Goal: Task Accomplishment & Management: Use online tool/utility

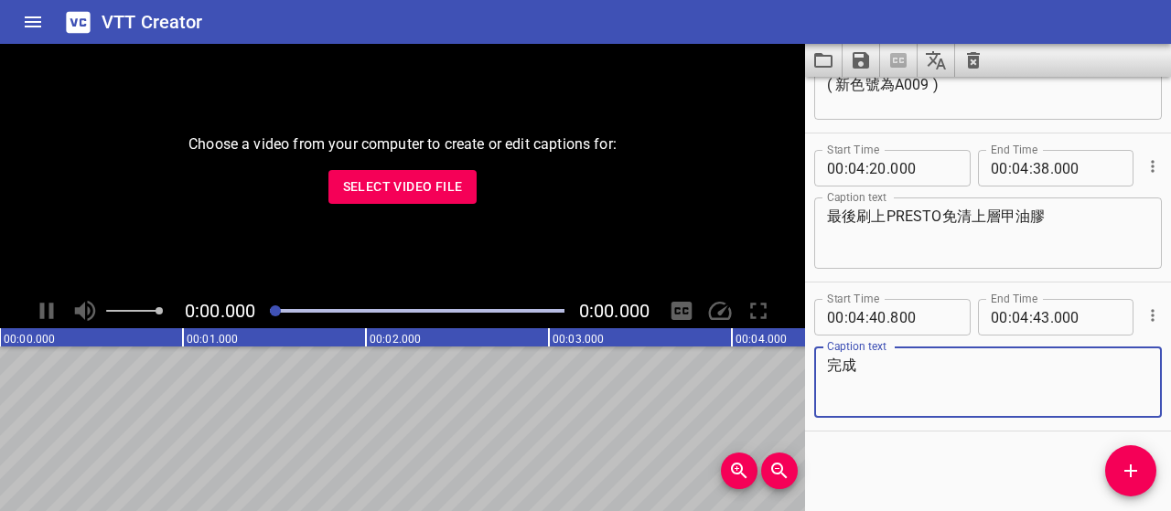
scroll to position [3528, 0]
click at [394, 179] on span "Select Video File" at bounding box center [403, 187] width 120 height 23
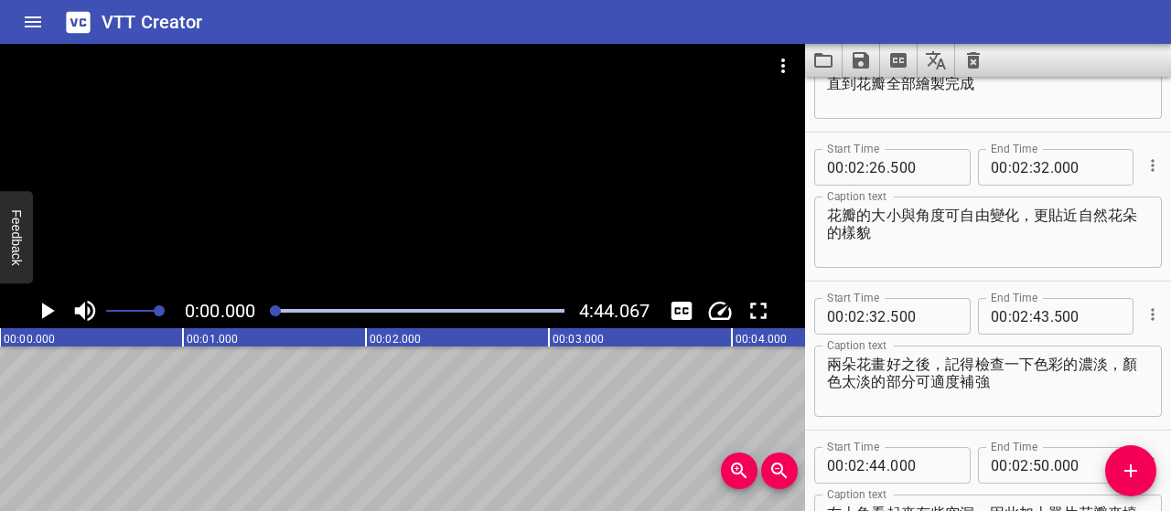
scroll to position [1881, 0]
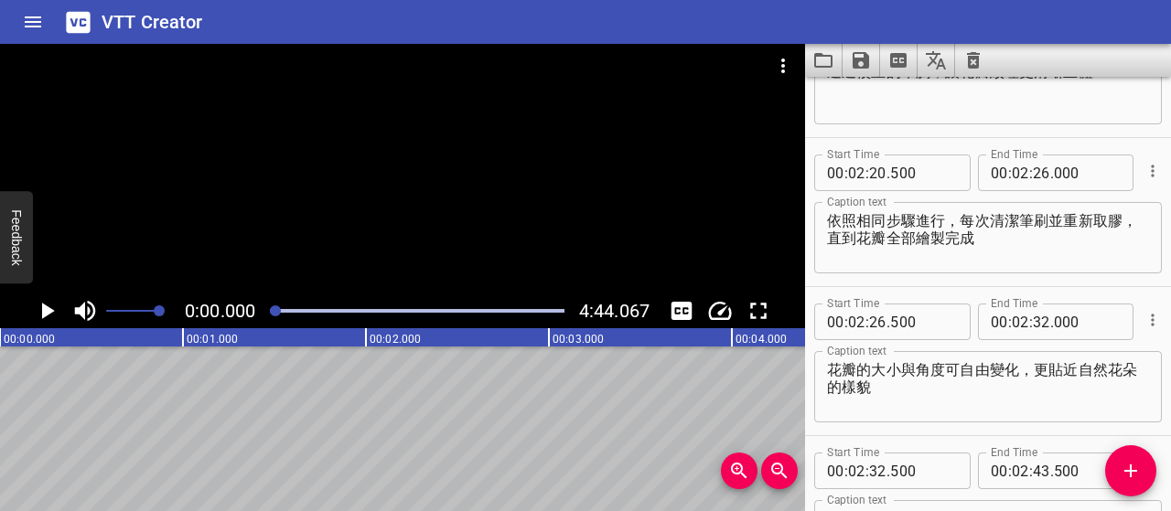
click at [47, 310] on icon "Play/Pause" at bounding box center [48, 311] width 13 height 16
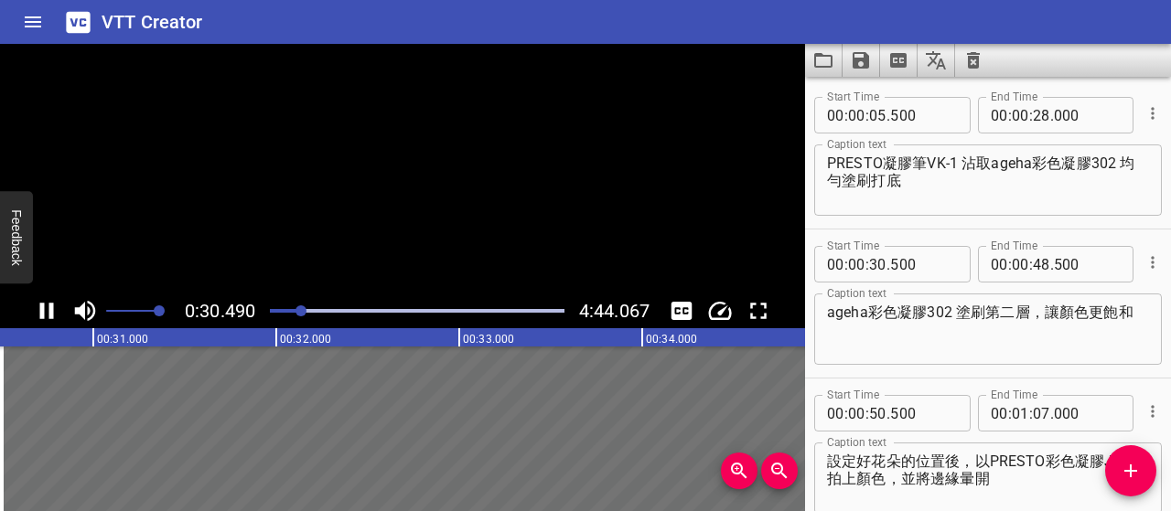
scroll to position [121, 0]
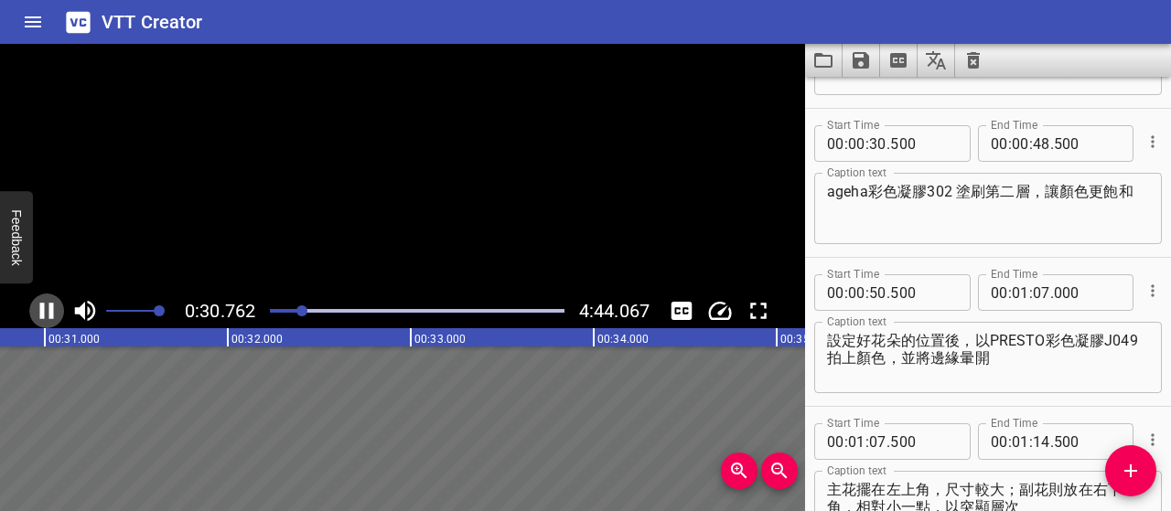
click at [47, 310] on icon "Play/Pause" at bounding box center [46, 310] width 27 height 27
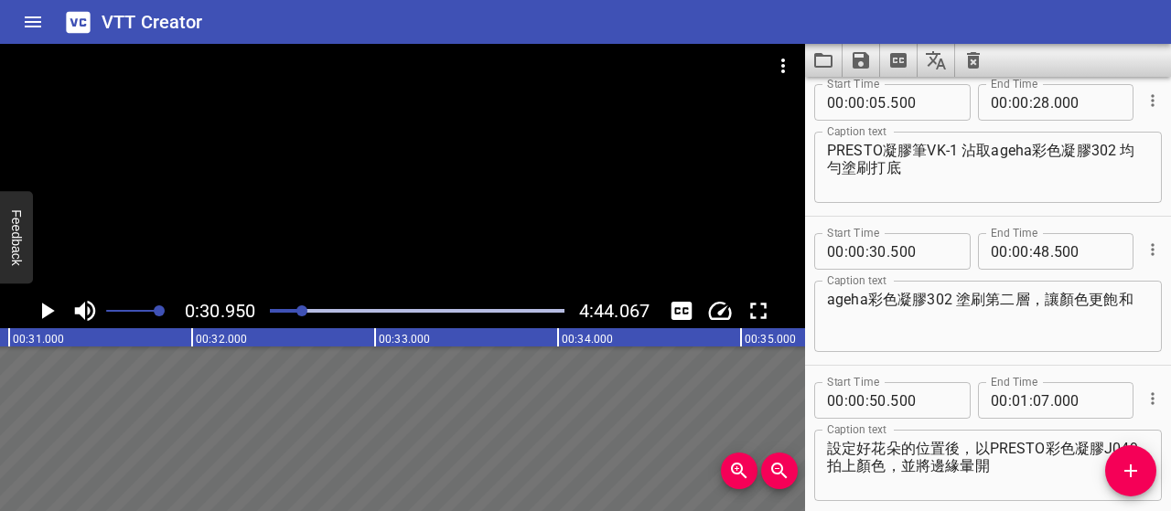
scroll to position [0, 0]
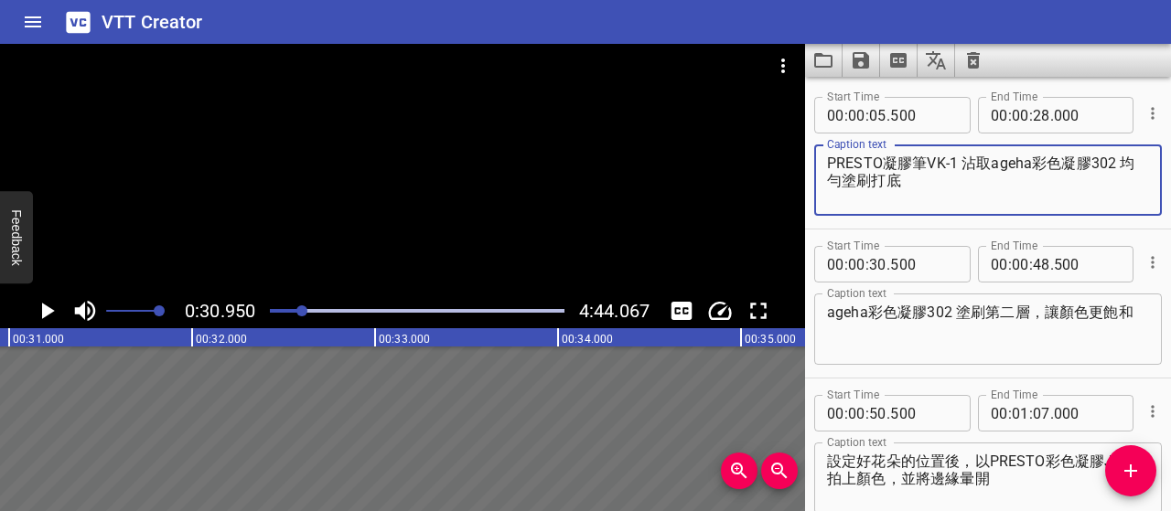
click at [1125, 158] on textarea "PRESTO凝膠筆VK-1 沾取ageha彩色凝膠302 均勻塗刷打底" at bounding box center [988, 181] width 322 height 52
click at [1125, 162] on textarea "PRESTO凝膠筆VK-1 沾取ageha彩色凝膠302 將顏色均勻塗刷" at bounding box center [988, 181] width 322 height 52
type textarea "PRESTO凝膠筆VK-1 沾取ageha彩色凝膠302，將顏色均勻塗刷"
click at [58, 305] on icon "Play/Pause" at bounding box center [46, 310] width 27 height 27
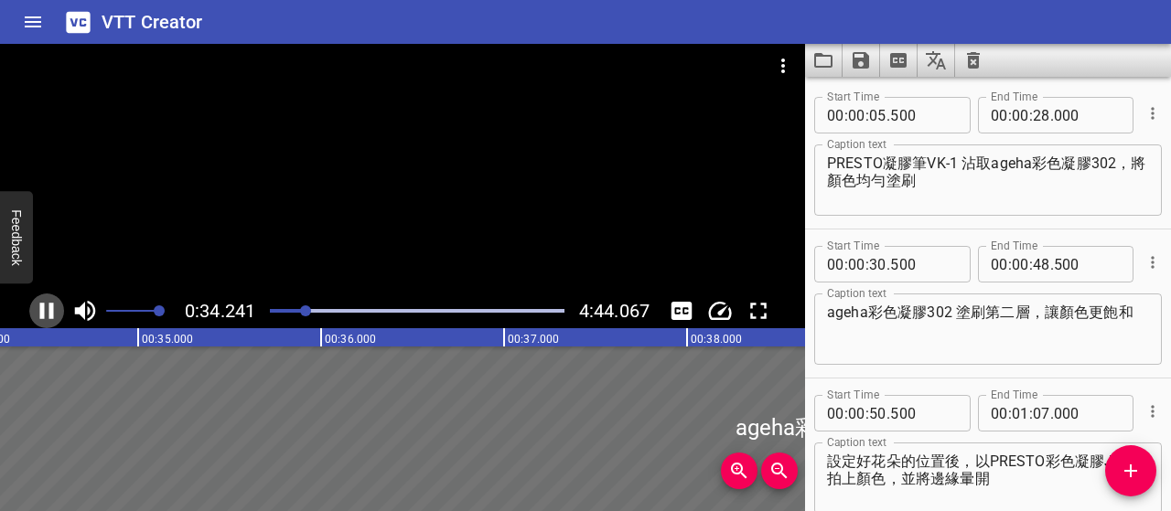
click at [53, 307] on icon "Play/Pause" at bounding box center [46, 310] width 27 height 27
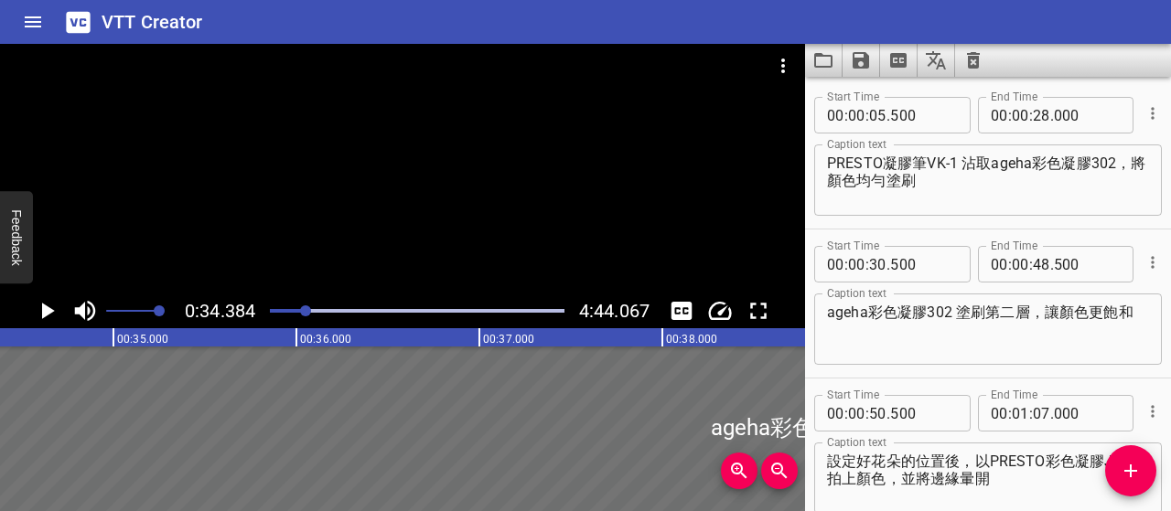
scroll to position [0, 6291]
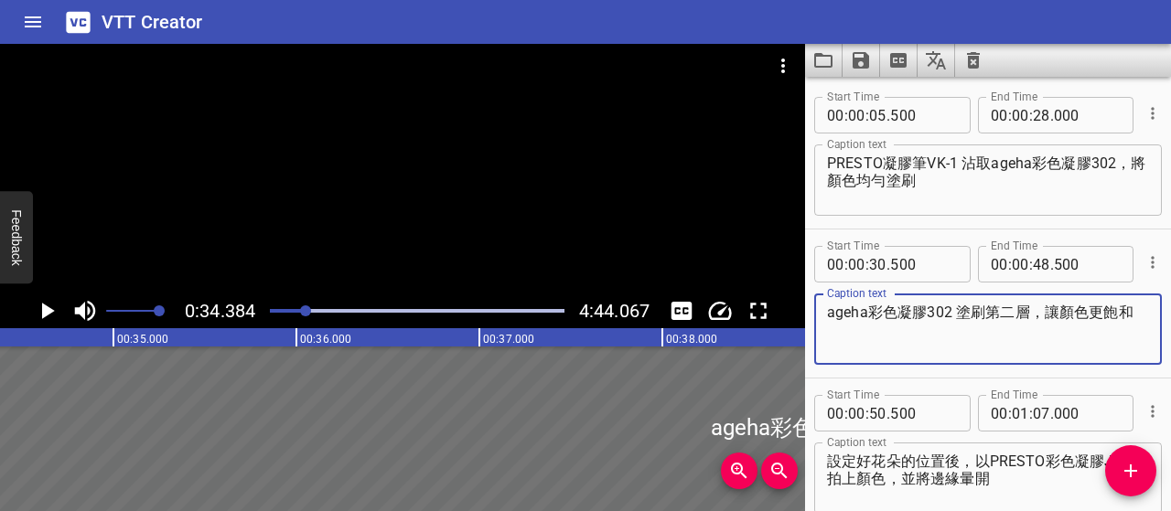
drag, startPoint x: 957, startPoint y: 309, endPoint x: 1025, endPoint y: 313, distance: 67.8
click at [1025, 313] on textarea "ageha彩色凝膠302 塗刷第二層，讓顏色更飽和" at bounding box center [988, 330] width 322 height 52
click at [830, 314] on textarea "ageha彩色凝膠302，讓顏色更飽和" at bounding box center [988, 330] width 322 height 52
paste textarea "塗刷第二層"
click at [55, 301] on icon "Play/Pause" at bounding box center [46, 310] width 27 height 27
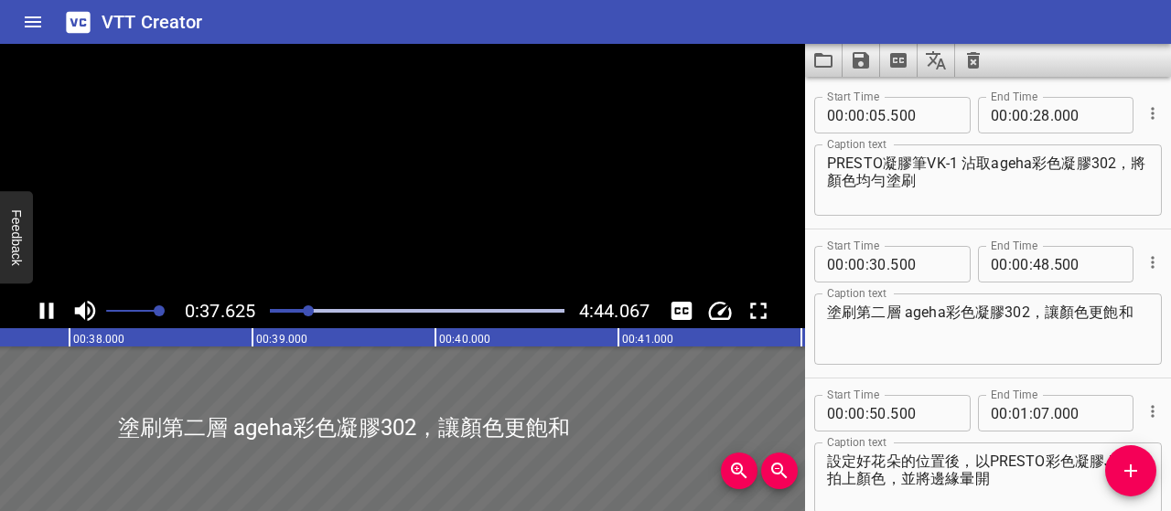
click at [55, 301] on icon "Play/Pause" at bounding box center [46, 310] width 27 height 27
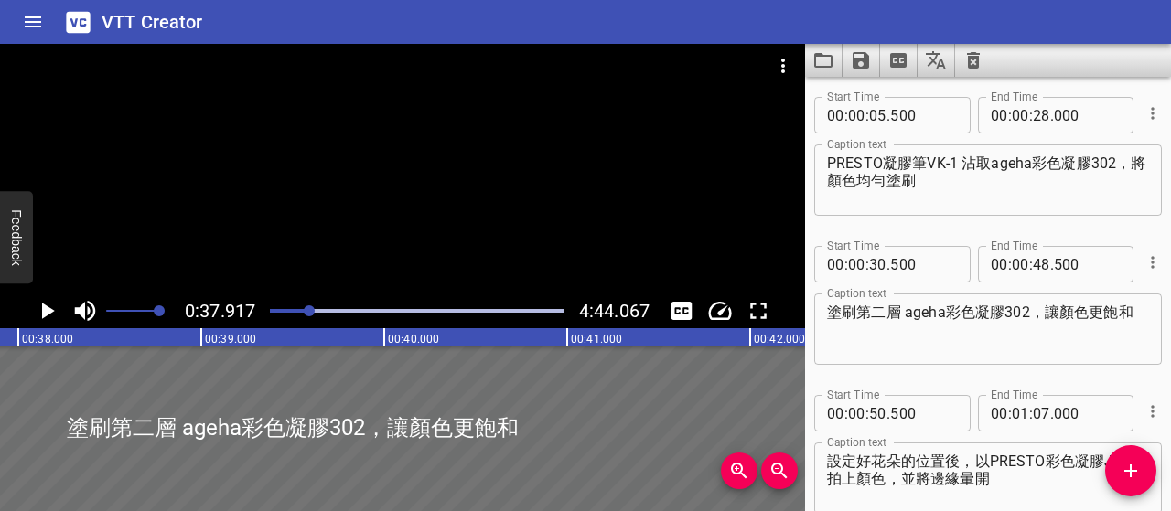
scroll to position [0, 6937]
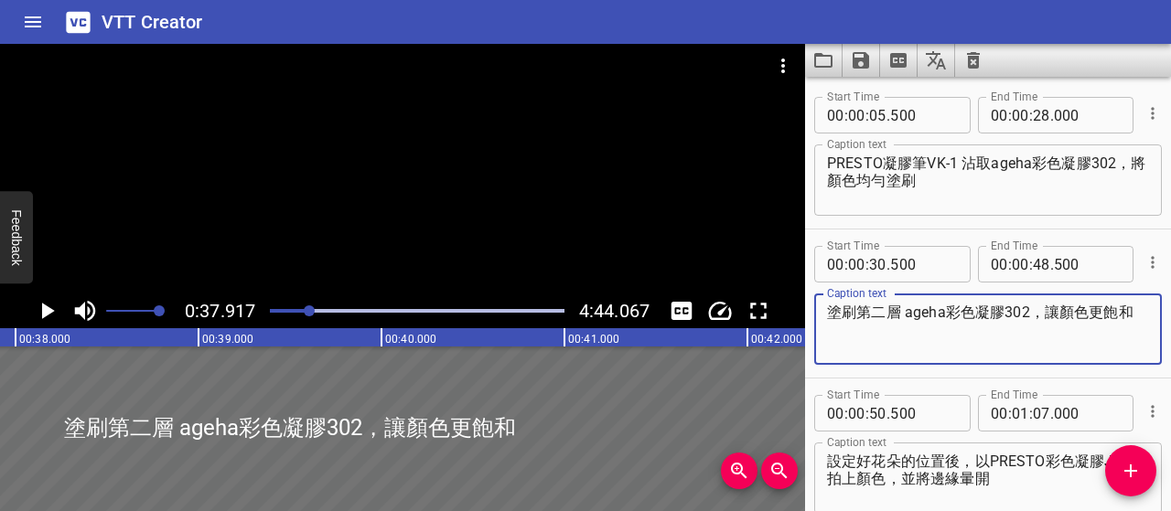
click at [1056, 317] on textarea "塗刷第二層 ageha彩色凝膠302，讓顏色更飽和" at bounding box center [988, 330] width 322 height 52
type textarea "塗刷第二層 ageha彩色凝膠302，使顏色更飽和均勻"
click at [46, 312] on icon "Play/Pause" at bounding box center [48, 311] width 13 height 16
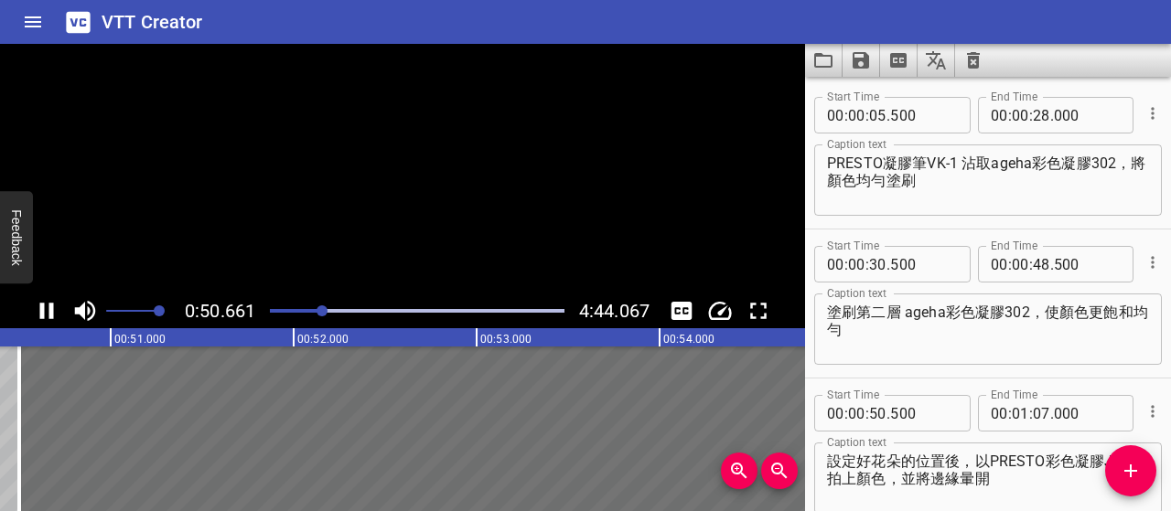
scroll to position [0, 9269]
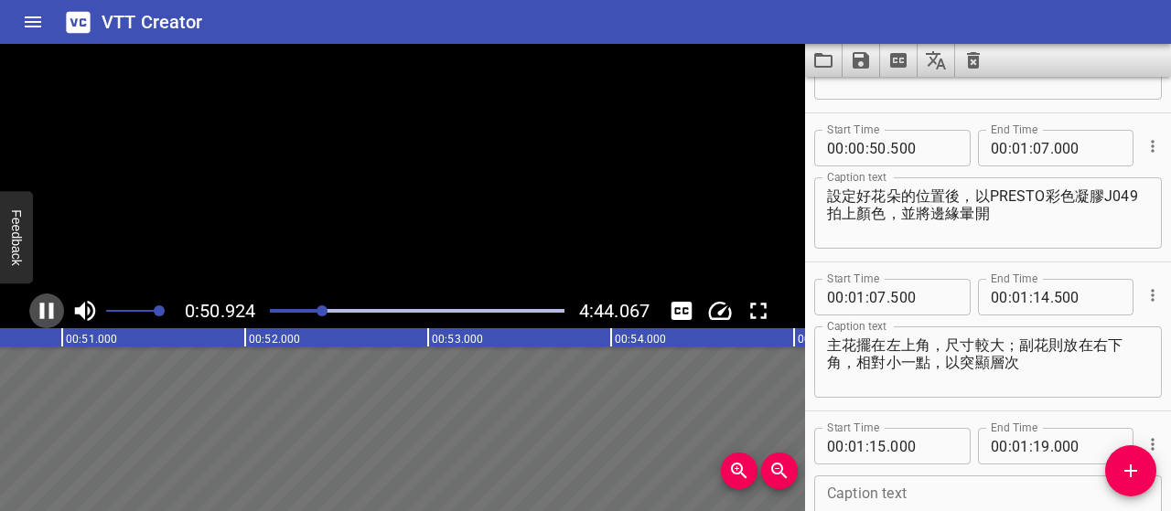
click at [46, 312] on icon "Play/Pause" at bounding box center [46, 310] width 27 height 27
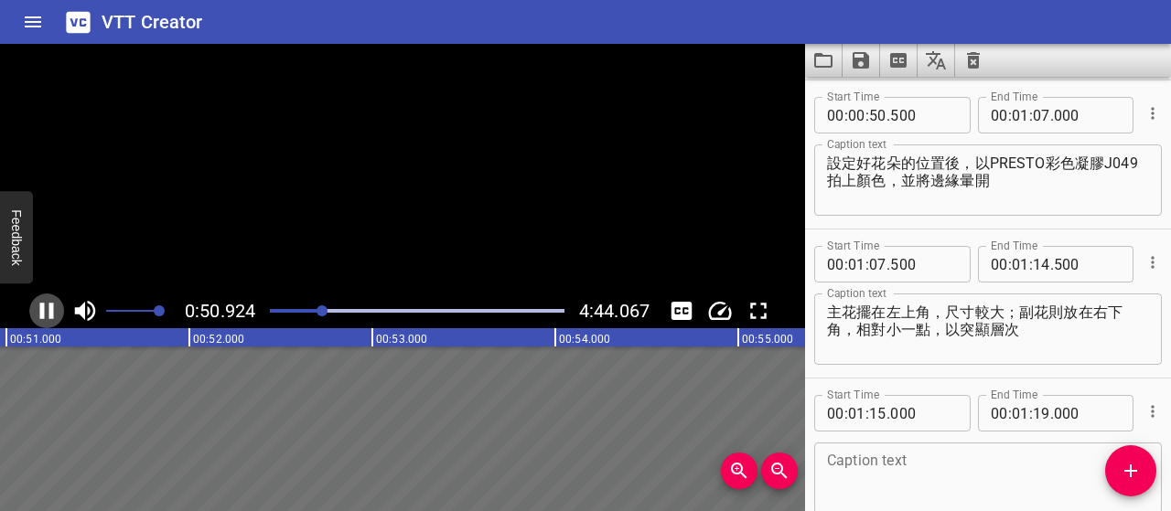
scroll to position [0, 9327]
click at [46, 312] on icon "Play/Pause" at bounding box center [48, 311] width 13 height 16
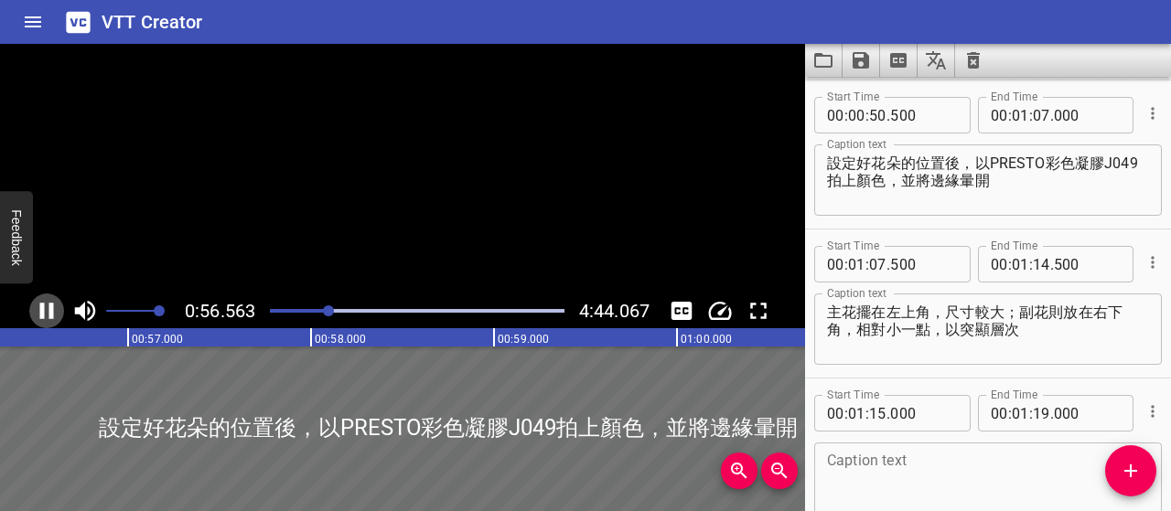
click at [46, 312] on icon "Play/Pause" at bounding box center [46, 310] width 27 height 27
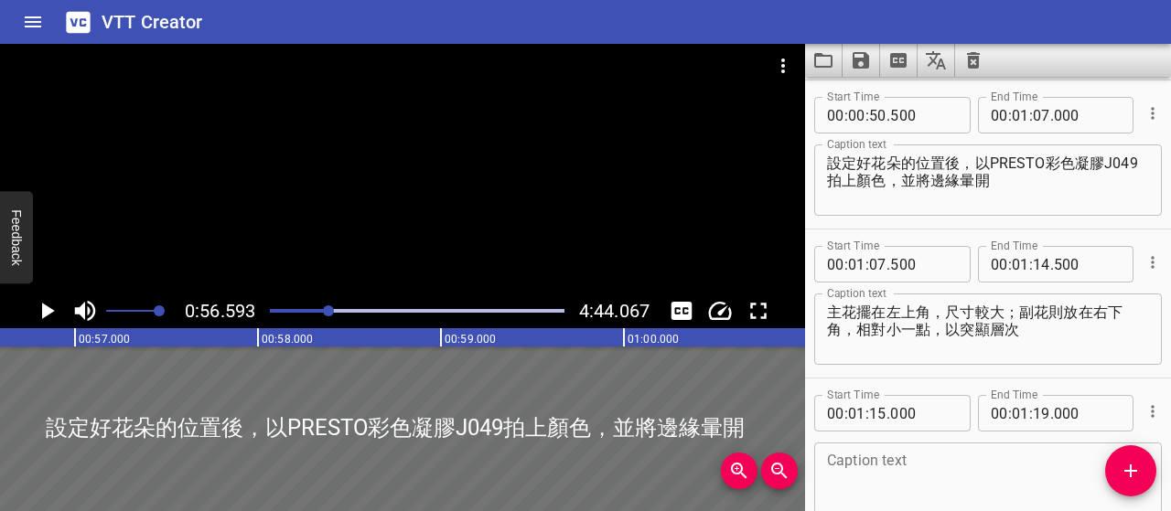
click at [942, 156] on textarea "設定好花朵的位置後，以PRESTO彩色凝膠J049拍上顏色，並將邊緣暈開" at bounding box center [988, 181] width 322 height 52
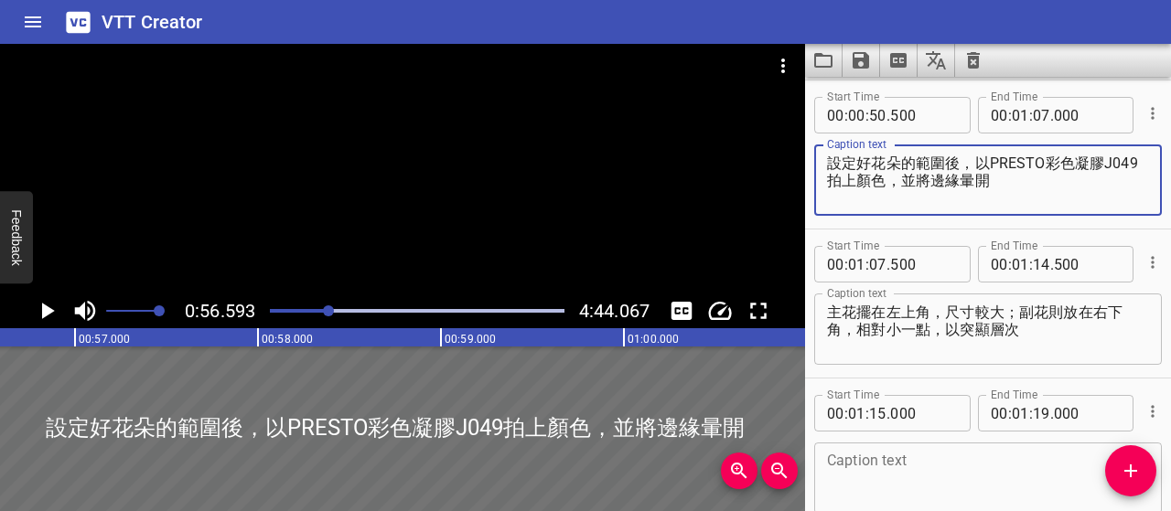
click at [906, 177] on textarea "設定好花朵的範圍後，以PRESTO彩色凝膠J049拍上顏色，並將邊緣暈開" at bounding box center [988, 181] width 322 height 52
click at [867, 185] on textarea "設定好花朵的範圍後，以PRESTO彩色凝膠J049淡淡打底，並將邊緣暈開" at bounding box center [988, 181] width 322 height 52
click at [51, 314] on icon "Play/Pause" at bounding box center [46, 310] width 27 height 27
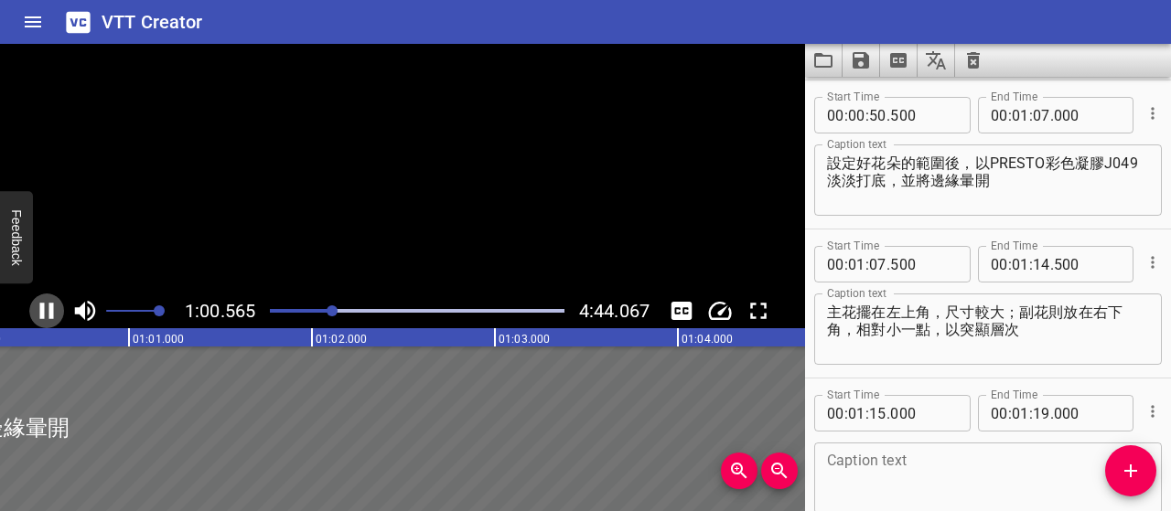
click at [51, 314] on icon "Play/Pause" at bounding box center [47, 311] width 14 height 16
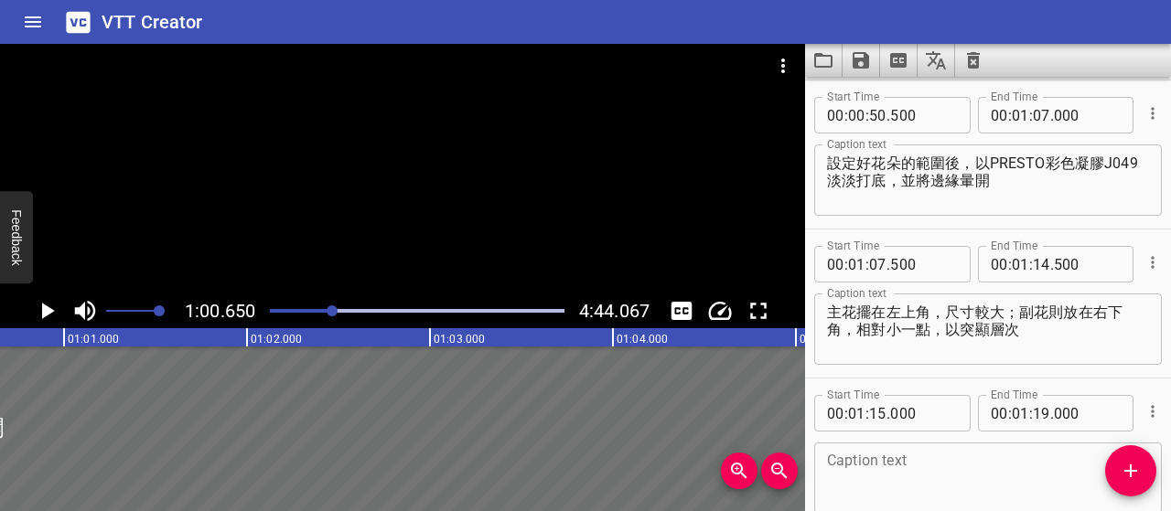
click at [1009, 180] on textarea "設定好花朵的範圍後，以PRESTO彩色凝膠J049 淡淡打底，並將邊緣暈開" at bounding box center [988, 181] width 322 height 52
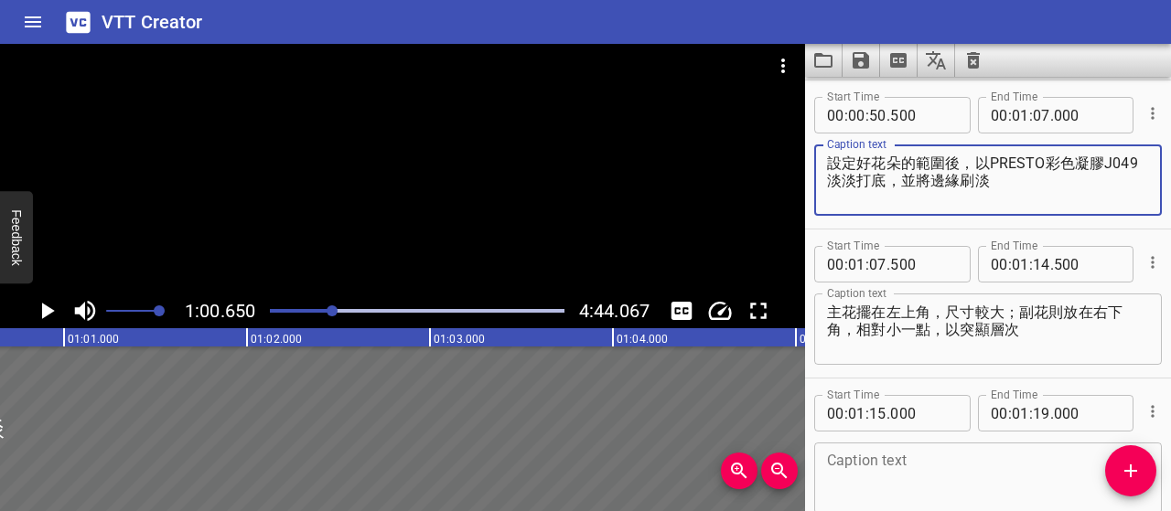
type textarea "設定好花朵的範圍後，以PRESTO彩色凝膠J049 淡淡打底，並將邊緣刷淡"
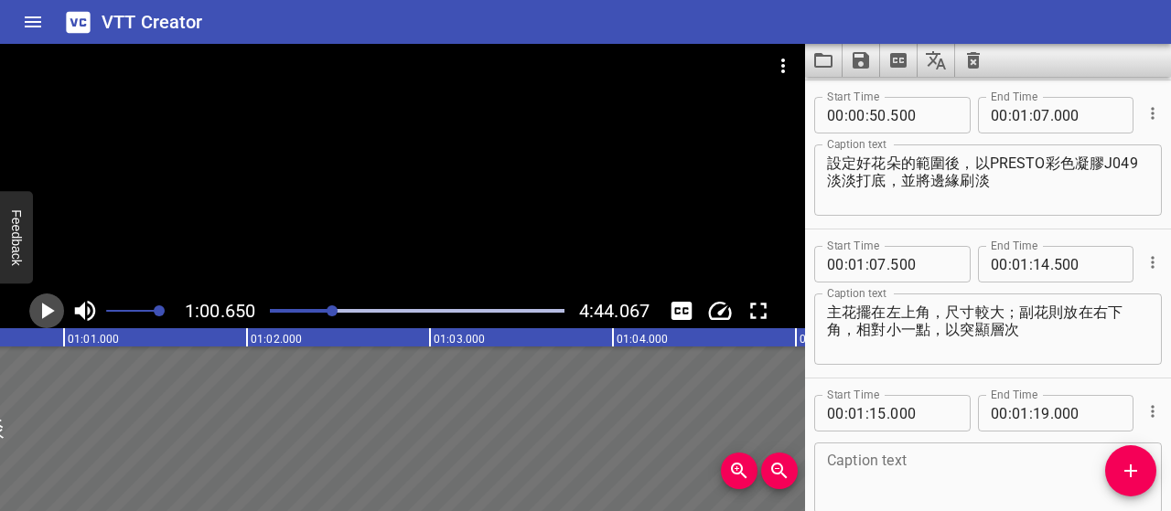
click at [51, 310] on icon "Play/Pause" at bounding box center [48, 311] width 13 height 16
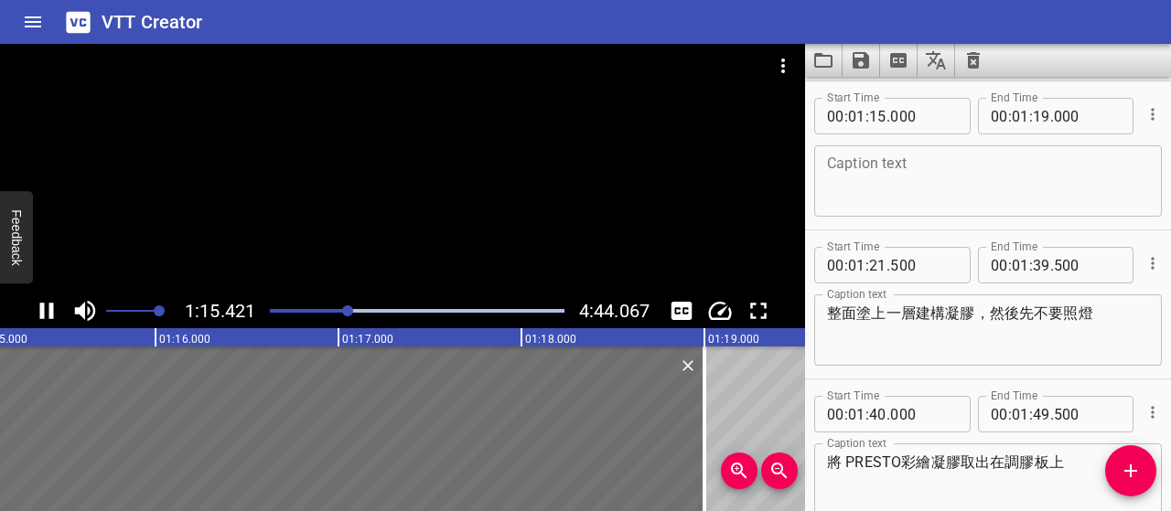
scroll to position [596, 0]
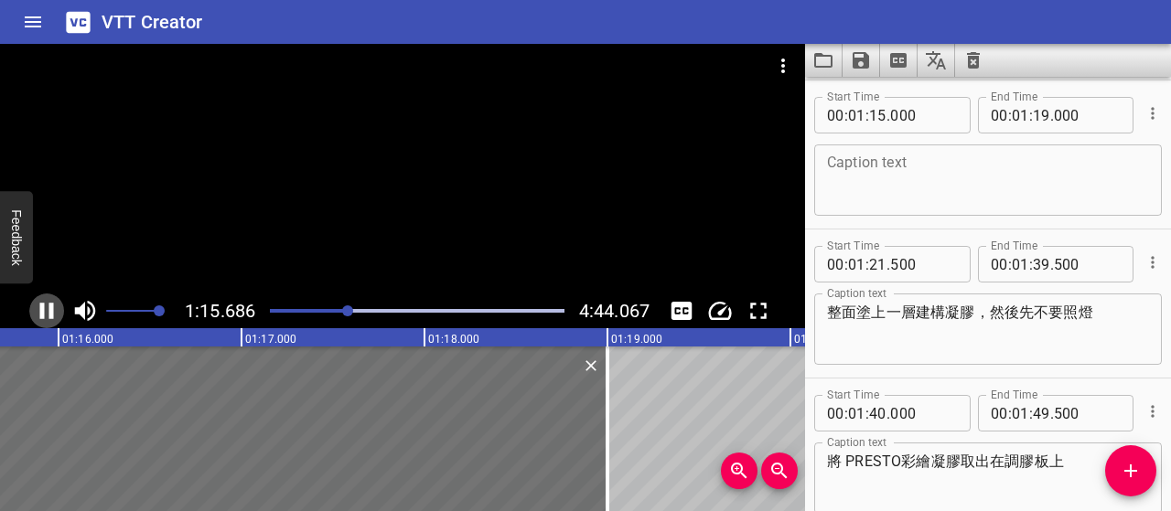
click at [55, 313] on icon "Play/Pause" at bounding box center [46, 310] width 27 height 27
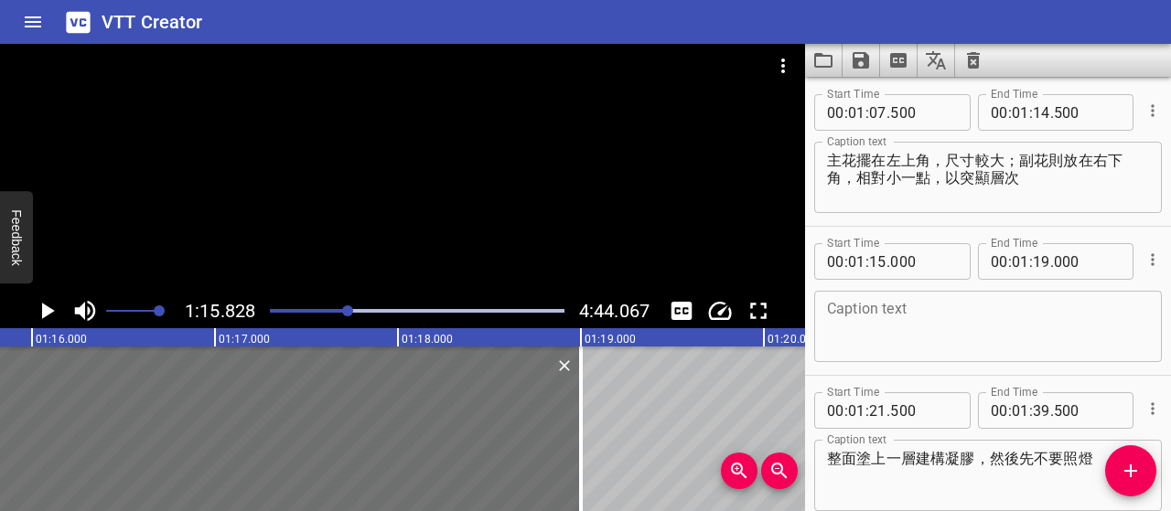
scroll to position [414, 0]
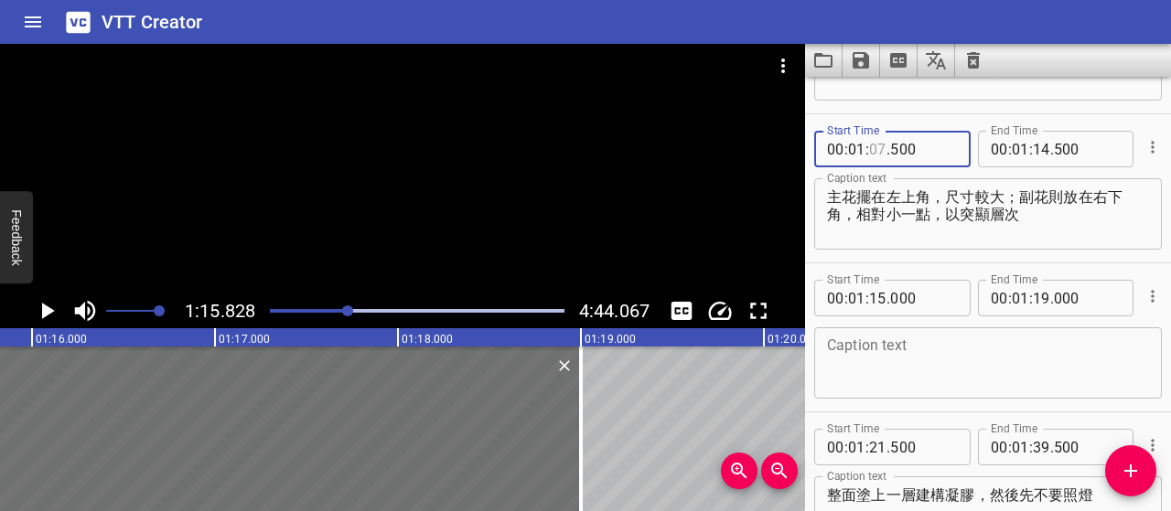
click at [882, 148] on input "number" at bounding box center [877, 149] width 17 height 37
type input "08"
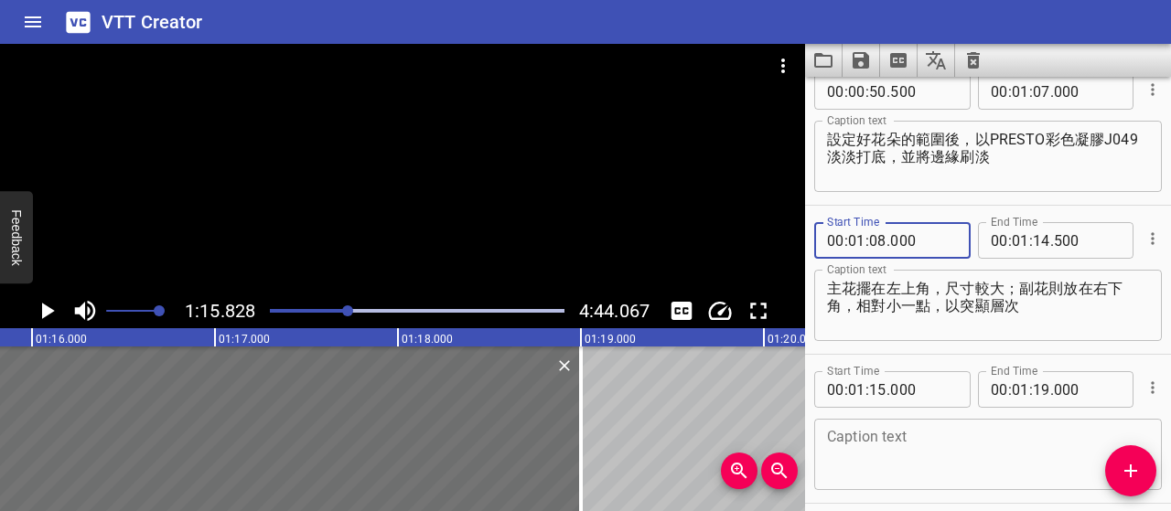
type input "000"
click at [1038, 236] on input "number" at bounding box center [1041, 240] width 17 height 37
type input "19"
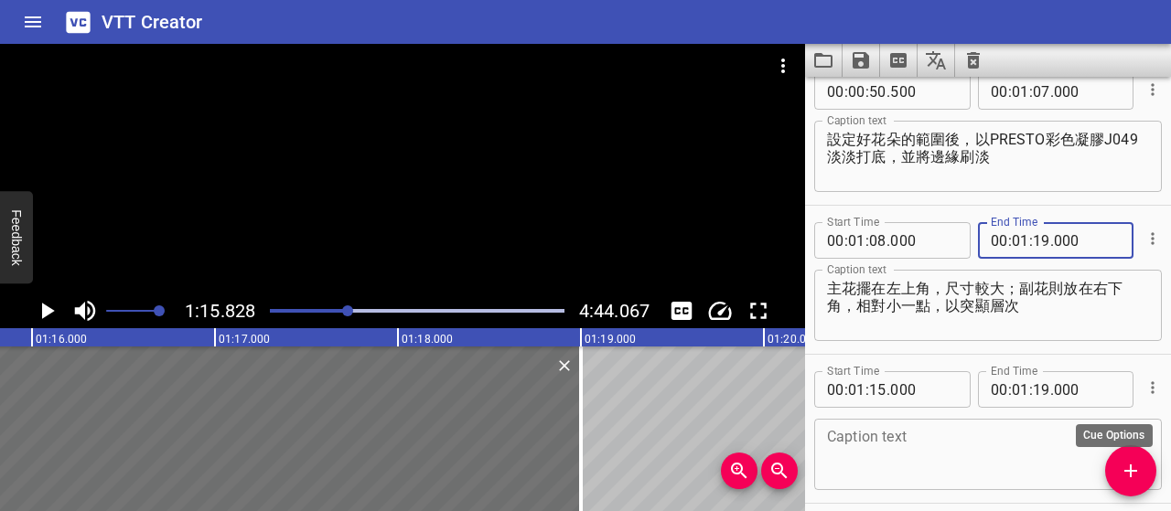
type input "000"
click at [1144, 390] on icon "Cue Options" at bounding box center [1153, 388] width 18 height 18
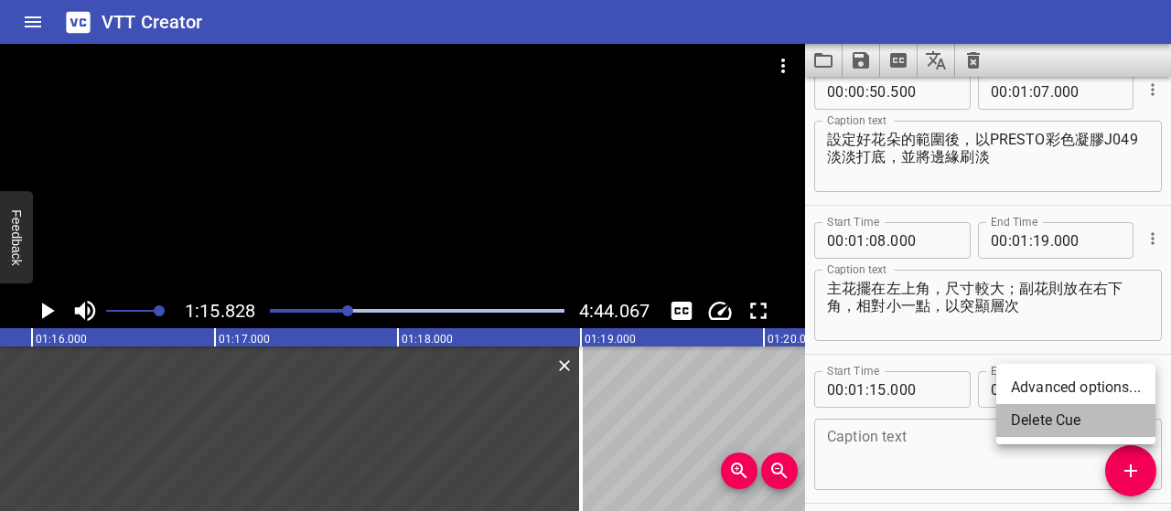
click at [1061, 418] on li "Delete Cue" at bounding box center [1075, 420] width 159 height 33
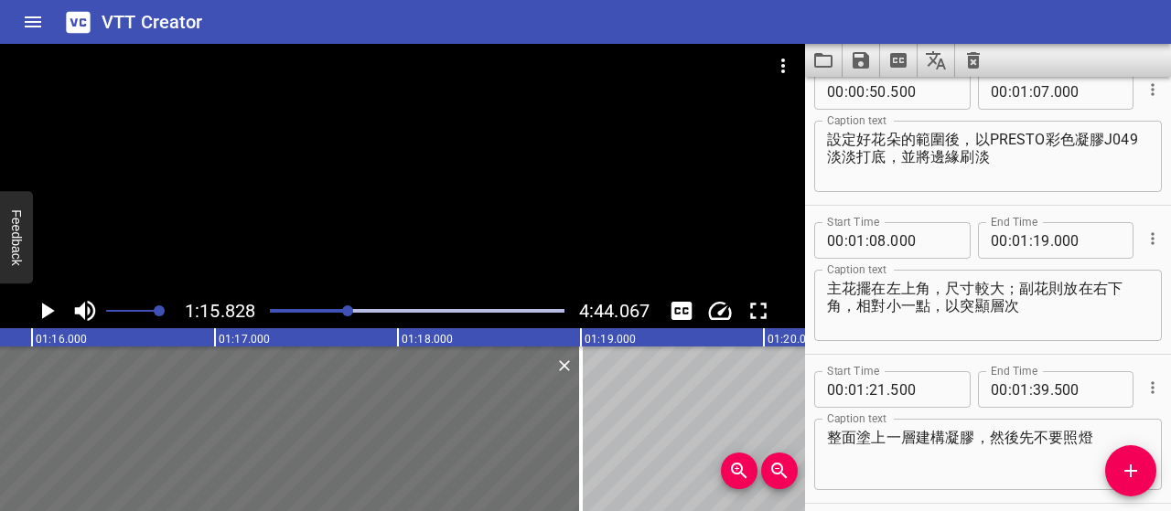
click at [342, 312] on div "Play progress" at bounding box center [201, 311] width 295 height 4
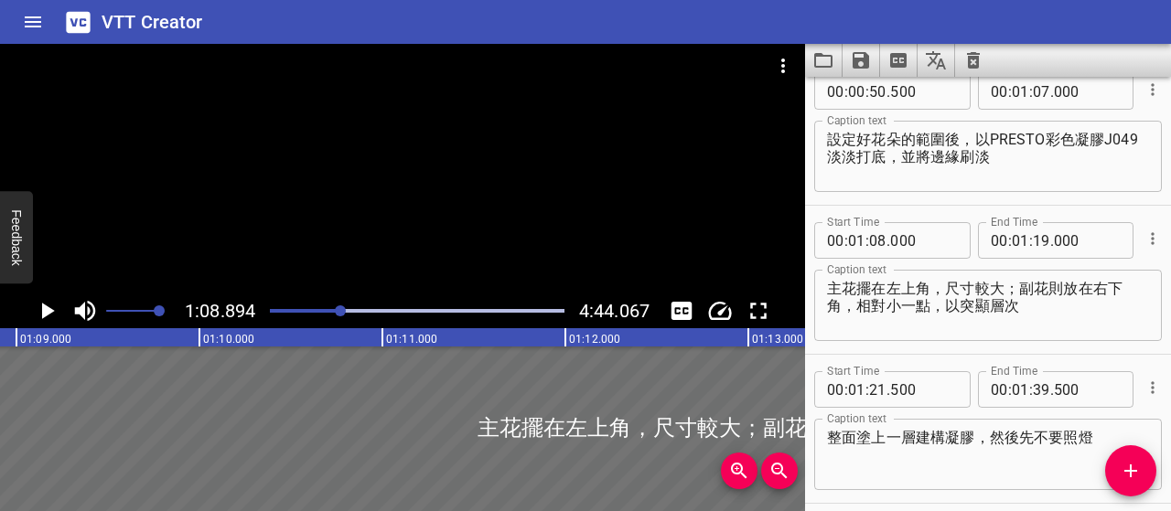
scroll to position [0, 12605]
click at [341, 315] on div at bounding box center [340, 311] width 11 height 11
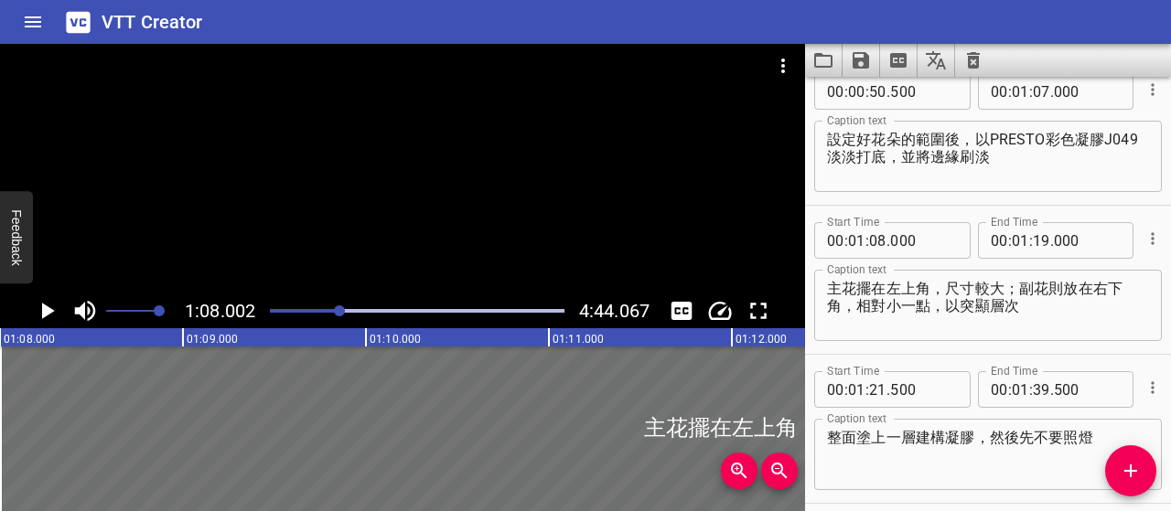
click at [337, 315] on div at bounding box center [339, 311] width 11 height 11
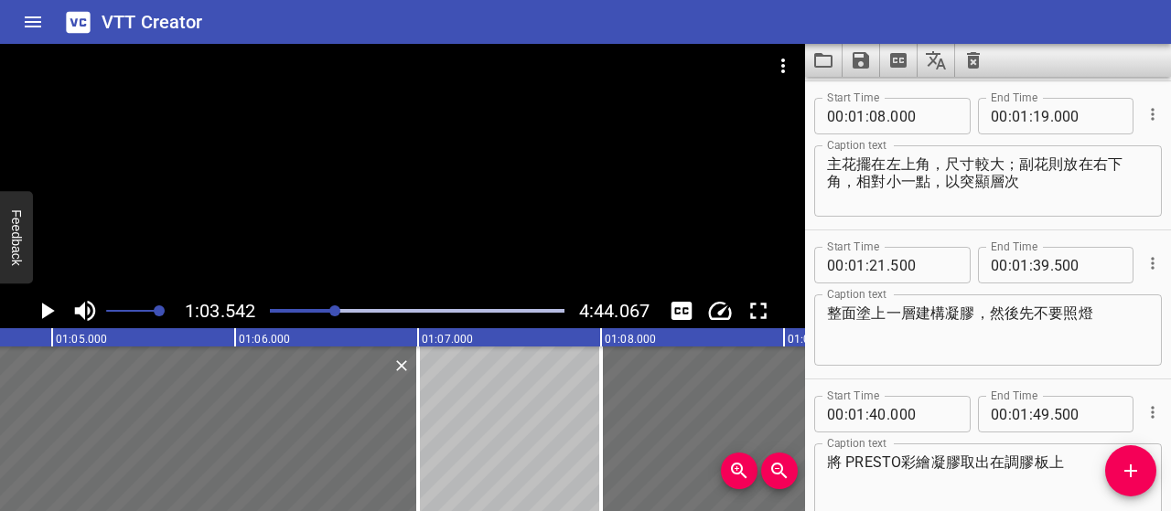
scroll to position [447, 0]
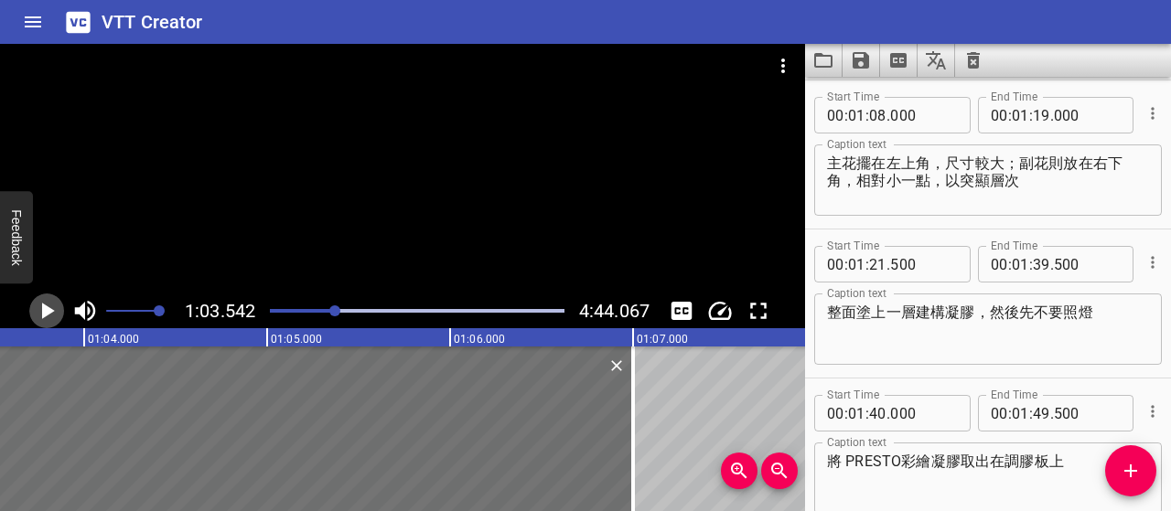
click at [48, 308] on icon "Play/Pause" at bounding box center [48, 311] width 13 height 16
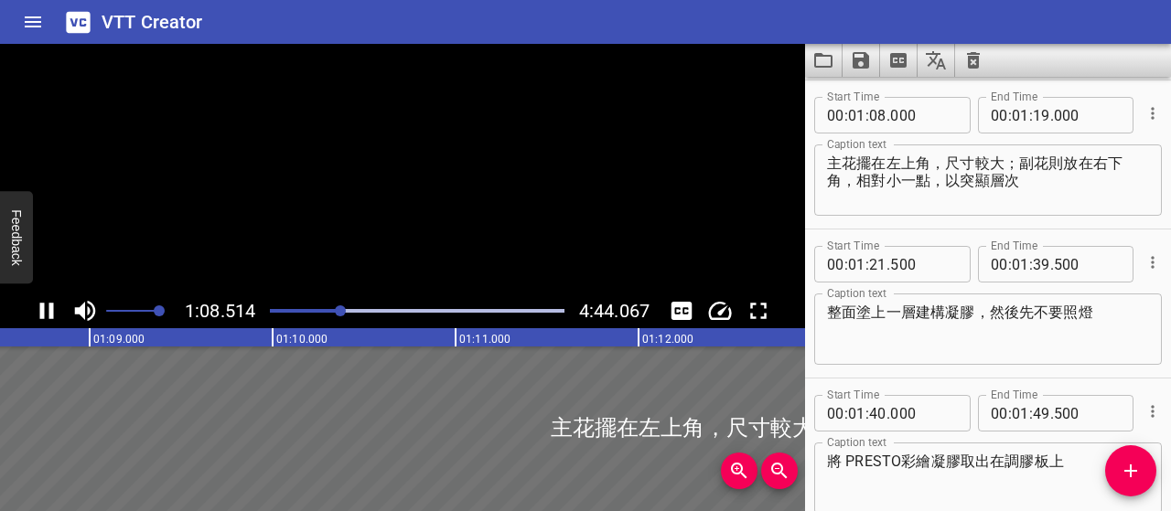
click at [48, 308] on icon "Play/Pause" at bounding box center [46, 310] width 27 height 27
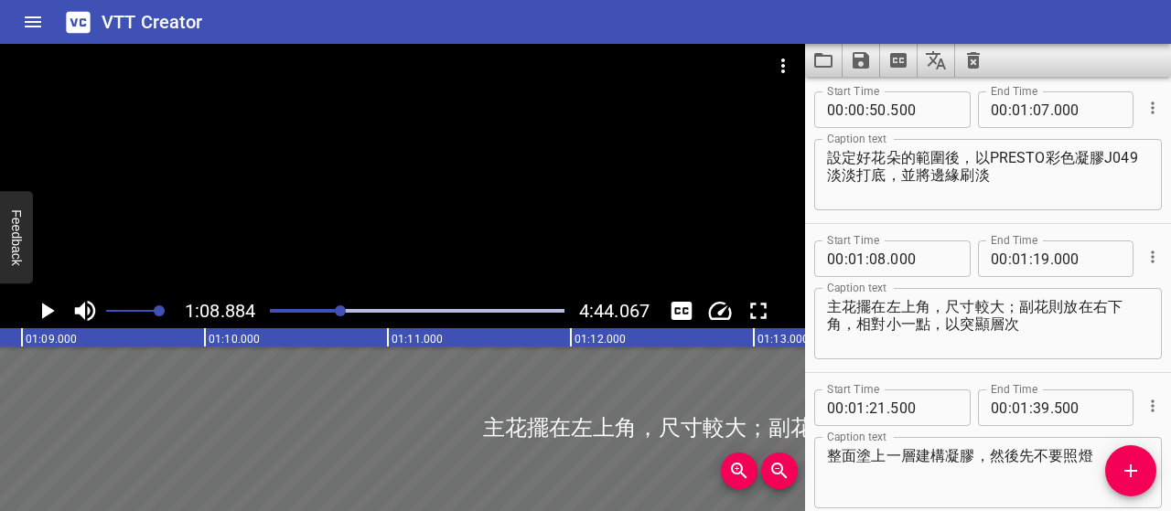
scroll to position [264, 0]
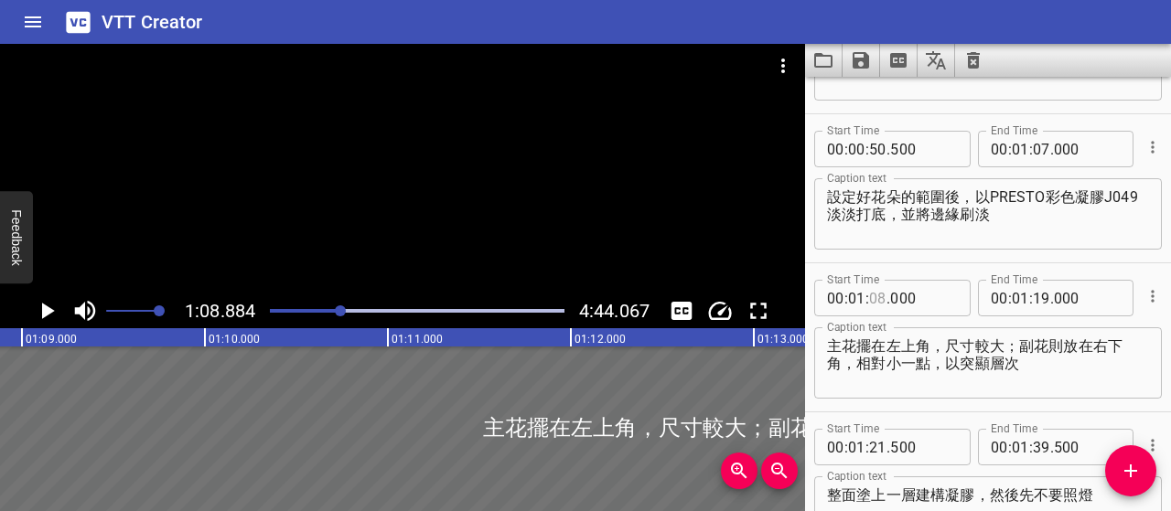
click at [875, 294] on input "number" at bounding box center [877, 298] width 17 height 37
type input "09"
type input "000"
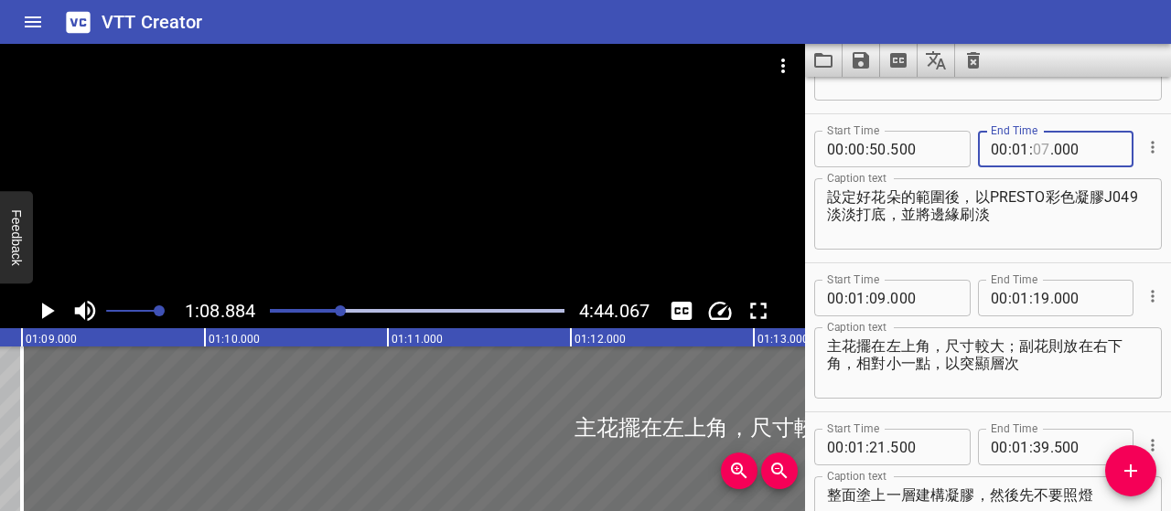
click at [1036, 153] on input "number" at bounding box center [1041, 149] width 17 height 37
type input "08"
type input "500"
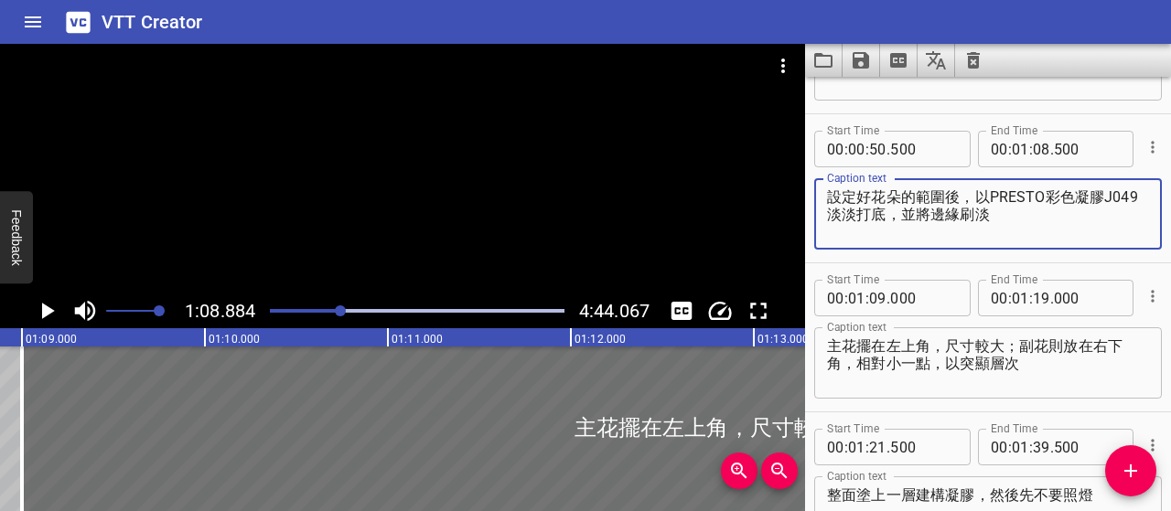
click at [1027, 235] on textarea "設定好花朵的範圍後，以PRESTO彩色凝膠J049 淡淡打底，並將邊緣刷淡" at bounding box center [988, 214] width 322 height 52
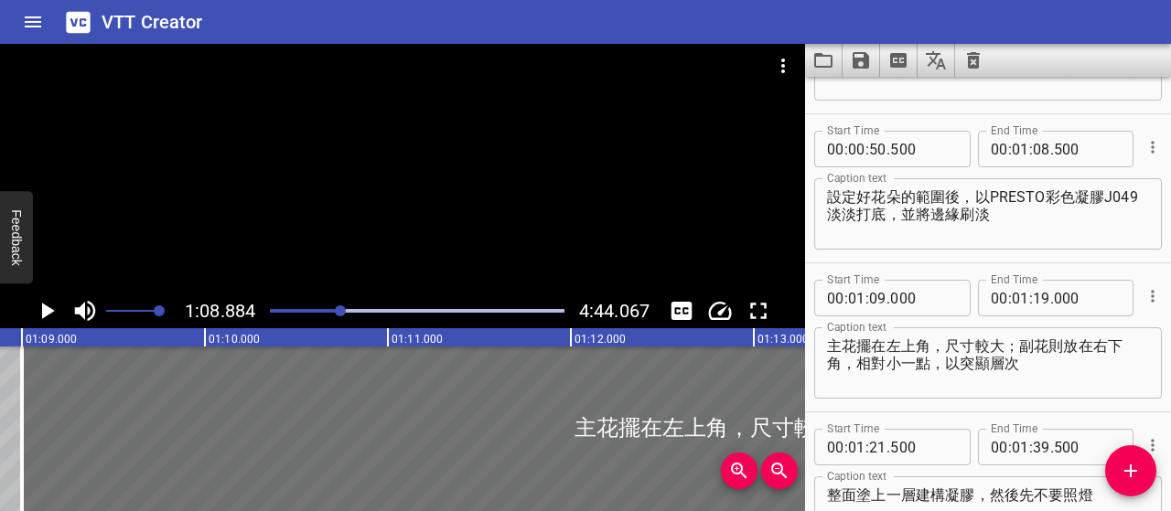
click at [338, 310] on div at bounding box center [340, 311] width 11 height 11
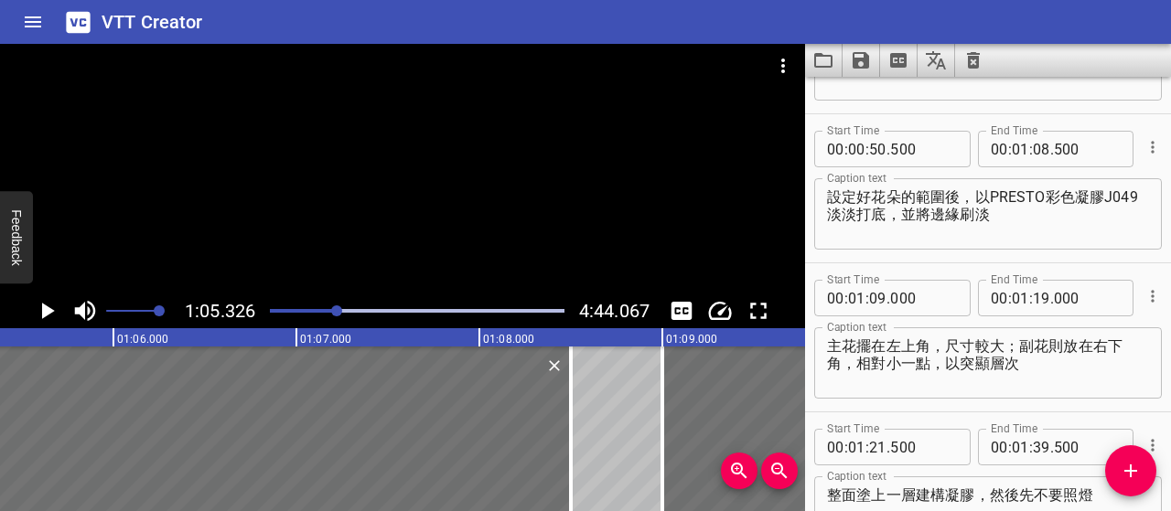
scroll to position [0, 11953]
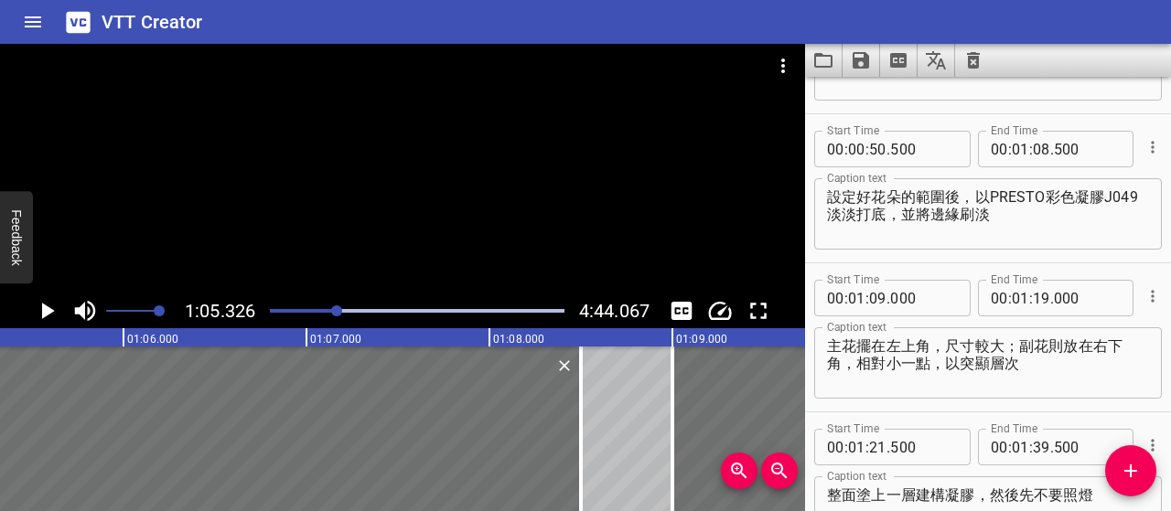
click at [40, 310] on icon "Play/Pause" at bounding box center [46, 310] width 27 height 27
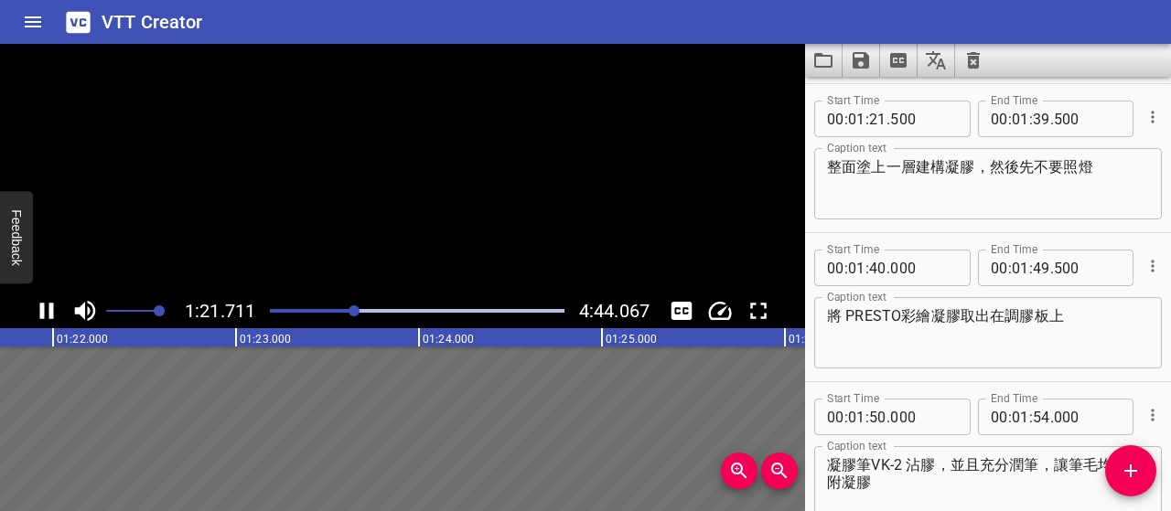
scroll to position [596, 0]
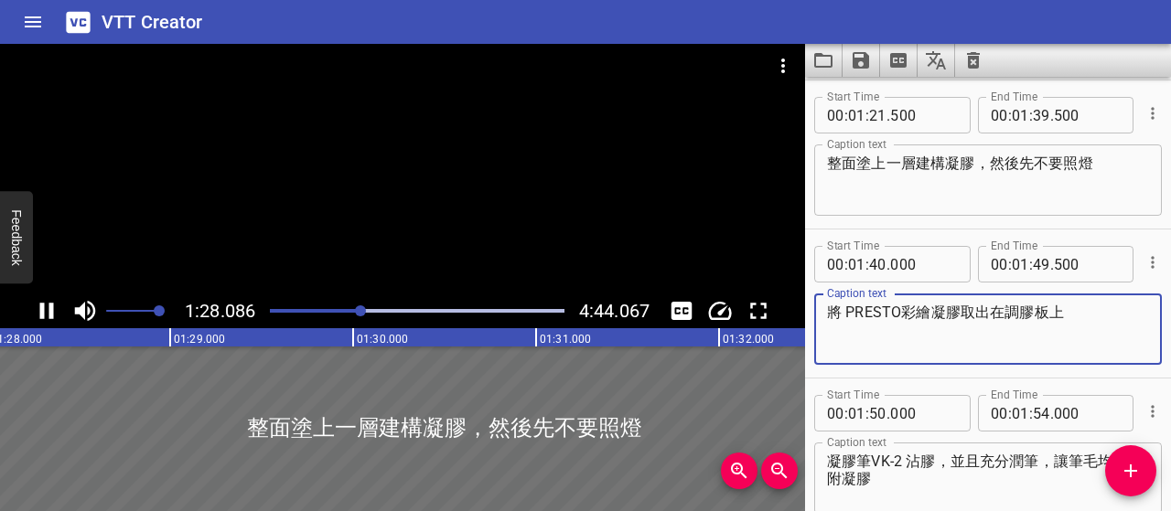
click at [957, 310] on textarea "將 PRESTO彩繪凝膠取出在調膠板上" at bounding box center [988, 330] width 322 height 52
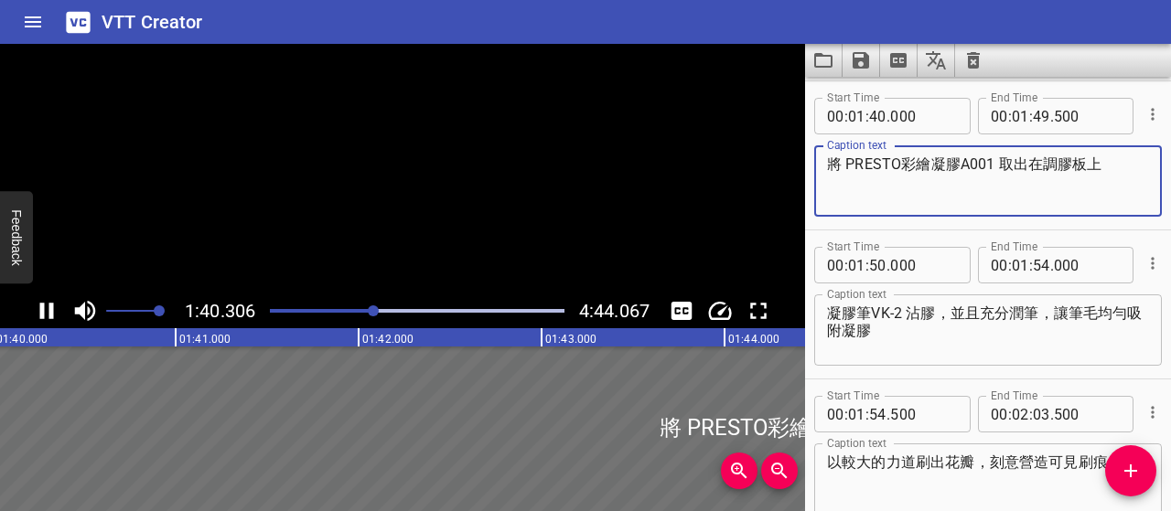
scroll to position [746, 0]
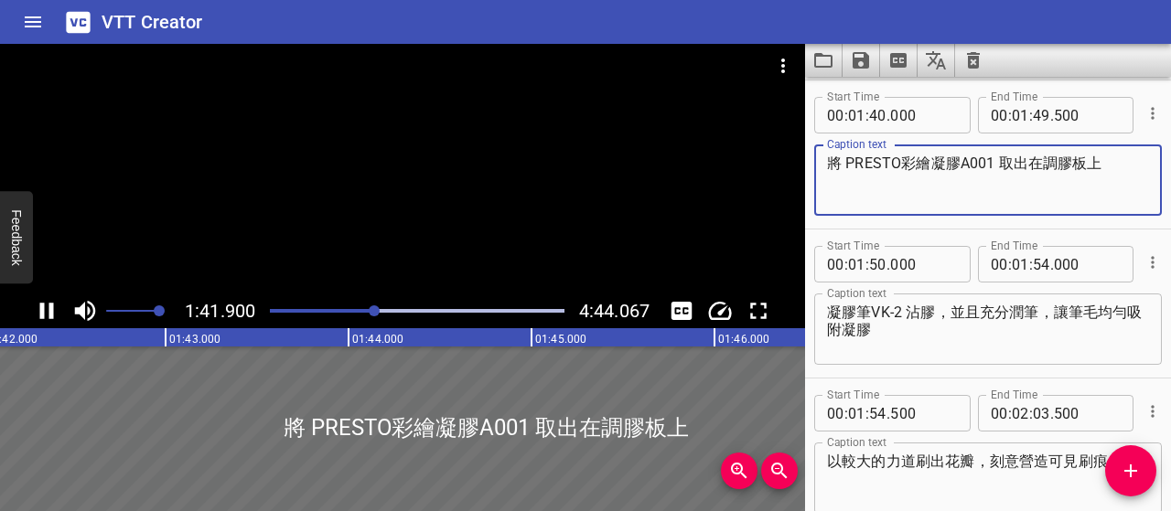
click at [51, 305] on icon "Play/Pause" at bounding box center [47, 311] width 14 height 16
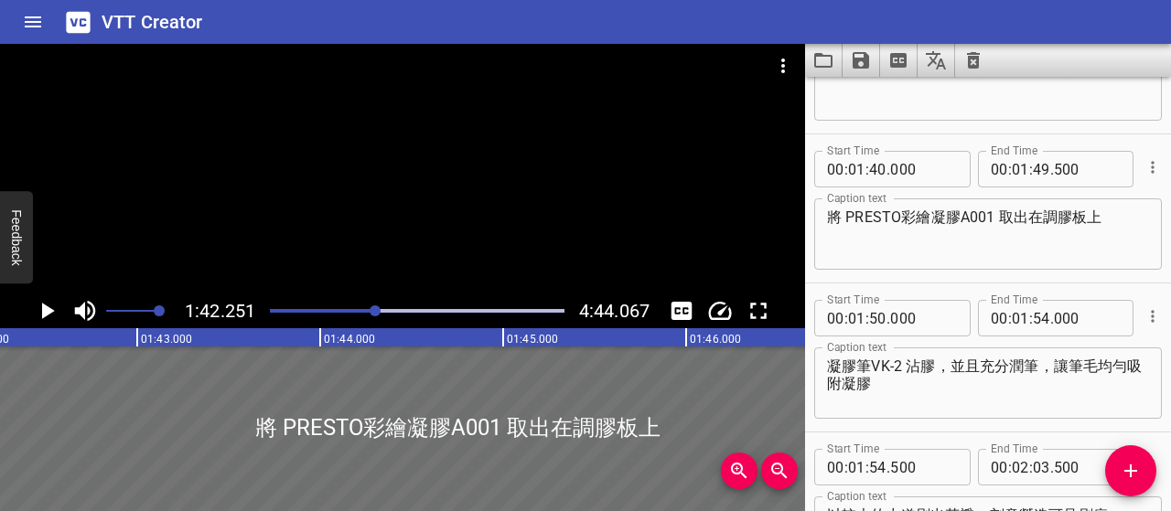
scroll to position [654, 0]
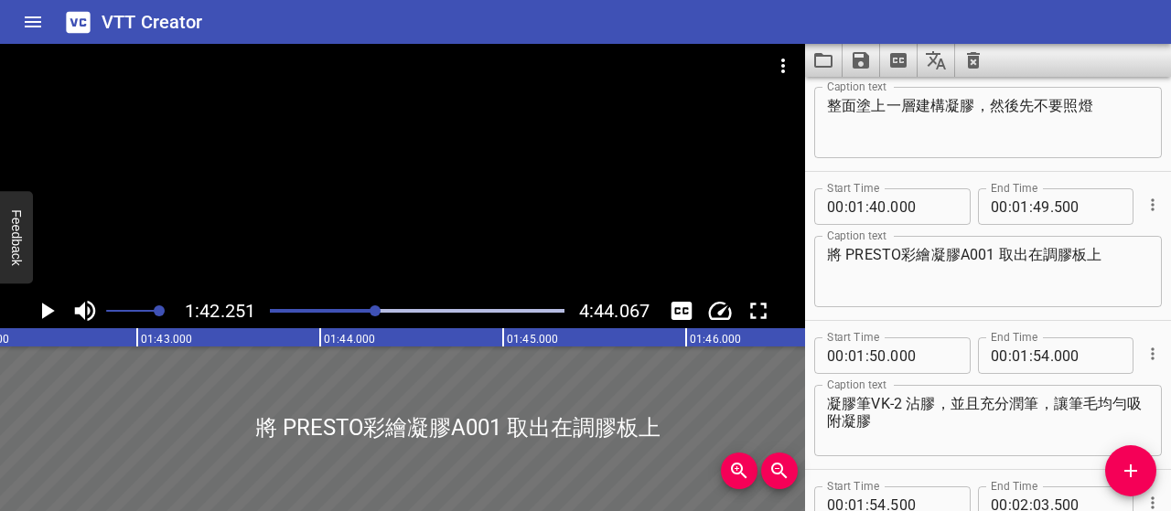
click at [845, 253] on textarea "將 PRESTO彩繪凝膠A001 取出在調膠板上" at bounding box center [988, 272] width 322 height 52
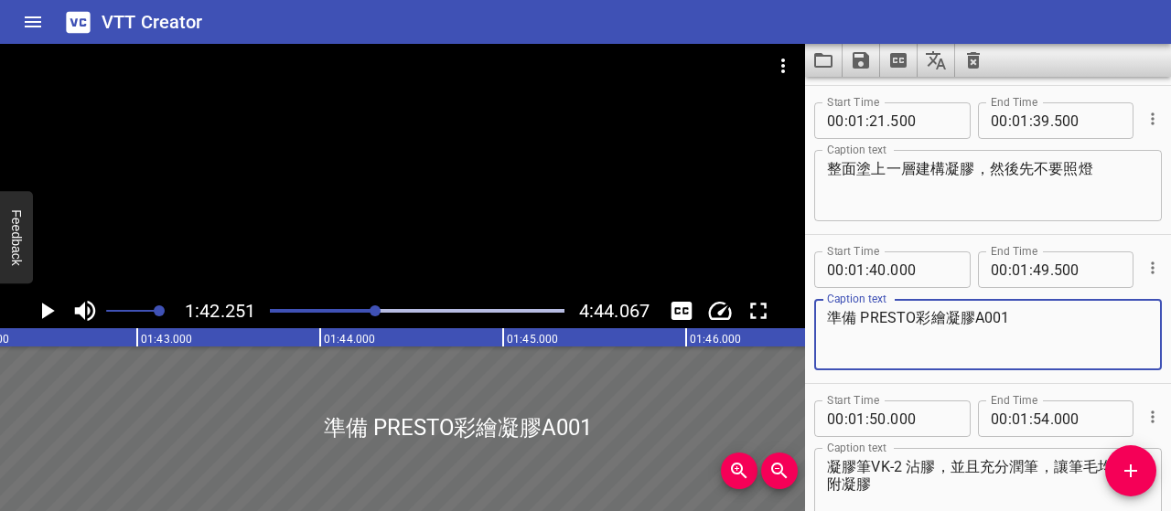
scroll to position [563, 0]
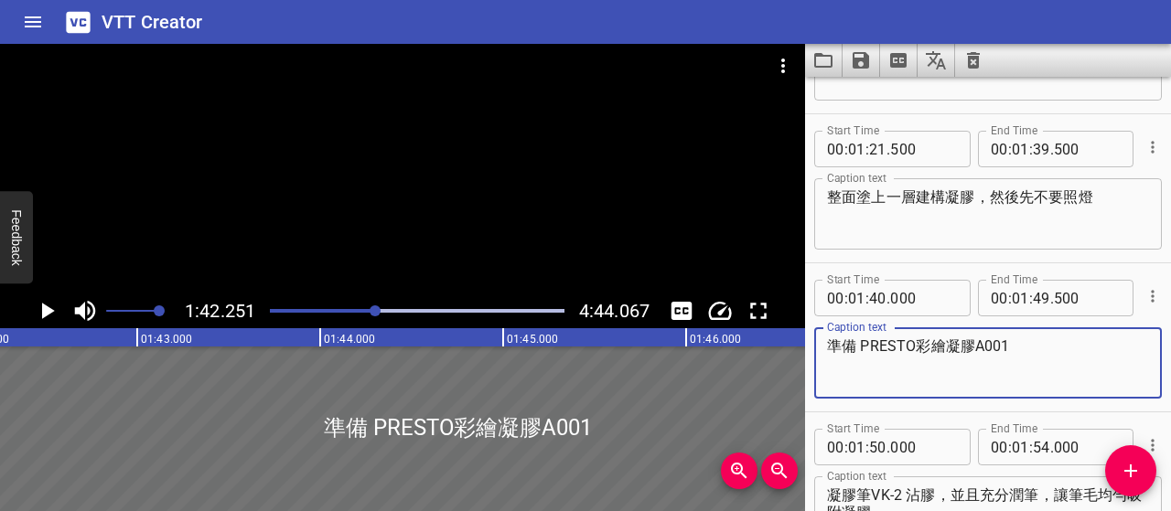
type textarea "準備 PRESTO彩繪凝膠A001"
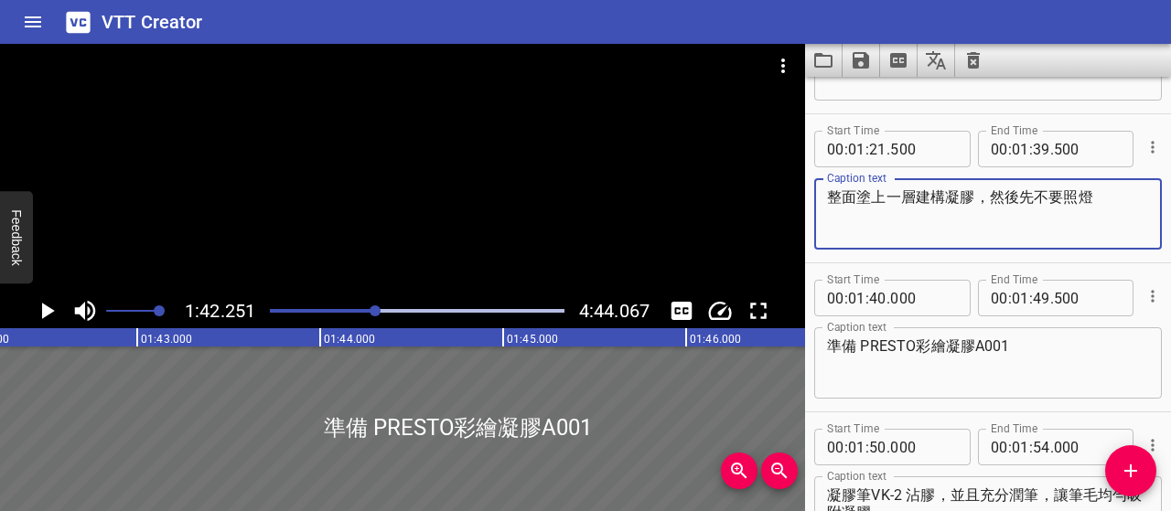
click at [902, 193] on textarea "整面塗上一層建構凝膠，然後先不要照燈" at bounding box center [988, 214] width 322 height 52
type textarea "整面薄塗一層建構凝膠，然後先不要照燈"
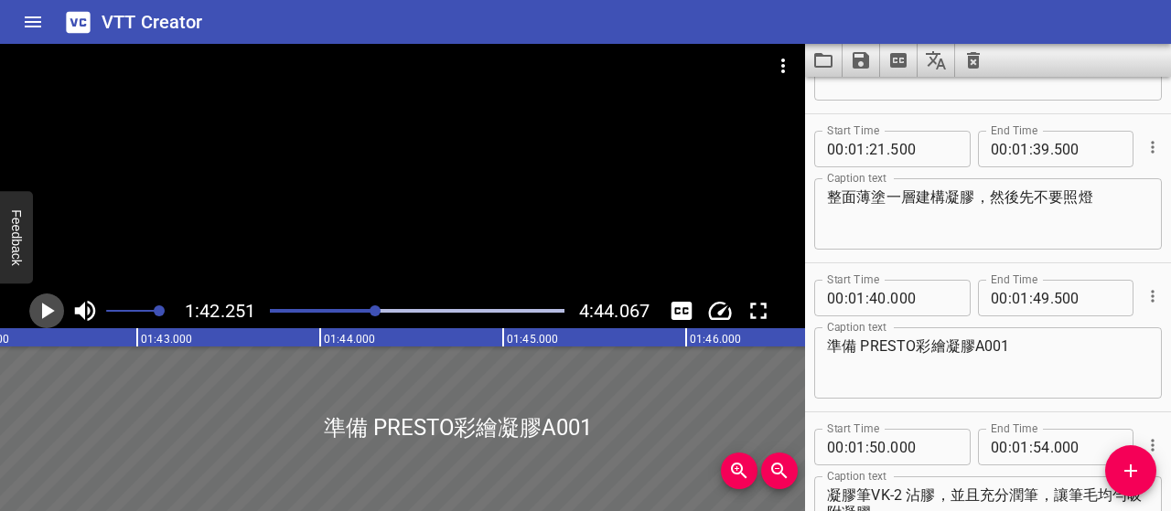
click at [44, 306] on icon "Play/Pause" at bounding box center [48, 311] width 13 height 16
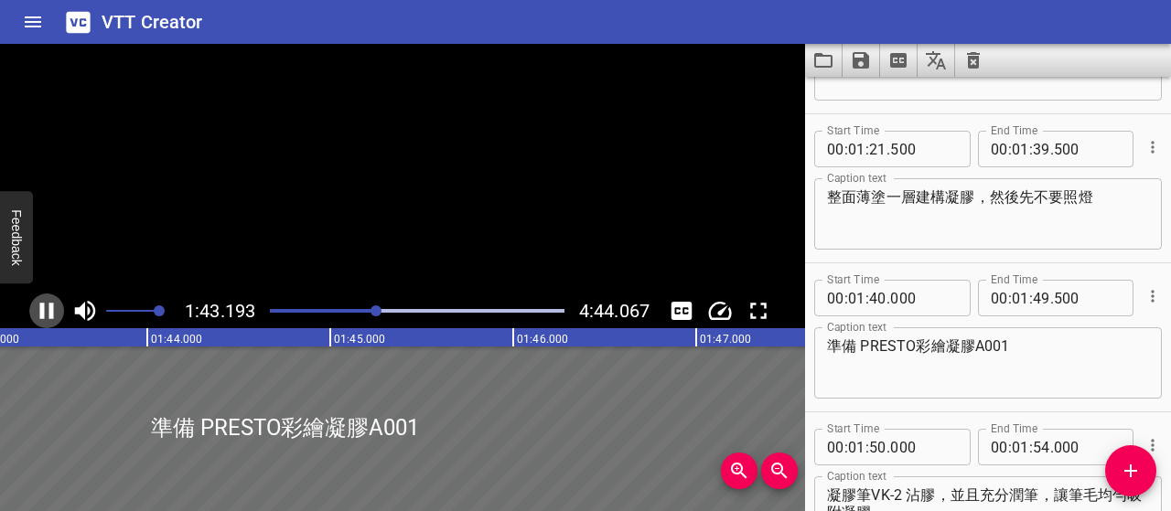
click at [44, 306] on icon "Play/Pause" at bounding box center [47, 311] width 14 height 16
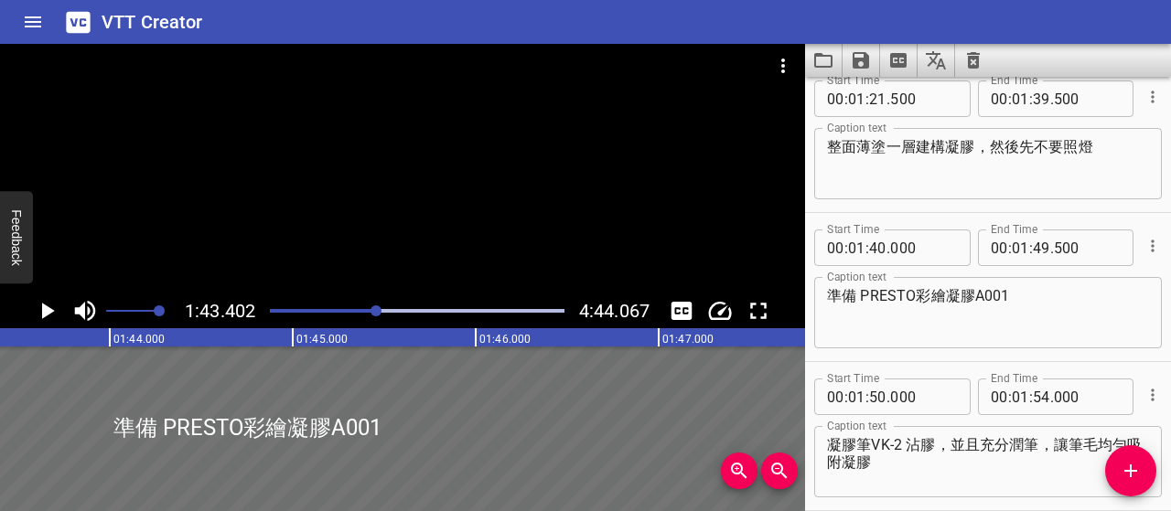
scroll to position [654, 0]
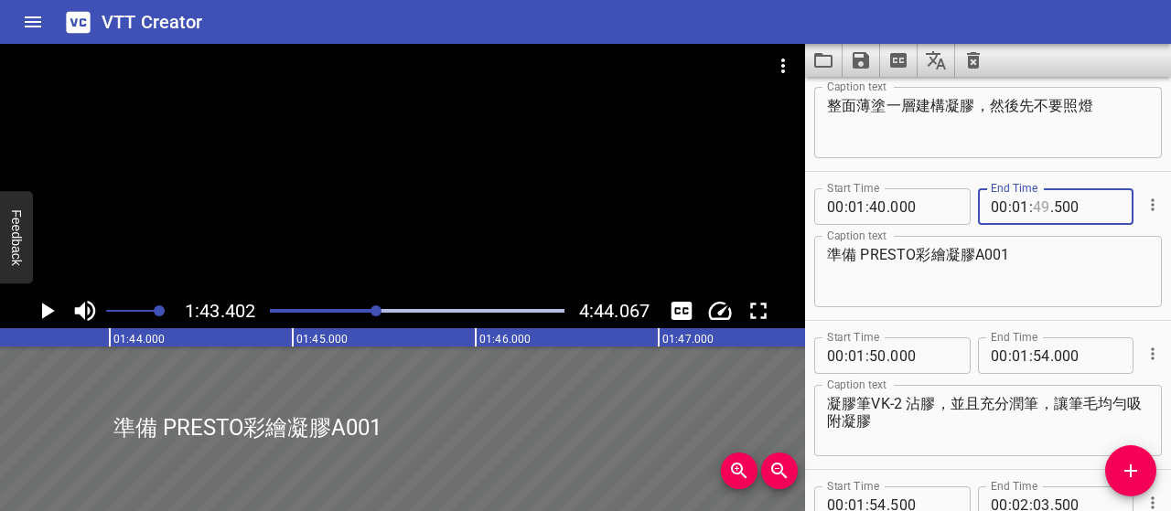
click at [1034, 204] on input "number" at bounding box center [1041, 206] width 17 height 37
type input "42"
type input "000"
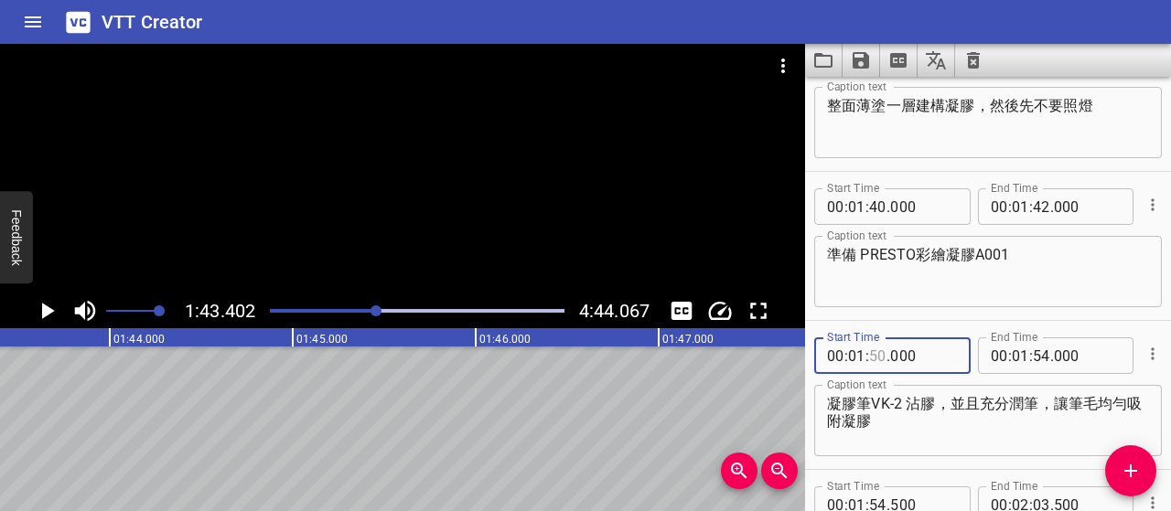
click at [879, 353] on input "number" at bounding box center [877, 356] width 17 height 37
type input "42"
type input "500"
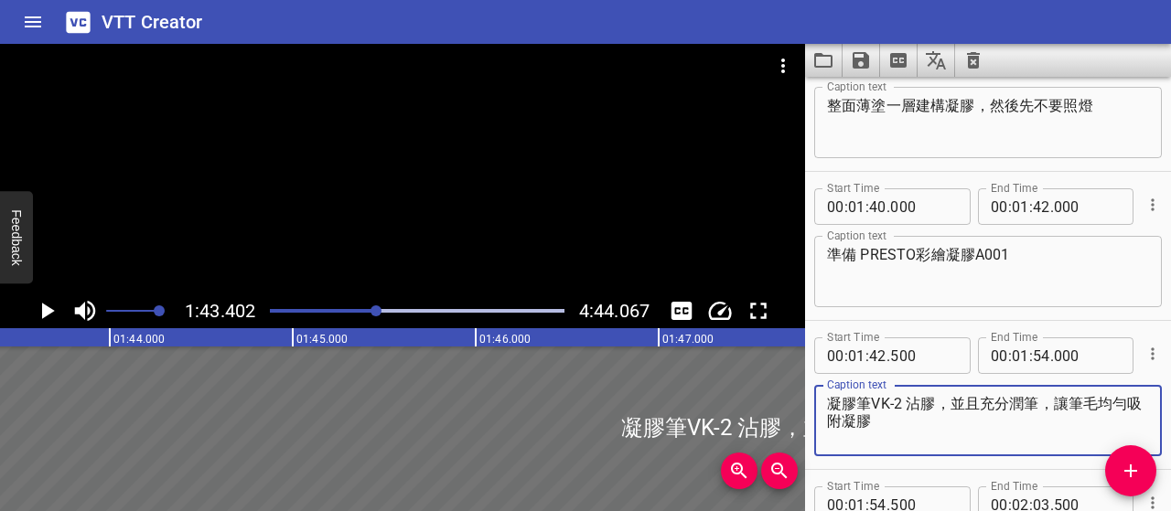
click at [940, 438] on textarea "凝膠筆VK-2 沾膠，並且充分潤筆，讓筆毛均勻吸附凝膠" at bounding box center [988, 421] width 322 height 52
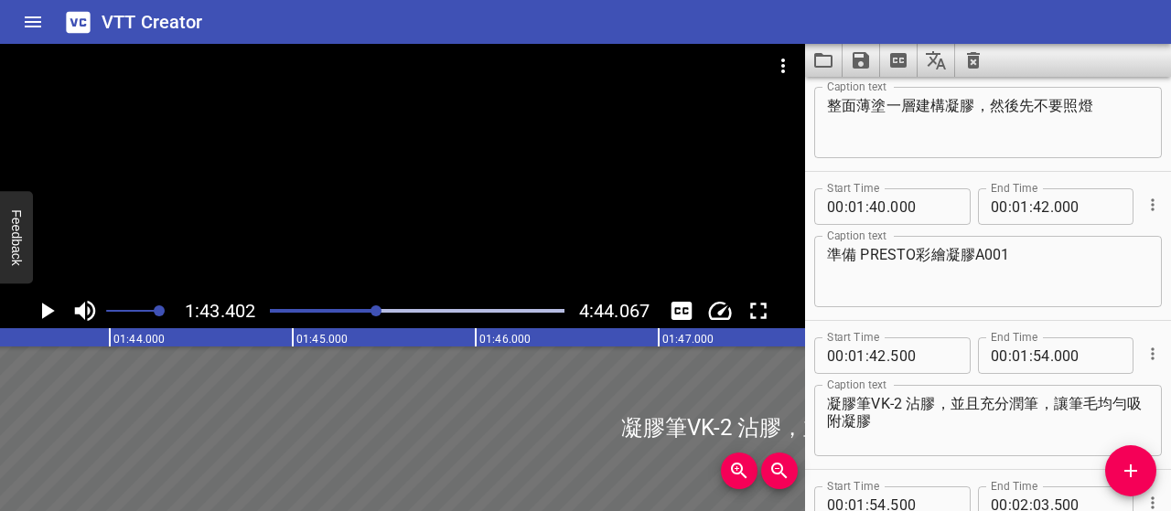
click at [368, 313] on div at bounding box center [417, 311] width 317 height 26
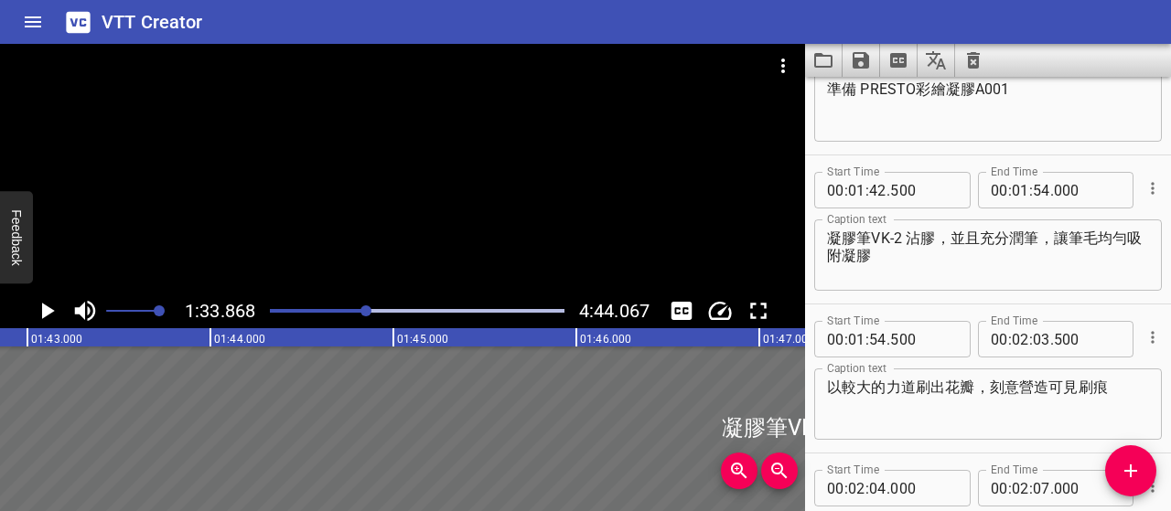
scroll to position [895, 0]
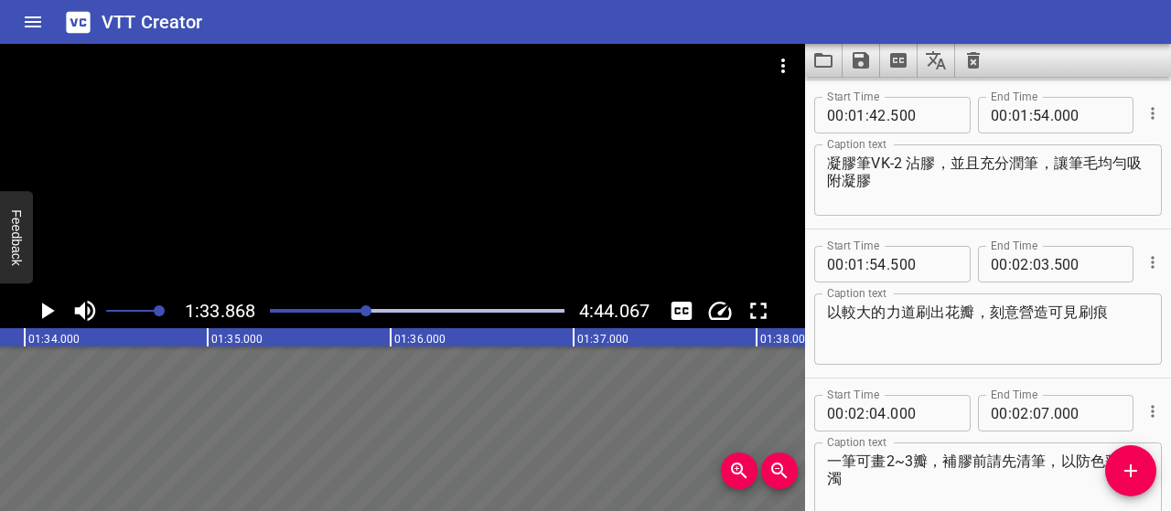
click at [53, 303] on icon "Play/Pause" at bounding box center [46, 310] width 27 height 27
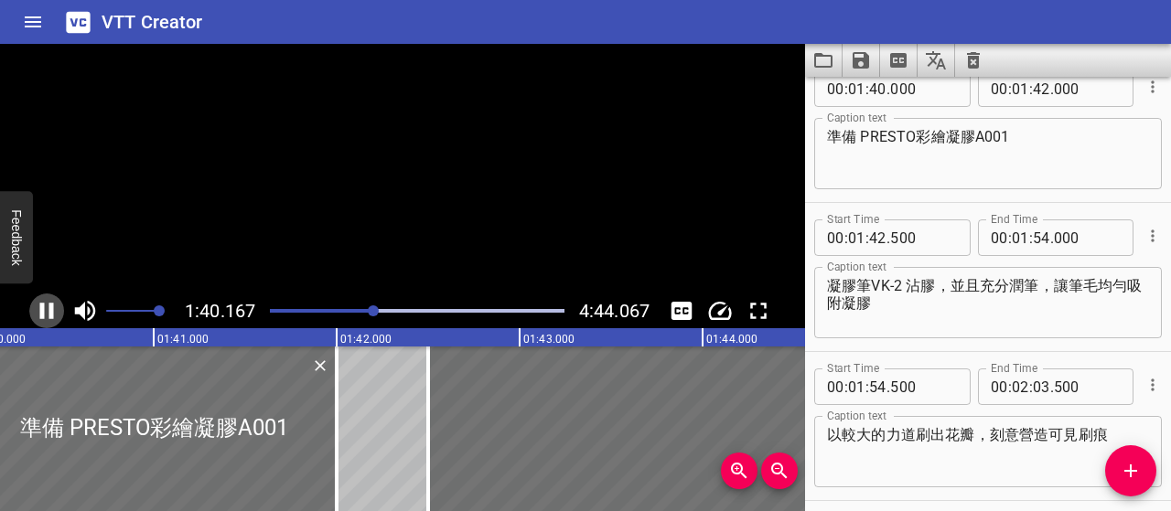
scroll to position [746, 0]
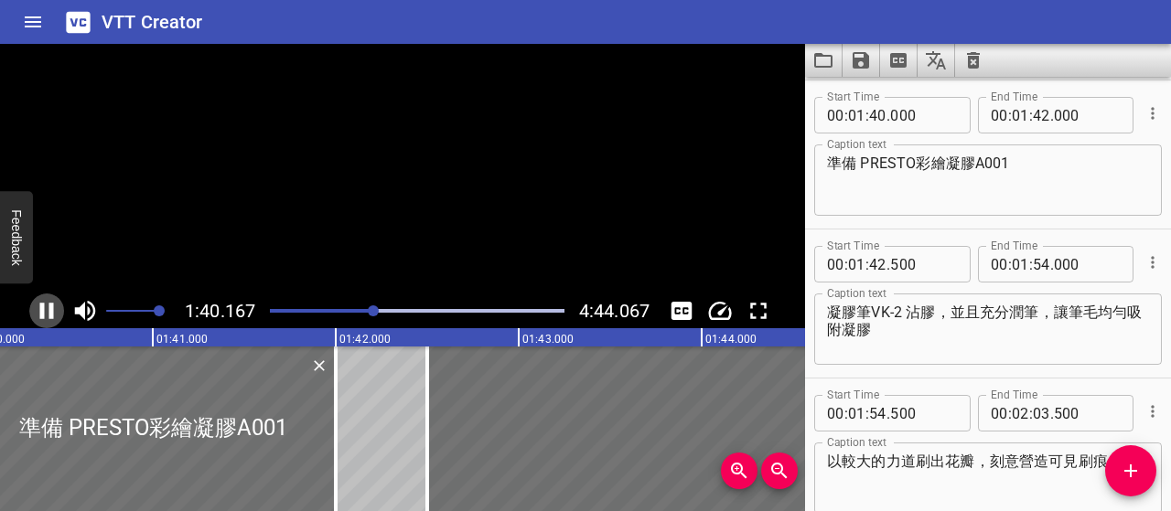
click at [53, 303] on icon "Play/Pause" at bounding box center [46, 310] width 27 height 27
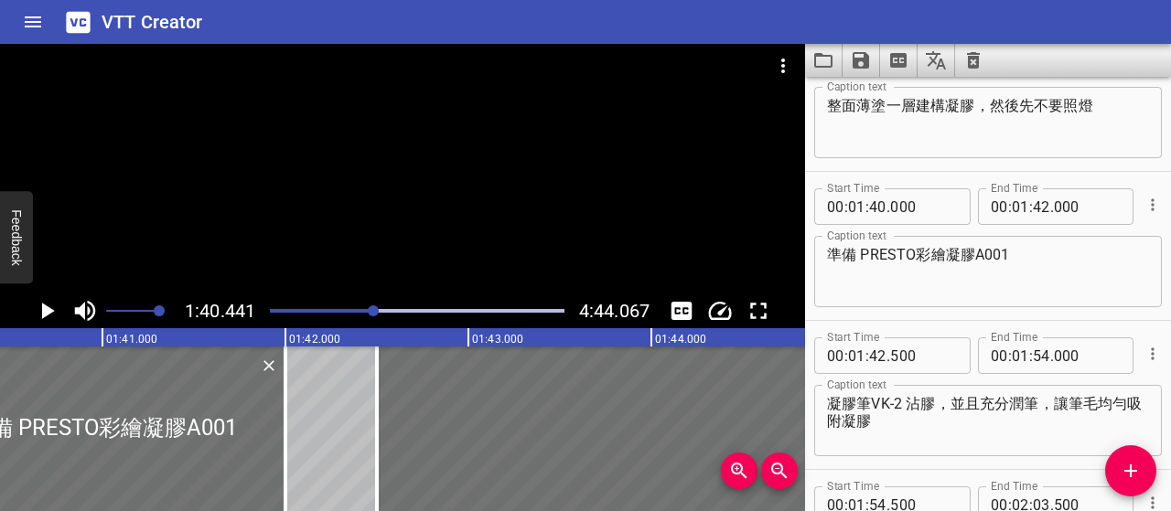
scroll to position [563, 0]
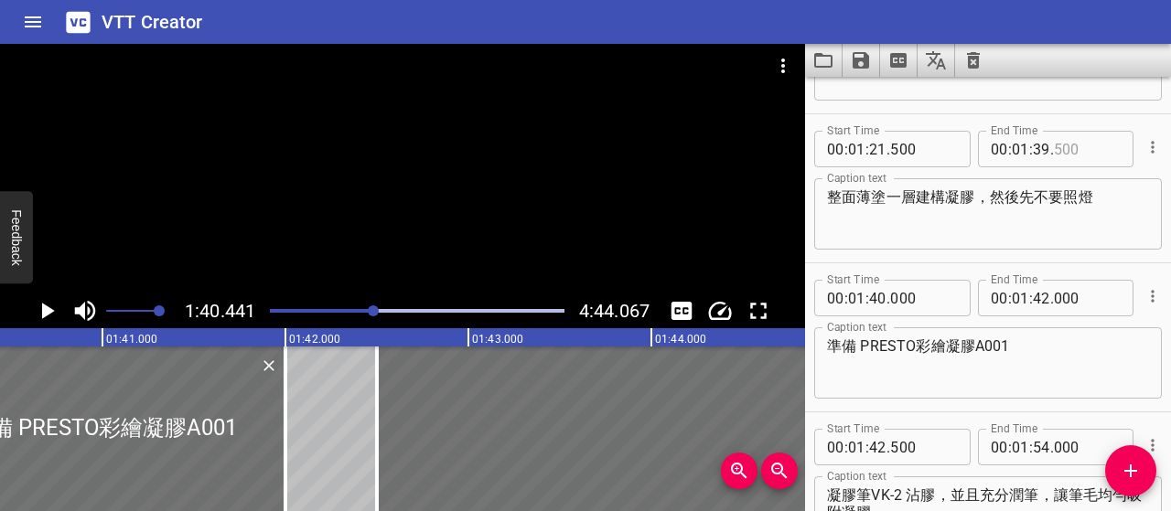
click at [1072, 142] on input "number" at bounding box center [1087, 149] width 67 height 37
type input "000"
click at [882, 296] on input "number" at bounding box center [877, 298] width 17 height 37
type input "39"
type input "500"
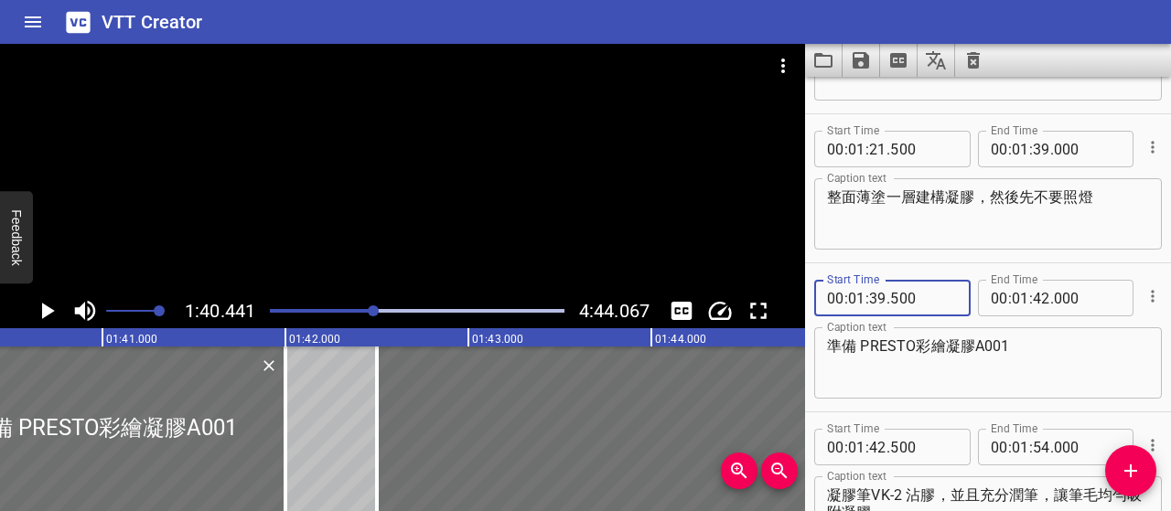
click at [908, 350] on textarea "準備 PRESTO彩繪凝膠A001" at bounding box center [988, 364] width 322 height 52
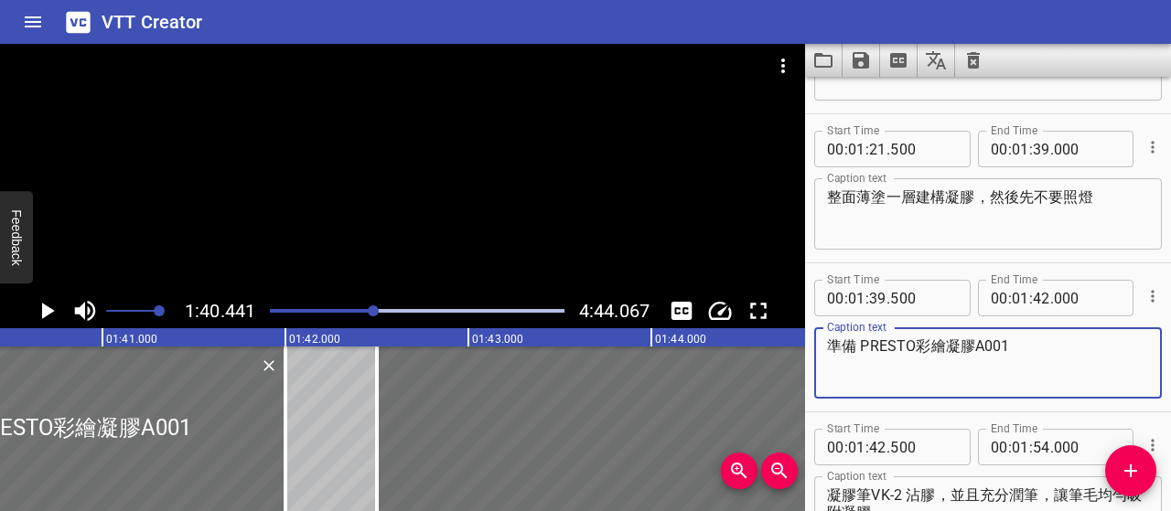
click at [371, 311] on div at bounding box center [373, 311] width 11 height 11
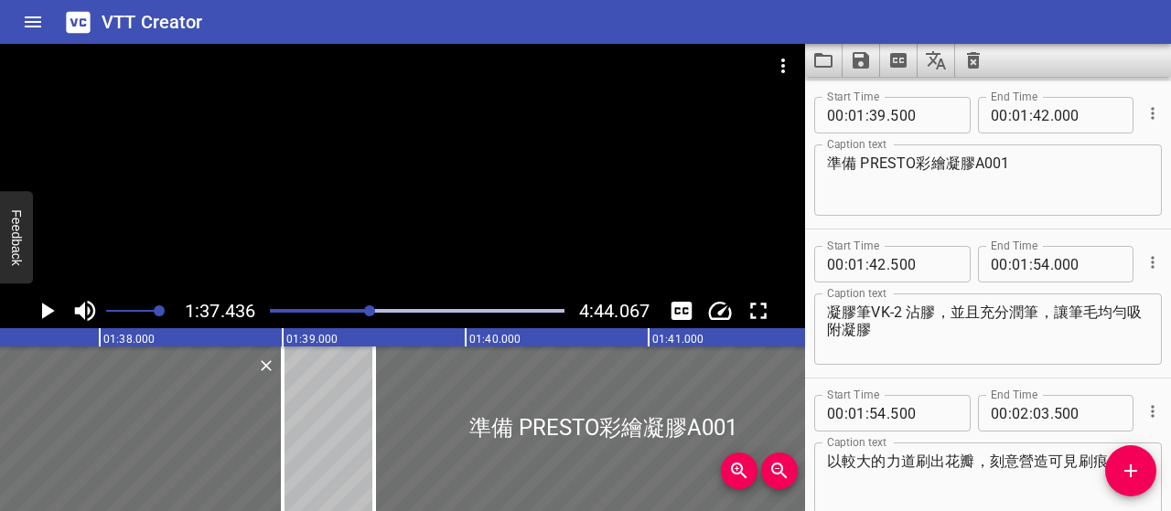
scroll to position [0, 17828]
click at [35, 313] on icon "Play/Pause" at bounding box center [46, 310] width 27 height 27
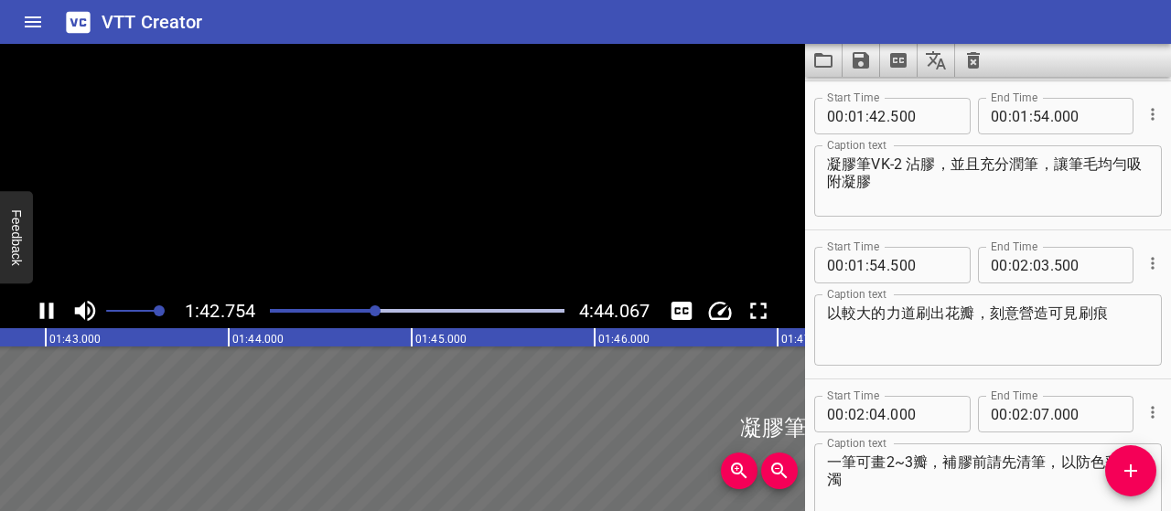
scroll to position [895, 0]
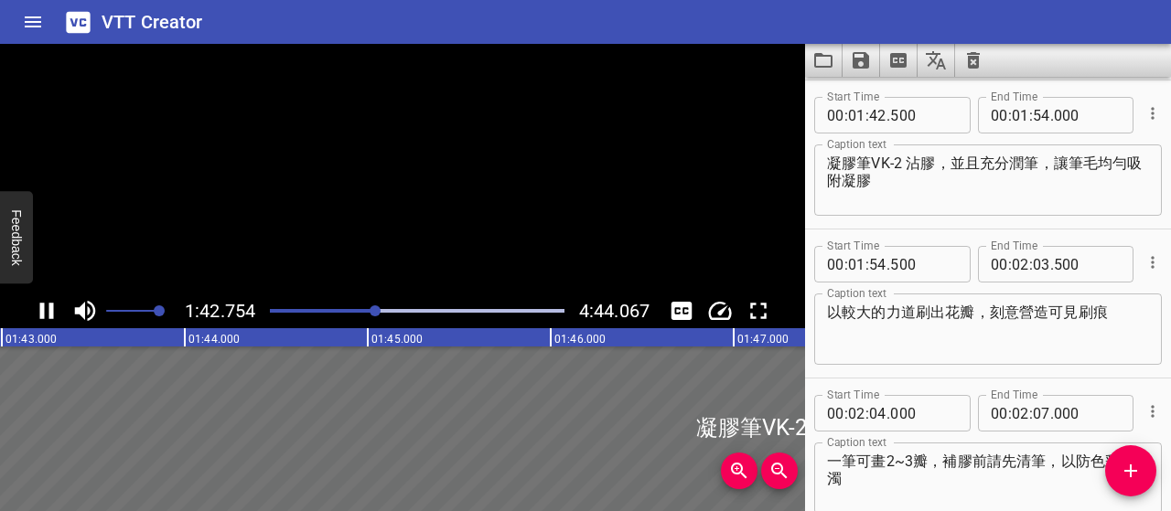
click at [35, 313] on icon "Play/Pause" at bounding box center [46, 310] width 27 height 27
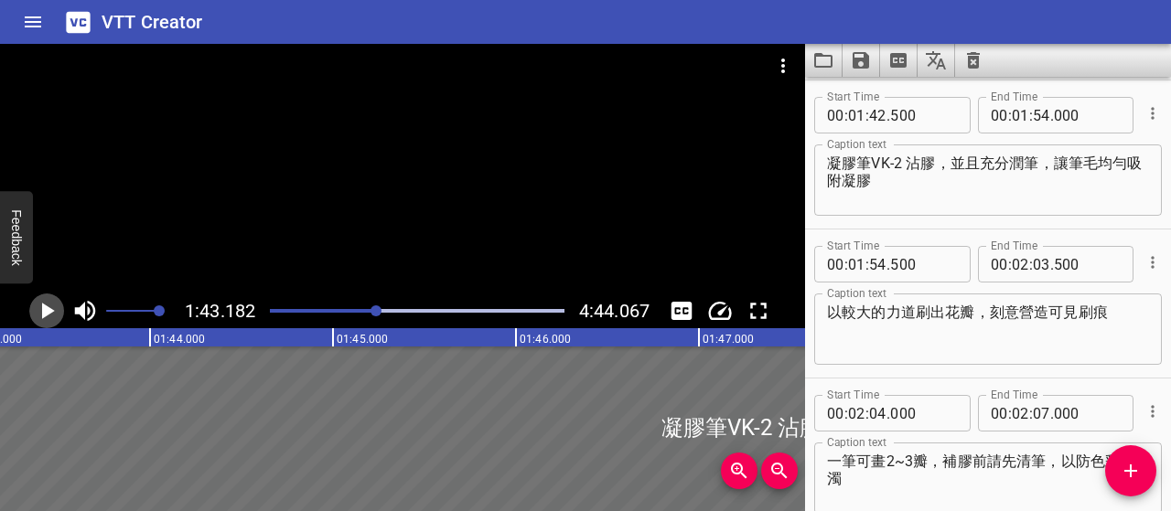
click at [54, 319] on icon "Play/Pause" at bounding box center [46, 310] width 27 height 27
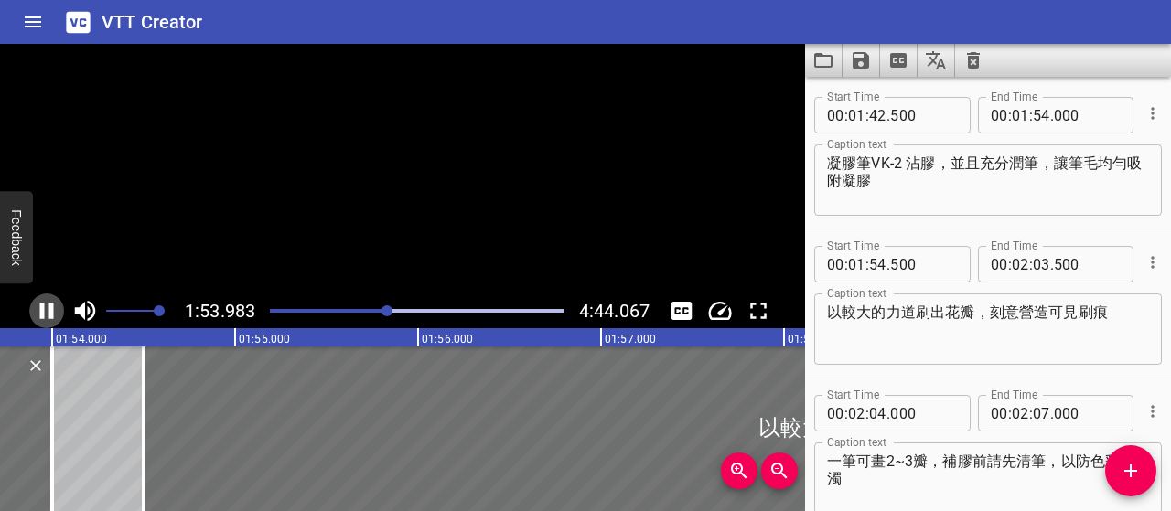
click at [54, 319] on icon "Play/Pause" at bounding box center [46, 310] width 27 height 27
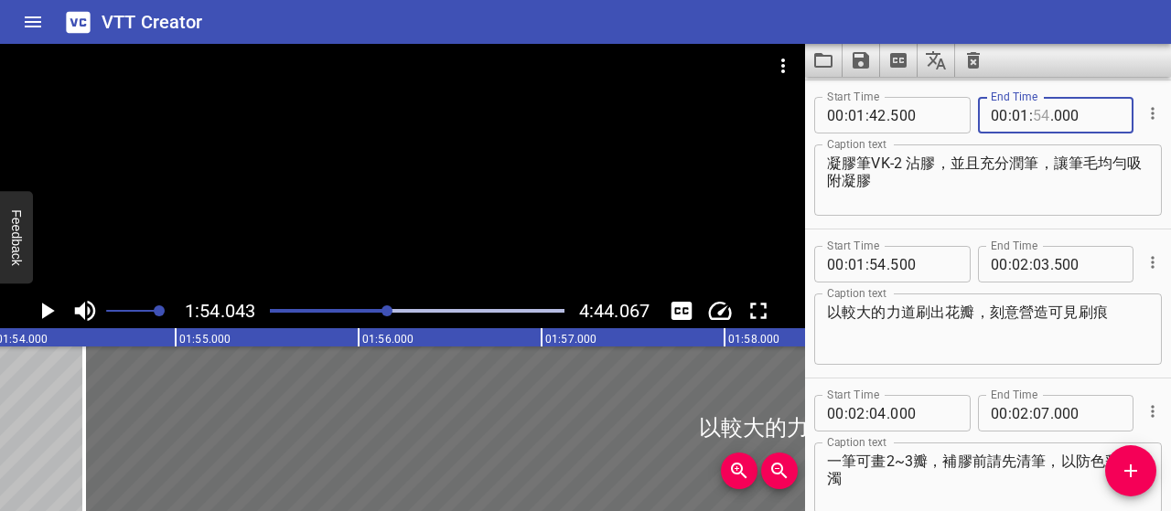
click at [1033, 123] on input "number" at bounding box center [1041, 115] width 17 height 37
type input "53"
type input "500"
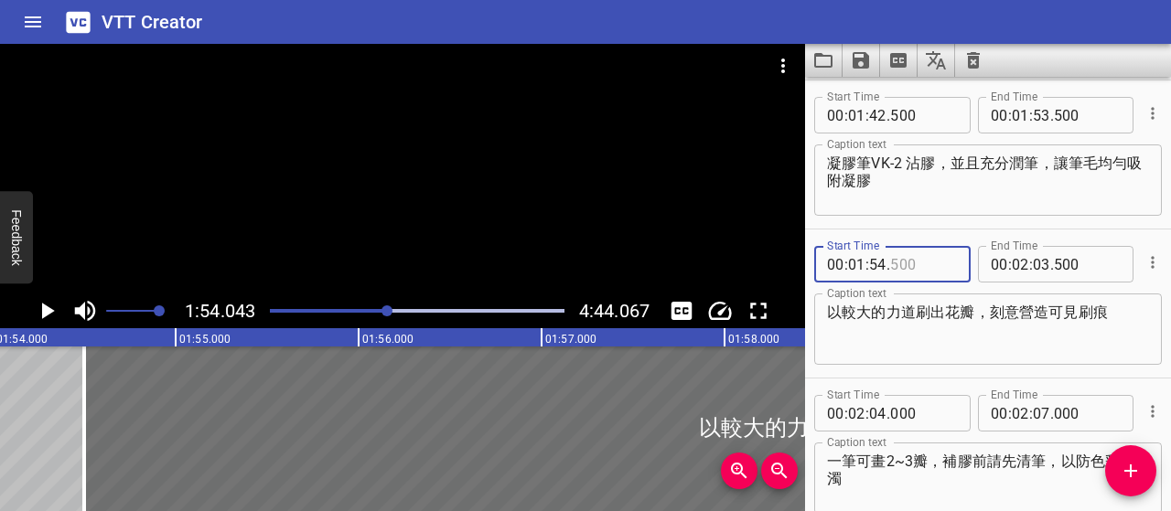
click at [928, 261] on input "number" at bounding box center [923, 264] width 67 height 37
type input "000"
click at [825, 314] on div "以較大的力道刷出花瓣，刻意營造可見刷痕 Caption text" at bounding box center [988, 329] width 348 height 71
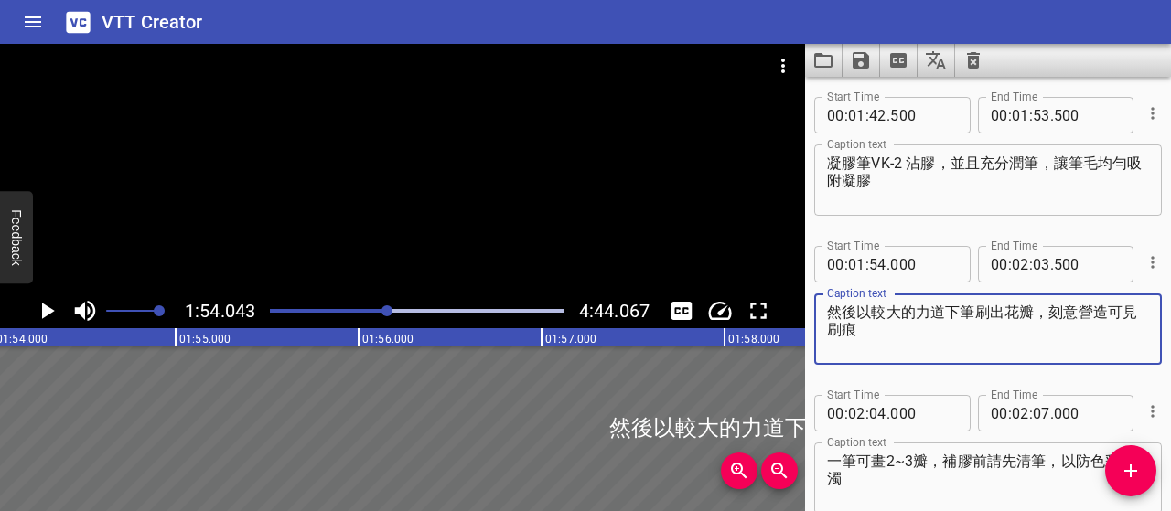
click at [847, 331] on textarea "然後以較大的力道下筆刷出花瓣，刻意營造可見刷痕" at bounding box center [988, 330] width 322 height 52
type textarea "然後以較大的力道下筆刷出花瓣，刻意營造明顯的刷痕"
click at [58, 303] on icon "Play/Pause" at bounding box center [46, 310] width 27 height 27
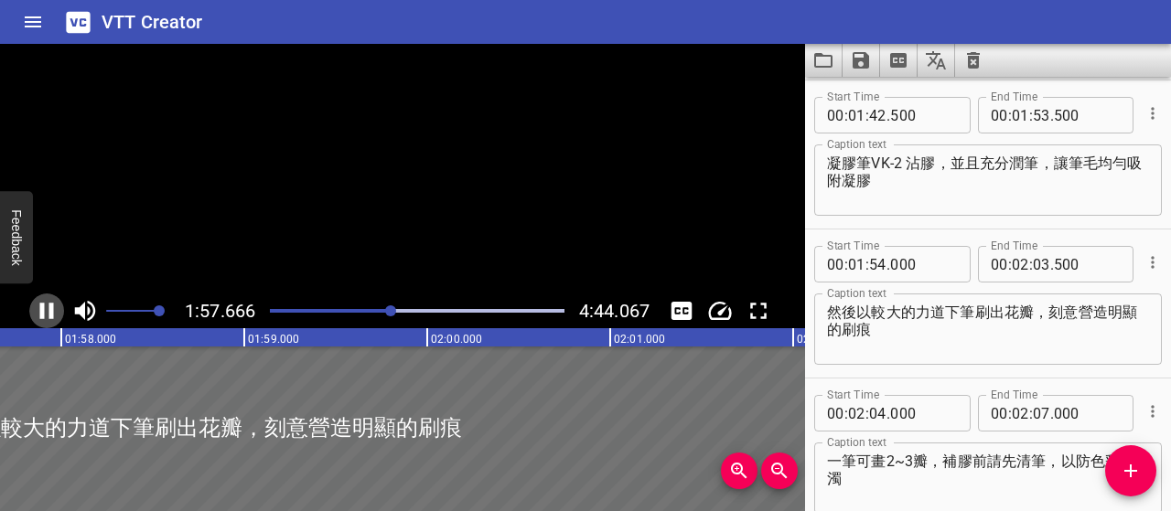
click at [58, 303] on icon "Play/Pause" at bounding box center [46, 310] width 27 height 27
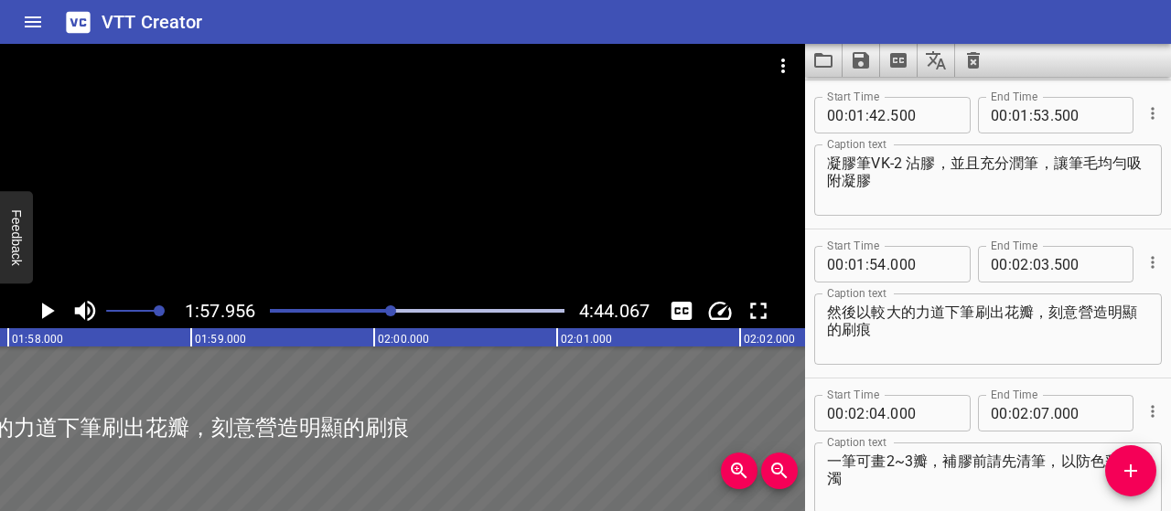
click at [386, 309] on div "Play progress" at bounding box center [245, 311] width 295 height 4
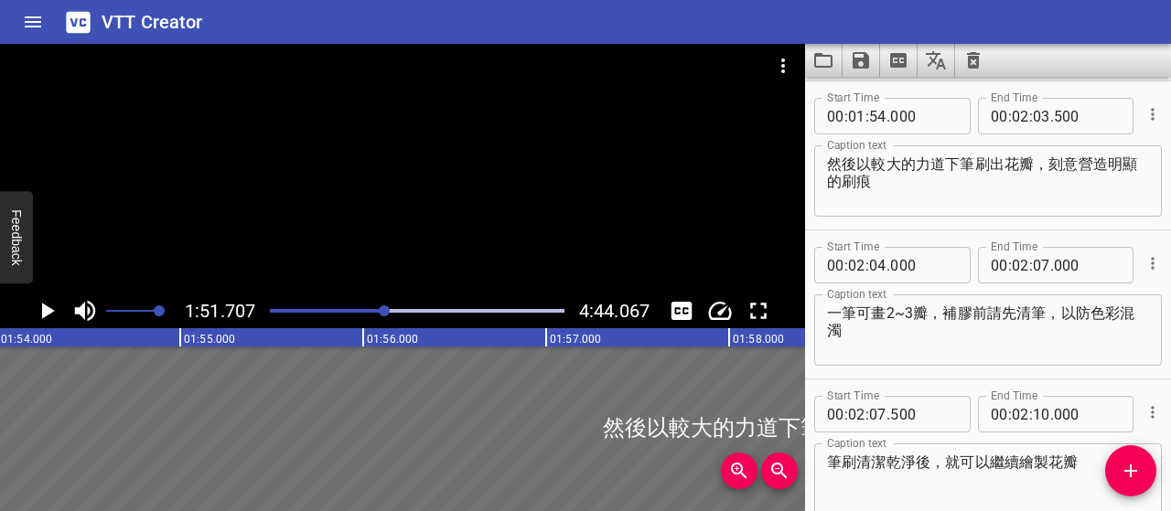
scroll to position [1044, 0]
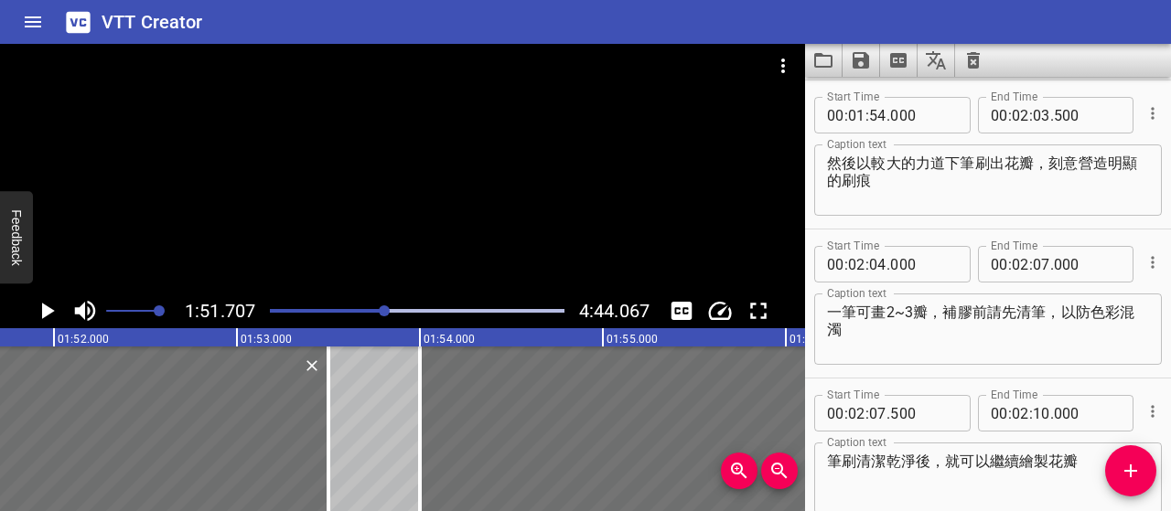
click at [55, 317] on icon "Play/Pause" at bounding box center [46, 310] width 27 height 27
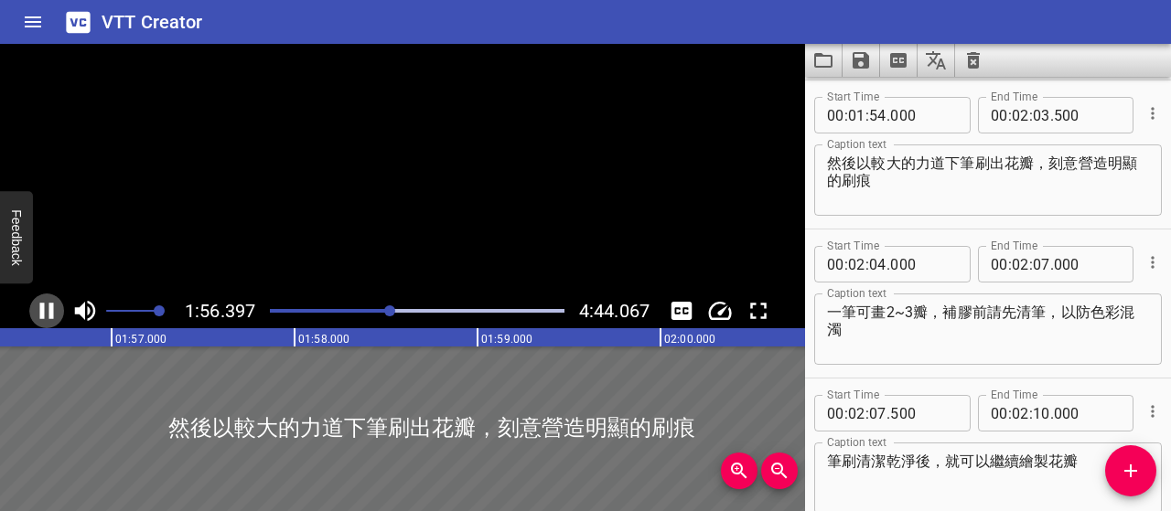
click at [55, 317] on icon "Play/Pause" at bounding box center [46, 310] width 27 height 27
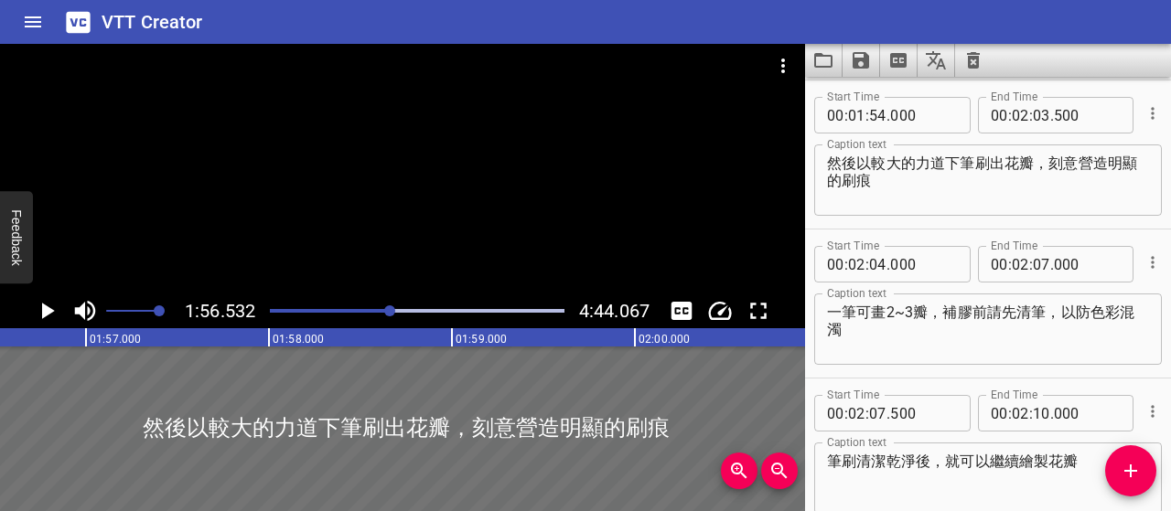
scroll to position [0, 21322]
click at [44, 305] on icon "Play/Pause" at bounding box center [48, 311] width 13 height 16
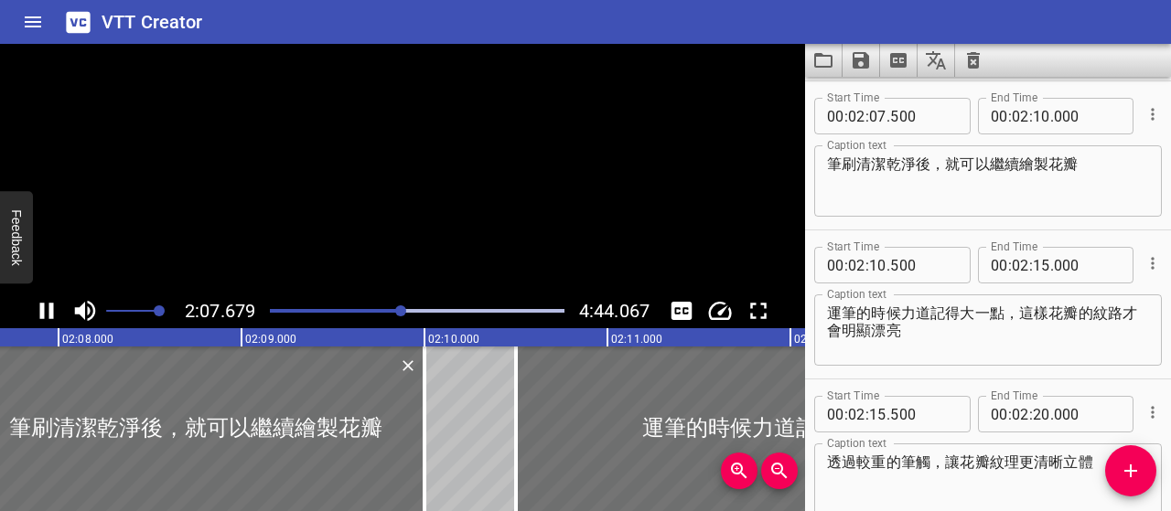
scroll to position [1342, 0]
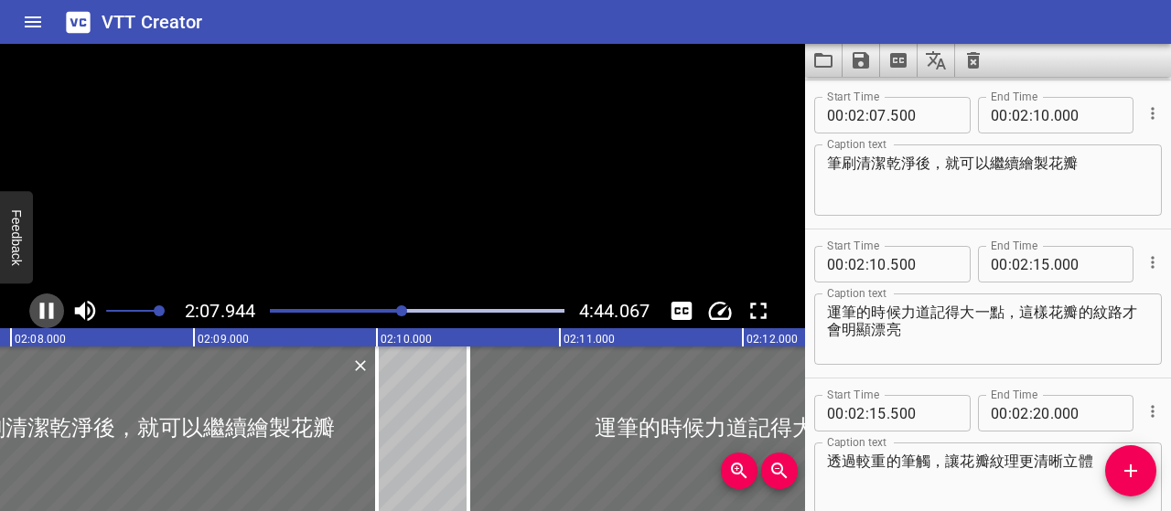
click at [44, 305] on icon "Play/Pause" at bounding box center [47, 311] width 14 height 16
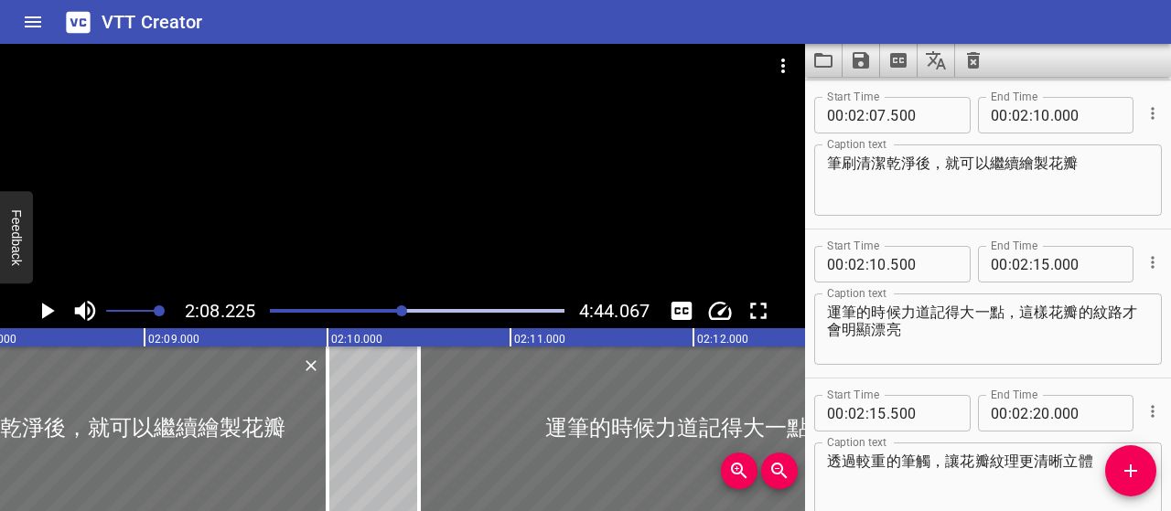
scroll to position [0, 23462]
click at [884, 112] on input "number" at bounding box center [877, 115] width 17 height 37
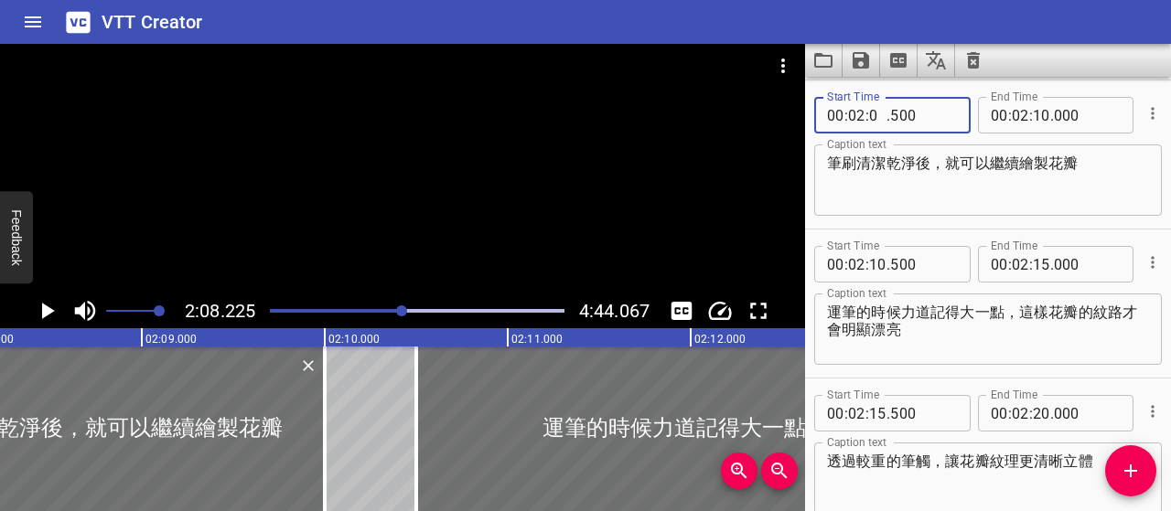
type input "08"
type input "500"
click at [884, 112] on input "number" at bounding box center [877, 115] width 17 height 37
type input "08"
type input "000"
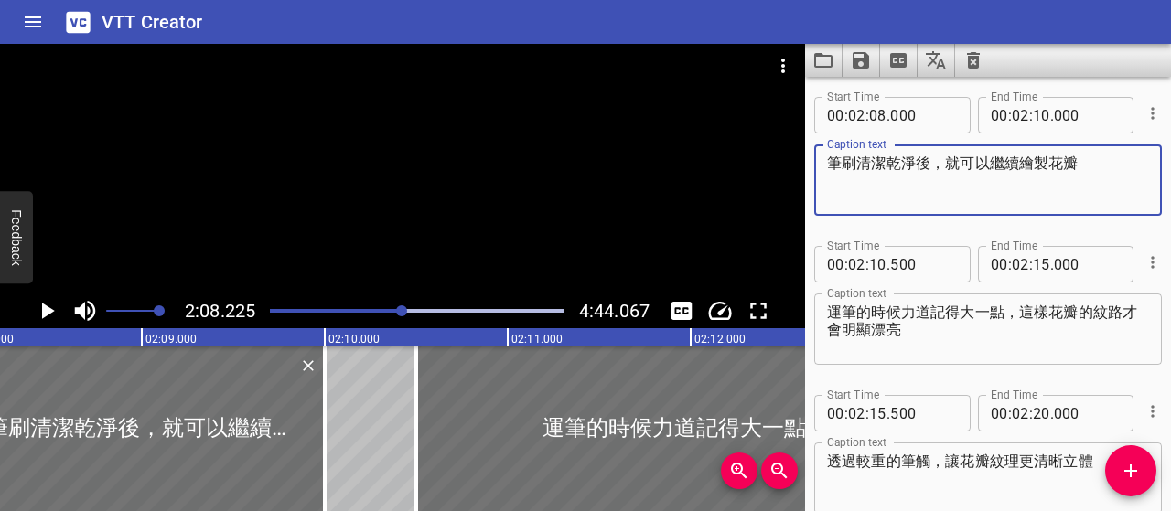
click at [1029, 197] on textarea "筆刷清潔乾淨後，就可以繼續繪製花瓣" at bounding box center [988, 181] width 322 height 52
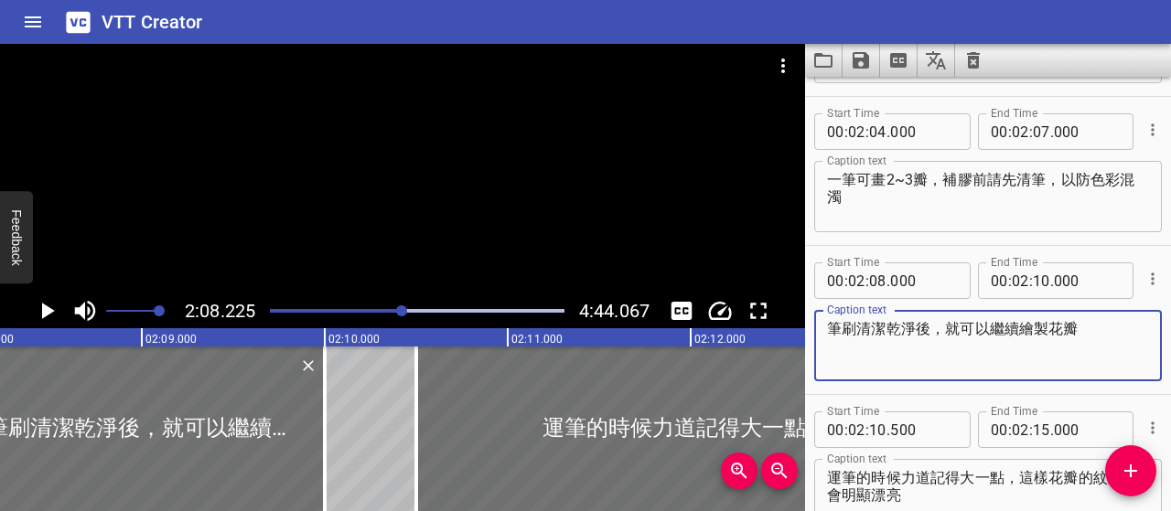
scroll to position [1159, 0]
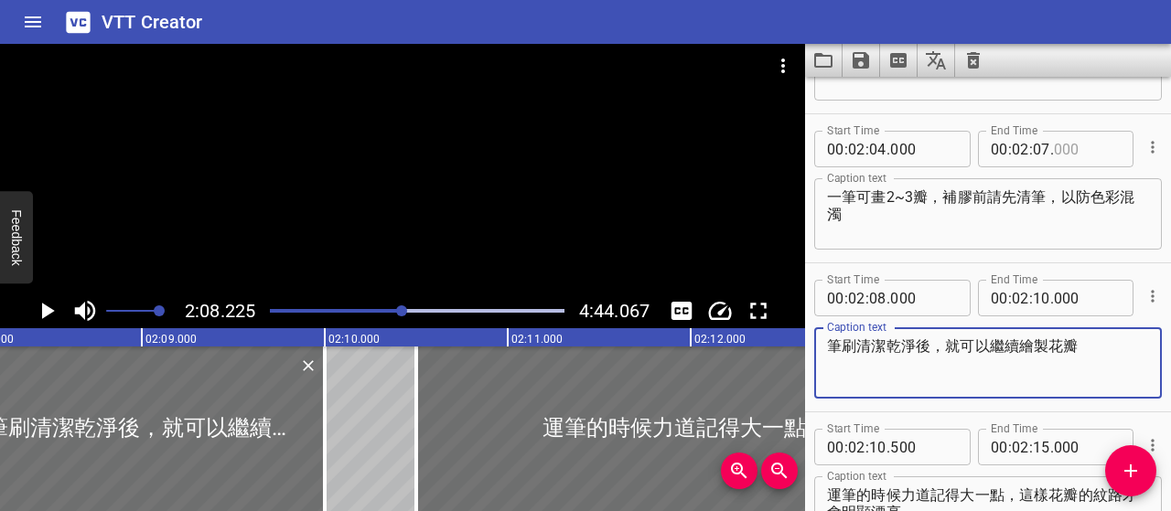
click at [1064, 148] on input "number" at bounding box center [1087, 149] width 67 height 37
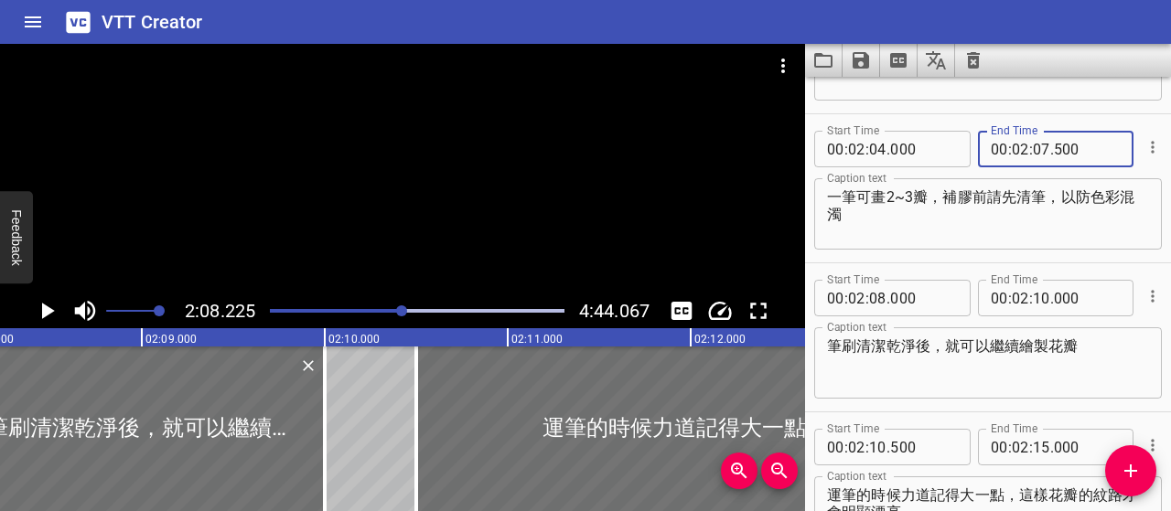
type input "500"
click at [1012, 228] on textarea "一筆可畫2~3瓣，補膠前請先清筆，以防色彩混濁" at bounding box center [988, 214] width 322 height 52
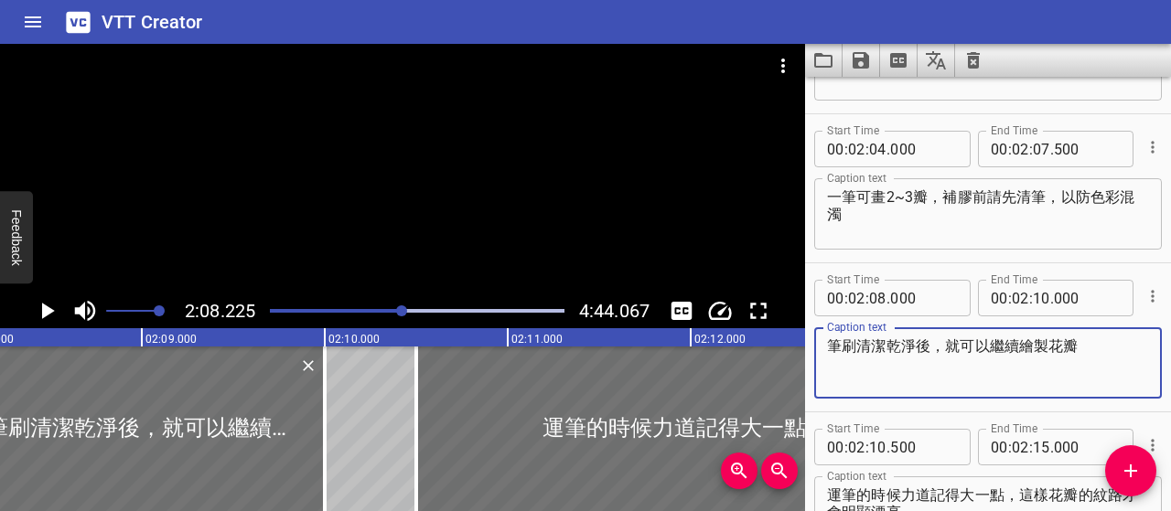
click at [989, 341] on textarea "筆刷清潔乾淨後，就可以繼續繪製花瓣" at bounding box center [988, 364] width 322 height 52
click at [402, 313] on div at bounding box center [401, 311] width 11 height 11
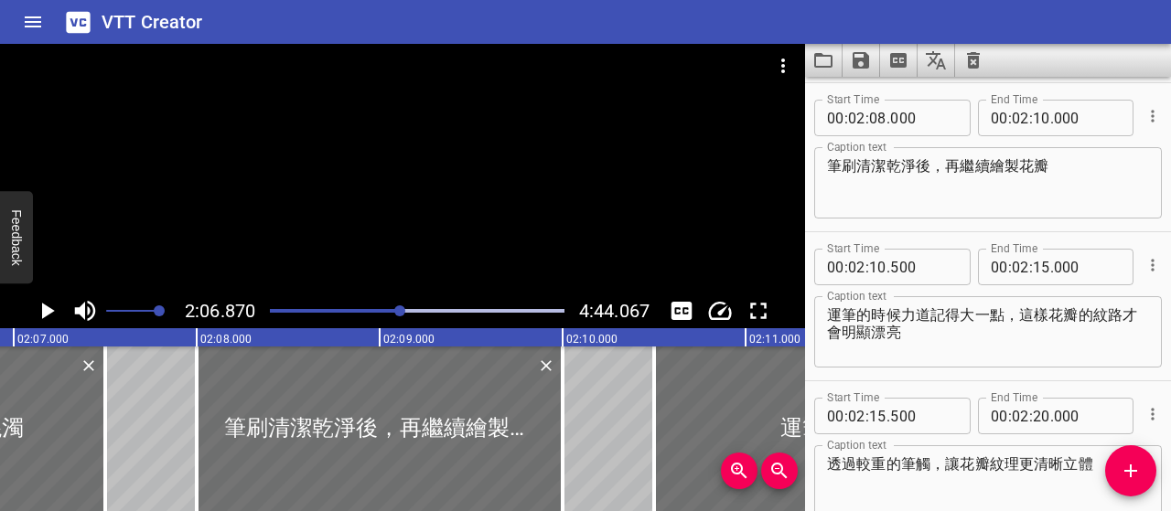
scroll to position [1342, 0]
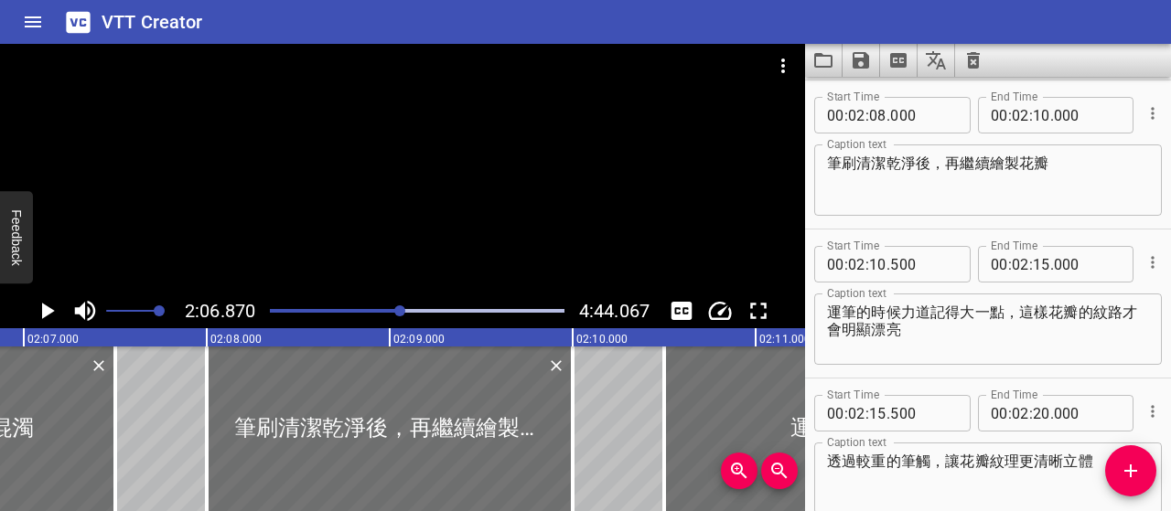
click at [396, 315] on div at bounding box center [399, 311] width 11 height 11
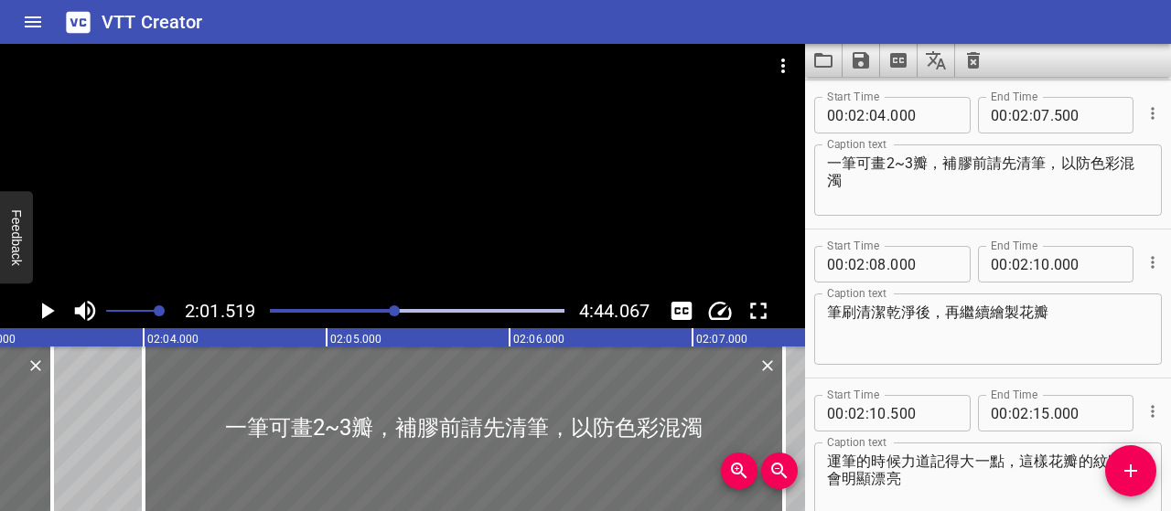
scroll to position [1193, 0]
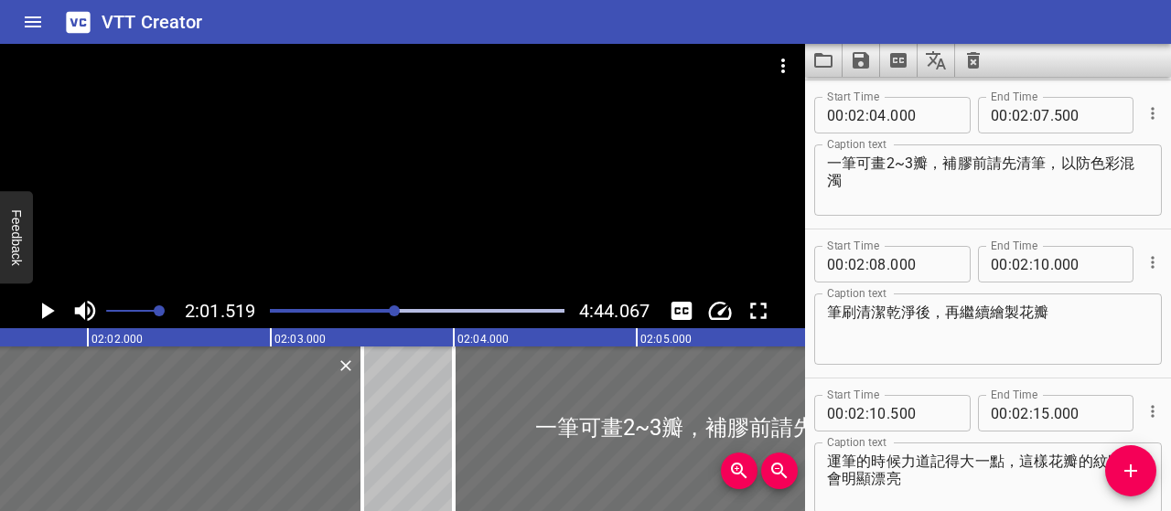
click at [53, 306] on icon "Play/Pause" at bounding box center [46, 310] width 27 height 27
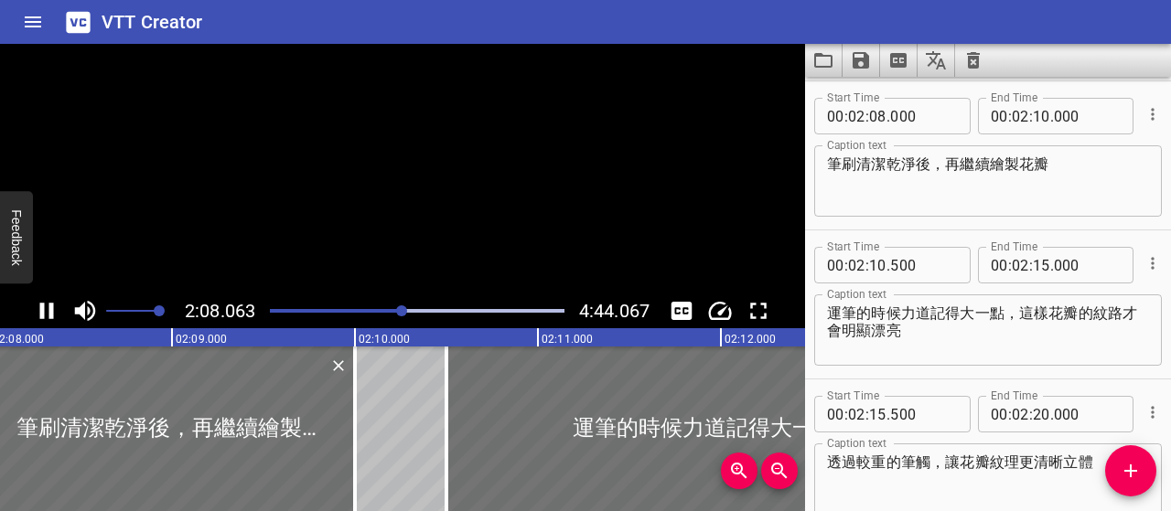
scroll to position [1342, 0]
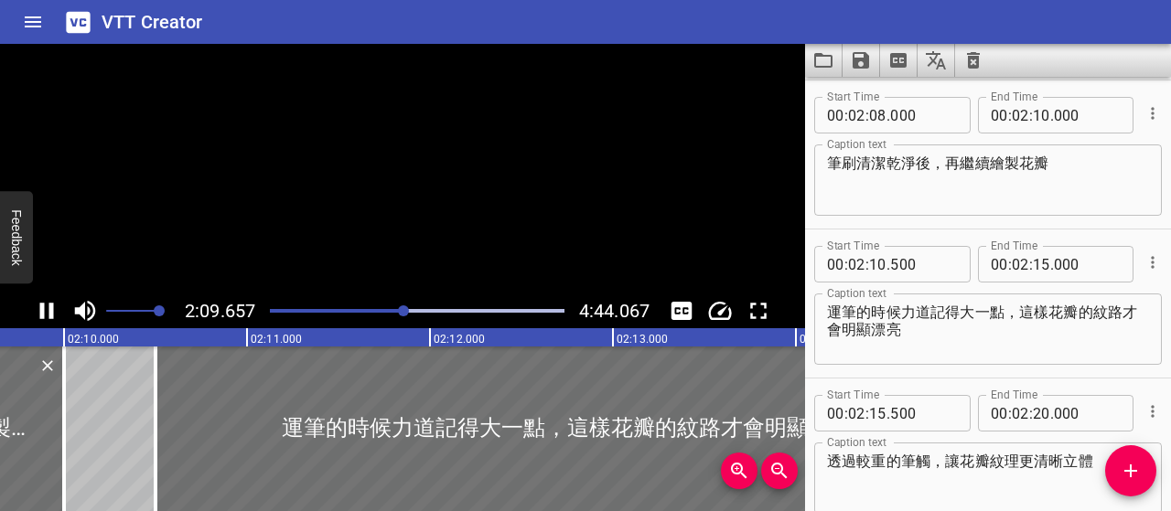
click at [53, 306] on icon "Play/Pause" at bounding box center [46, 310] width 27 height 27
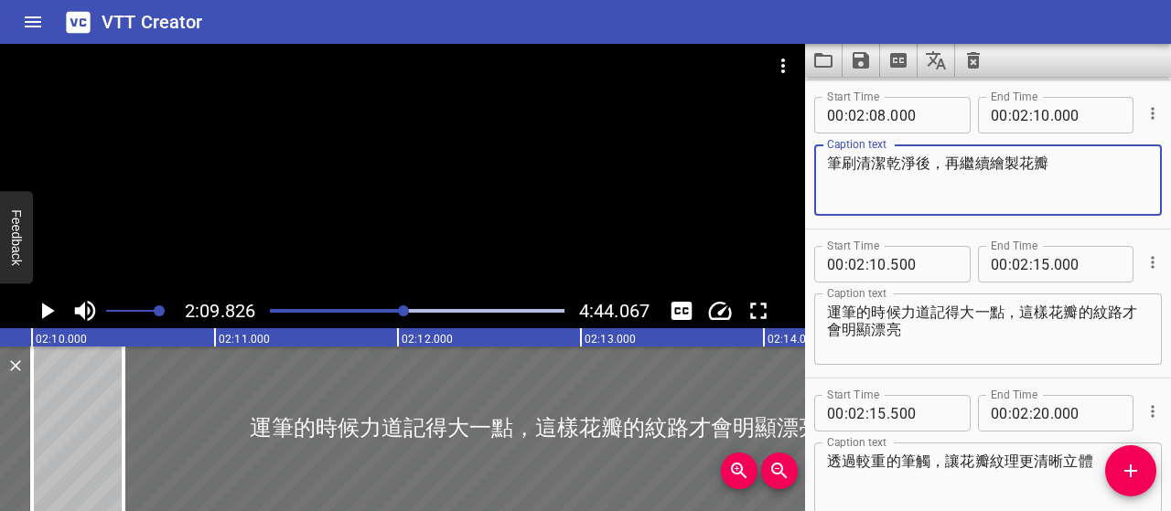
click at [948, 158] on textarea "筆刷清潔乾淨後，再繼續繪製花瓣" at bounding box center [988, 181] width 322 height 52
type textarea "筆刷清潔乾淨後，重新沾膠，再繼續繪製花瓣"
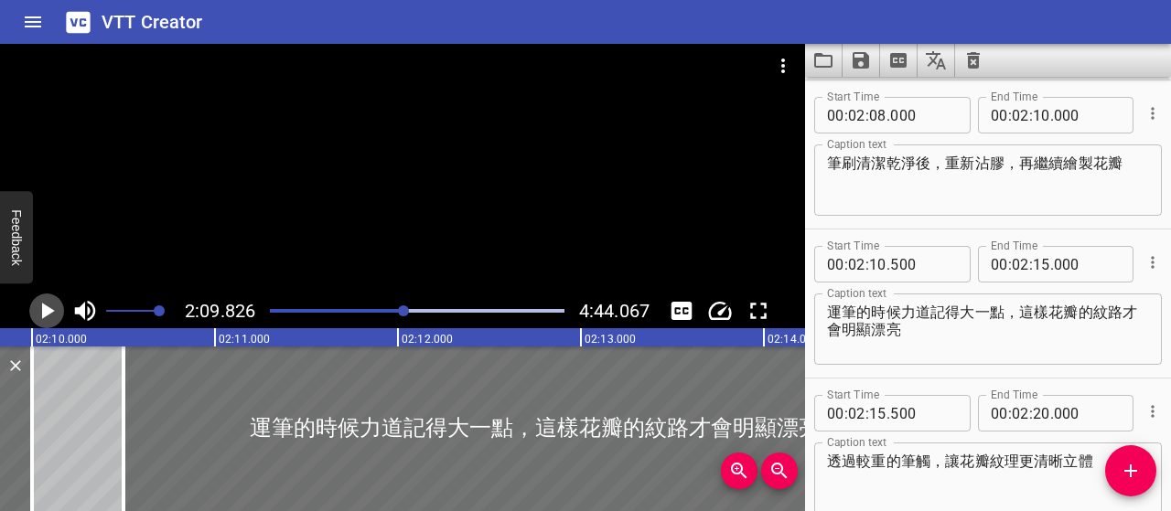
click at [42, 299] on icon "Play/Pause" at bounding box center [46, 310] width 27 height 27
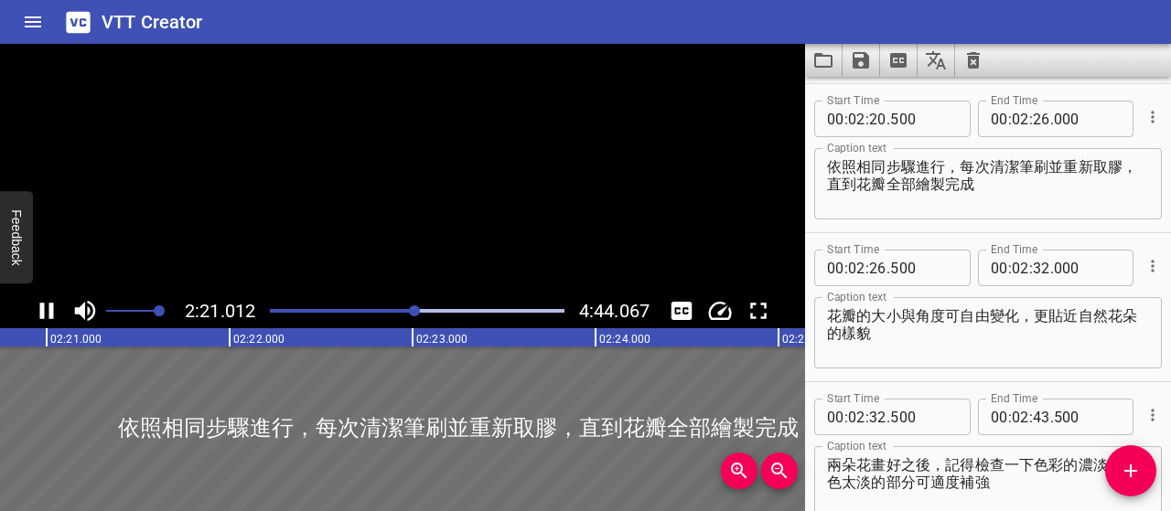
scroll to position [1789, 0]
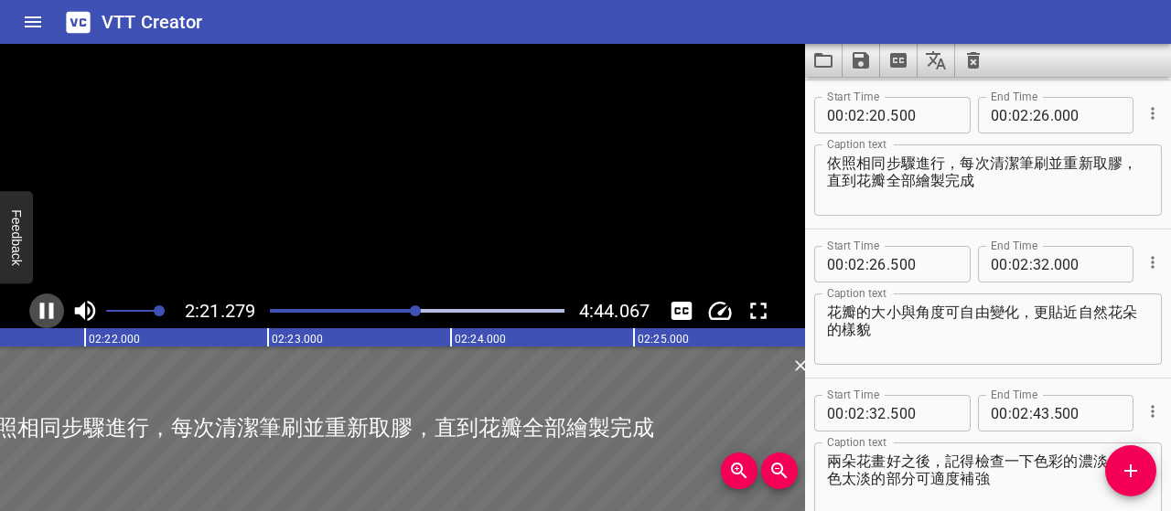
click at [42, 299] on icon "Play/Pause" at bounding box center [46, 310] width 27 height 27
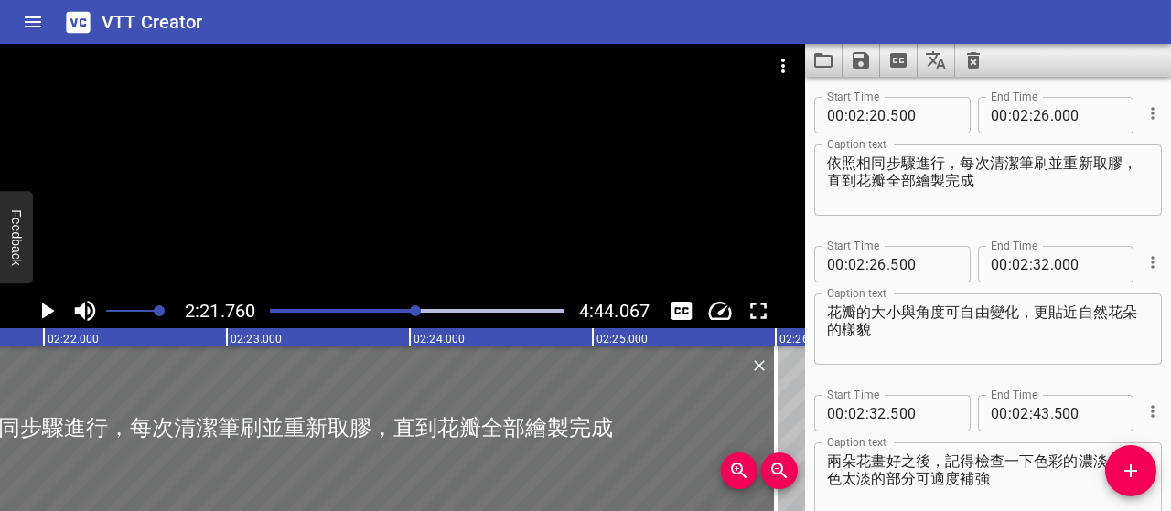
scroll to position [1698, 0]
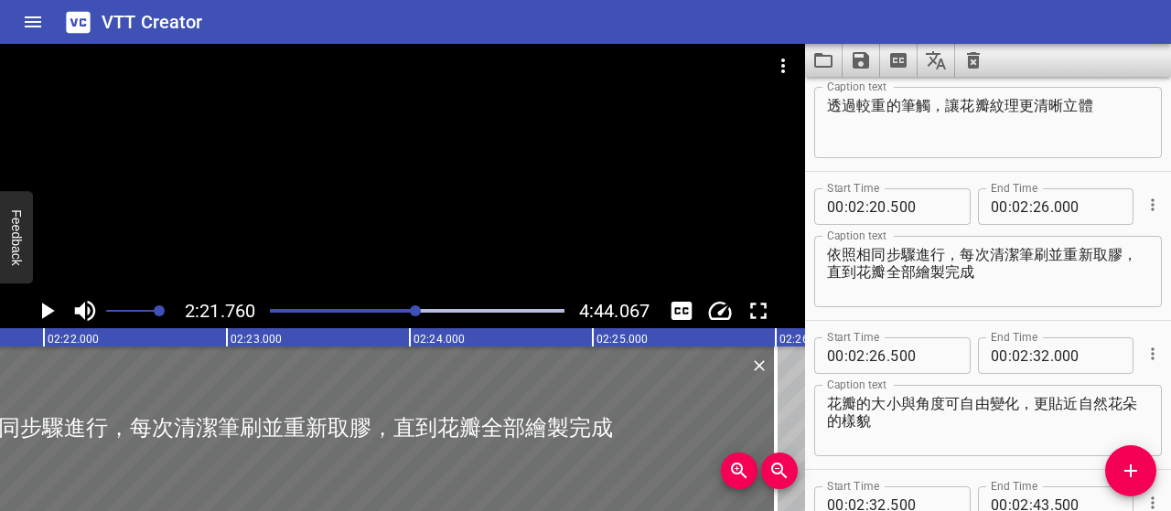
click at [858, 257] on textarea "依照相同步驟進行，每次清潔筆刷並重新取膠，直到花瓣全部繪製完成" at bounding box center [988, 272] width 322 height 52
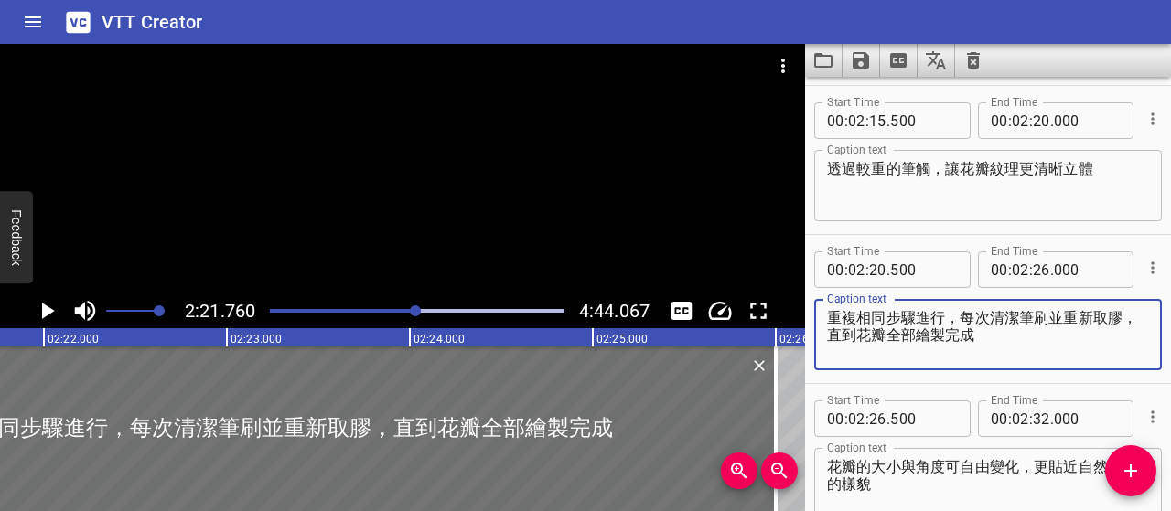
scroll to position [1606, 0]
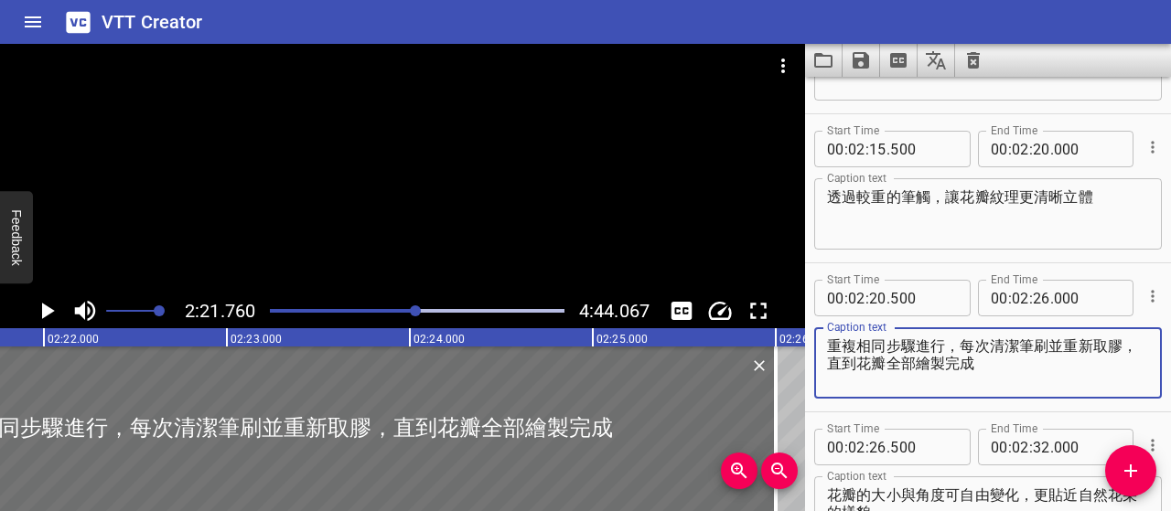
type textarea "重複相同步驟進行，每次清潔筆刷並重新取膠，直到花瓣全部繪製完成"
click at [879, 292] on input "number" at bounding box center [877, 298] width 17 height 37
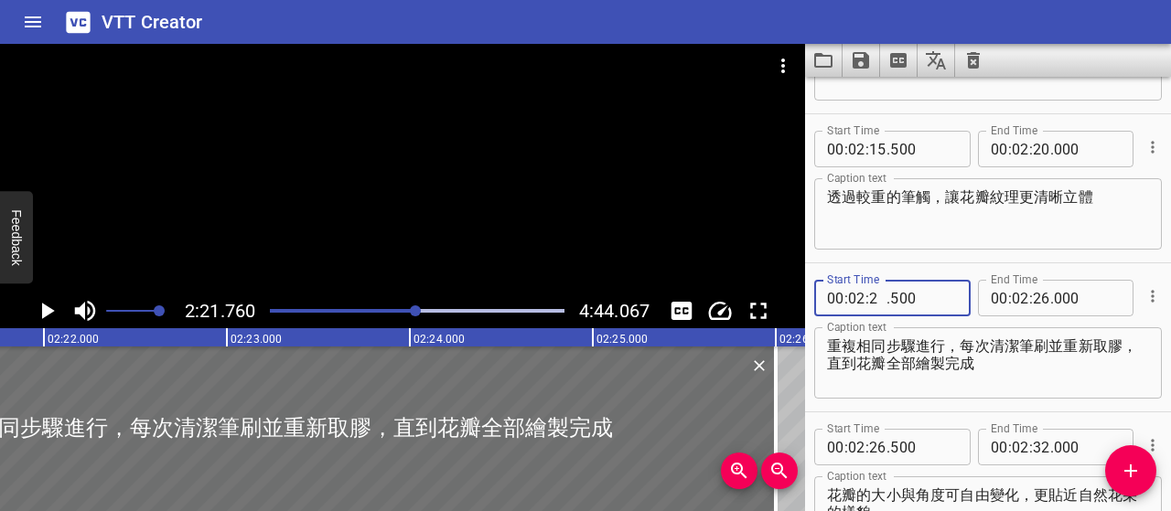
type input "21"
type input "000"
click at [1054, 148] on input "number" at bounding box center [1087, 149] width 67 height 37
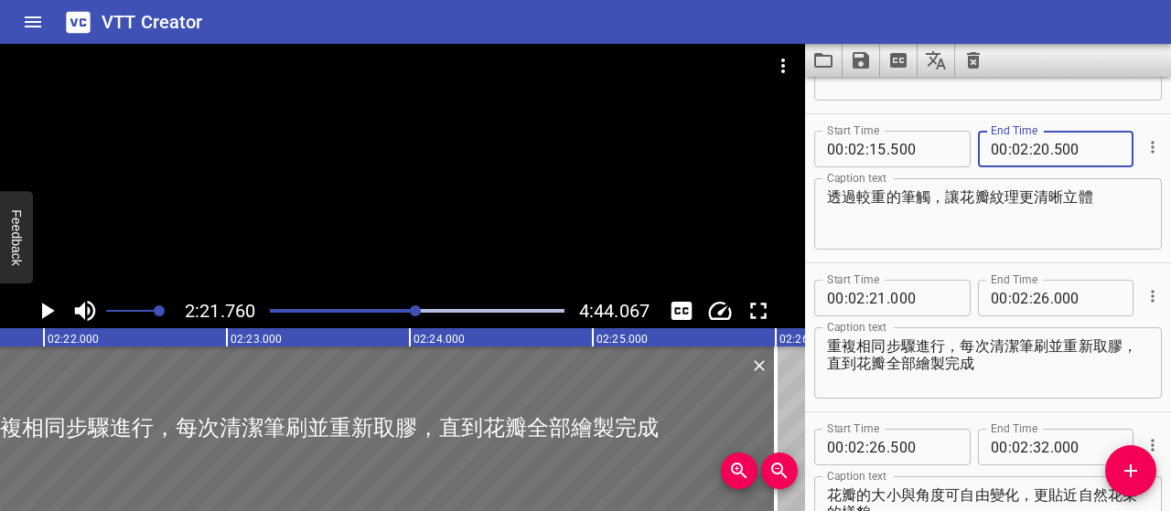
type input "500"
click at [1032, 358] on textarea "重複相同步驟進行，每次清潔筆刷並重新取膠，直到花瓣全部繪製完成" at bounding box center [988, 364] width 322 height 52
click at [414, 310] on div at bounding box center [415, 311] width 11 height 11
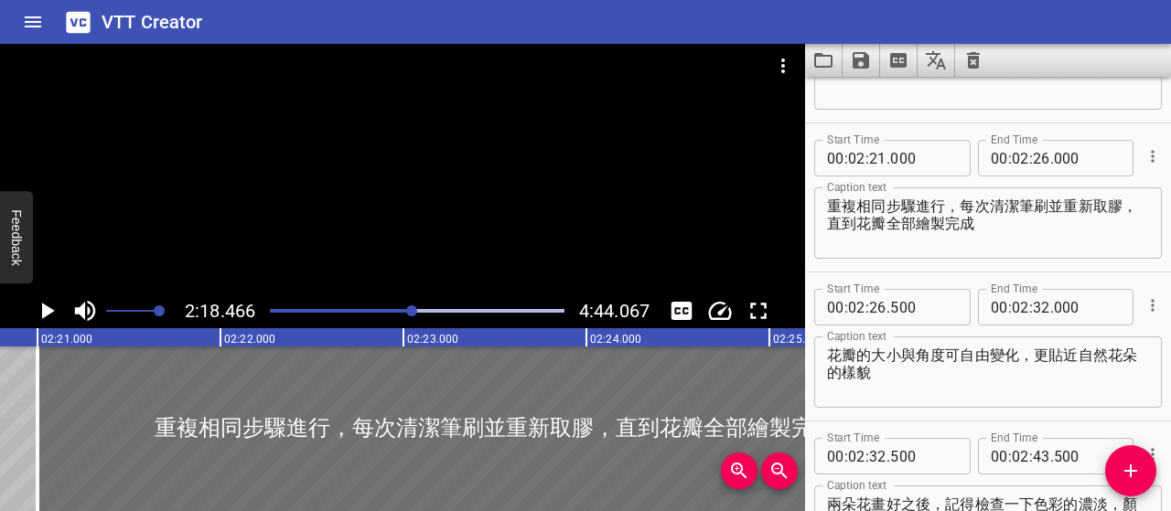
scroll to position [1784, 0]
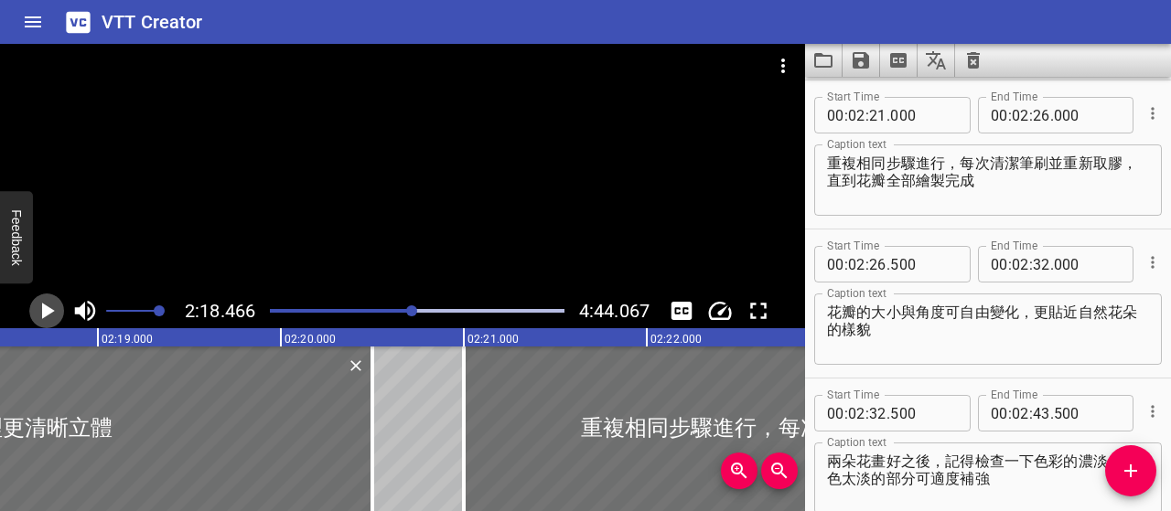
click at [49, 306] on icon "Play/Pause" at bounding box center [46, 310] width 27 height 27
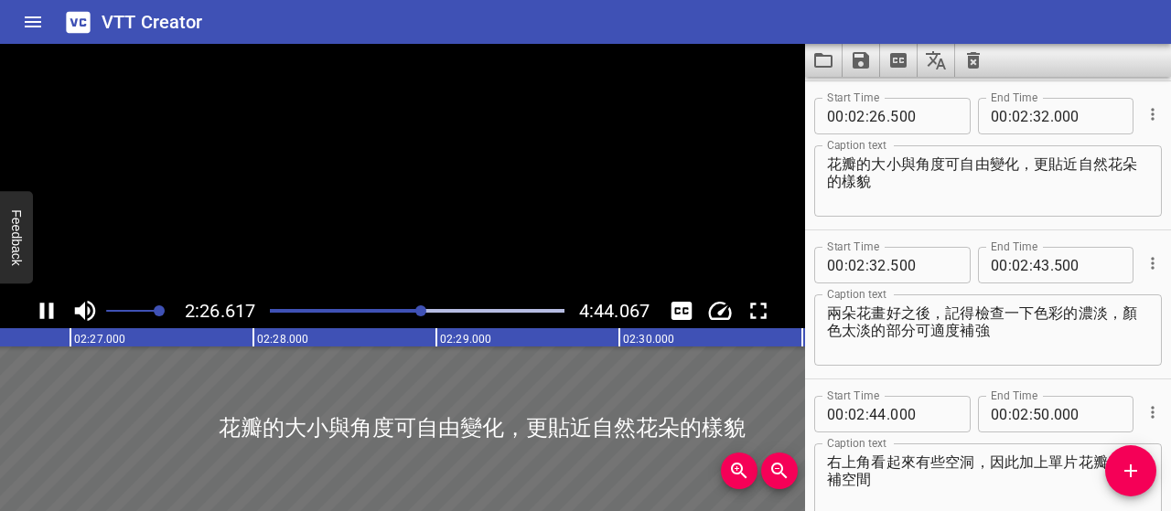
scroll to position [1939, 0]
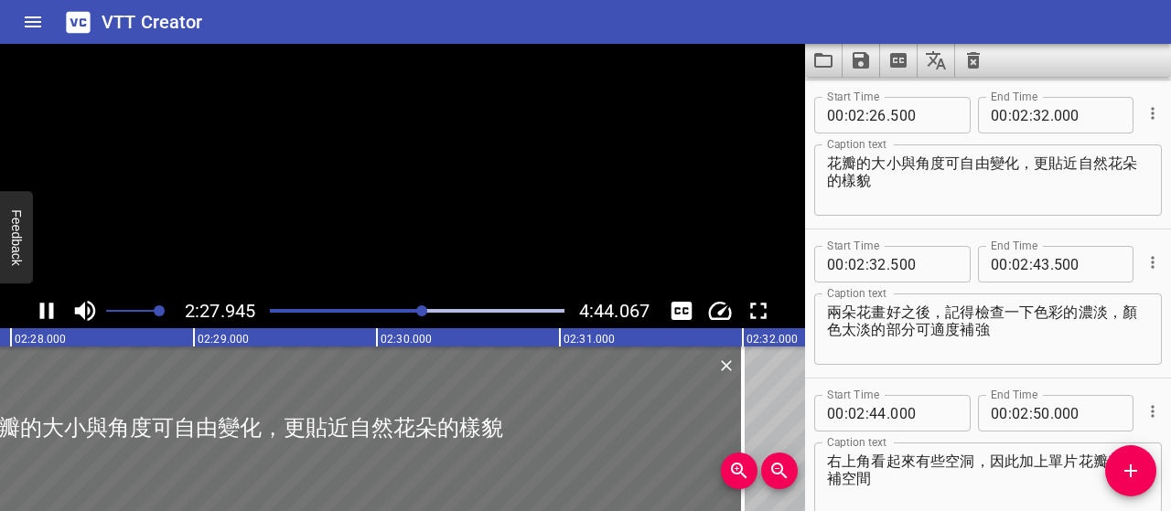
click at [49, 306] on icon "Play/Pause" at bounding box center [47, 311] width 14 height 16
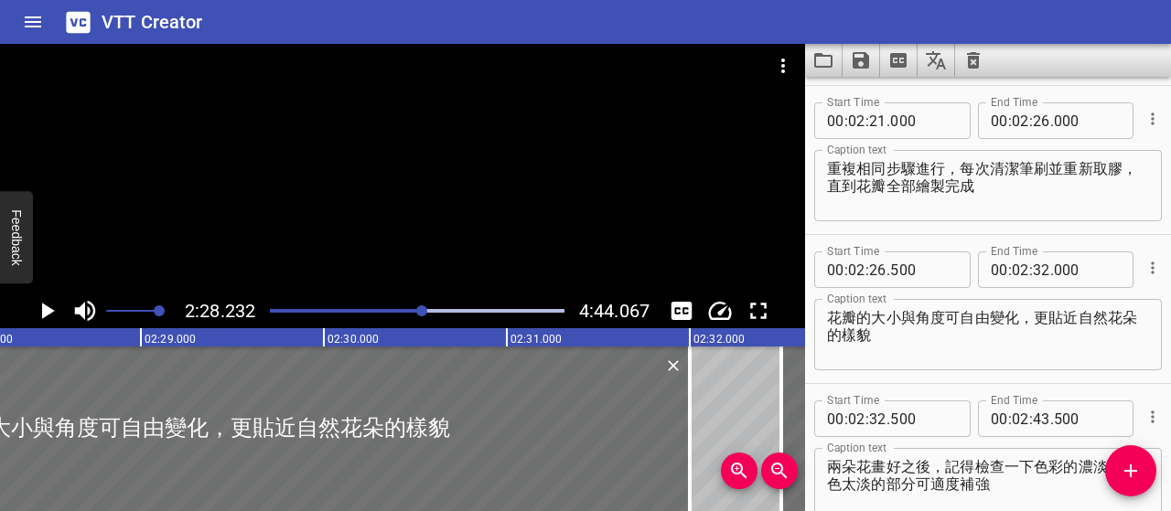
scroll to position [1756, 0]
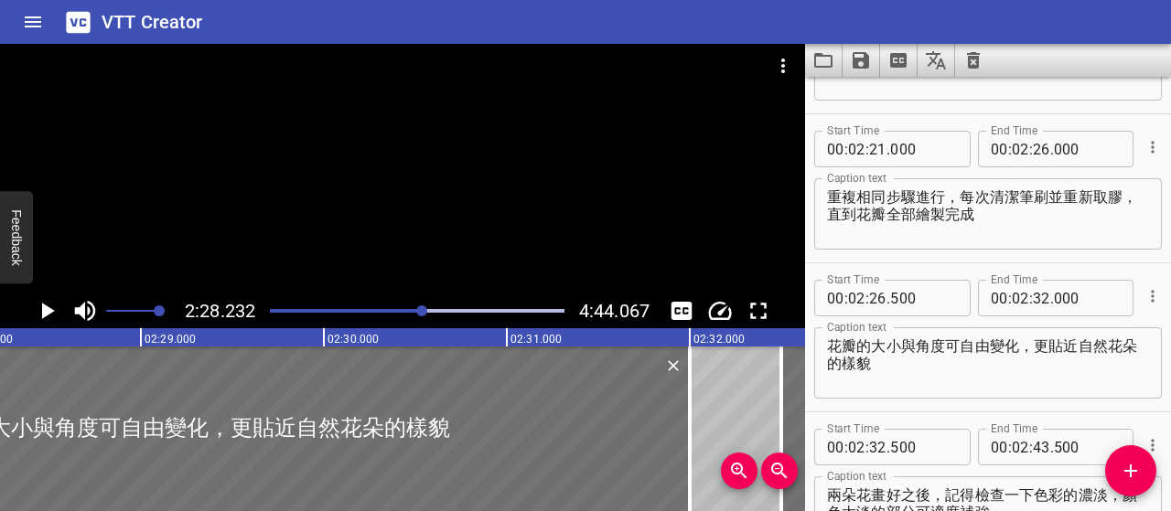
click at [844, 213] on textarea "重複相同步驟進行，每次清潔筆刷並重新取膠，直到花瓣全部繪製完成" at bounding box center [988, 214] width 322 height 52
click at [410, 314] on div at bounding box center [417, 311] width 317 height 26
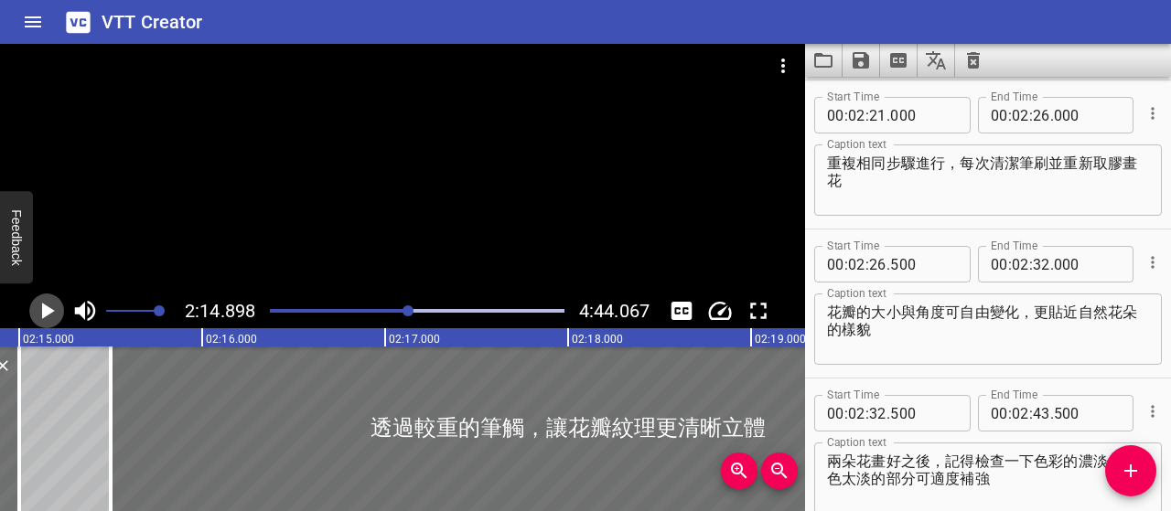
click at [48, 320] on icon "Play/Pause" at bounding box center [46, 310] width 27 height 27
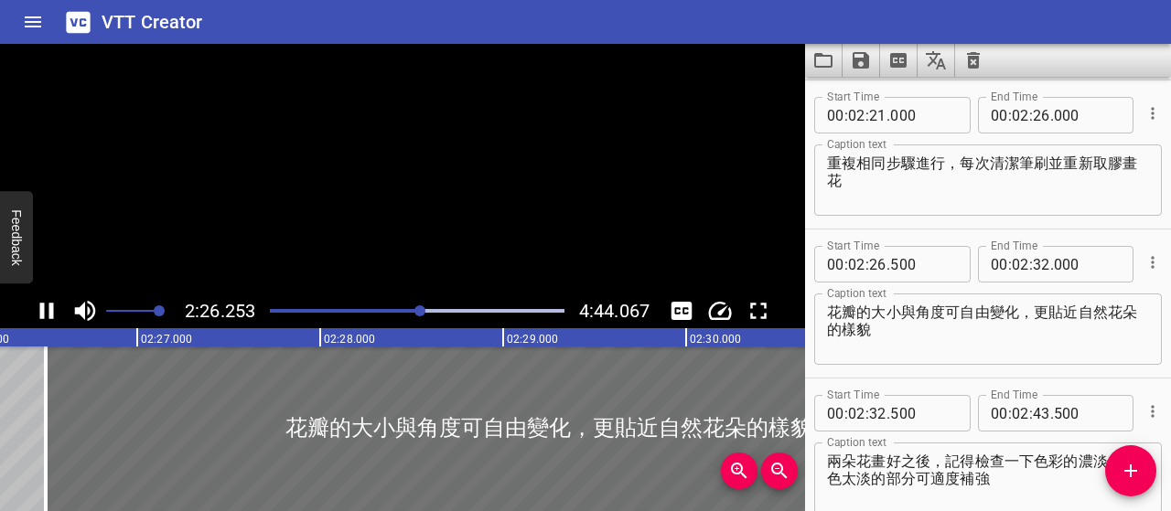
scroll to position [1938, 0]
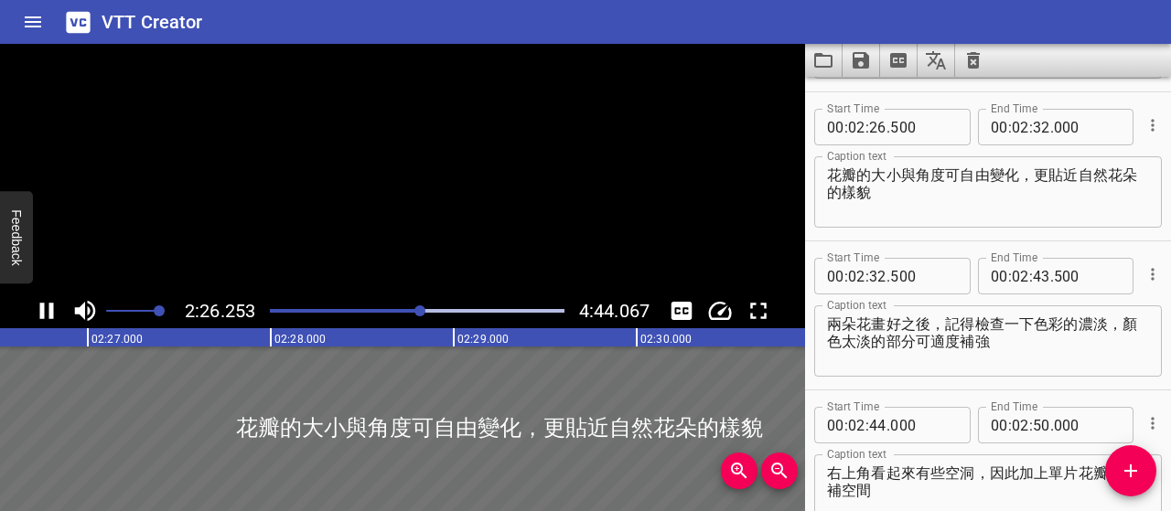
click at [48, 320] on icon "Play/Pause" at bounding box center [46, 310] width 27 height 27
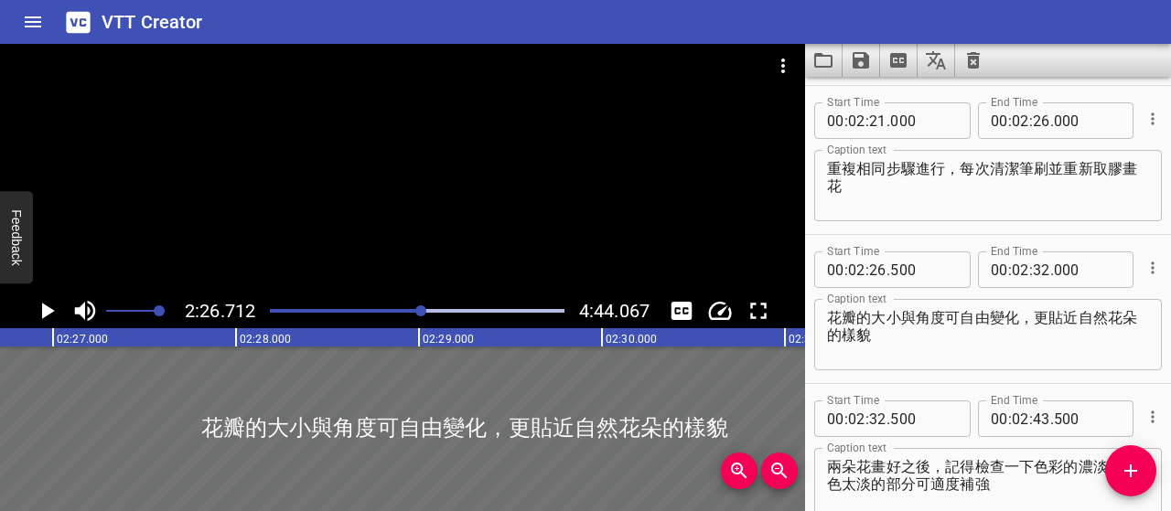
scroll to position [1756, 0]
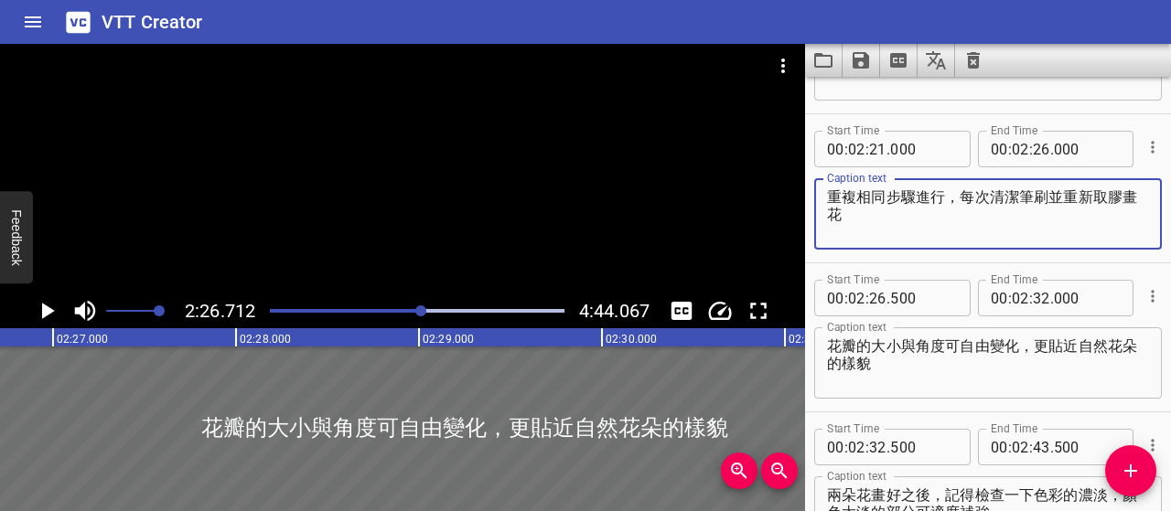
drag, startPoint x: 962, startPoint y: 197, endPoint x: 988, endPoint y: 220, distance: 34.3
click at [988, 220] on textarea "重複相同步驟進行，每次清潔筆刷並重新取膠畫花" at bounding box center [988, 214] width 322 height 52
click at [944, 201] on textarea "重複相同步驟進行，直到所有花瓣都畫完" at bounding box center [988, 214] width 322 height 52
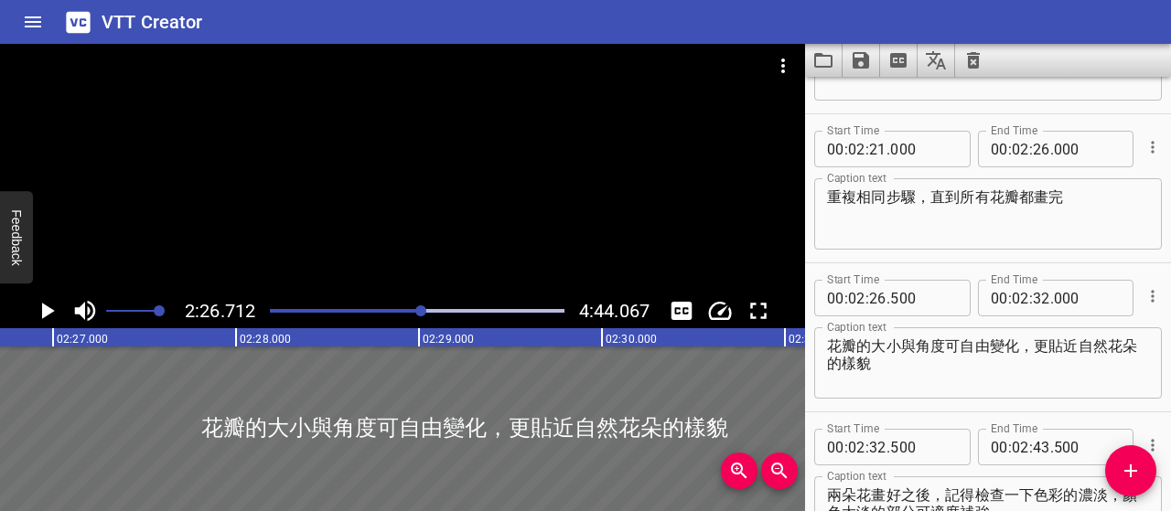
click at [416, 312] on div at bounding box center [420, 311] width 11 height 11
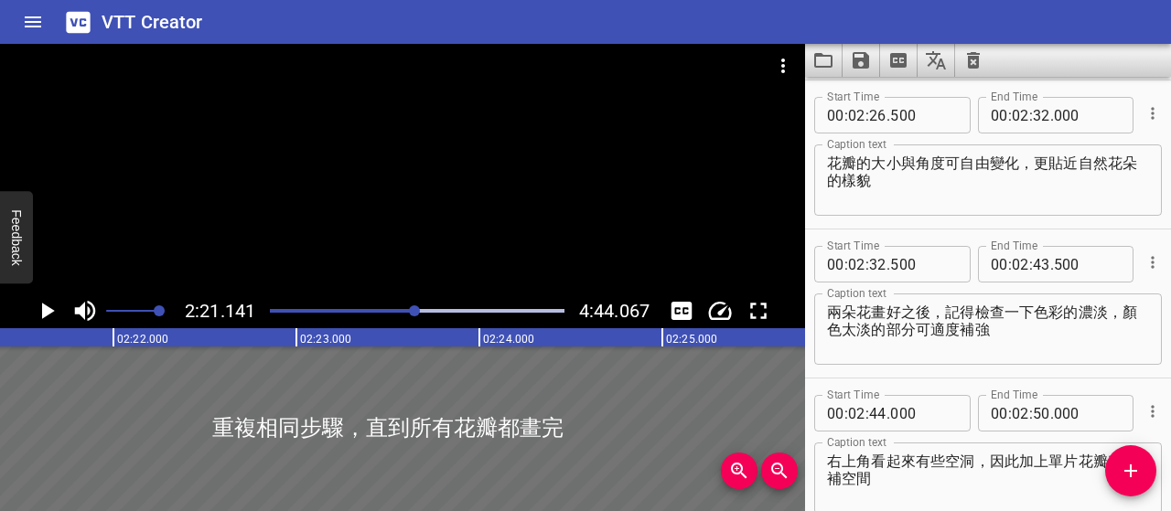
scroll to position [0, 25825]
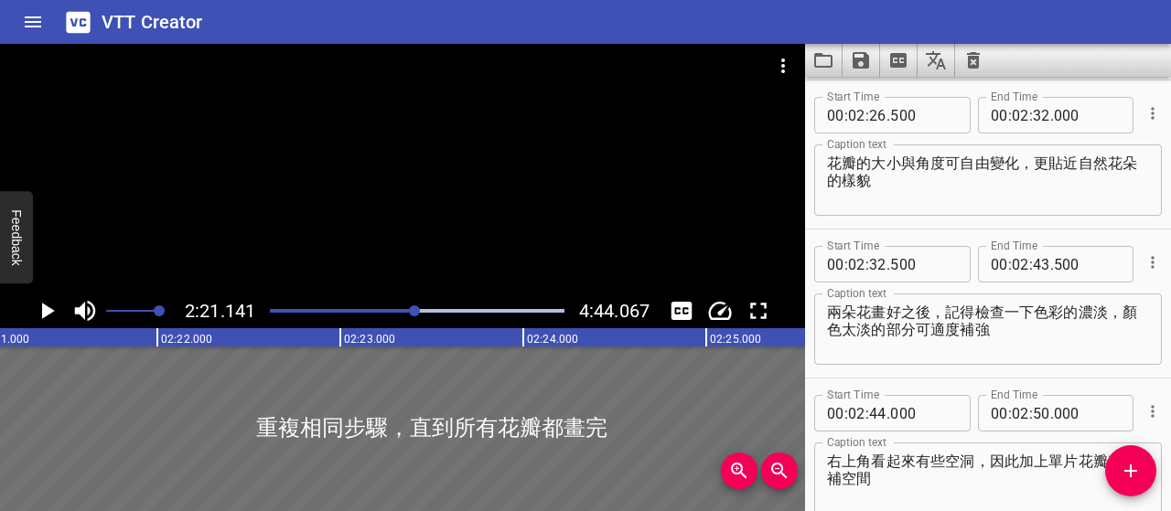
click at [401, 310] on div "Play progress" at bounding box center [269, 311] width 295 height 4
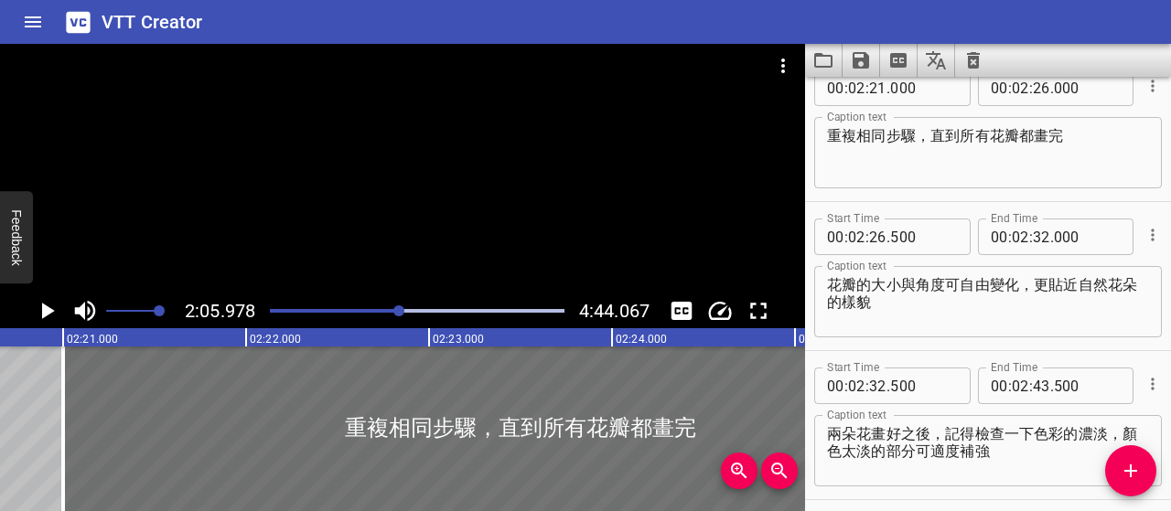
scroll to position [1789, 0]
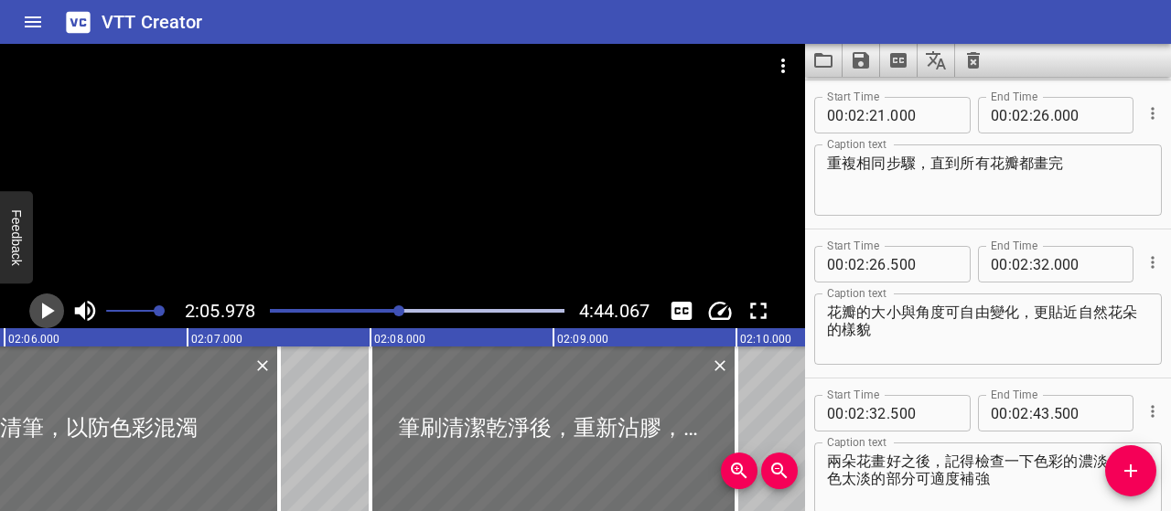
click at [35, 308] on icon "Play/Pause" at bounding box center [46, 310] width 27 height 27
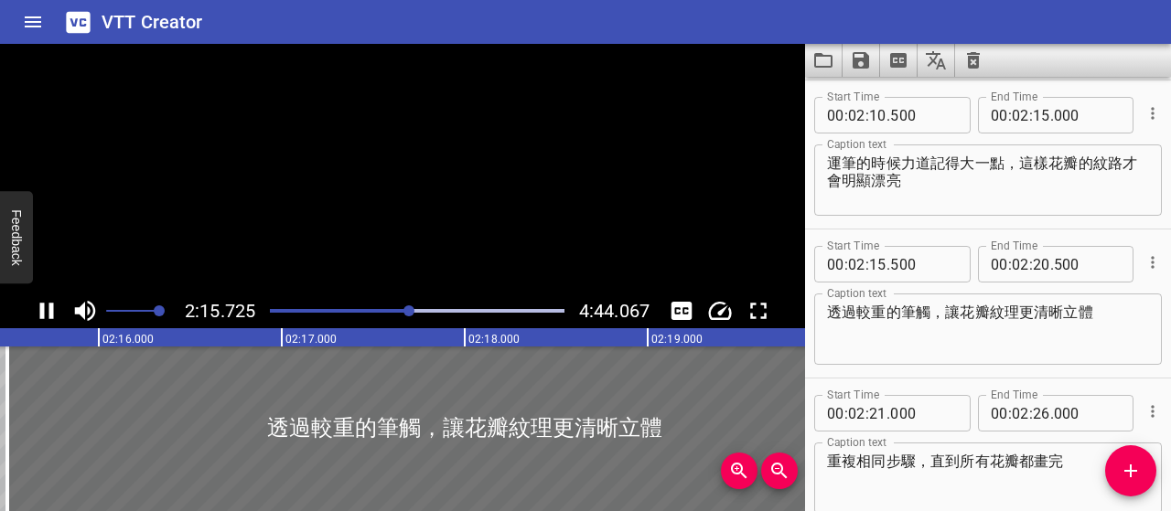
scroll to position [0, 24833]
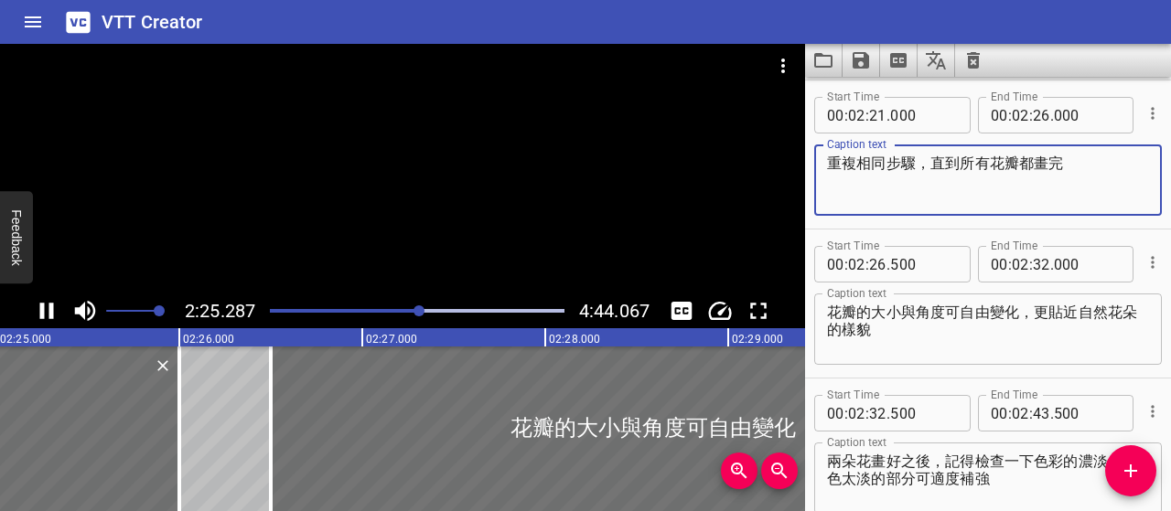
click at [1095, 177] on textarea "重複相同步驟，直到所有花瓣都畫完" at bounding box center [988, 181] width 322 height 52
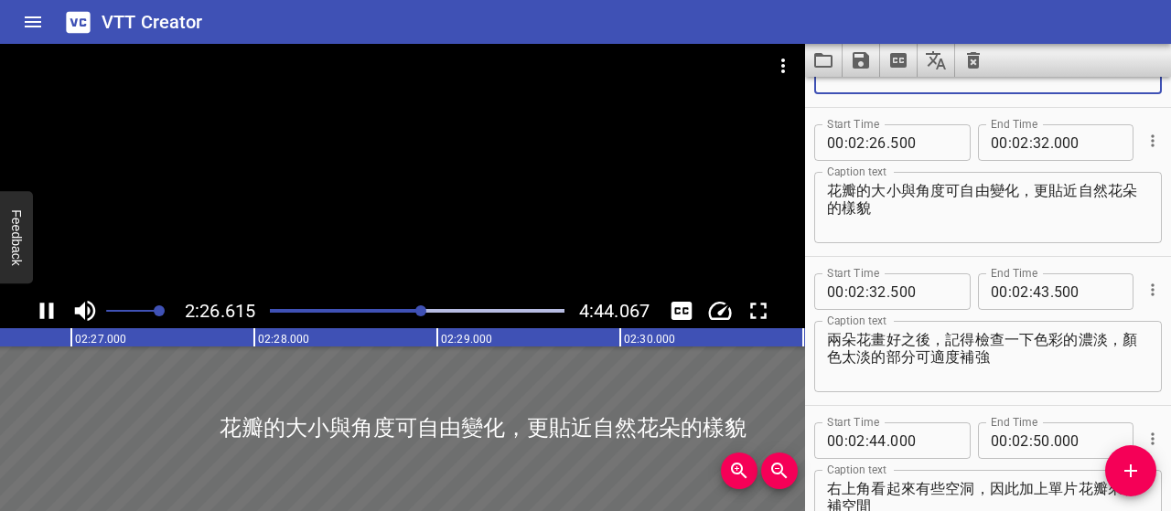
scroll to position [0, 26825]
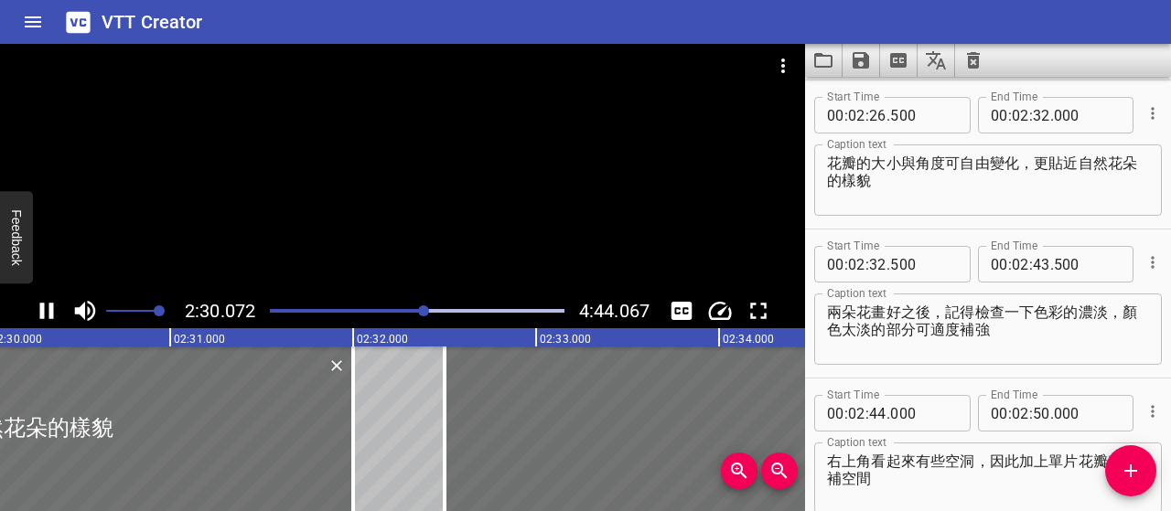
type textarea "重複相同步驟，直到所有花瓣都畫好"
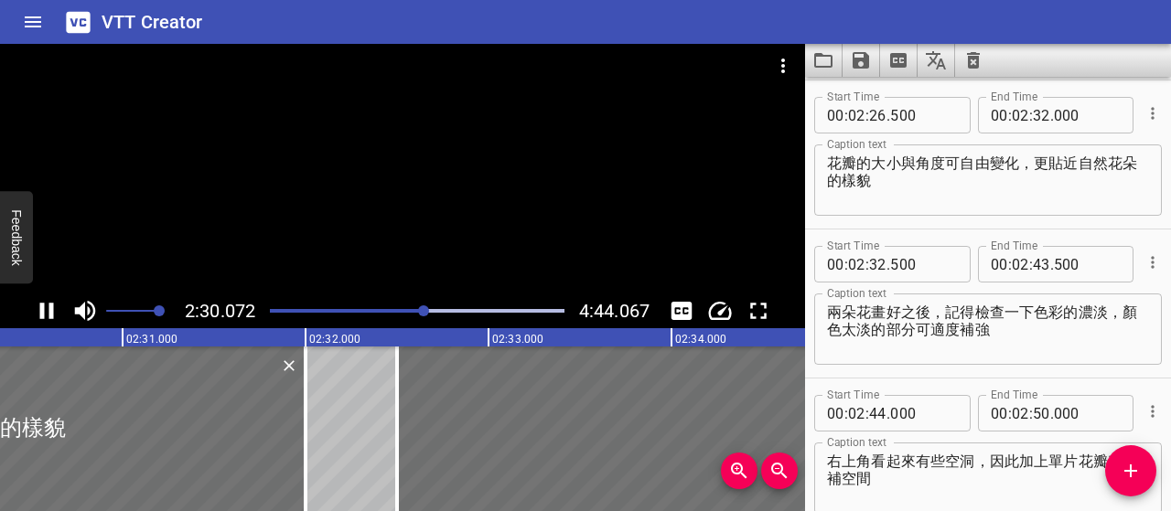
click at [27, 313] on div "2:30.072 4:44.067" at bounding box center [402, 311] width 805 height 35
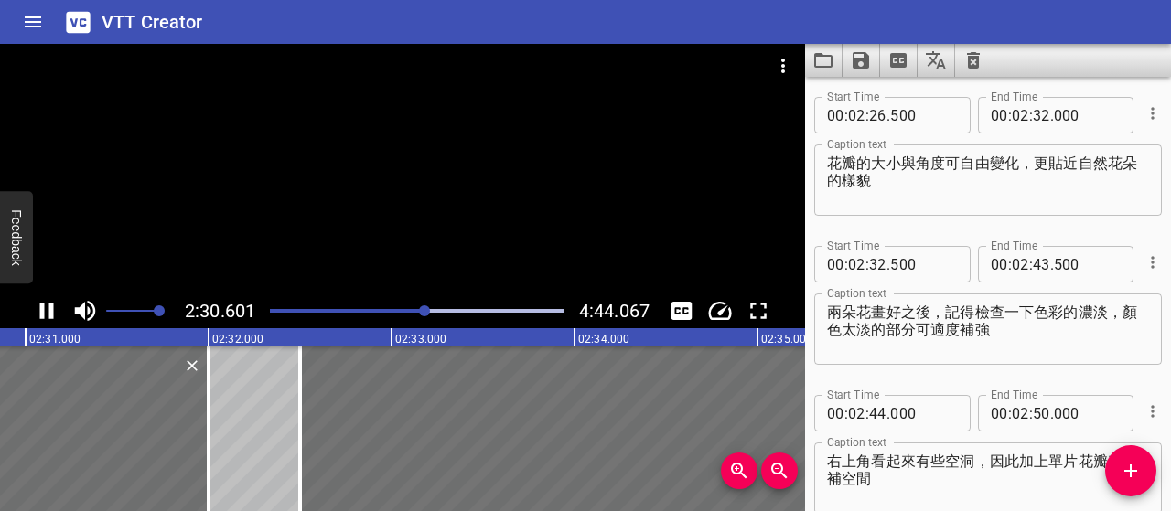
click at [49, 313] on icon "Play/Pause" at bounding box center [47, 311] width 14 height 16
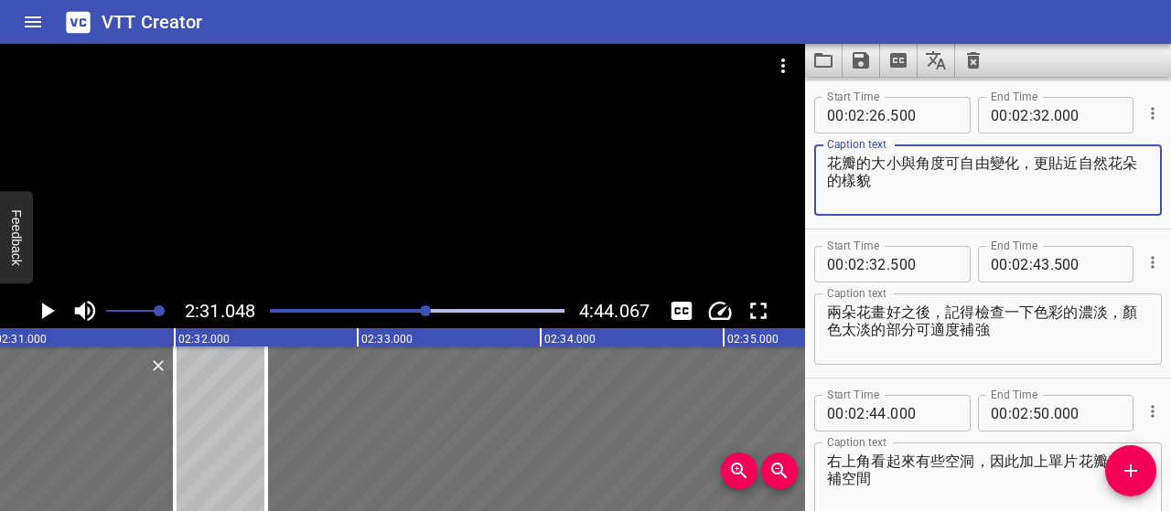
click at [869, 161] on textarea "花瓣的大小與角度可自由變化，更貼近自然花朵的樣貌" at bounding box center [988, 181] width 322 height 52
click at [1020, 164] on textarea "花瓣大小與角度可自由變化，更貼近自然花朵的樣貌" at bounding box center [988, 181] width 322 height 52
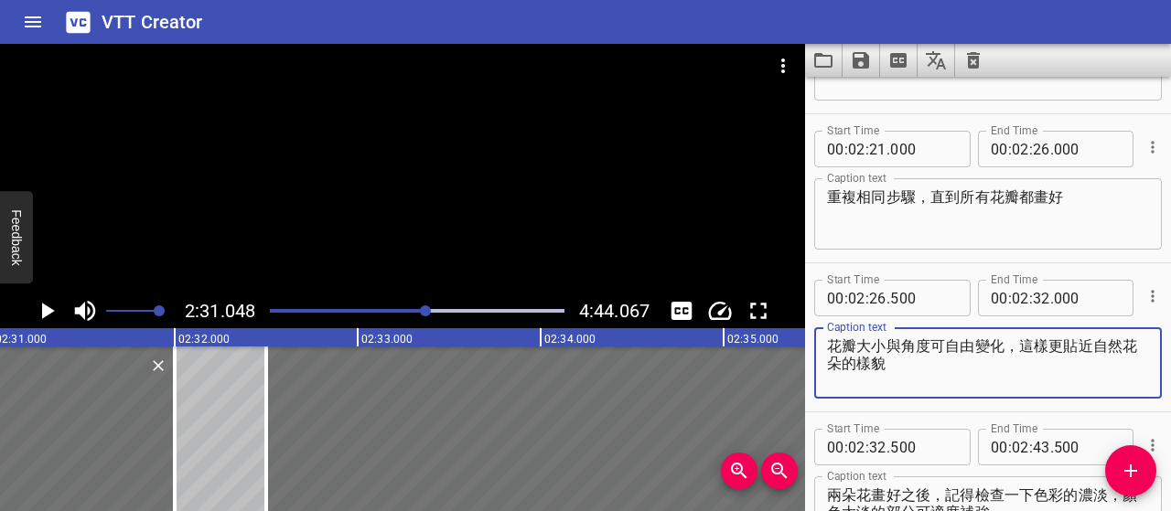
scroll to position [1847, 0]
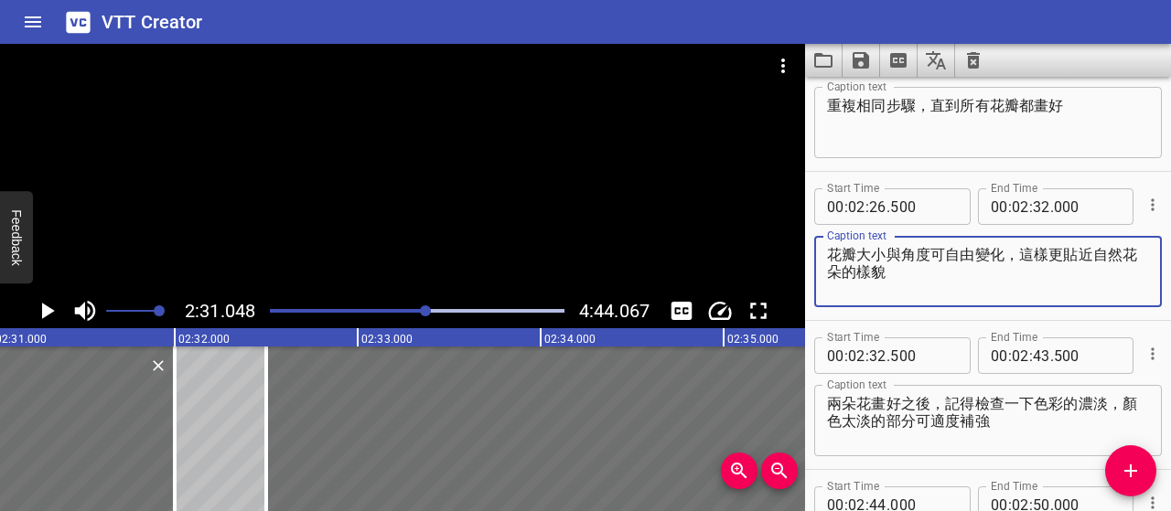
type textarea "花瓣大小與角度可自由變化，這樣更貼近自然花朵的樣貌"
click at [408, 313] on div at bounding box center [417, 311] width 317 height 26
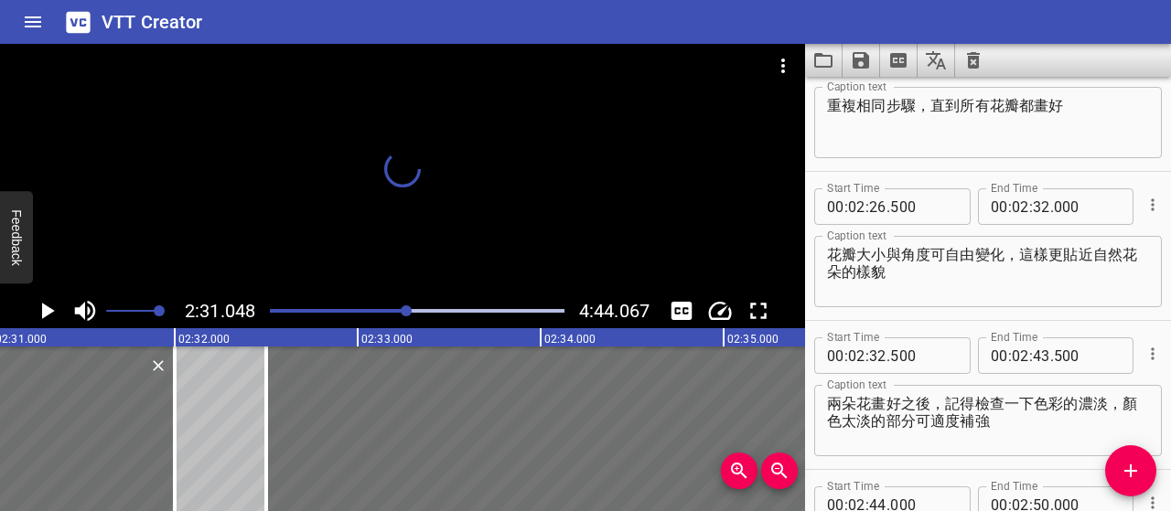
scroll to position [1791, 0]
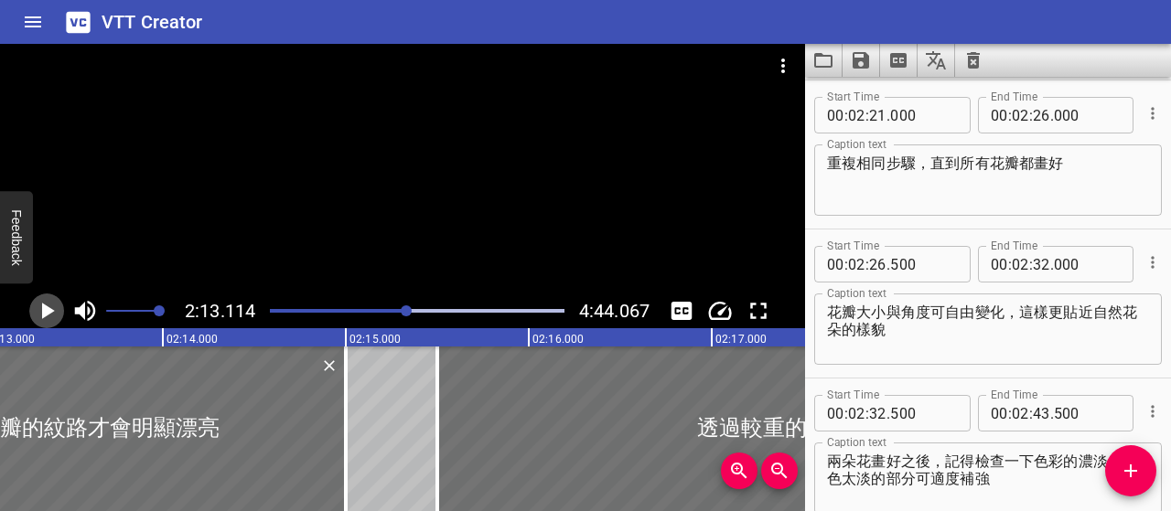
click at [57, 310] on icon "Play/Pause" at bounding box center [46, 310] width 27 height 27
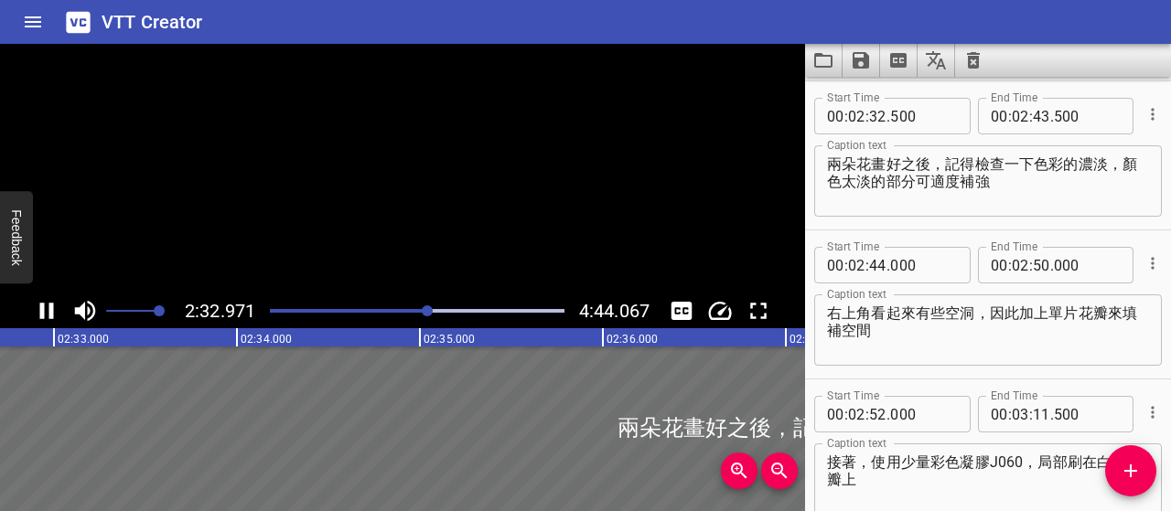
scroll to position [2088, 0]
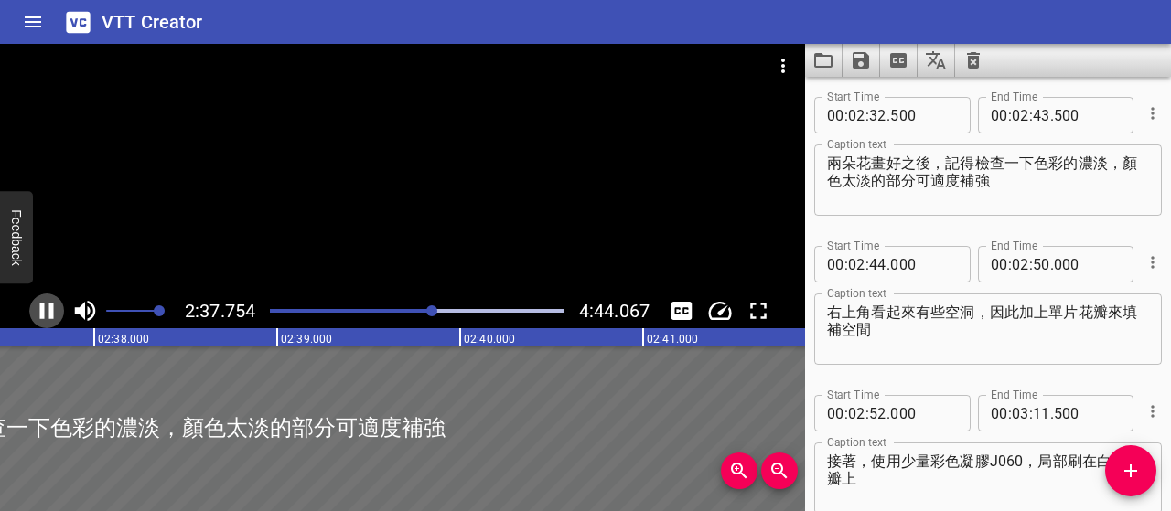
click at [49, 311] on icon "Play/Pause" at bounding box center [47, 311] width 14 height 16
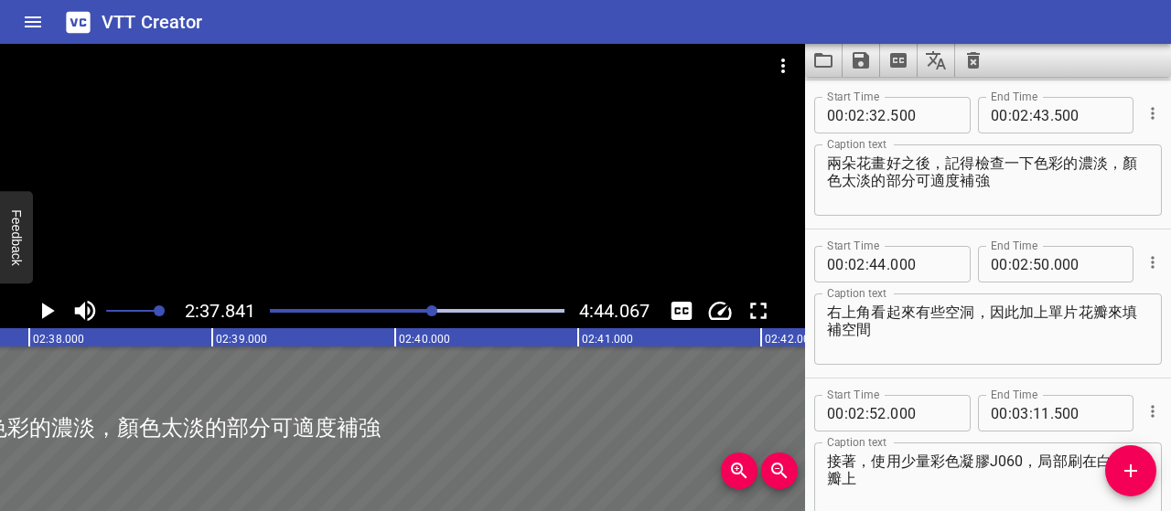
click at [852, 180] on textarea "兩朵花畫好之後，記得檢查一下色彩的濃淡，顏色太淡的部分可適度補強" at bounding box center [988, 181] width 322 height 52
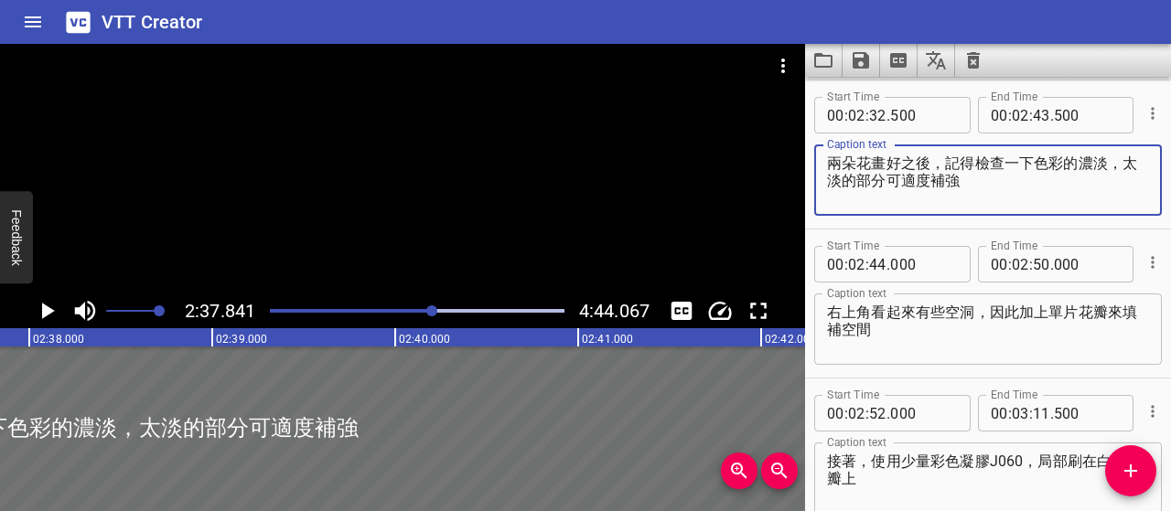
type textarea "兩朵花畫好之後，記得檢查一下色彩的濃淡，太淡的部分可適度補強"
click at [52, 316] on icon "Play/Pause" at bounding box center [46, 310] width 27 height 27
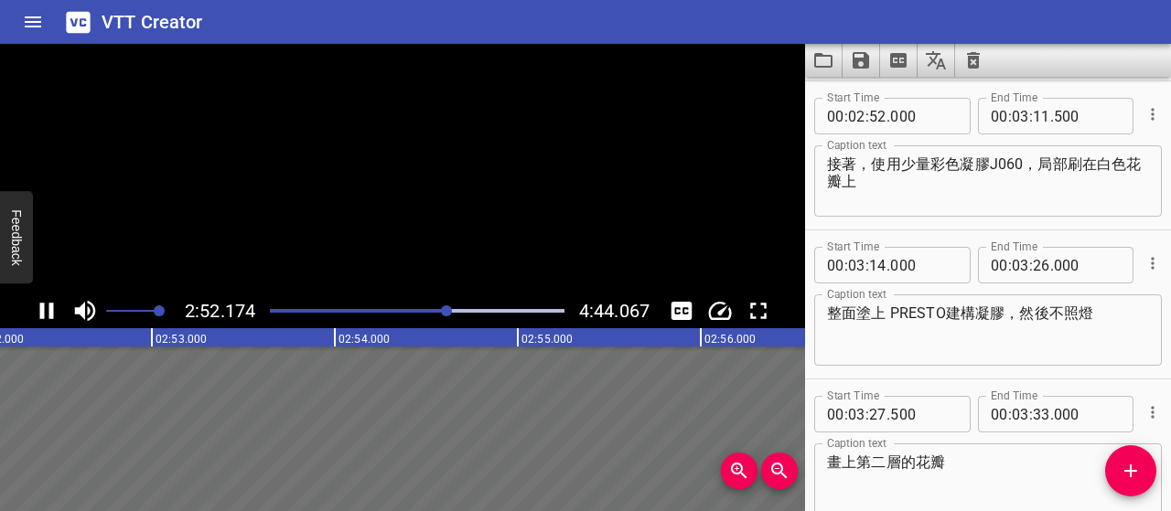
scroll to position [2386, 0]
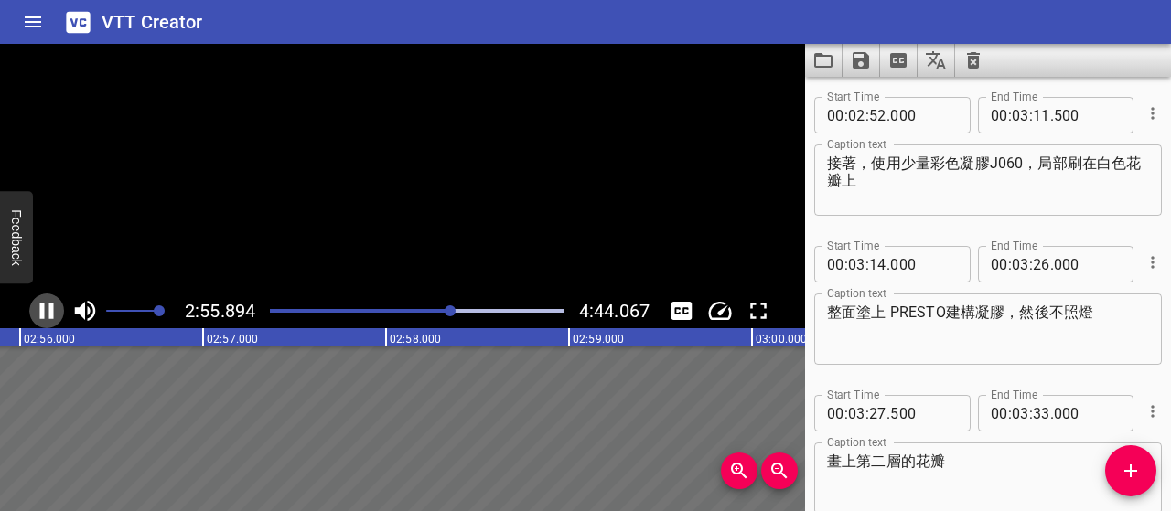
click at [56, 303] on icon "Play/Pause" at bounding box center [46, 310] width 27 height 27
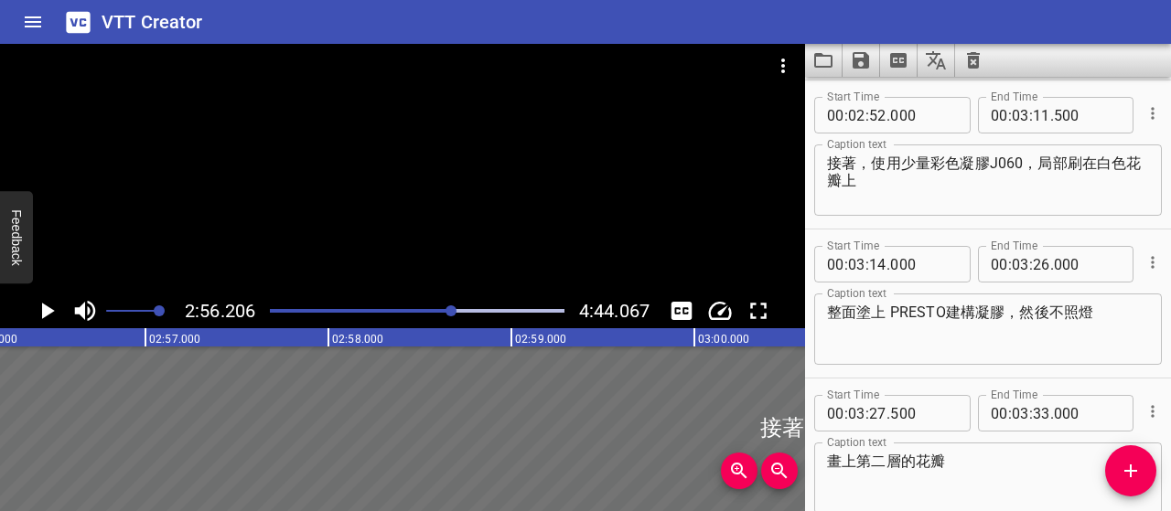
click at [56, 303] on icon "Play/Pause" at bounding box center [46, 310] width 27 height 27
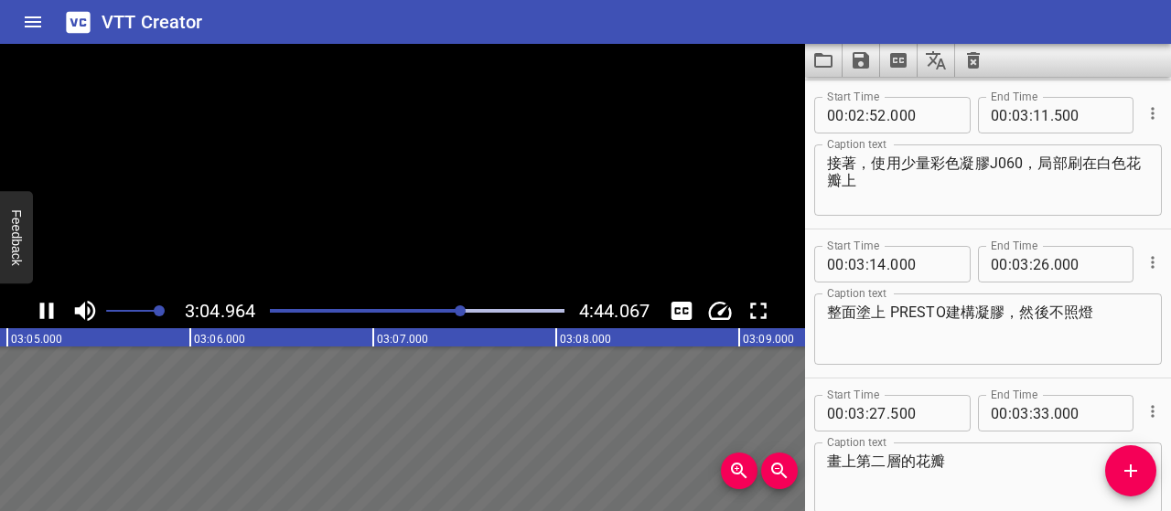
click at [56, 303] on icon "Play/Pause" at bounding box center [46, 310] width 27 height 27
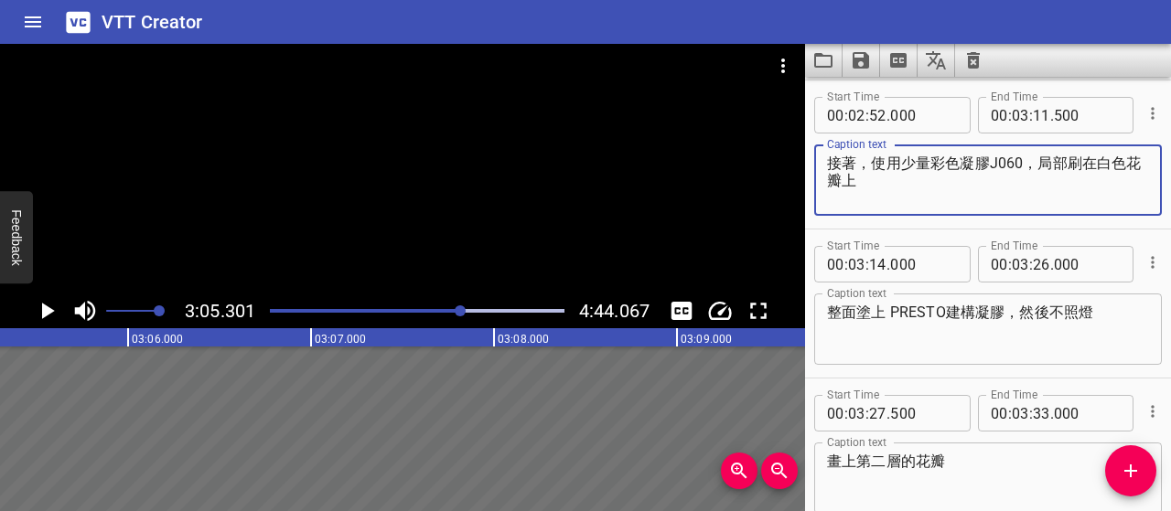
click at [1069, 167] on textarea "接著，使用少量彩色凝膠J060，局部刷在白色花瓣上" at bounding box center [988, 181] width 322 height 52
type textarea "接著，使用少量彩色凝膠J060，局部薄刷在白色花瓣上"
click at [41, 308] on icon "Play/Pause" at bounding box center [46, 310] width 27 height 27
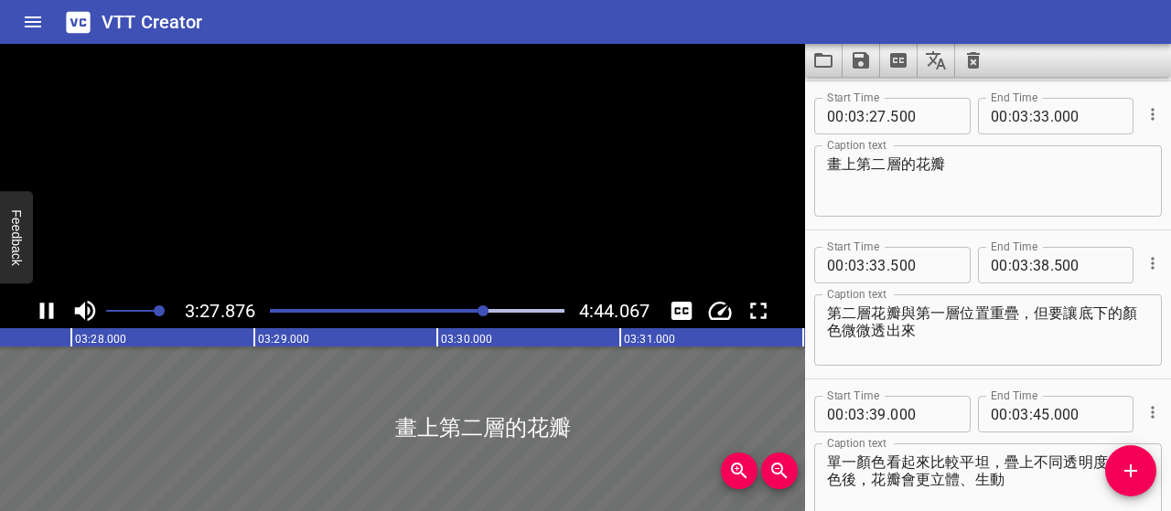
scroll to position [2684, 0]
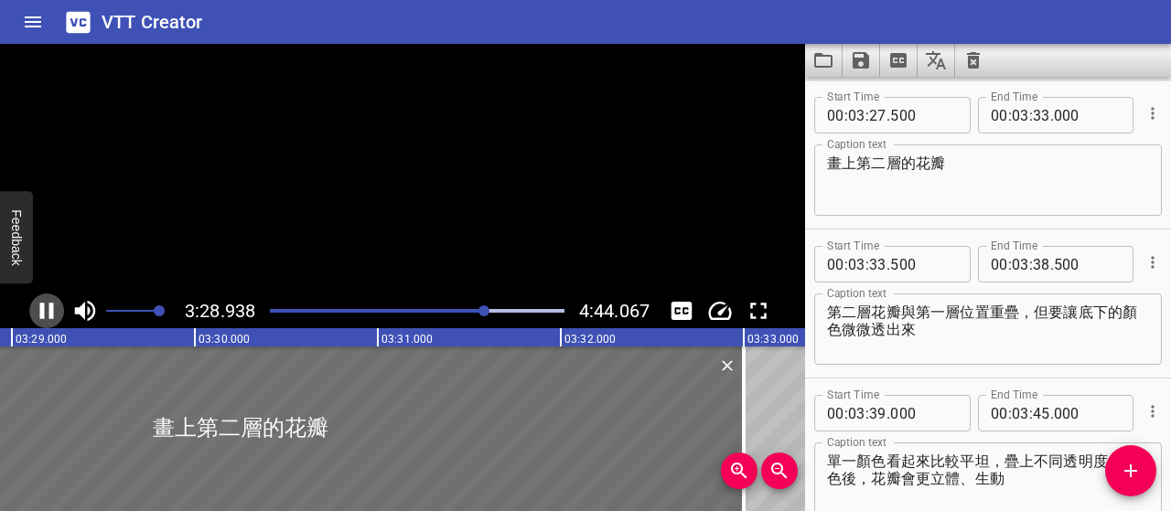
click at [41, 308] on icon "Play/Pause" at bounding box center [47, 311] width 14 height 16
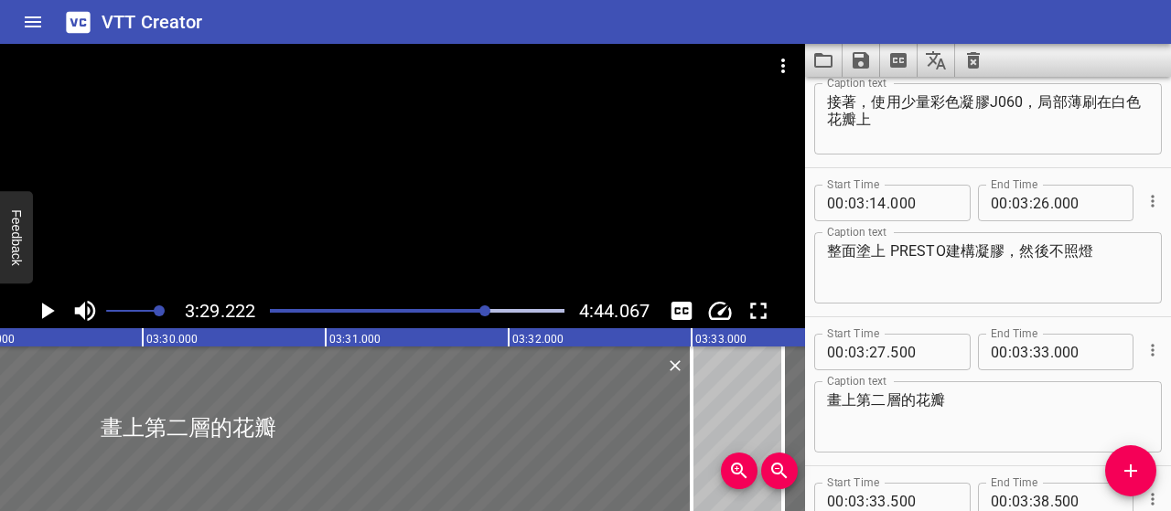
scroll to position [2410, 0]
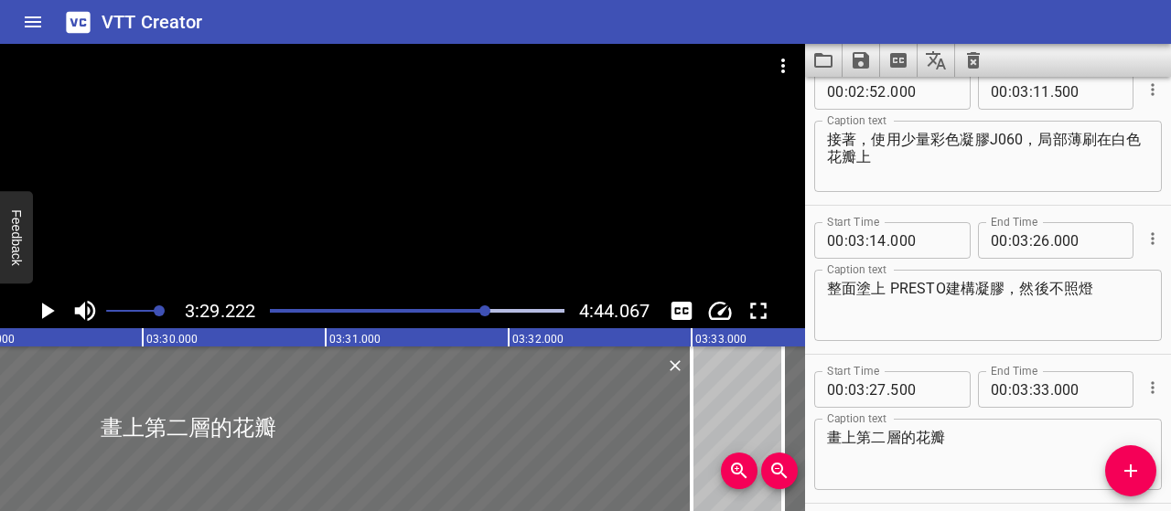
click at [482, 311] on div at bounding box center [484, 311] width 11 height 11
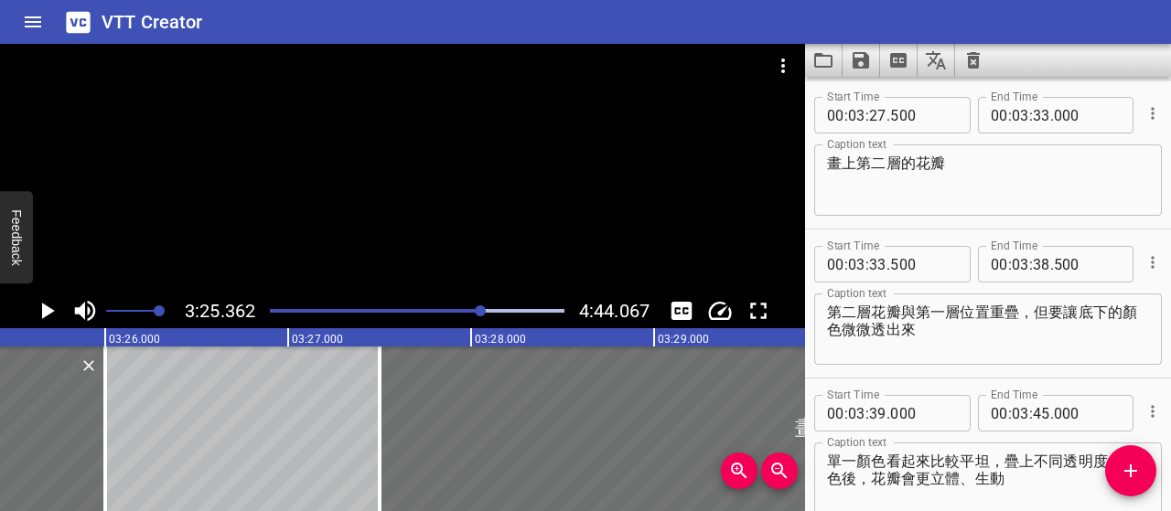
scroll to position [0, 37575]
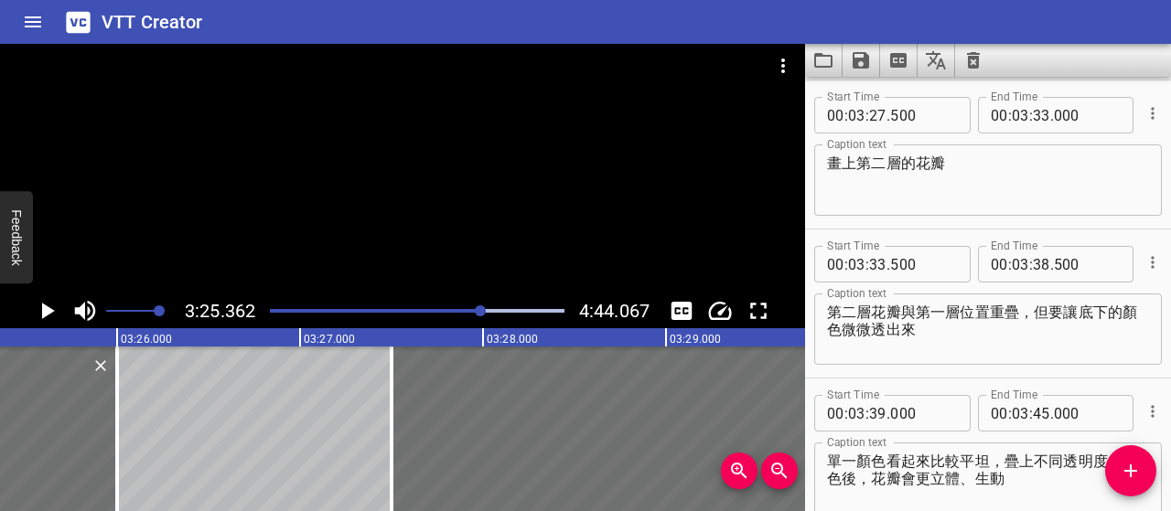
click at [478, 311] on div at bounding box center [480, 311] width 11 height 11
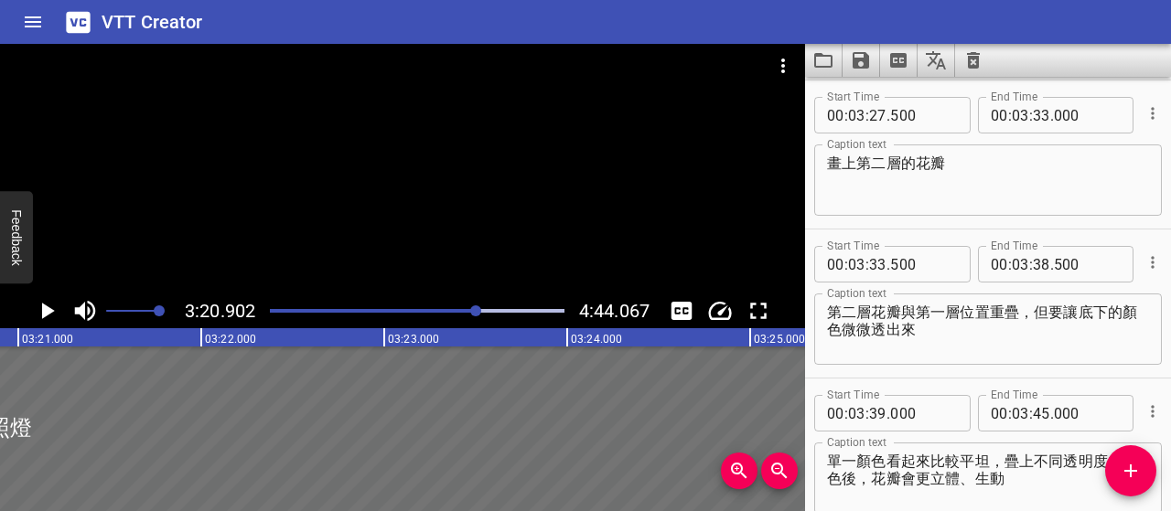
scroll to position [2501, 0]
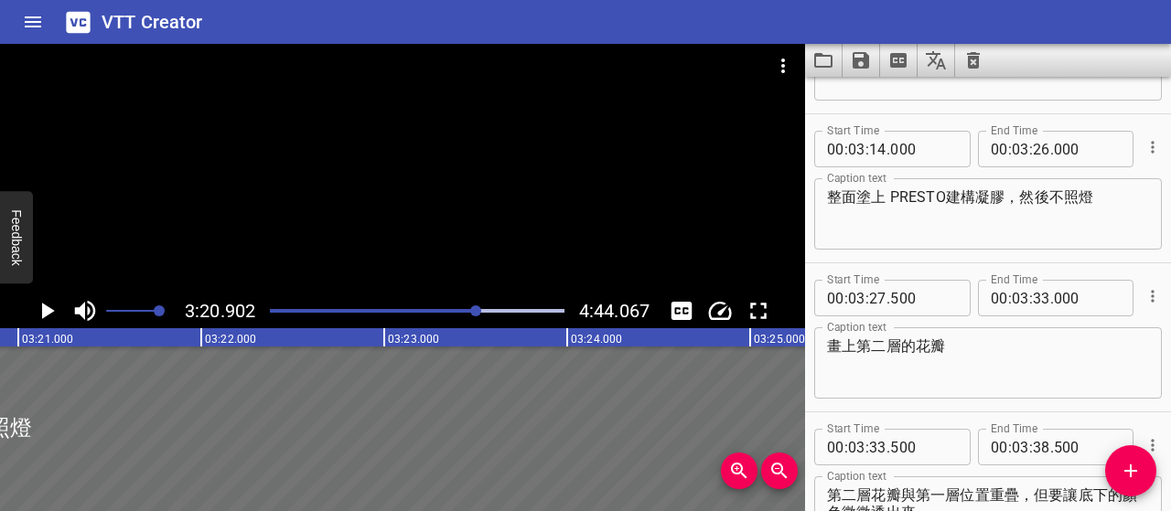
click at [833, 196] on textarea "整面塗上 PRESTO建構凝膠，然後不照燈" at bounding box center [988, 214] width 322 height 52
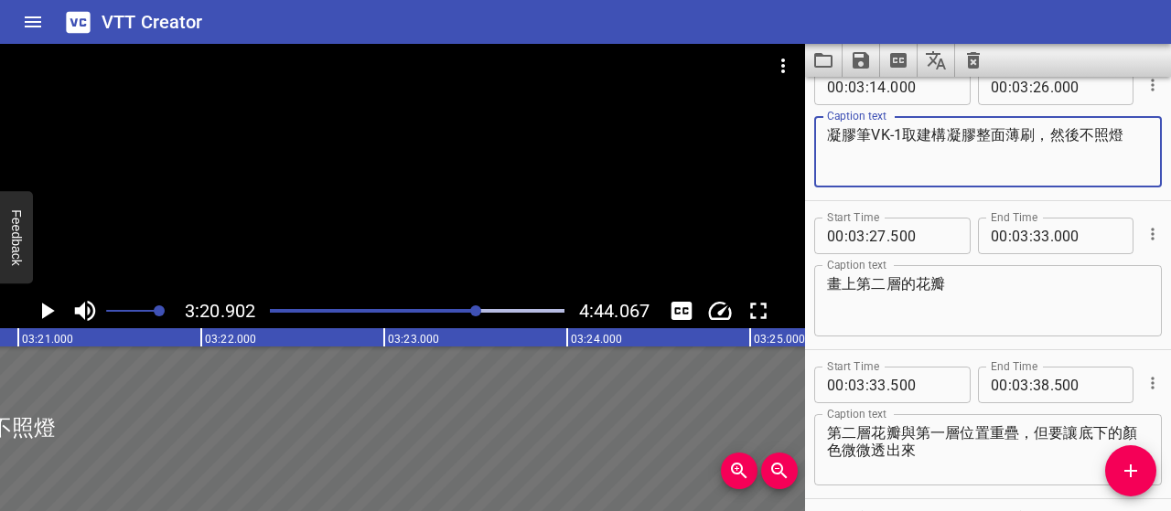
scroll to position [2593, 0]
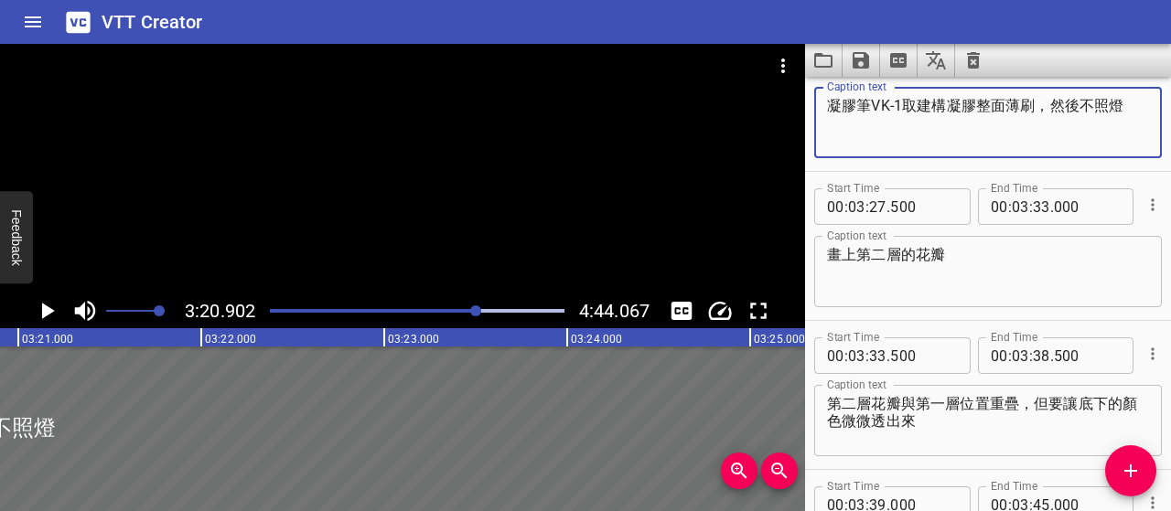
type textarea "凝膠筆VK-1取建構凝膠整面薄刷，然後不照燈"
click at [831, 253] on textarea "畫上第二層的花瓣" at bounding box center [988, 272] width 322 height 52
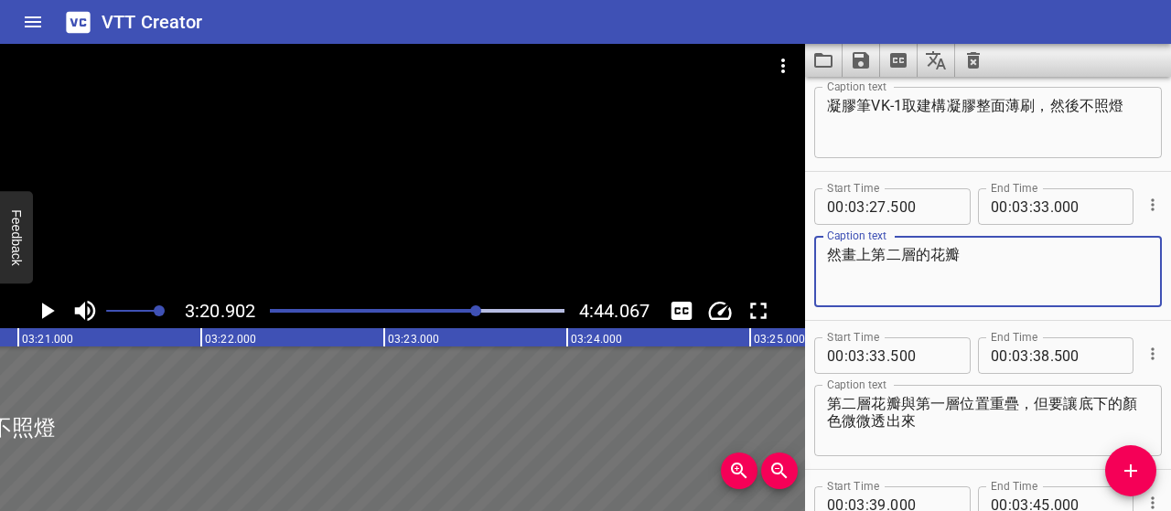
type textarea "畫上第二層的花瓣"
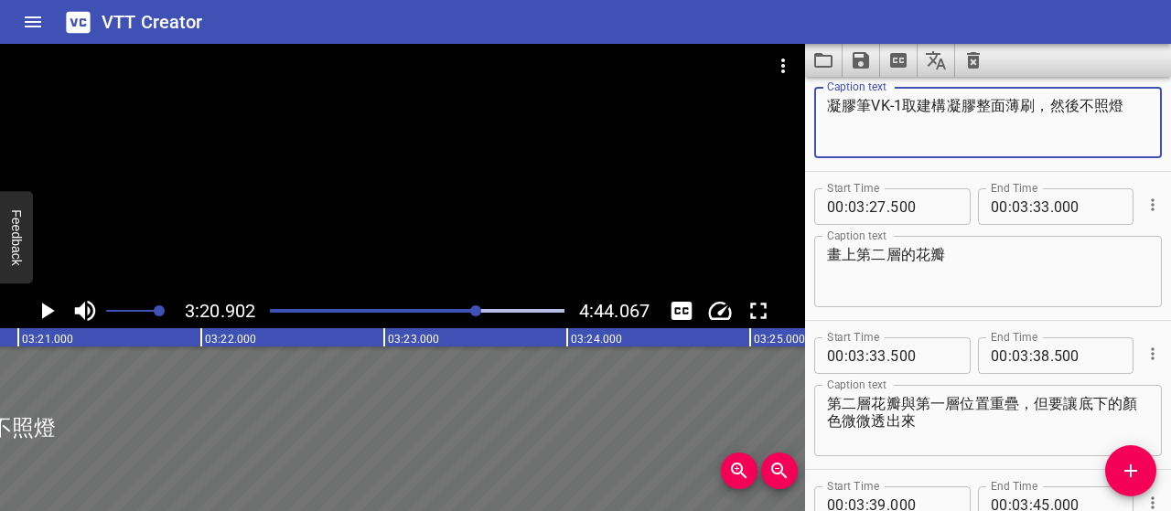
click at [1081, 100] on textarea "凝膠筆VK-1取建構凝膠整面薄刷，然後不照燈" at bounding box center [988, 123] width 322 height 52
type textarea "凝膠筆VK-1取建構凝膠整面薄刷，同樣先不照燈"
click at [832, 252] on textarea "畫上第二層的花瓣" at bounding box center [988, 272] width 322 height 52
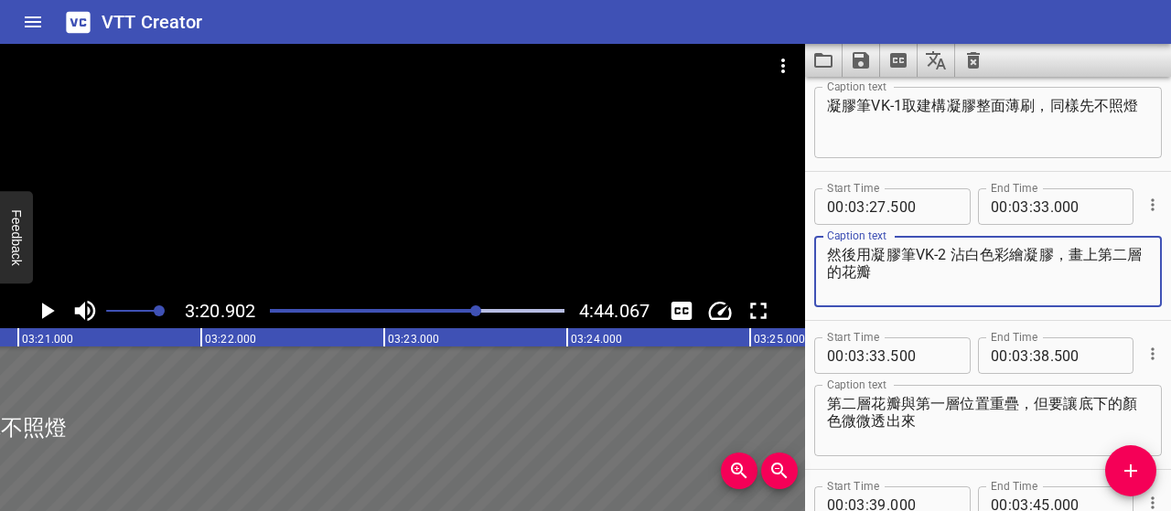
type textarea "然後用凝膠筆VK-2 沾白色彩繪凝膠，畫上第二層的花瓣"
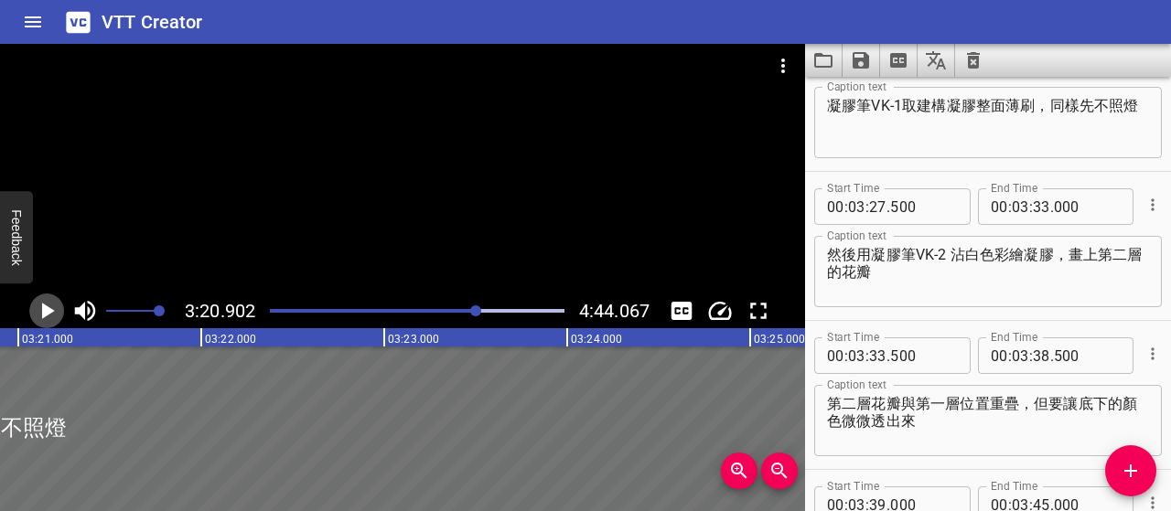
click at [55, 312] on icon "Play/Pause" at bounding box center [46, 310] width 27 height 27
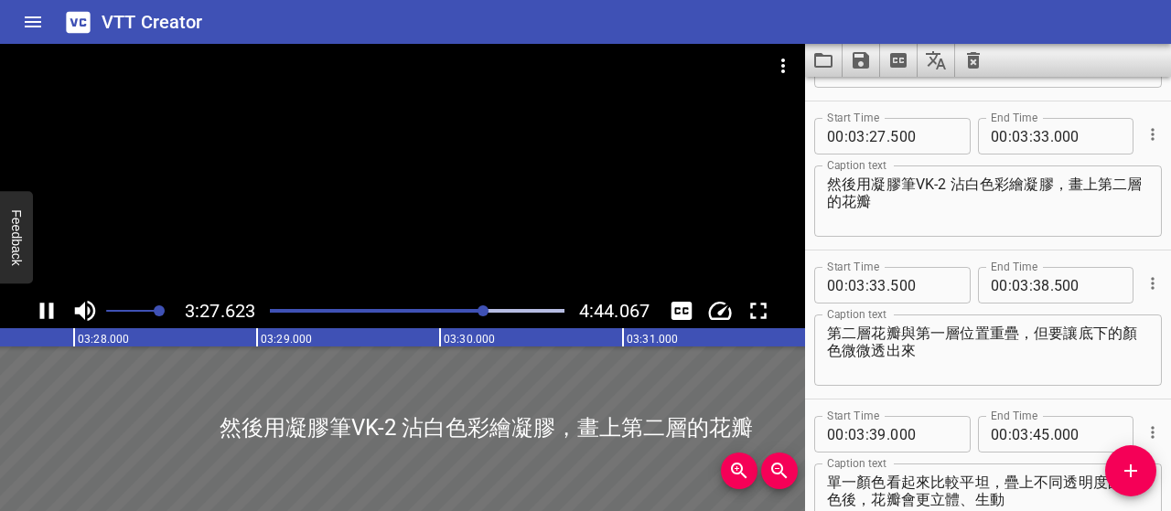
scroll to position [2684, 0]
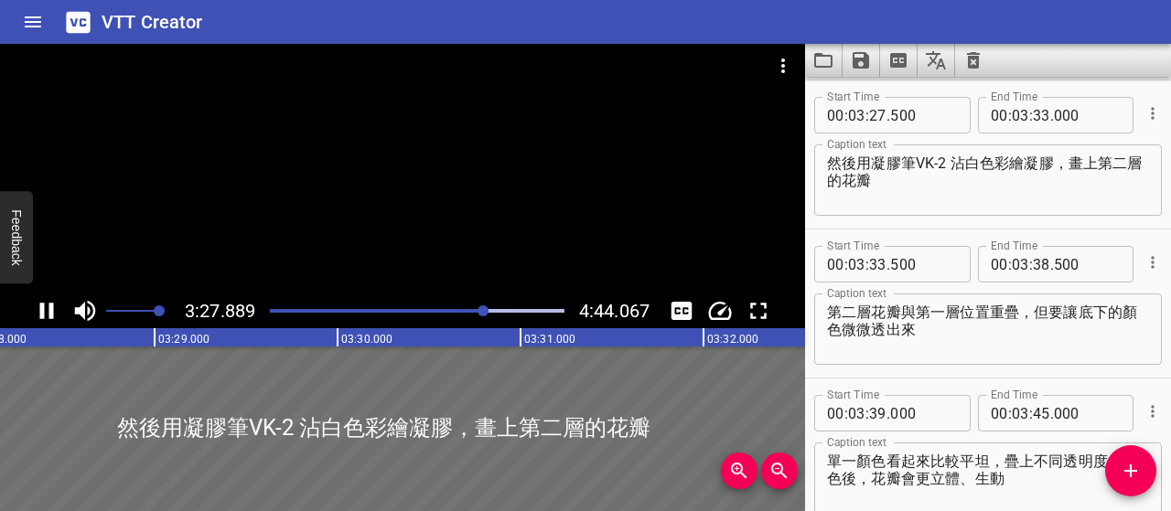
click at [54, 312] on icon "Play/Pause" at bounding box center [46, 310] width 27 height 27
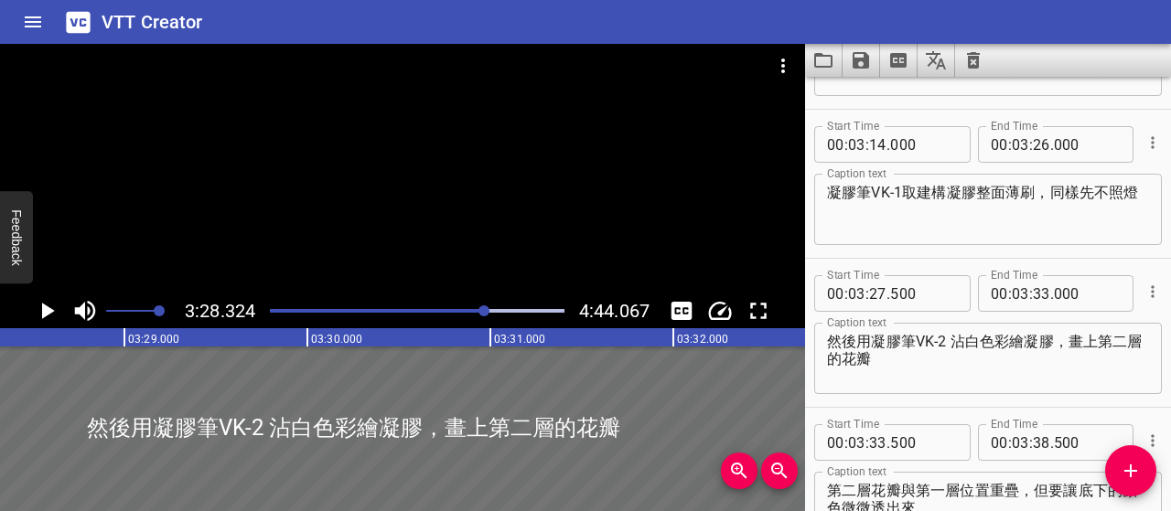
scroll to position [2501, 0]
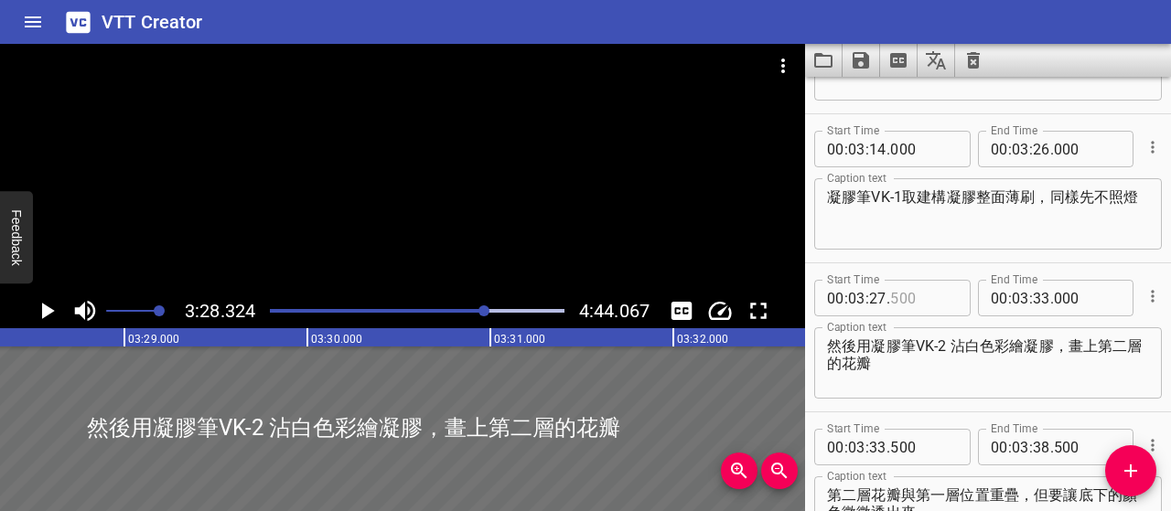
click at [914, 296] on input "number" at bounding box center [923, 298] width 67 height 37
type input "000"
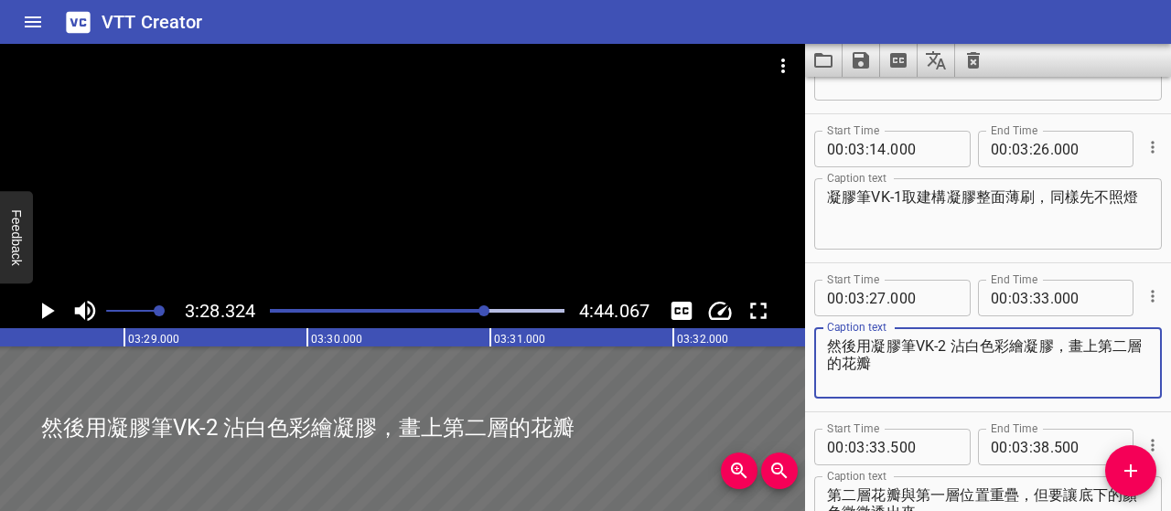
click at [918, 371] on textarea "然後用凝膠筆VK-2 沾白色彩繪凝膠，畫上第二層的花瓣" at bounding box center [988, 364] width 322 height 52
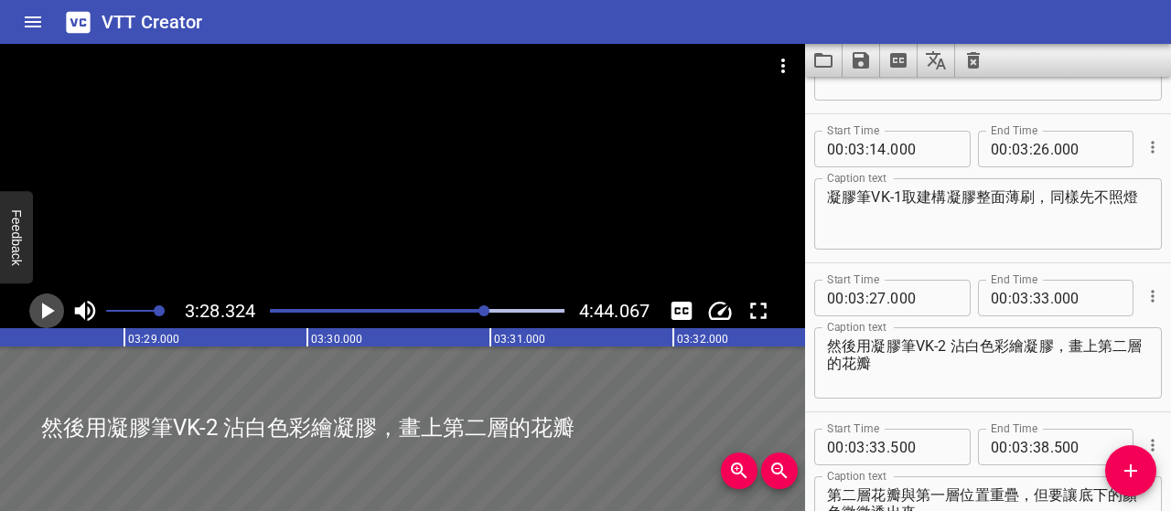
click at [46, 305] on icon "Play/Pause" at bounding box center [46, 310] width 27 height 27
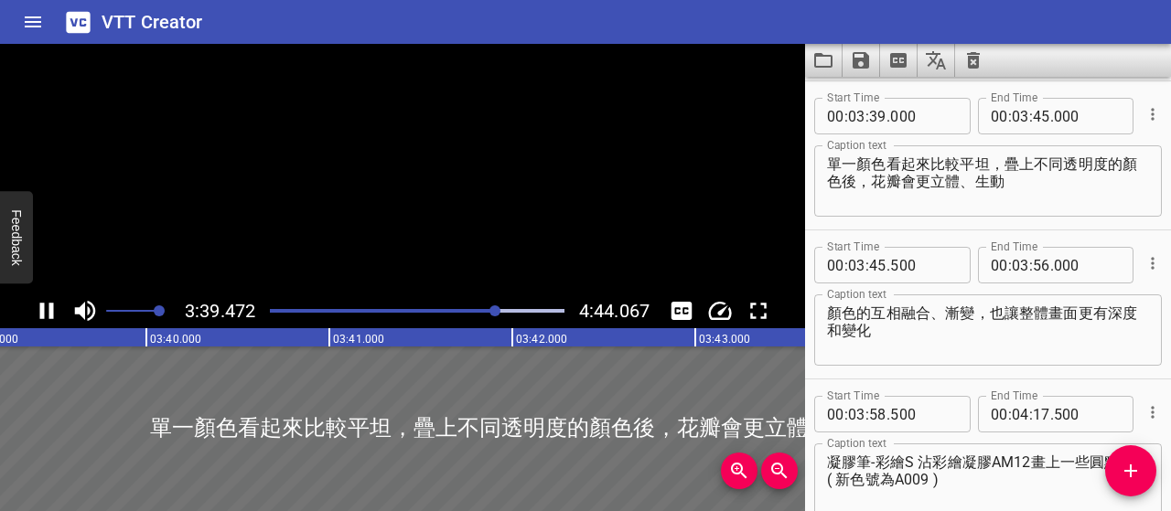
scroll to position [2982, 0]
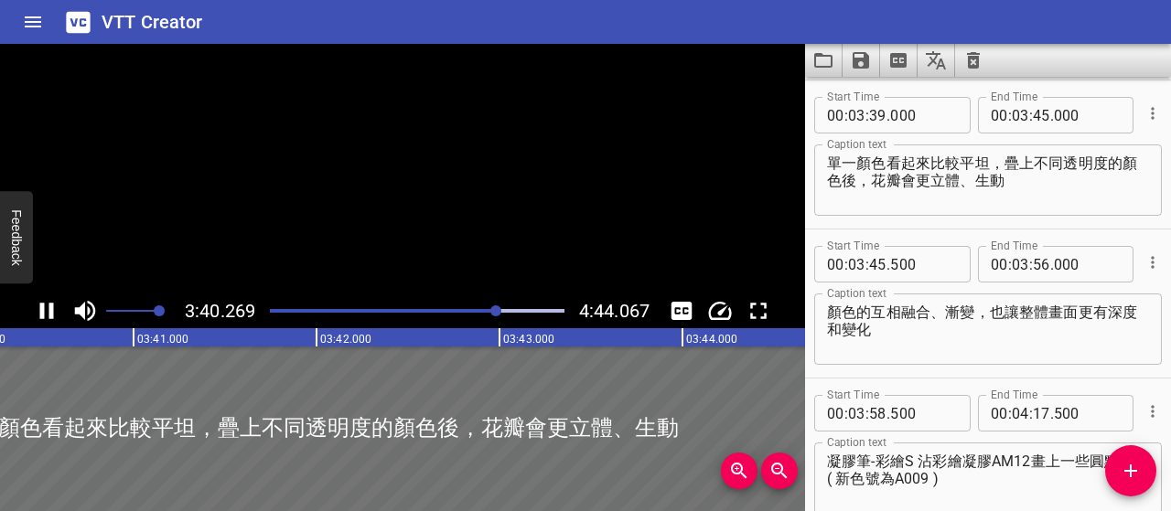
click at [46, 305] on icon "Play/Pause" at bounding box center [46, 310] width 27 height 27
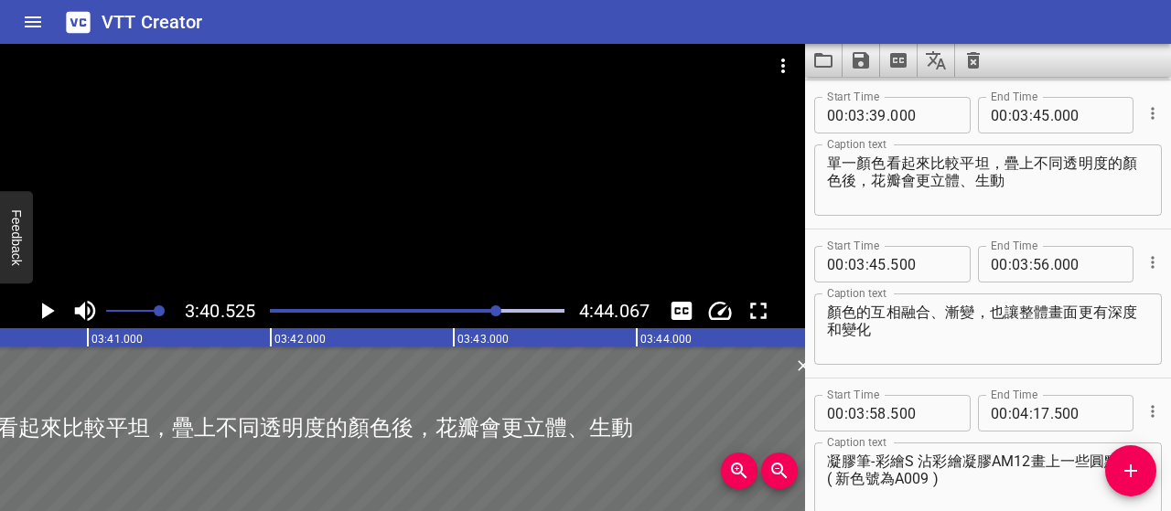
scroll to position [0, 40349]
click at [884, 161] on textarea "單一顏色看起來比較平坦，疊上不同透明度的顏色後，花瓣會更立體、生動" at bounding box center [988, 181] width 322 height 52
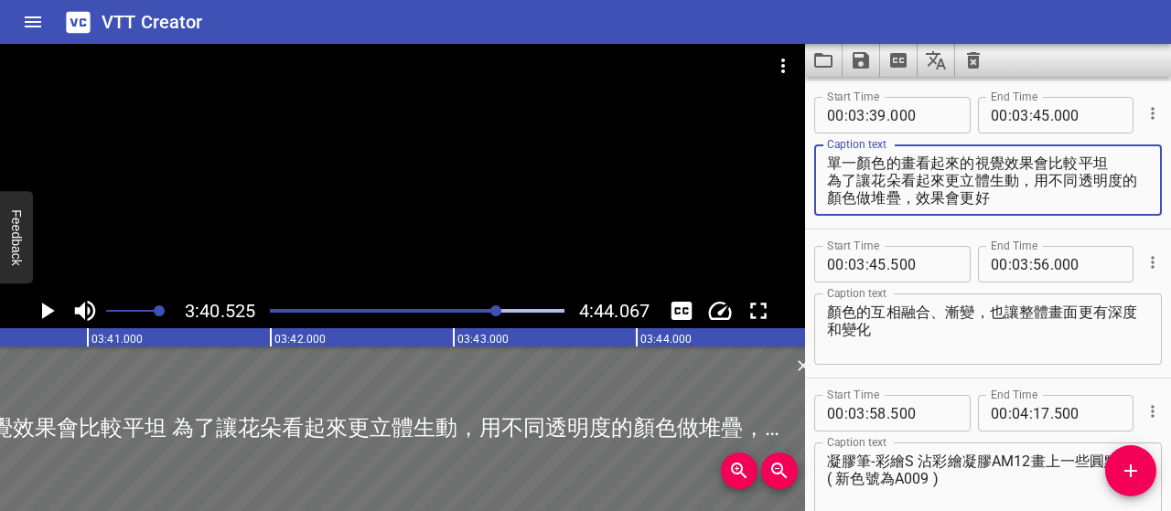
drag, startPoint x: 830, startPoint y: 160, endPoint x: 1073, endPoint y: 194, distance: 245.7
click at [1073, 194] on textarea "單一顏色的畫看起來的視覺效果會比較平坦 為了讓花朵看起來更立體生動，用不同透明度的顏色做堆疊，效果會更好" at bounding box center [988, 181] width 322 height 52
click at [922, 188] on textarea "單一顏色的畫看起來的視覺效果會比較平坦 為了讓花朵看起來更立體生動，用不同透明度的顏色做堆疊，效果會更好" at bounding box center [988, 181] width 322 height 52
click at [882, 155] on textarea "單一顏色的畫看起來的視覺效果會比較平坦 為了讓花朵看起來更立體生動，用不同透明度的顏色做堆疊，效果會更好" at bounding box center [988, 181] width 322 height 52
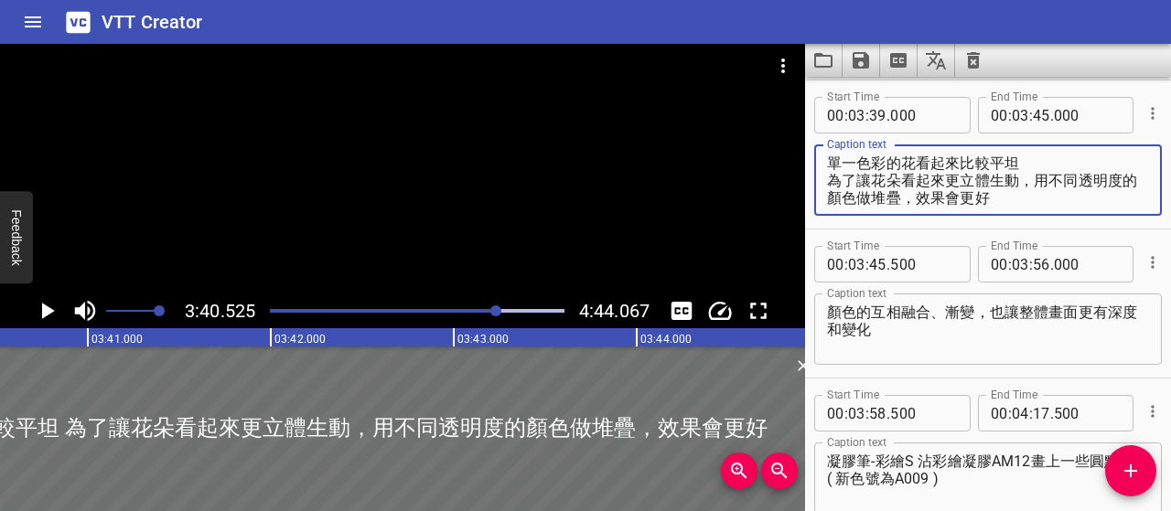
click at [1023, 167] on textarea "單一色彩的花看起來比較平坦 為了讓花朵看起來更立體生動，用不同透明度的顏色做堆疊，效果會更好" at bounding box center [988, 181] width 322 height 52
paste textarea "透過不同透明度堆疊色彩，可讓花朵更立體生動"
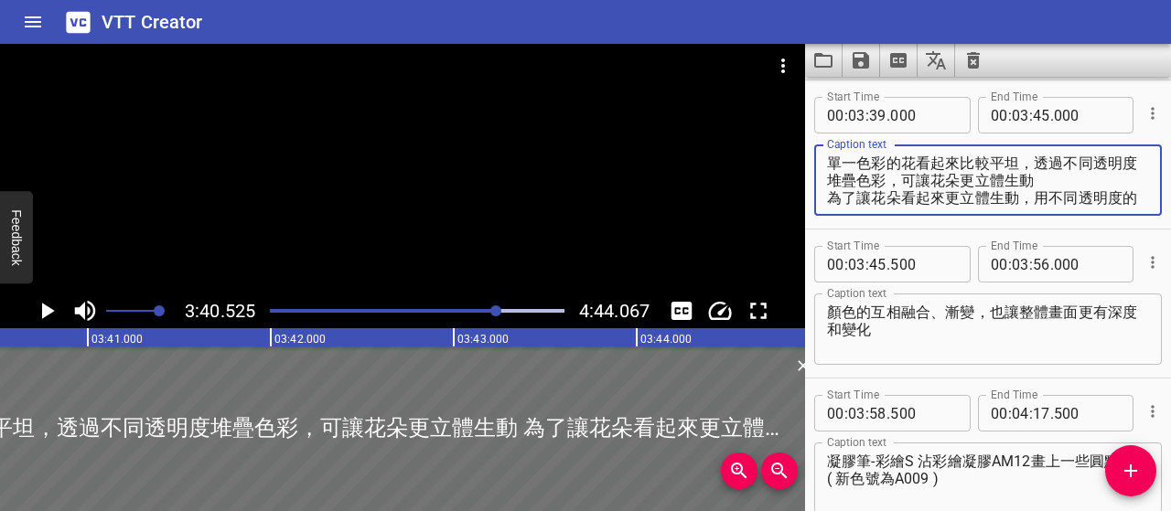
scroll to position [16, 0]
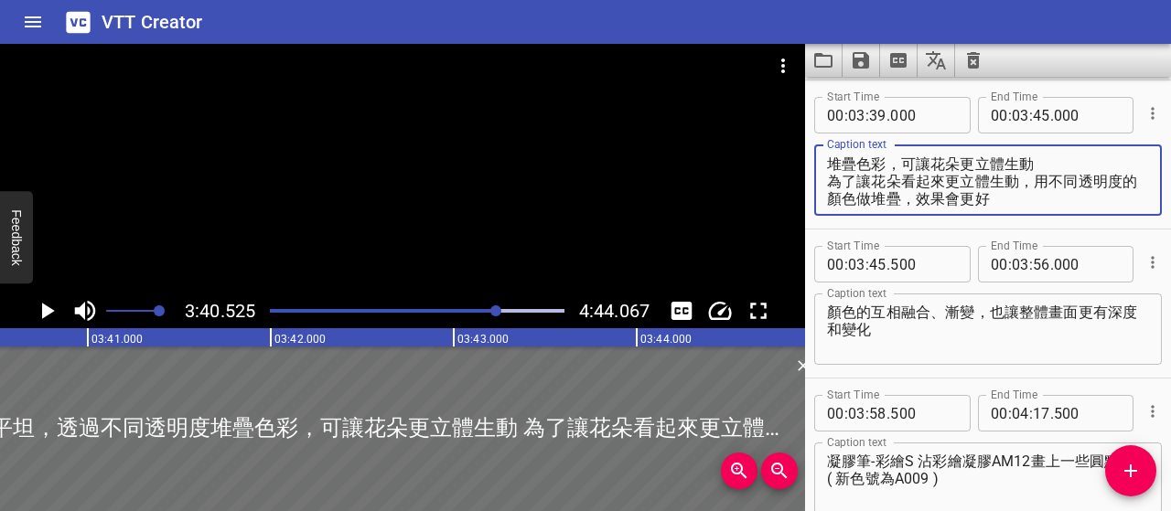
drag, startPoint x: 1116, startPoint y: 198, endPoint x: 1007, endPoint y: 214, distance: 110.1
click at [1007, 214] on div "單一色彩的花看起來比較平坦，透過不同透明度堆疊色彩，可讓花朵更立體生動 為了讓花朵看起來更立體生動，用不同透明度的顏色做堆疊，效果會更好 Caption te…" at bounding box center [988, 180] width 348 height 71
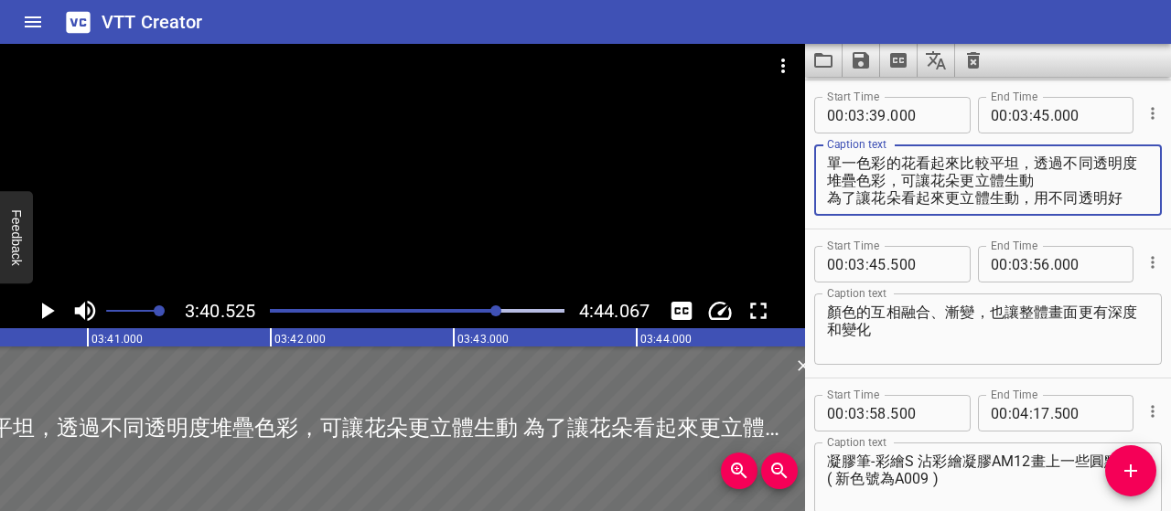
drag, startPoint x: 854, startPoint y: 197, endPoint x: 828, endPoint y: 180, distance: 31.2
click at [828, 180] on textarea "單一色彩的花看起來比較平坦，透過不同透明度堆疊色彩，可讓花朵更立體生動 為了讓花朵看起來更立體生動，用不同透明好" at bounding box center [988, 181] width 322 height 52
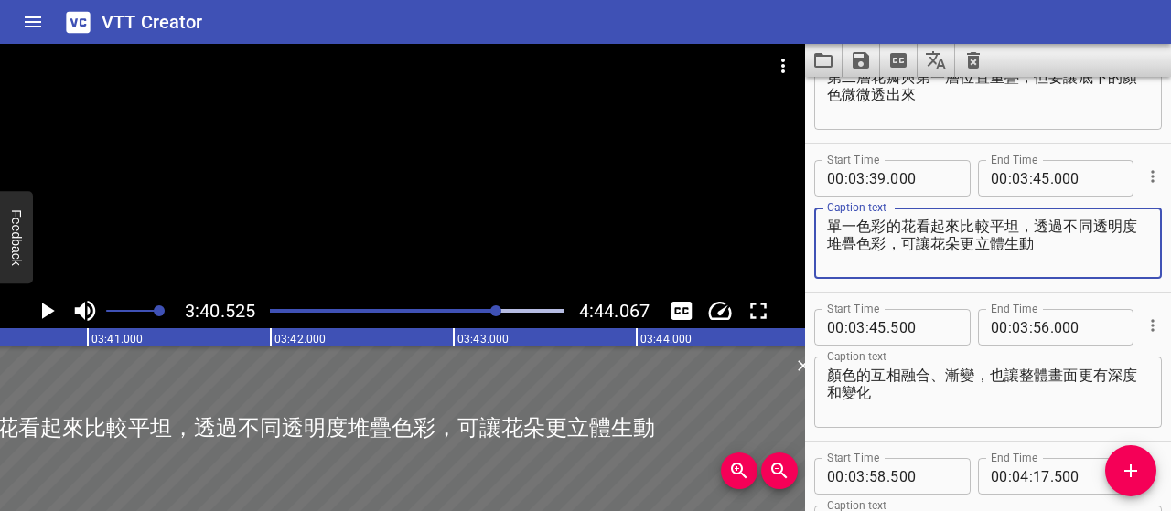
scroll to position [2891, 0]
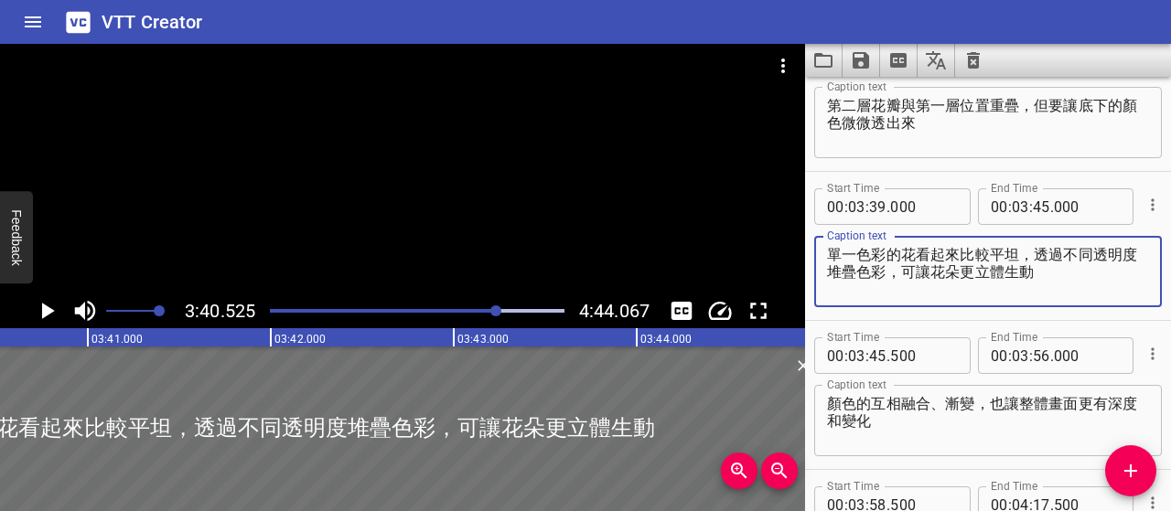
click at [976, 248] on textarea "單一色彩的花看起來比較平坦，透過不同透明度堆疊色彩，可讓花朵更立體生動" at bounding box center [988, 272] width 322 height 52
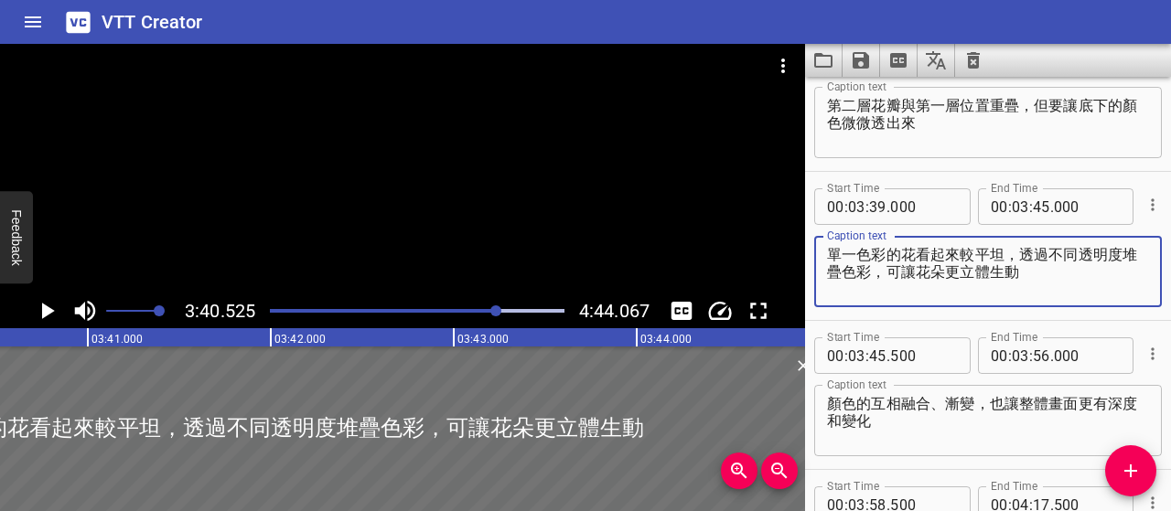
type textarea "單一色彩的花看起來較平坦，透過不同透明度堆疊色彩，可讓花朵更立體生動"
click at [46, 311] on icon "Play/Pause" at bounding box center [48, 311] width 13 height 16
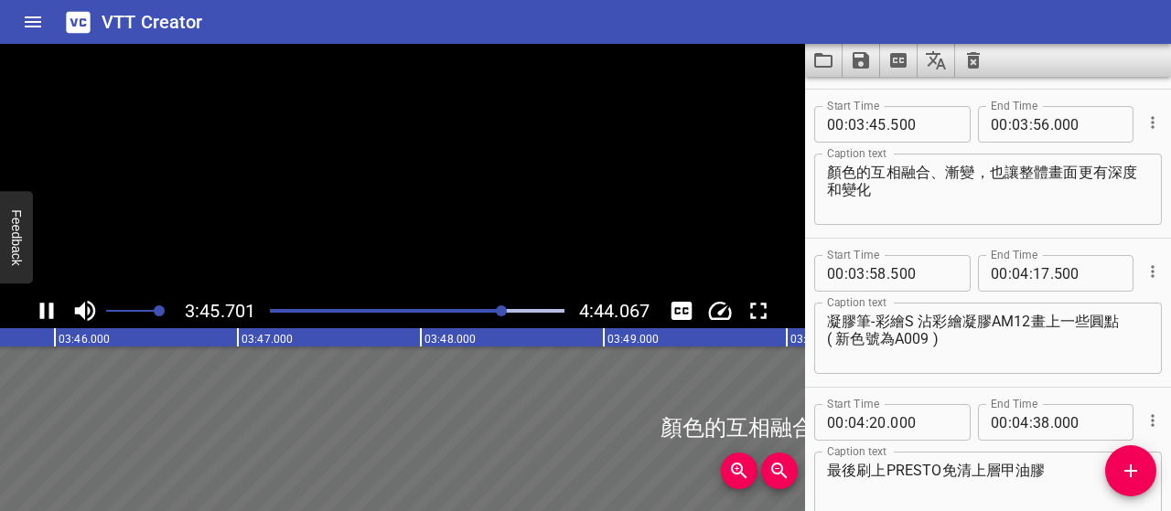
scroll to position [3132, 0]
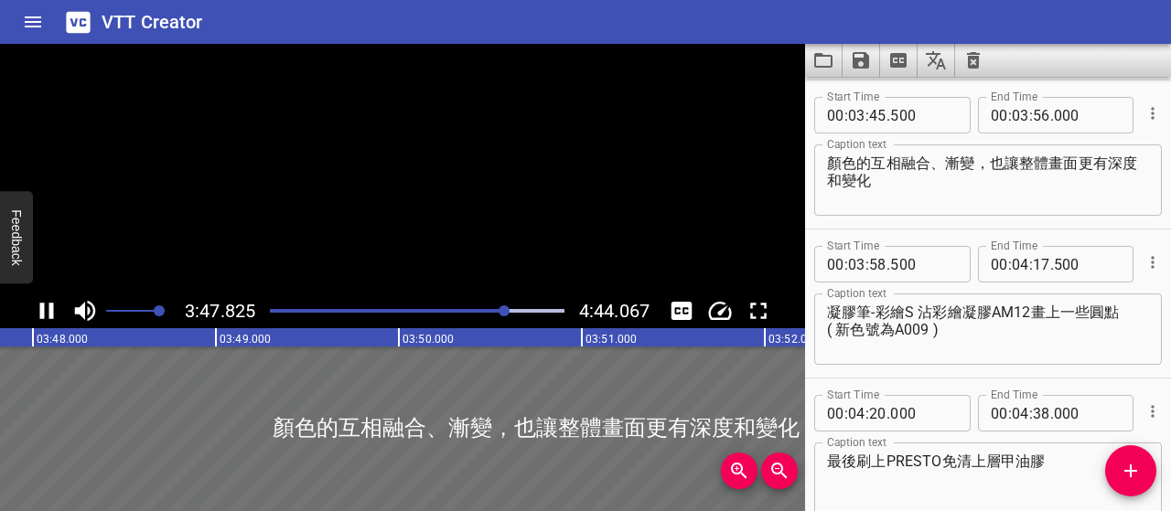
click at [46, 311] on icon "Play/Pause" at bounding box center [46, 310] width 27 height 27
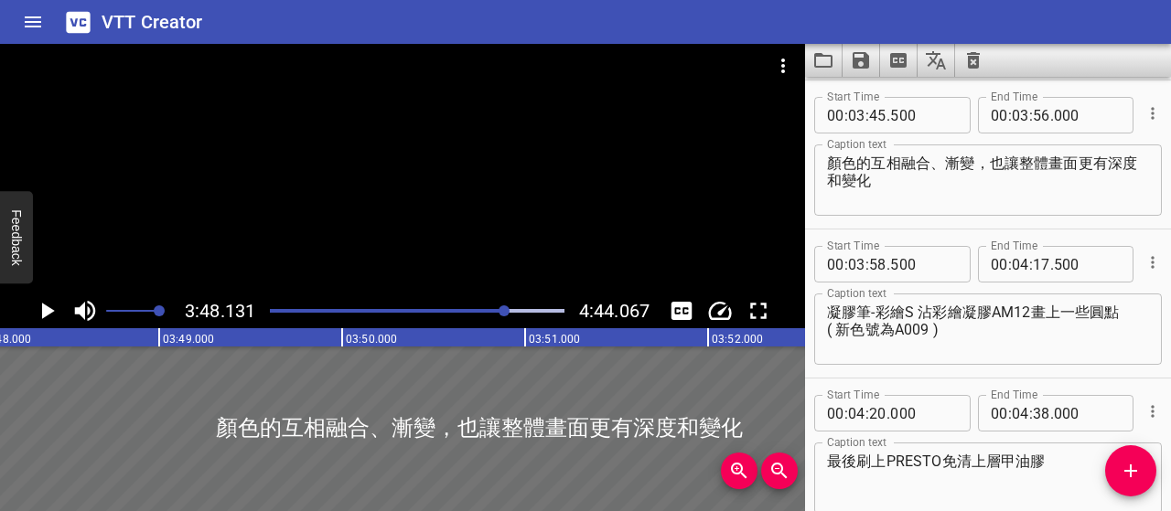
scroll to position [0, 41732]
click at [833, 173] on textarea "顏色的互相融合、漸變，也讓整體畫面更有深度和變化" at bounding box center [988, 181] width 322 height 52
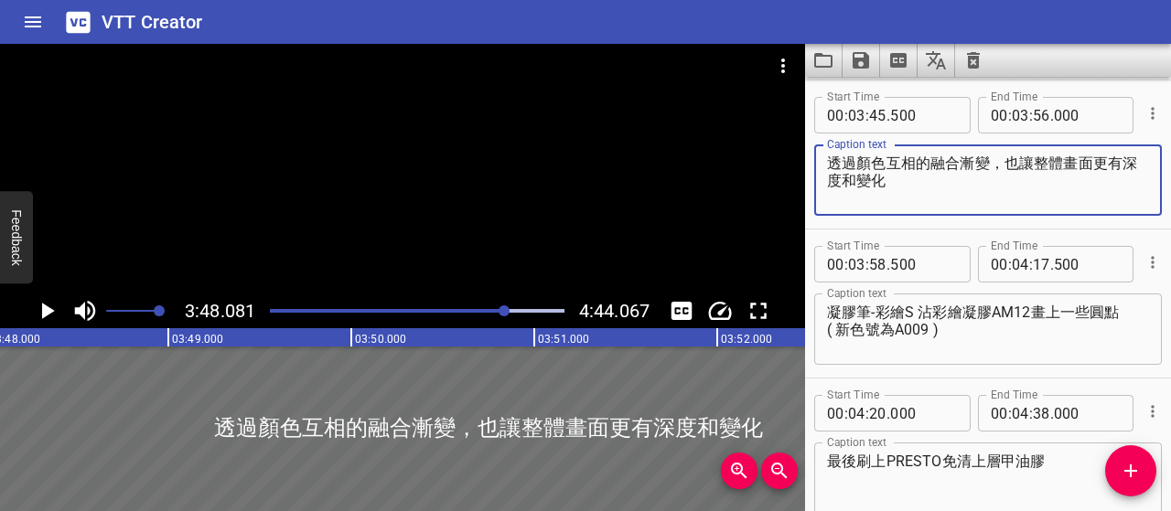
type textarea "透過顏色互相的融合漸變，也讓整體畫面更有深度和變化"
click at [500, 312] on div at bounding box center [504, 311] width 11 height 11
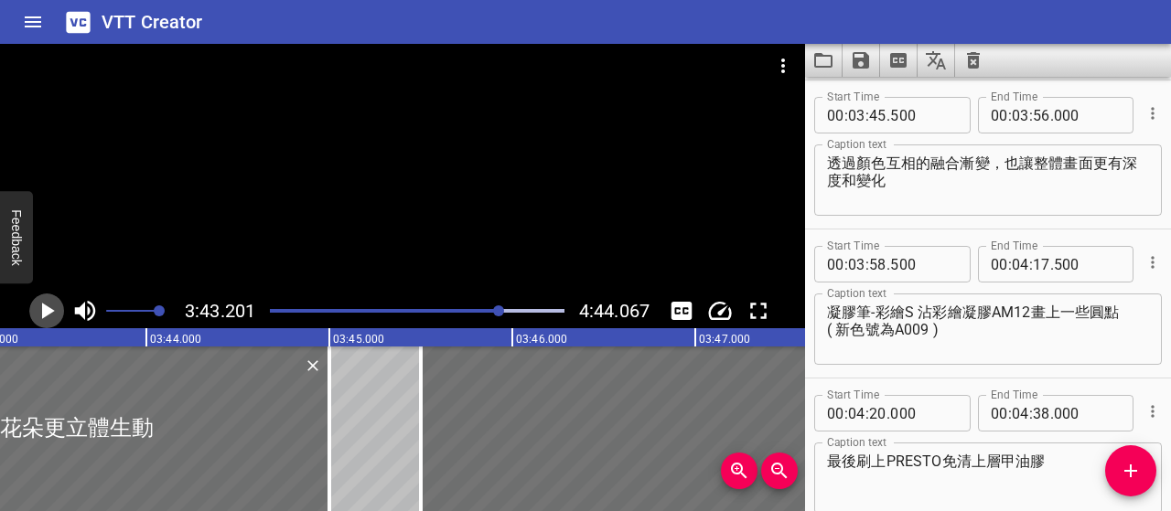
click at [46, 312] on icon "Play/Pause" at bounding box center [48, 311] width 13 height 16
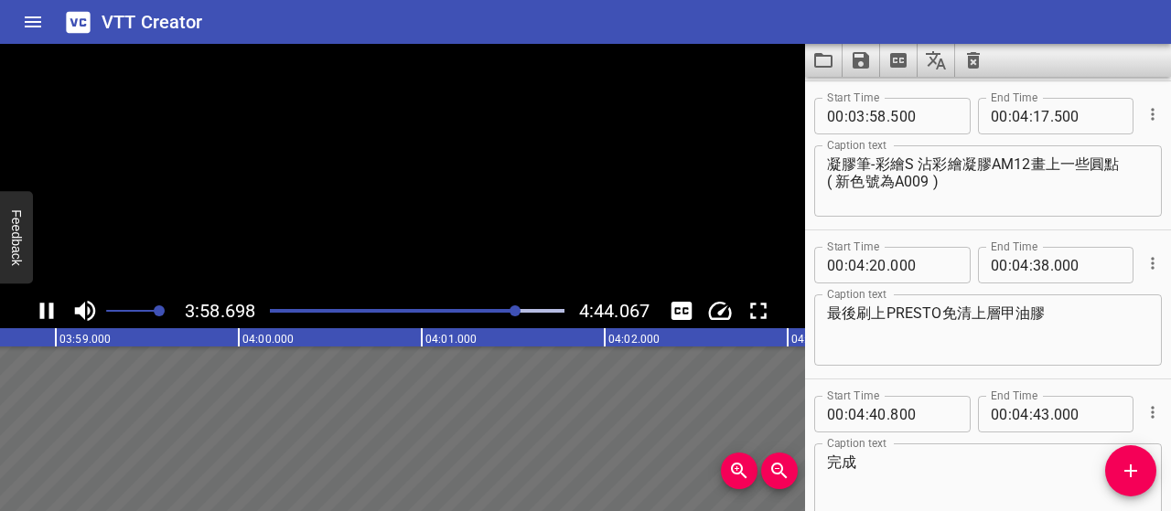
scroll to position [3281, 0]
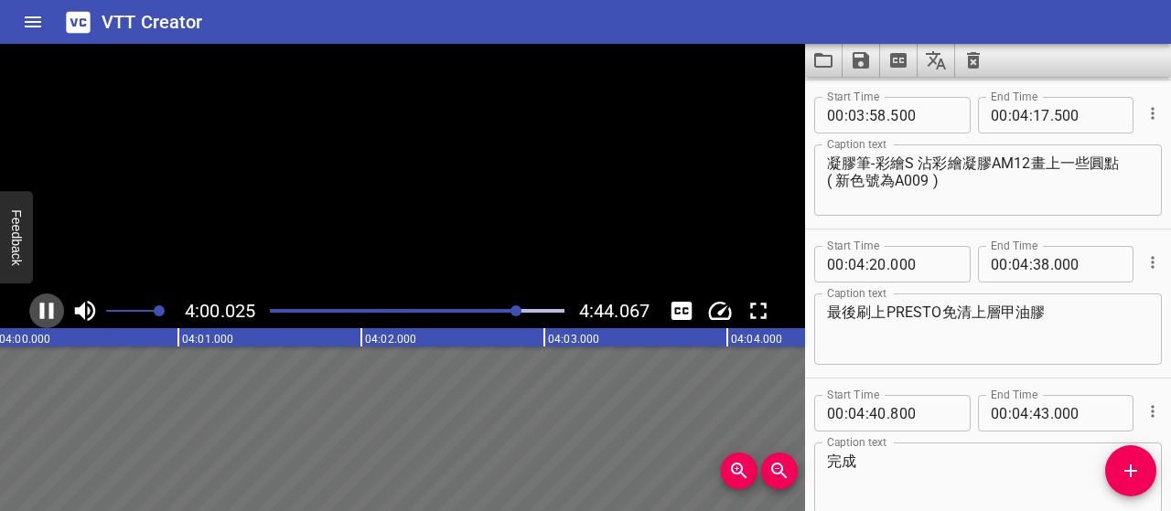
click at [46, 312] on icon "Play/Pause" at bounding box center [46, 310] width 27 height 27
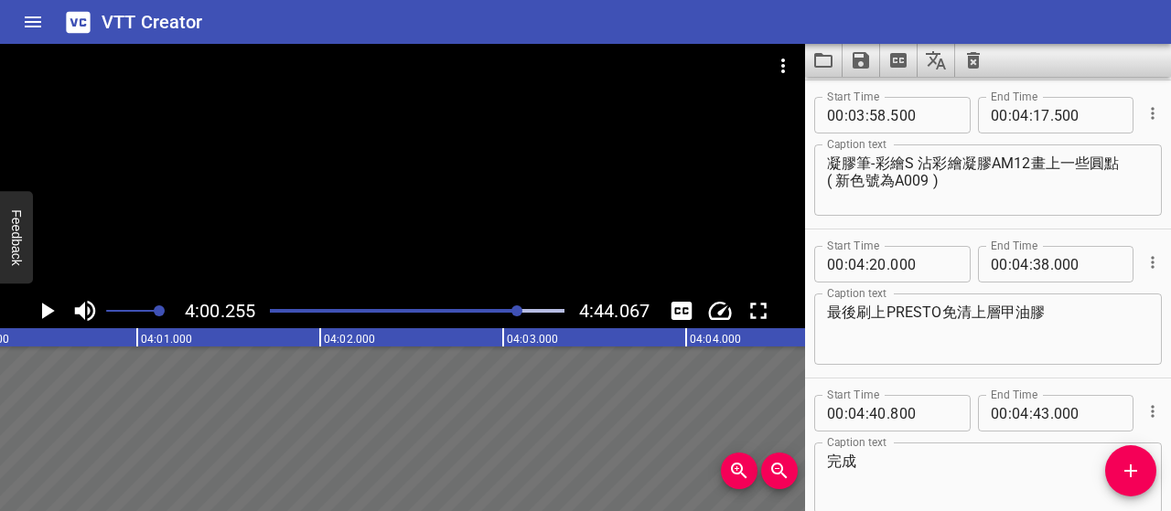
scroll to position [0, 43960]
click at [873, 56] on button "Save captions to file" at bounding box center [862, 60] width 38 height 33
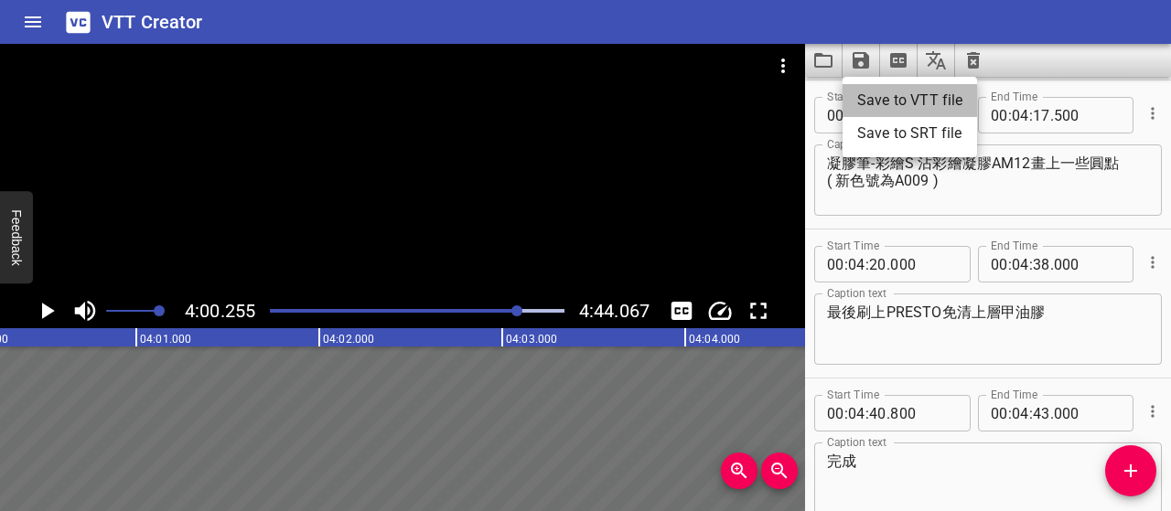
click at [911, 100] on li "Save to VTT file" at bounding box center [910, 100] width 134 height 33
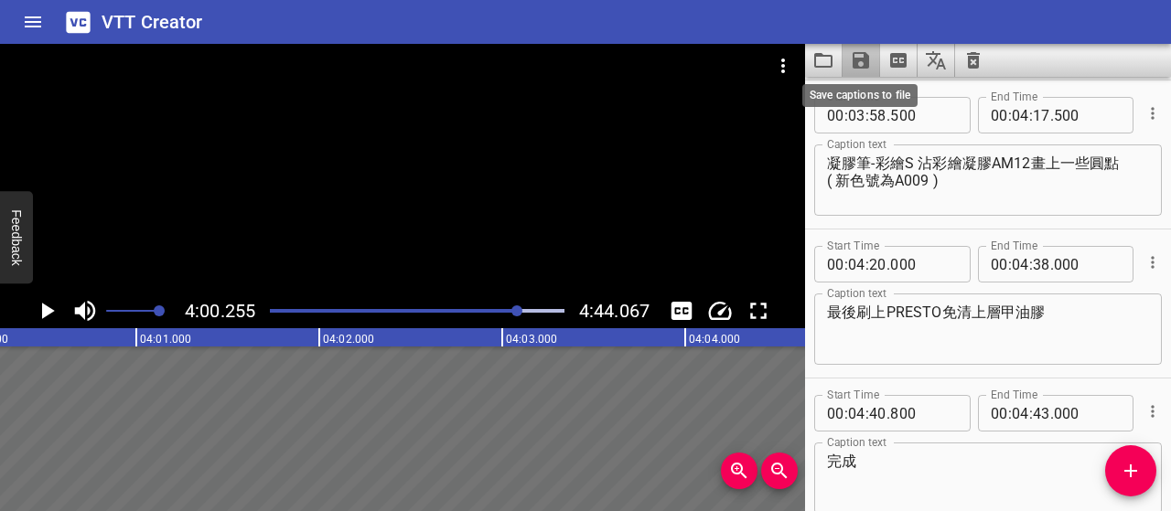
click at [850, 54] on icon "Save captions to file" at bounding box center [861, 60] width 22 height 22
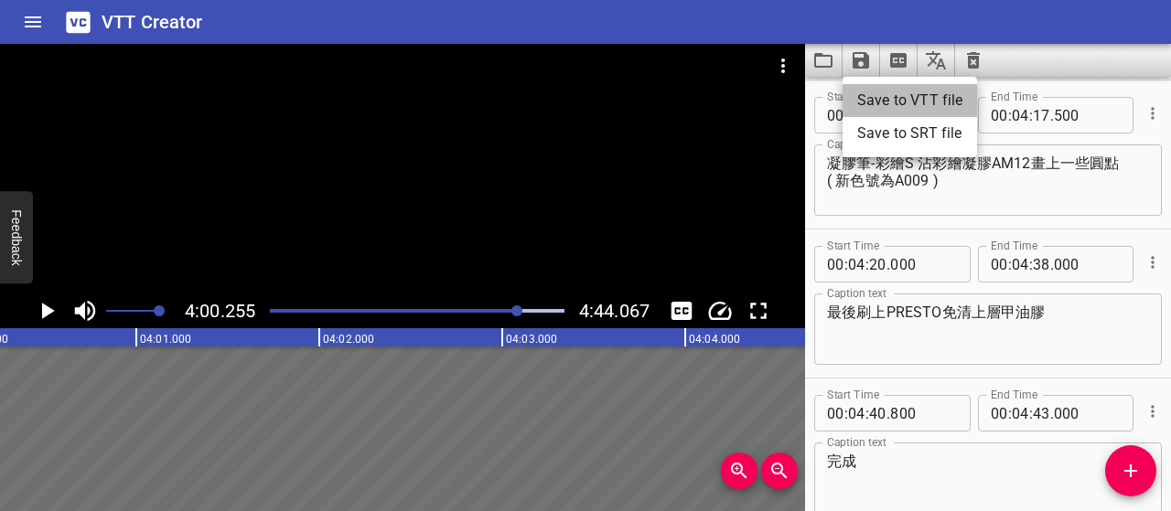
click at [885, 102] on li "Save to VTT file" at bounding box center [910, 100] width 134 height 33
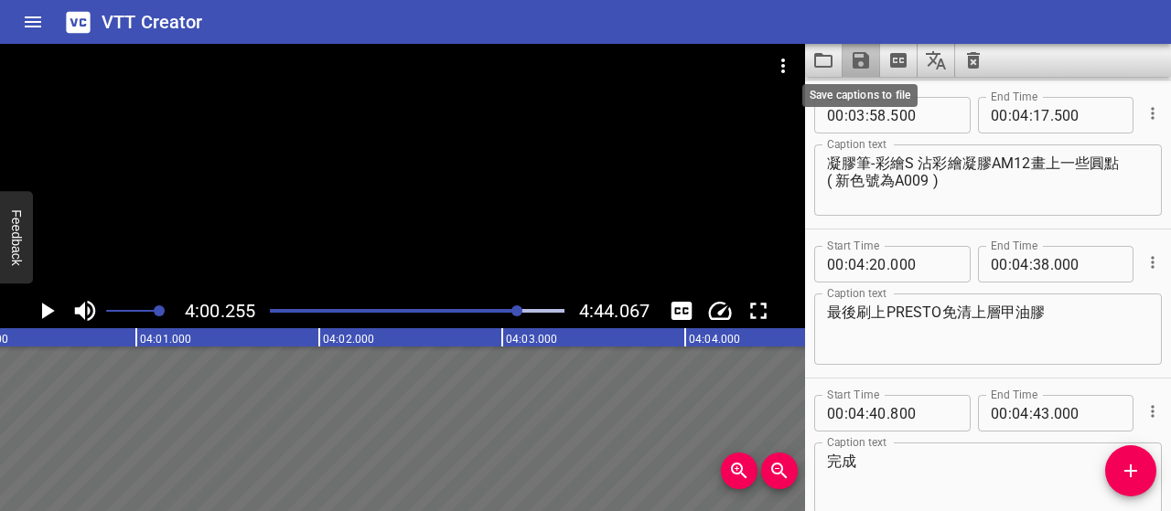
click at [861, 65] on icon "Save captions to file" at bounding box center [861, 60] width 22 height 22
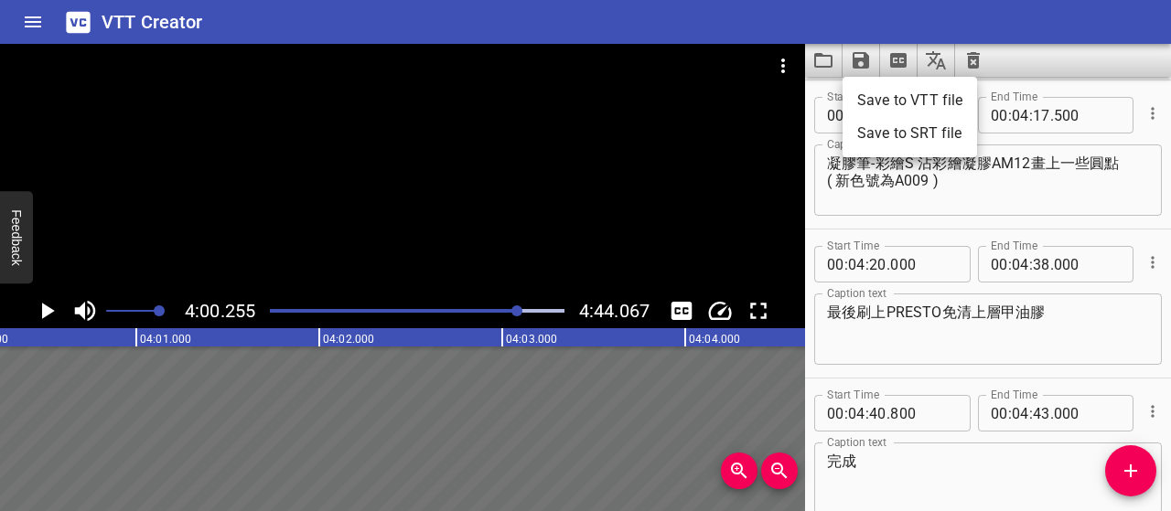
click at [880, 98] on li "Save to VTT file" at bounding box center [910, 100] width 134 height 33
click at [869, 60] on icon "Save captions to file" at bounding box center [861, 60] width 22 height 22
click at [897, 86] on li "Save to VTT file" at bounding box center [910, 100] width 134 height 33
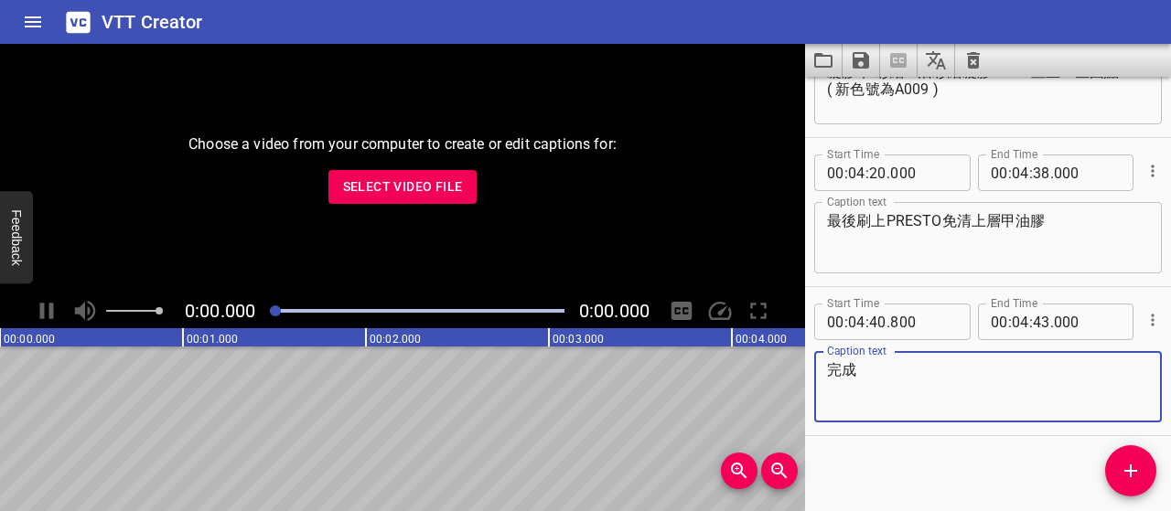
scroll to position [3379, 0]
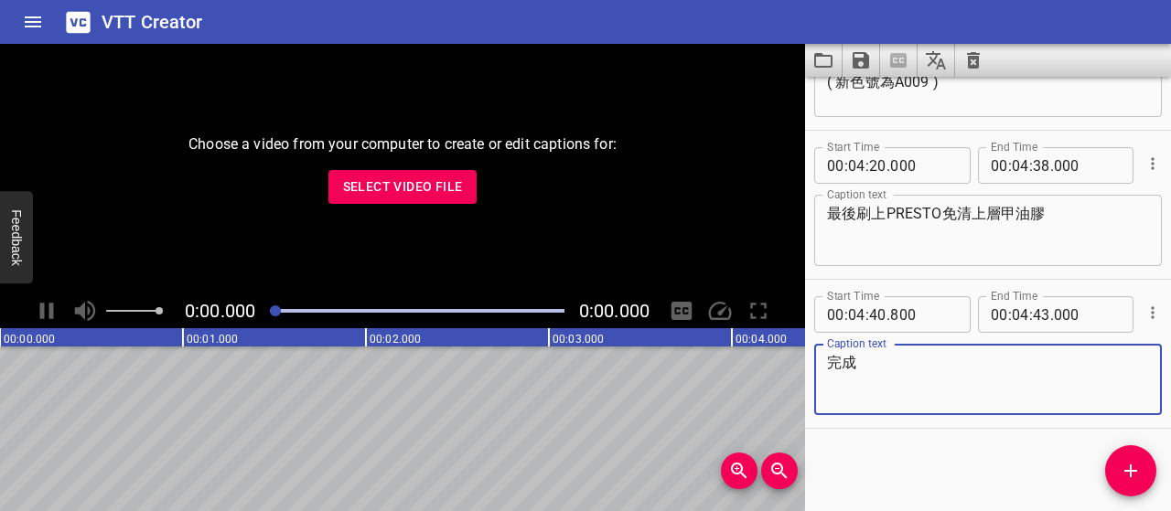
click at [969, 60] on icon "Clear captions" at bounding box center [973, 60] width 13 height 16
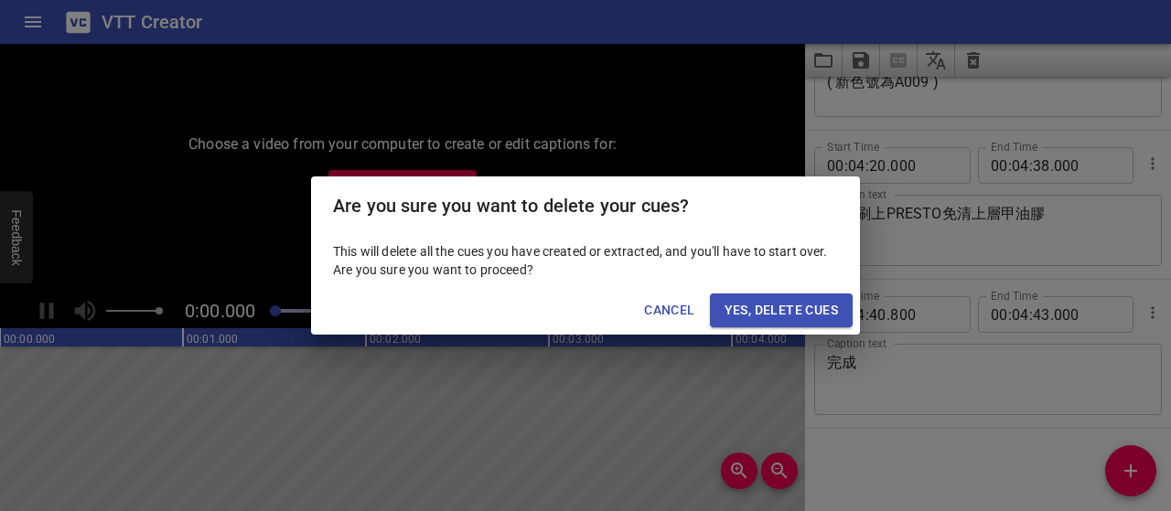
click at [780, 306] on span "Yes, Delete Cues" at bounding box center [781, 310] width 113 height 23
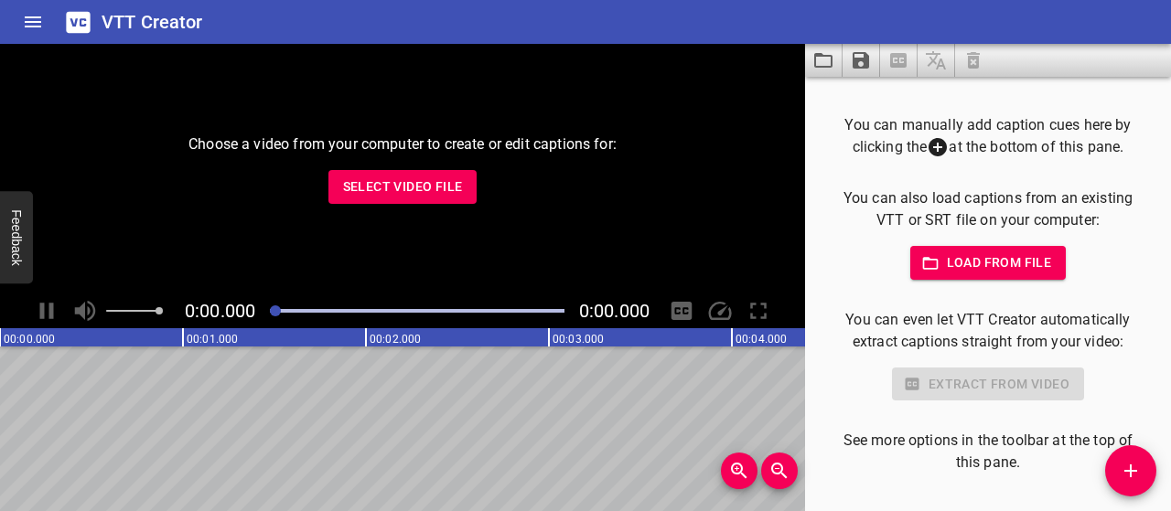
click at [457, 180] on span "Select Video File" at bounding box center [403, 187] width 120 height 23
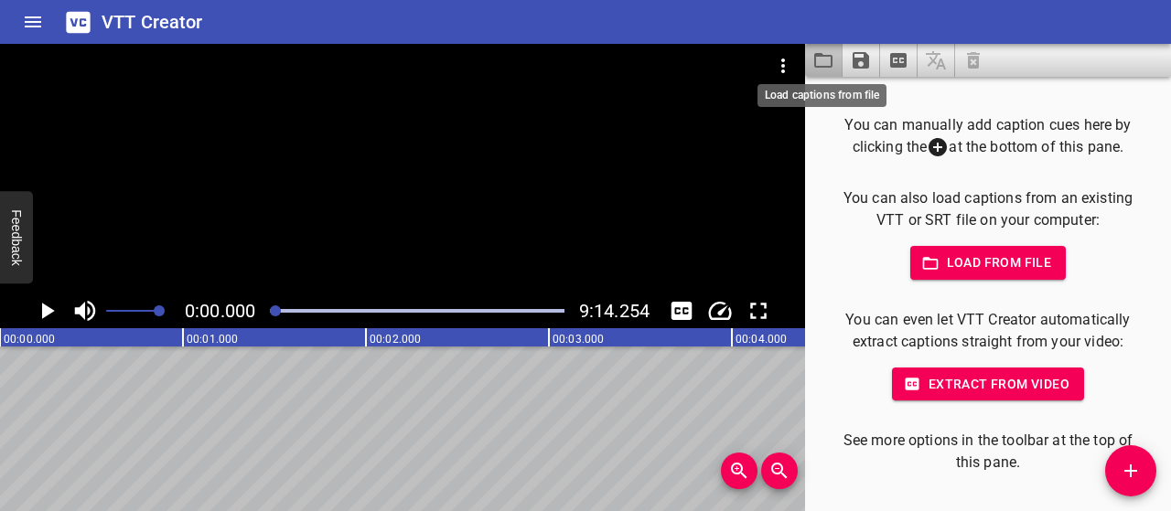
click at [825, 62] on icon "Load captions from file" at bounding box center [823, 60] width 22 height 22
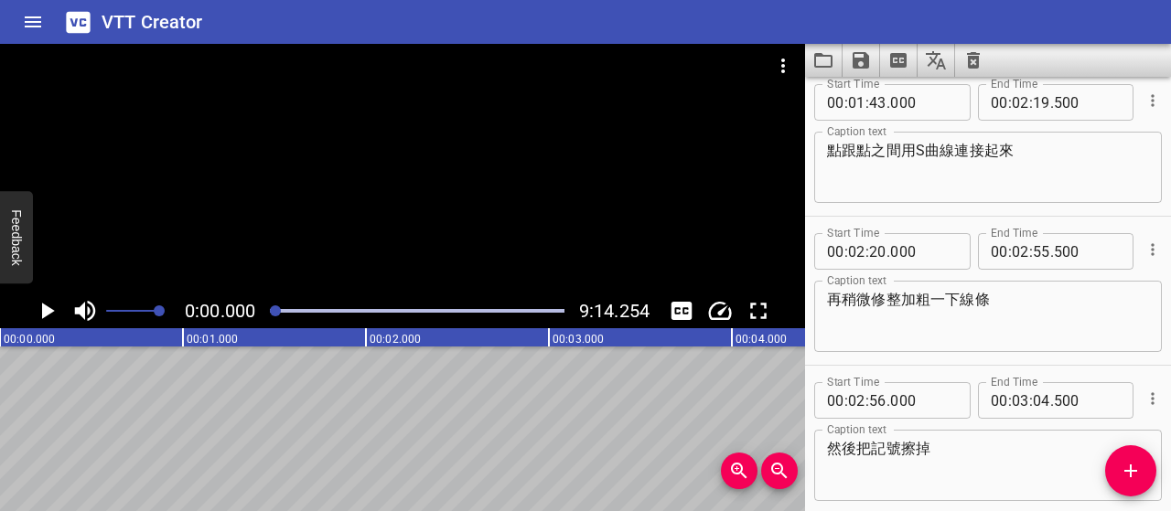
scroll to position [0, 0]
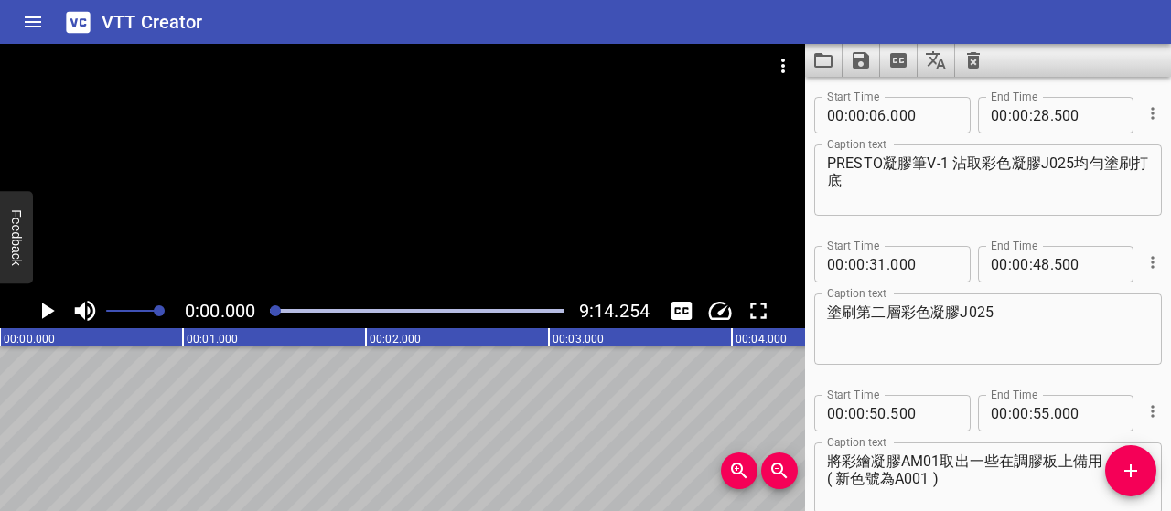
click at [936, 166] on textarea "PRESTO凝膠筆V-1 沾取彩色凝膠J025均勻塗刷打底" at bounding box center [988, 181] width 322 height 52
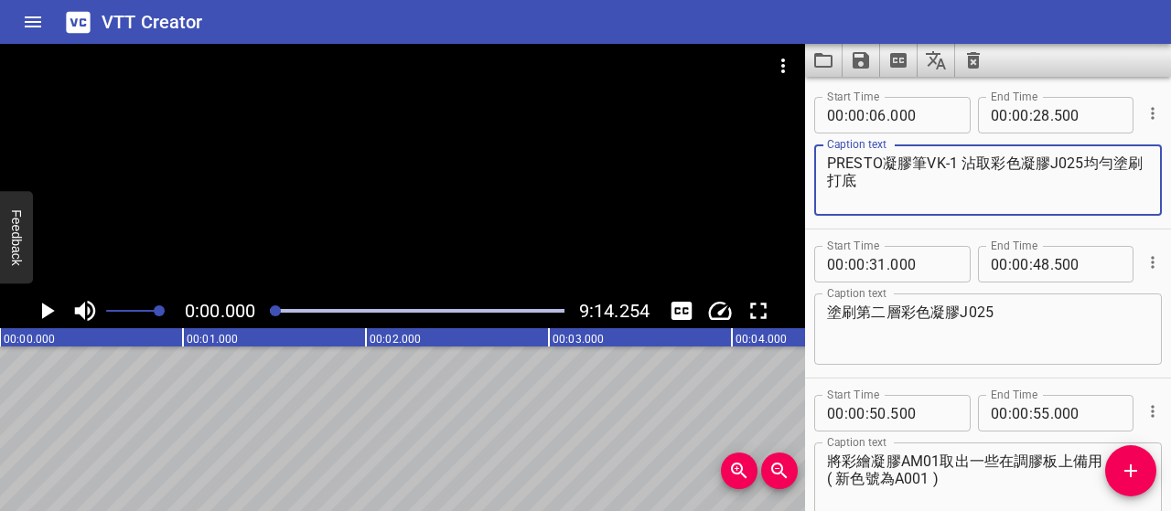
type textarea "PRESTO凝膠筆VK-1 沾取彩色凝膠J025均勻塗刷打底"
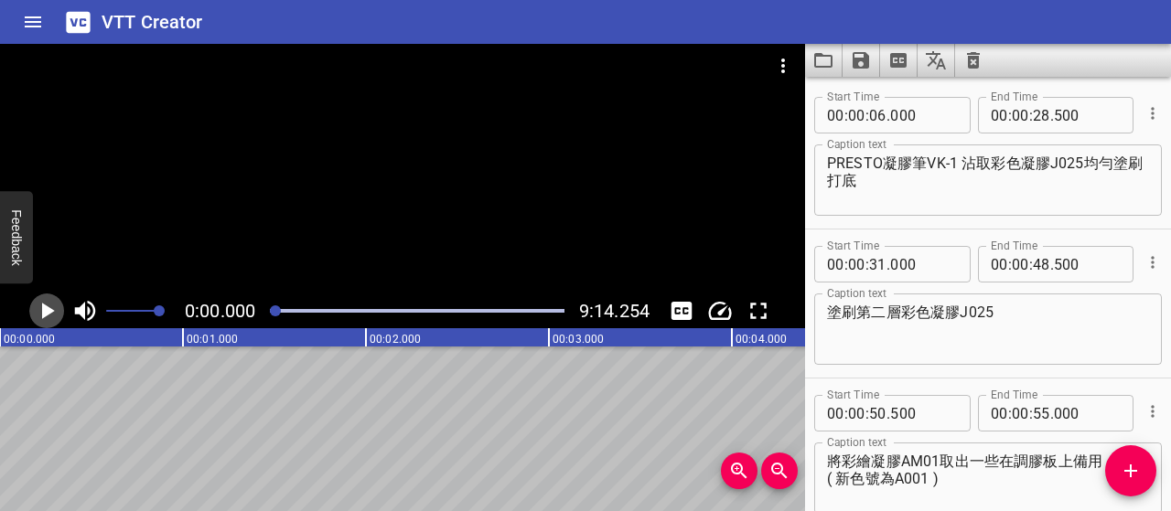
click at [42, 301] on icon "Play/Pause" at bounding box center [46, 310] width 27 height 27
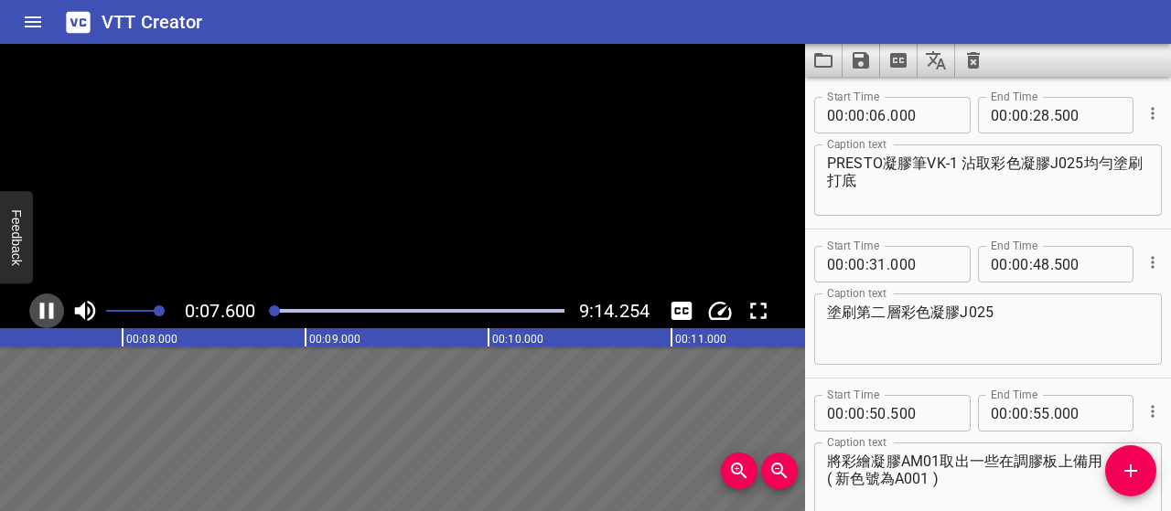
click at [42, 301] on icon "Play/Pause" at bounding box center [46, 310] width 27 height 27
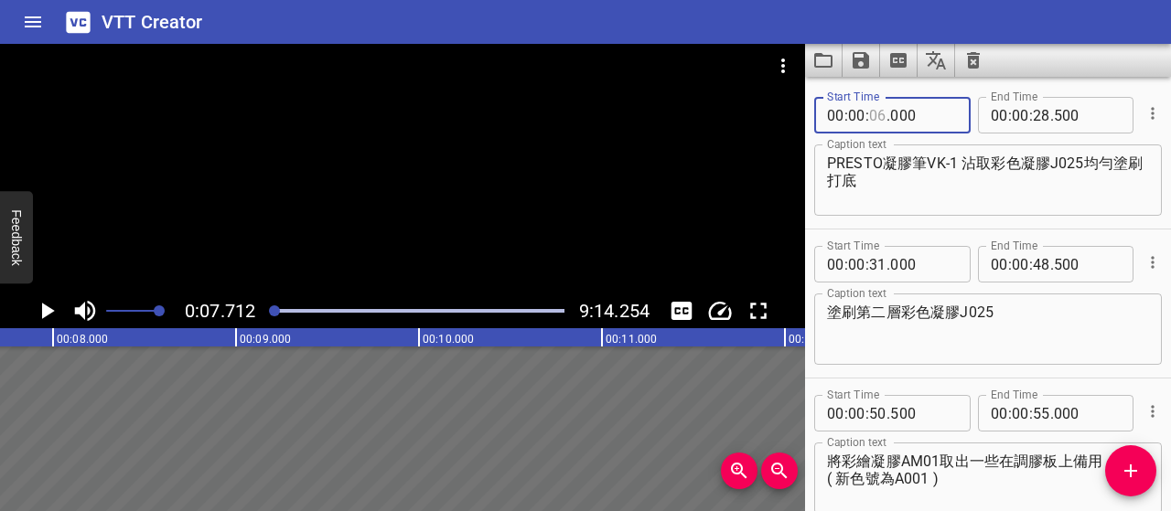
click at [876, 116] on input "number" at bounding box center [877, 115] width 17 height 37
type input "05"
type input "500"
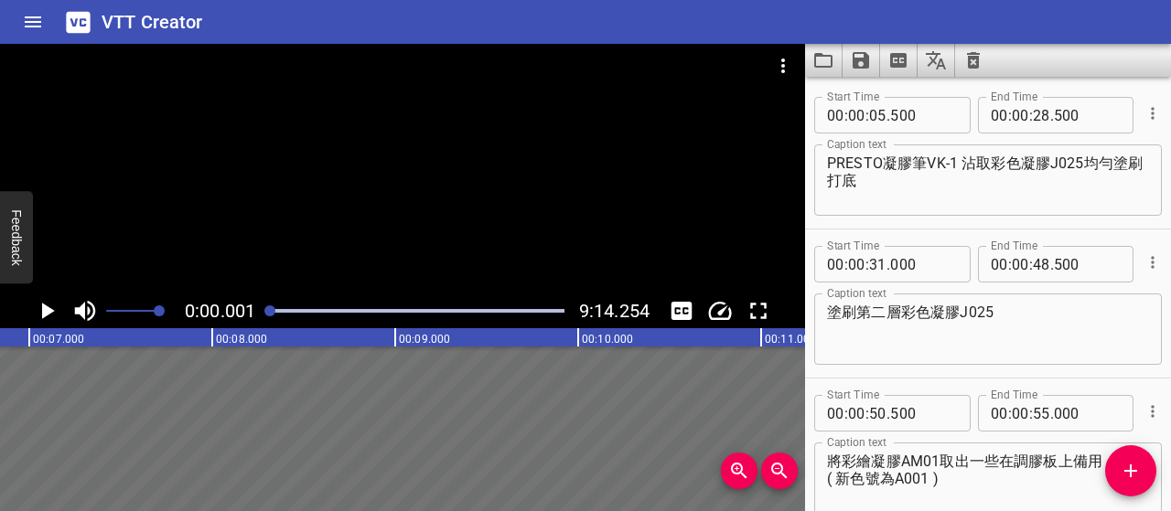
drag, startPoint x: 280, startPoint y: 310, endPoint x: 266, endPoint y: 309, distance: 13.8
click at [266, 309] on div at bounding box center [269, 311] width 11 height 11
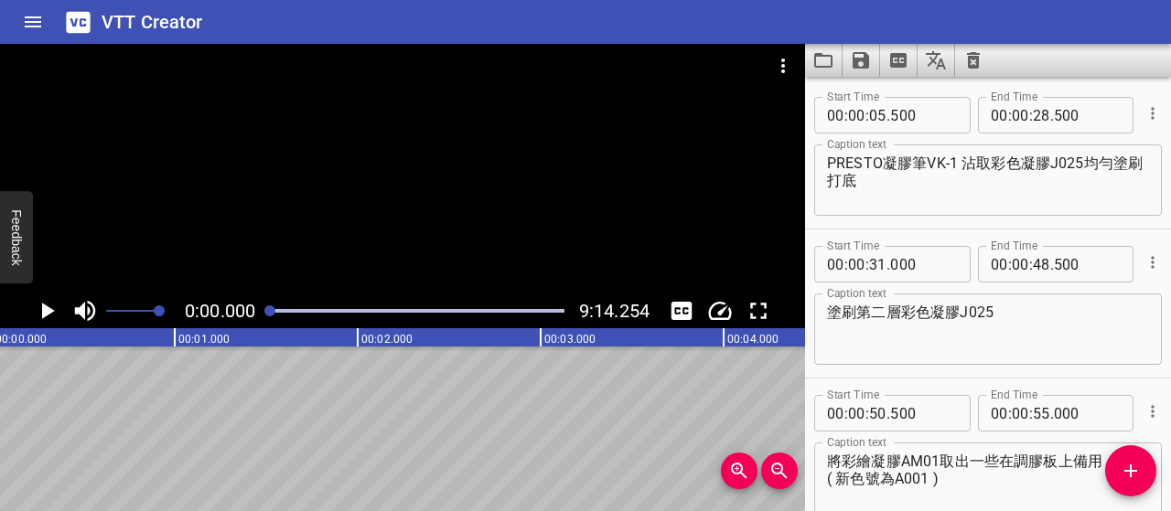
scroll to position [0, 0]
click at [51, 316] on icon "Play/Pause" at bounding box center [46, 310] width 27 height 27
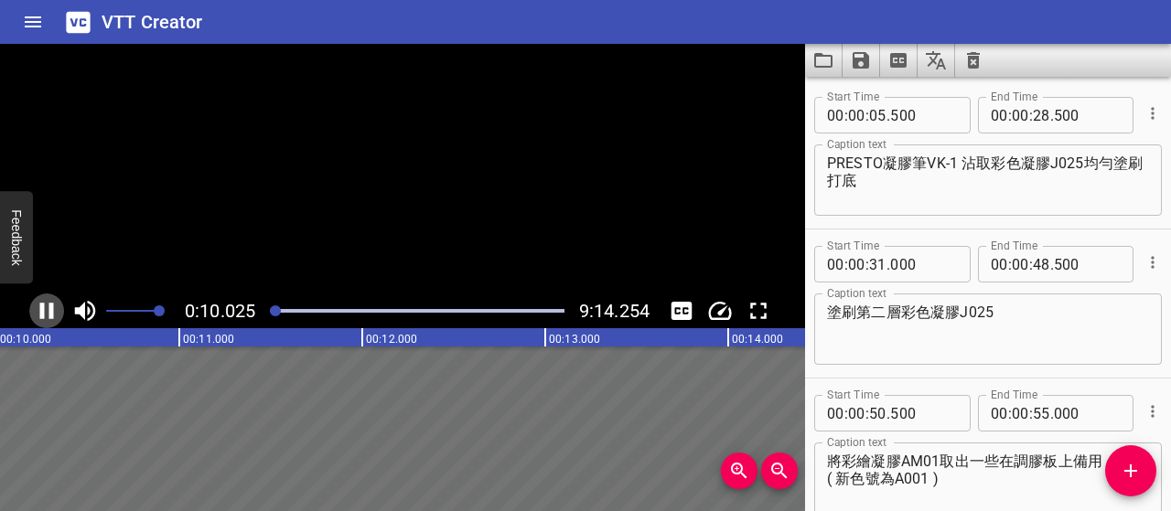
click at [51, 316] on icon "Play/Pause" at bounding box center [47, 311] width 14 height 16
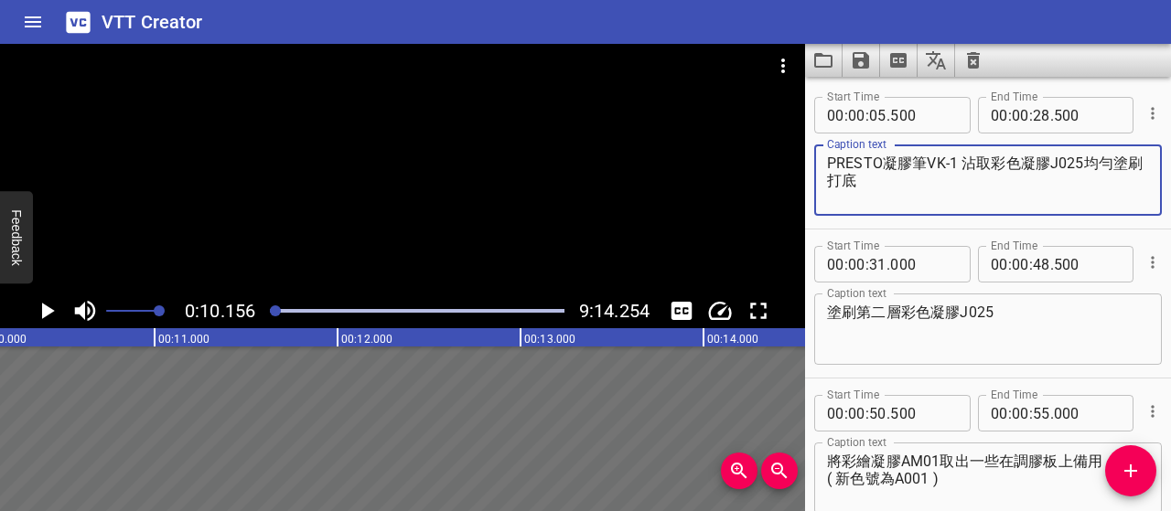
click at [1058, 167] on textarea "PRESTO凝膠筆VK-1 沾取彩色凝膠J025均勻塗刷打底" at bounding box center [988, 181] width 322 height 52
type textarea "PRESTO凝膠筆VK-1 沾取彩色凝膠JC-25均勻塗刷打底"
click at [51, 308] on icon "Play/Pause" at bounding box center [46, 310] width 27 height 27
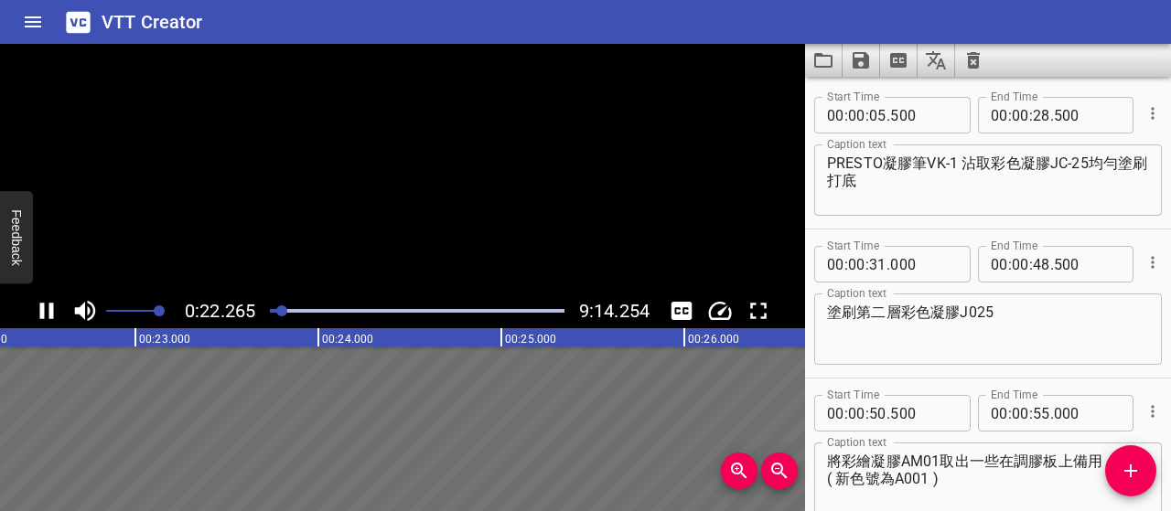
click at [51, 308] on icon "Play/Pause" at bounding box center [47, 311] width 14 height 16
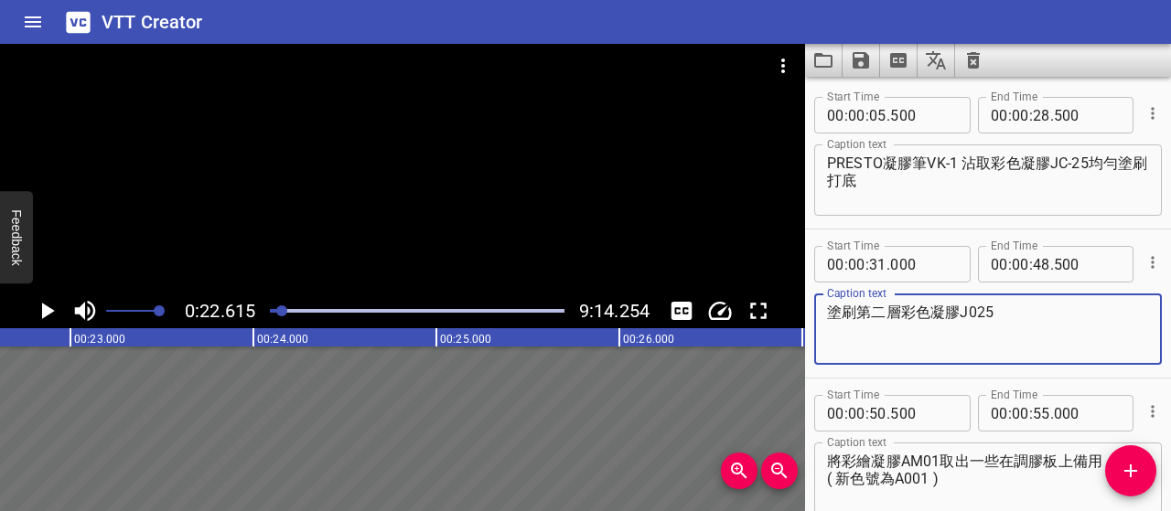
click at [966, 317] on textarea "塗刷第二層彩色凝膠J025" at bounding box center [988, 330] width 322 height 52
click at [40, 303] on icon "Play/Pause" at bounding box center [46, 310] width 27 height 27
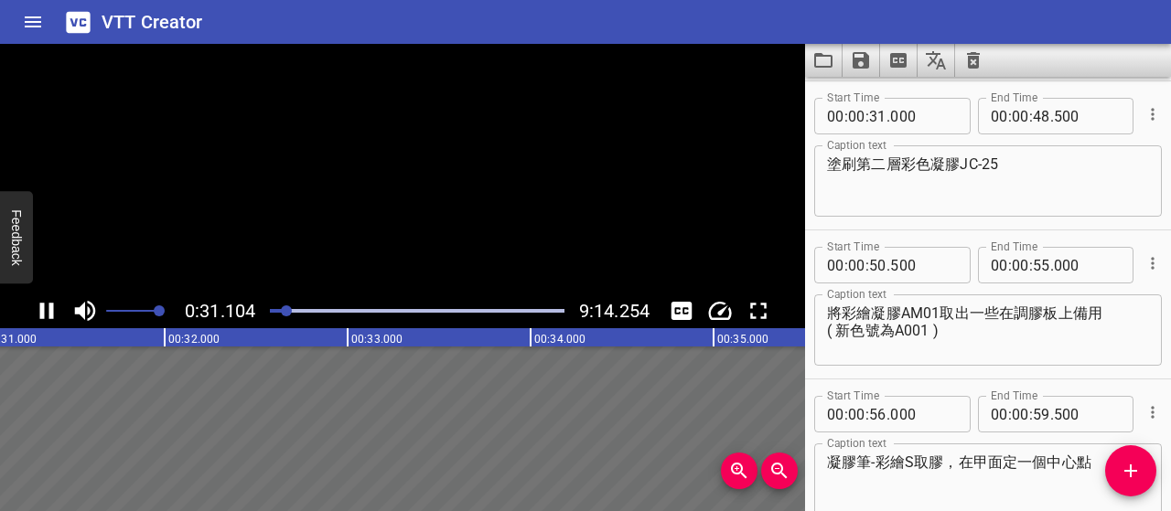
scroll to position [149, 0]
click at [1026, 151] on div "塗刷第二層彩色凝膠JC-25 Caption text" at bounding box center [988, 180] width 348 height 71
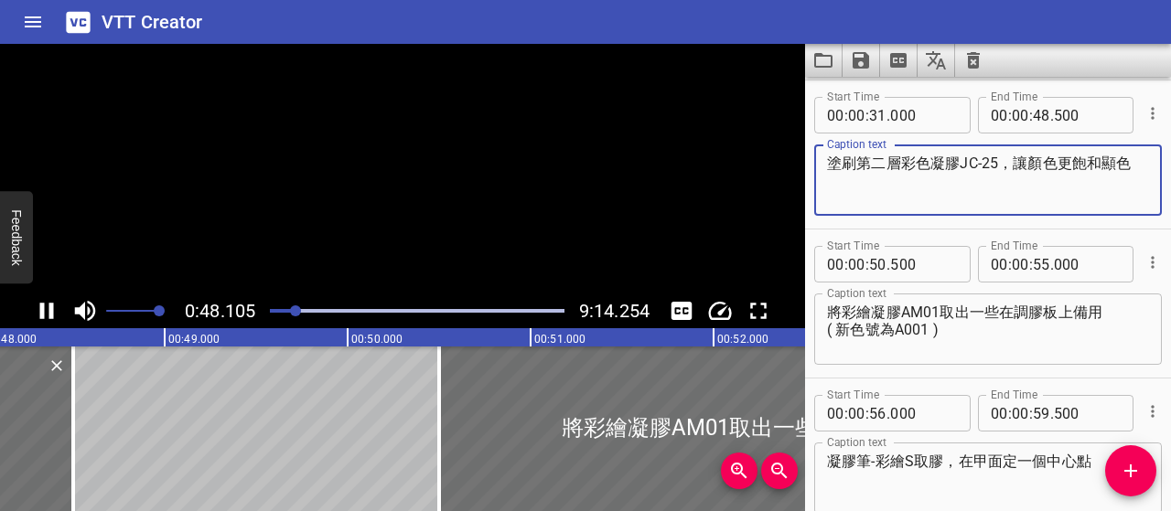
click at [1087, 199] on textarea "塗刷第二層彩色凝膠JC-25，讓顏色更飽和顯色" at bounding box center [988, 181] width 322 height 52
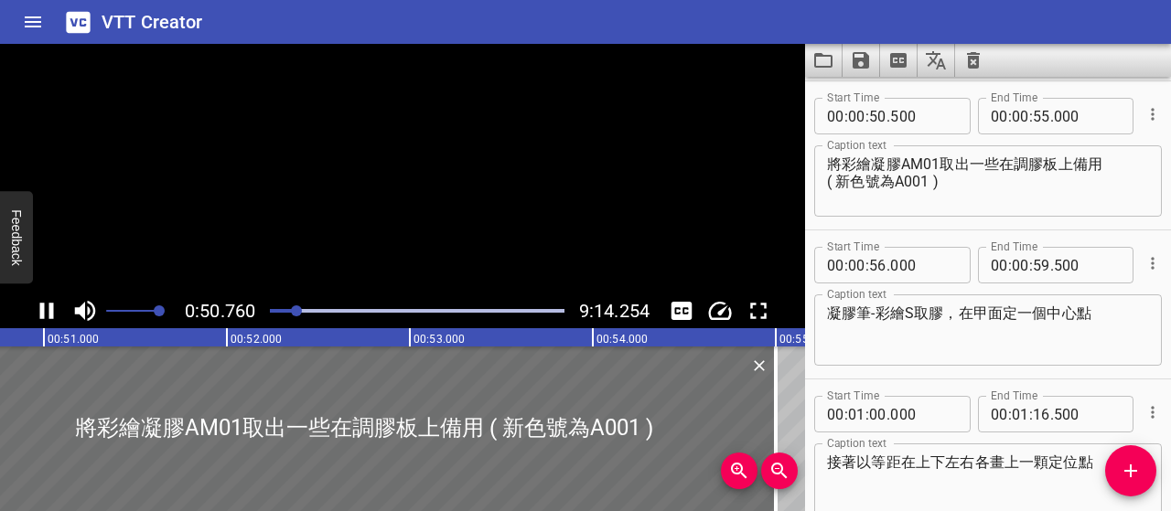
scroll to position [298, 0]
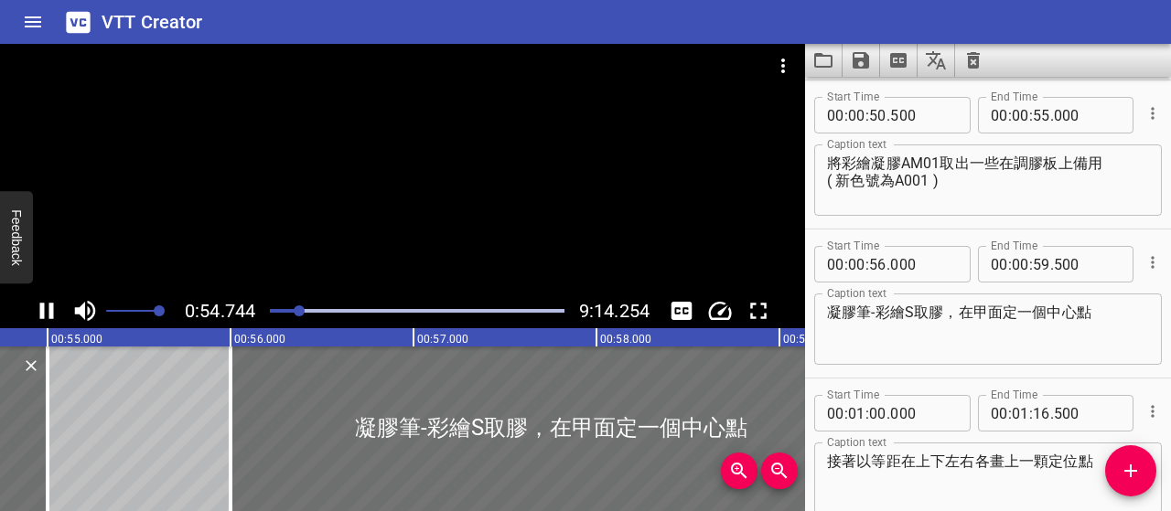
type textarea "塗刷第二層彩色凝膠JC-25，讓顏色更飽和顯色"
click at [49, 307] on icon "Play/Pause" at bounding box center [47, 311] width 14 height 16
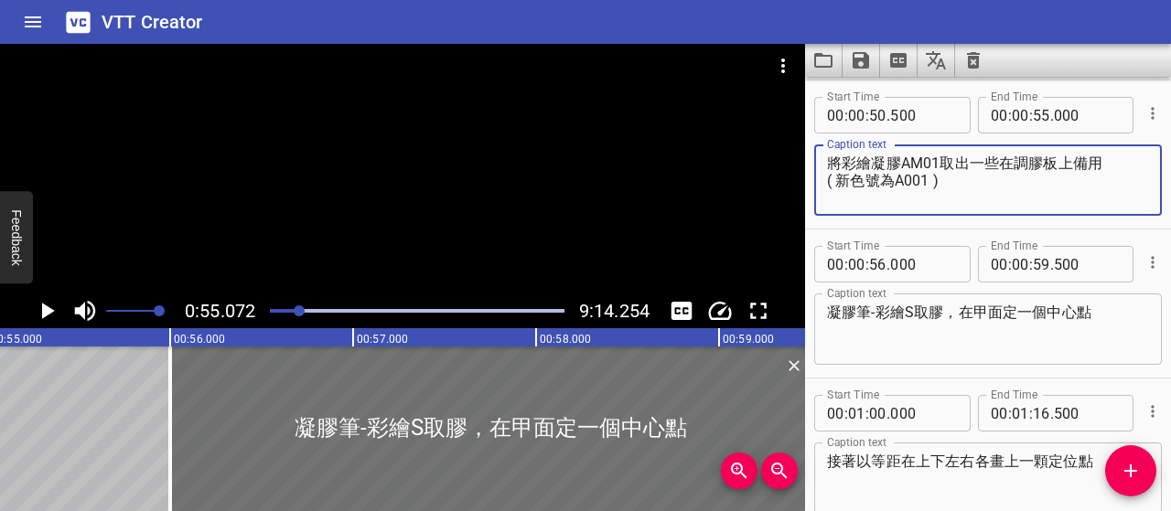
click at [998, 163] on textarea "將彩繪凝膠AM01取出一些在調膠板上備用 ( 新色號為A001 )" at bounding box center [988, 181] width 322 height 52
type textarea "將彩繪凝膠AM01取出在透明調膠板 ( 新色號為A001 )"
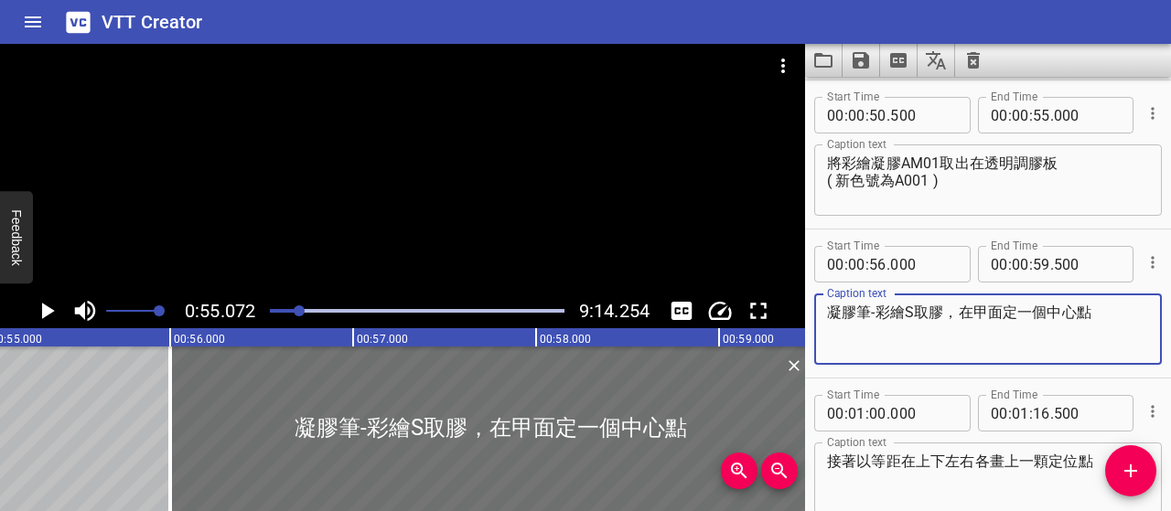
click at [833, 315] on textarea "凝膠筆-彩繪S取膠，在甲面定一個中心點" at bounding box center [988, 330] width 322 height 52
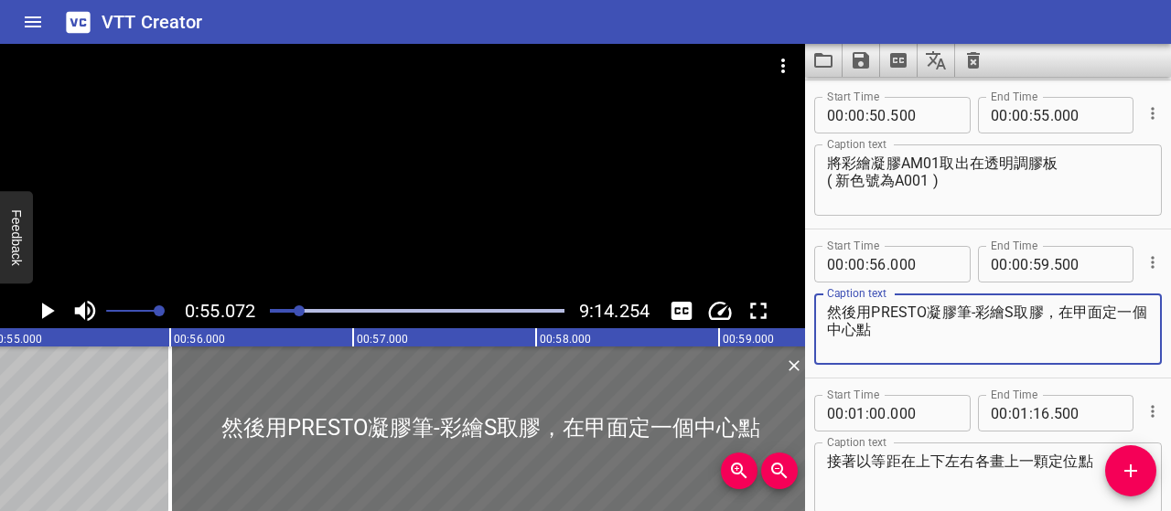
type textarea "然後用PRESTO凝膠筆-彩繪S取膠，在甲面定一個中心點"
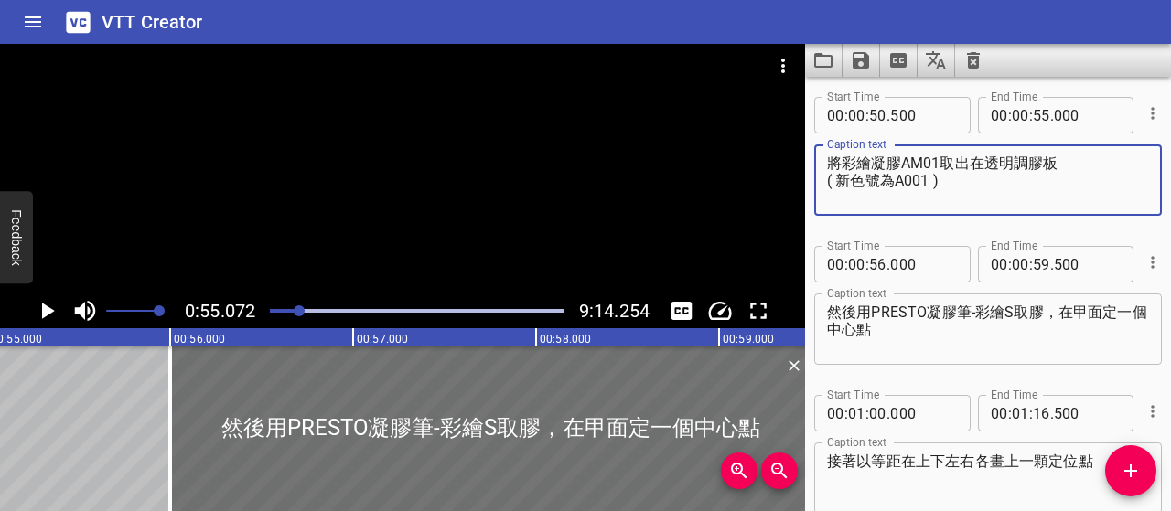
click at [848, 162] on textarea "將彩繪凝膠AM01取出在透明調膠板 ( 新色號為A001 )" at bounding box center [988, 181] width 322 height 52
click at [999, 164] on textarea "將PRESTO彩繪凝膠AM01取出在透明調膠板 ( 新色號為A001 )" at bounding box center [988, 181] width 322 height 52
click at [947, 182] on textarea "將PRESTO彩繪凝膠AM01 取出在透明調膠板 ( 新色號為A001 )" at bounding box center [988, 181] width 322 height 52
type textarea "將PRESTO彩繪凝膠AM01 取出在透明調膠板 ( 新色號為A001 )"
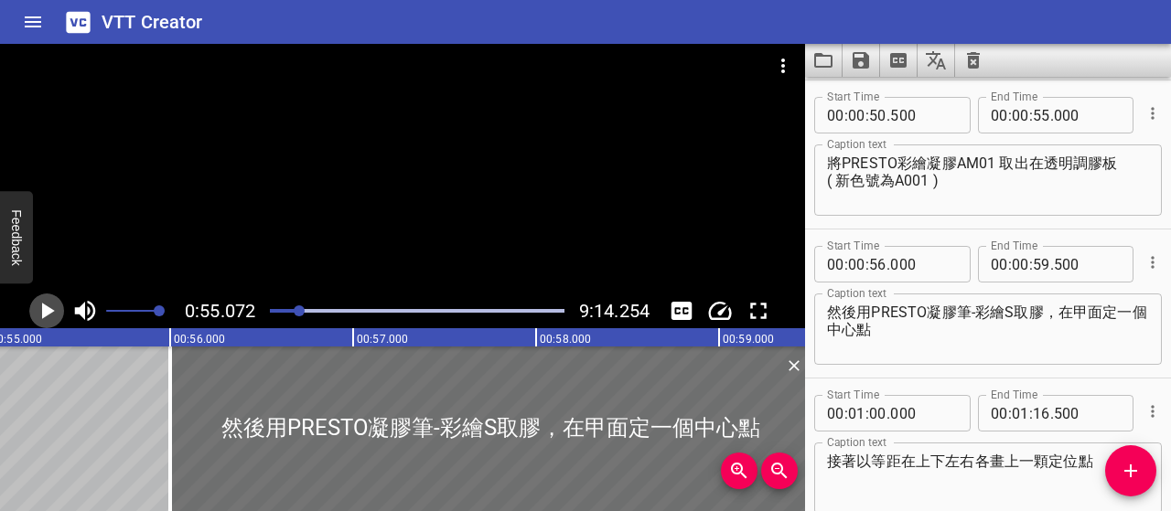
click at [40, 316] on icon "Play/Pause" at bounding box center [46, 310] width 27 height 27
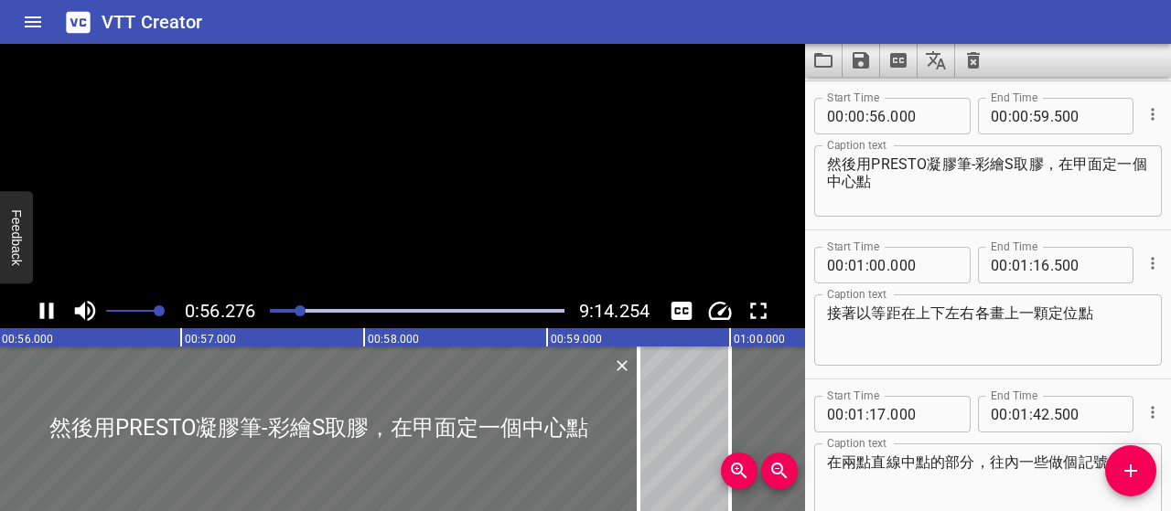
scroll to position [447, 0]
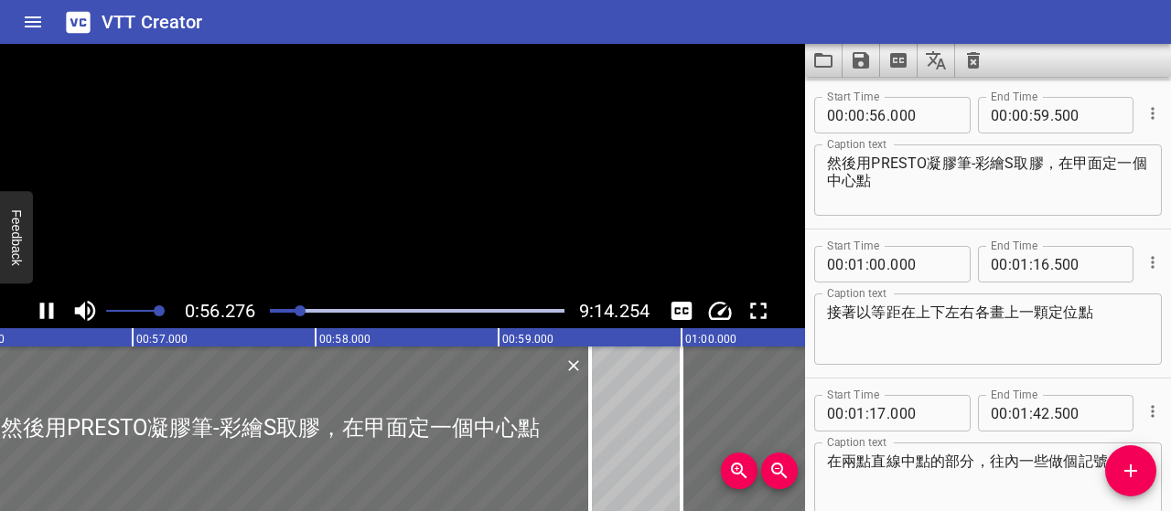
click at [40, 316] on icon "Play/Pause" at bounding box center [47, 311] width 14 height 16
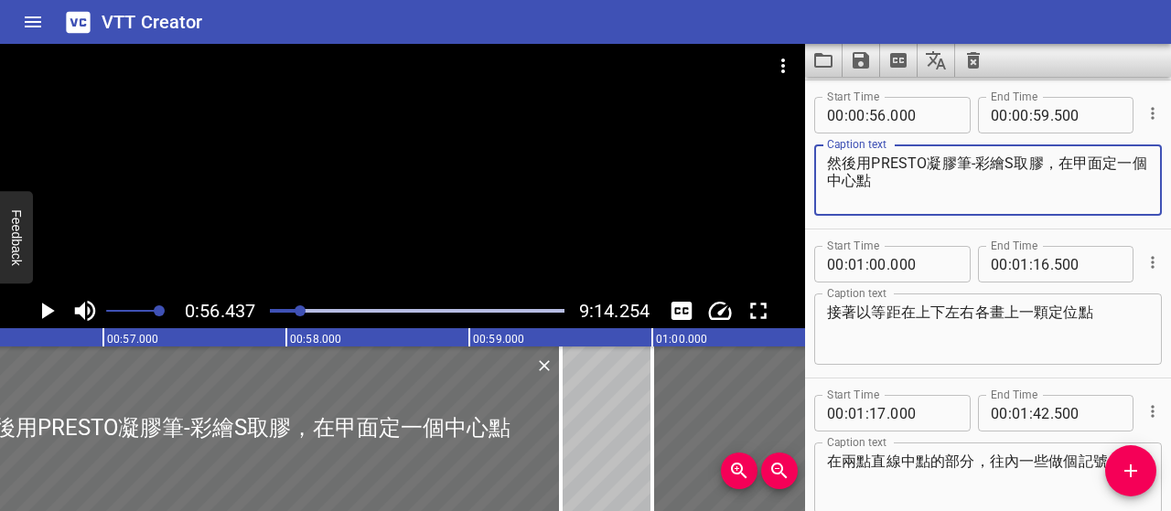
click at [866, 161] on textarea "然後用PRESTO凝膠筆-彩繪S取膠，在甲面定一個中心點" at bounding box center [988, 181] width 322 height 52
click at [56, 306] on icon "Play/Pause" at bounding box center [46, 310] width 27 height 27
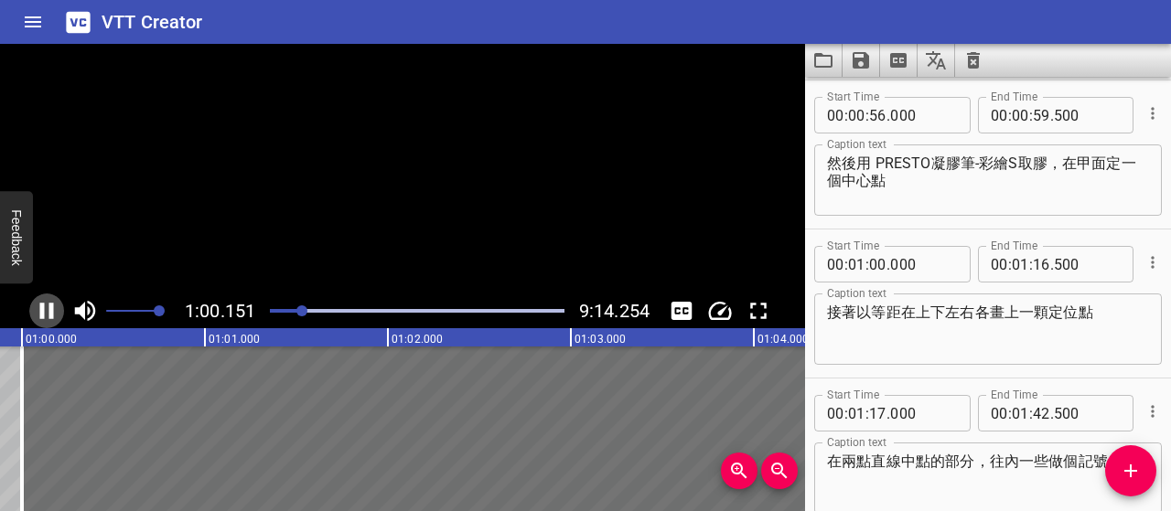
click at [56, 306] on icon "Play/Pause" at bounding box center [46, 310] width 27 height 27
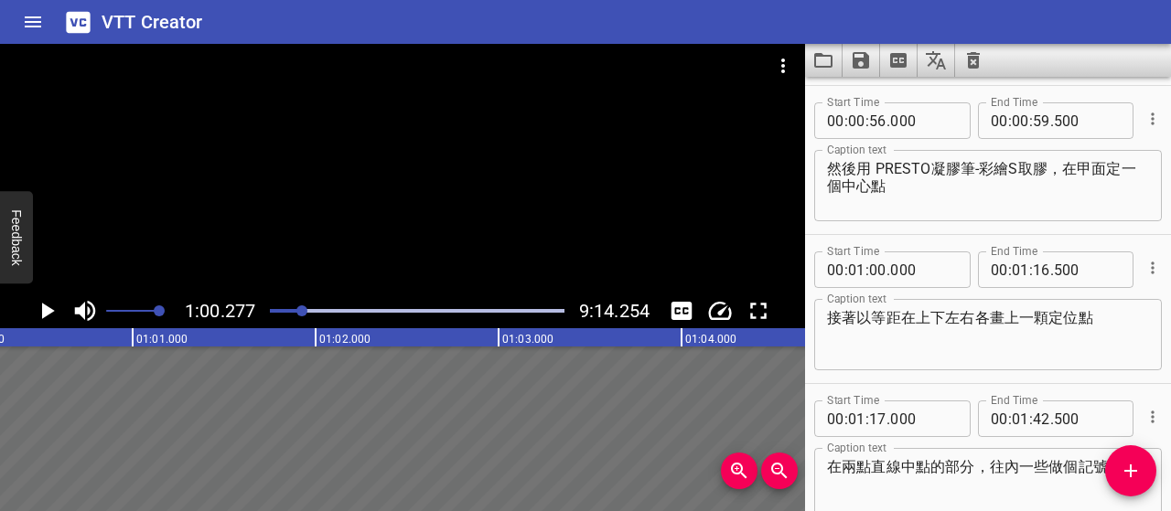
scroll to position [414, 0]
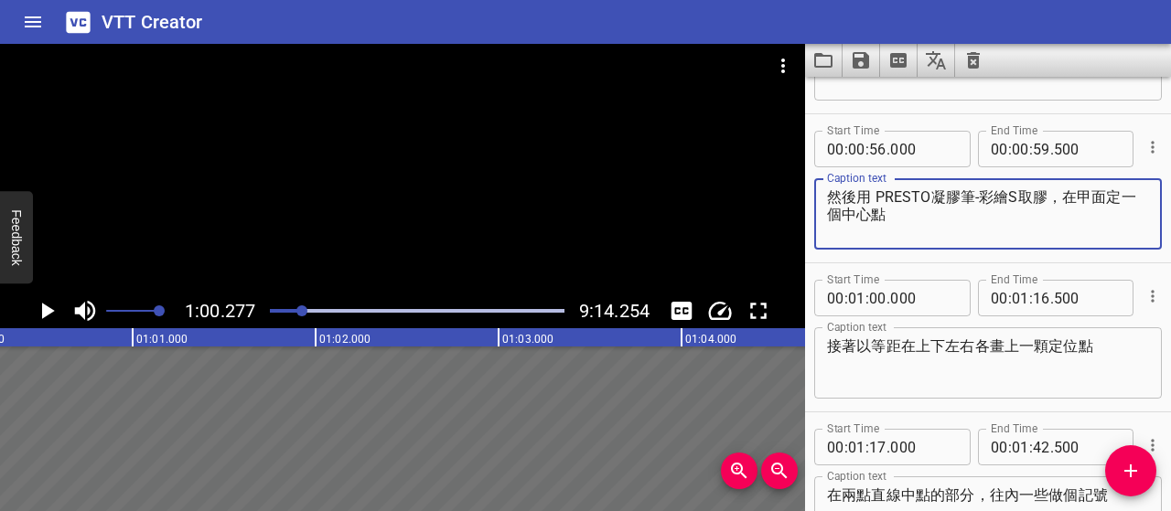
click at [1101, 198] on textarea "然後用 PRESTO凝膠筆-彩繪S取膠，在甲面定一個中心點" at bounding box center [988, 214] width 322 height 52
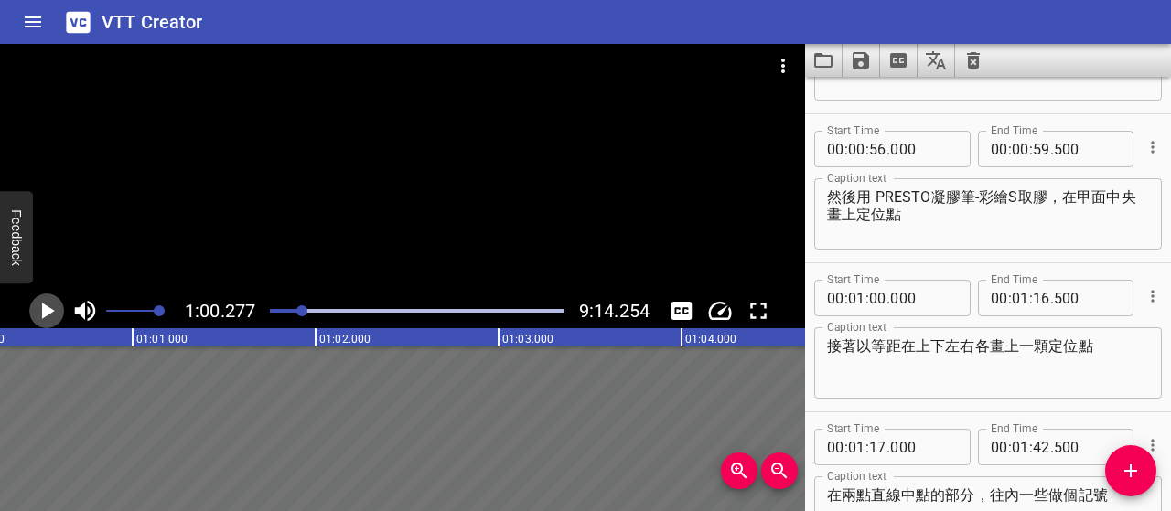
click at [49, 309] on icon "Play/Pause" at bounding box center [48, 311] width 13 height 16
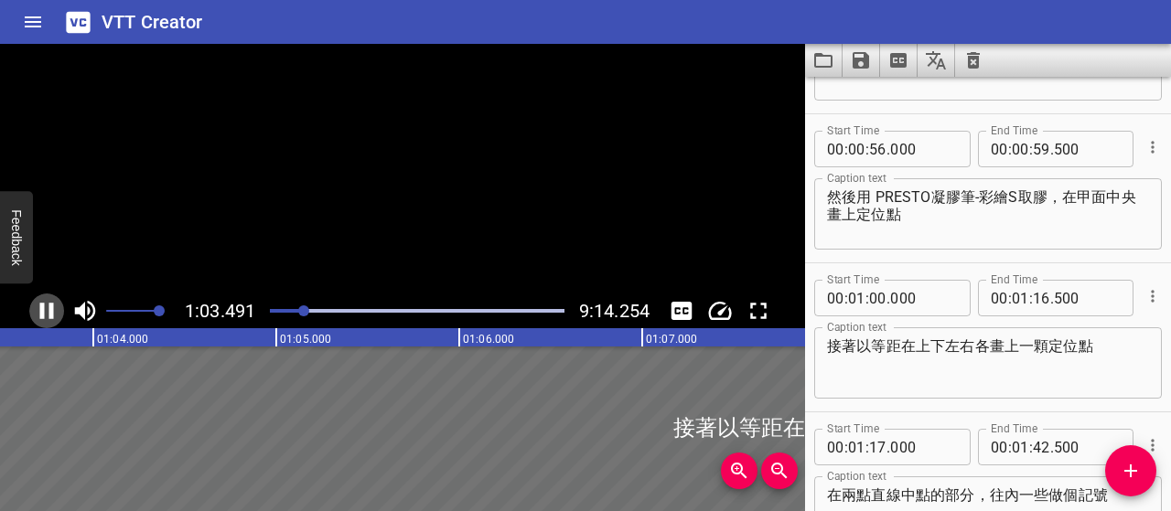
click at [49, 308] on icon "Play/Pause" at bounding box center [47, 311] width 14 height 16
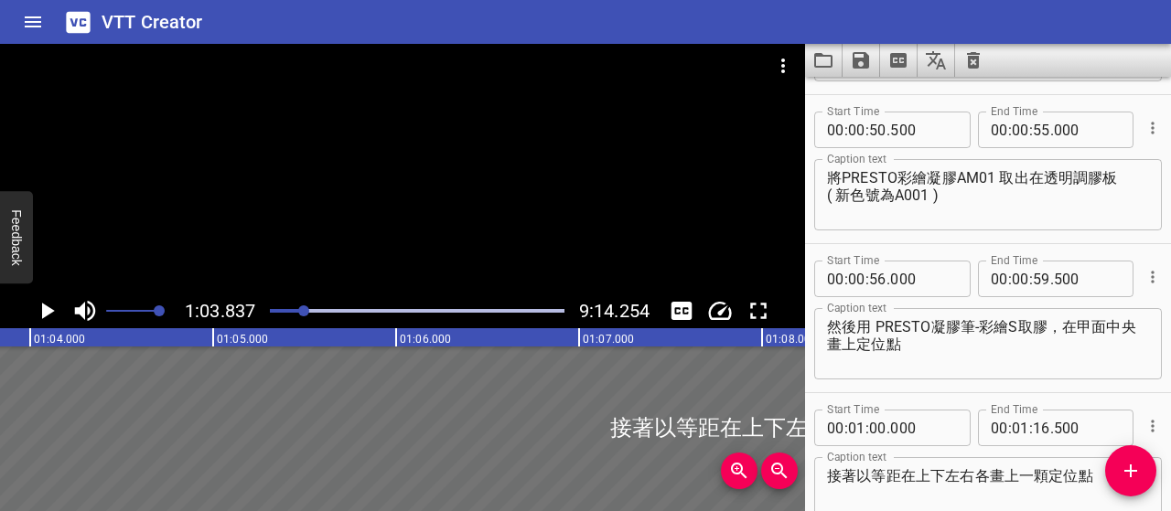
scroll to position [322, 0]
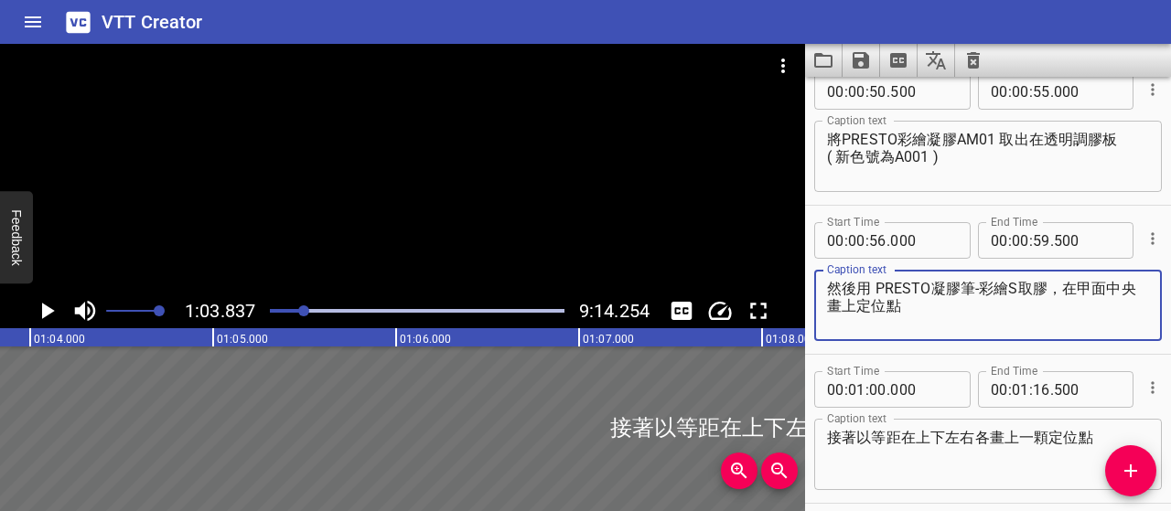
click at [878, 291] on textarea "然後用 PRESTO凝膠筆-彩繪S取膠，在甲面中央畫上定位點" at bounding box center [988, 306] width 322 height 52
click at [968, 286] on textarea "PRESTO凝膠筆-彩繪S取膠，在甲面中央畫上定位點" at bounding box center [988, 306] width 322 height 52
type textarea "PRESTO凝膠筆-彩繪S 取膠，在甲面中央畫上定位點"
click at [856, 435] on textarea "接著以等距在上下左右各畫上一顆定位點" at bounding box center [988, 455] width 322 height 52
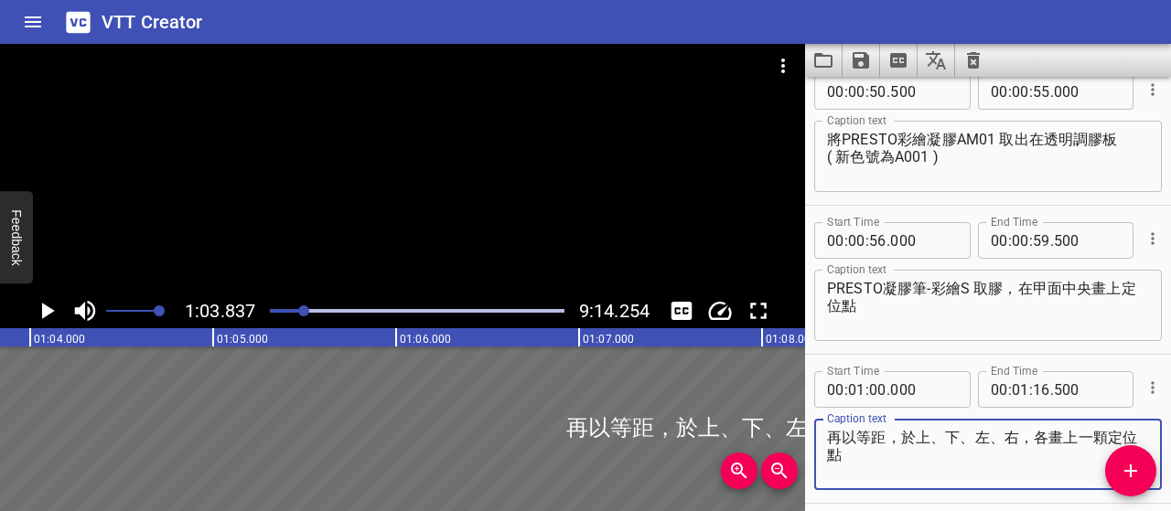
click at [922, 433] on textarea "再以等距，於上、下、左、右，各畫上一顆定位點" at bounding box center [988, 455] width 322 height 52
click at [301, 313] on div at bounding box center [303, 311] width 11 height 11
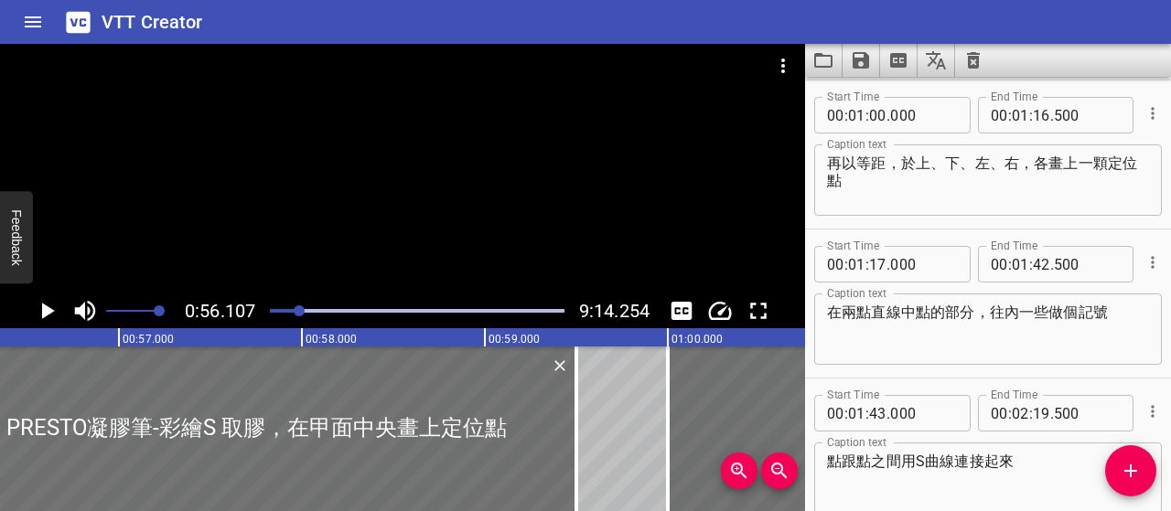
scroll to position [0, 10266]
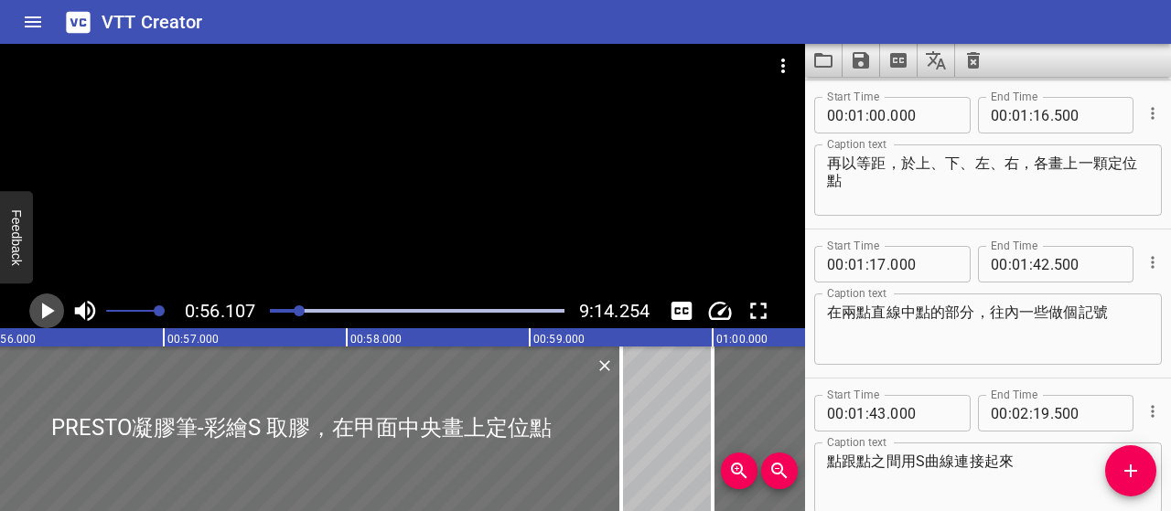
click at [44, 299] on icon "Play/Pause" at bounding box center [46, 310] width 27 height 27
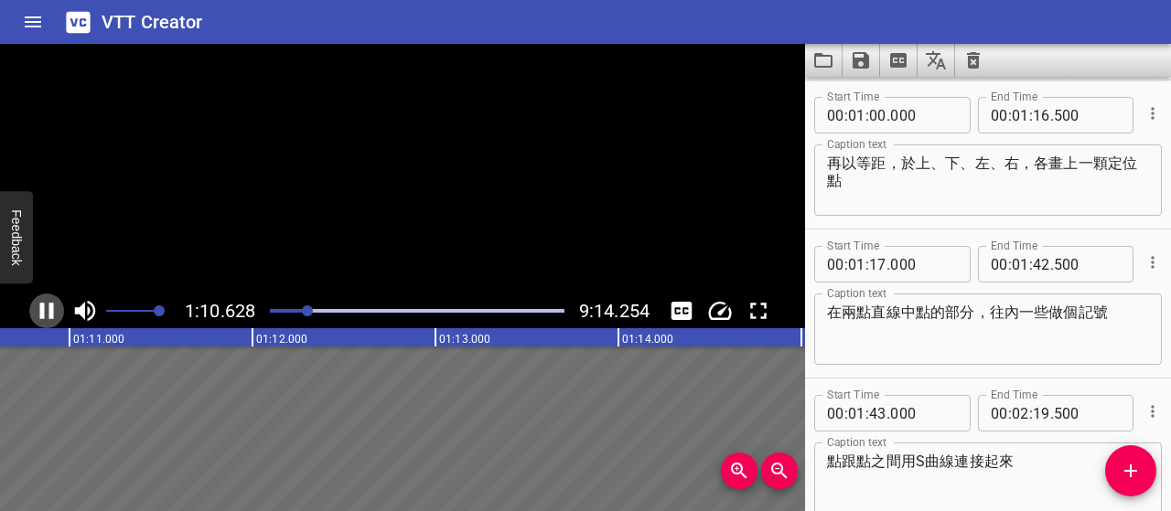
click at [44, 299] on icon "Play/Pause" at bounding box center [46, 310] width 27 height 27
click at [1055, 162] on textarea "再以等距，於上、下、左、右，各畫上一顆定位點" at bounding box center [988, 181] width 322 height 52
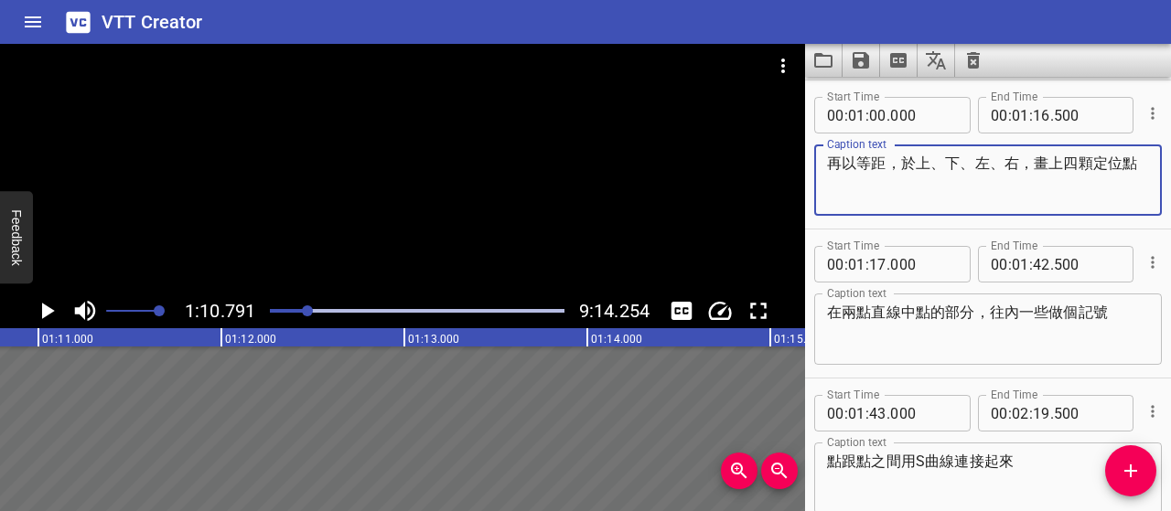
type textarea "再以等距，於上、下、左、右，畫上四顆定位點"
click at [59, 305] on icon "Play/Pause" at bounding box center [46, 310] width 27 height 27
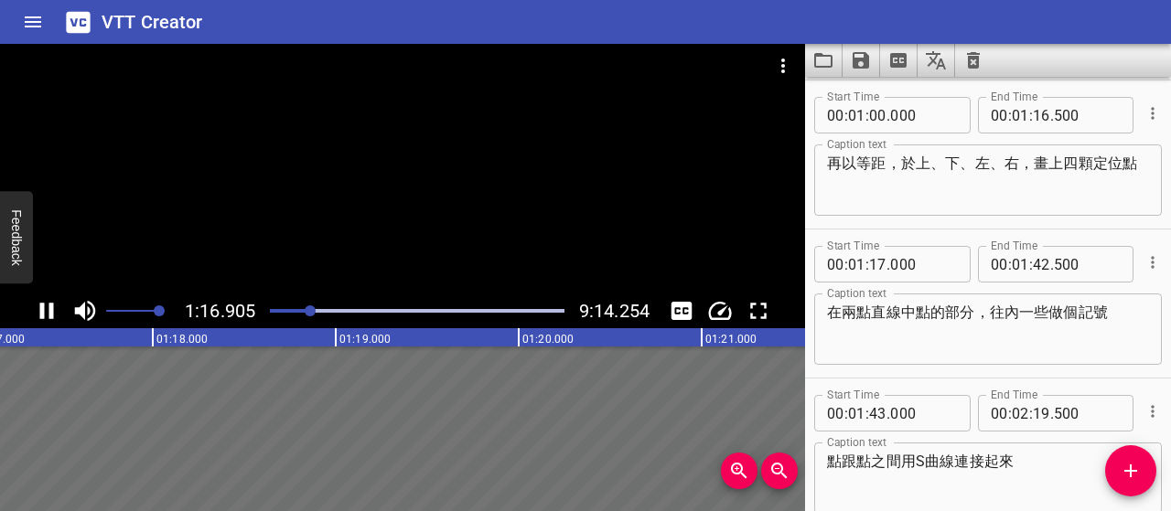
scroll to position [717, 0]
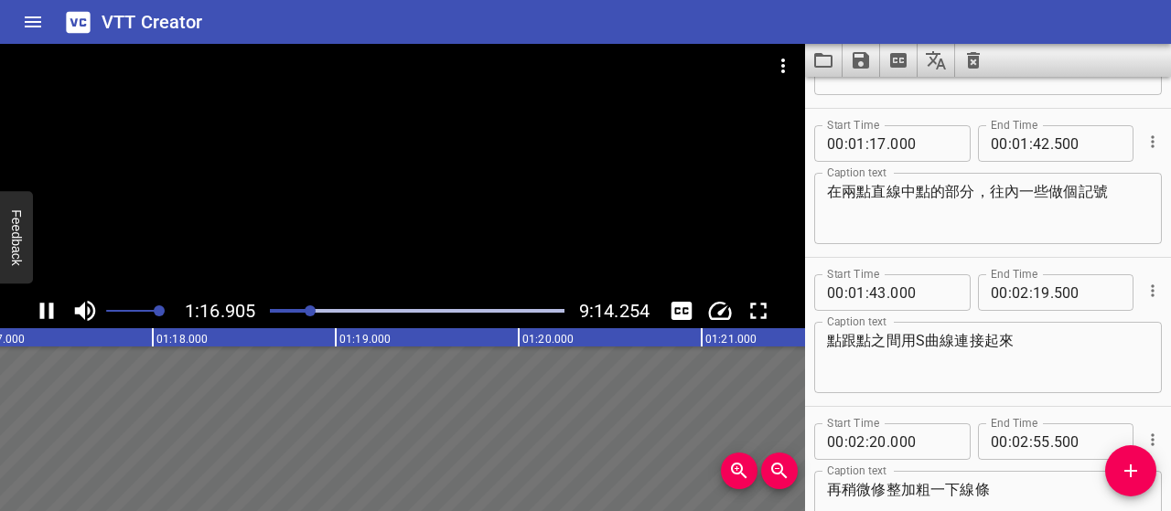
click at [50, 305] on icon "Play/Pause" at bounding box center [47, 311] width 14 height 16
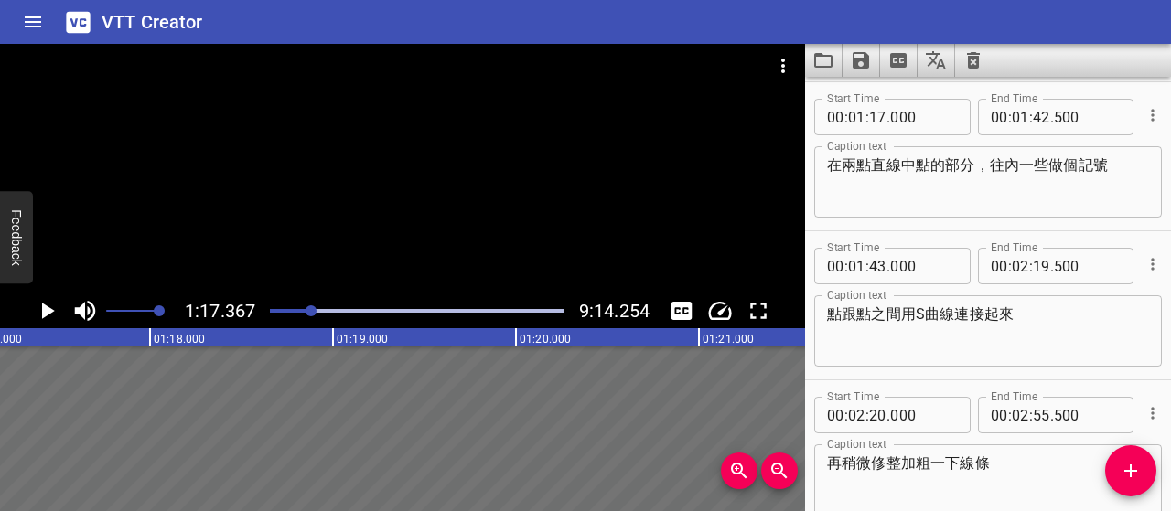
scroll to position [746, 0]
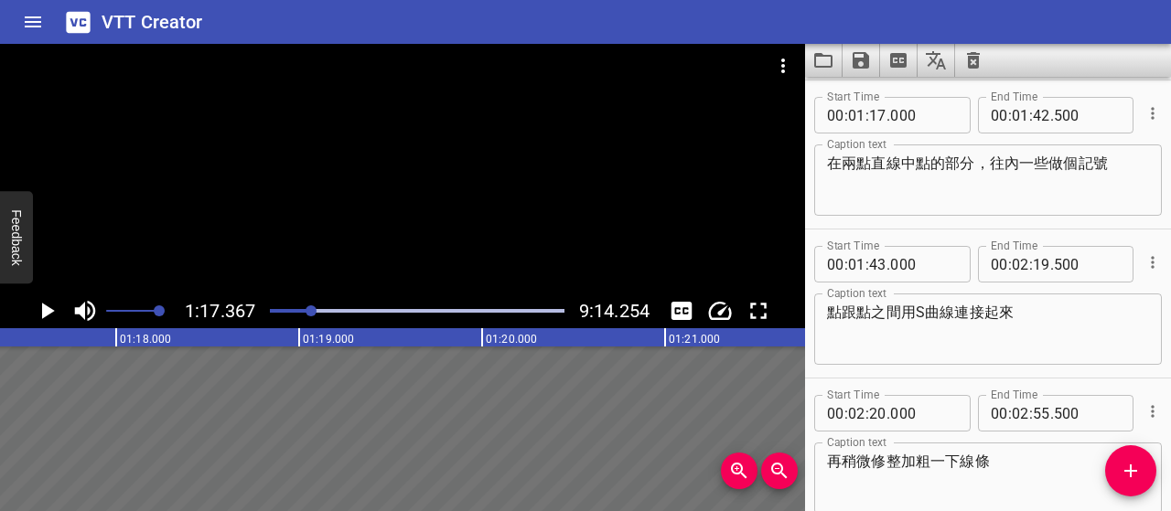
click at [49, 314] on icon "Play/Pause" at bounding box center [48, 311] width 13 height 16
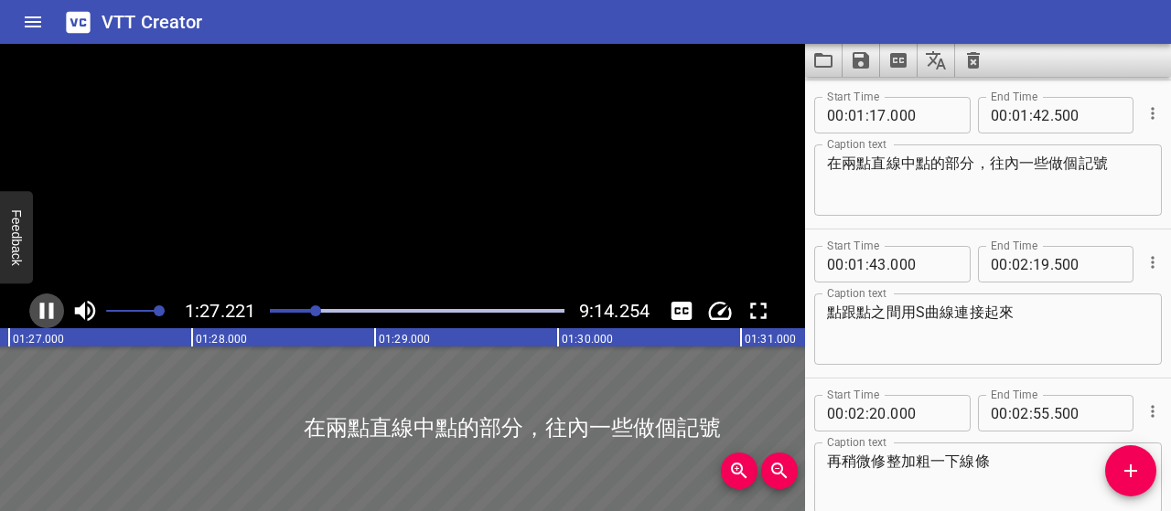
click at [49, 314] on icon "Play/Pause" at bounding box center [47, 311] width 14 height 16
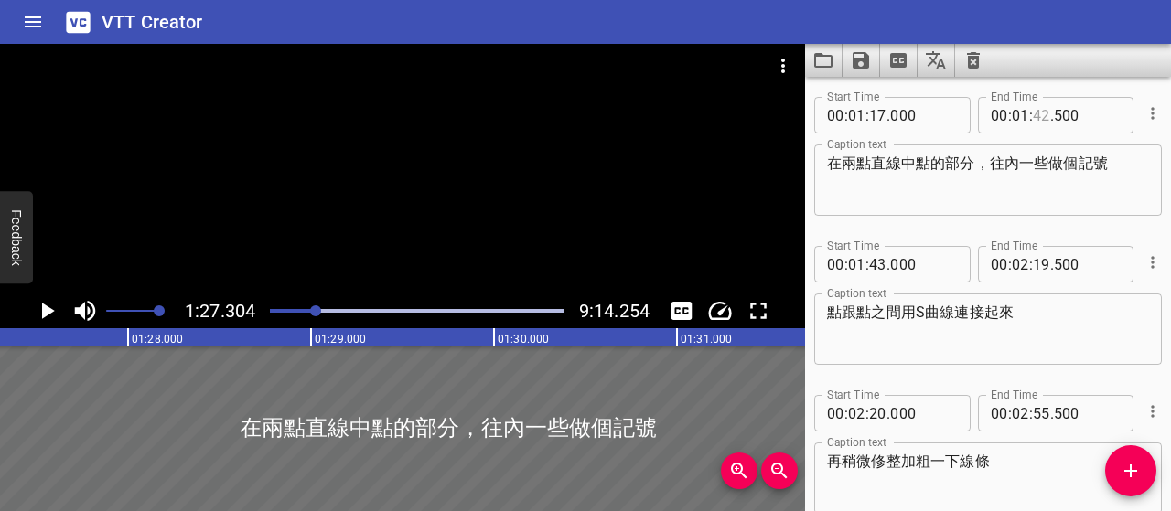
click at [1037, 113] on input "number" at bounding box center [1041, 115] width 17 height 37
type input "25"
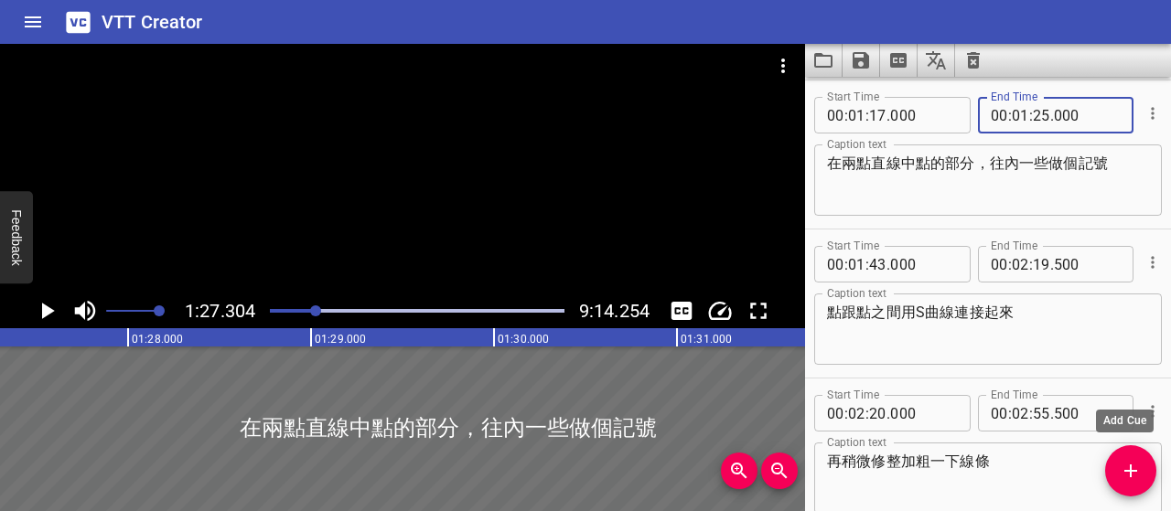
type input "000"
click at [1131, 473] on icon "Add Cue" at bounding box center [1130, 471] width 13 height 13
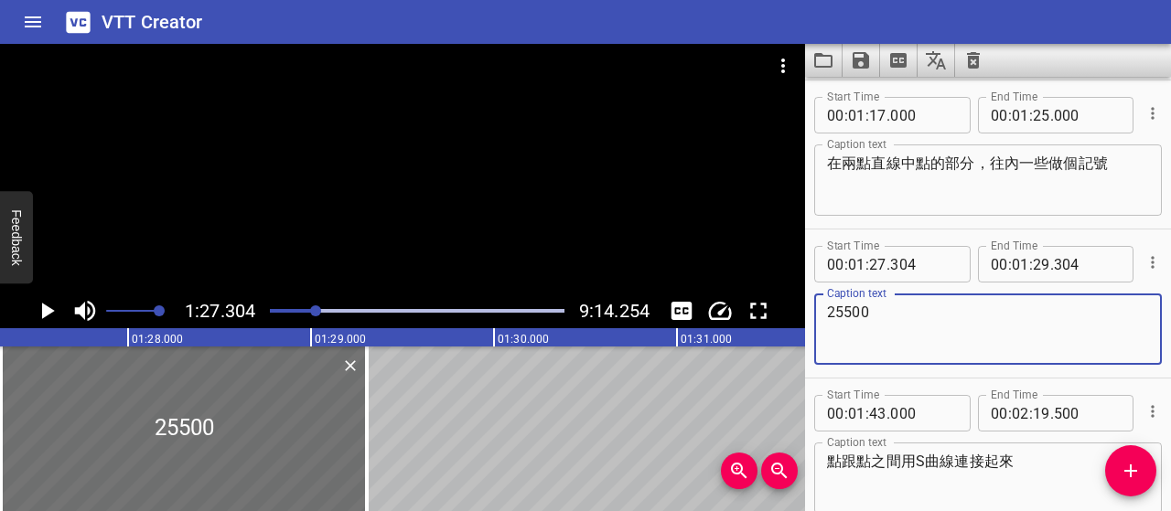
type textarea "25500"
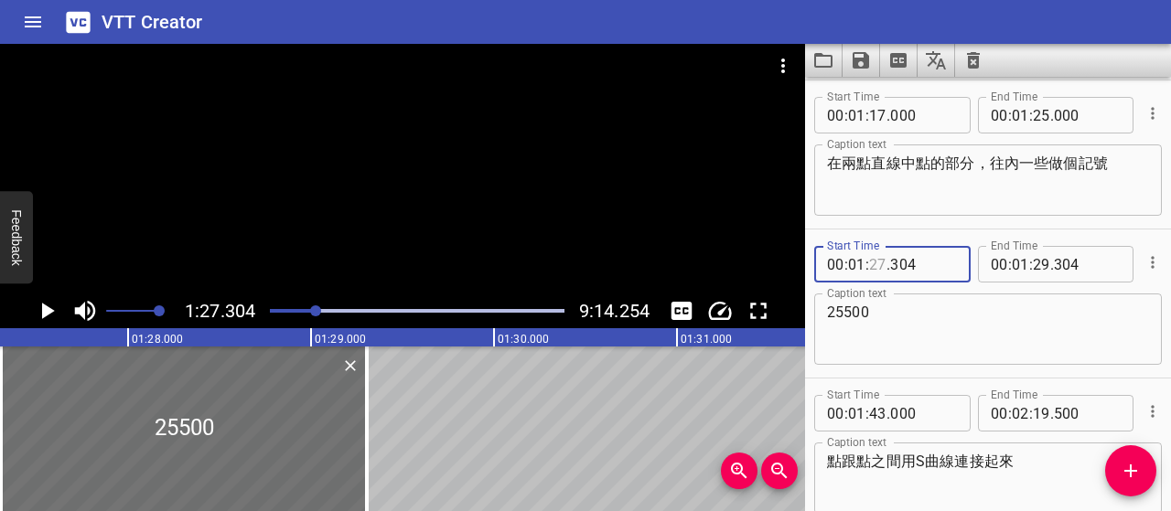
click at [875, 261] on input "number" at bounding box center [877, 264] width 17 height 37
type input "25"
type input "500"
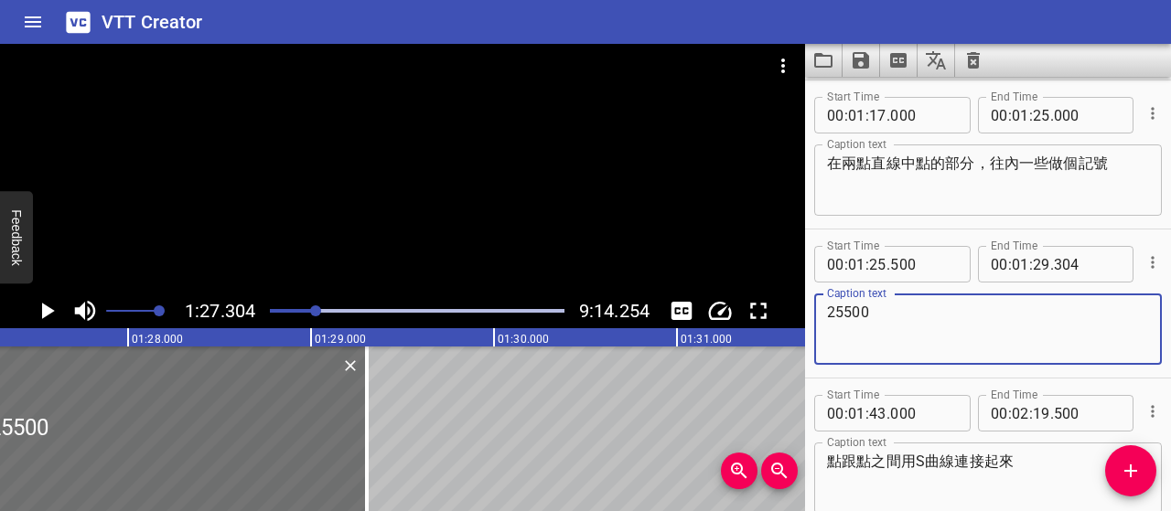
click at [908, 316] on textarea "25500" at bounding box center [988, 330] width 322 height 52
type textarea "2"
click at [1037, 266] on input "number" at bounding box center [1041, 264] width 17 height 37
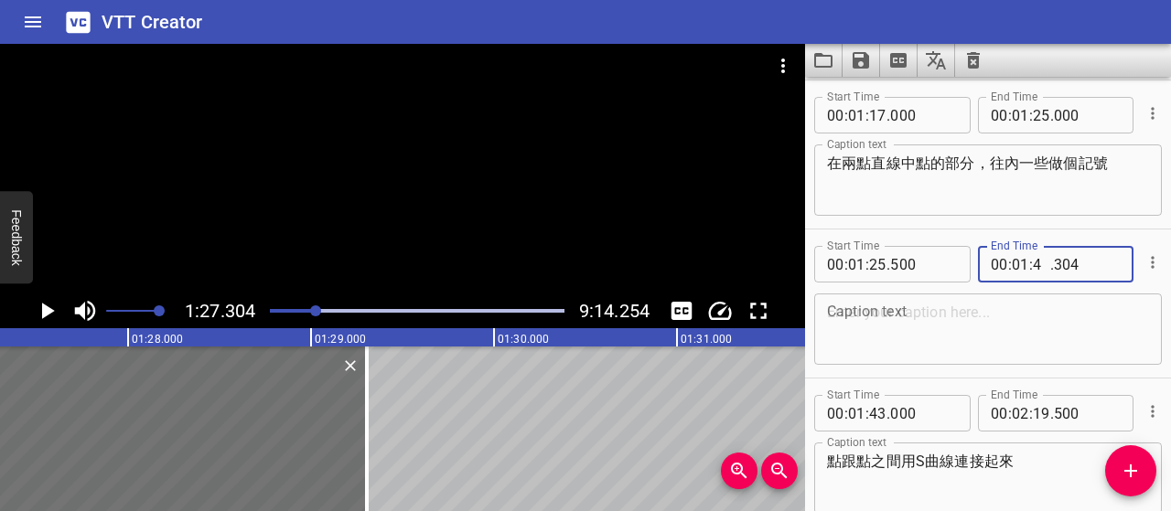
type input "42"
type input "000"
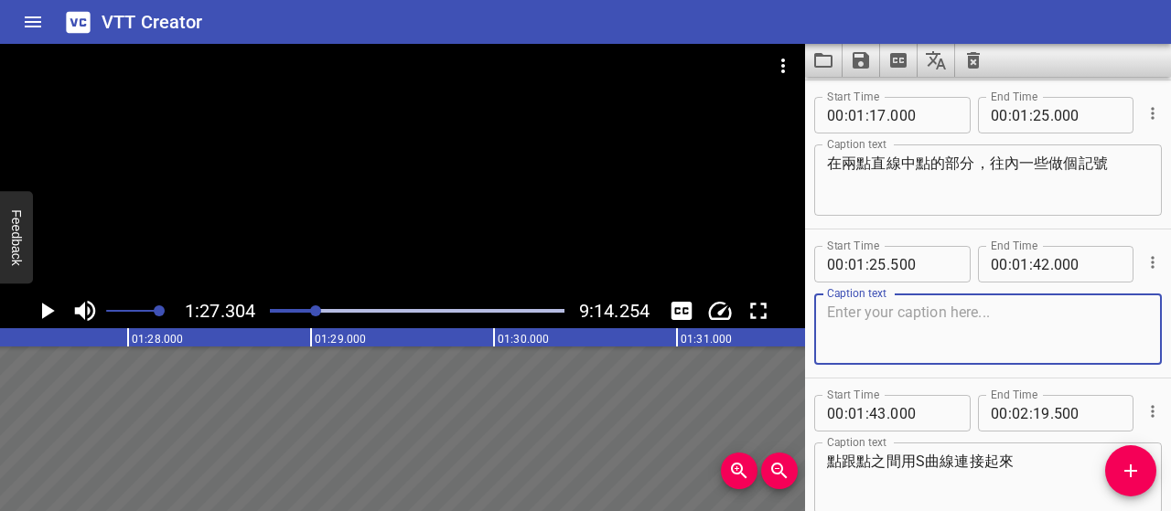
click at [1034, 319] on textarea at bounding box center [988, 330] width 322 height 52
type textarea "右側的點點要在同一條垂直線上，反之，左側的點點也是"
click at [310, 311] on div "Play progress" at bounding box center [169, 311] width 295 height 4
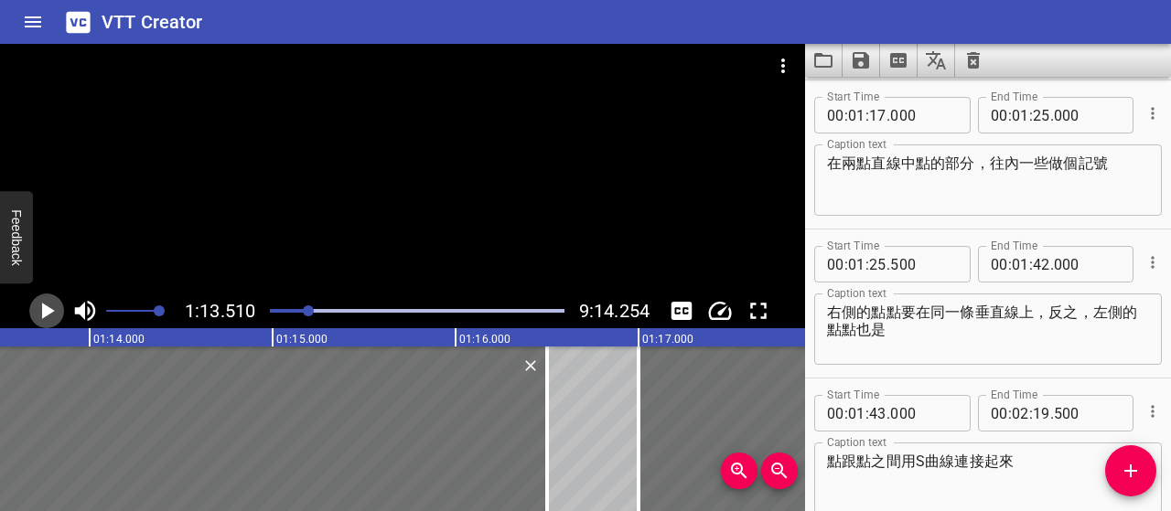
click at [54, 312] on icon "Play/Pause" at bounding box center [46, 310] width 27 height 27
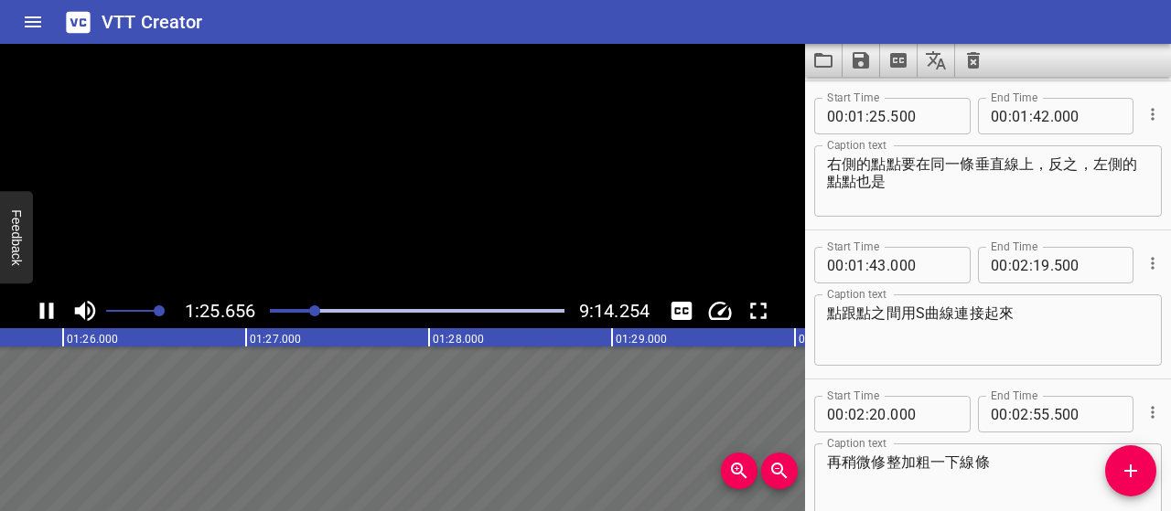
scroll to position [895, 0]
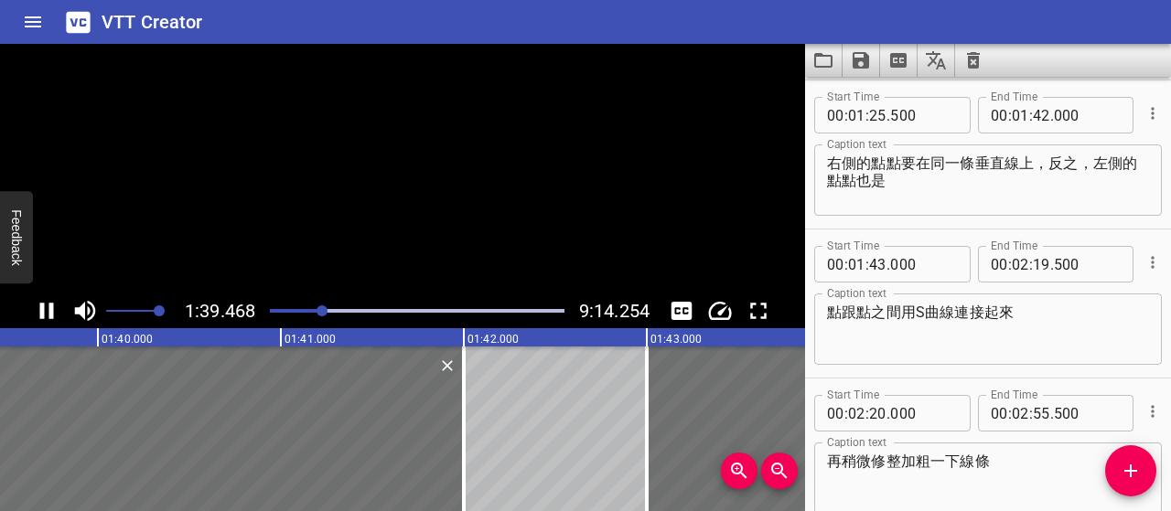
click at [55, 320] on icon "Play/Pause" at bounding box center [46, 310] width 27 height 27
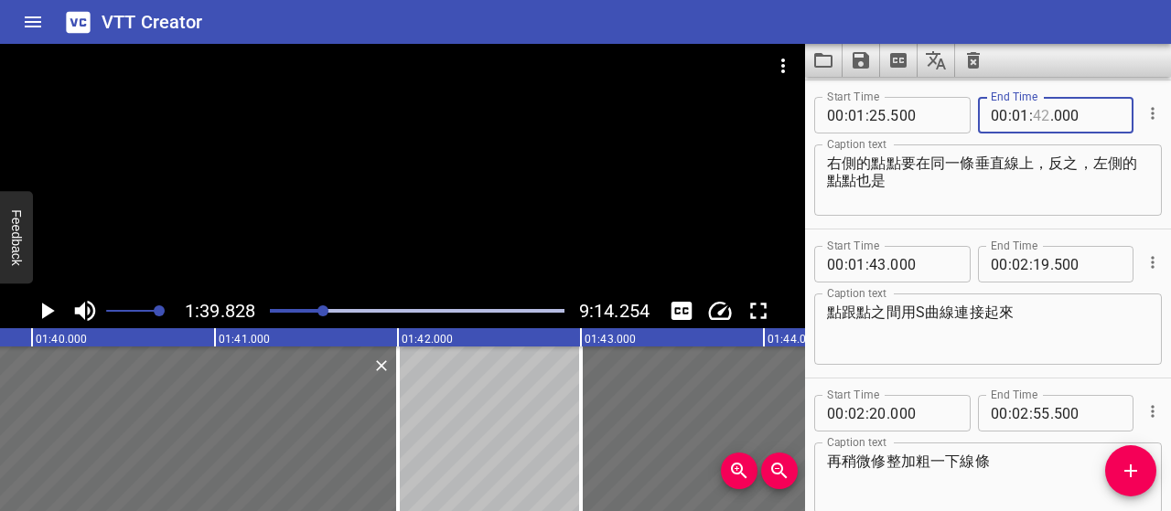
click at [1035, 122] on input "number" at bounding box center [1041, 115] width 17 height 37
type input "35"
type input "500"
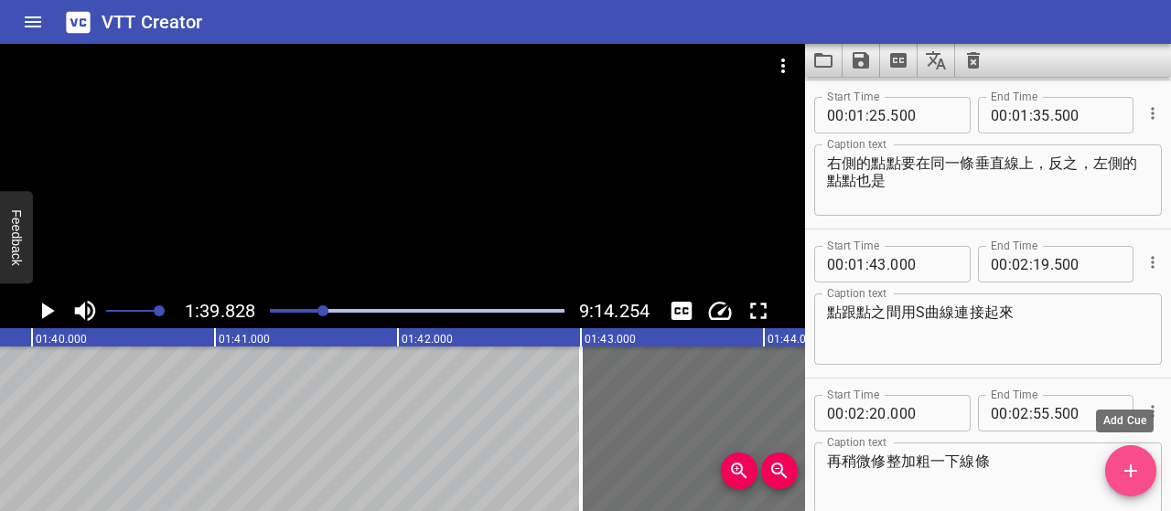
click at [1146, 466] on span "Add Cue" at bounding box center [1130, 471] width 51 height 22
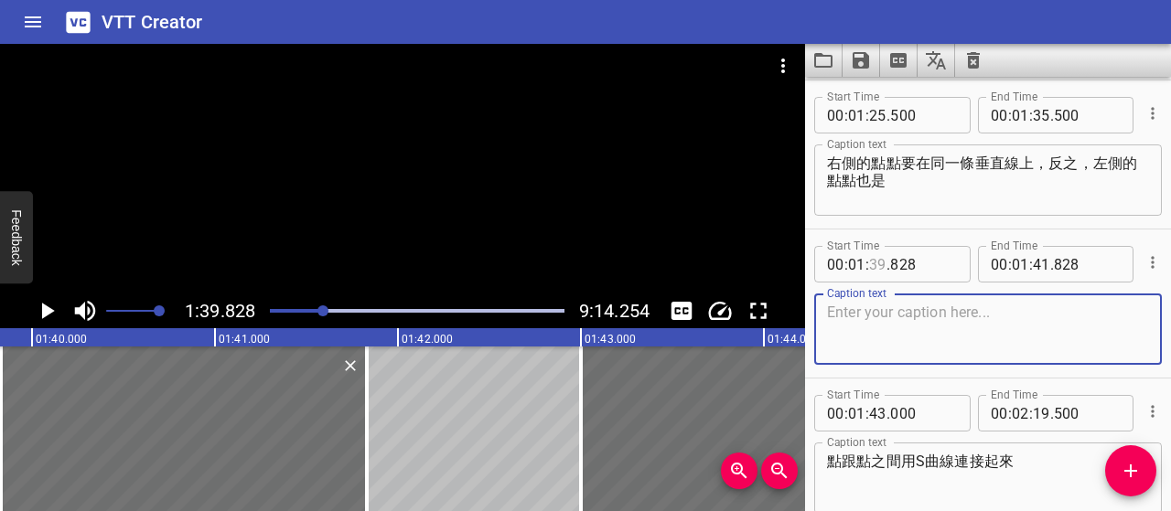
click at [881, 262] on input "number" at bounding box center [877, 264] width 17 height 37
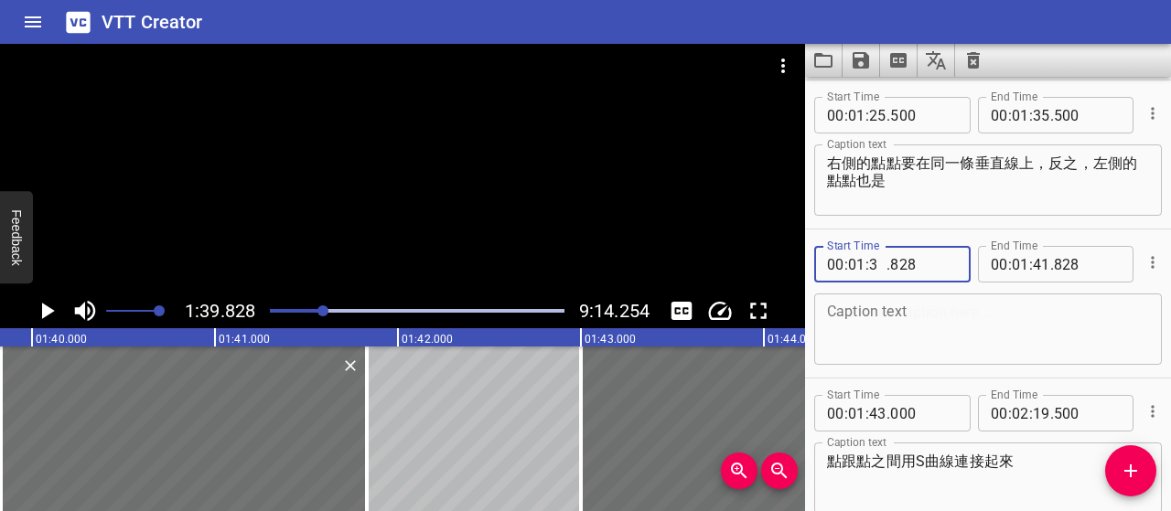
type input "36"
type input "000"
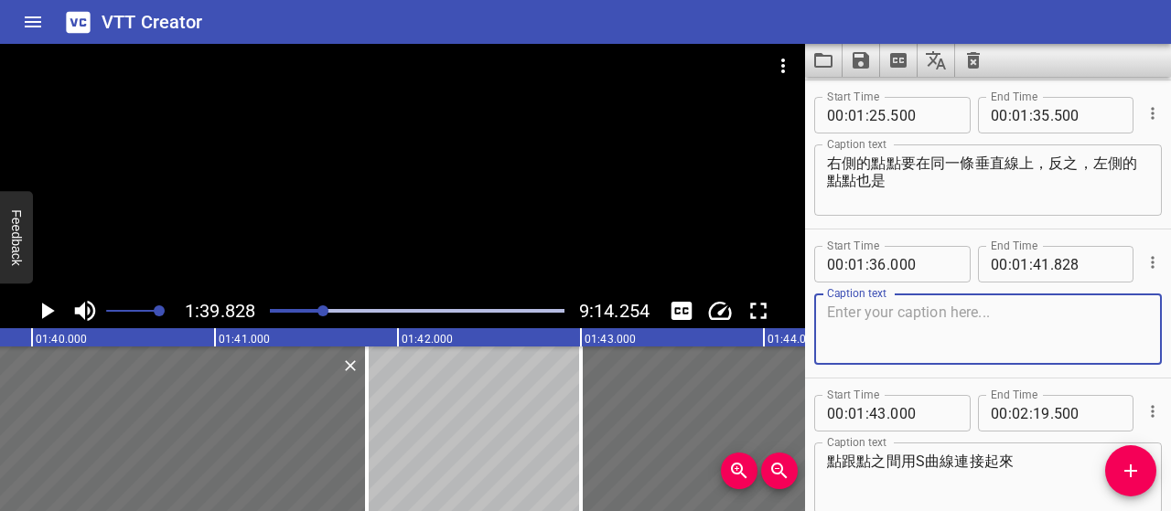
click at [987, 319] on textarea at bounding box center [988, 330] width 322 height 52
type textarea "下筆之前一定要先看好位置，再畫上點點"
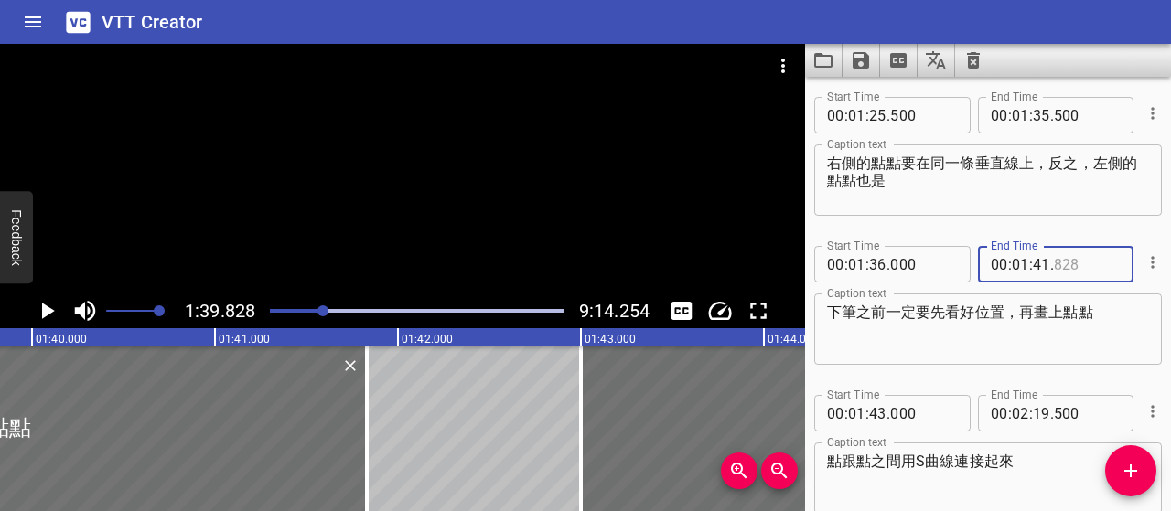
click at [1084, 274] on input "number" at bounding box center [1087, 264] width 67 height 37
type input "4"
type input "828"
type input "42"
type input "000"
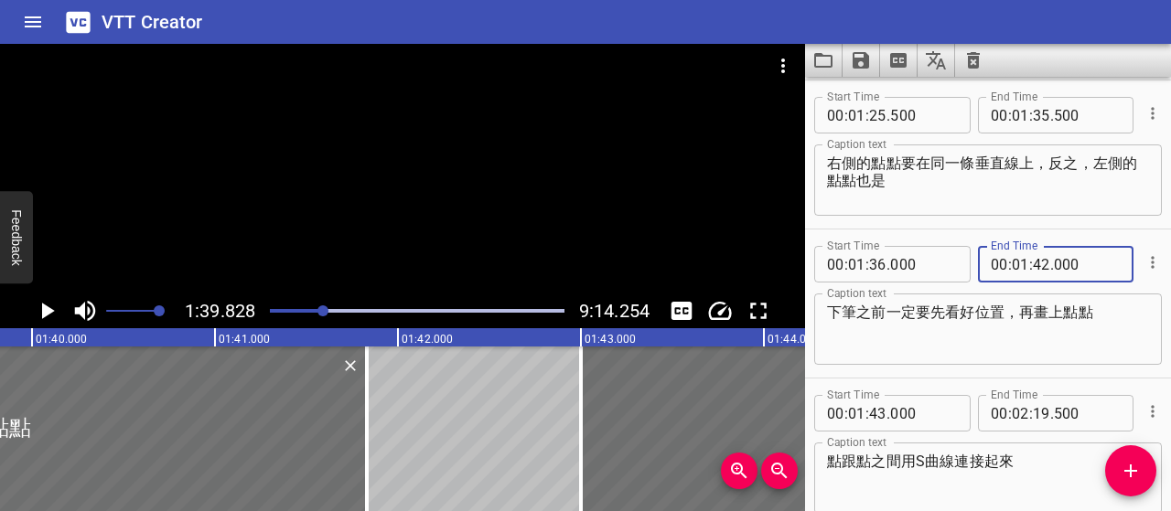
click at [1092, 305] on textarea "下筆之前一定要先看好位置，再畫上點點" at bounding box center [988, 330] width 322 height 52
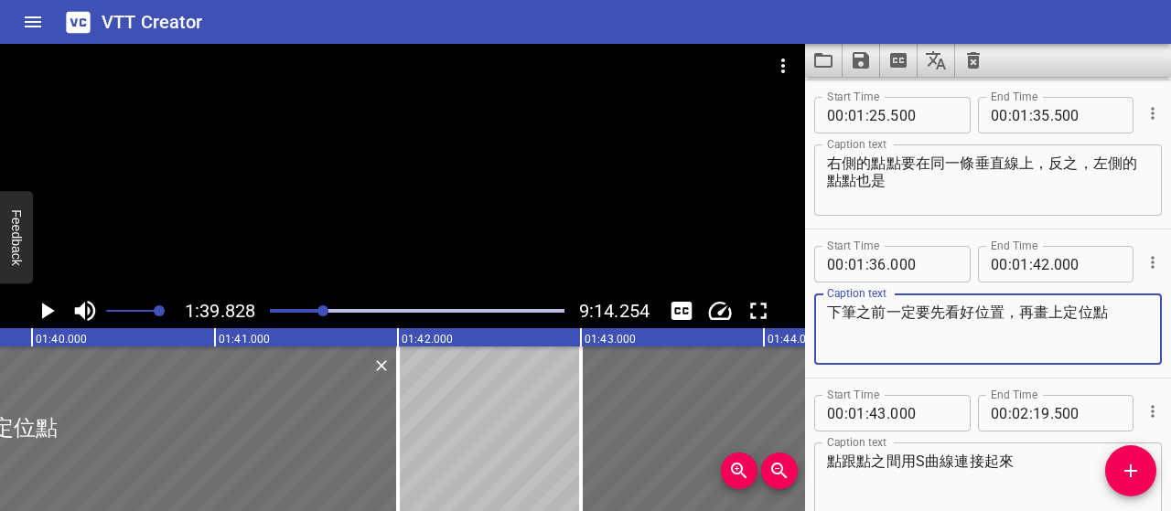
type textarea "下筆之前一定要先看好位置，再畫上定位點"
click at [315, 312] on div "Play progress" at bounding box center [176, 311] width 295 height 4
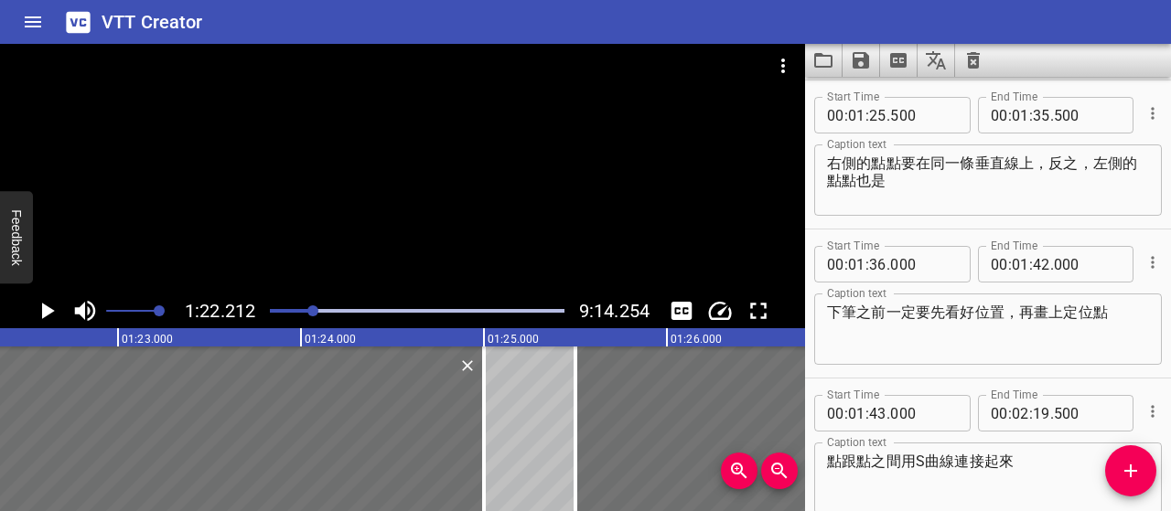
click at [38, 306] on icon "Play/Pause" at bounding box center [46, 310] width 27 height 27
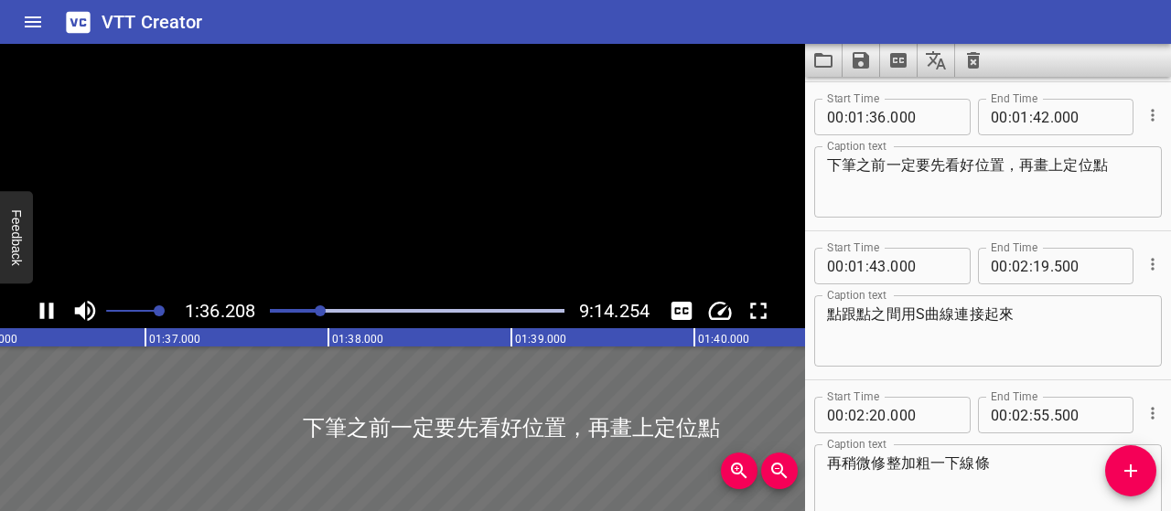
scroll to position [1044, 0]
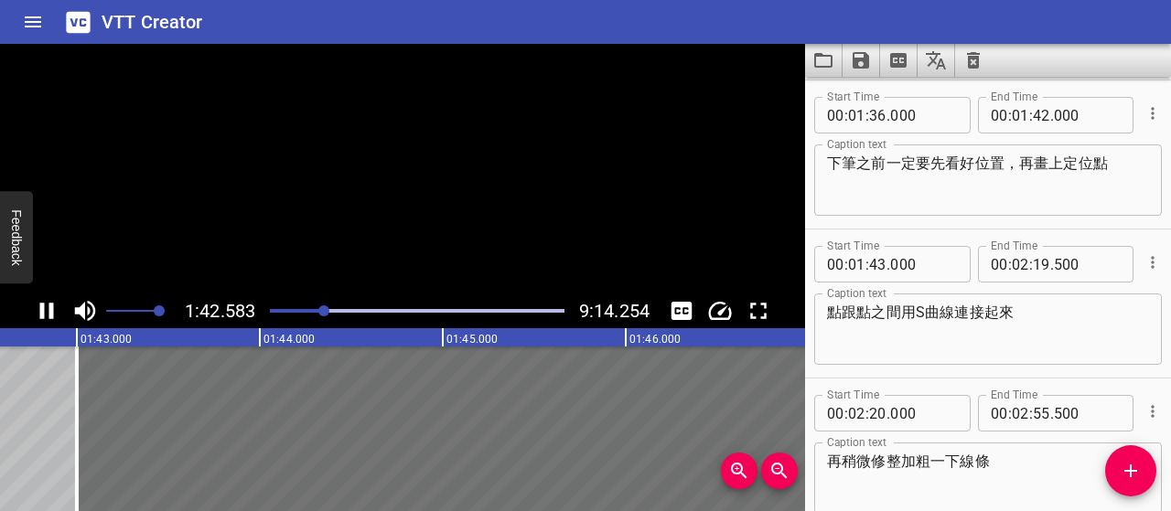
click at [38, 306] on icon "Play/Pause" at bounding box center [46, 310] width 27 height 27
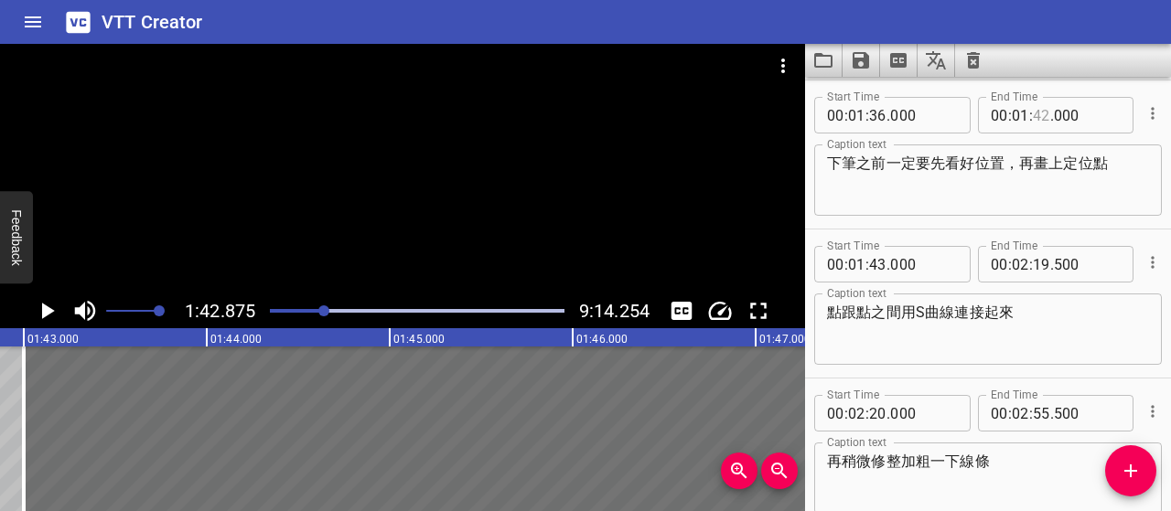
click at [1038, 117] on input "number" at bounding box center [1041, 115] width 17 height 37
type input "39"
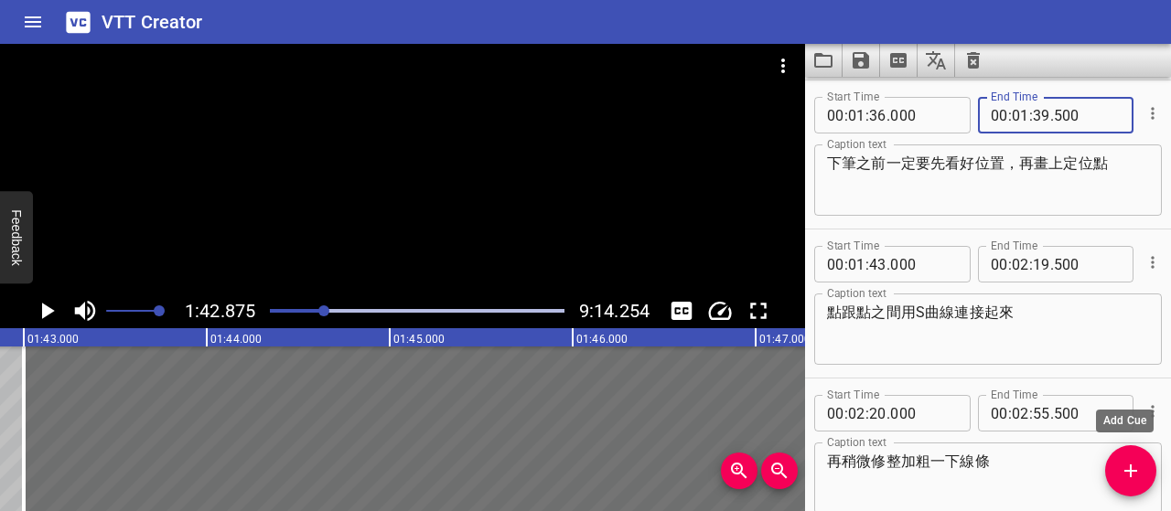
type input "500"
click at [1131, 467] on icon "Add Cue" at bounding box center [1130, 471] width 13 height 13
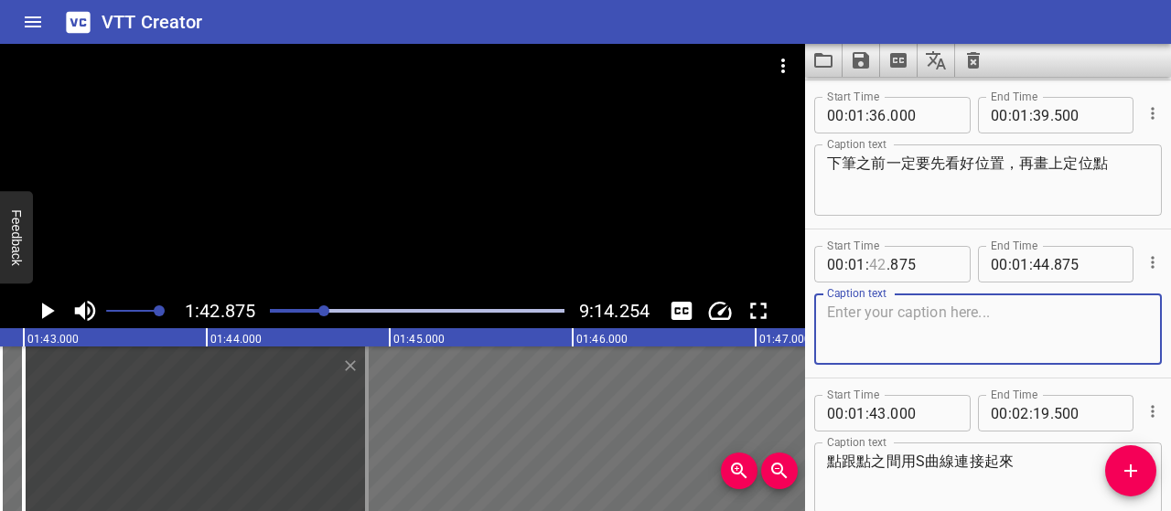
click at [872, 261] on input "number" at bounding box center [877, 264] width 17 height 37
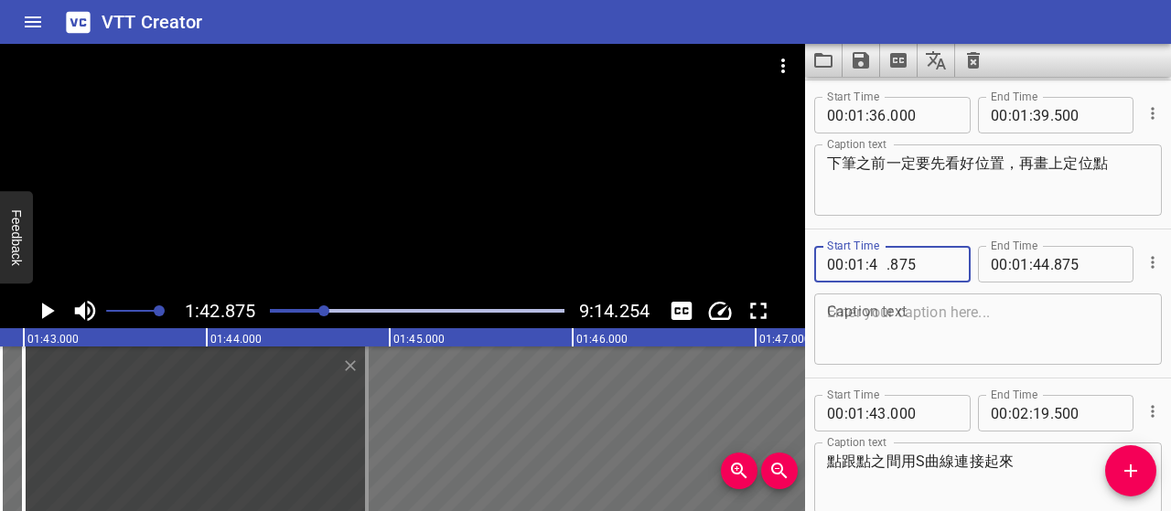
type input "40"
type input "000"
click at [878, 408] on input "number" at bounding box center [877, 413] width 17 height 37
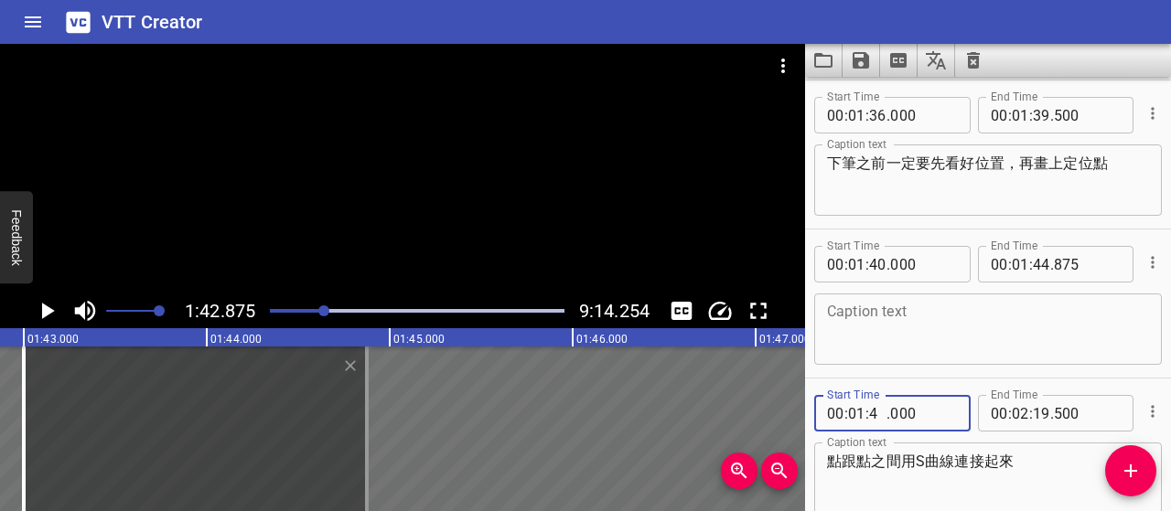
type input "42"
type input "500"
click at [1037, 264] on input "number" at bounding box center [1041, 264] width 17 height 37
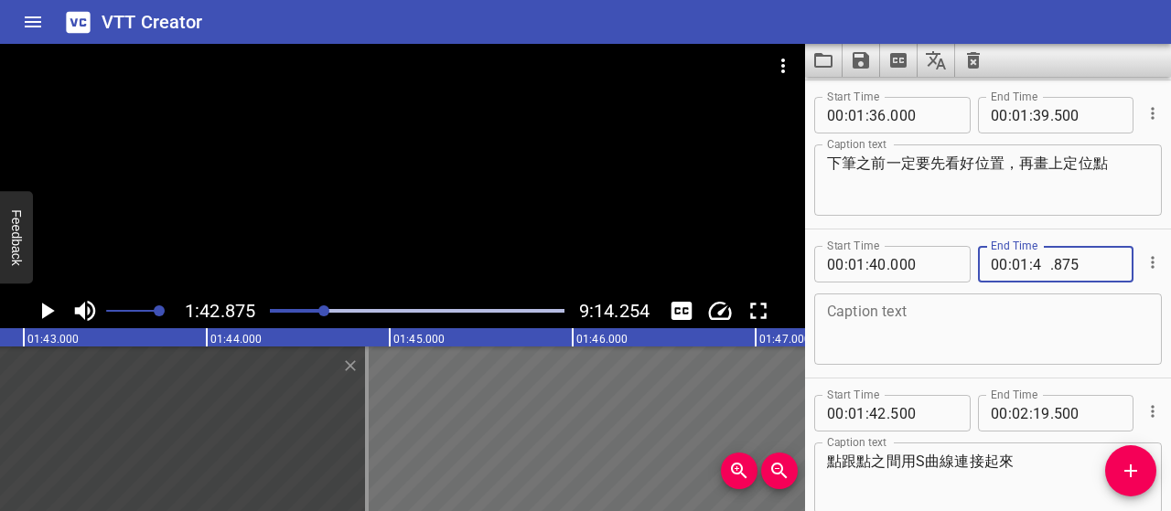
type input "42"
type input "000"
click at [1045, 319] on textarea at bounding box center [988, 330] width 322 height 52
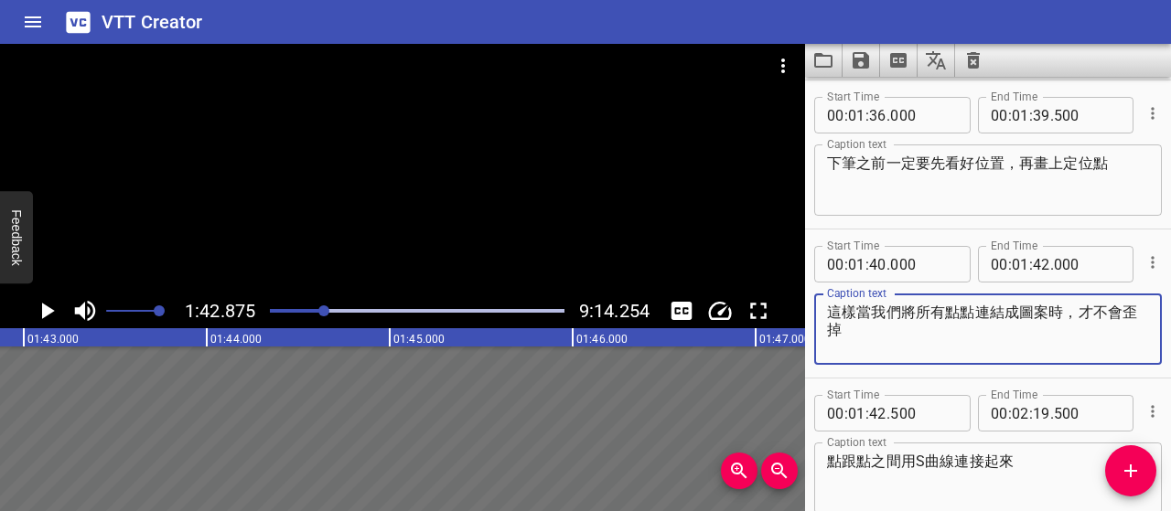
type textarea "這樣當我們將所有點點連結成圖案時，才不會歪掉"
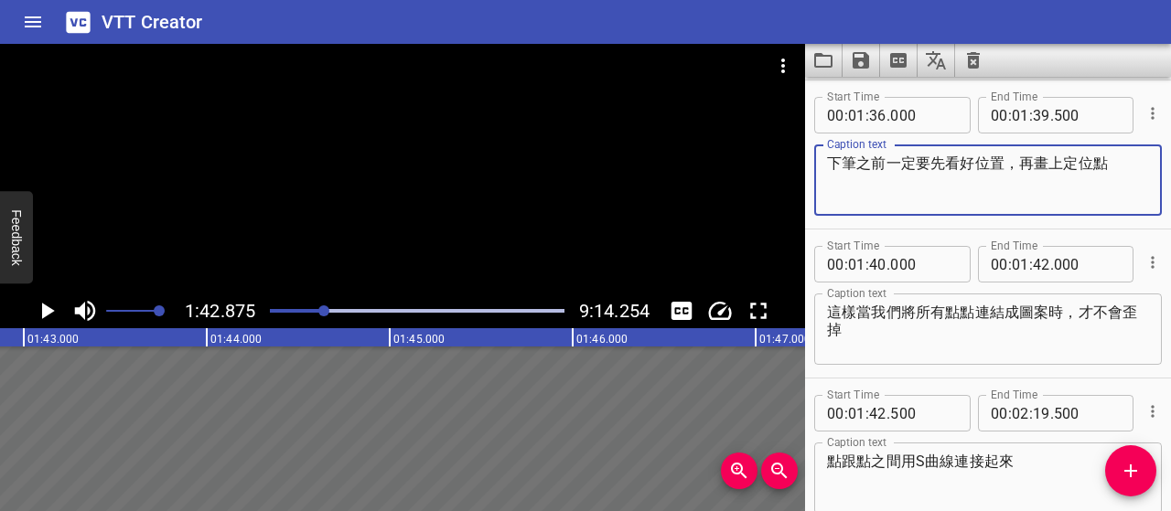
drag, startPoint x: 830, startPoint y: 161, endPoint x: 1133, endPoint y: 174, distance: 303.1
click at [1133, 174] on textarea "下筆之前一定要先看好位置，再畫上定位點" at bounding box center [988, 181] width 322 height 52
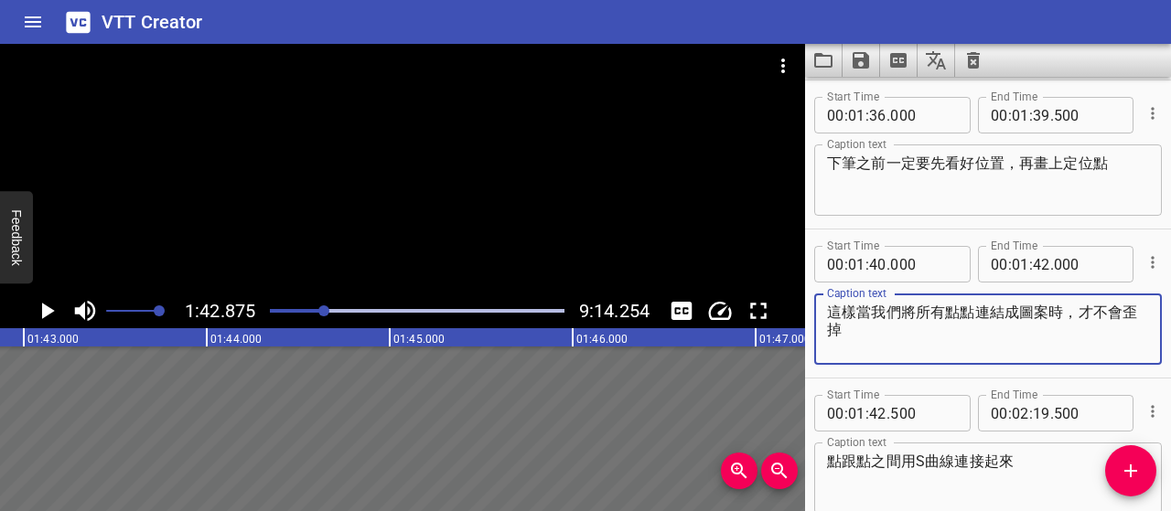
click at [933, 327] on textarea "這樣當我們將所有點點連結成圖案時，才不會歪掉" at bounding box center [988, 330] width 322 height 52
drag, startPoint x: 856, startPoint y: 328, endPoint x: 822, endPoint y: 317, distance: 36.5
click at [822, 317] on div "這樣當我們將所有點點連結成圖案時，才不會歪掉 Caption text" at bounding box center [988, 329] width 348 height 71
click at [1038, 113] on input "number" at bounding box center [1041, 115] width 17 height 37
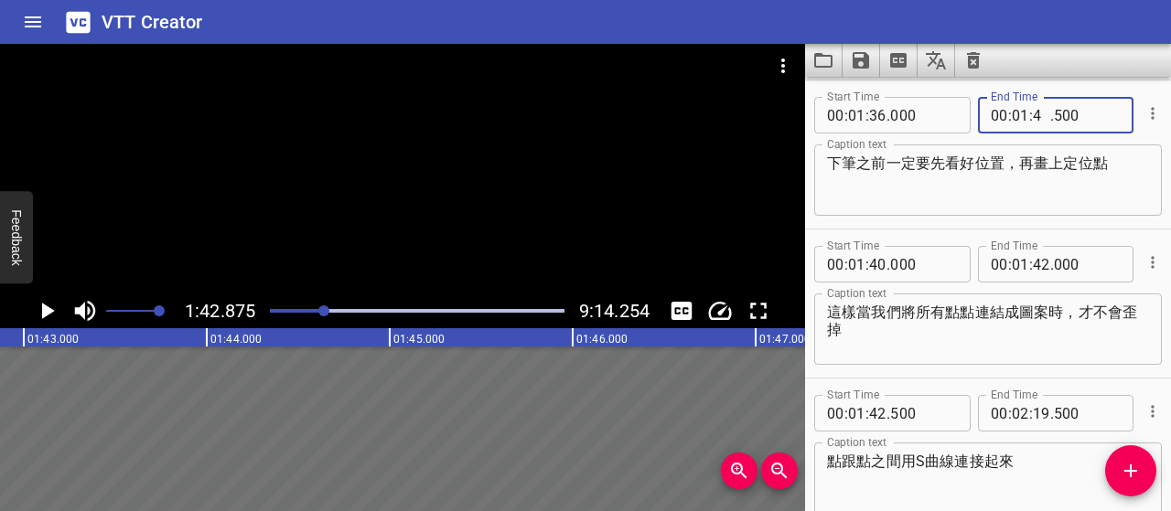
type input "42"
type input "000"
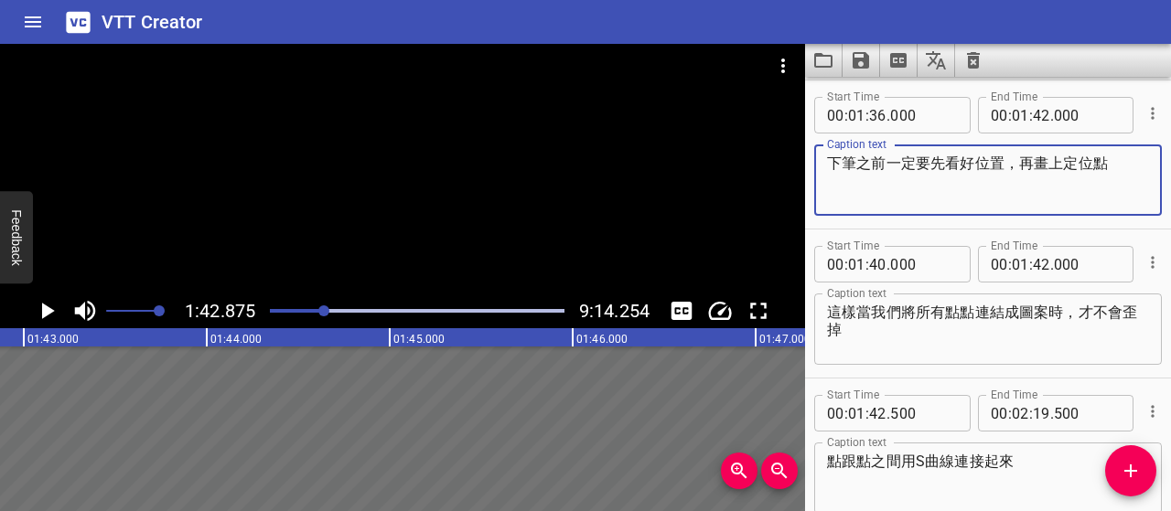
drag, startPoint x: 1112, startPoint y: 168, endPoint x: 782, endPoint y: 180, distance: 330.5
click at [782, 180] on main "1:42.875 9:14.254 00:00.000 00:01.000 00:02.000 00:03.000 00:04.000 00:05.000 0…" at bounding box center [585, 277] width 1171 height 467
paste textarea "下筆前先確認位置並畫定位點，連成圖案時才不會歪斜"
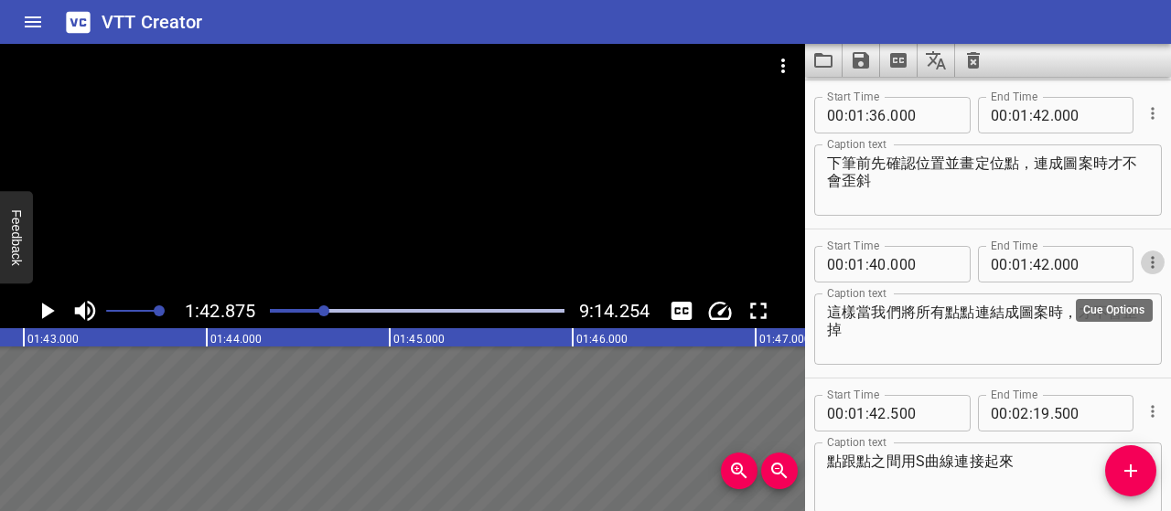
click at [1144, 261] on icon "Cue Options" at bounding box center [1153, 262] width 18 height 18
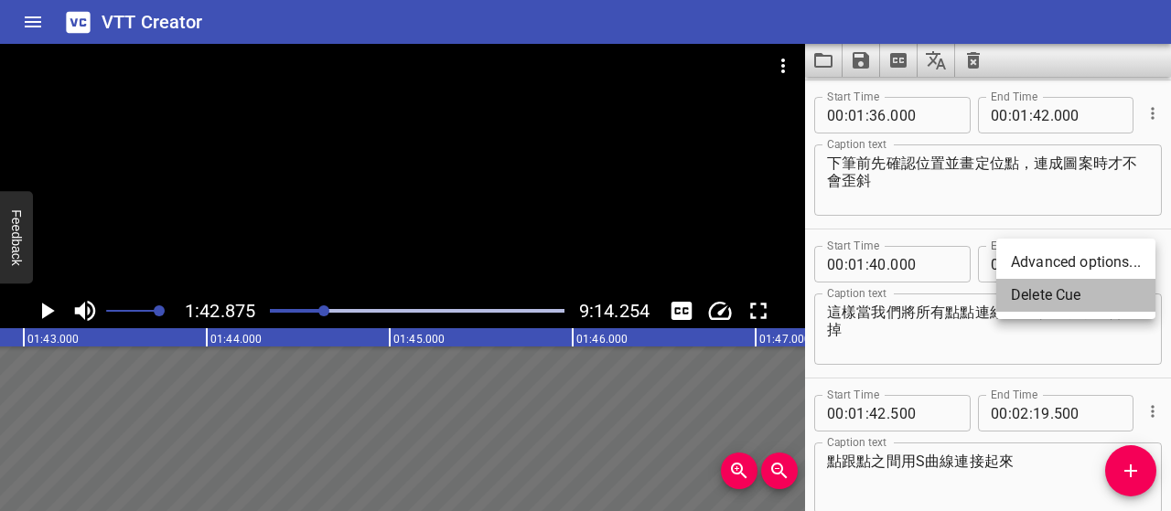
click at [1077, 301] on li "Delete Cue" at bounding box center [1075, 295] width 159 height 33
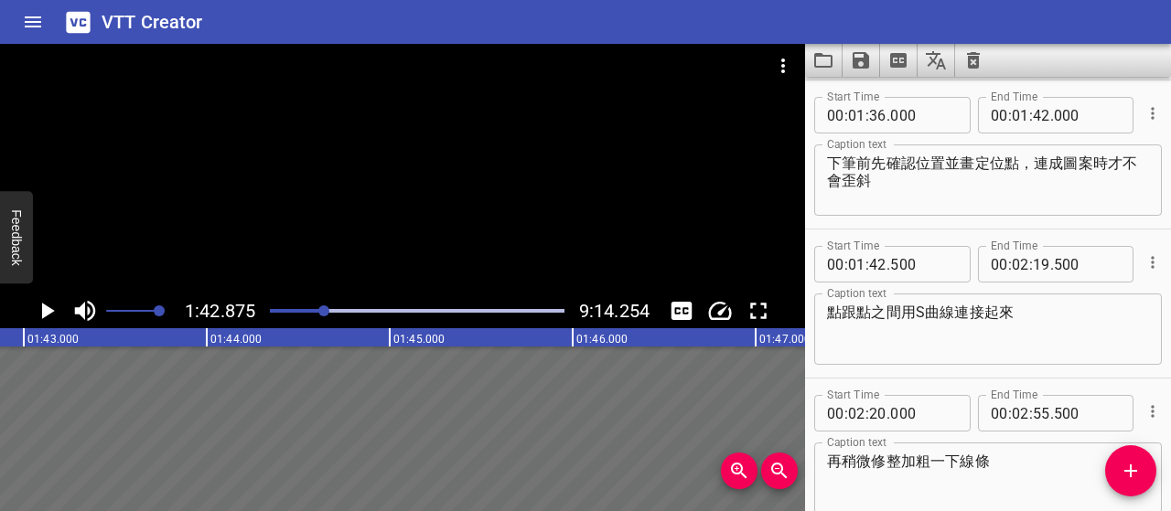
click at [320, 312] on div at bounding box center [323, 311] width 11 height 11
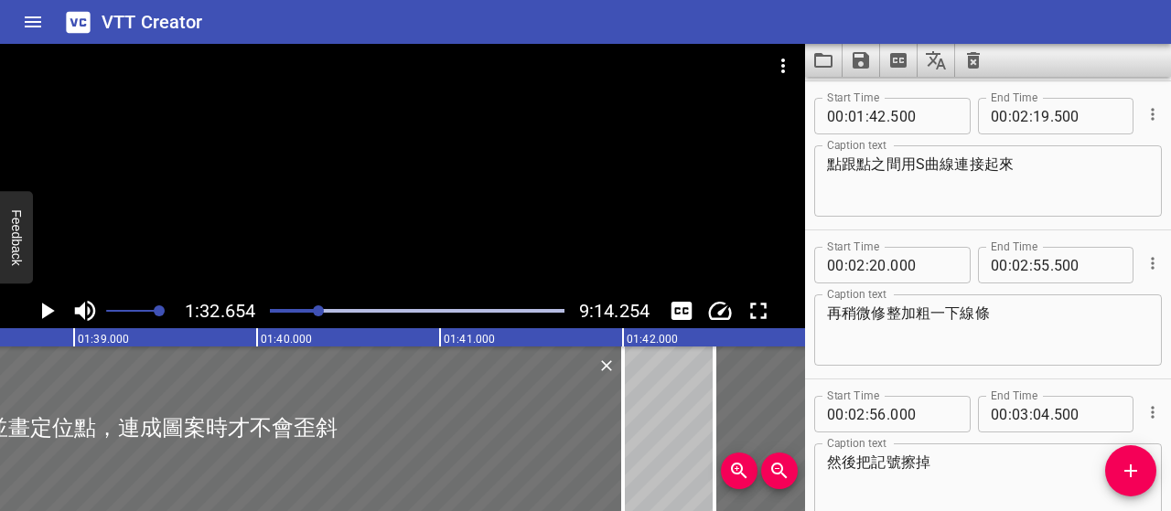
scroll to position [1193, 0]
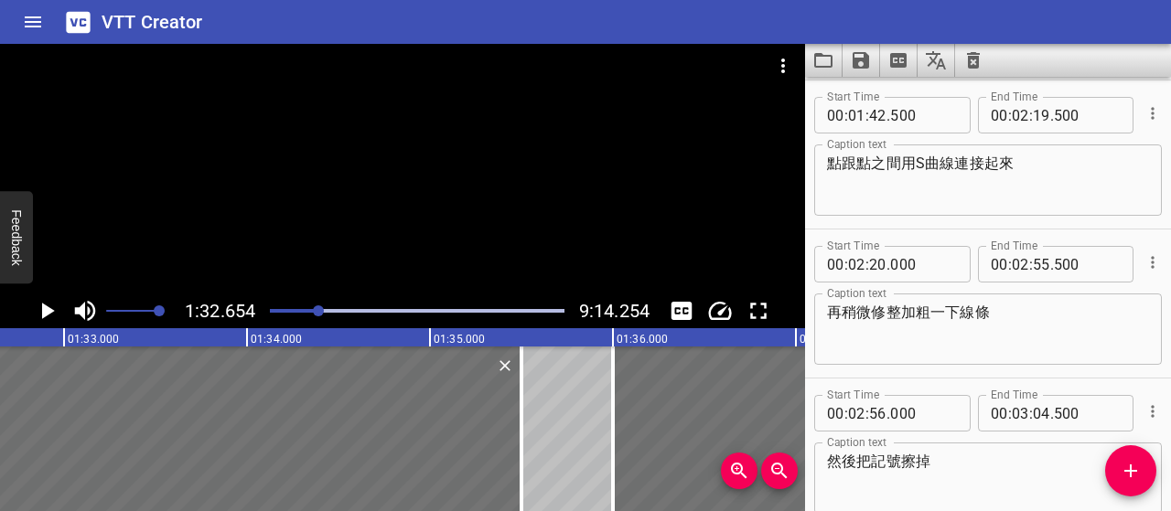
click at [43, 313] on icon "Play/Pause" at bounding box center [48, 311] width 13 height 16
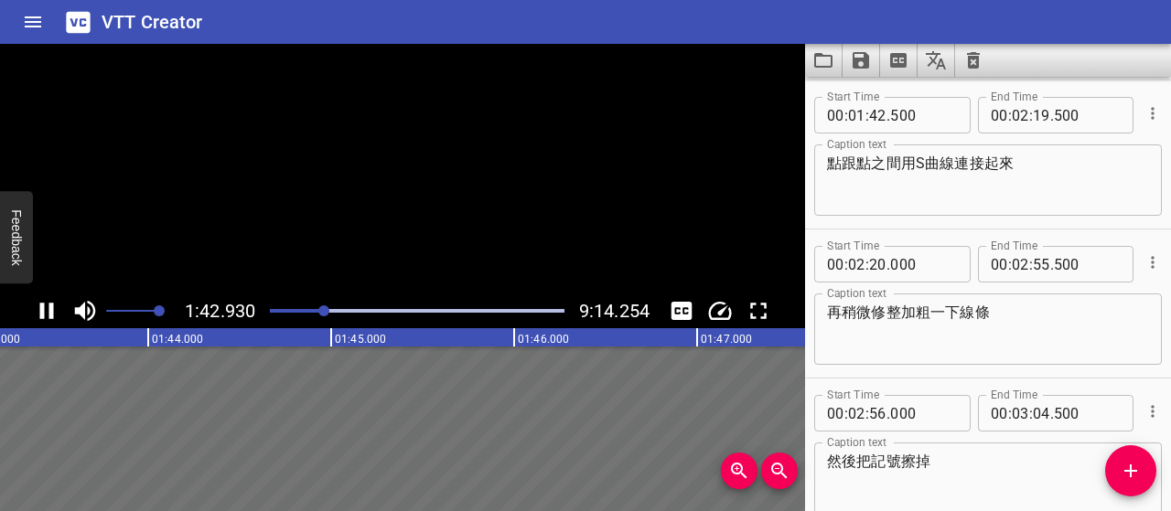
click at [43, 313] on icon "Play/Pause" at bounding box center [47, 311] width 14 height 16
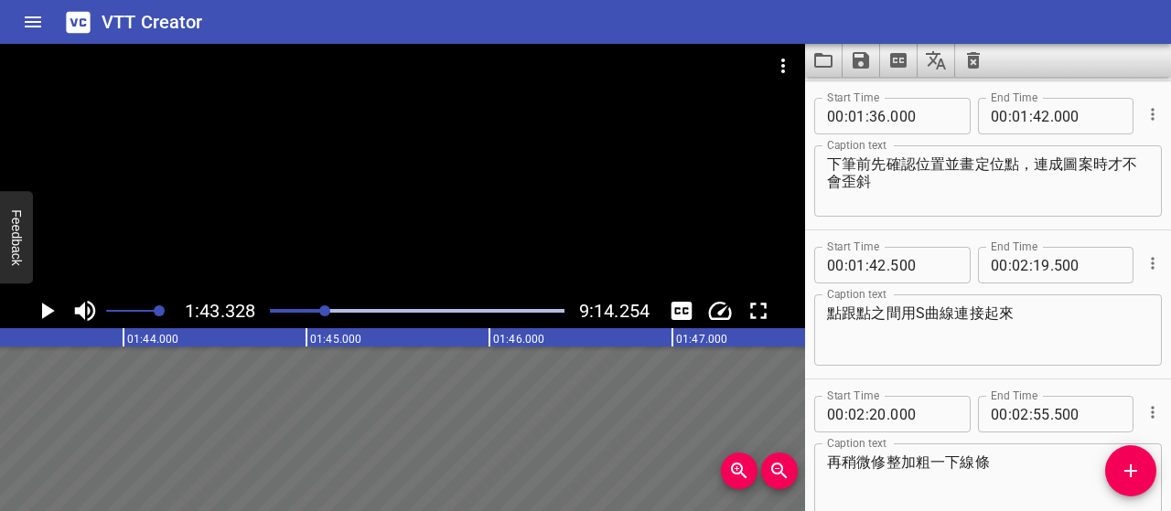
scroll to position [1010, 0]
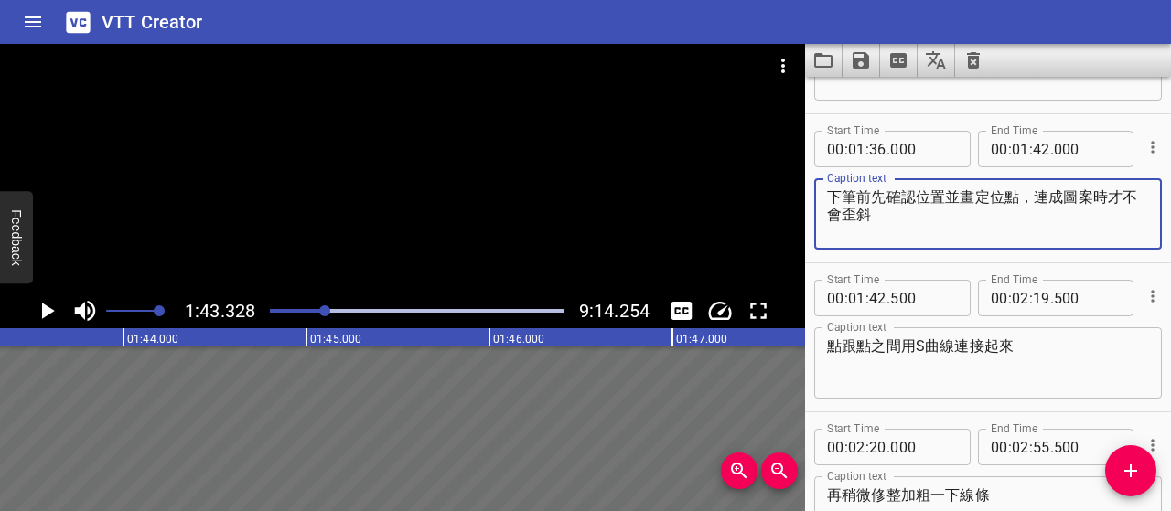
click at [936, 210] on textarea "下筆前先確認位置並畫定位點，連成圖案時才不會歪斜" at bounding box center [988, 214] width 322 height 52
type textarea "下筆前先確認位置並畫定位點，連成圖案時才不會歪斜喔 !!"
click at [833, 345] on textarea "點跟點之間用S曲線連接起來" at bounding box center [988, 364] width 322 height 52
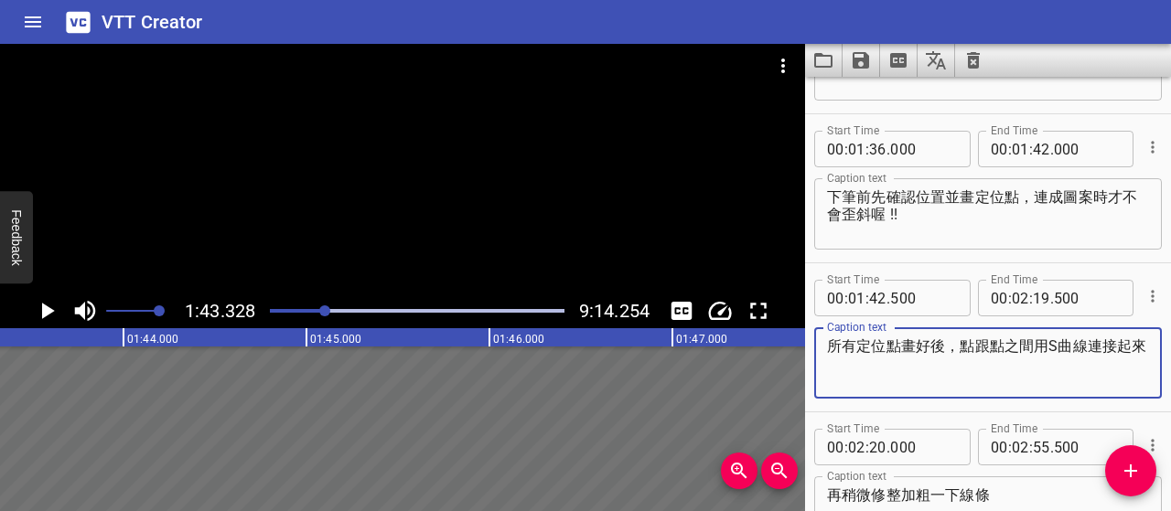
type textarea "所有定位點畫好後，點跟點之間用S曲線連接起來"
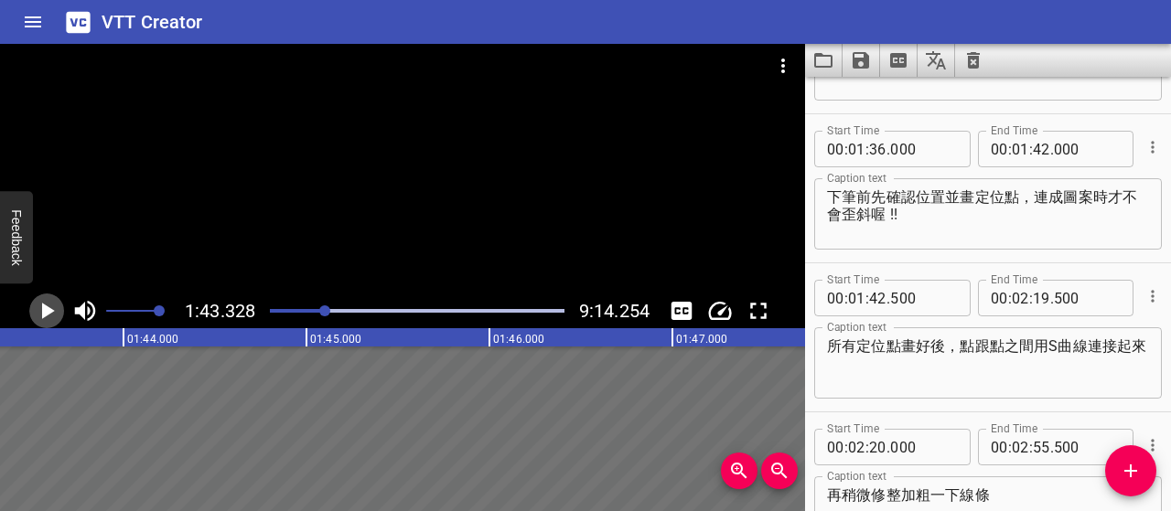
click at [51, 314] on icon "Play/Pause" at bounding box center [46, 310] width 27 height 27
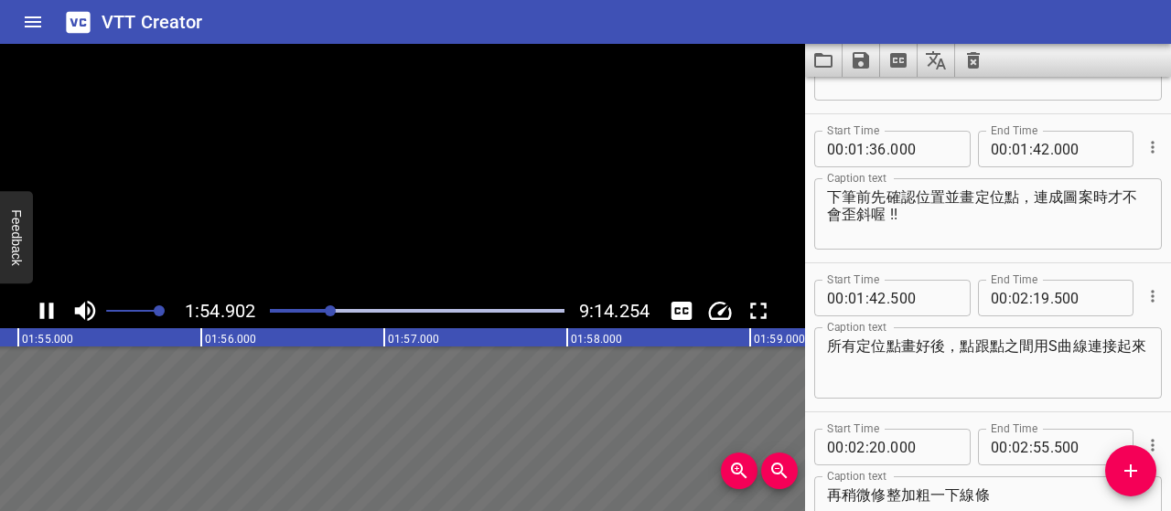
click at [50, 314] on icon "Play/Pause" at bounding box center [47, 311] width 14 height 16
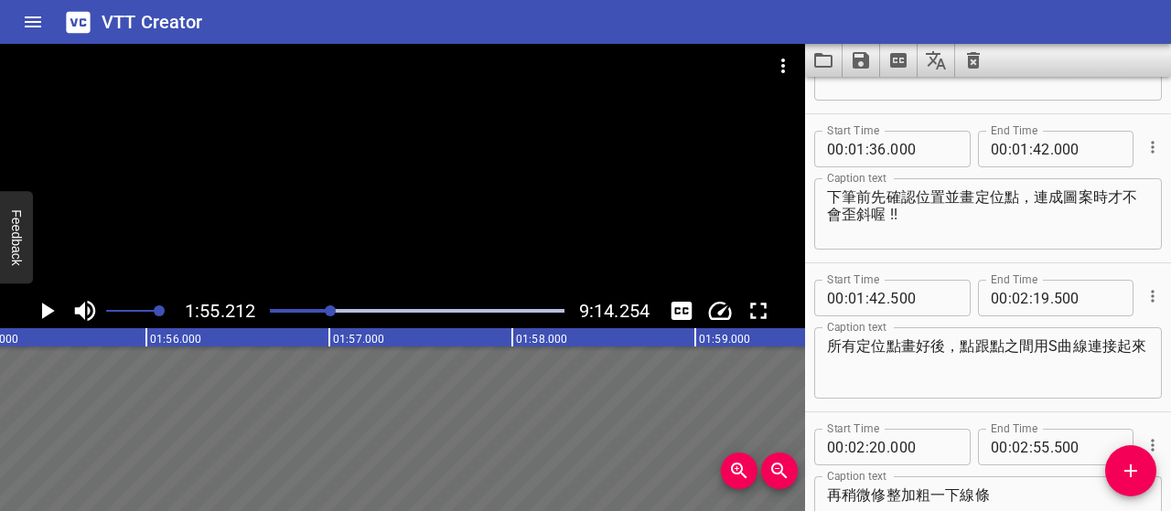
scroll to position [0, 21080]
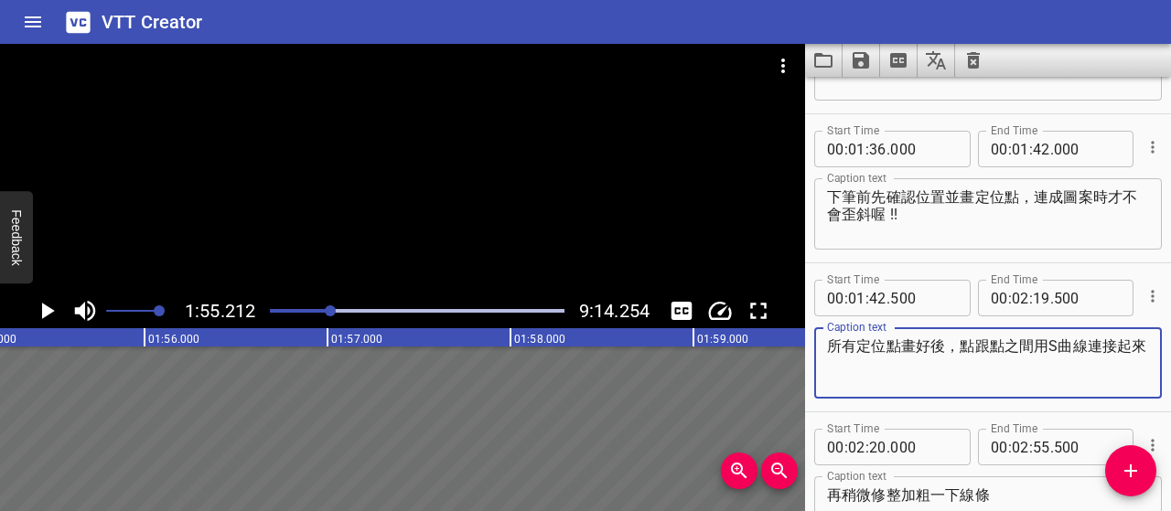
drag, startPoint x: 832, startPoint y: 350, endPoint x: 850, endPoint y: 361, distance: 21.3
click at [850, 361] on textarea "所有定位點畫好後，點跟點之間用S曲線連接起來" at bounding box center [988, 364] width 322 height 52
paste textarea "畫完所有定位點後，用S曲線連接斜向的點"
type textarea "畫完所有定位點後，用S曲線連接斜向的點點"
click at [43, 308] on icon "Play/Pause" at bounding box center [48, 311] width 13 height 16
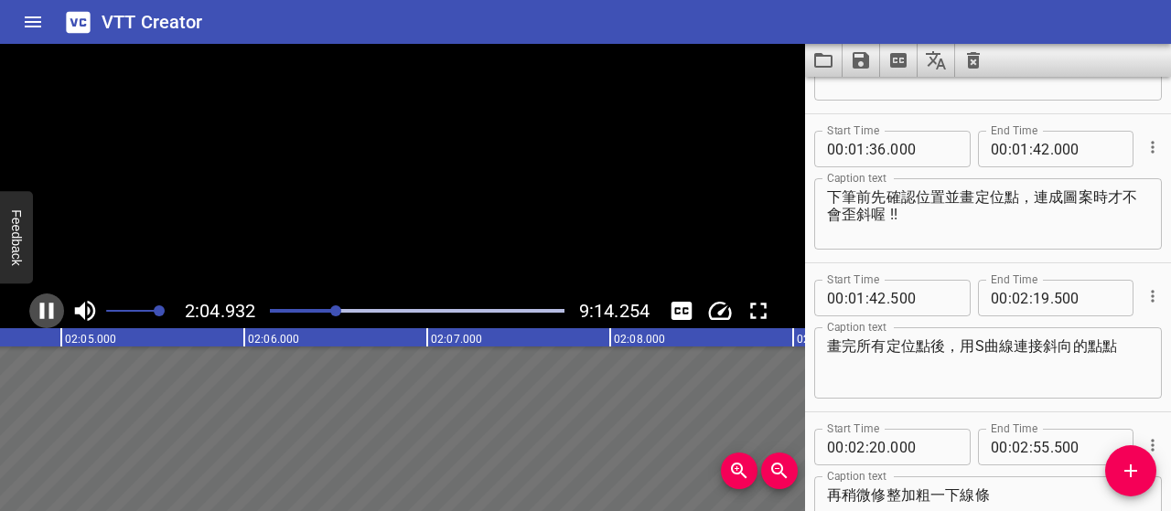
click at [43, 308] on icon "Play/Pause" at bounding box center [47, 311] width 14 height 16
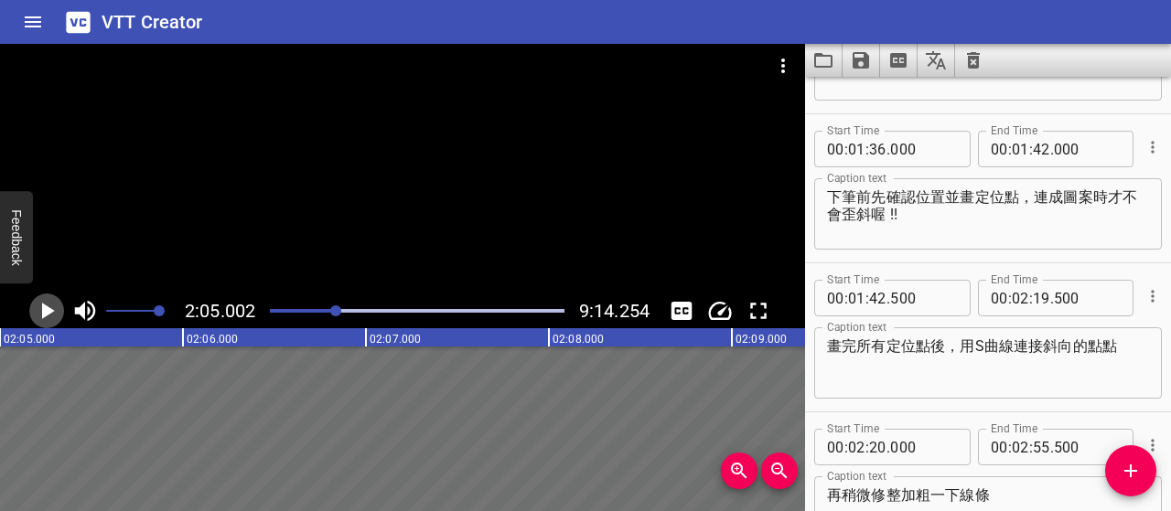
click at [38, 305] on icon "Play/Pause" at bounding box center [46, 310] width 27 height 27
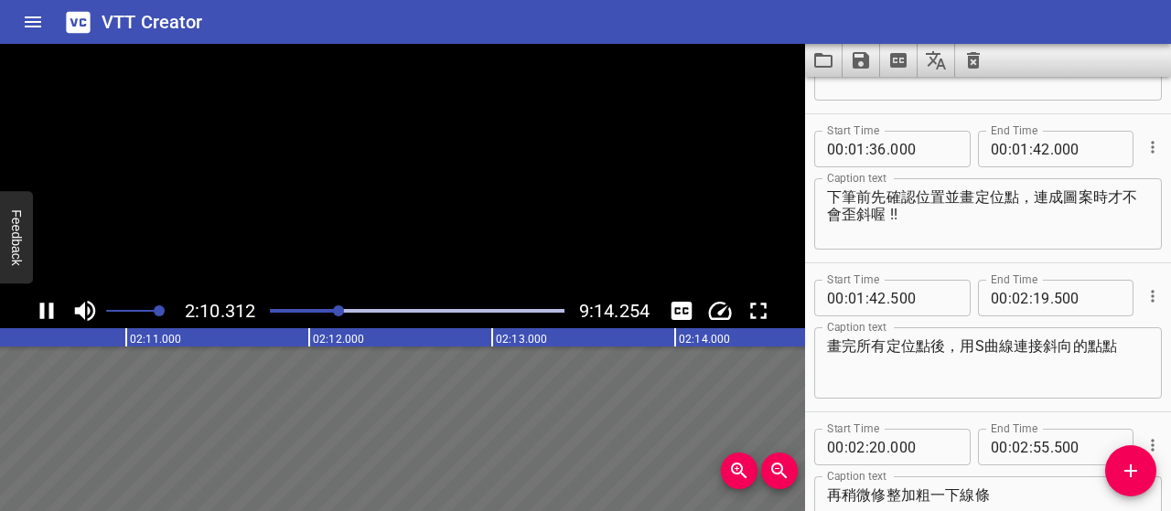
click at [38, 305] on icon "Play/Pause" at bounding box center [46, 310] width 27 height 27
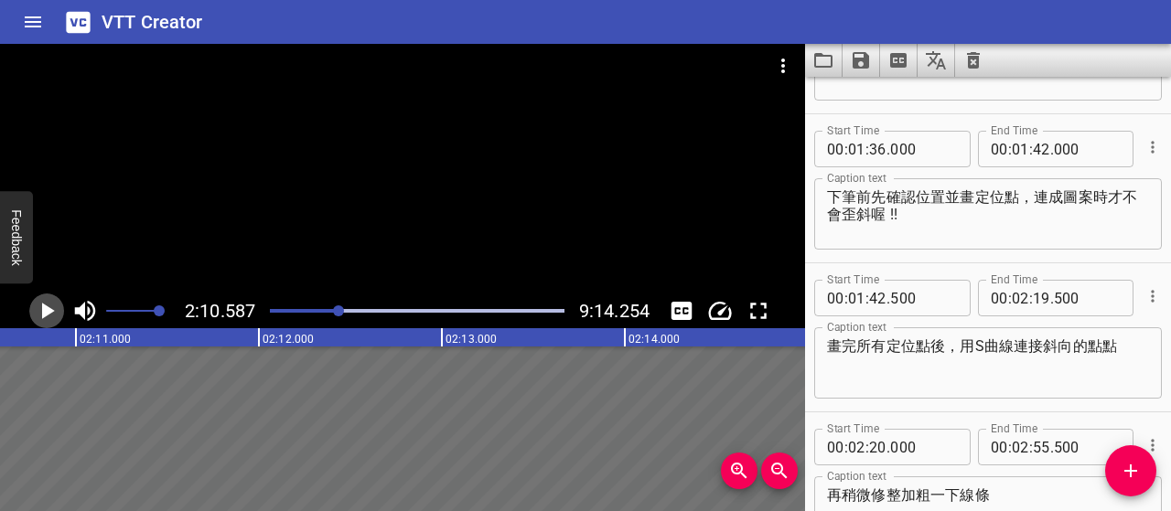
click at [46, 317] on icon "Play/Pause" at bounding box center [46, 310] width 27 height 27
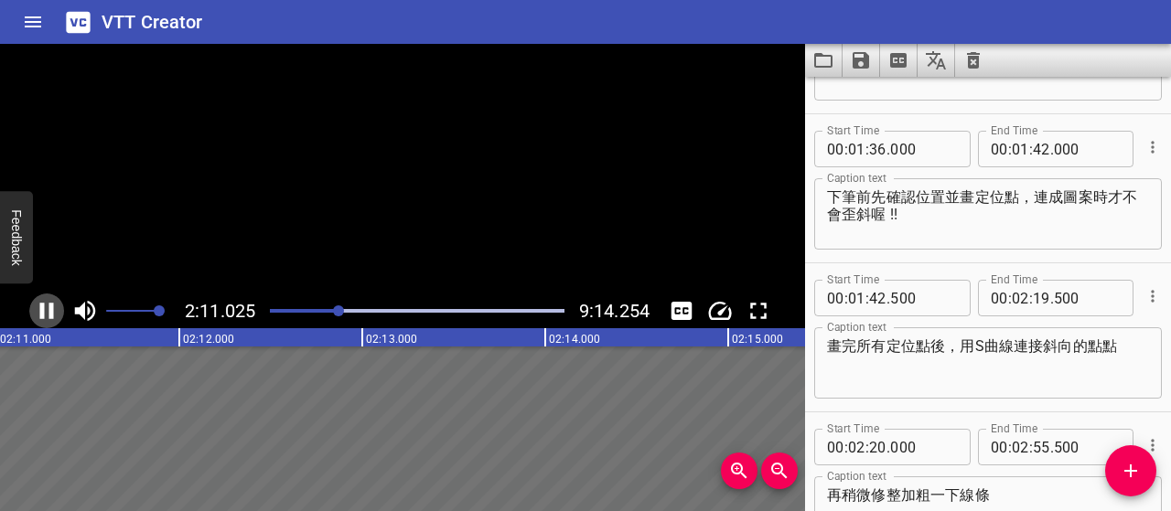
click at [46, 317] on icon "Play/Pause" at bounding box center [46, 310] width 27 height 27
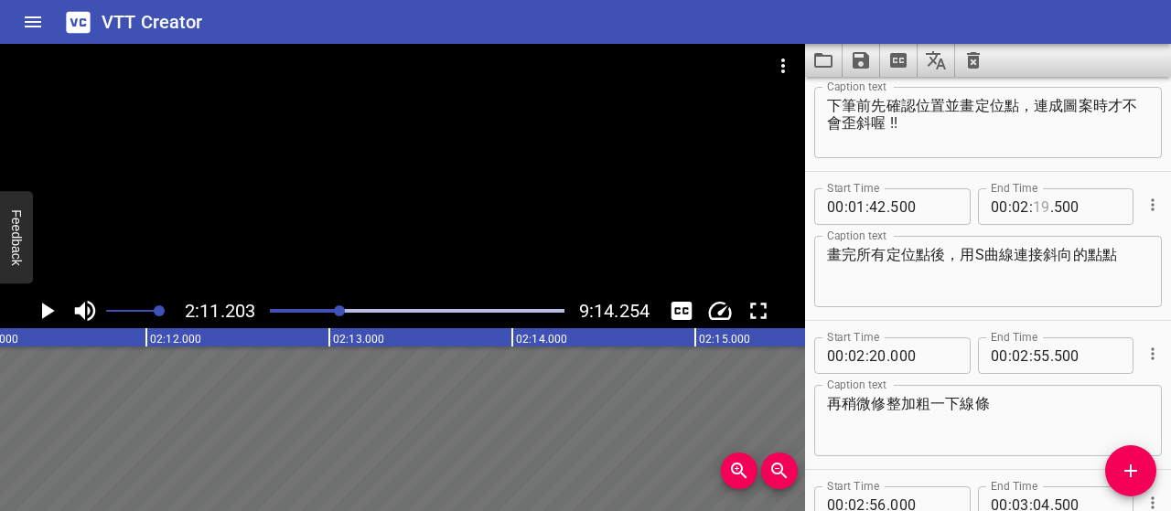
click at [1035, 205] on input "number" at bounding box center [1041, 206] width 17 height 37
type input "00"
type input "000"
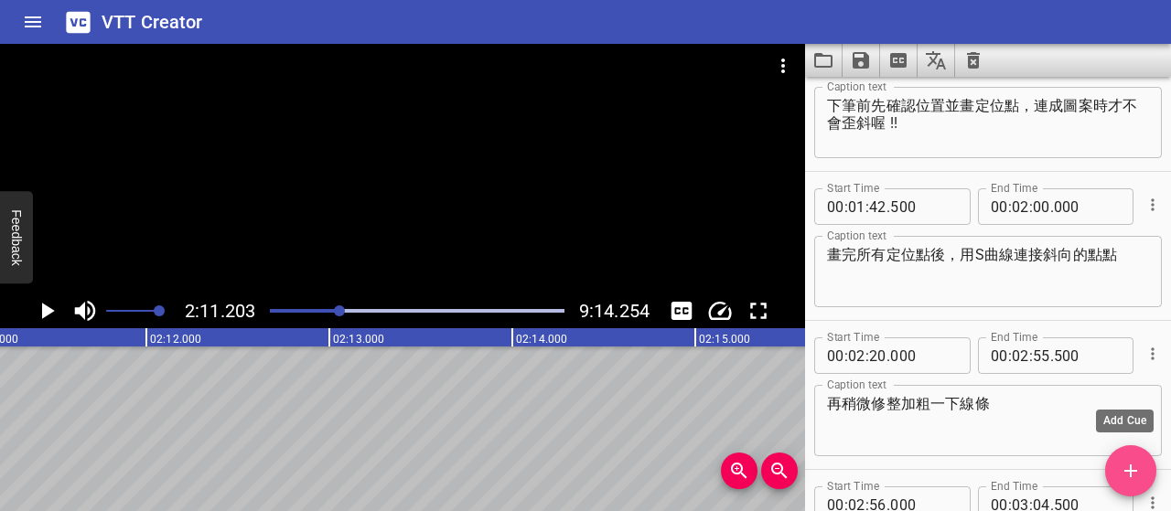
click at [1123, 480] on icon "Add Cue" at bounding box center [1131, 471] width 22 height 22
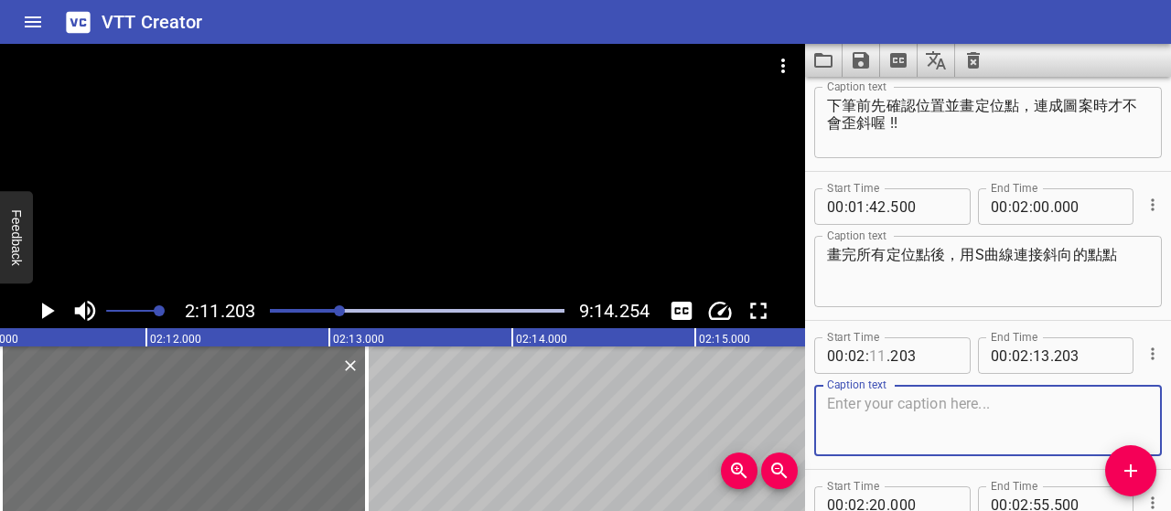
click at [875, 356] on input "number" at bounding box center [877, 356] width 17 height 37
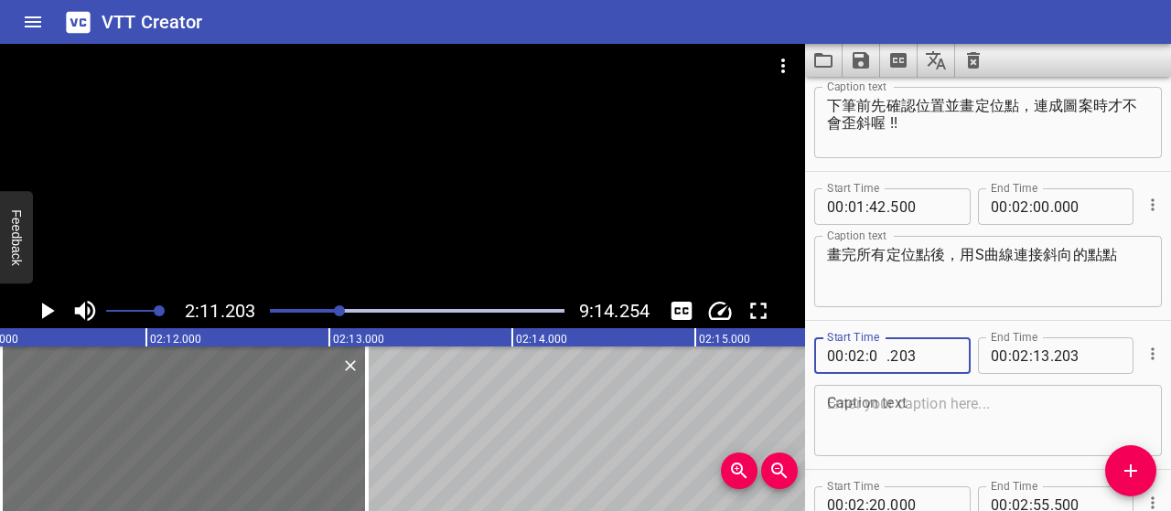
type input "00"
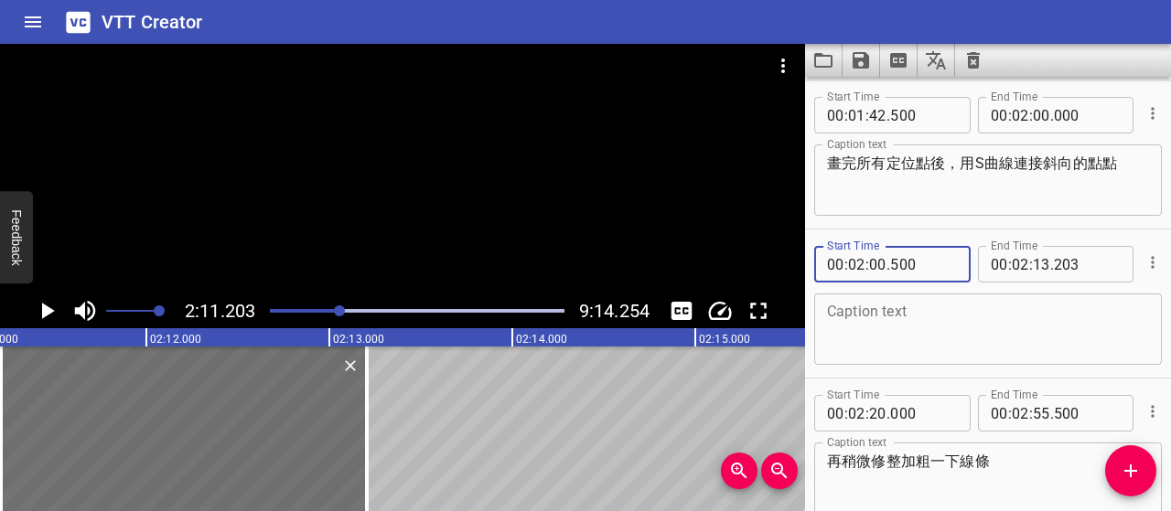
type input "500"
click at [1018, 324] on textarea at bounding box center [988, 330] width 322 height 52
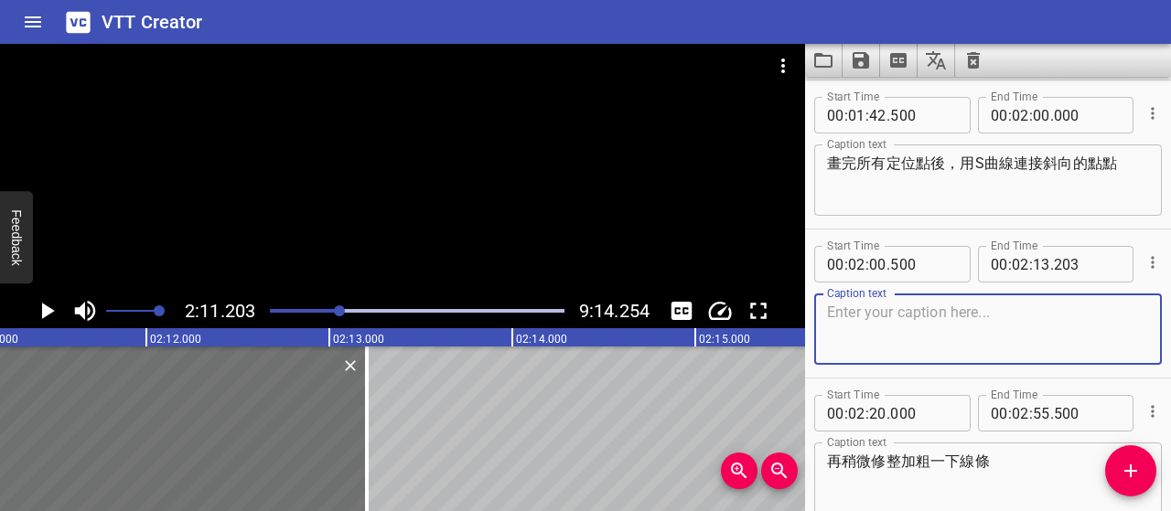
paste textarea "這款是對稱設計，記得讓曲線的弧度保持一致"
click at [834, 312] on textarea "這款是對稱設計，記得讓曲線的弧度保持一致" at bounding box center [988, 330] width 322 height 52
type textarea "由於這款是對稱的設計，所以請記得各曲線的弧度要保持一致"
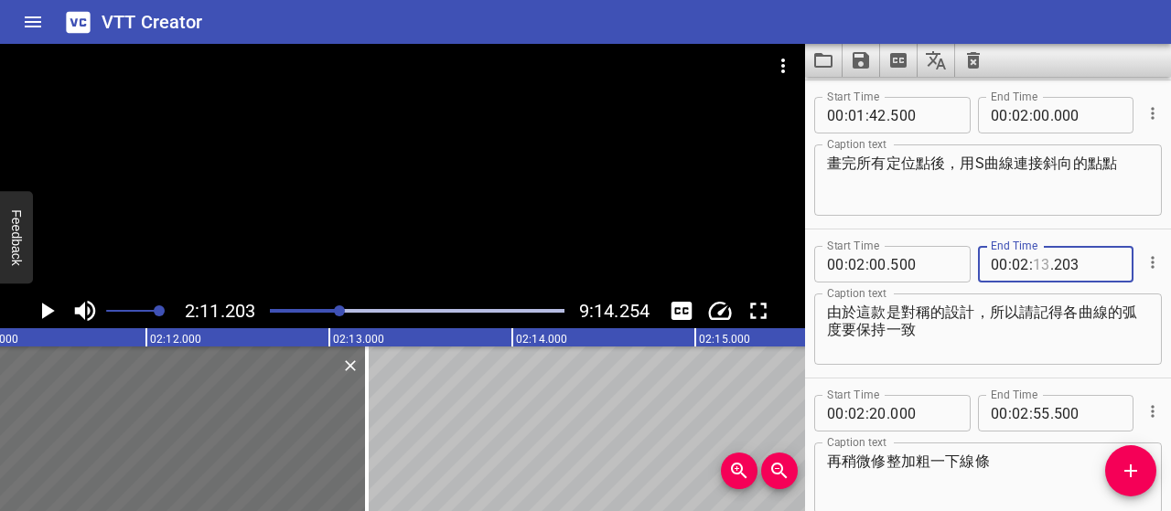
click at [1033, 263] on input "number" at bounding box center [1041, 264] width 17 height 37
type input "19"
type input "500"
click at [1063, 345] on textarea "由於這款是對稱的設計，所以請記得各曲線的弧度要保持一致" at bounding box center [988, 330] width 322 height 52
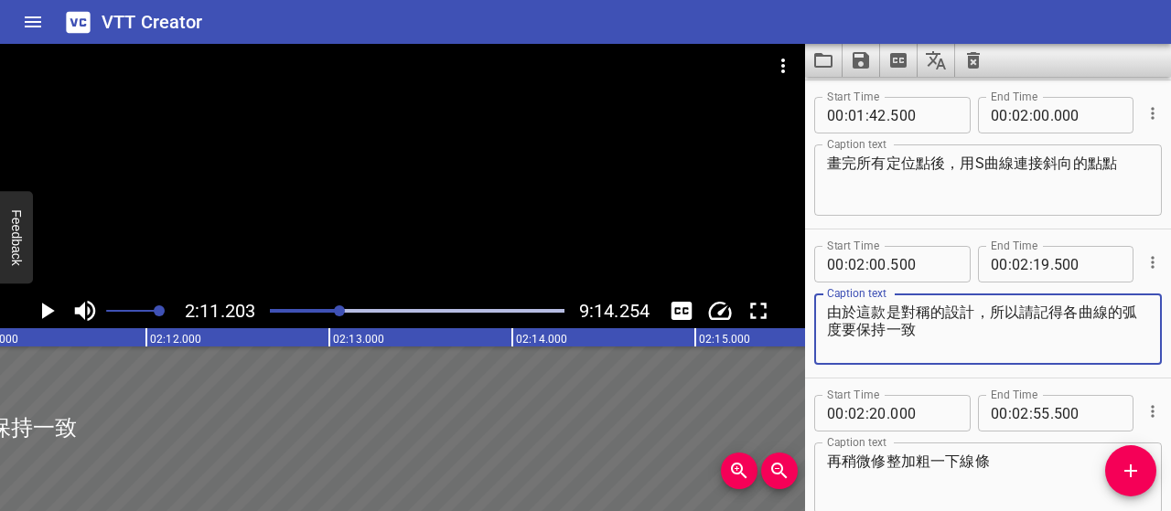
click at [335, 310] on div at bounding box center [339, 311] width 11 height 11
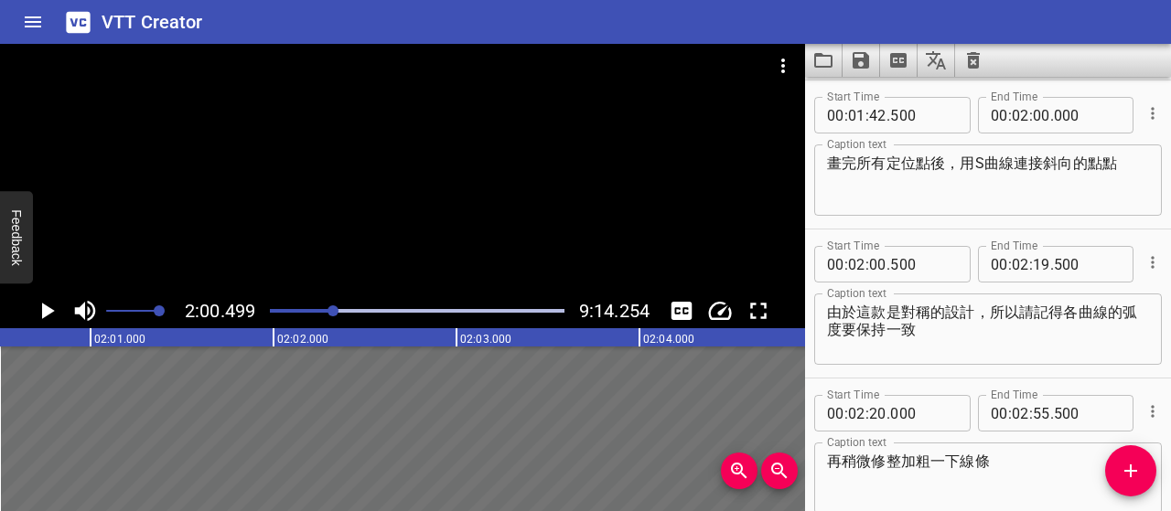
scroll to position [0, 22048]
click at [44, 308] on icon "Play/Pause" at bounding box center [48, 311] width 13 height 16
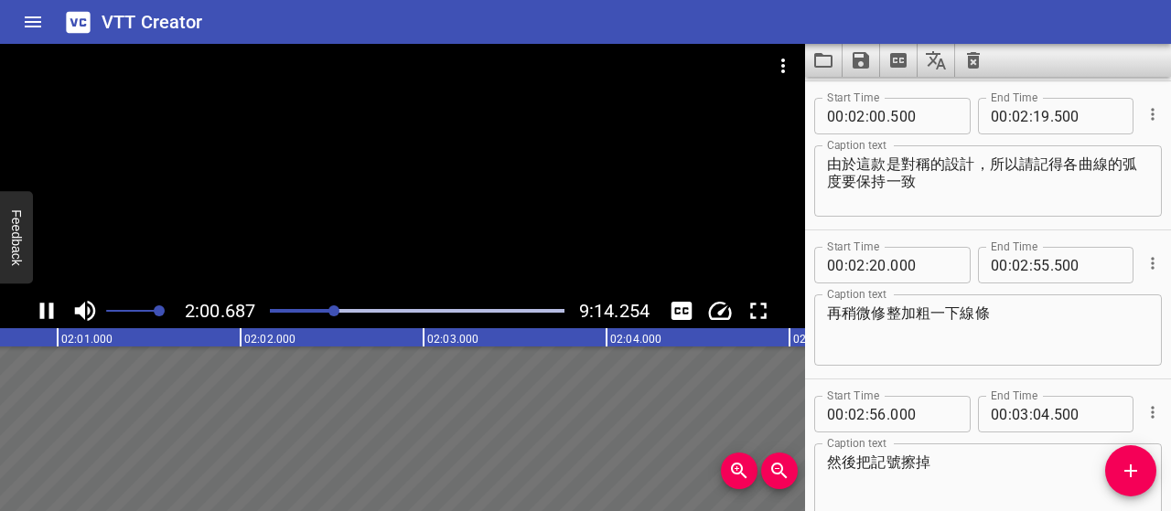
scroll to position [1342, 0]
click at [44, 308] on icon "Play/Pause" at bounding box center [46, 310] width 27 height 27
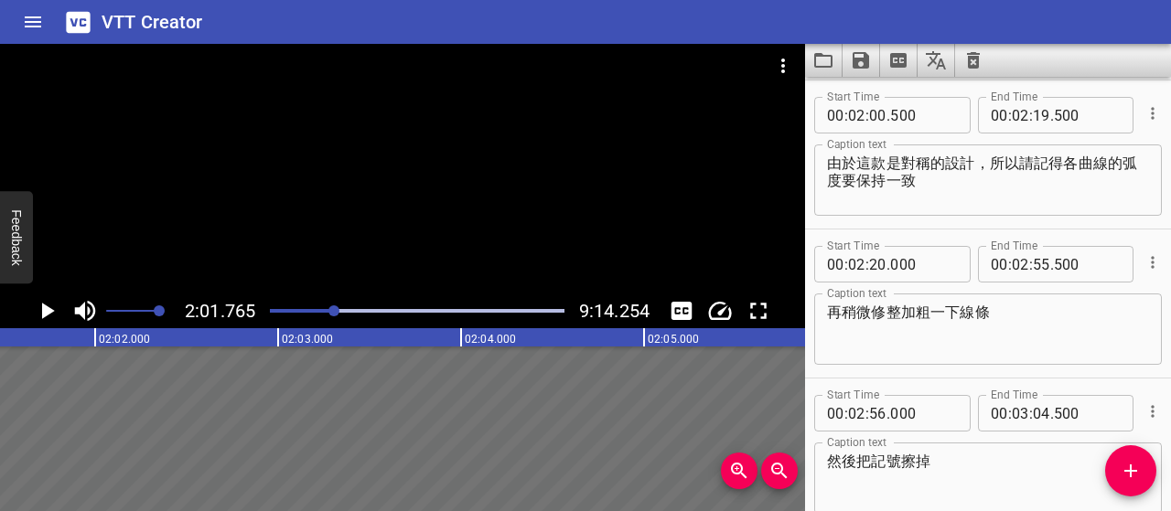
scroll to position [0, 22279]
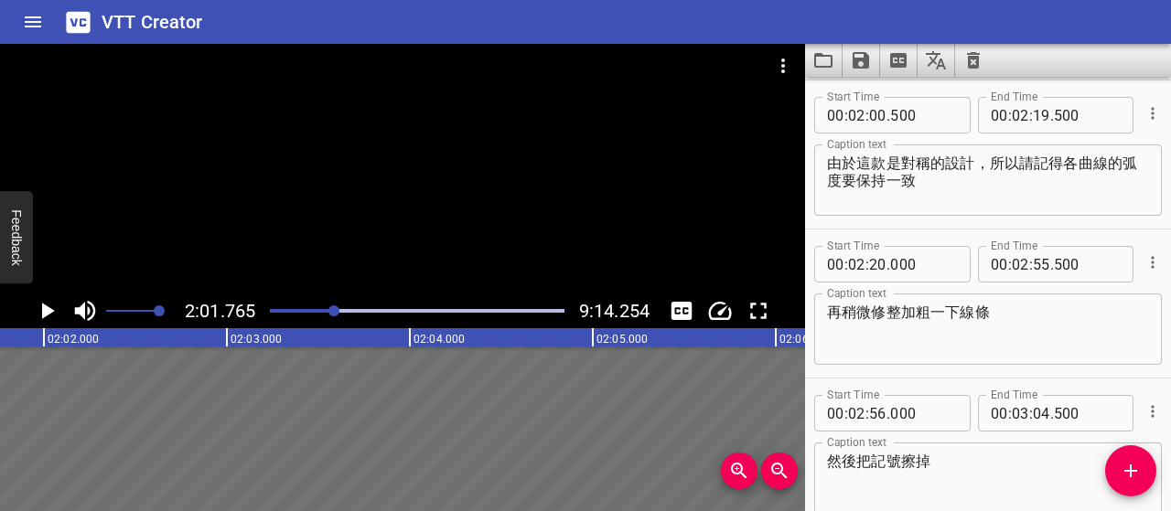
click at [330, 312] on div at bounding box center [333, 311] width 11 height 11
click at [49, 307] on icon "Play/Pause" at bounding box center [46, 310] width 27 height 27
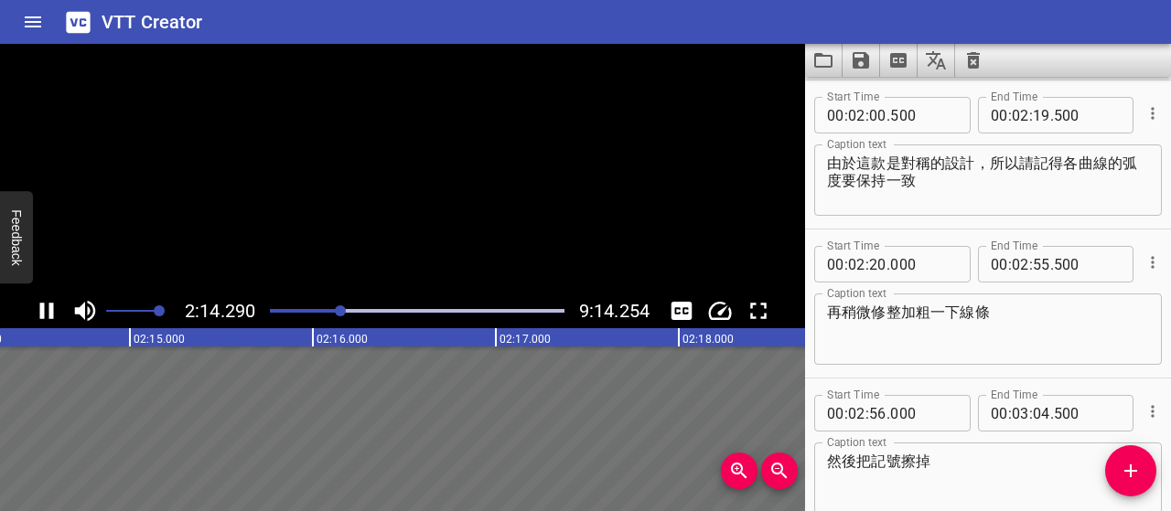
click at [49, 308] on icon "Play/Pause" at bounding box center [47, 311] width 14 height 16
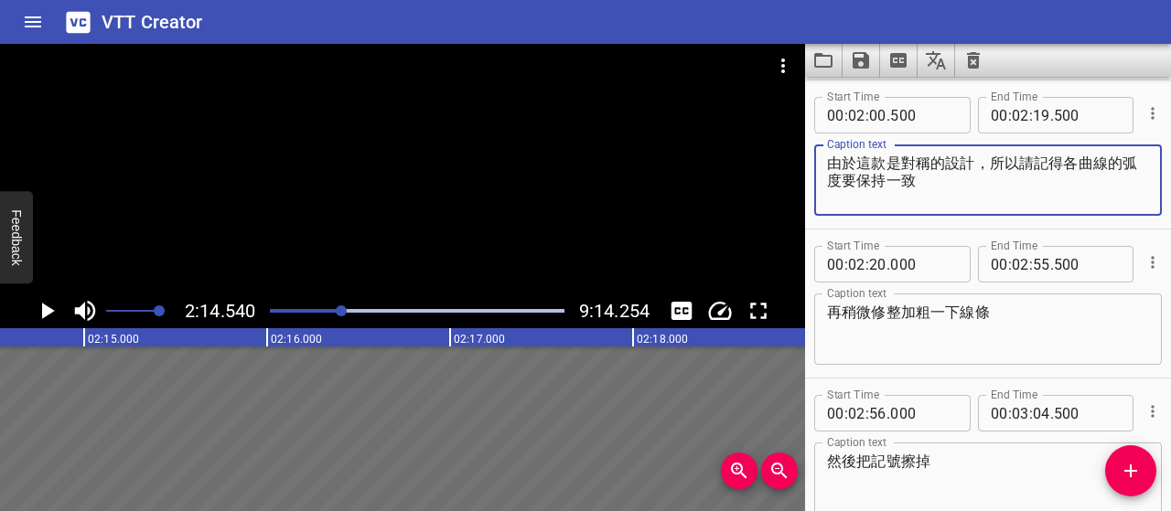
drag, startPoint x: 834, startPoint y: 156, endPoint x: 950, endPoint y: 173, distance: 116.4
click at [950, 173] on textarea "由於這款是對稱的設計，所以請記得各曲線的弧度要保持一致" at bounding box center [988, 181] width 322 height 52
click at [970, 190] on textarea "由於這款是對稱的設計，所以請記得各曲線的弧度要保持一致" at bounding box center [988, 181] width 322 height 52
drag, startPoint x: 961, startPoint y: 180, endPoint x: 802, endPoint y: 161, distance: 159.4
click at [802, 161] on main "2:14.540 9:14.254 00:00.000 00:01.000 00:02.000 00:03.000 00:04.000 00:05.000 0…" at bounding box center [585, 277] width 1171 height 467
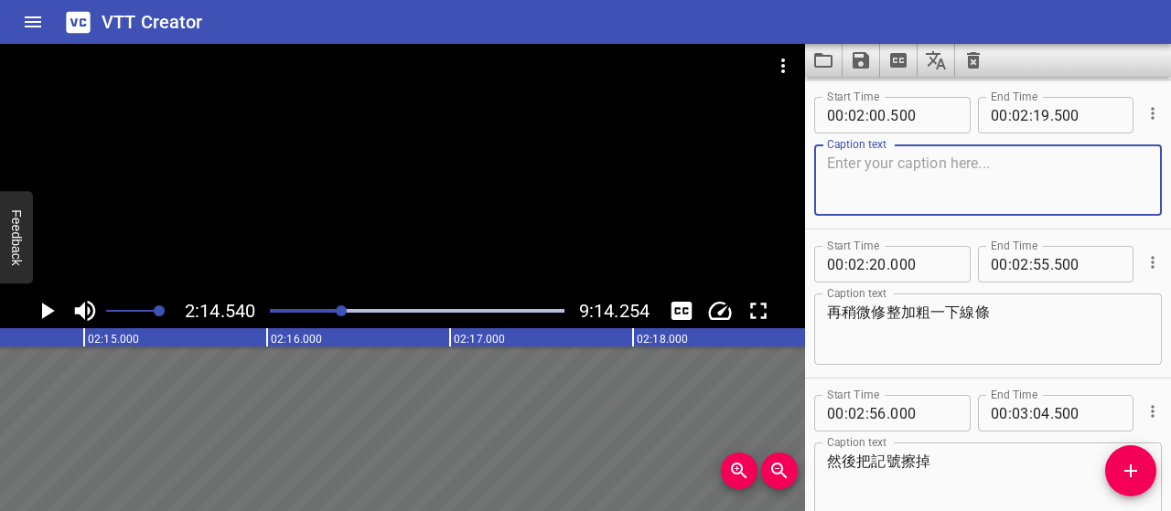
paste textarea "這款是左右對稱設計，S曲線方向相反，但各曲線弧度要保持一致"
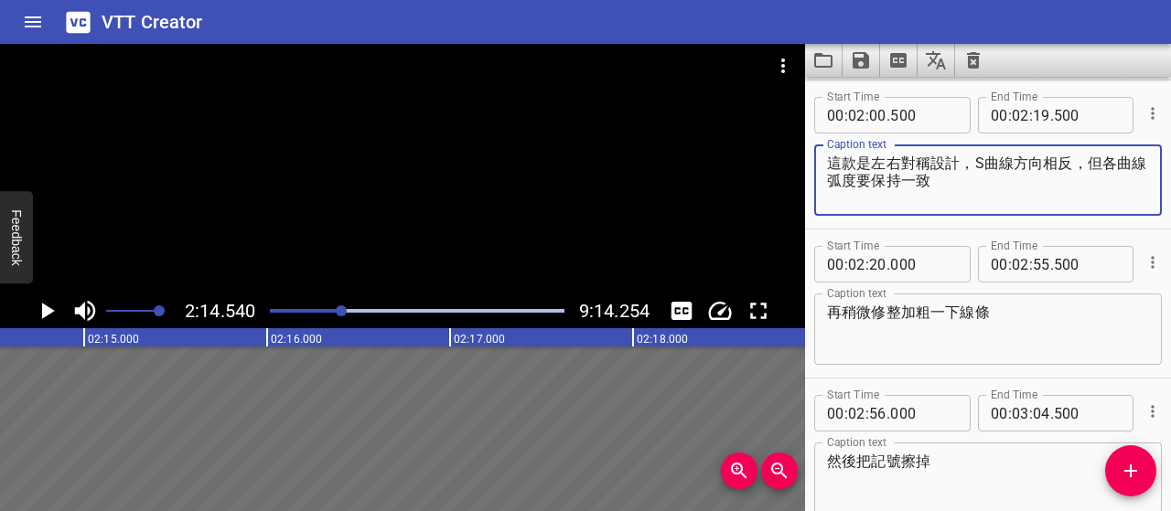
click at [843, 179] on textarea "這款是左右對稱設計，S曲線方向相反，但各曲線弧度要保持一致" at bounding box center [988, 181] width 322 height 52
click at [845, 176] on textarea "這款是左右對稱設計，S曲線方向相反，但弧度要保持一致" at bounding box center [988, 181] width 322 height 52
click at [918, 181] on textarea "這款是左右對稱設計，S曲線方向相反，但弧度保持一致" at bounding box center [988, 181] width 322 height 52
paste textarea "，才會[PERSON_NAME]好看"
click at [908, 179] on textarea "這款是左右對稱設計，S曲線方向相反，但弧度保持一致，，才會[PERSON_NAME]好看" at bounding box center [988, 181] width 322 height 52
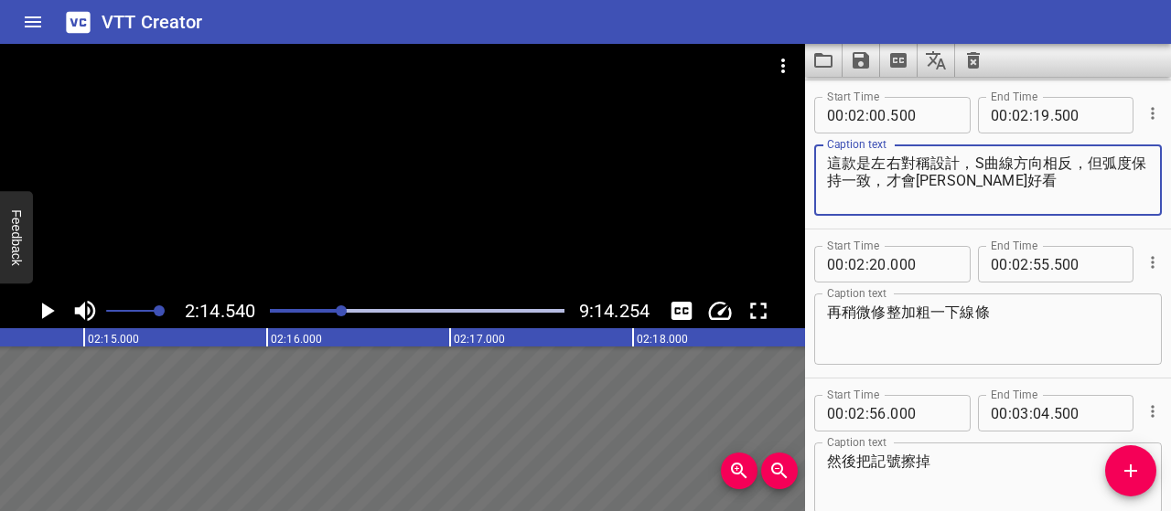
type textarea "這款是左右對稱設計，S曲線方向相反，但弧度保持一致，才會[PERSON_NAME]好看"
click at [50, 312] on icon "Play/Pause" at bounding box center [48, 311] width 13 height 16
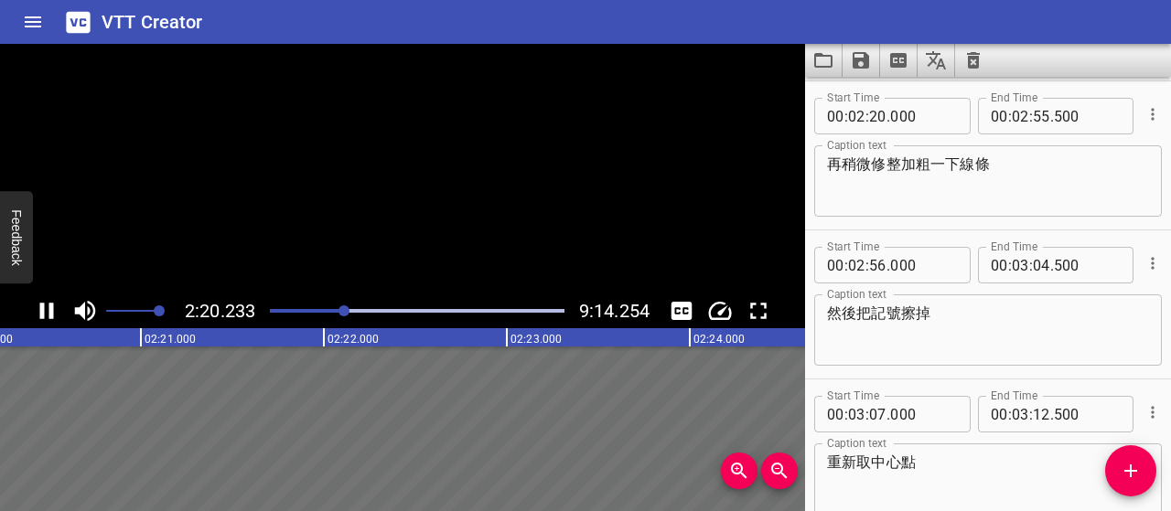
scroll to position [1491, 0]
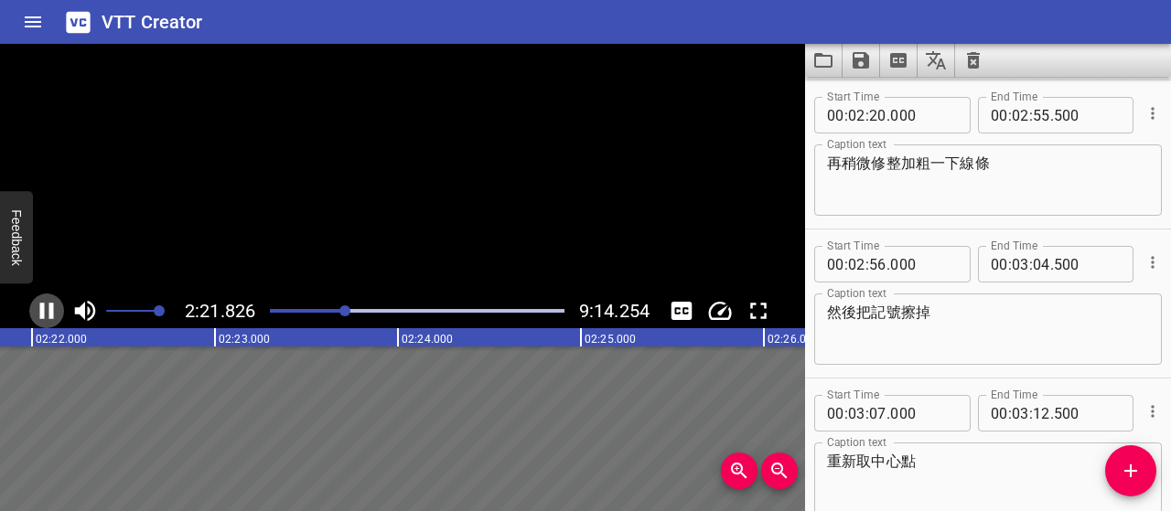
click at [50, 312] on icon "Play/Pause" at bounding box center [47, 311] width 14 height 16
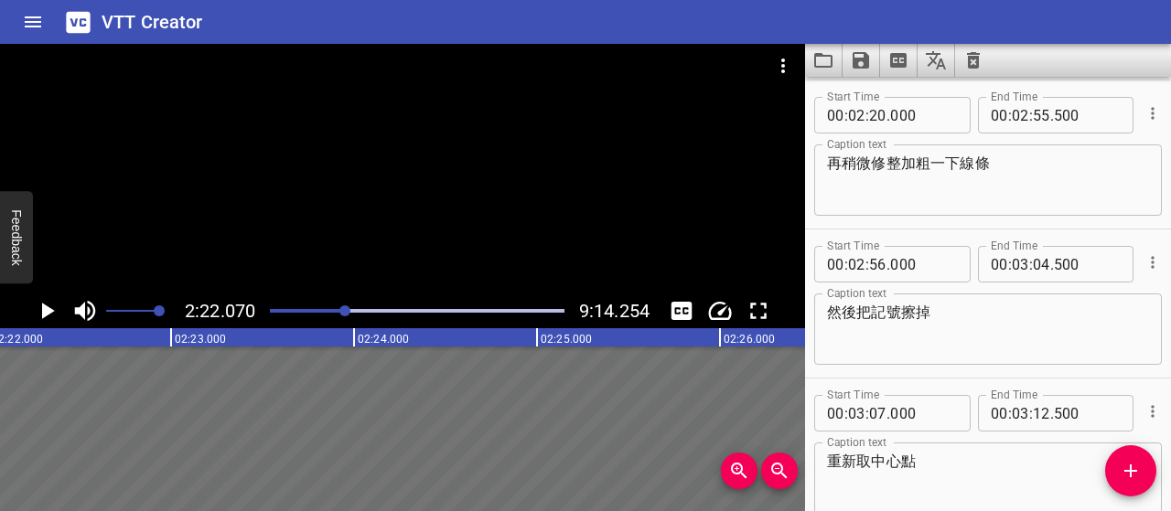
scroll to position [0, 25995]
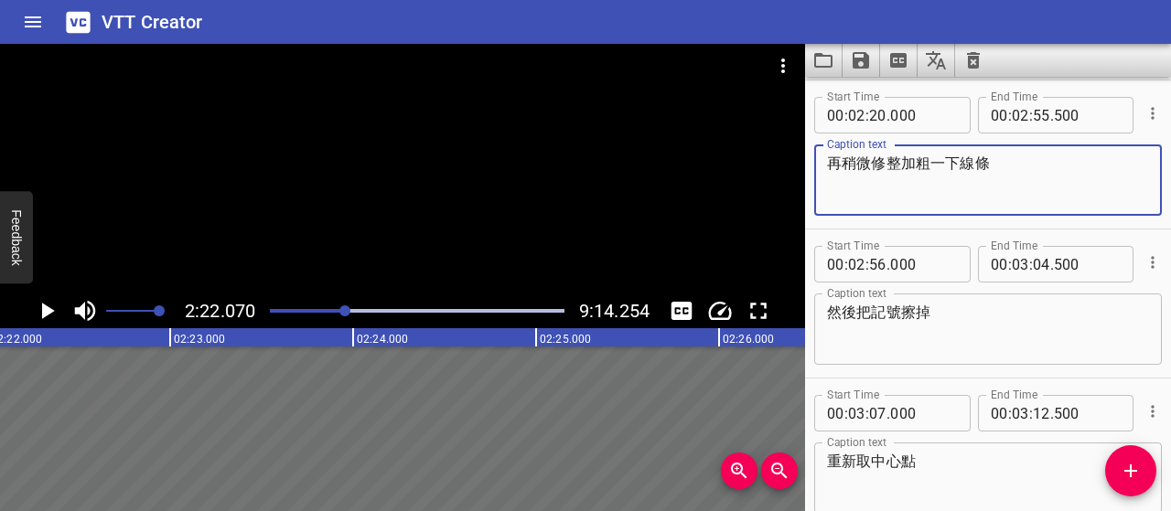
drag, startPoint x: 1007, startPoint y: 167, endPoint x: 827, endPoint y: 164, distance: 180.3
click at [827, 164] on textarea "再稍微修整加粗一下線條" at bounding box center [988, 181] width 322 height 52
paste textarea "畫完後檢查一下，必要時稍微加粗線條"
click at [40, 308] on icon "Play/Pause" at bounding box center [46, 310] width 27 height 27
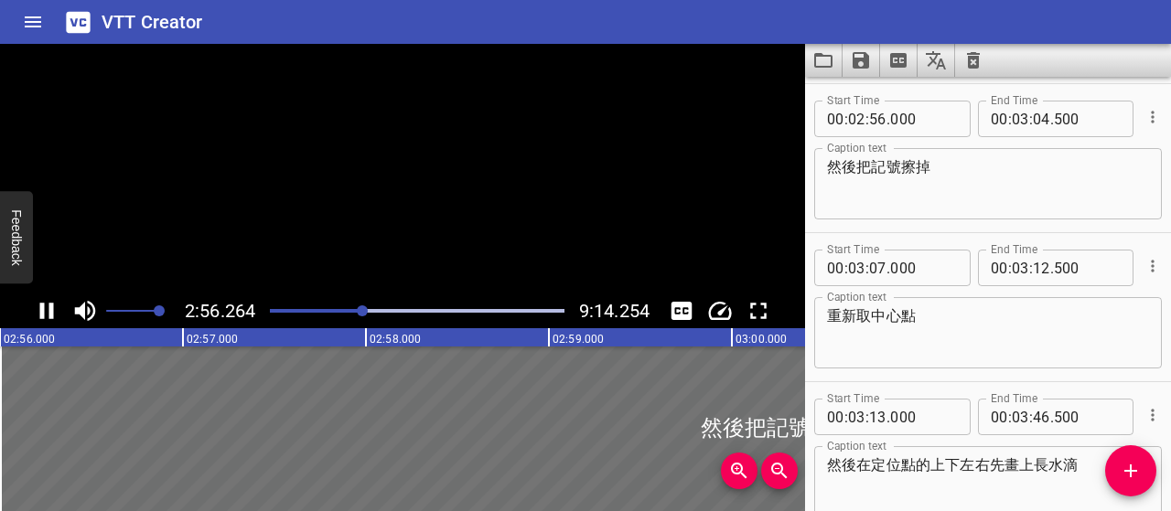
scroll to position [1640, 0]
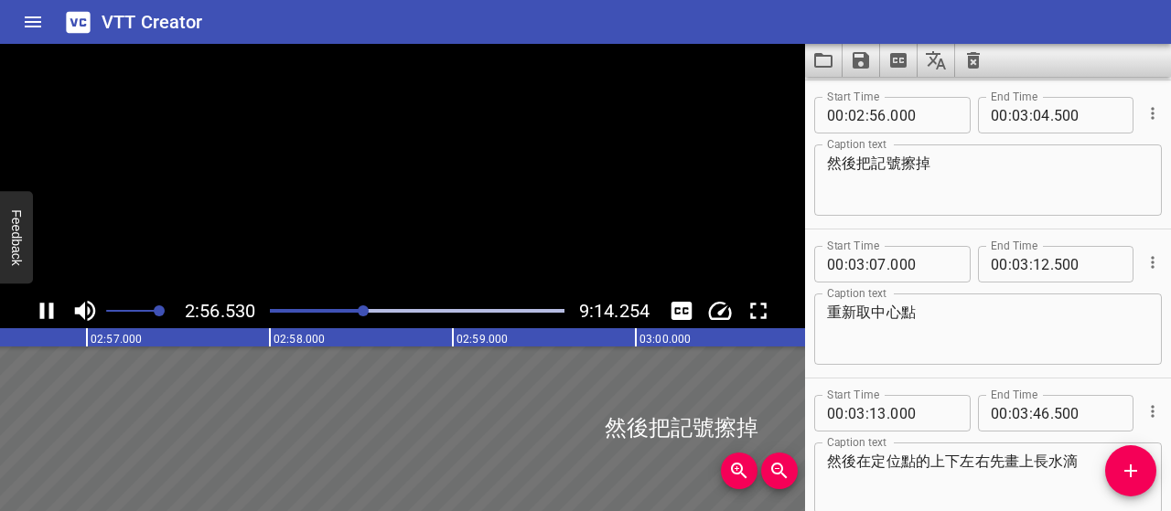
click at [40, 308] on icon "Play/Pause" at bounding box center [47, 311] width 14 height 16
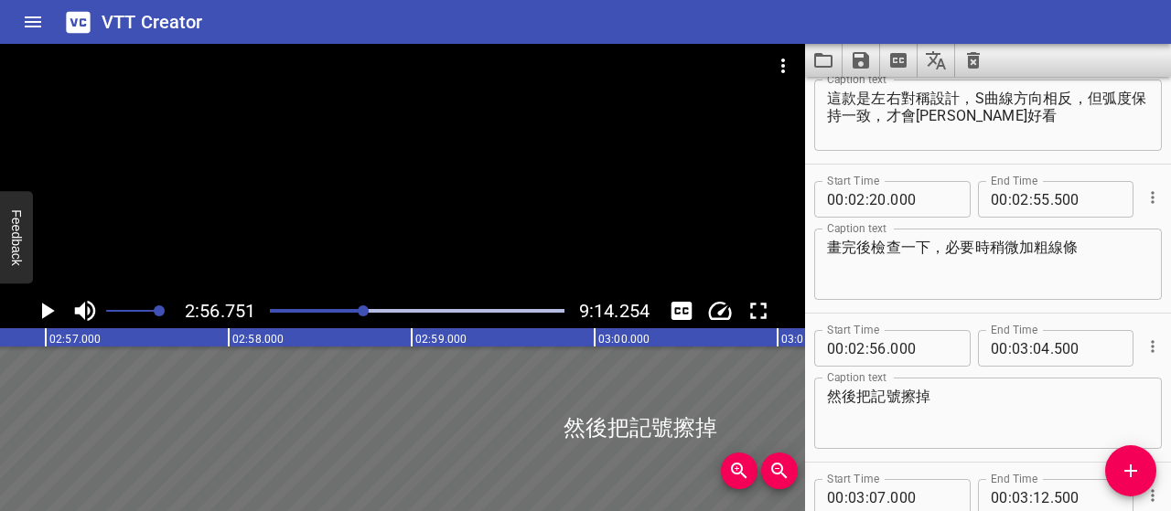
scroll to position [1366, 0]
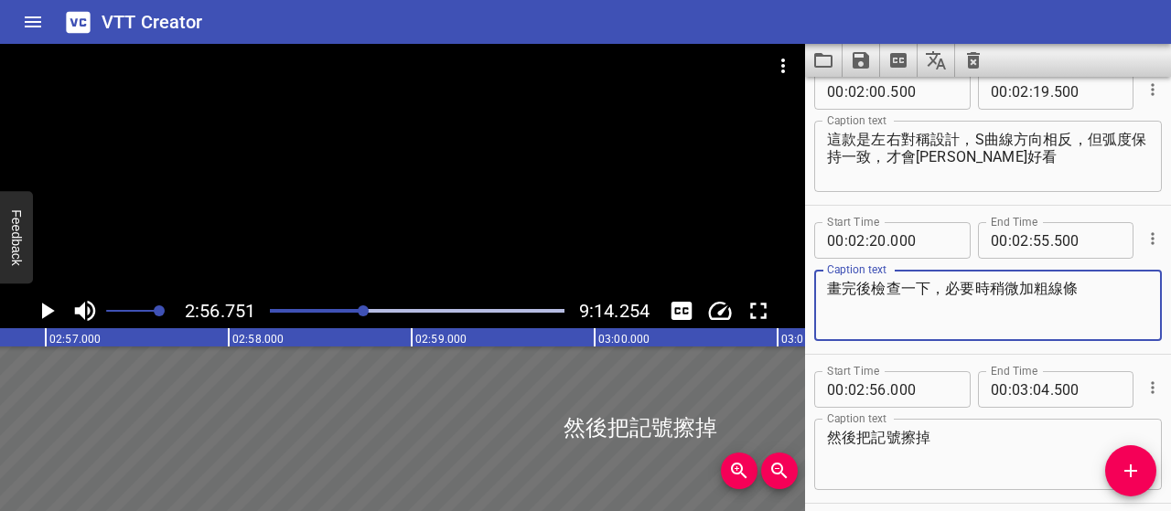
drag, startPoint x: 1097, startPoint y: 285, endPoint x: 959, endPoint y: 282, distance: 138.2
click at [959, 282] on textarea "畫完後檢查一下，必要時稍微加粗線條" at bounding box center [988, 306] width 322 height 52
paste textarea "構圖沒問題，就可以把線條加粗，讓圖案更清楚"
click at [891, 303] on textarea "畫完後檢查一下，構圖沒問題，就可以把線條加粗，讓圖案更清楚" at bounding box center [988, 306] width 322 height 52
type textarea "畫完後檢查一下，構圖沒問題，就可以把線條加粗，讓整體圖案更明確"
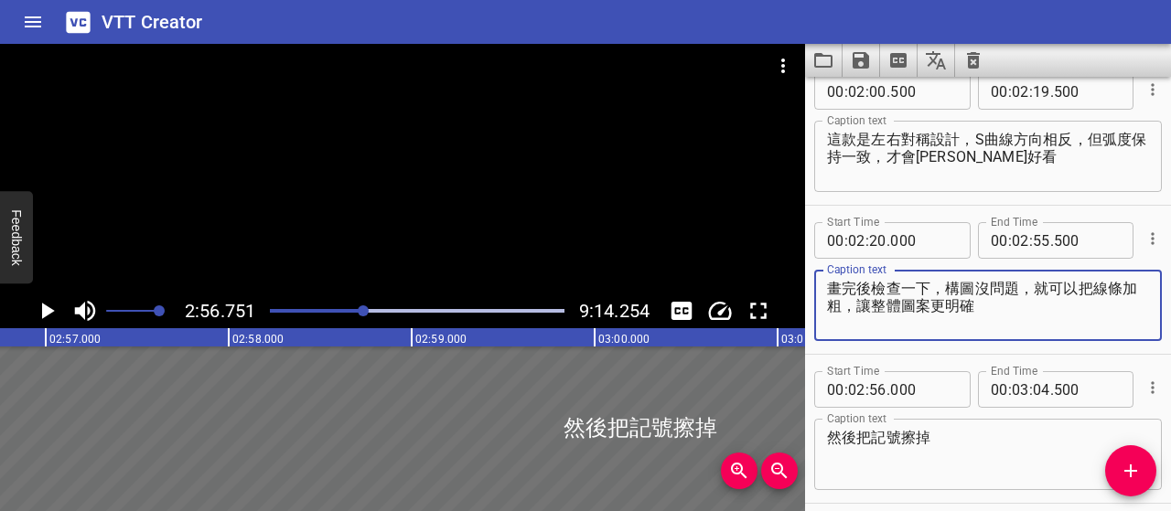
click at [878, 436] on textarea "然後把記號擦掉" at bounding box center [988, 455] width 322 height 52
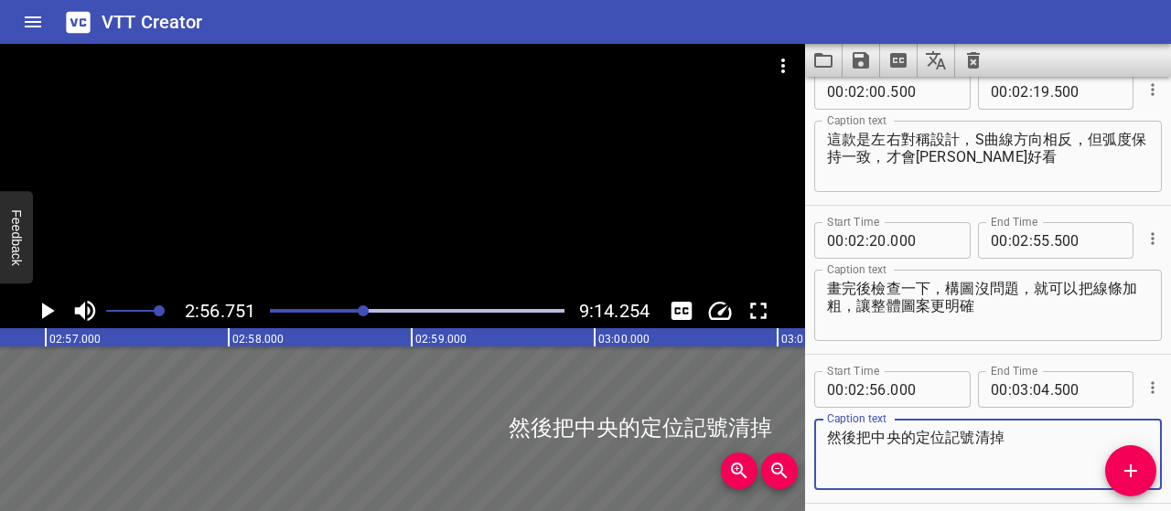
type textarea "然後把中央的定位記號清掉"
click at [54, 307] on icon "Play/Pause" at bounding box center [46, 310] width 27 height 27
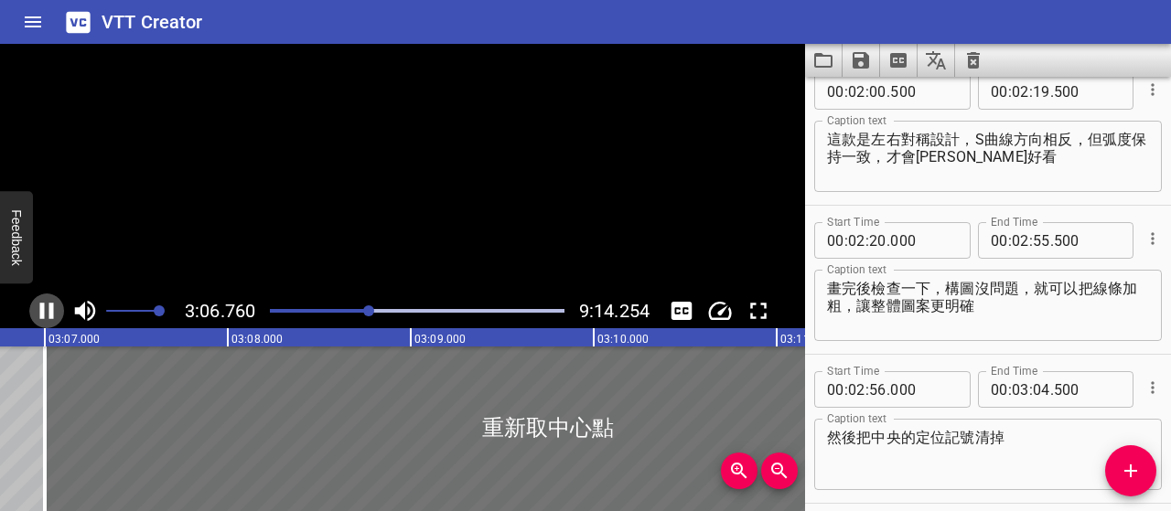
click at [53, 308] on icon "Play/Pause" at bounding box center [46, 310] width 27 height 27
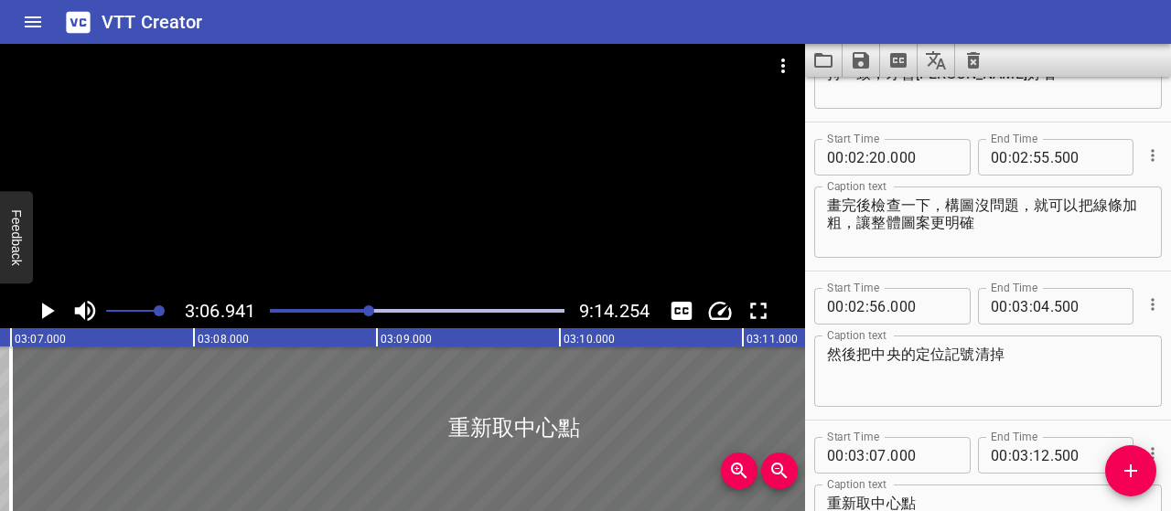
scroll to position [1549, 0]
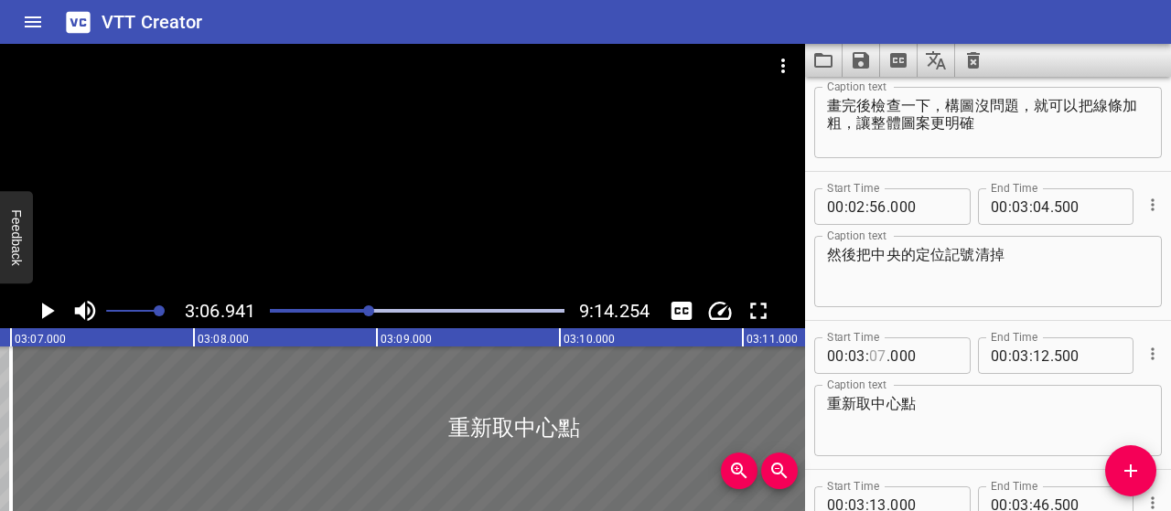
click at [871, 351] on input "number" at bounding box center [877, 356] width 17 height 37
type input "06"
type input "500"
click at [1071, 202] on input "number" at bounding box center [1087, 206] width 67 height 37
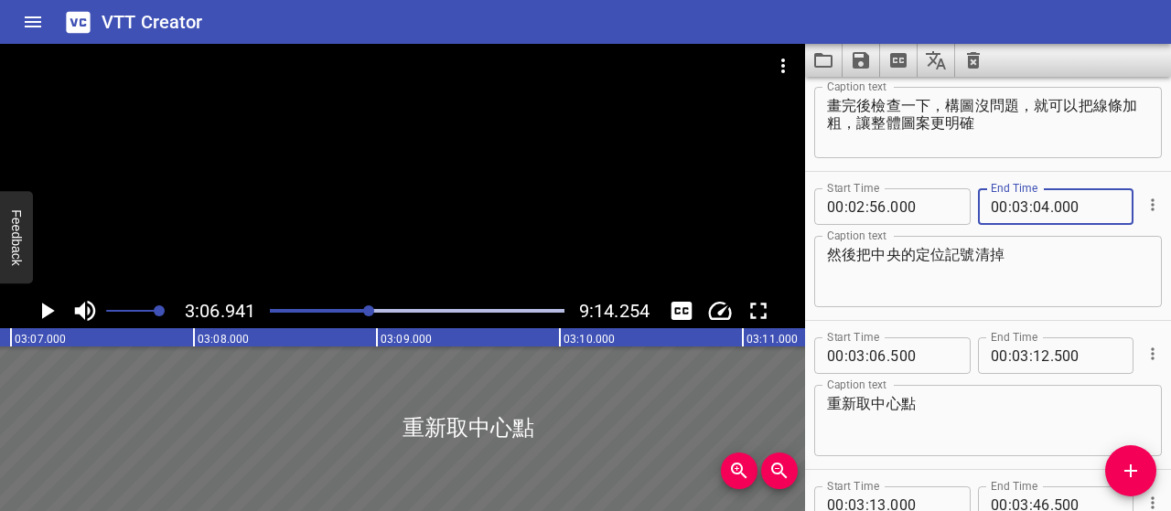
type input "000"
click at [994, 429] on textarea "重新取中心點" at bounding box center [988, 421] width 322 height 52
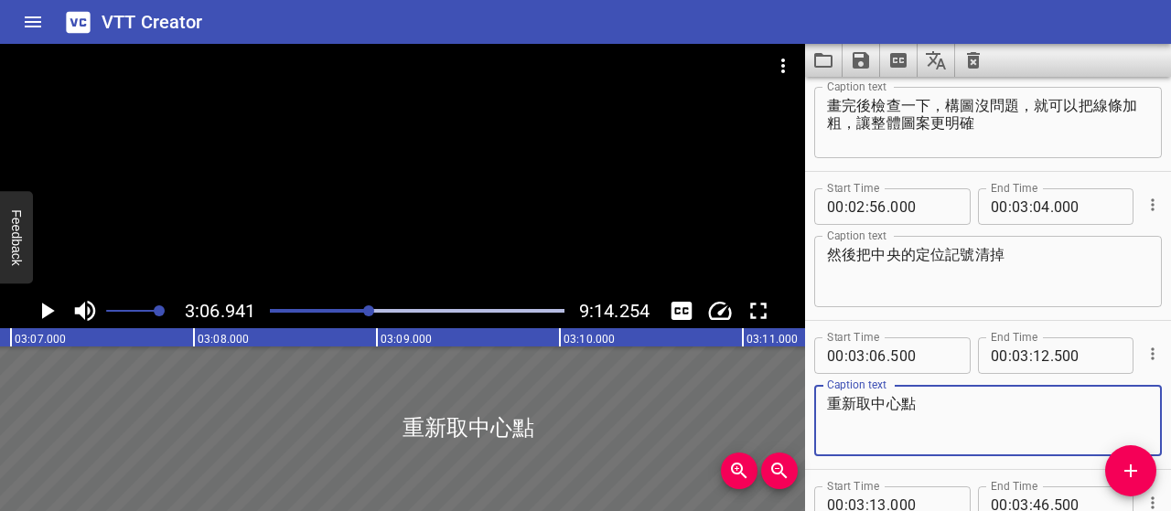
click at [35, 309] on icon "Play/Pause" at bounding box center [46, 310] width 27 height 27
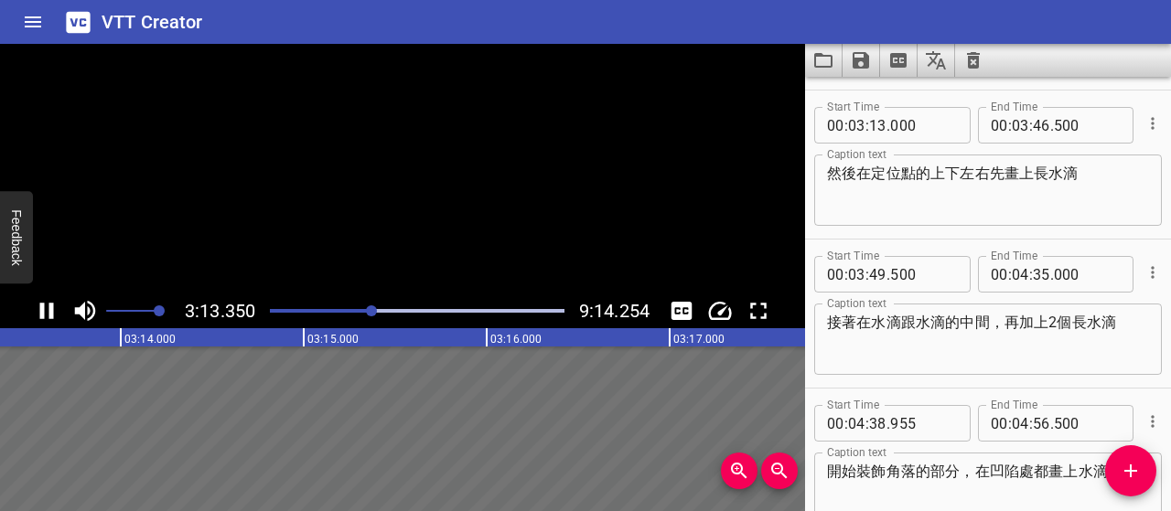
scroll to position [1939, 0]
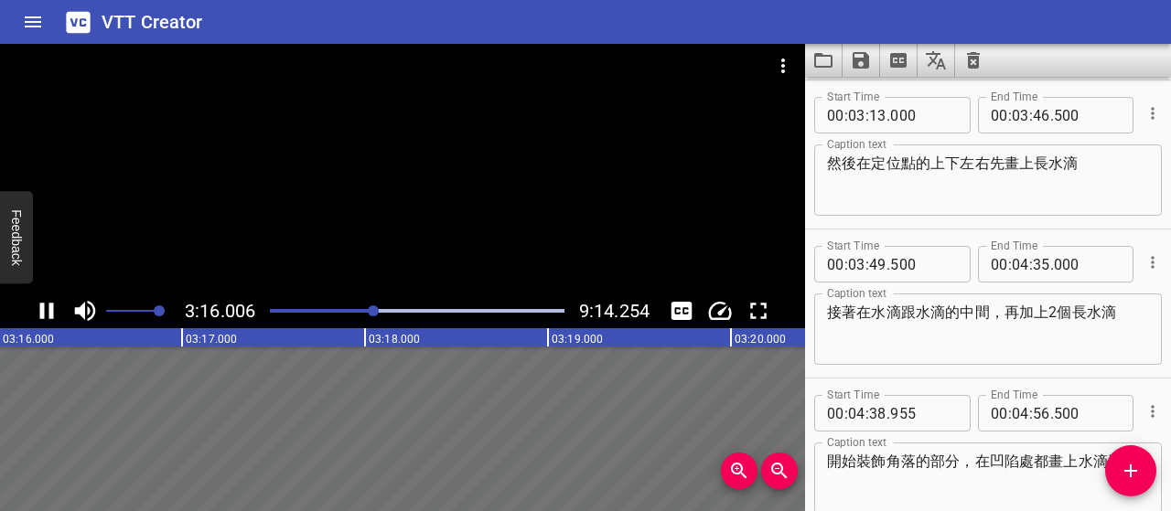
click at [38, 309] on icon "Play/Pause" at bounding box center [46, 310] width 27 height 27
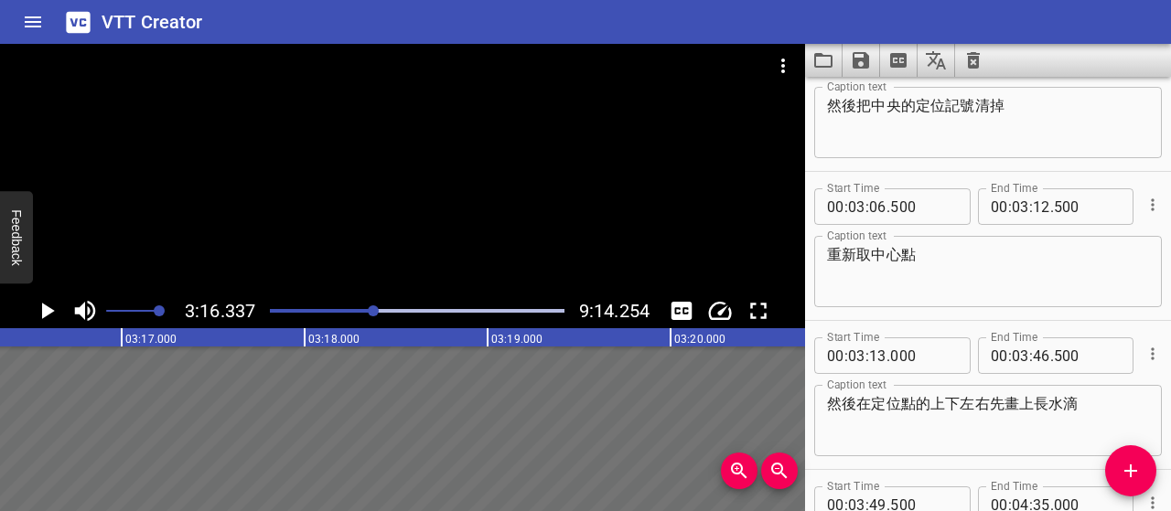
scroll to position [1664, 0]
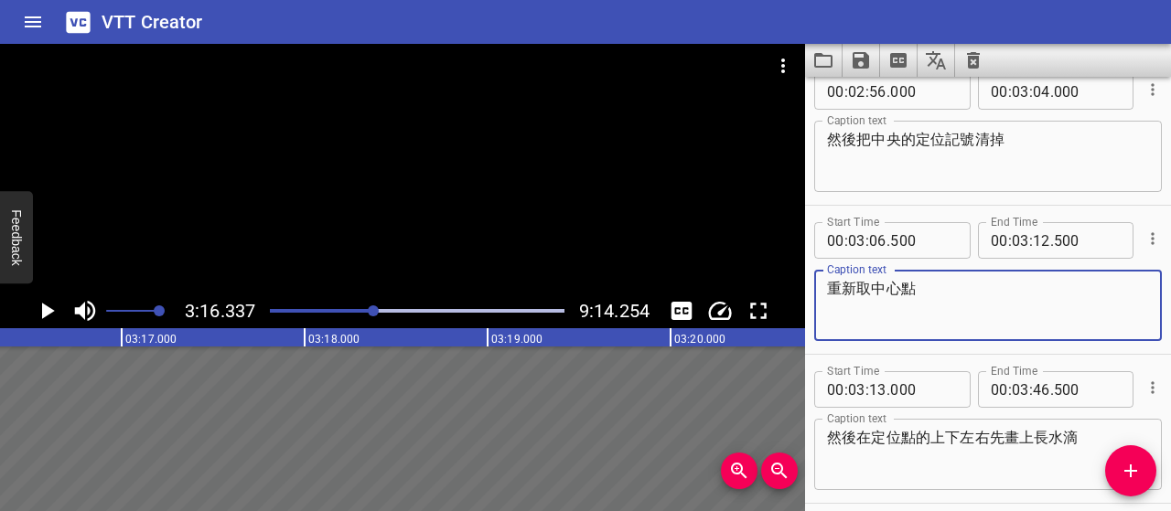
drag, startPoint x: 950, startPoint y: 281, endPoint x: 826, endPoint y: 303, distance: 125.4
click at [826, 303] on div "重新取中心點 Caption text" at bounding box center [988, 305] width 348 height 71
paste textarea "重新取膠畫出清晰的定位點和水滴型中心圖案"
type textarea "重新取膠畫出清晰的定位點和水滴型中心圖案"
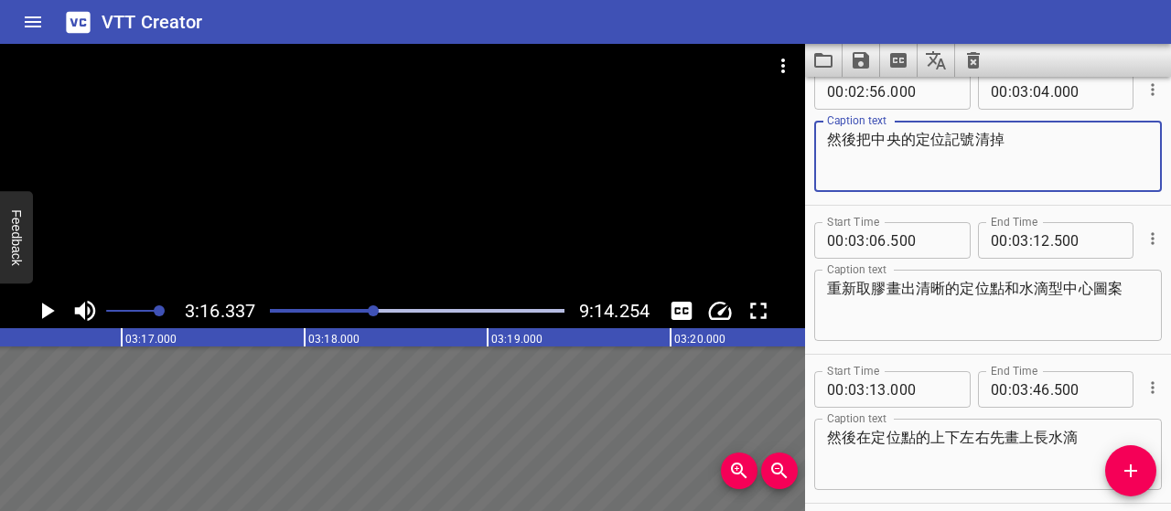
click at [1015, 164] on textarea "然後把中央的定位記號清掉" at bounding box center [988, 157] width 322 height 52
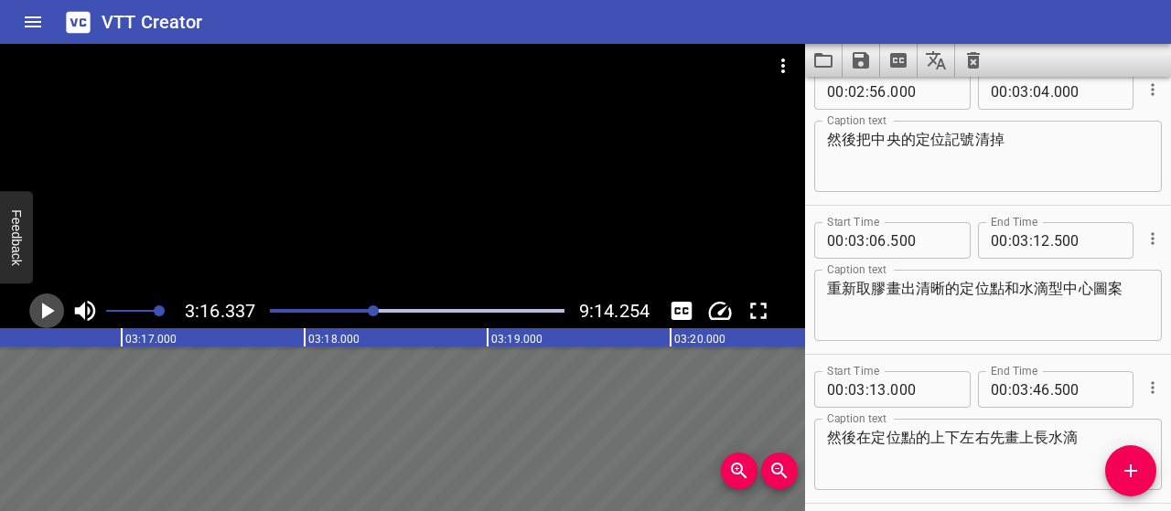
click at [52, 306] on icon "Play/Pause" at bounding box center [46, 310] width 27 height 27
click at [52, 306] on icon "Play/Pause" at bounding box center [47, 311] width 14 height 16
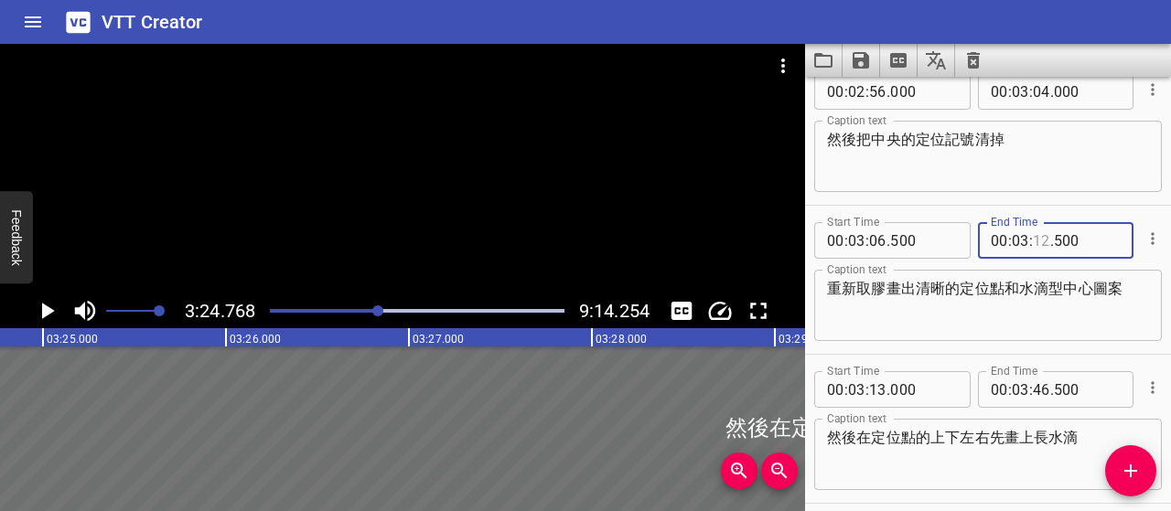
click at [1033, 242] on input "number" at bounding box center [1041, 240] width 17 height 37
type input "15"
type input "000"
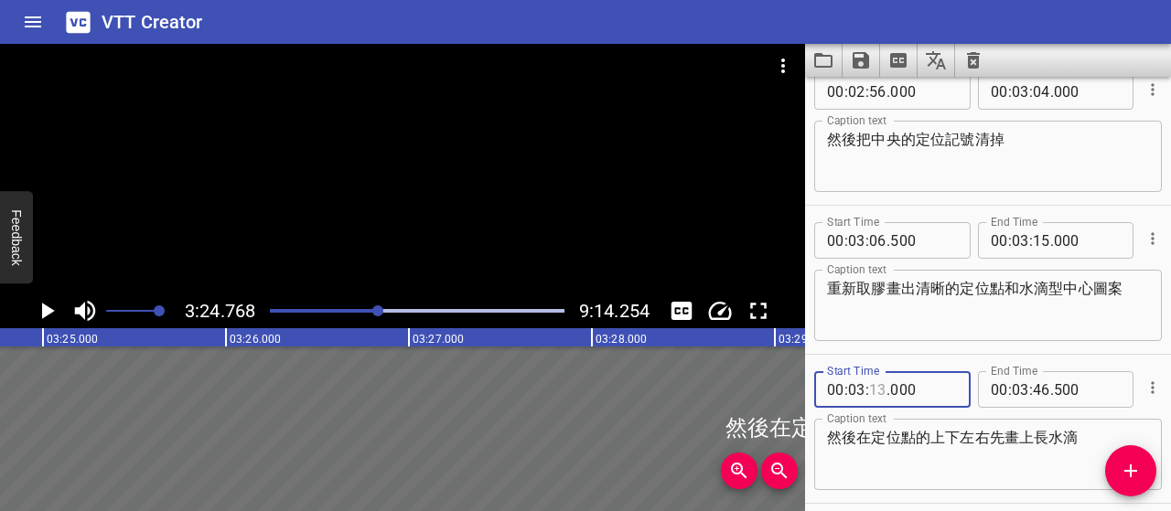
click at [873, 390] on input "number" at bounding box center [877, 389] width 17 height 37
type input "15"
type input "500"
click at [1039, 451] on textarea "然後在定位點的上下左右先畫上長水滴" at bounding box center [988, 455] width 322 height 52
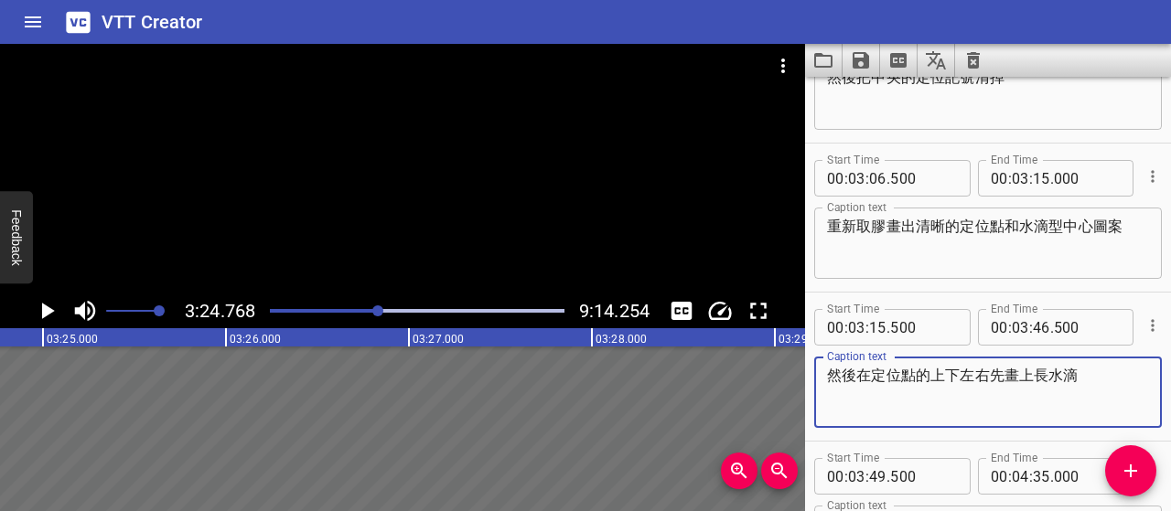
scroll to position [1756, 0]
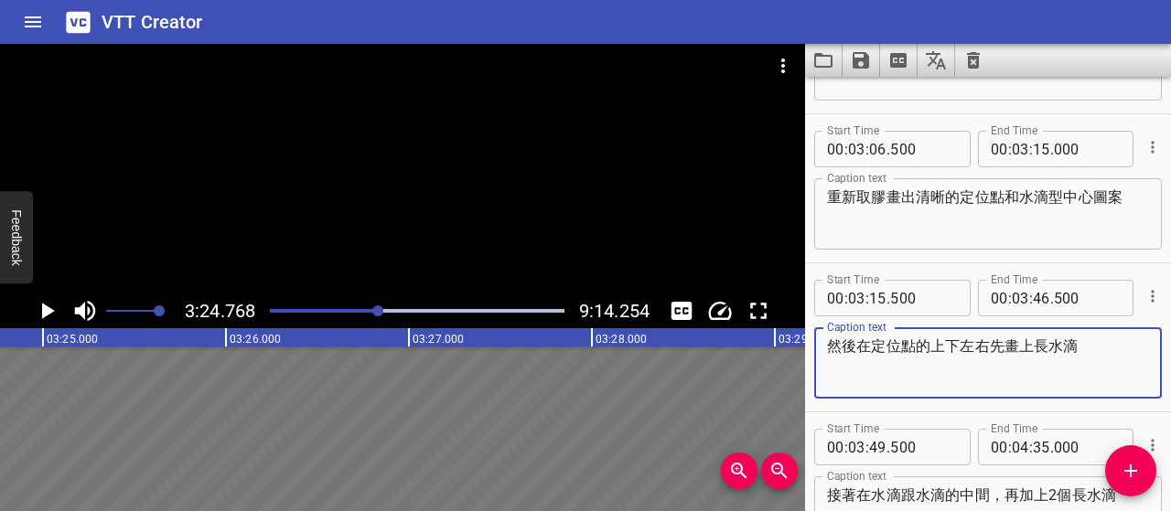
drag, startPoint x: 932, startPoint y: 343, endPoint x: 785, endPoint y: 354, distance: 147.7
click at [785, 354] on main "3:24.768 9:14.254 00:00.000 00:01.000 00:02.000 00:03.000 00:04.000 00:05.000 0…" at bounding box center [585, 277] width 1171 height 467
click at [49, 311] on icon "Play/Pause" at bounding box center [48, 311] width 13 height 16
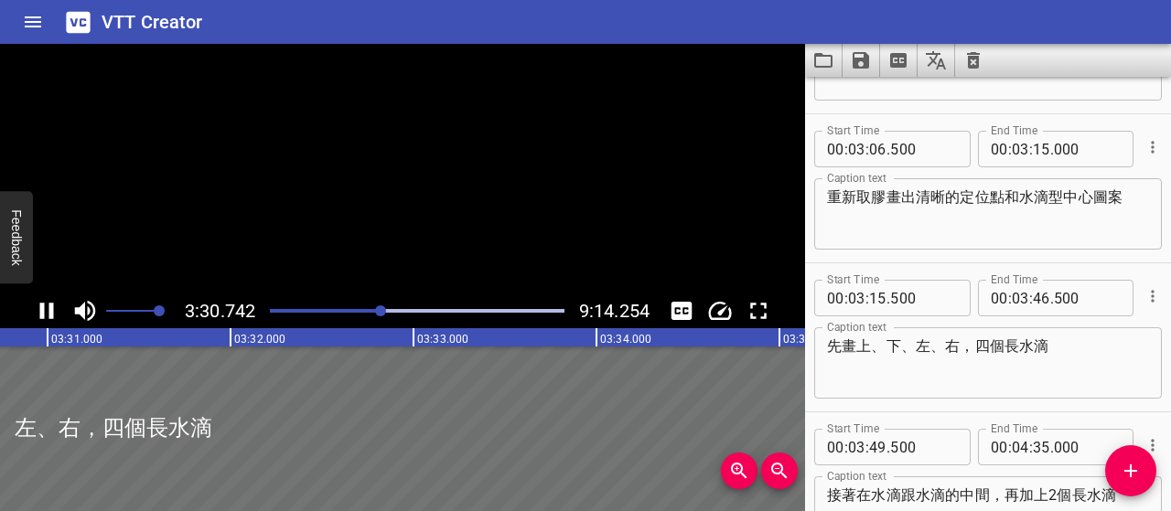
click at [49, 311] on icon "Play/Pause" at bounding box center [47, 311] width 14 height 16
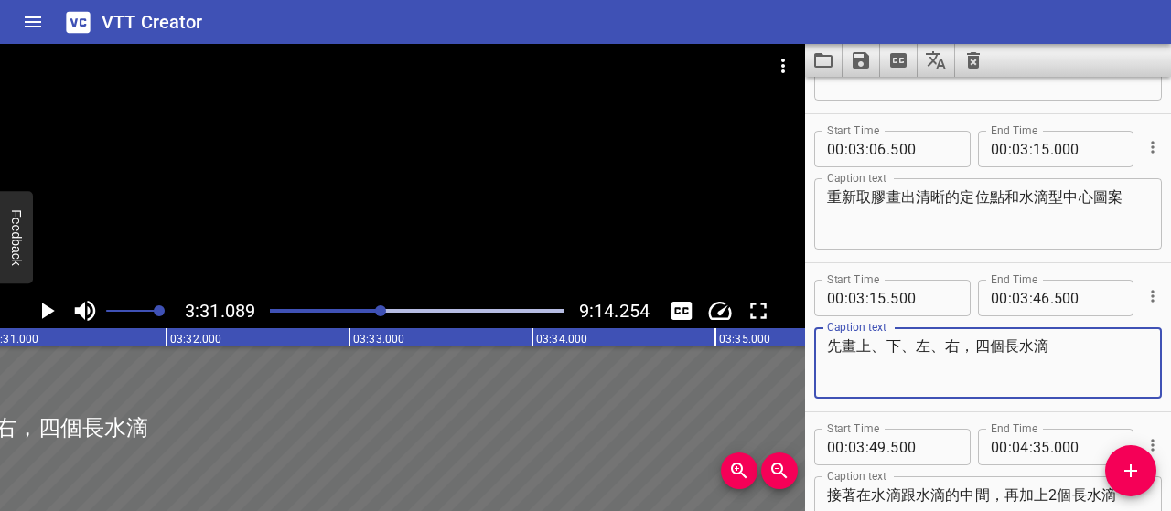
drag, startPoint x: 833, startPoint y: 342, endPoint x: 1103, endPoint y: 332, distance: 271.0
click at [1103, 332] on div "先畫上、下、左、右，四個長水滴 Caption text" at bounding box center [988, 363] width 348 height 71
click at [973, 342] on textarea "先畫上、下、左、右，四個長水滴" at bounding box center [988, 364] width 322 height 52
click at [857, 341] on textarea "先畫上、下、左、右四個長水滴" at bounding box center [988, 364] width 322 height 52
paste textarea "「"
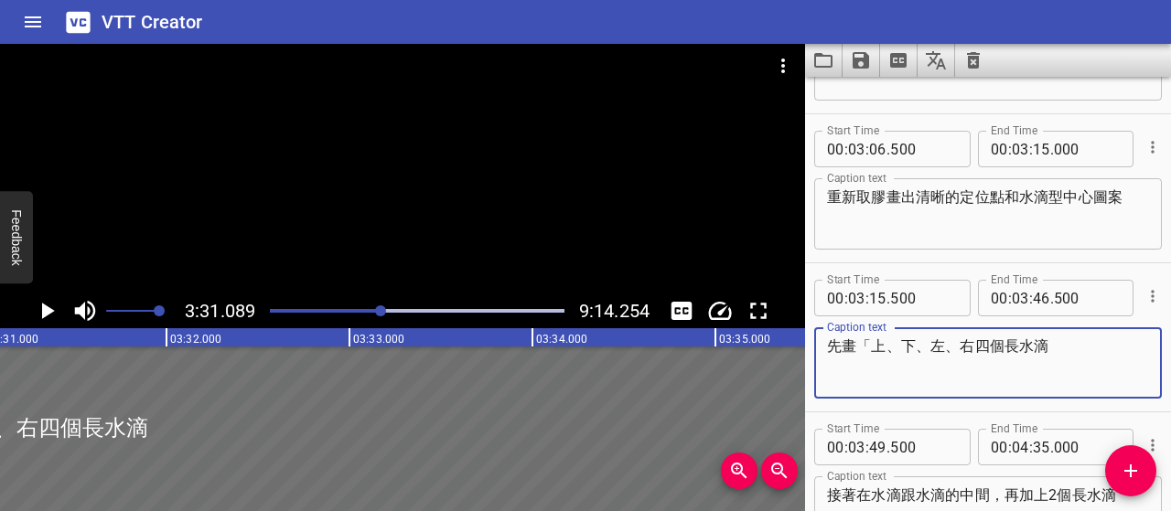
click at [976, 347] on textarea "先畫「上、下、左、右四個長水滴" at bounding box center [988, 364] width 322 height 52
paste textarea "」"
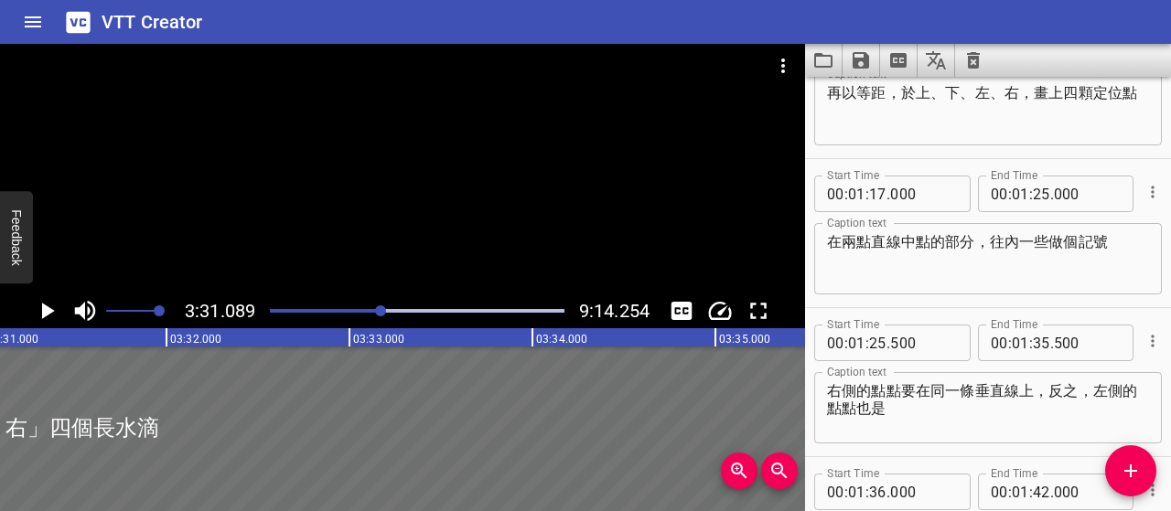
scroll to position [475, 0]
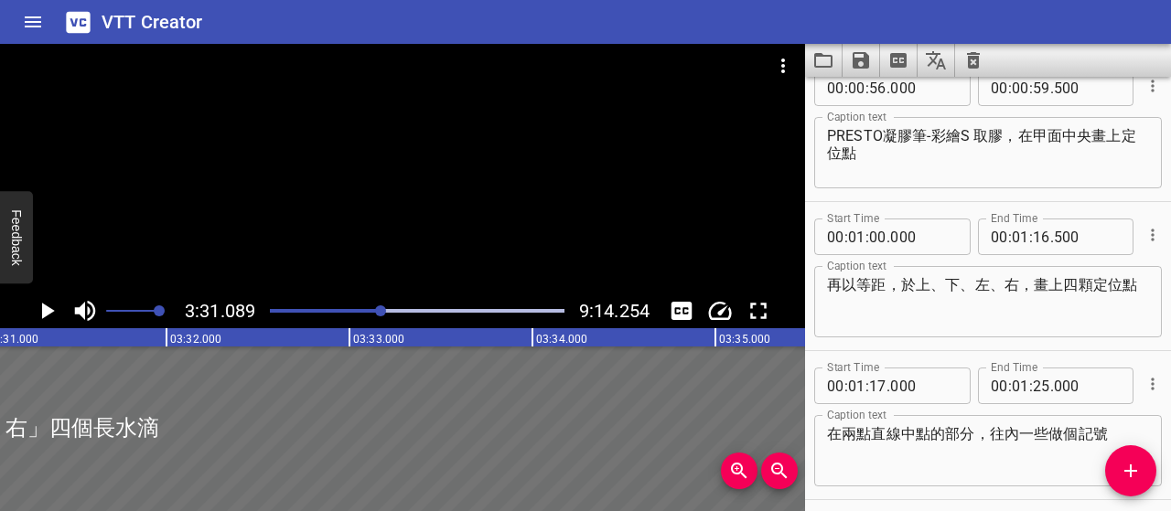
type textarea "先畫「上、下、左、右」四個長水滴"
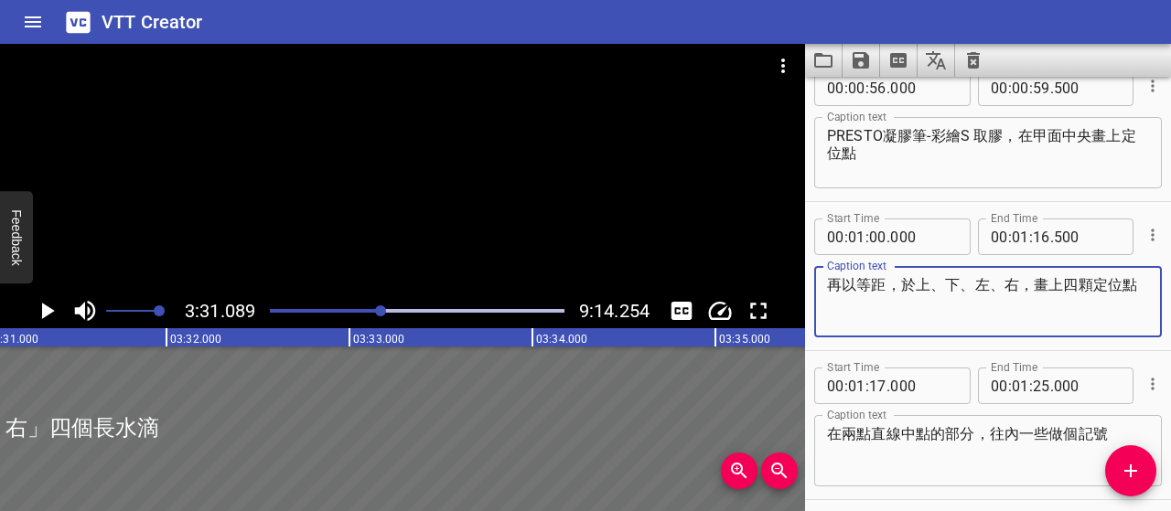
click at [1015, 285] on textarea "再以等距，於上、下、左、右，畫上四顆定位點" at bounding box center [988, 302] width 322 height 52
paste textarea "」"
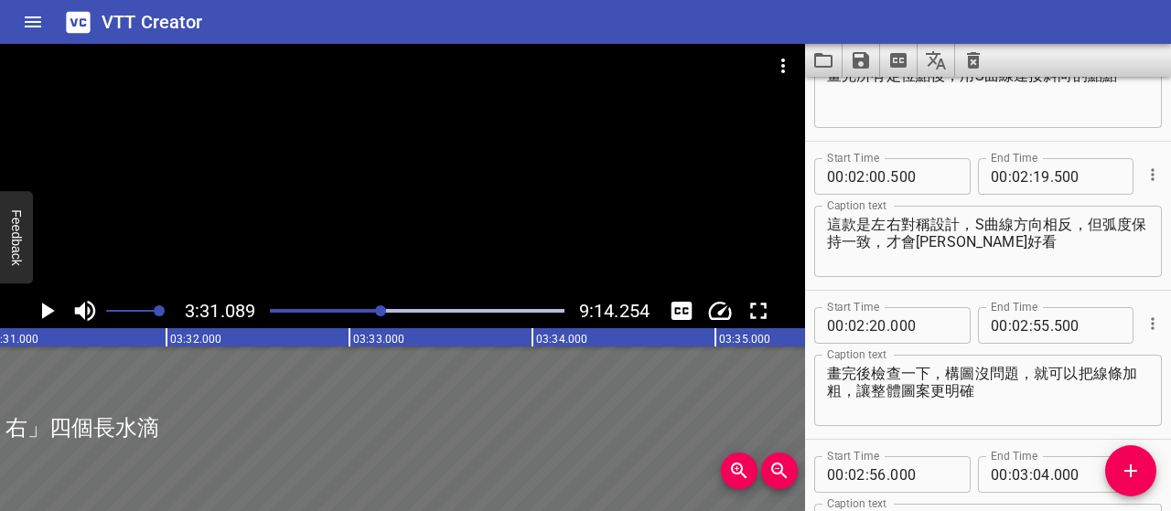
scroll to position [1664, 0]
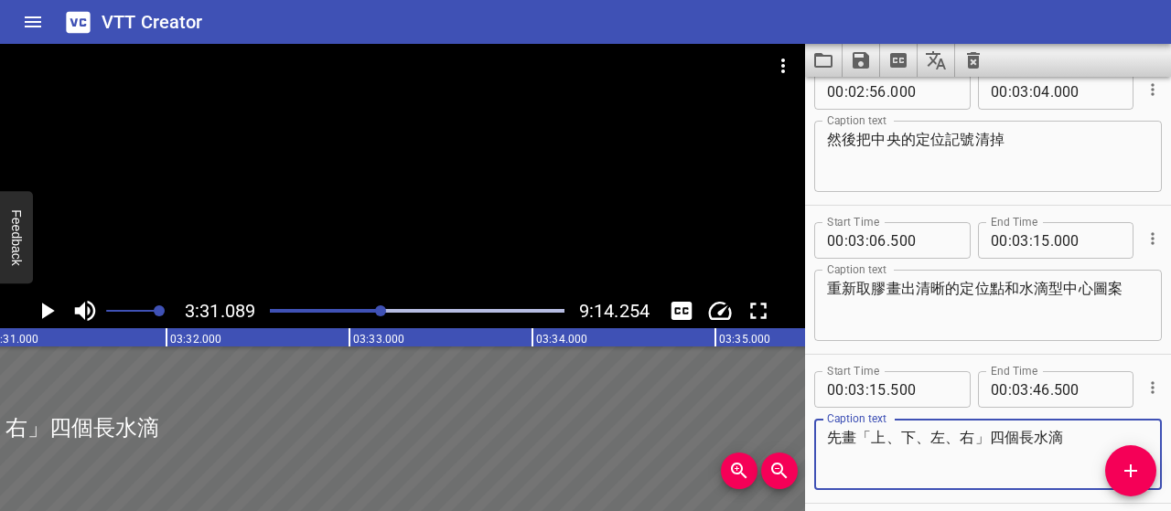
drag, startPoint x: 875, startPoint y: 435, endPoint x: 865, endPoint y: 435, distance: 10.1
click at [865, 435] on textarea "先畫「上、下、左、右」四個長水滴" at bounding box center [988, 455] width 322 height 52
click at [857, 435] on textarea "先畫「上、下、左、右」四個長水滴" at bounding box center [988, 455] width 322 height 52
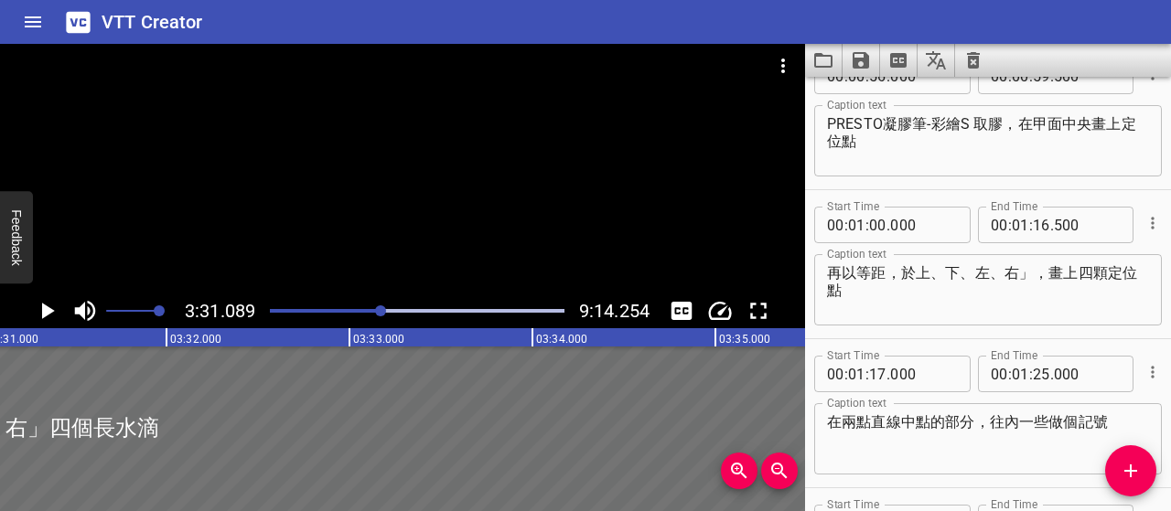
scroll to position [566, 0]
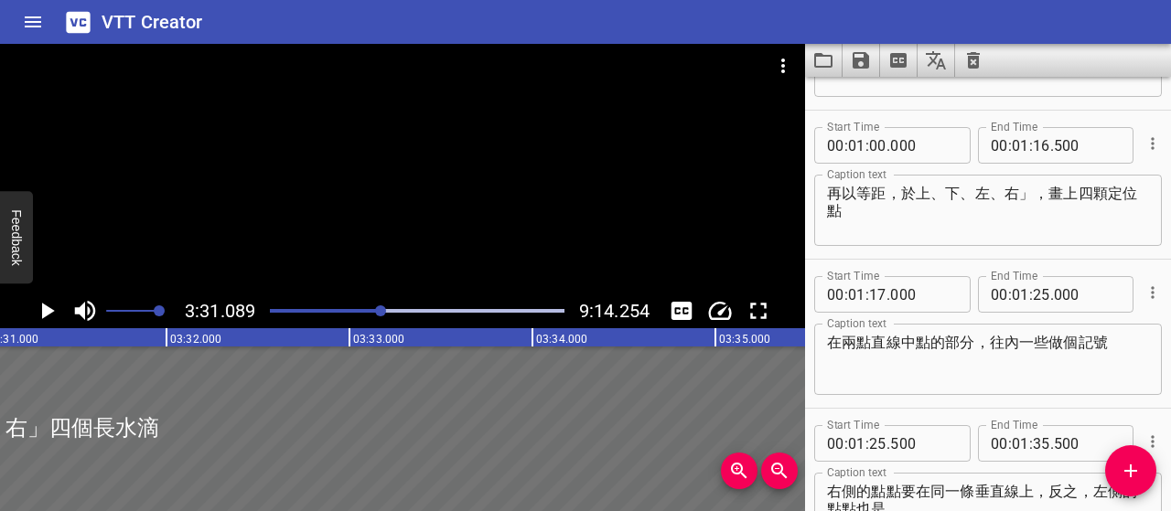
click at [917, 199] on textarea "再以等距，於上、下、左、右」，畫上四顆定位點" at bounding box center [988, 211] width 322 height 52
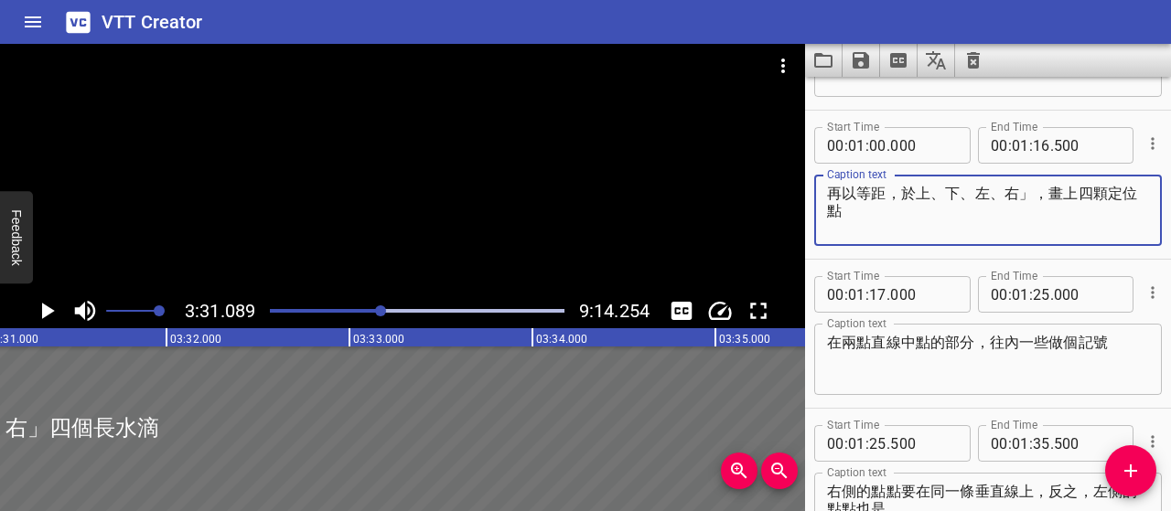
paste textarea "「"
click at [1058, 188] on textarea "再以等距，於「上、下、左、右」，畫上四顆定位點" at bounding box center [988, 211] width 322 height 52
type textarea "再以等距，於「上、下、左、右」畫上四顆定位點"
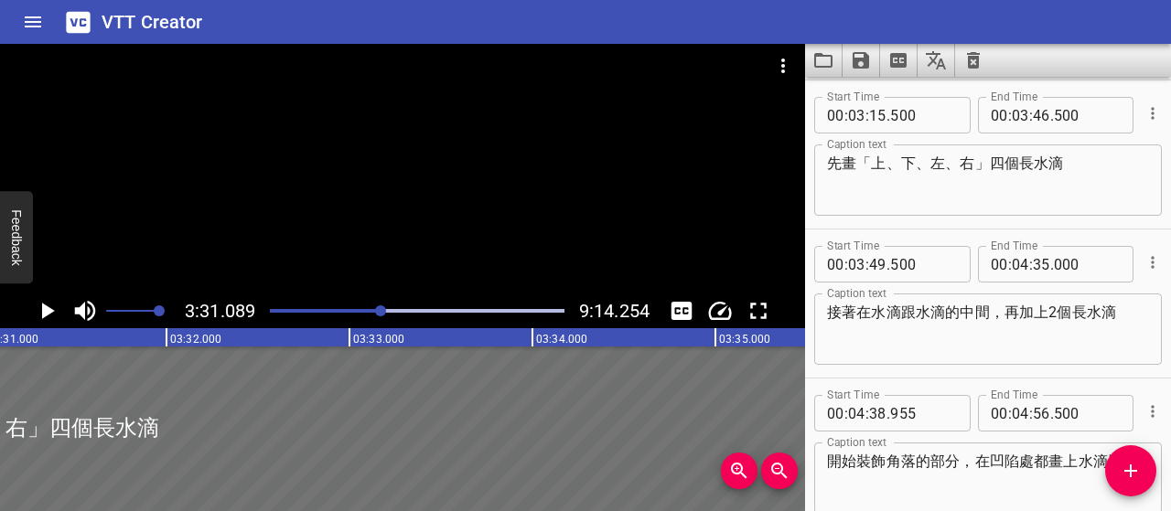
scroll to position [1847, 0]
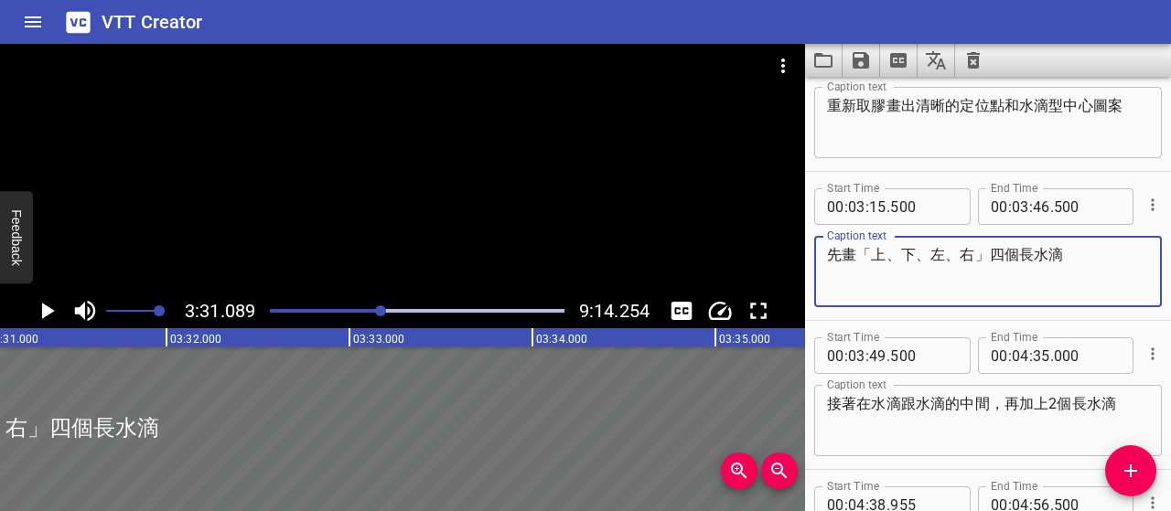
click at [1015, 283] on textarea "先畫「上、下、左、右」四個長水滴" at bounding box center [988, 272] width 322 height 52
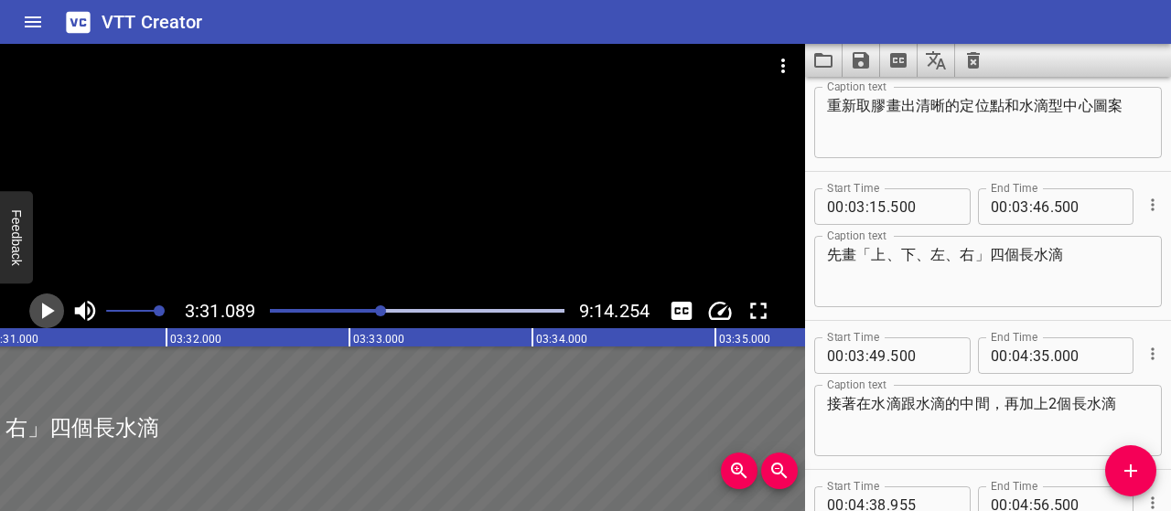
click at [47, 316] on icon "Play/Pause" at bounding box center [48, 311] width 13 height 16
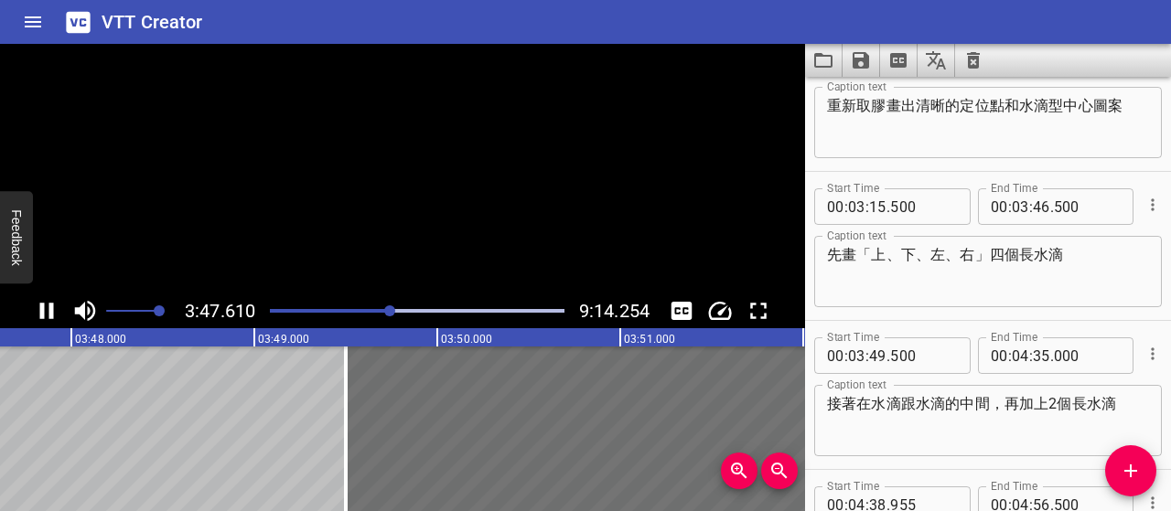
click at [46, 315] on icon "Play/Pause" at bounding box center [46, 310] width 27 height 27
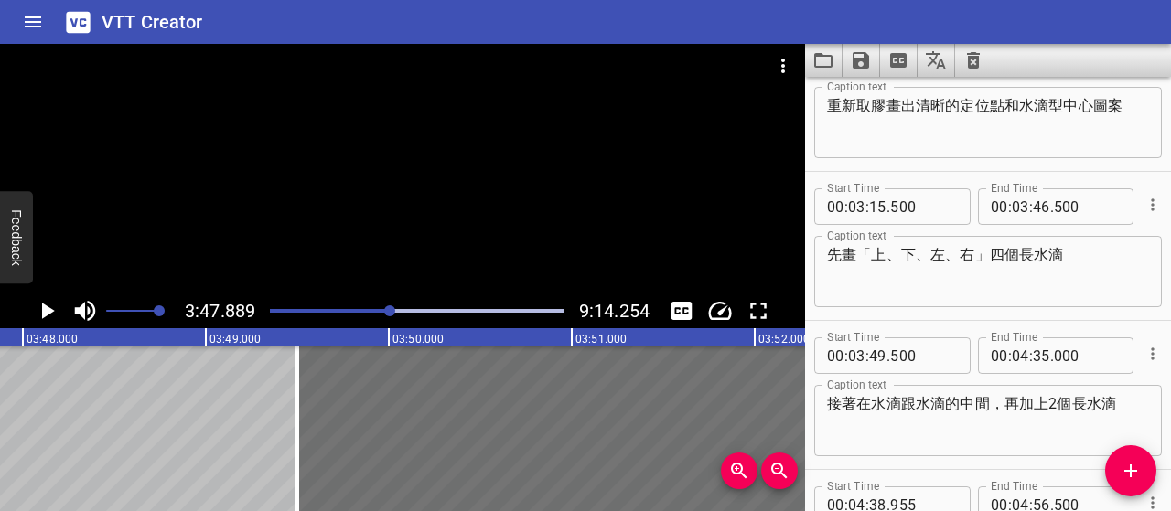
scroll to position [0, 41697]
click at [46, 315] on icon "Play/Pause" at bounding box center [48, 311] width 13 height 16
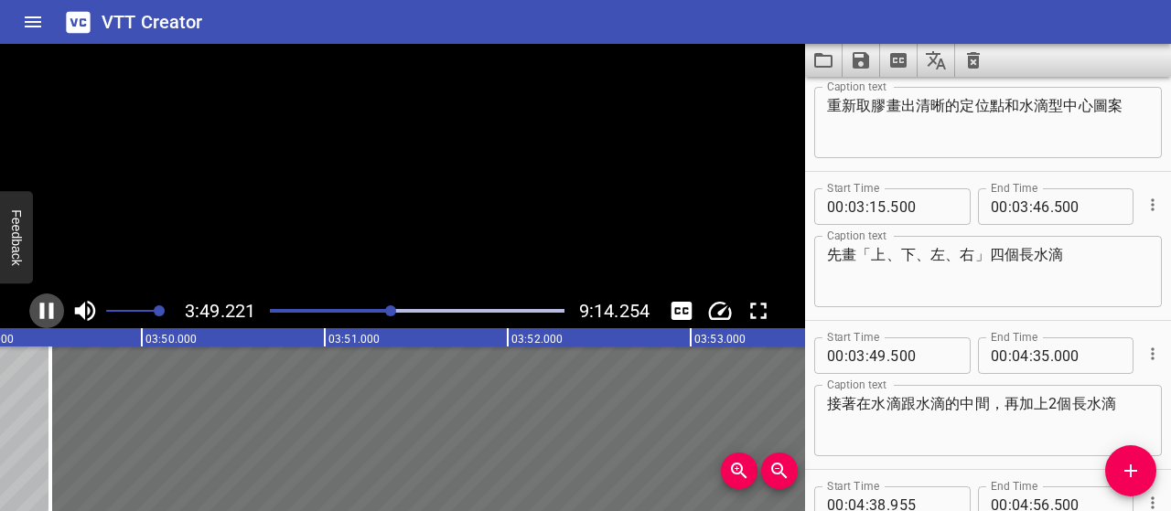
click at [46, 315] on icon "Play/Pause" at bounding box center [46, 310] width 27 height 27
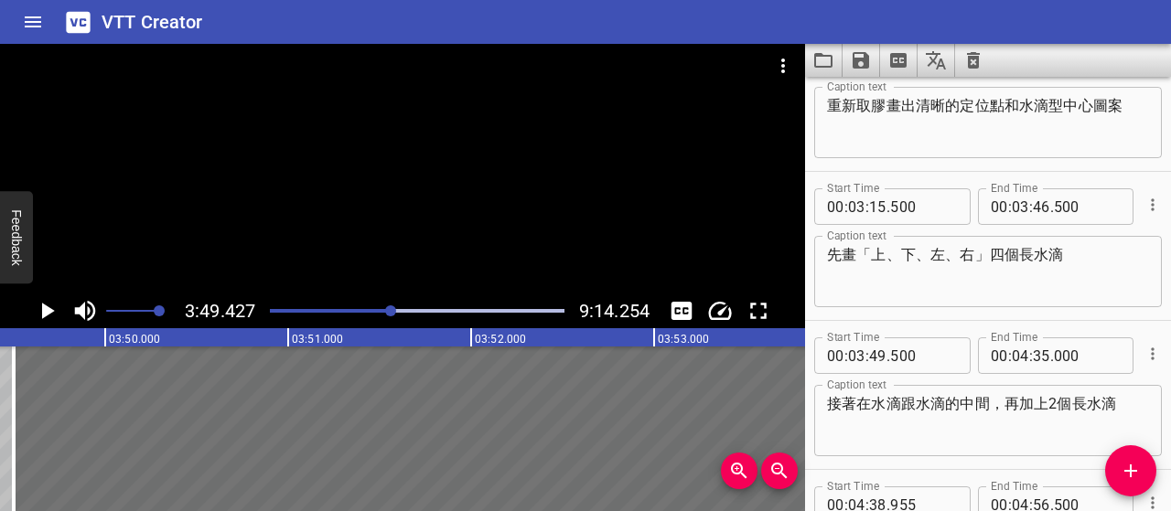
click at [46, 312] on icon "Play/Pause" at bounding box center [48, 311] width 13 height 16
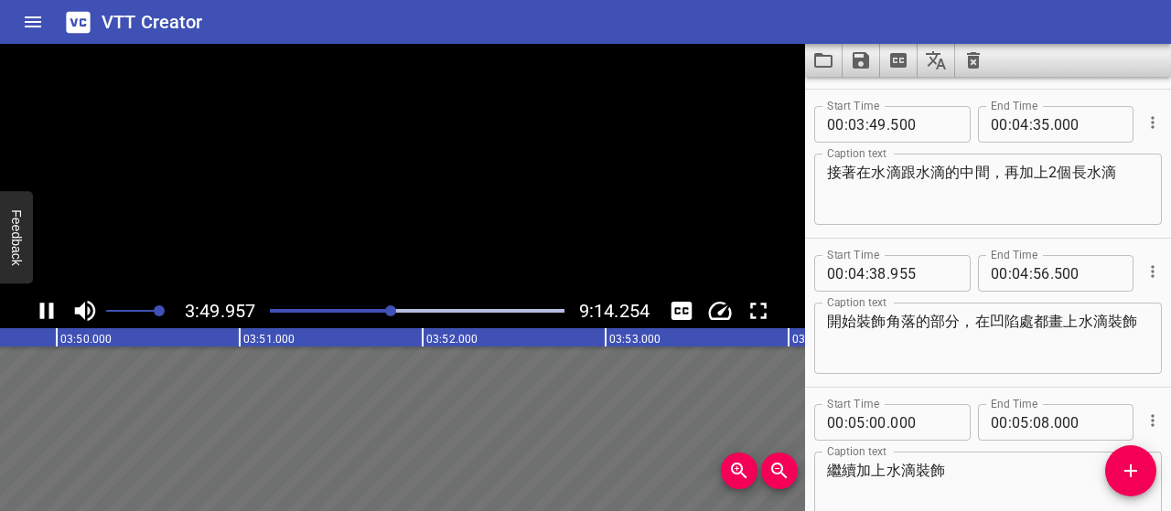
scroll to position [2088, 0]
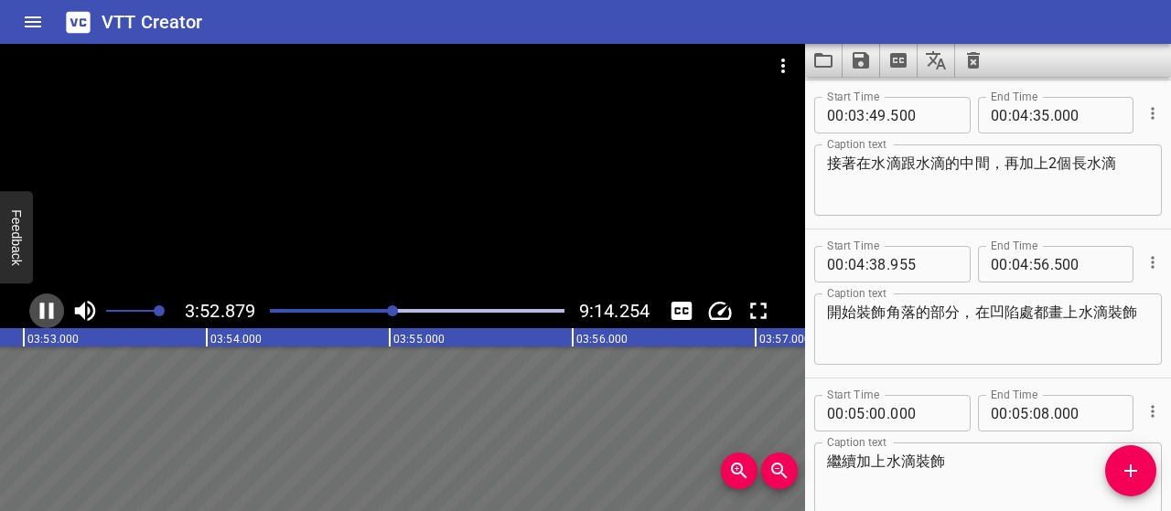
click at [42, 312] on icon "Play/Pause" at bounding box center [47, 311] width 14 height 16
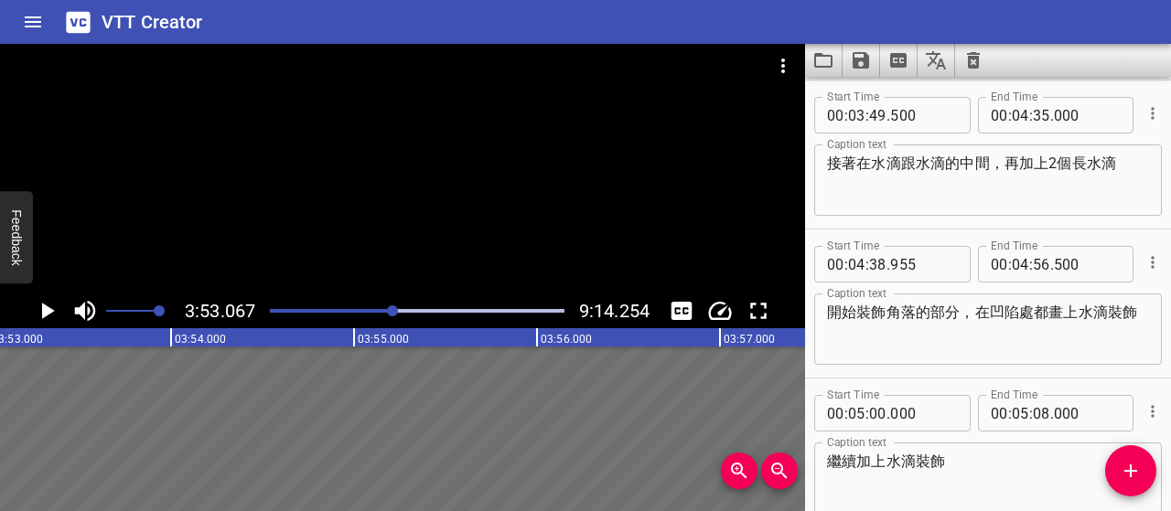
click at [1087, 161] on textarea "接著在水滴跟水滴的中間，再加上2個長水滴" at bounding box center [988, 181] width 322 height 52
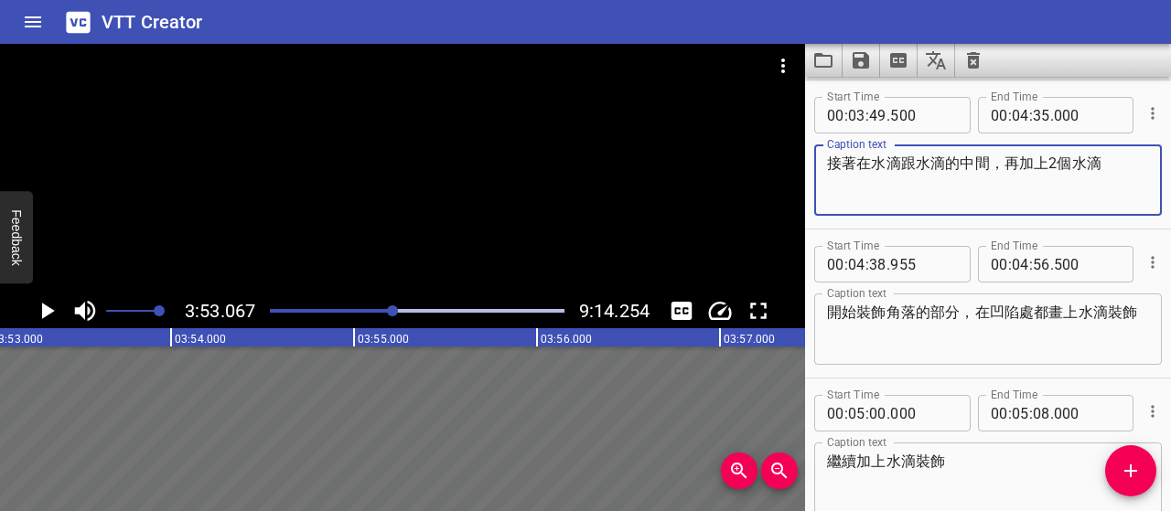
type textarea "接著在水滴跟水滴的中間，再加上2個水滴"
click at [43, 313] on icon "Play/Pause" at bounding box center [48, 311] width 13 height 16
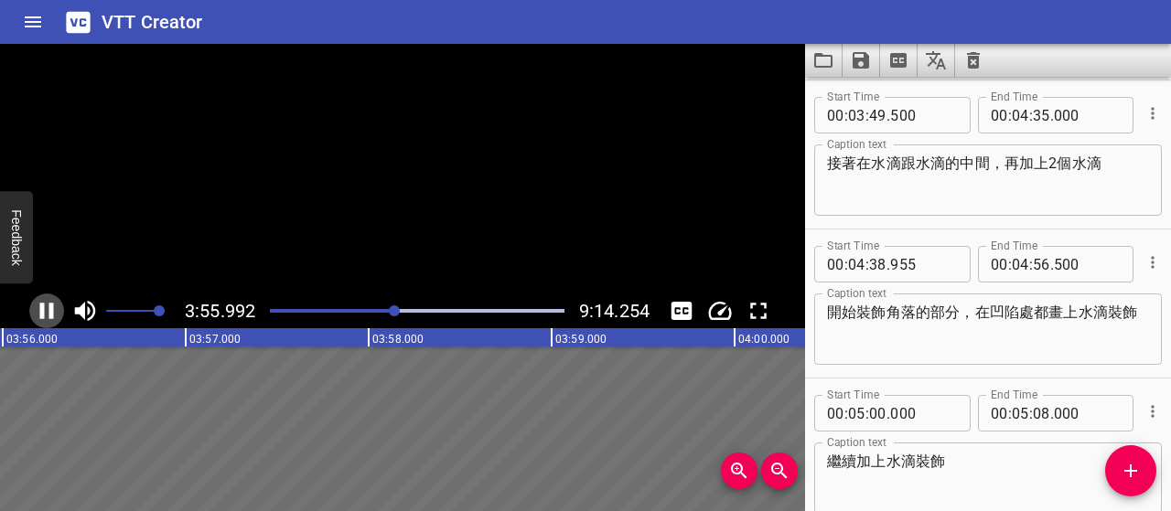
click at [43, 313] on icon "Play/Pause" at bounding box center [47, 311] width 14 height 16
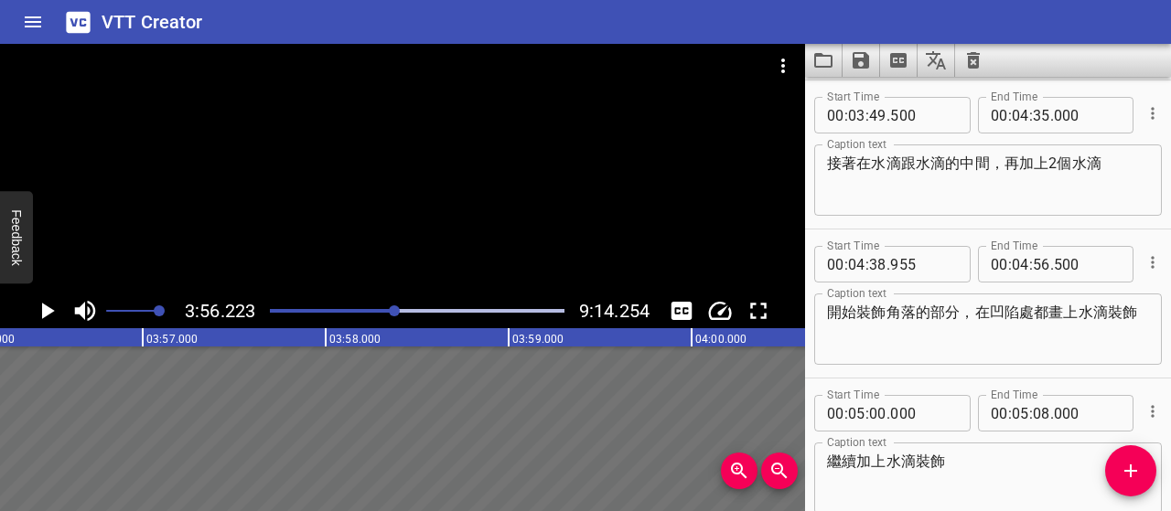
scroll to position [0, 43222]
click at [48, 308] on icon "Play/Pause" at bounding box center [48, 311] width 13 height 16
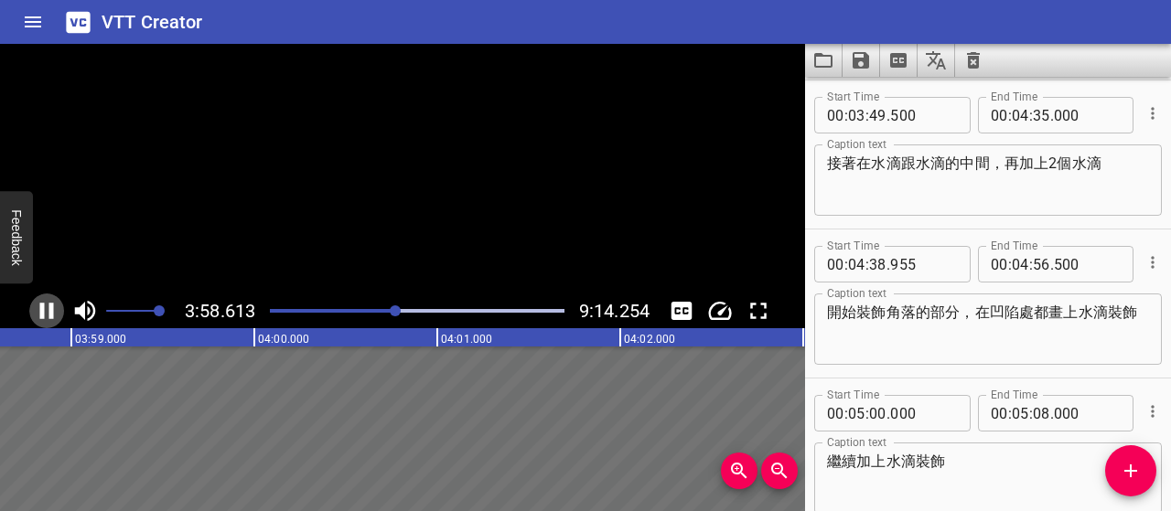
click at [47, 307] on icon "Play/Pause" at bounding box center [46, 310] width 27 height 27
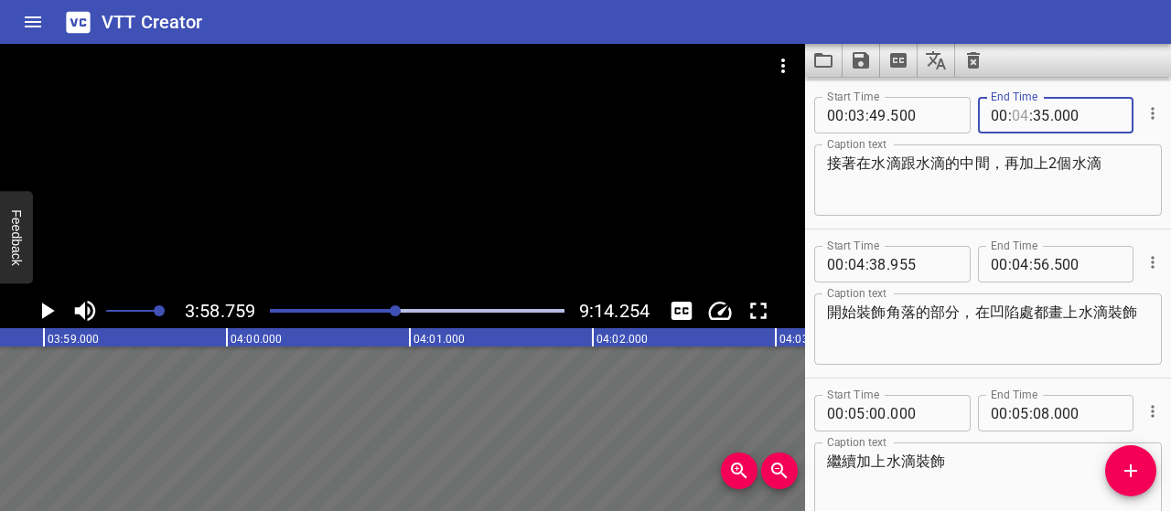
click at [1017, 115] on input "number" at bounding box center [1020, 115] width 17 height 37
type input "03"
type input "58"
type input "000"
click at [1133, 462] on icon "Add Cue" at bounding box center [1131, 471] width 22 height 22
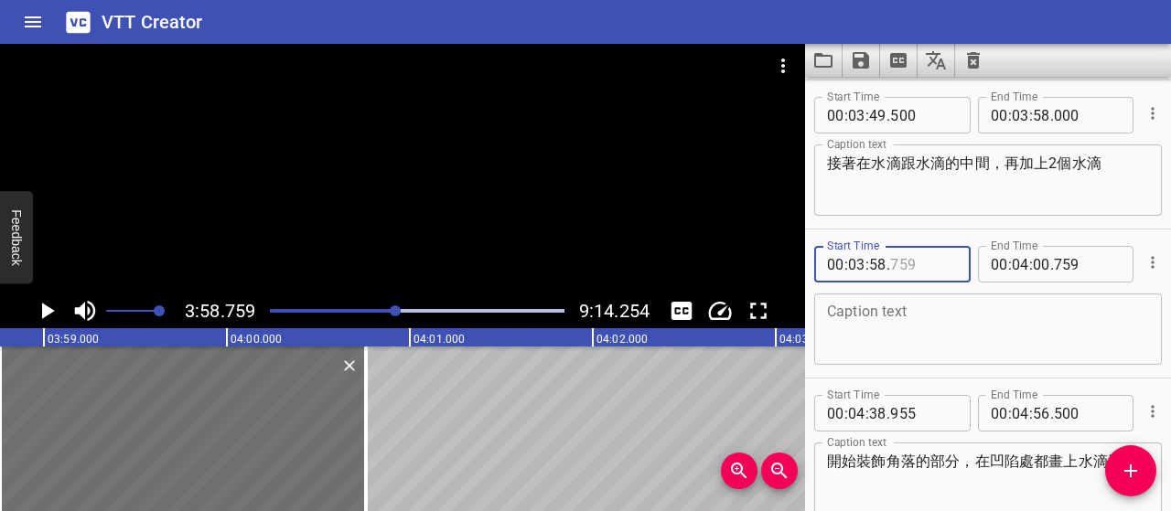
click at [897, 260] on input "number" at bounding box center [923, 264] width 67 height 37
type input "500"
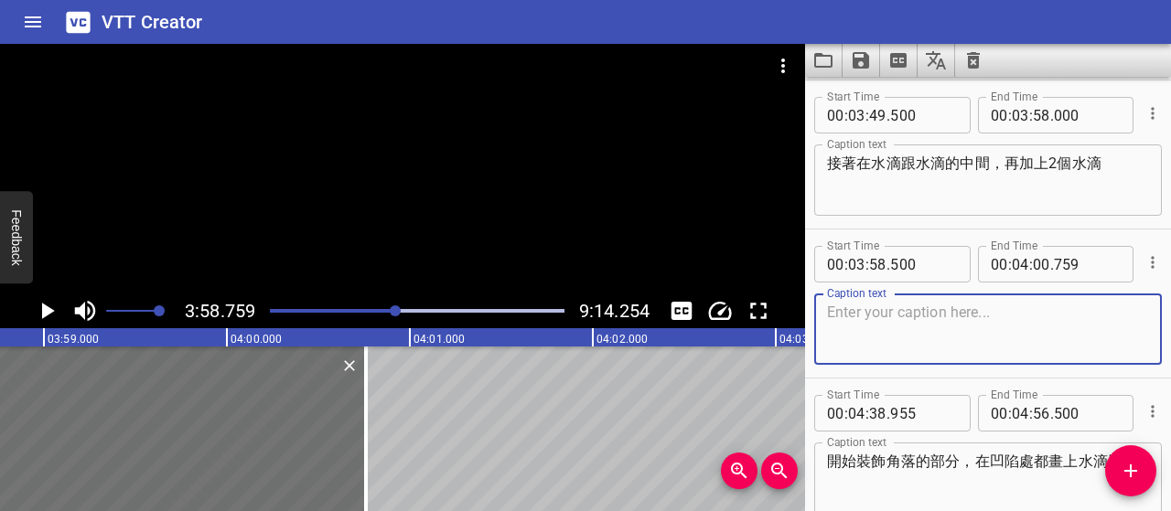
click at [1036, 316] on textarea at bounding box center [988, 330] width 322 height 52
paste textarea "先從順手方向開始畫，再依序完成其他區域"
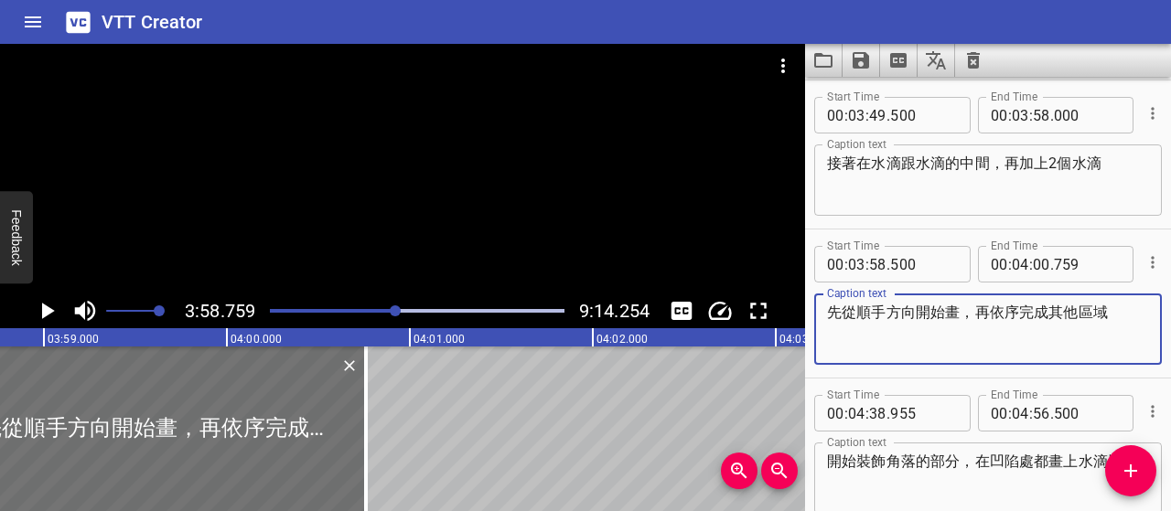
click at [921, 348] on textarea "先從順手方向開始畫，再依序完成其他區域" at bounding box center [988, 330] width 322 height 52
type textarea "先從順手方向開始畫，再依序完成其他區域"
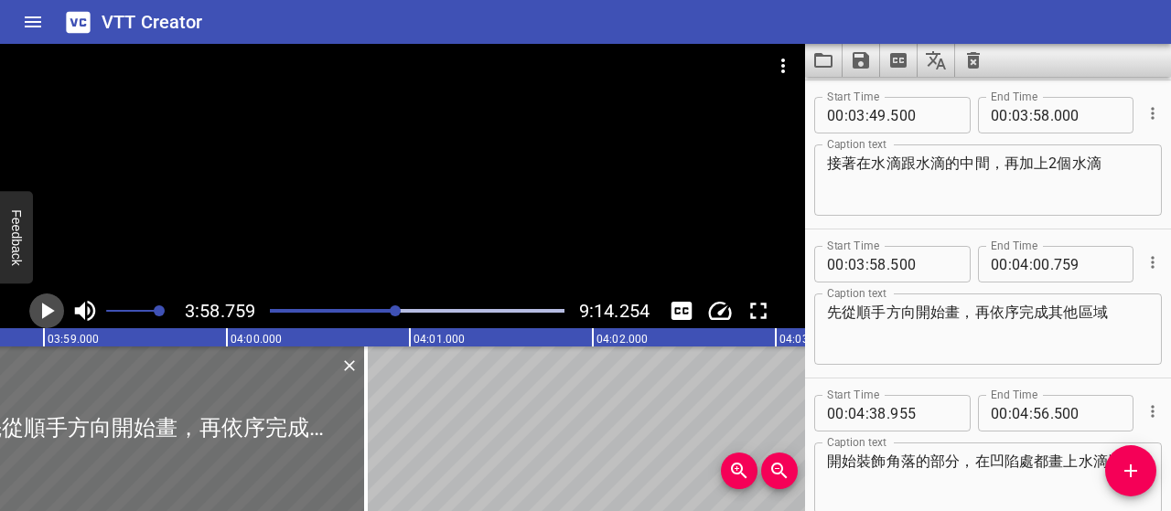
click at [49, 312] on icon "Play/Pause" at bounding box center [48, 311] width 13 height 16
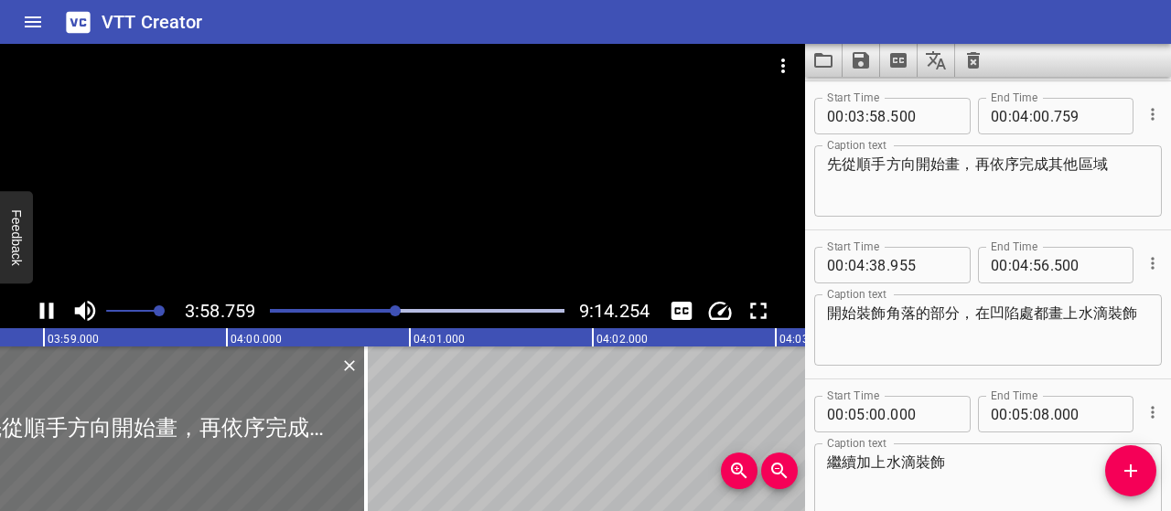
scroll to position [2237, 0]
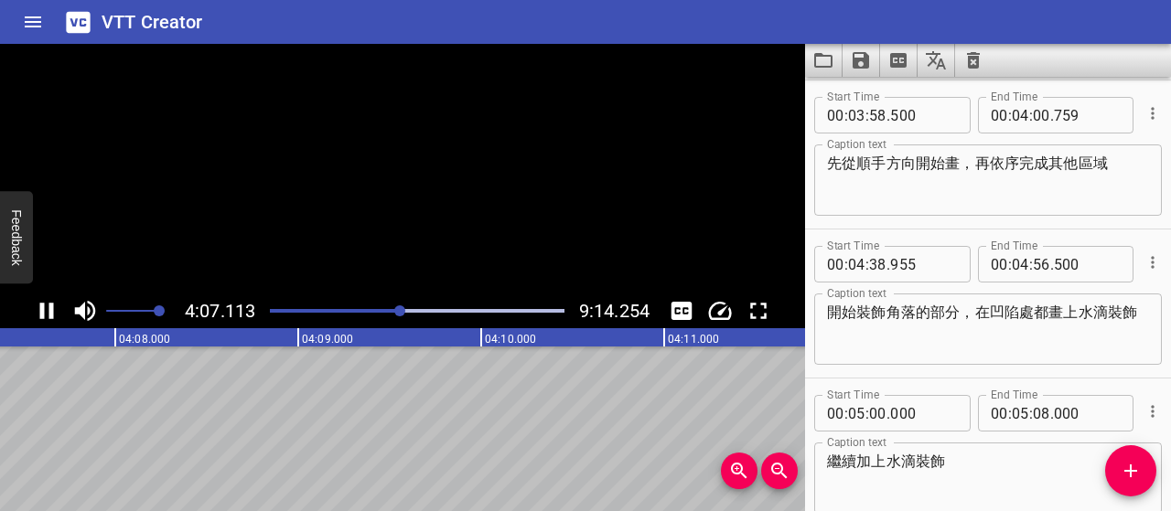
click at [49, 312] on icon "Play/Pause" at bounding box center [47, 311] width 14 height 16
click at [44, 310] on icon "Play/Pause" at bounding box center [48, 311] width 13 height 16
click at [44, 310] on icon "Play/Pause" at bounding box center [46, 310] width 27 height 27
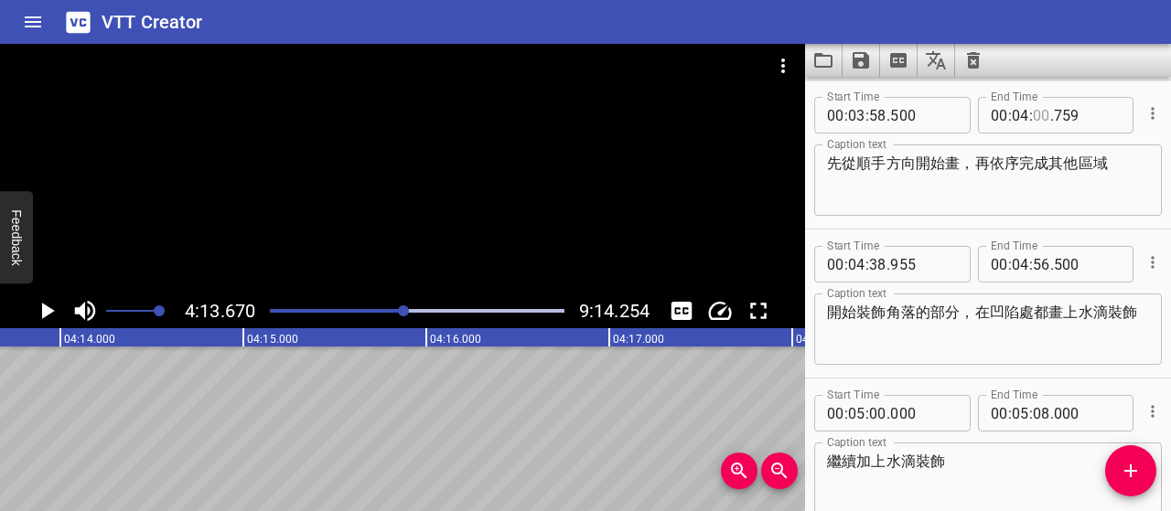
click at [1036, 114] on input "number" at bounding box center [1041, 115] width 17 height 37
type input "13"
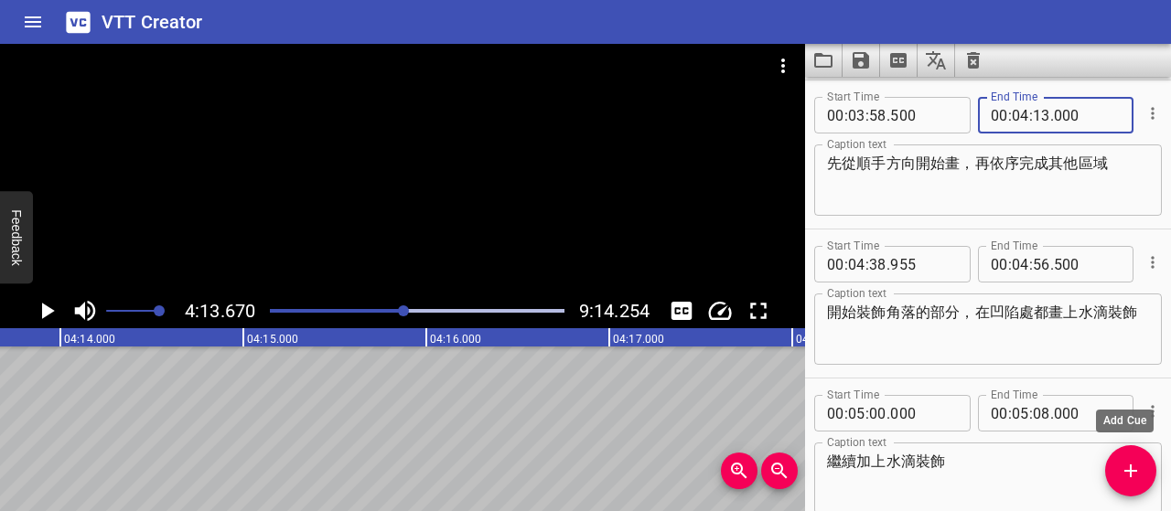
type input "000"
click at [1140, 469] on icon "Add Cue" at bounding box center [1131, 471] width 22 height 22
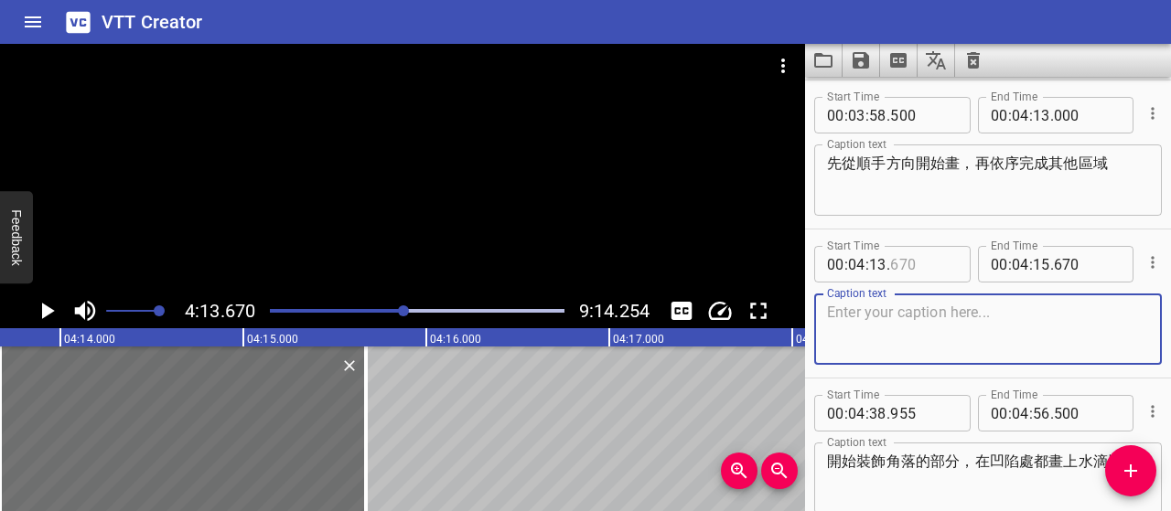
click at [908, 265] on input "number" at bounding box center [923, 264] width 67 height 37
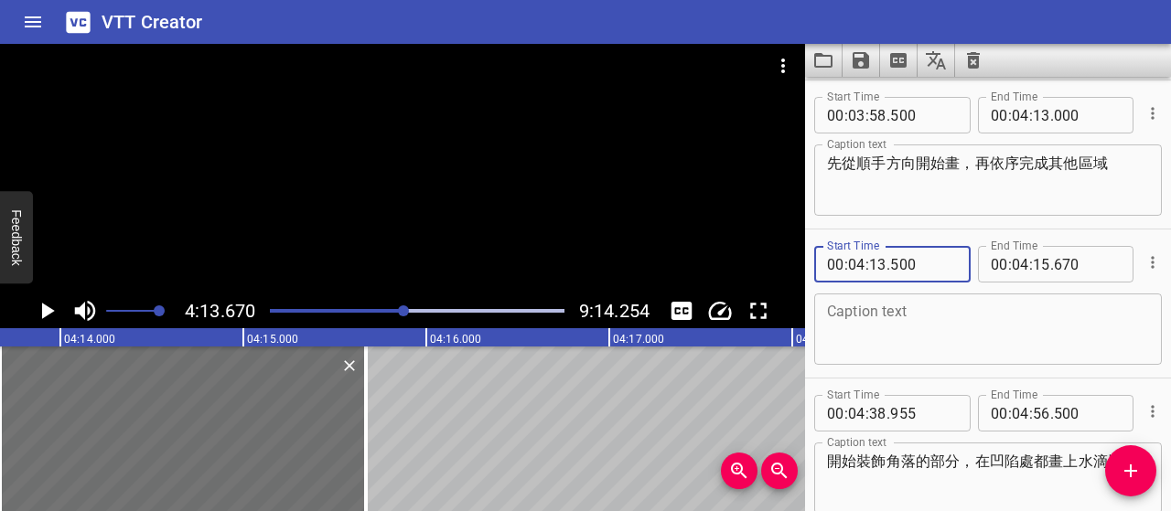
type input "500"
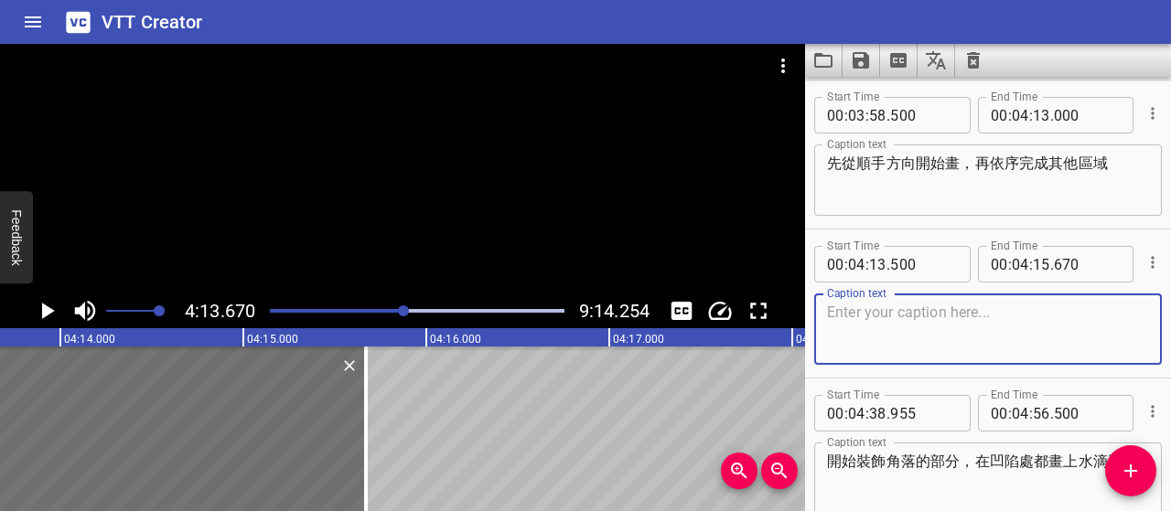
click at [926, 328] on textarea at bounding box center [988, 330] width 322 height 52
paste textarea "保持水滴大小與間距一致。"
type textarea "保持水滴大小與間距一致"
click at [46, 316] on icon "Play/Pause" at bounding box center [48, 311] width 13 height 16
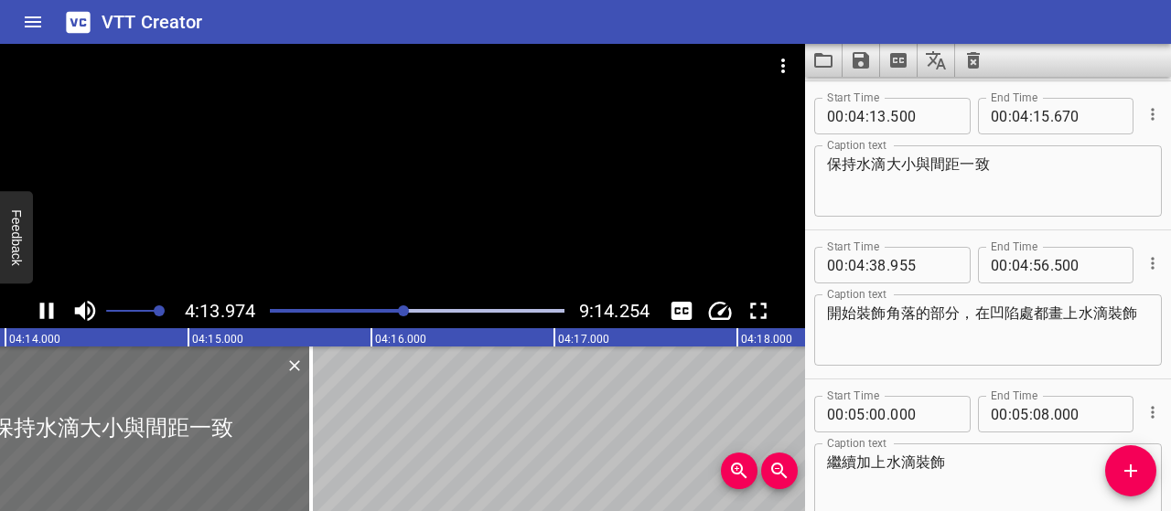
scroll to position [2386, 0]
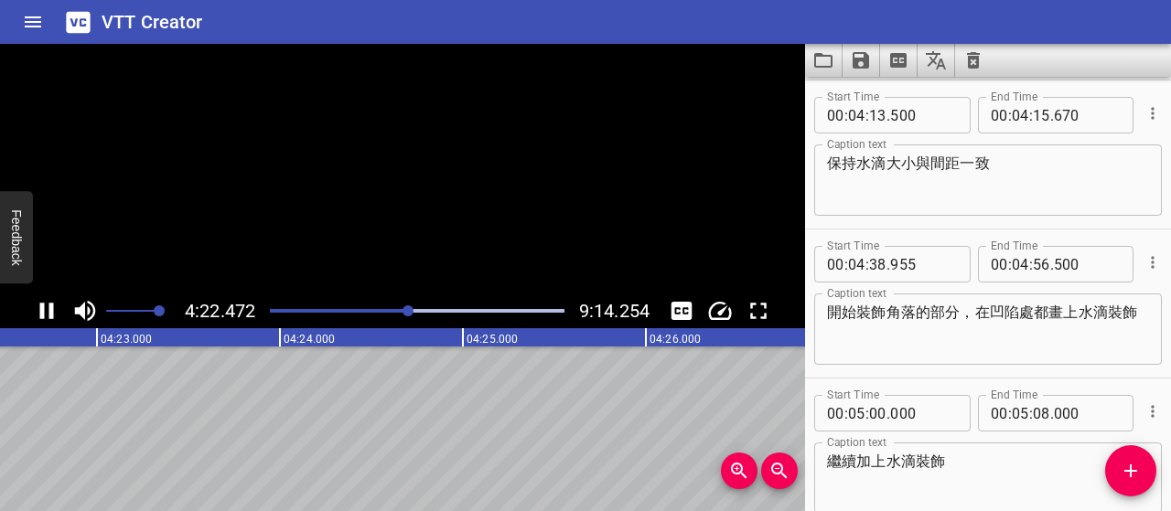
click at [48, 316] on icon "Play/Pause" at bounding box center [46, 310] width 27 height 27
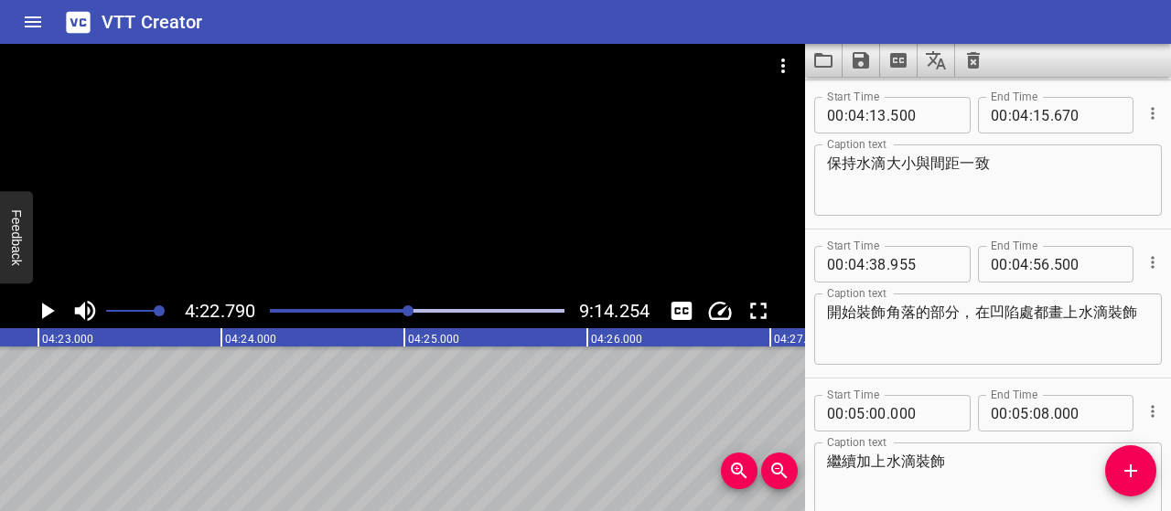
scroll to position [2294, 0]
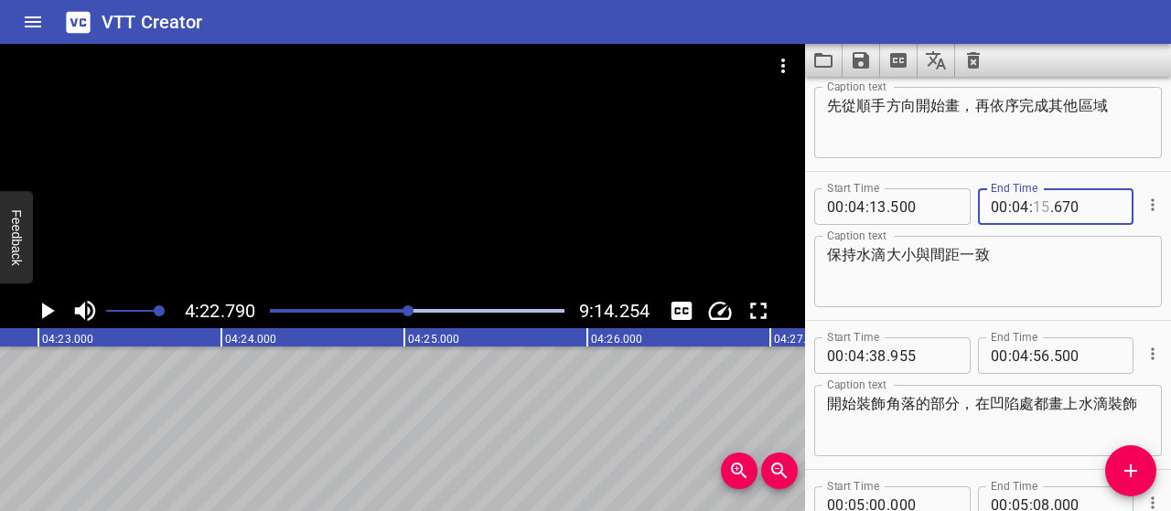
click at [1035, 206] on input "number" at bounding box center [1041, 206] width 17 height 37
type input "25"
type input "000"
click at [1142, 475] on span "Add Cue" at bounding box center [1130, 471] width 51 height 22
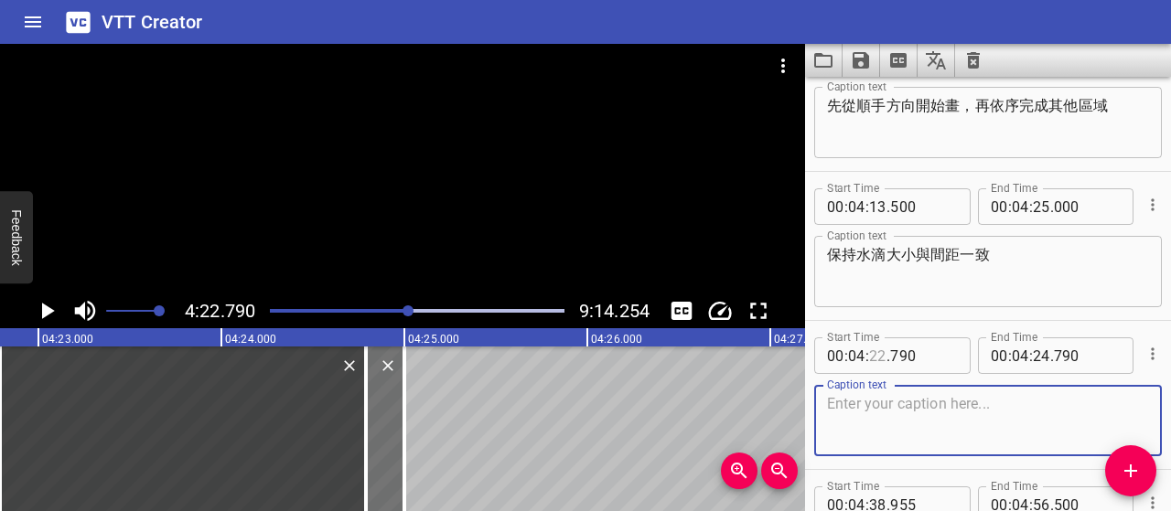
click at [877, 354] on input "number" at bounding box center [877, 356] width 17 height 37
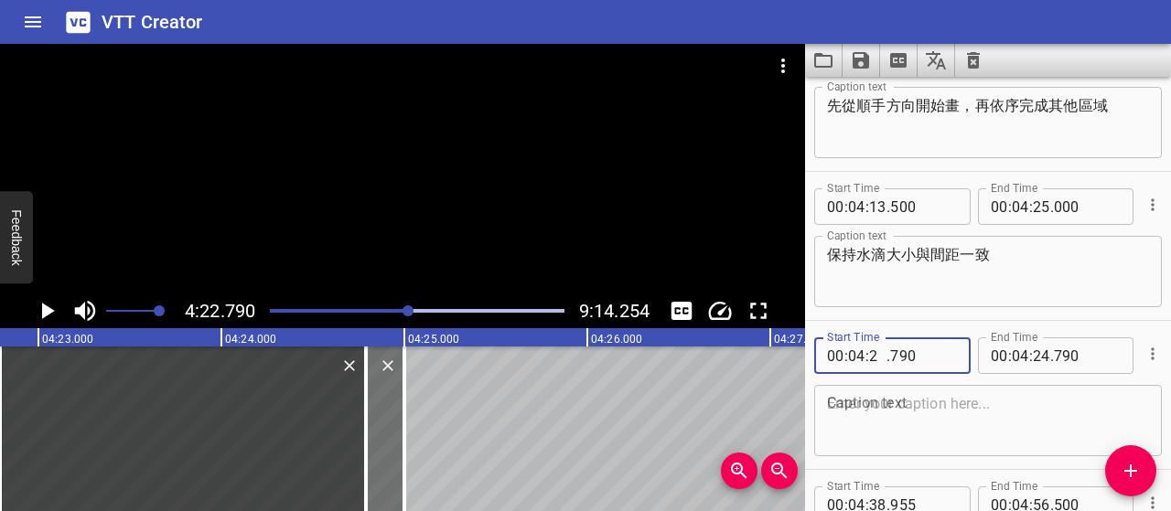
type input "25"
type input "000"
click at [906, 412] on textarea at bounding box center [988, 421] width 322 height 52
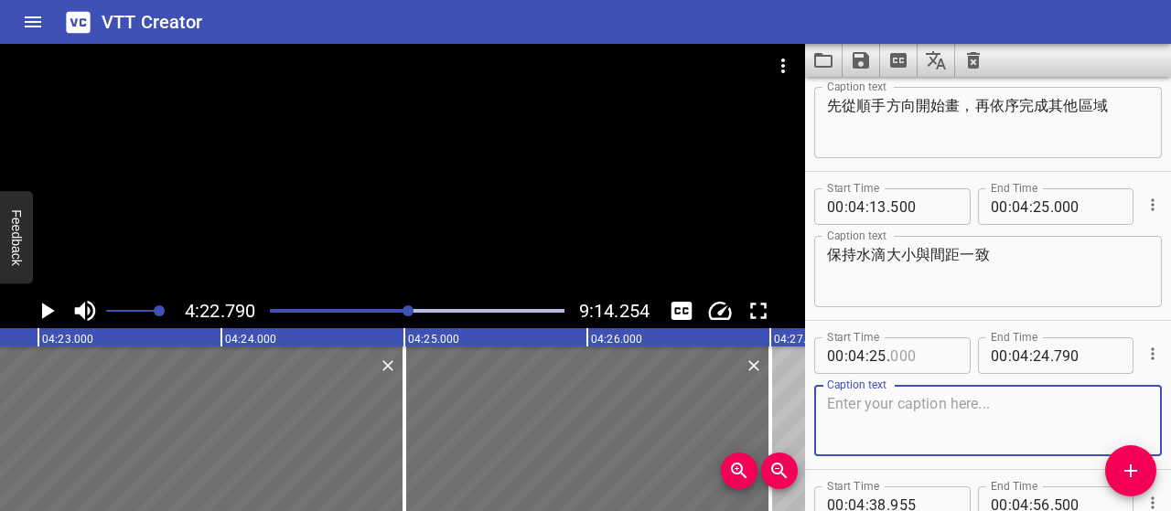
drag, startPoint x: 906, startPoint y: 412, endPoint x: 895, endPoint y: 355, distance: 57.8
click at [895, 355] on input "number" at bounding box center [923, 356] width 67 height 37
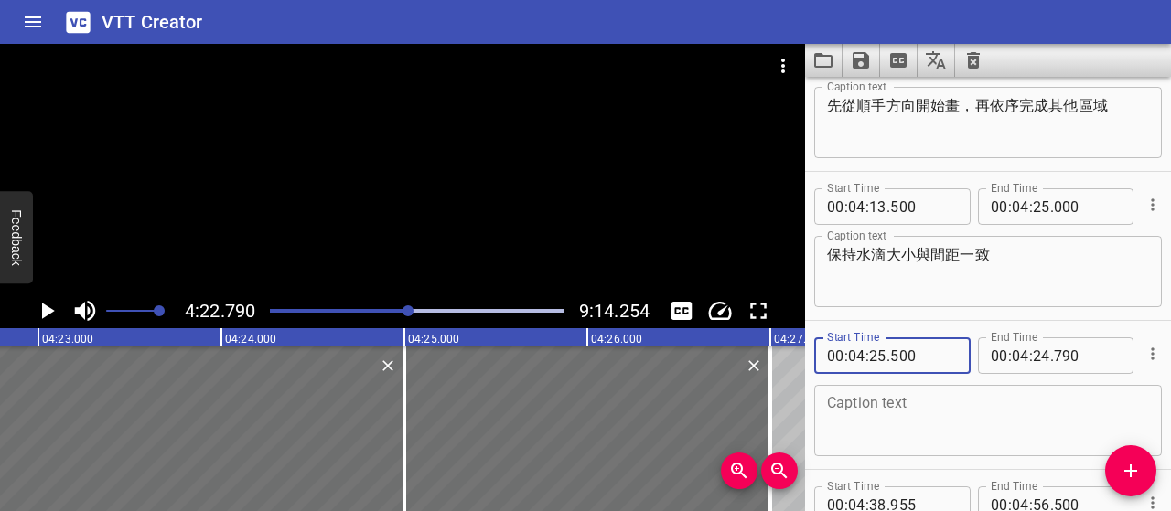
type input "500"
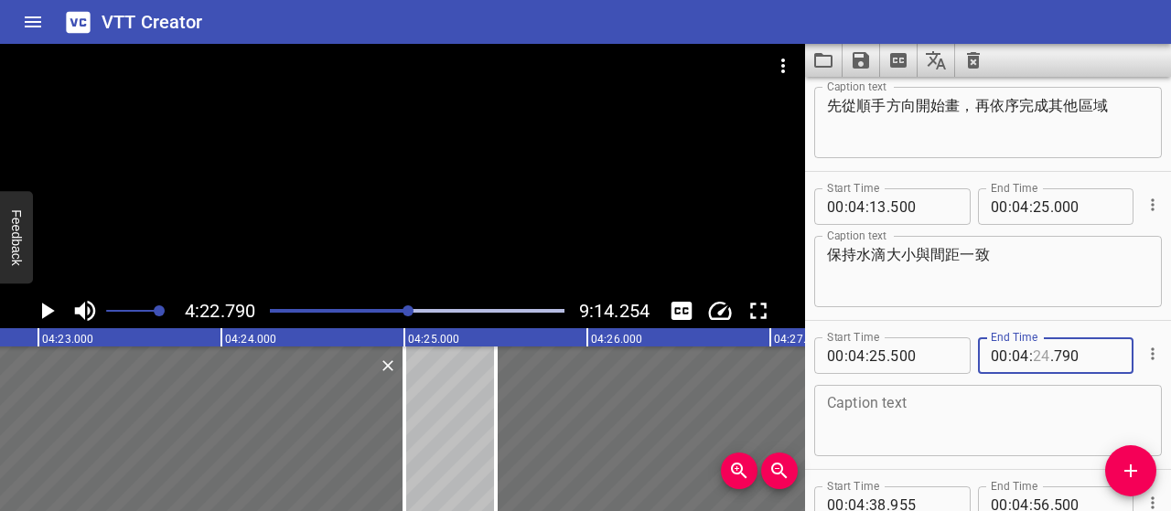
click at [1037, 356] on input "number" at bounding box center [1041, 356] width 17 height 37
type input "30"
type input "000"
click at [1019, 423] on textarea at bounding box center [988, 421] width 322 height 52
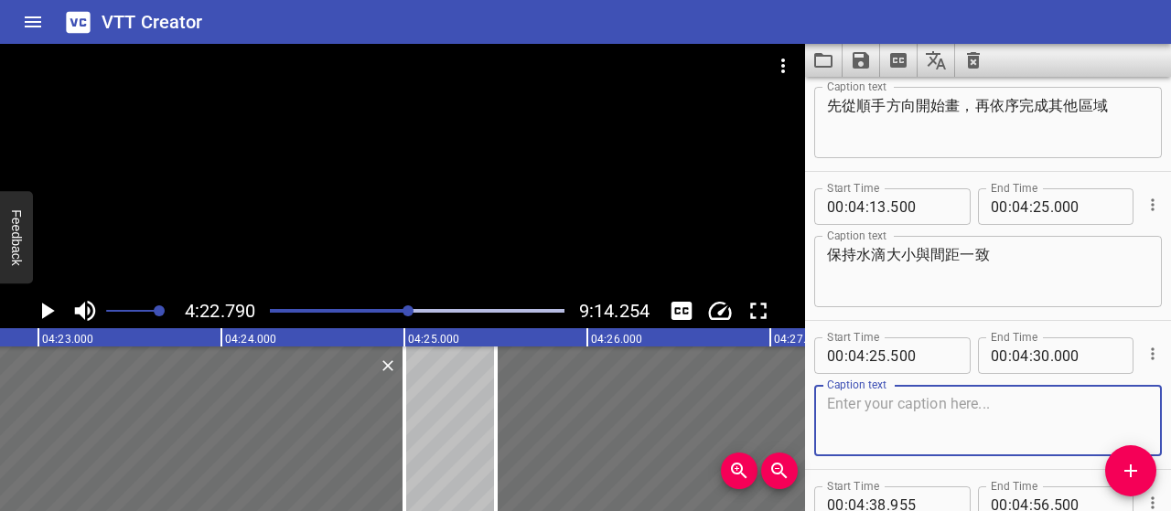
paste textarea "定位點畫好後，可以稍微後退看看整體比例"
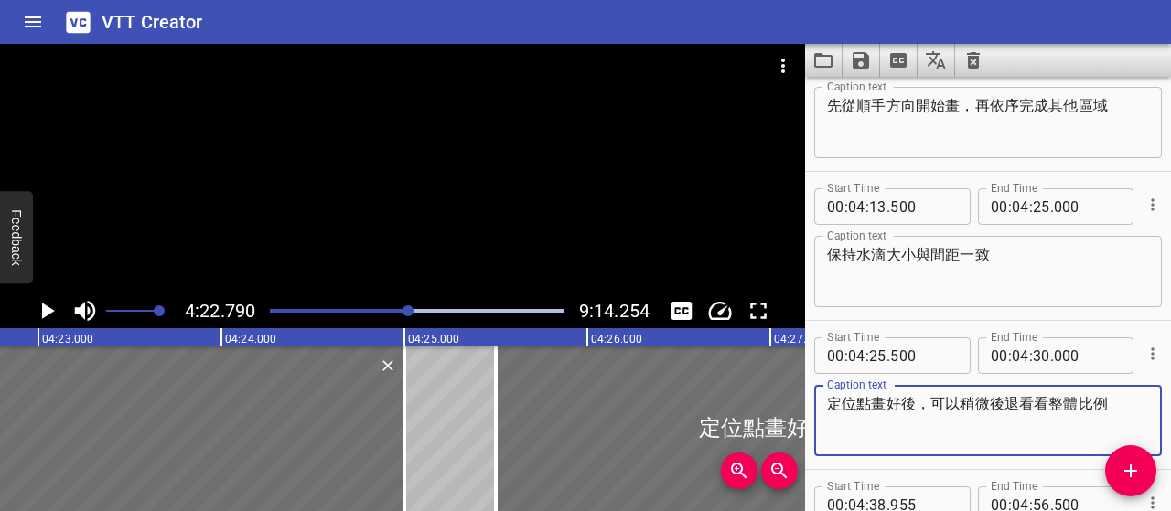
click at [870, 404] on textarea "定位點畫好後，可以稍微後退看看整體比例" at bounding box center [988, 421] width 322 height 52
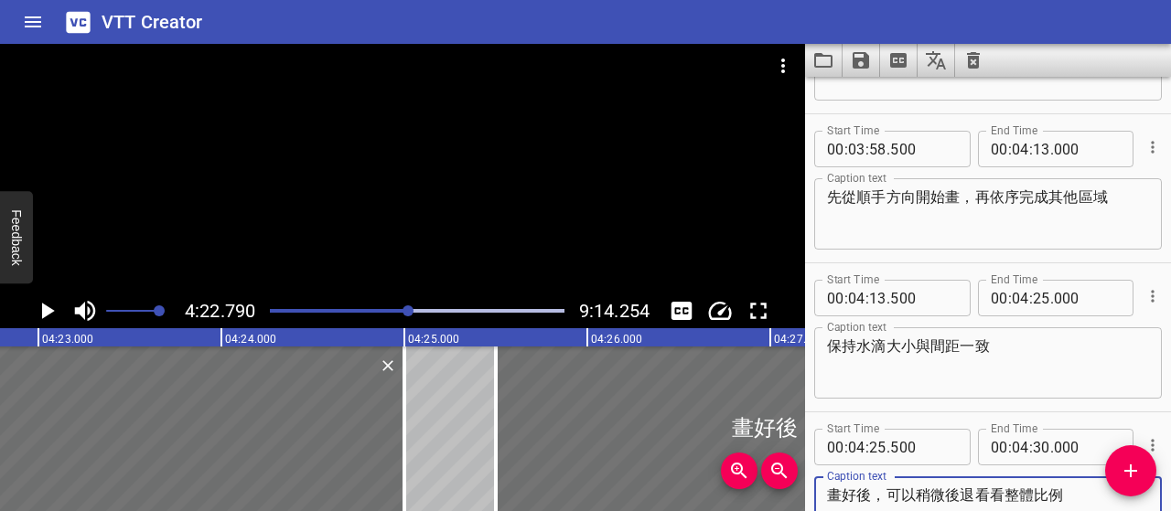
type textarea "畫好後，可以稍微後退看看整體比例"
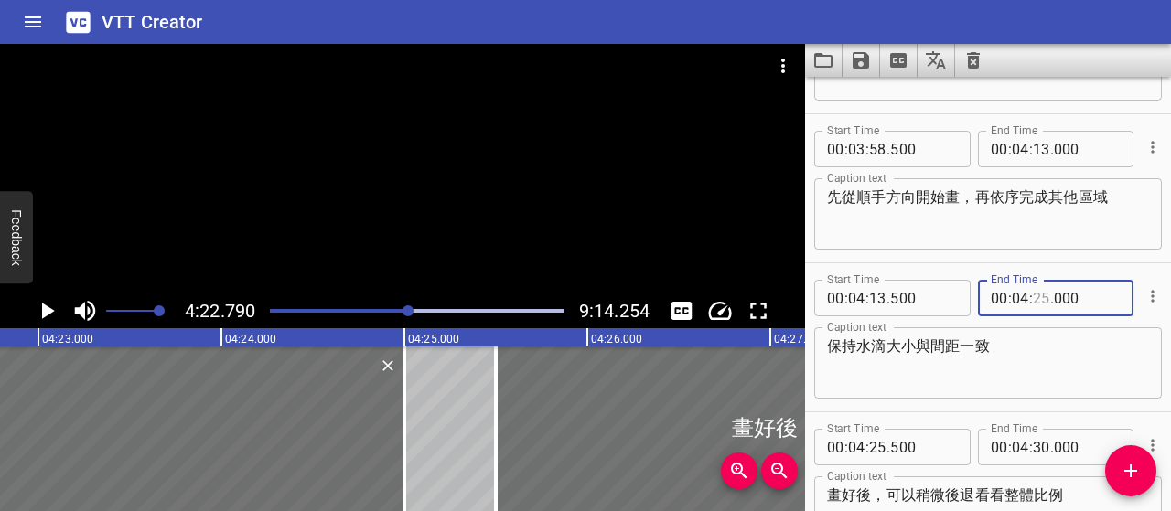
click at [1040, 302] on input "number" at bounding box center [1041, 298] width 17 height 37
type input "19"
type input "000"
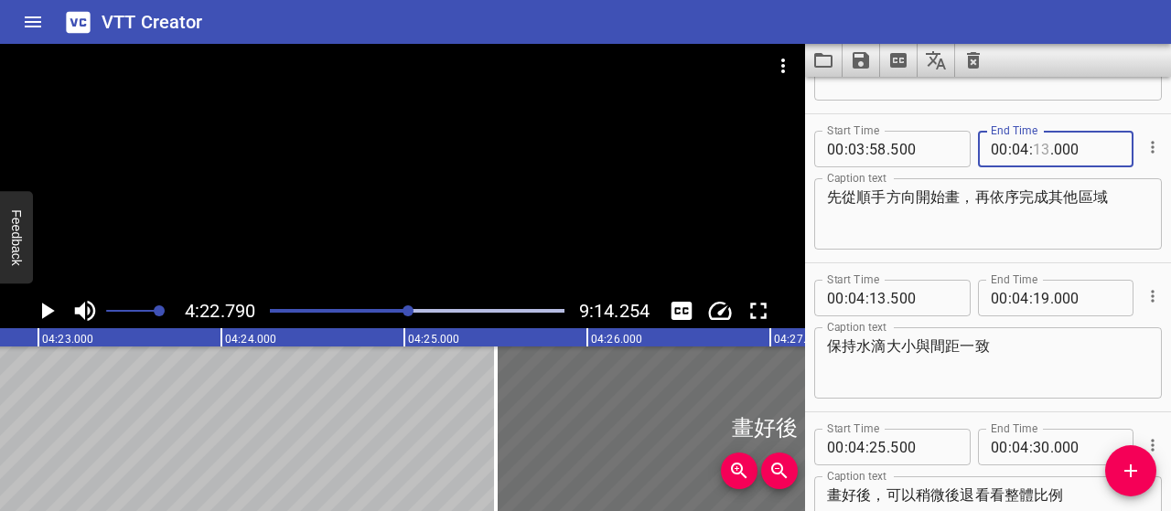
click at [1033, 149] on input "number" at bounding box center [1041, 149] width 17 height 37
type input "10"
type input "000"
click at [878, 300] on input "number" at bounding box center [877, 298] width 17 height 37
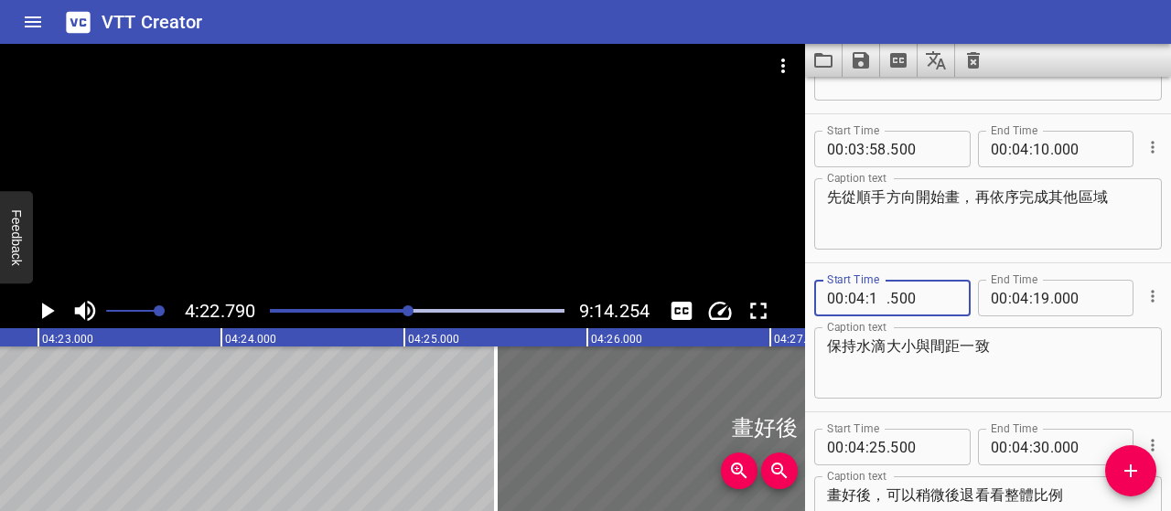
type input "10"
type input "500"
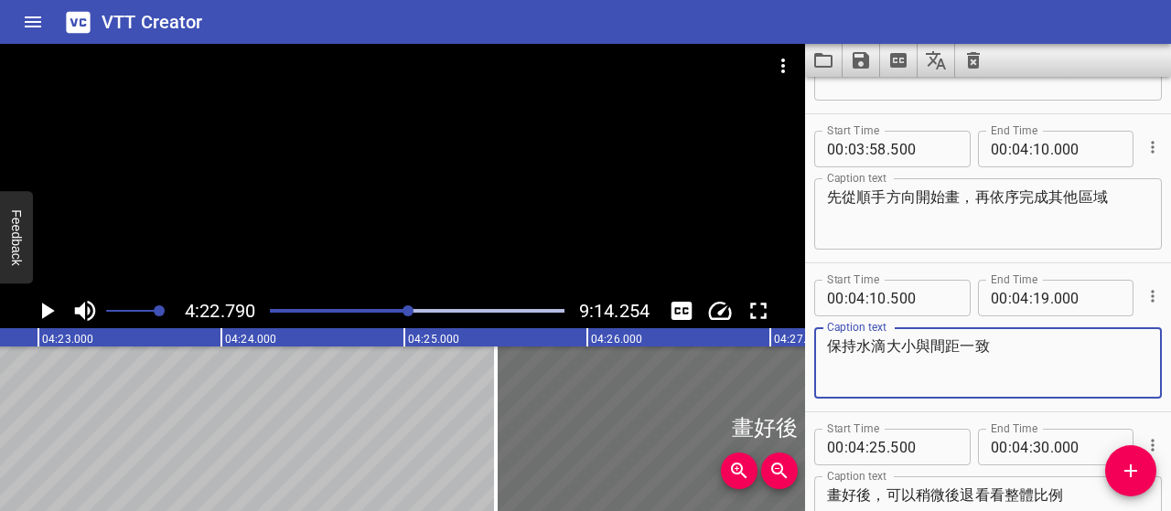
click at [1014, 360] on textarea "保持水滴大小與間距一致" at bounding box center [988, 364] width 322 height 52
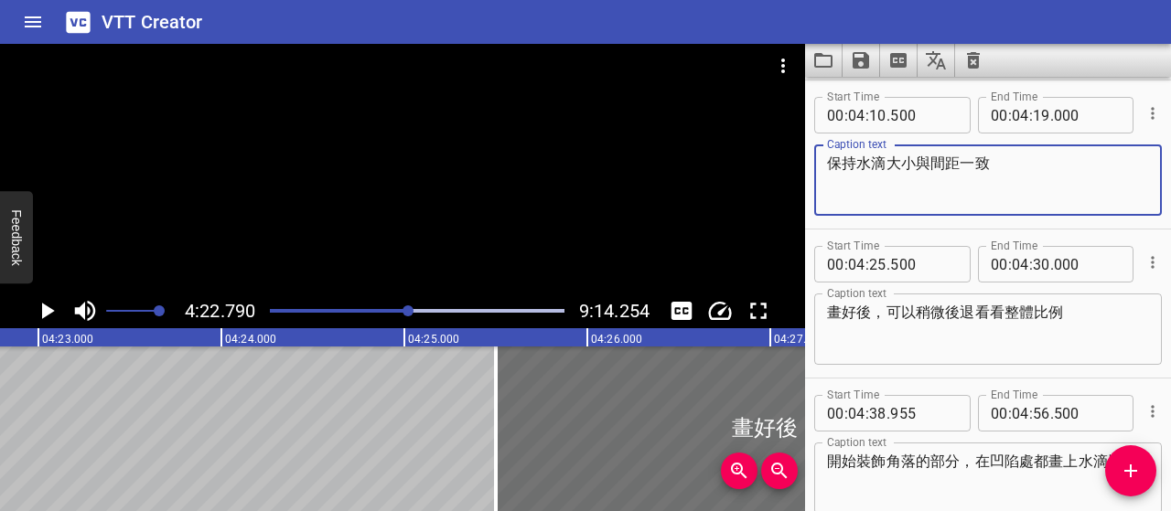
scroll to position [2294, 0]
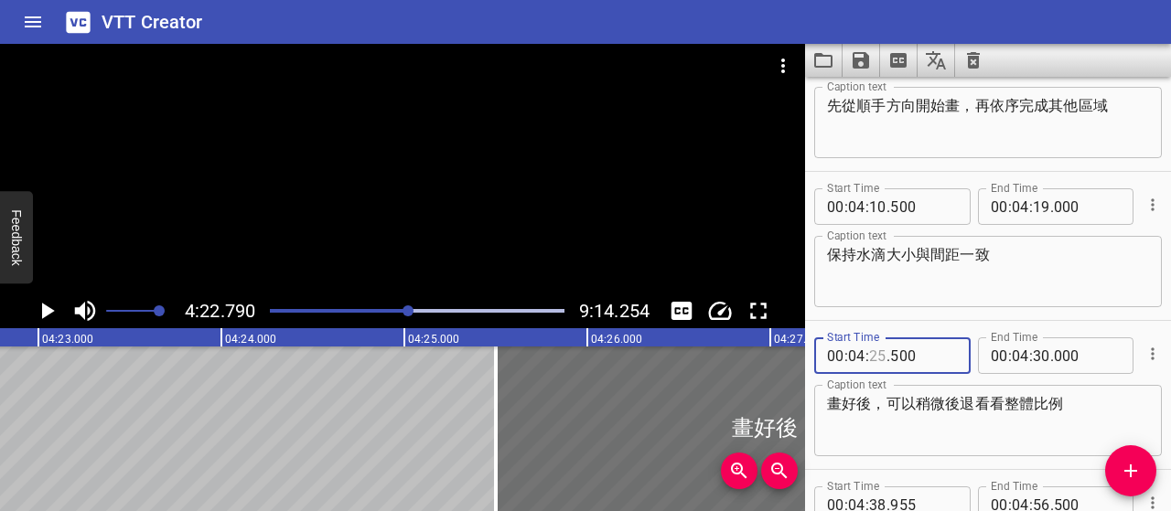
click at [874, 361] on input "number" at bounding box center [877, 356] width 17 height 37
type input "19"
type input "500"
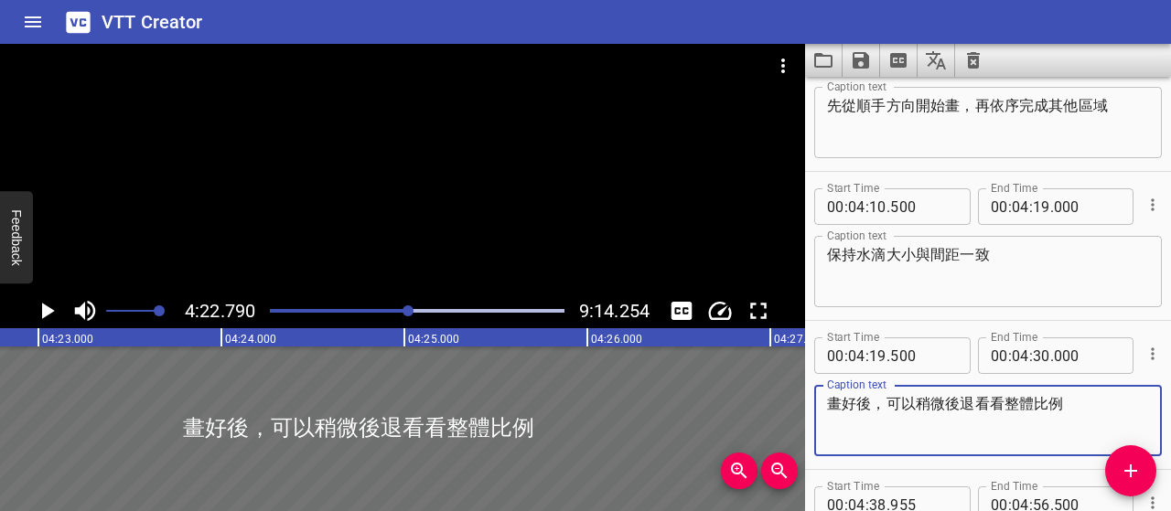
click at [833, 405] on textarea "畫好後，可以稍微後退看看整體比例" at bounding box center [988, 421] width 322 height 52
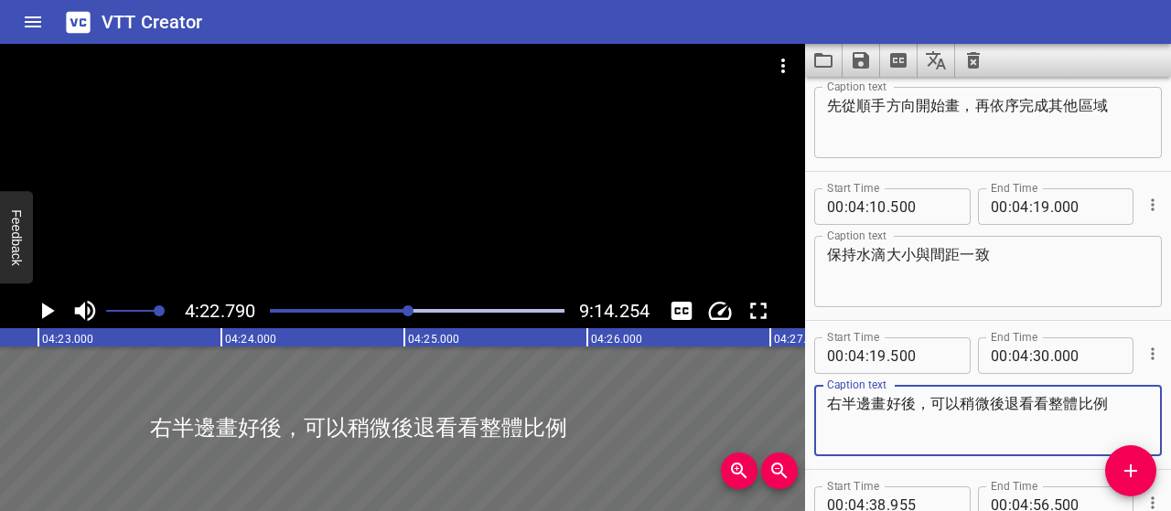
scroll to position [2386, 0]
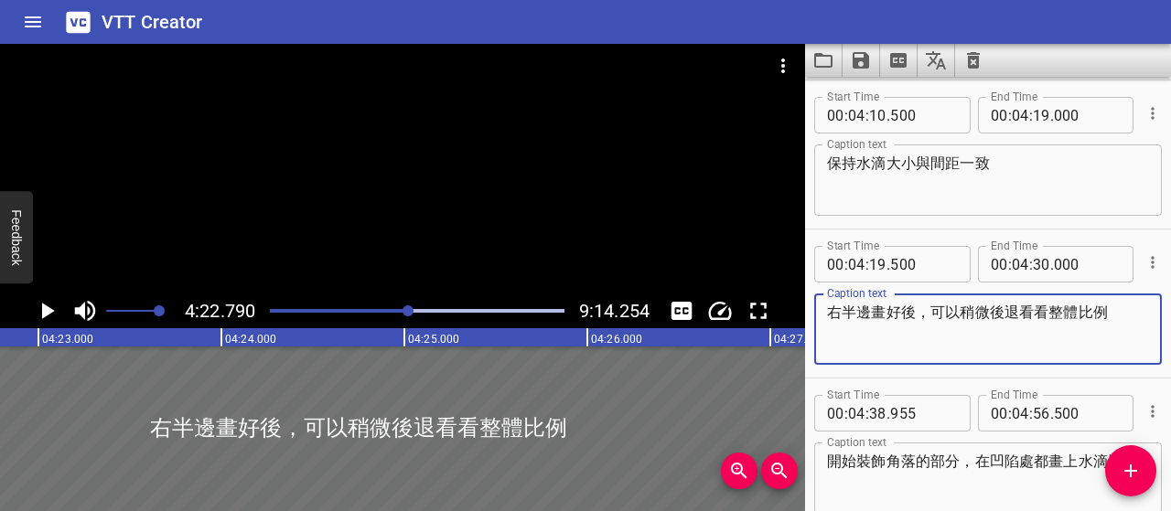
type textarea "右半邊畫好後，可以稍微後退看看整體比例"
click at [1037, 266] on input "number" at bounding box center [1041, 264] width 17 height 37
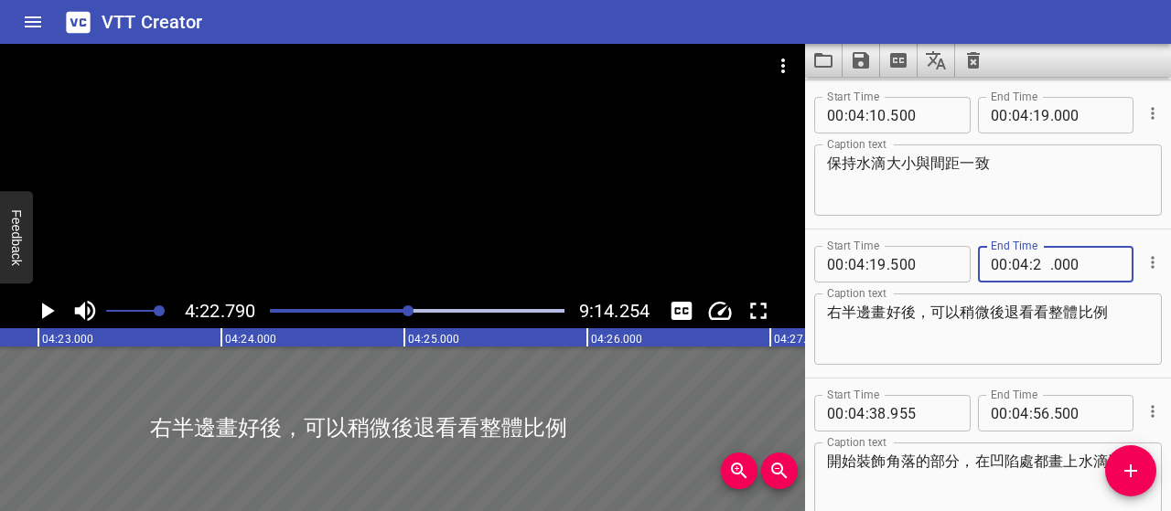
type input "25"
type input "000"
click at [1130, 467] on icon "Add Cue" at bounding box center [1130, 471] width 13 height 13
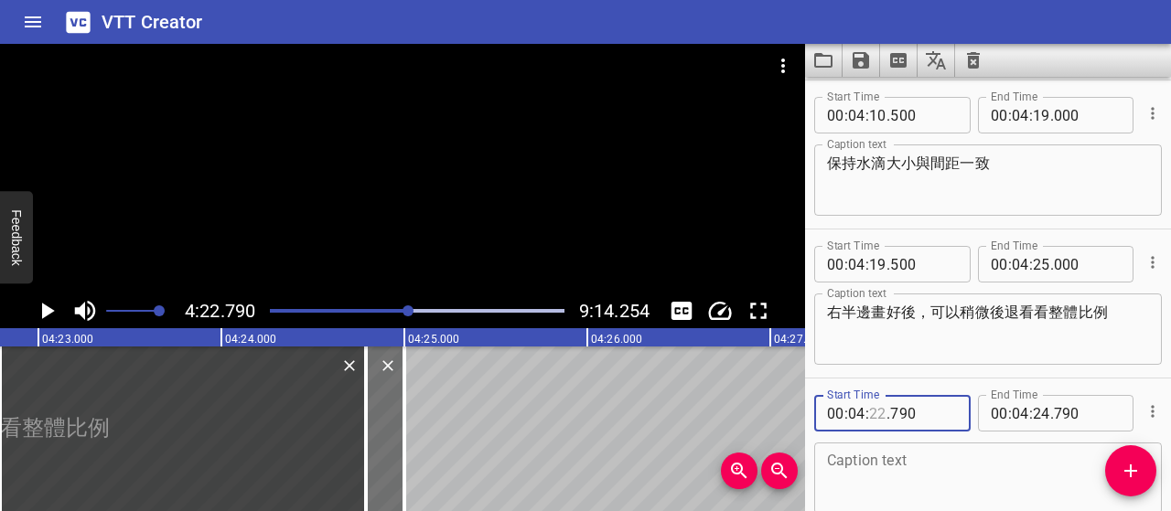
click at [876, 416] on input "number" at bounding box center [877, 413] width 17 height 37
type input "25"
type input "500"
click at [991, 459] on textarea at bounding box center [988, 479] width 322 height 52
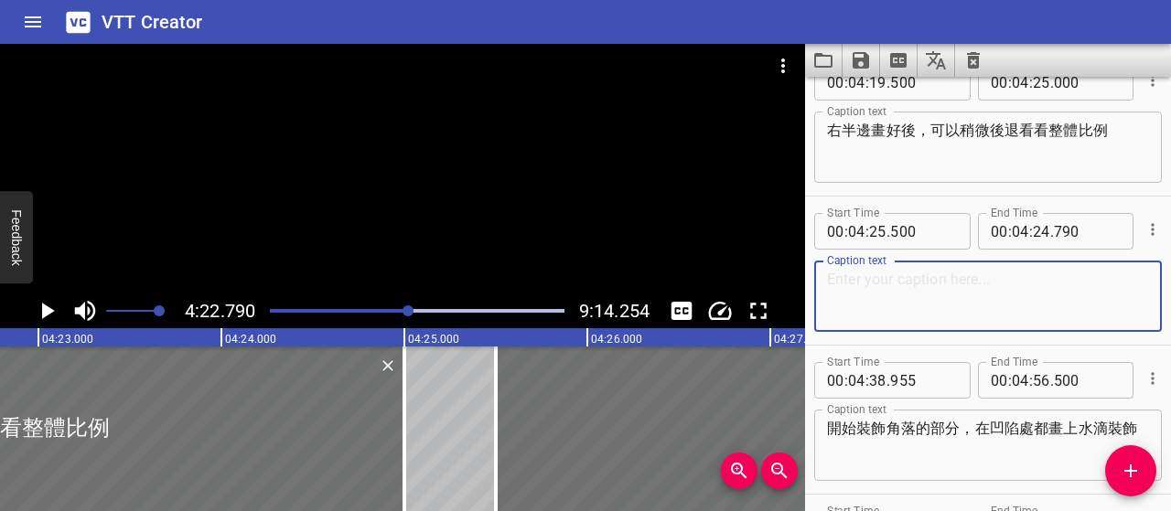
scroll to position [2569, 0]
click at [1036, 236] on input "number" at bounding box center [1041, 230] width 17 height 37
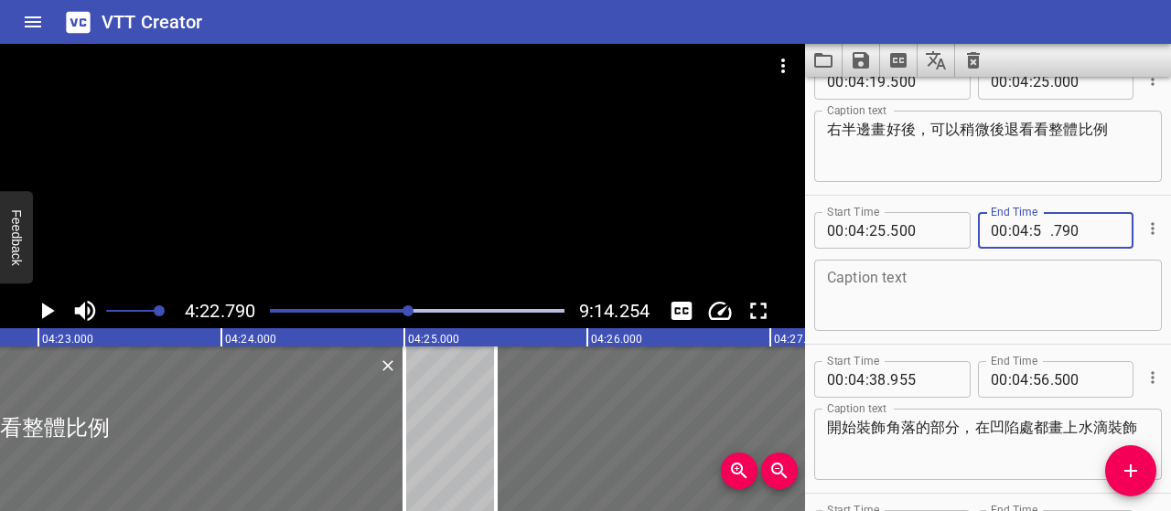
click at [1036, 239] on input "5" at bounding box center [1041, 230] width 17 height 37
type input "35"
type input "790"
click at [1036, 239] on input "number" at bounding box center [1041, 230] width 17 height 37
type input "31"
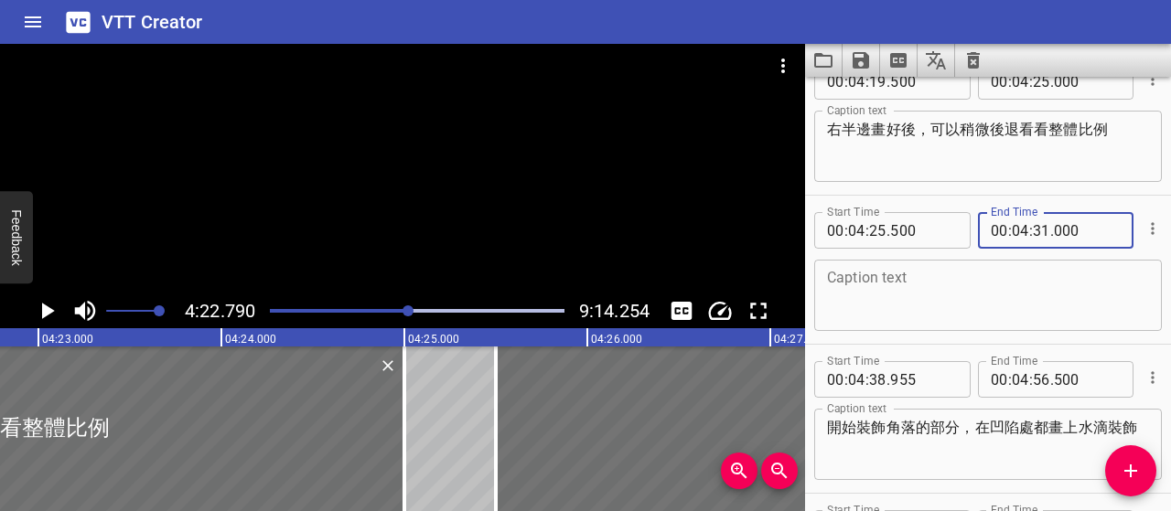
type input "000"
click at [1049, 286] on textarea at bounding box center [988, 296] width 322 height 52
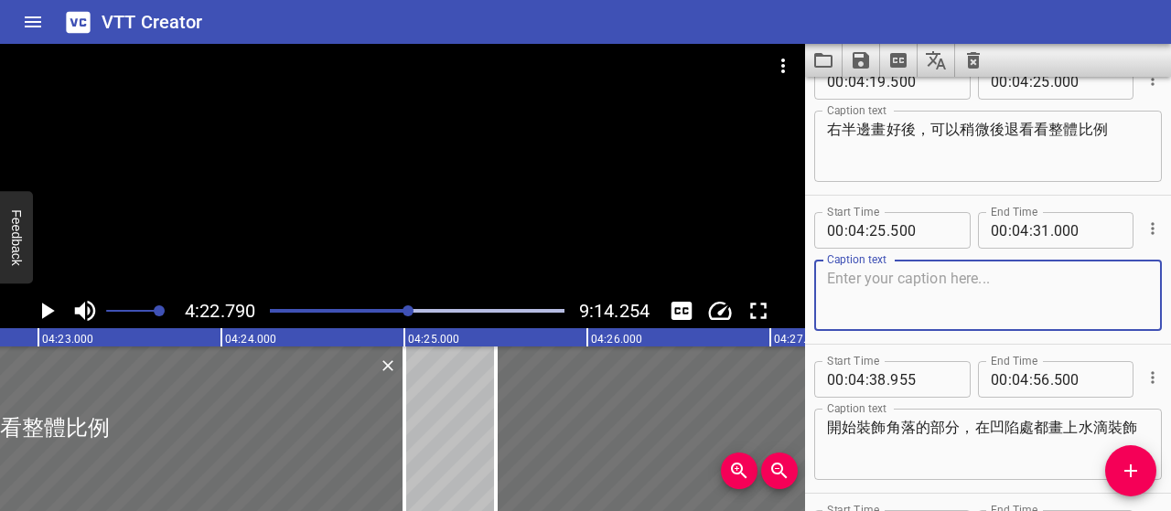
paste textarea "避免只專注局部，導致整體失衡"
type textarea "避免只專注局部，導致整體失衡"
click at [401, 315] on div at bounding box center [417, 311] width 317 height 26
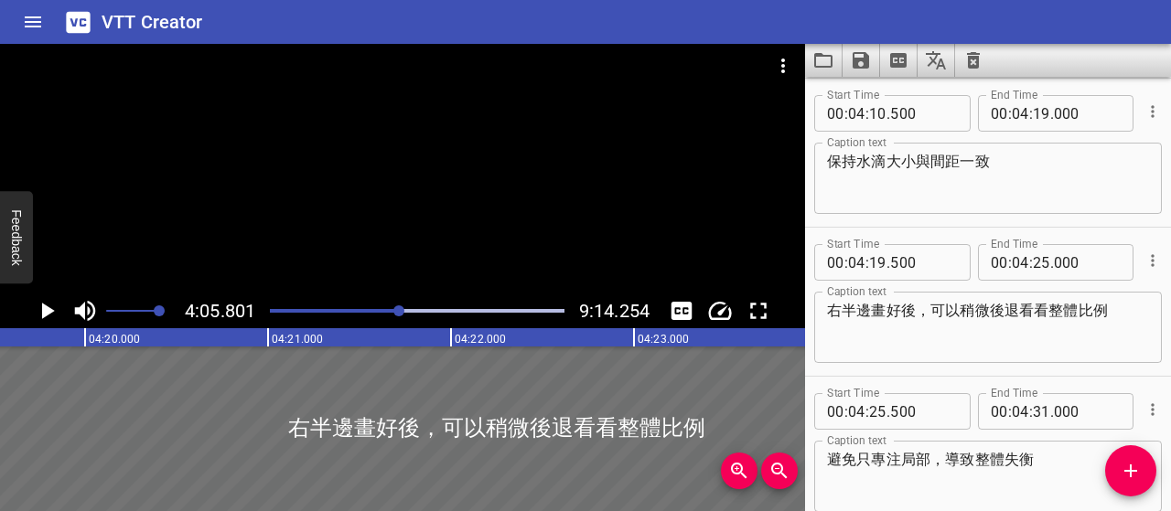
scroll to position [2386, 0]
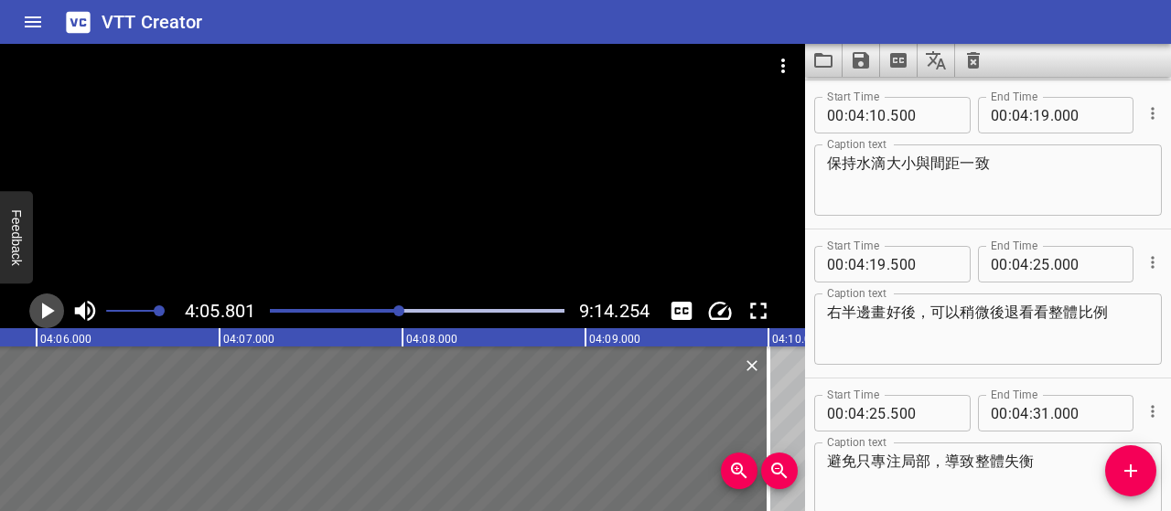
click at [48, 313] on icon "Play/Pause" at bounding box center [48, 311] width 13 height 16
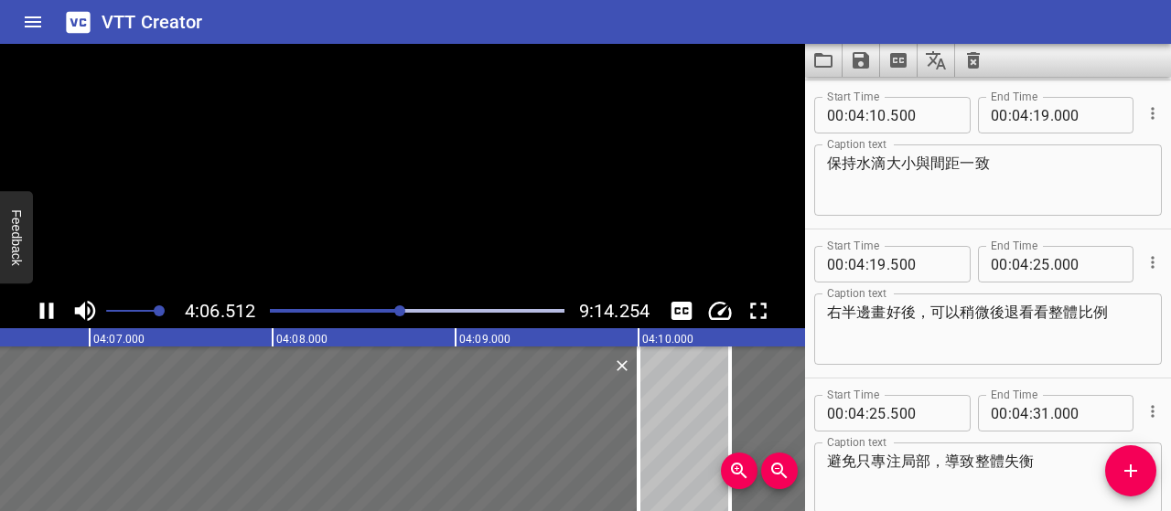
click at [48, 313] on icon "Play/Pause" at bounding box center [46, 310] width 27 height 27
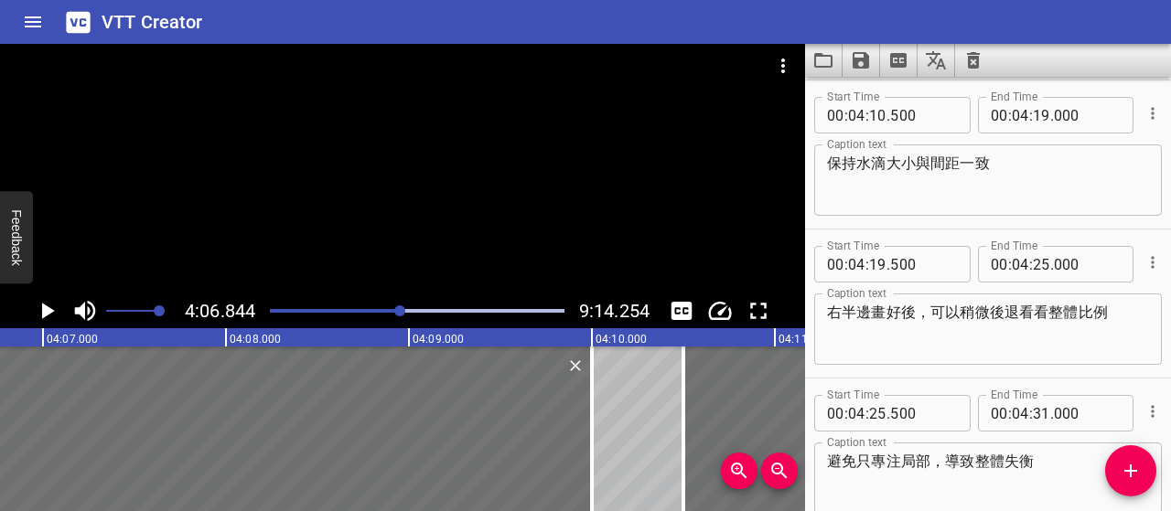
scroll to position [0, 45165]
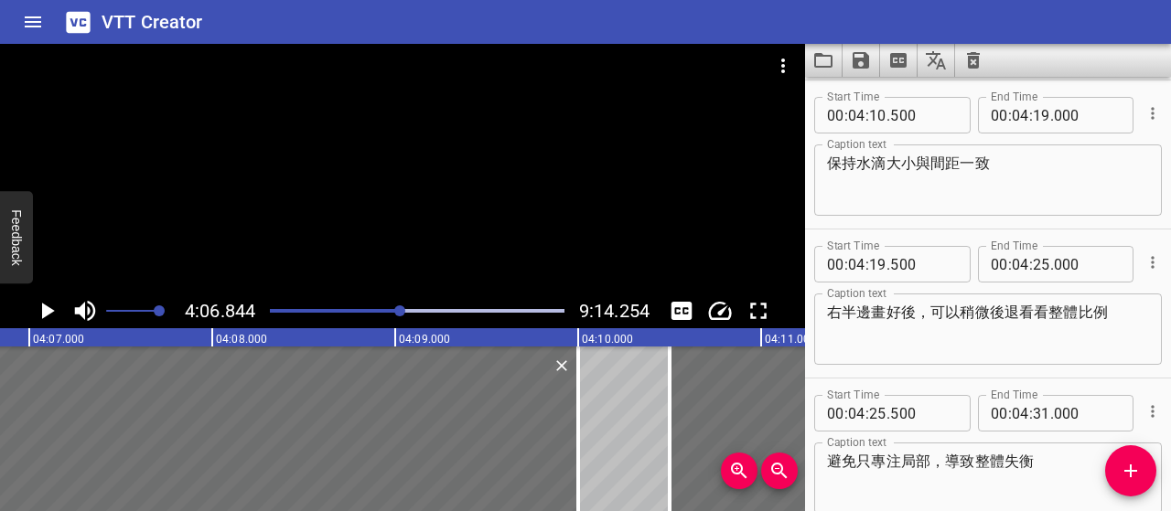
click at [392, 314] on div at bounding box center [417, 311] width 317 height 26
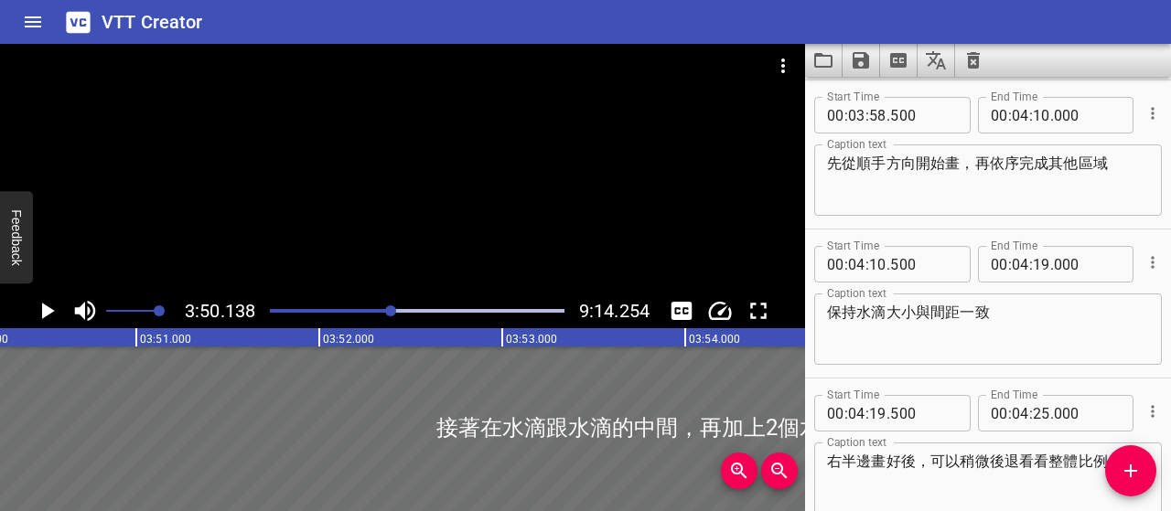
scroll to position [0, 42109]
click at [33, 311] on icon "Play/Pause" at bounding box center [46, 310] width 27 height 27
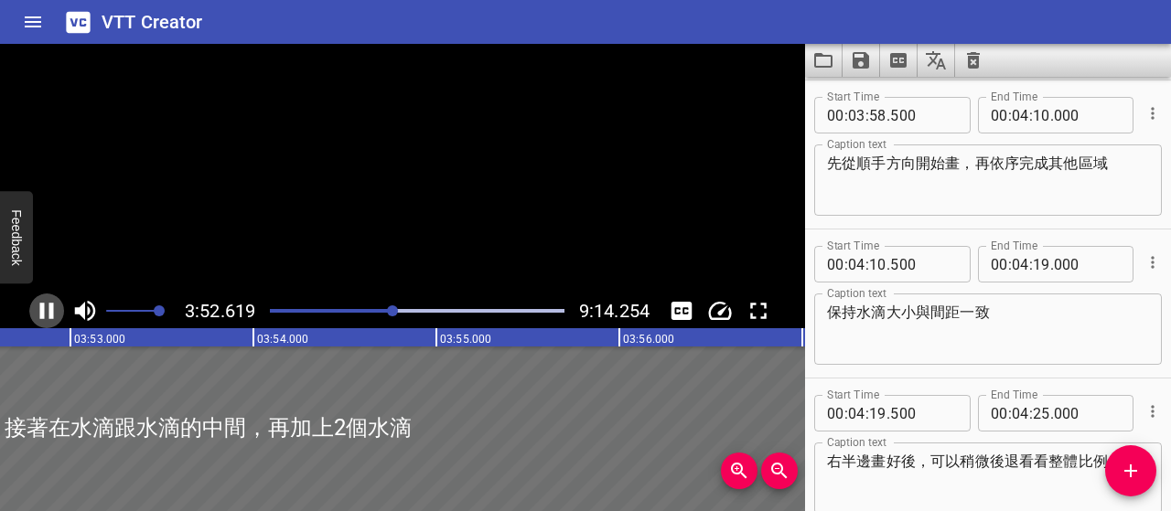
click at [33, 311] on icon "Play/Pause" at bounding box center [46, 310] width 27 height 27
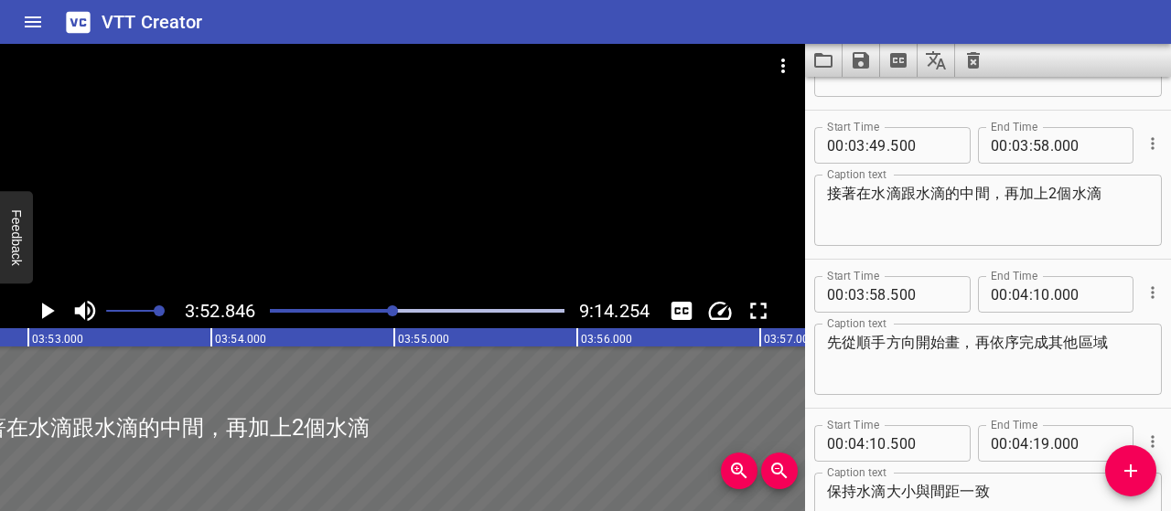
scroll to position [2054, 0]
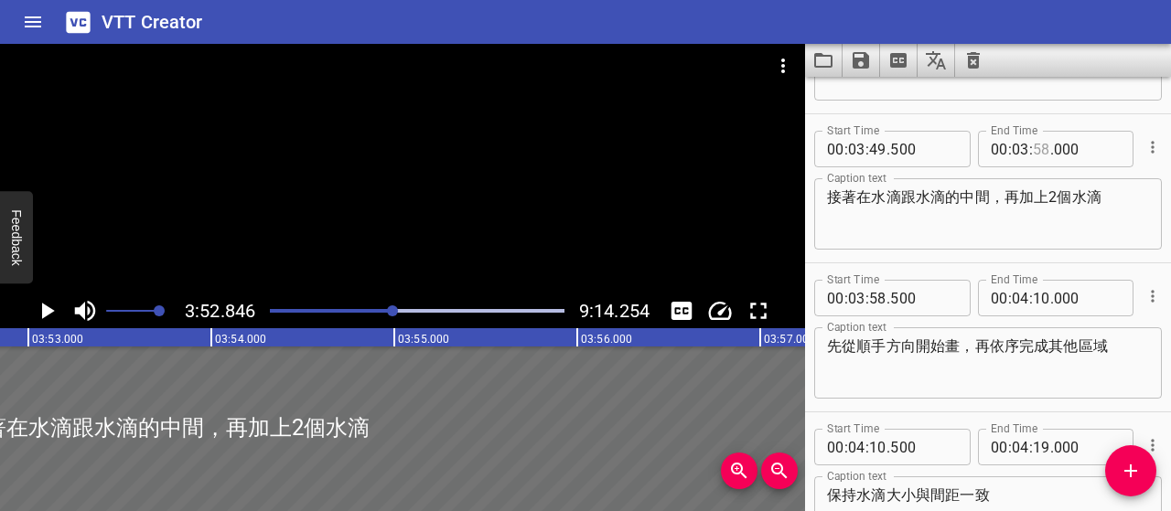
click at [1037, 147] on input "number" at bounding box center [1041, 149] width 17 height 37
type input "52"
type input "500"
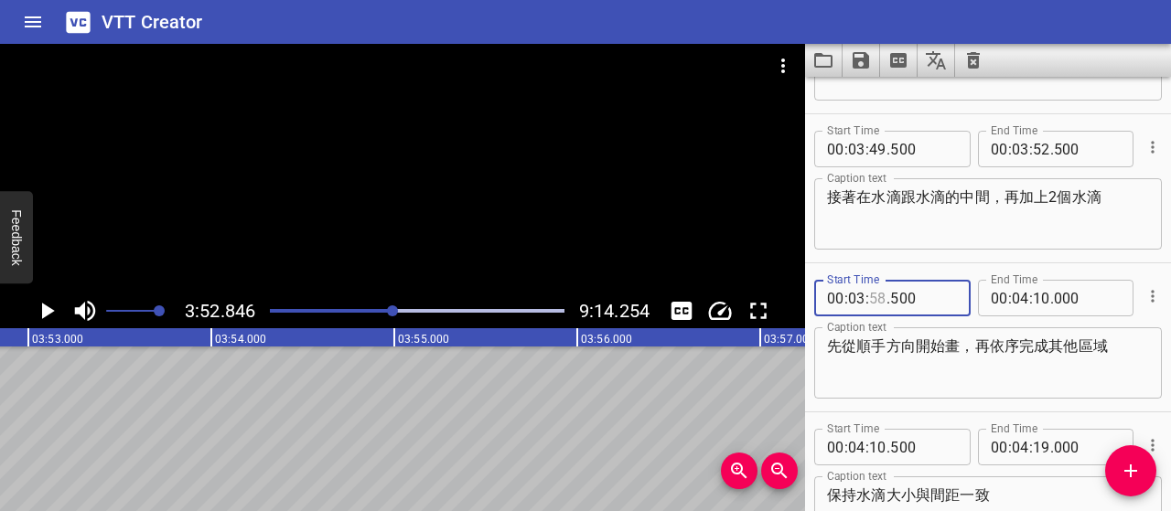
click at [876, 295] on input "number" at bounding box center [877, 298] width 17 height 37
type input "53"
type input "000"
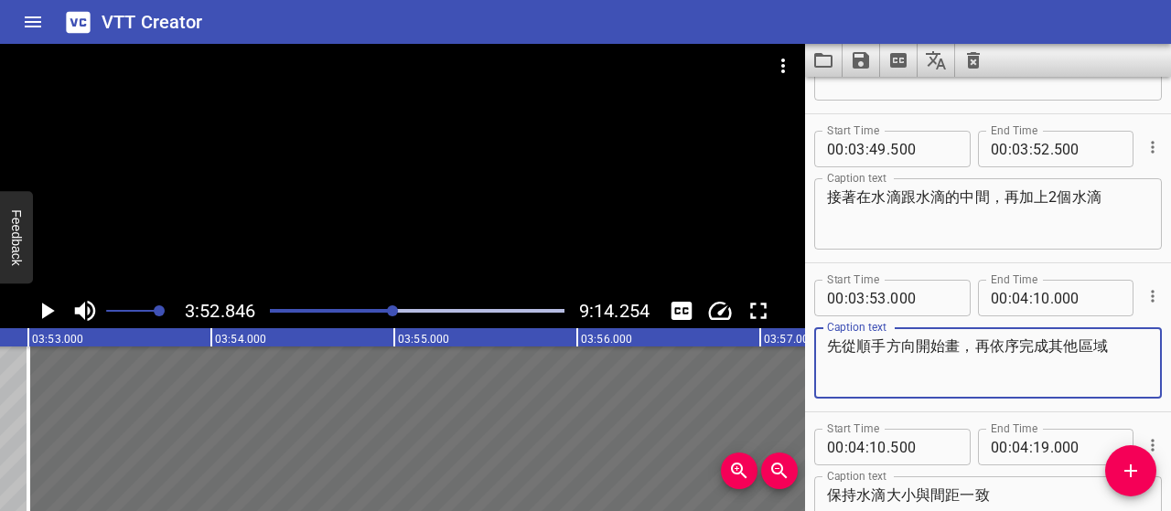
click at [929, 372] on textarea "先從順手方向開始畫，再依序完成其他區域" at bounding box center [988, 364] width 322 height 52
click at [42, 312] on icon "Play/Pause" at bounding box center [48, 311] width 13 height 16
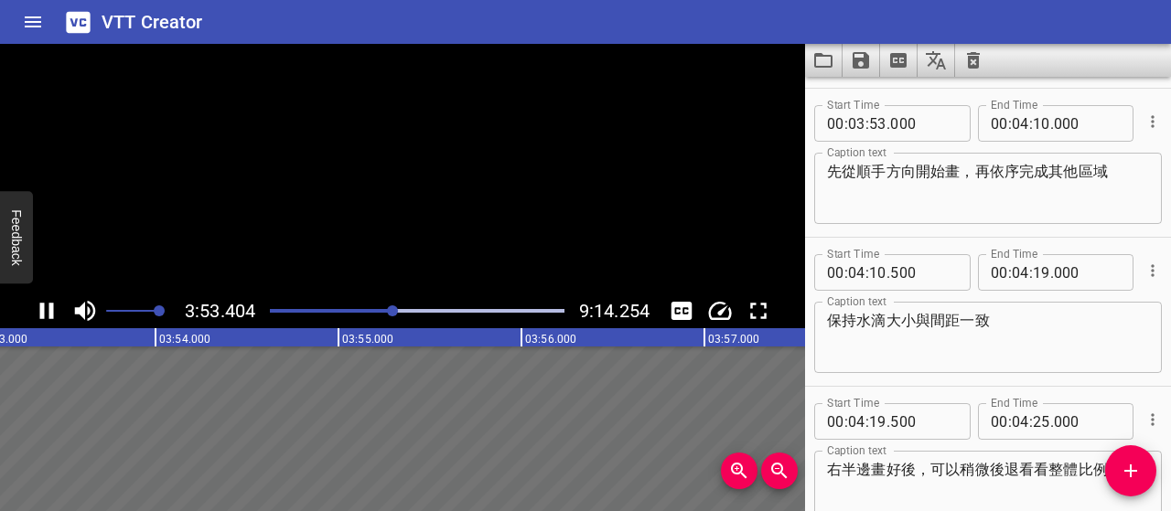
scroll to position [2237, 0]
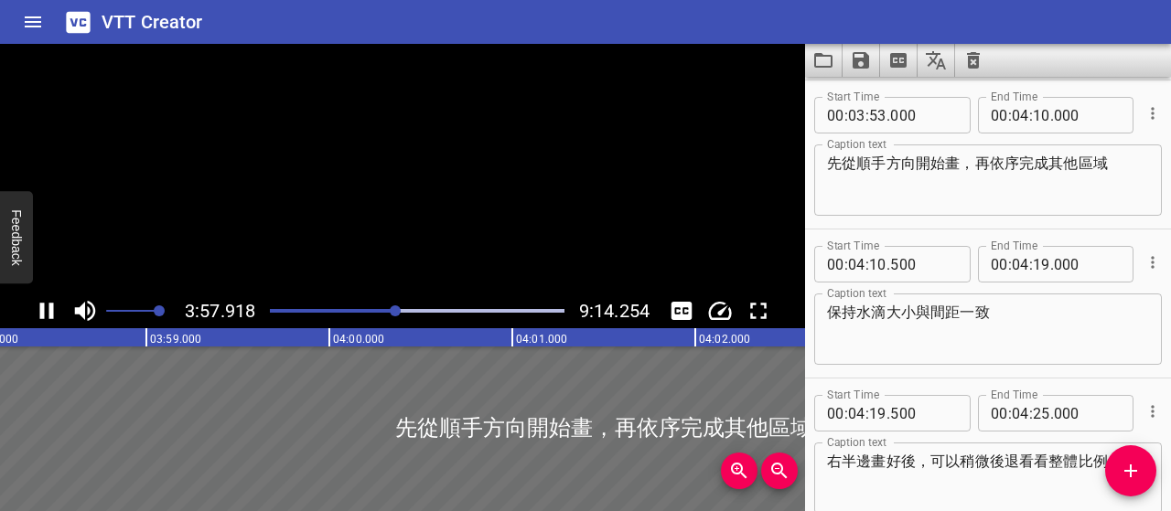
click at [42, 312] on icon "Play/Pause" at bounding box center [47, 311] width 14 height 16
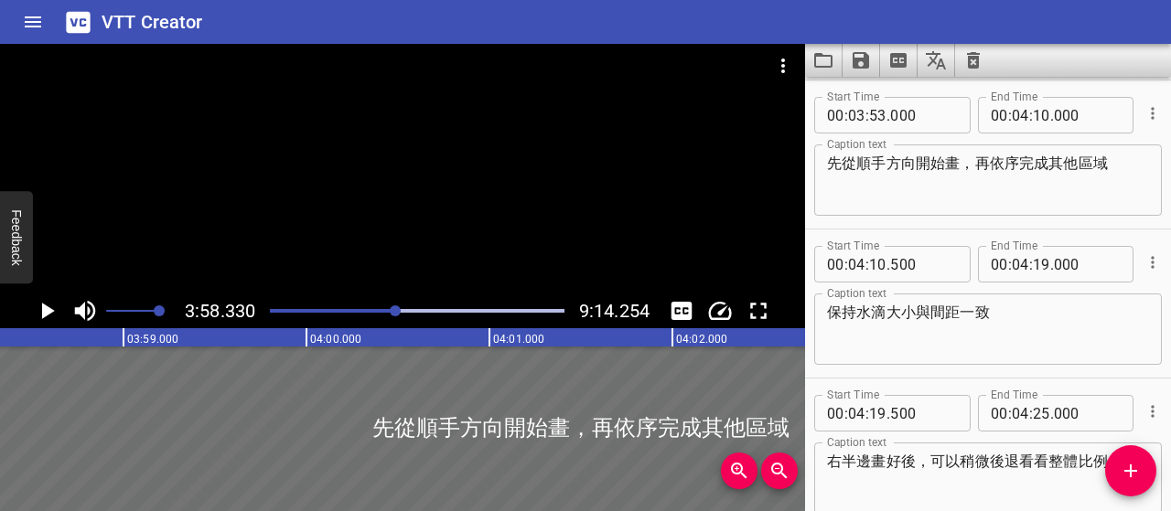
scroll to position [0, 43608]
click at [1017, 116] on input "number" at bounding box center [1020, 115] width 17 height 37
type input "03"
type input "58"
type input "000"
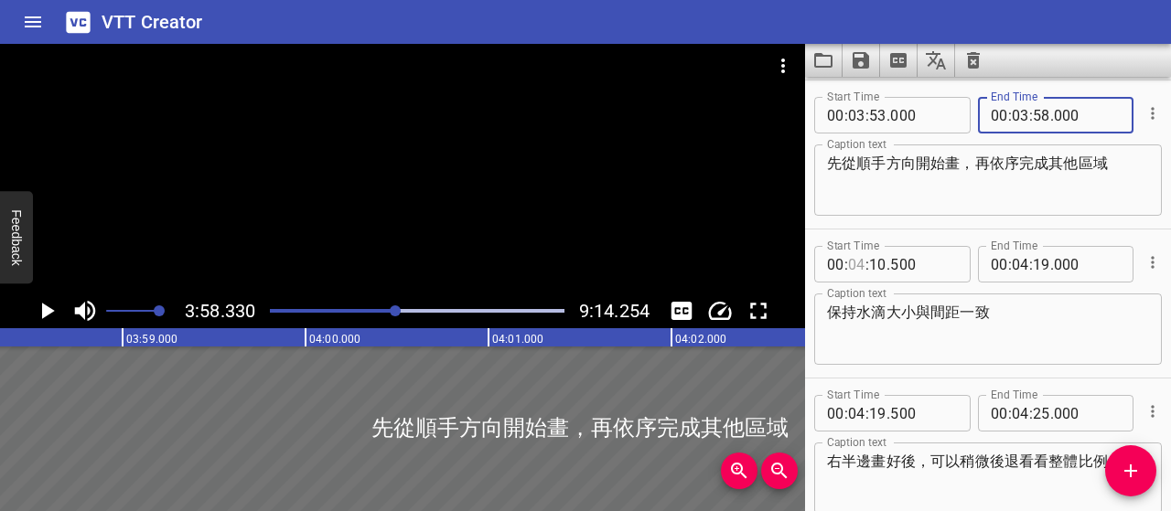
click at [856, 259] on input "number" at bounding box center [856, 264] width 17 height 37
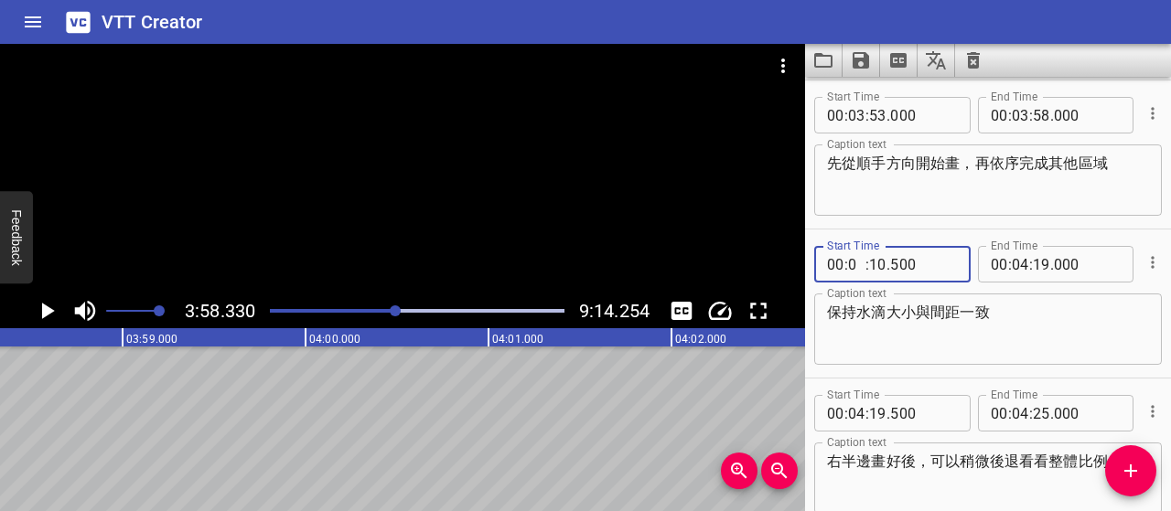
type input "03"
type input "58"
type input "500"
click at [52, 310] on icon "Play/Pause" at bounding box center [48, 311] width 13 height 16
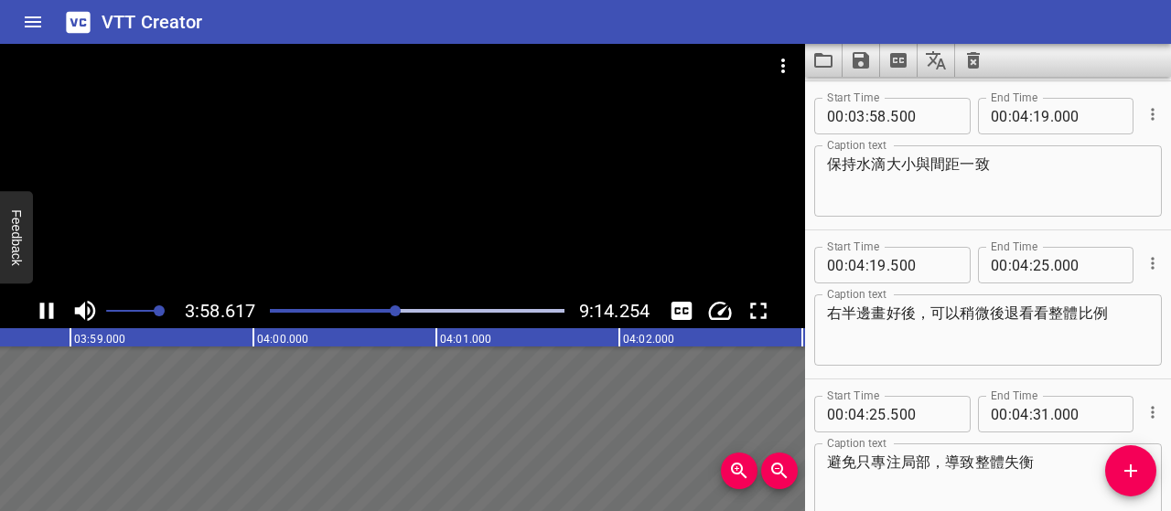
scroll to position [2386, 0]
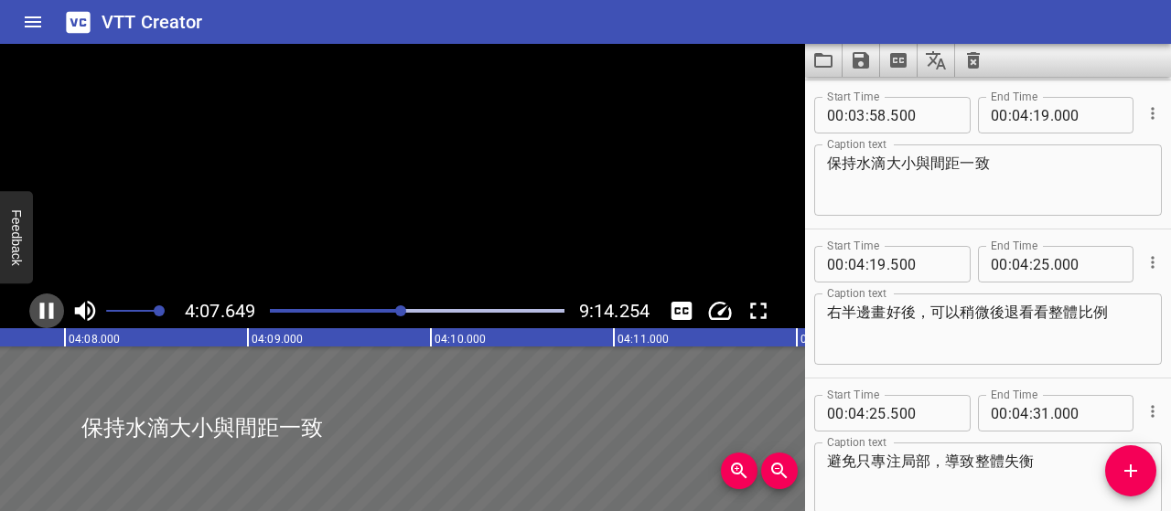
click at [52, 310] on icon "Play/Pause" at bounding box center [47, 311] width 14 height 16
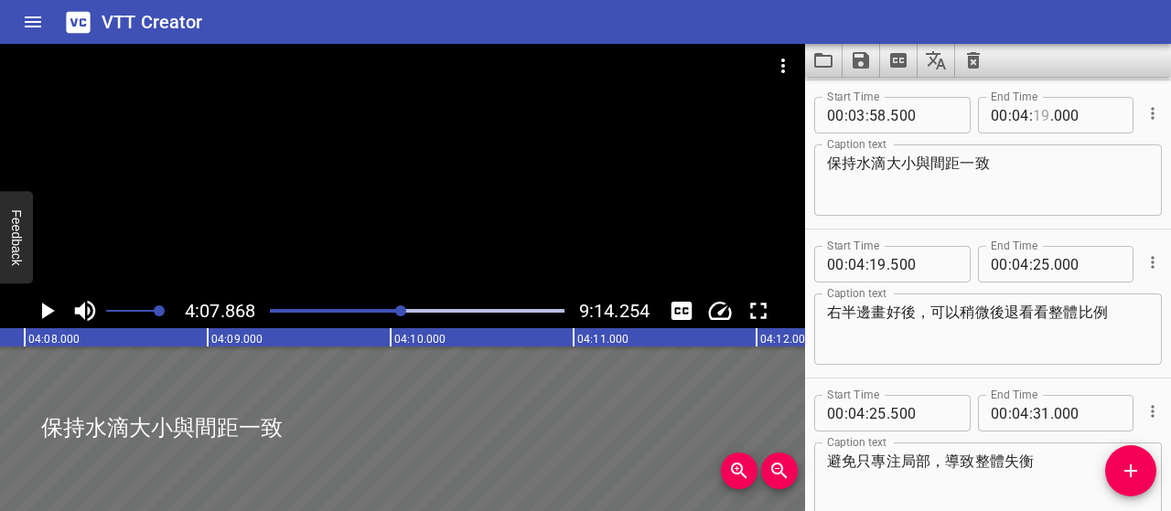
click at [1034, 114] on input "number" at bounding box center [1041, 115] width 17 height 37
type input "07"
type input "500"
click at [873, 263] on input "number" at bounding box center [877, 264] width 17 height 37
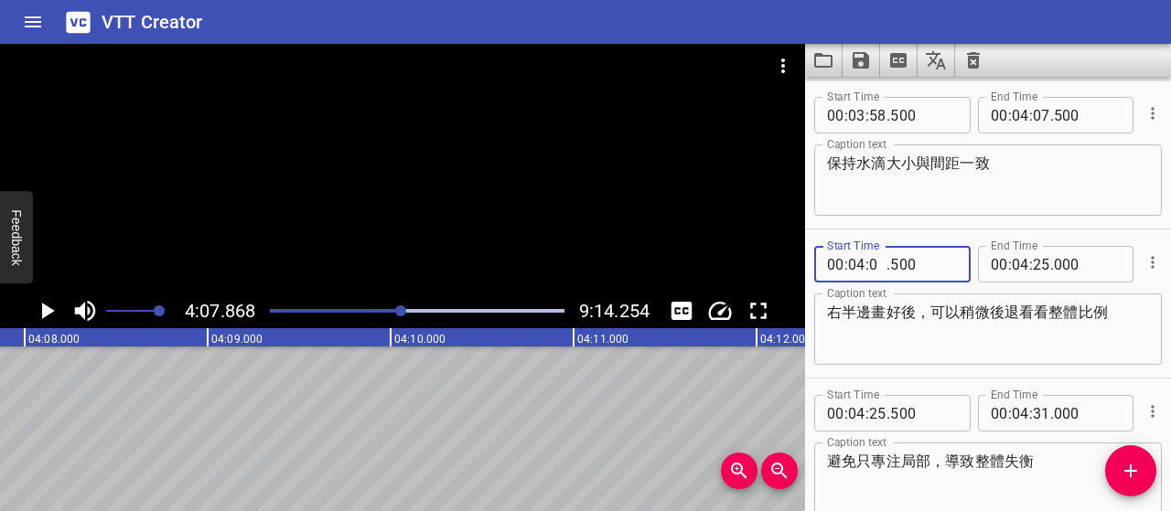
type input "08"
type input "000"
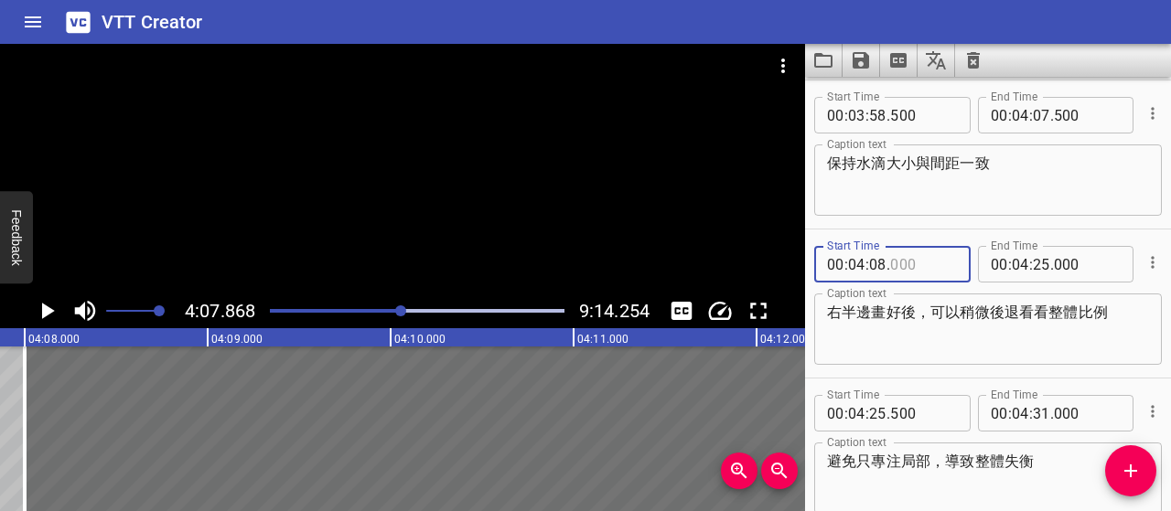
click at [922, 266] on input "number" at bounding box center [923, 264] width 67 height 37
type input "000"
click at [951, 362] on div "右半邊畫好後，可以稍微後退看看整體比例 Caption text" at bounding box center [988, 329] width 348 height 71
click at [46, 310] on icon "Play/Pause" at bounding box center [48, 311] width 13 height 16
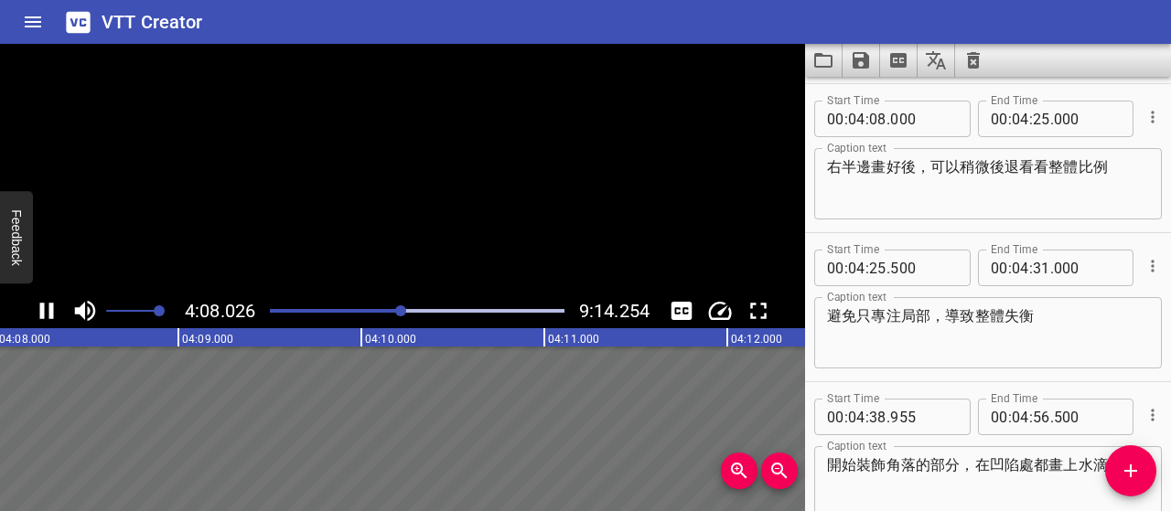
scroll to position [2535, 0]
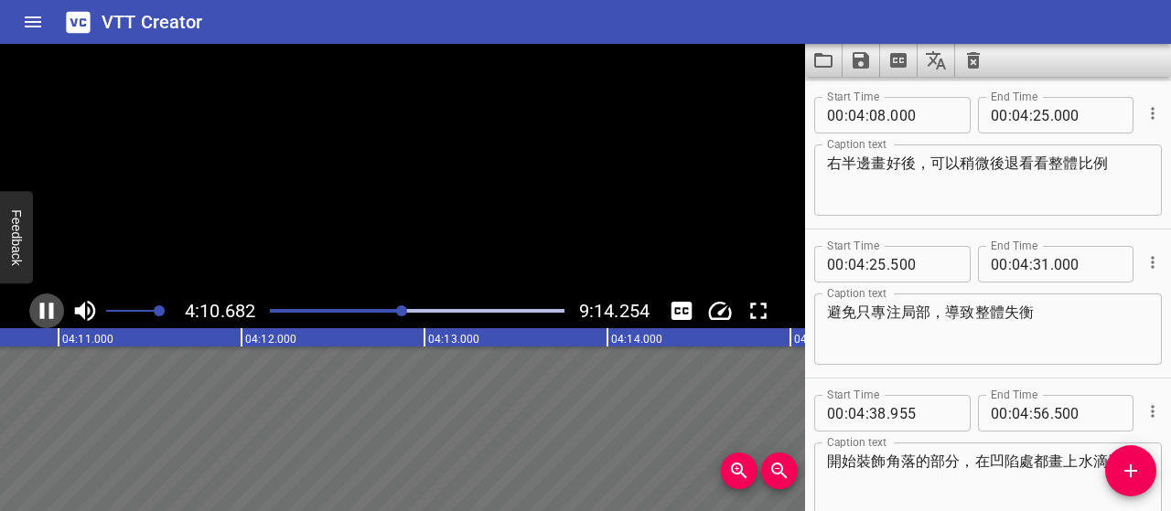
click at [46, 310] on icon "Play/Pause" at bounding box center [46, 310] width 27 height 27
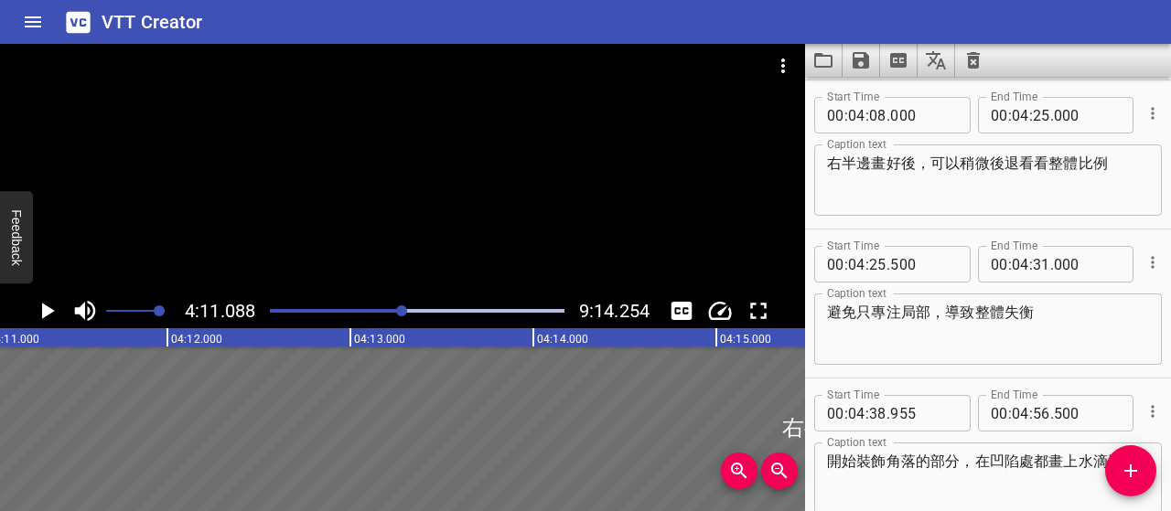
click at [1114, 158] on textarea "右半邊畫好後，可以稍微後退看看整體比例" at bounding box center [988, 181] width 322 height 52
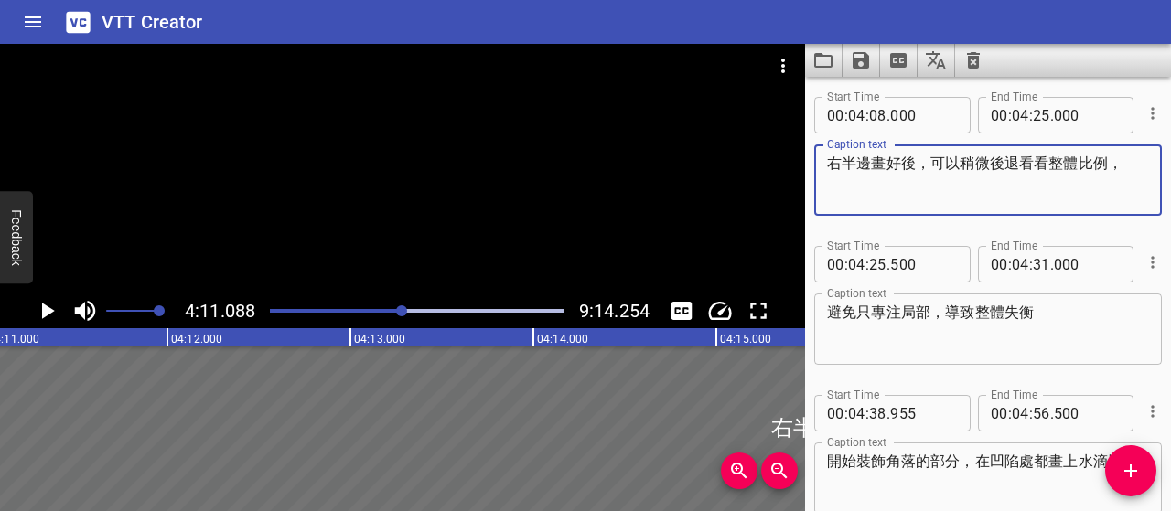
type textarea "右半邊畫好後，可以稍微後退看看整體比例，"
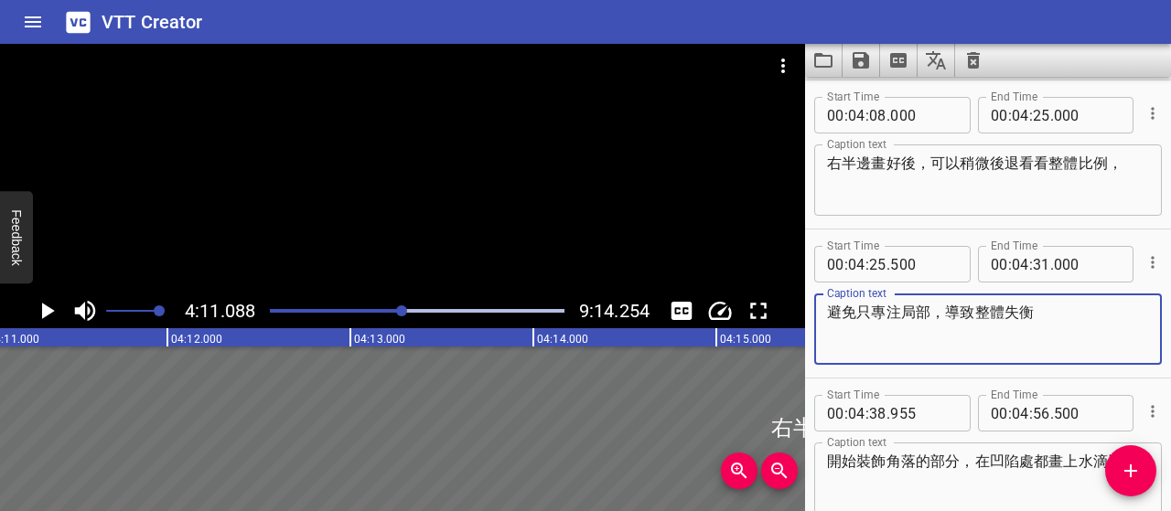
drag, startPoint x: 1043, startPoint y: 318, endPoint x: 807, endPoint y: 308, distance: 236.2
click at [807, 308] on div "Start Time 00 : 04 : 25 . 500 Start Time End Time 00 : 04 : 31 . 000 End Time C…" at bounding box center [988, 304] width 366 height 148
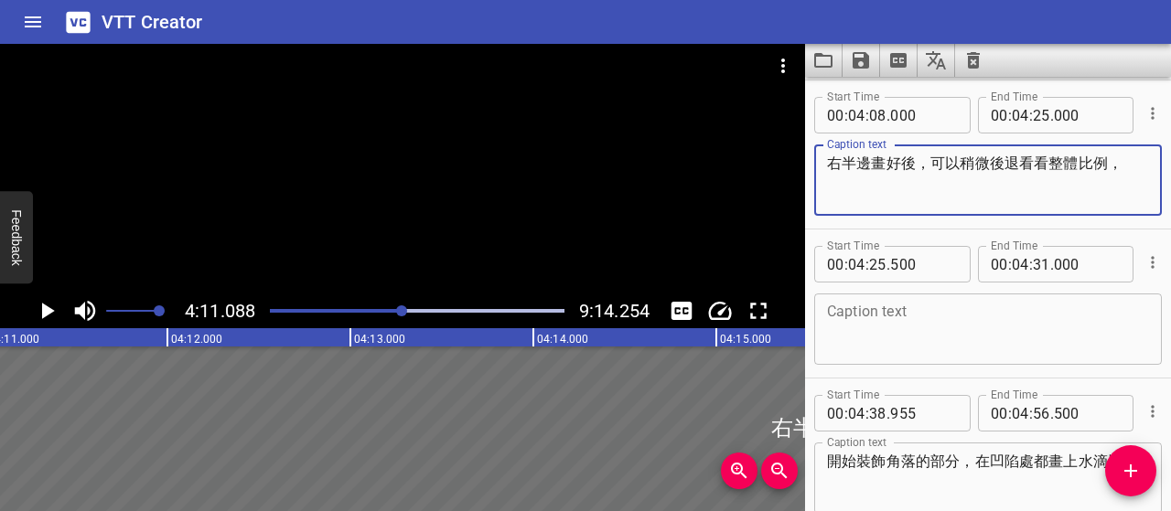
click at [1133, 158] on textarea "右半邊畫好後，可以稍微後退看看整體比例，" at bounding box center [988, 181] width 322 height 52
paste textarea "避免只專注局部，導致整體失衡"
type textarea "右半邊畫好後，可以稍微後退看看整體比例，避免只專注局部，導致整體失衡"
click at [48, 310] on icon "Play/Pause" at bounding box center [48, 311] width 13 height 16
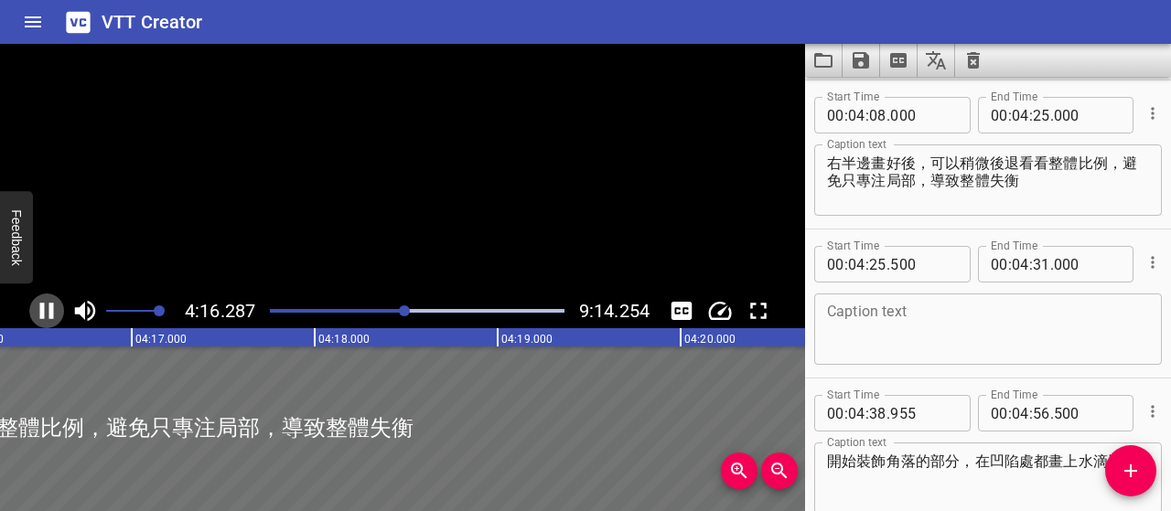
click at [48, 310] on icon "Play/Pause" at bounding box center [46, 310] width 27 height 27
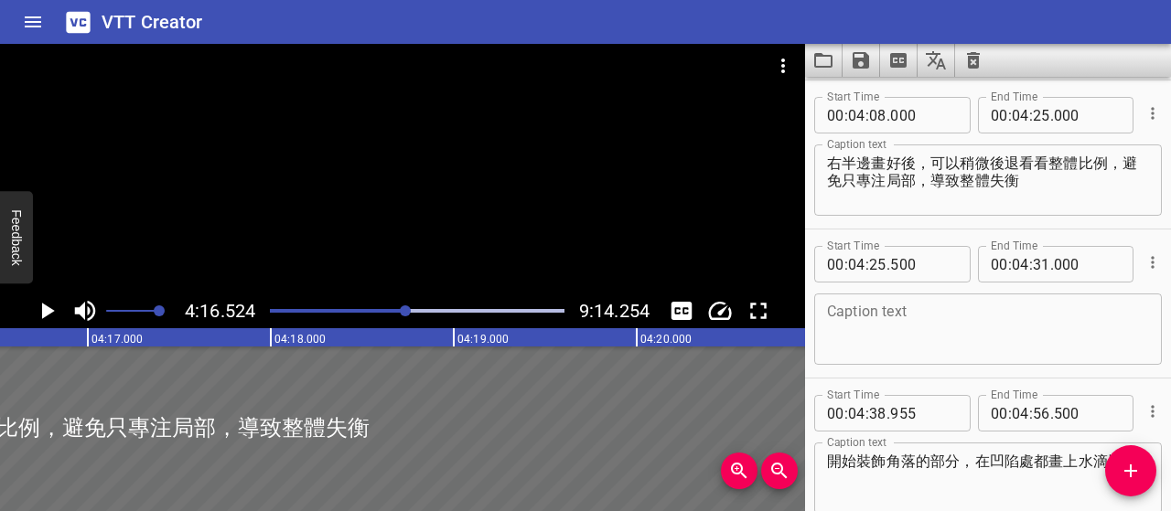
scroll to position [0, 46936]
click at [1037, 112] on input "number" at bounding box center [1041, 115] width 17 height 37
type input "16"
type input "000"
click at [881, 256] on input "number" at bounding box center [877, 264] width 17 height 37
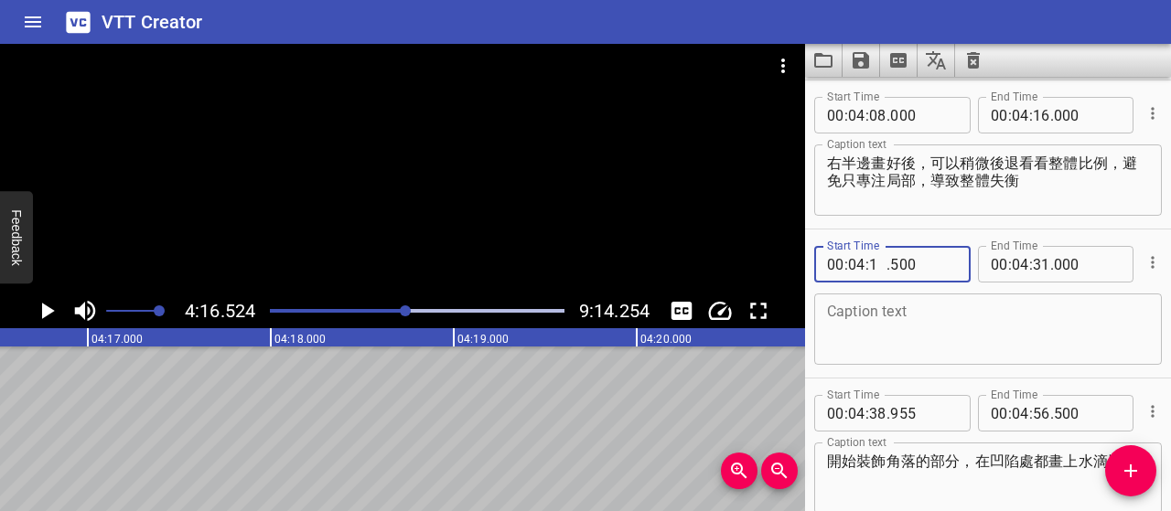
type input "17"
type input "000"
click at [1054, 115] on input "number" at bounding box center [1087, 115] width 67 height 37
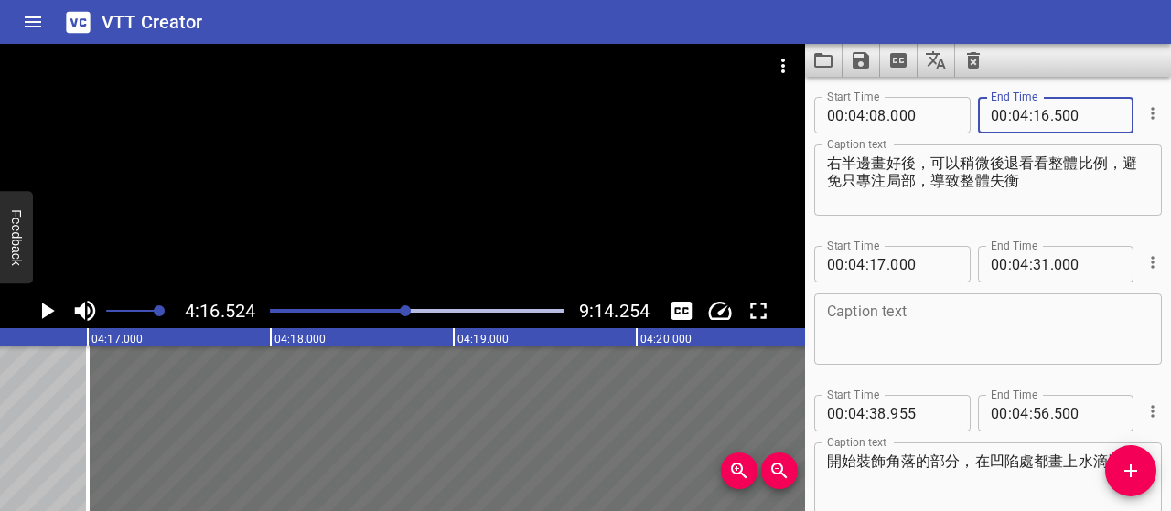
type input "500"
click at [1072, 316] on textarea at bounding box center [988, 330] width 322 height 52
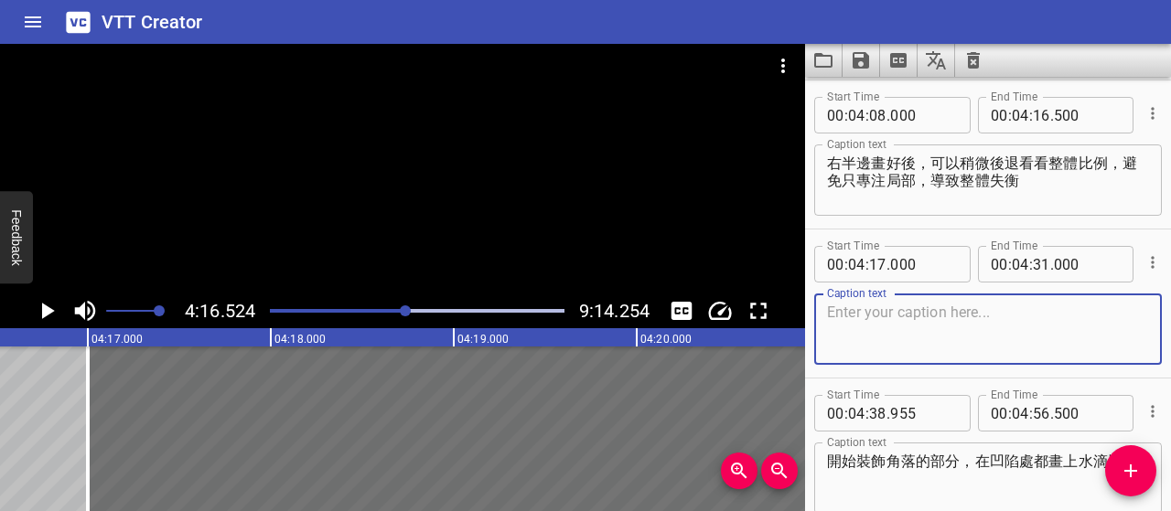
click at [973, 329] on textarea at bounding box center [988, 330] width 322 height 52
paste textarea "先畫順手區域，可以降低失誤，"
click at [827, 312] on textarea "先畫順手區域，可以降低失誤，" at bounding box center [988, 330] width 322 height 52
paste textarea "線條會更穩，也比較不會沾到已畫好的部分"
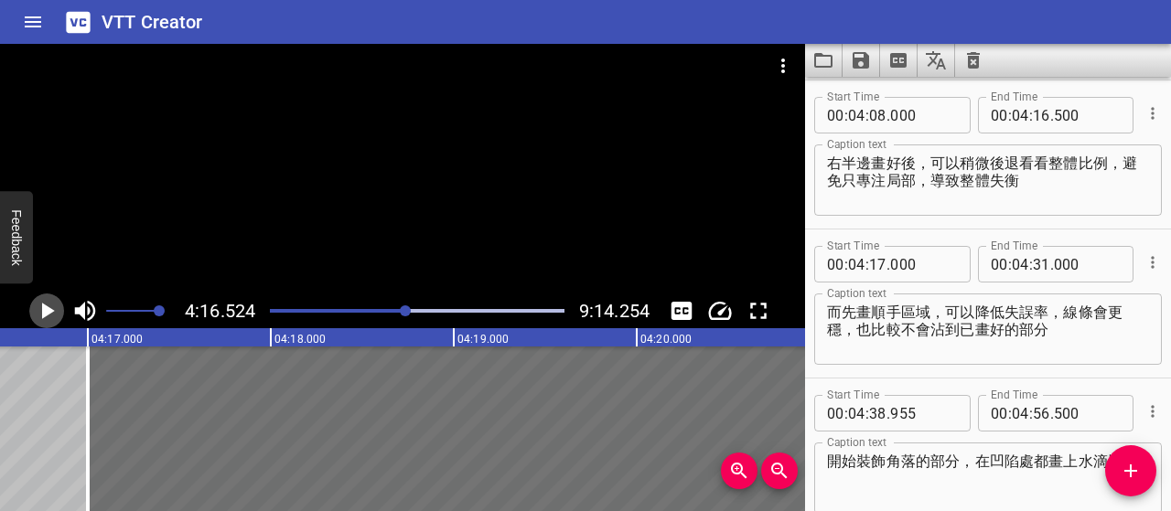
click at [53, 316] on icon "Play/Pause" at bounding box center [46, 310] width 27 height 27
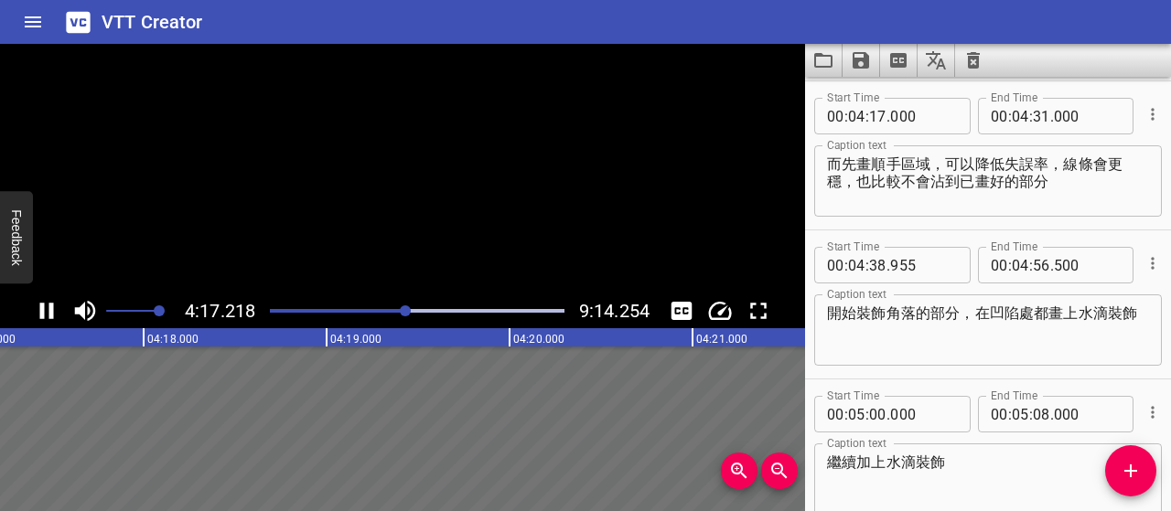
scroll to position [2684, 0]
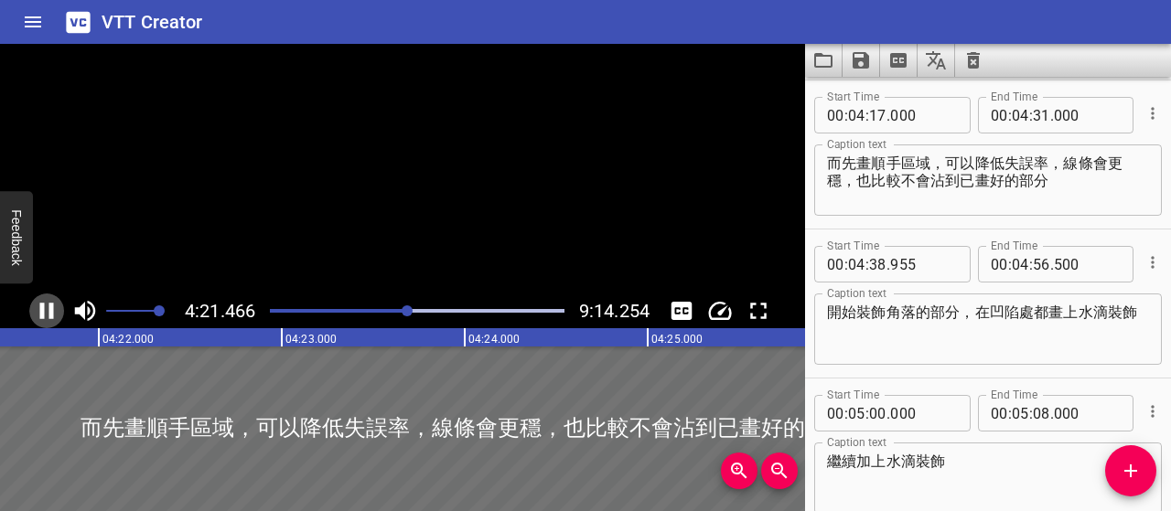
click at [53, 316] on icon "Play/Pause" at bounding box center [46, 310] width 27 height 27
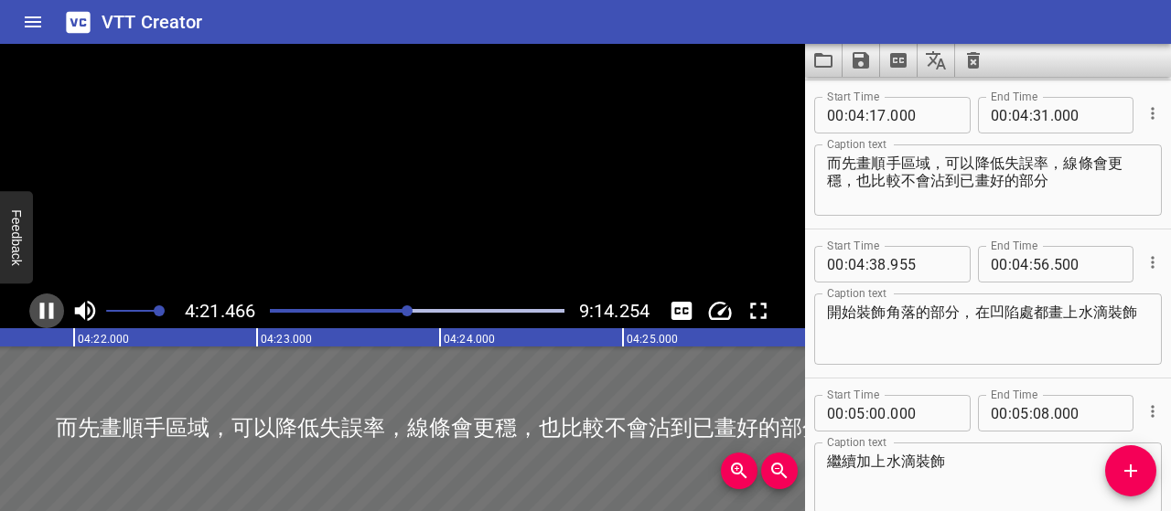
scroll to position [0, 47871]
click at [981, 162] on textarea "而先畫順手區域，可以降低失誤率，線條會更穩，也比較不會沾到已畫好的部分" at bounding box center [988, 181] width 322 height 52
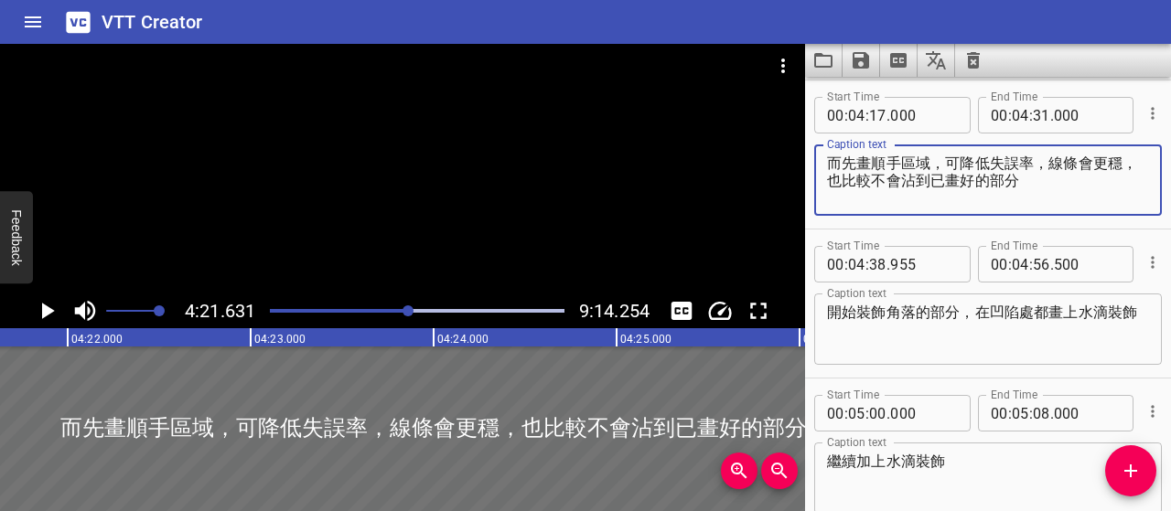
click at [1088, 160] on textarea "而先畫順手區域，可降低失誤率，線條會更穩，也比較不會沾到已畫好的部分" at bounding box center [988, 181] width 322 height 52
type textarea "而先畫順手區域，可降低失誤率，線條更穩，也比較不會沾到已畫好的部分"
click at [1081, 189] on textarea "而先畫順手區域，可降低失誤率，線條更穩，也比較不會沾到已畫好的部分" at bounding box center [988, 181] width 322 height 52
click at [1037, 181] on textarea "而先畫順手區域，可降低失誤率，線條更穩，也比較不會沾到已畫好的部分" at bounding box center [988, 181] width 322 height 52
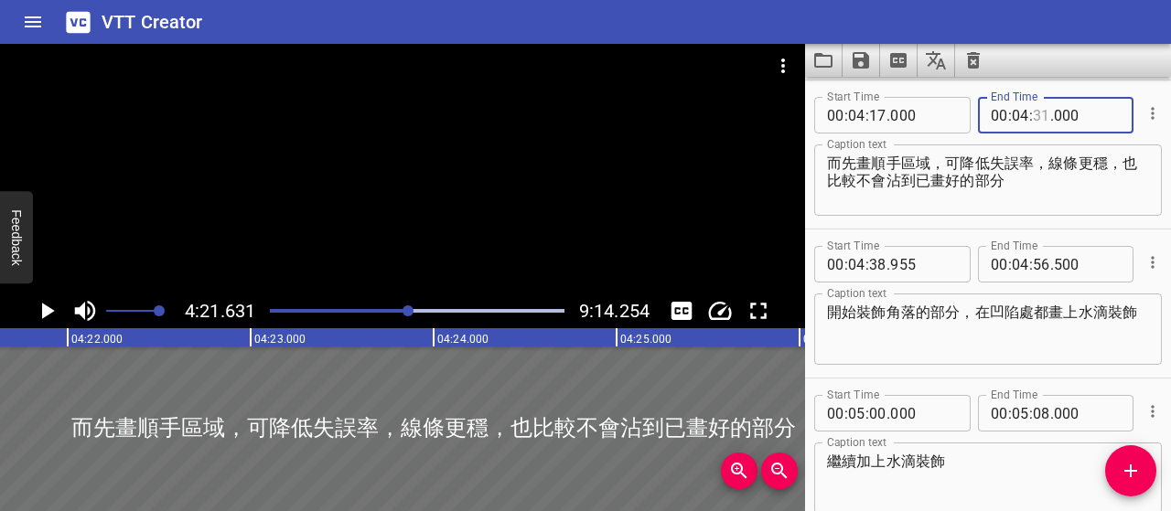
click at [1035, 115] on input "number" at bounding box center [1041, 115] width 17 height 37
type input "21"
type input "000"
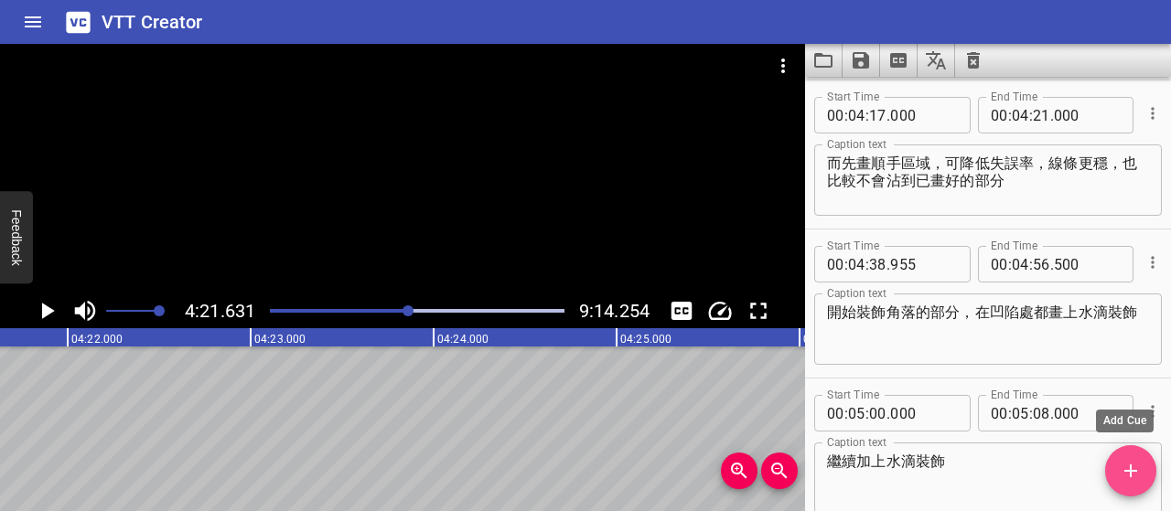
click at [1138, 471] on icon "Add Cue" at bounding box center [1131, 471] width 22 height 22
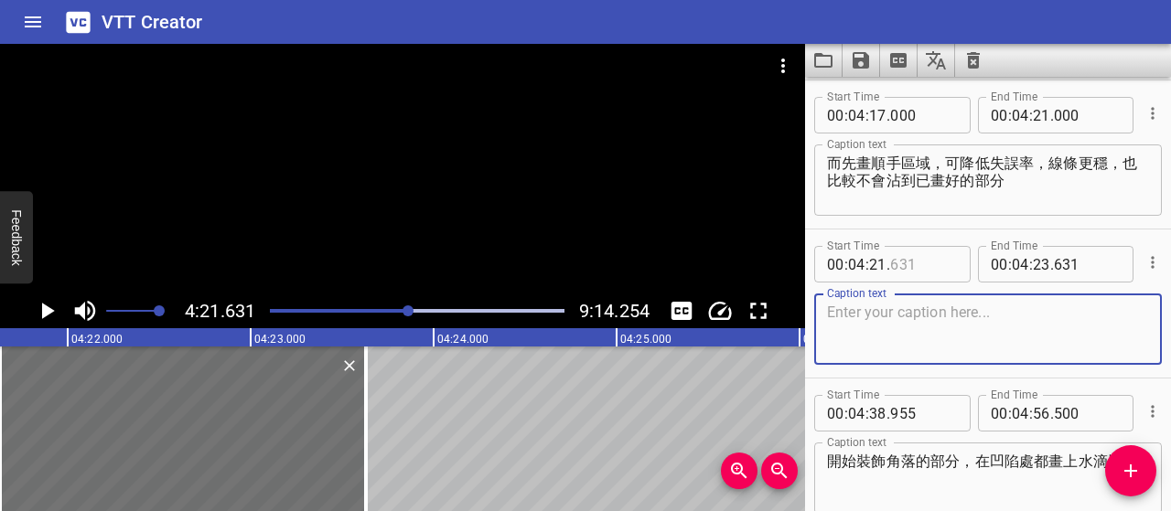
click at [902, 261] on input "number" at bounding box center [923, 264] width 67 height 37
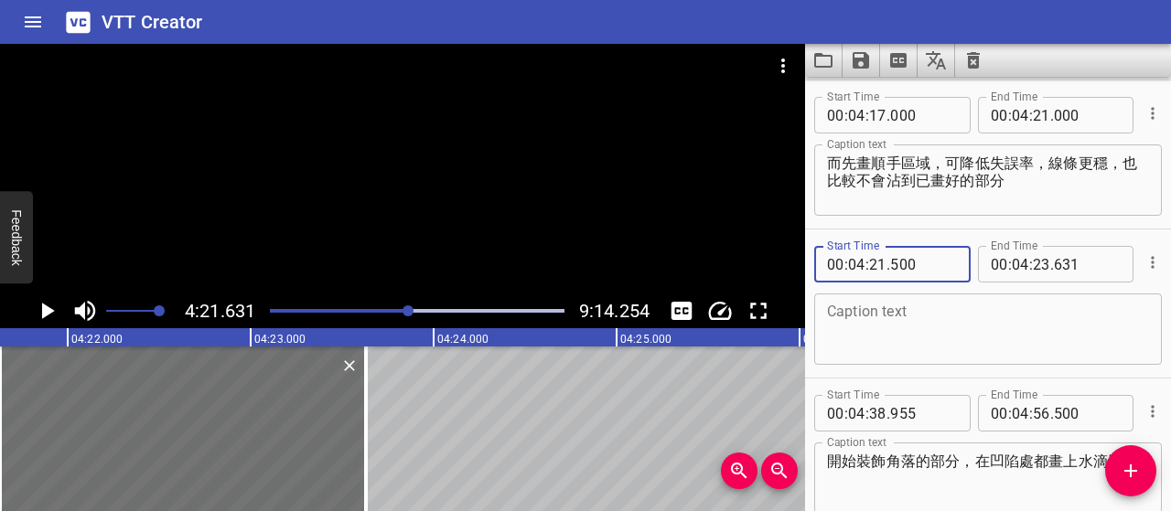
type input "500"
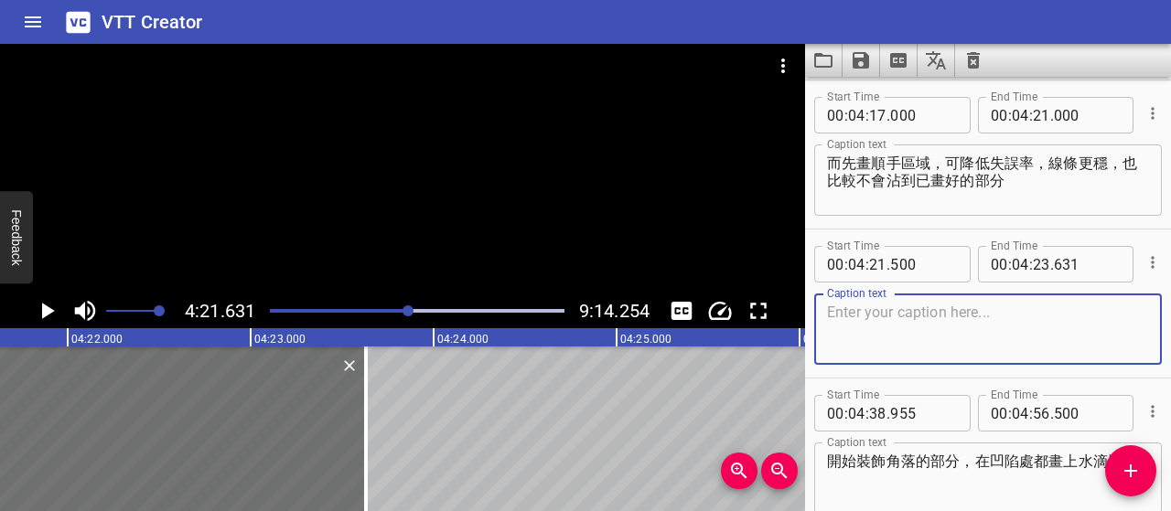
click at [931, 307] on textarea at bounding box center [988, 330] width 322 height 52
paste textarea "可轉動甲片來找到順手角度"
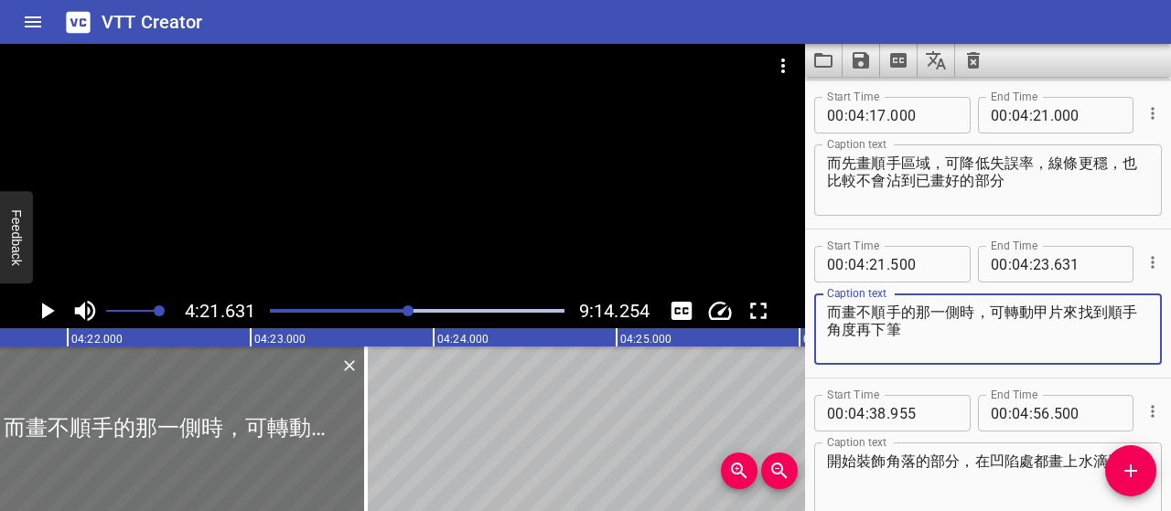
type textarea "而畫不順手的那一側時，可轉動甲片來找到順手角度再下筆"
click at [46, 314] on icon "Play/Pause" at bounding box center [48, 311] width 13 height 16
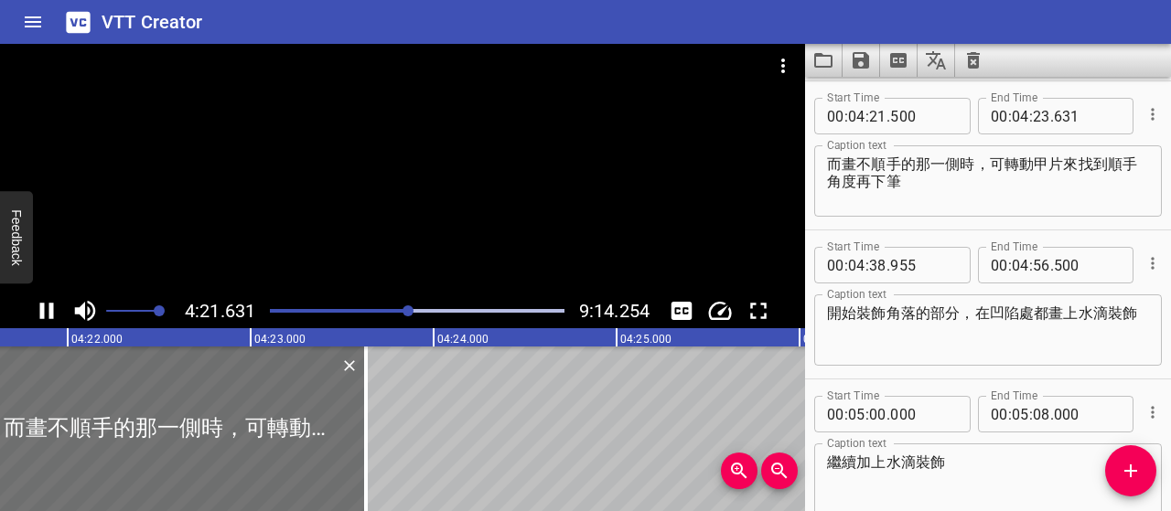
scroll to position [2833, 0]
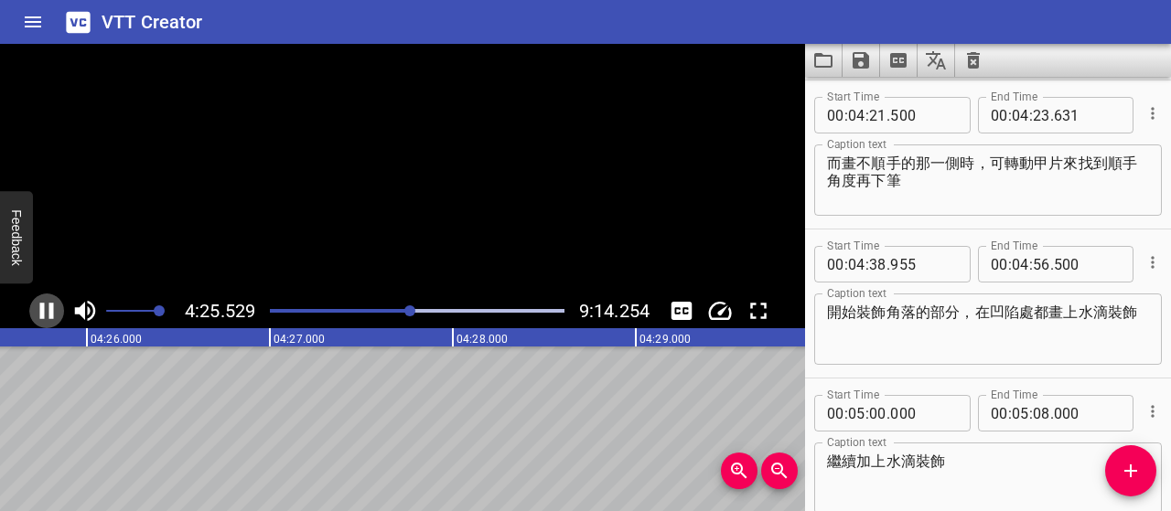
click at [46, 314] on icon "Play/Pause" at bounding box center [46, 310] width 27 height 27
click at [46, 314] on icon "Play/Pause" at bounding box center [48, 311] width 13 height 16
click at [46, 314] on icon "Play/Pause" at bounding box center [46, 310] width 27 height 27
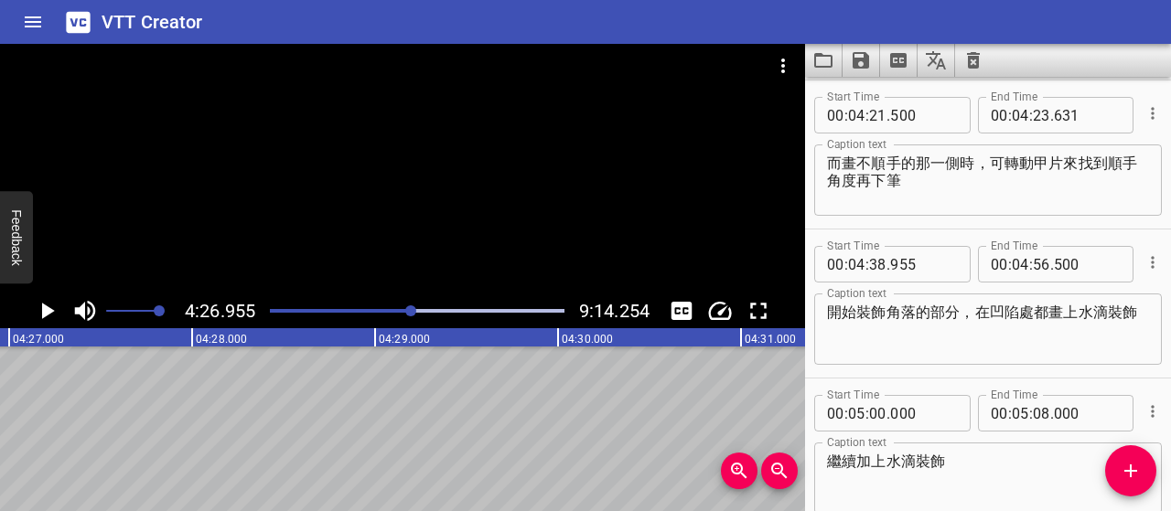
scroll to position [2742, 0]
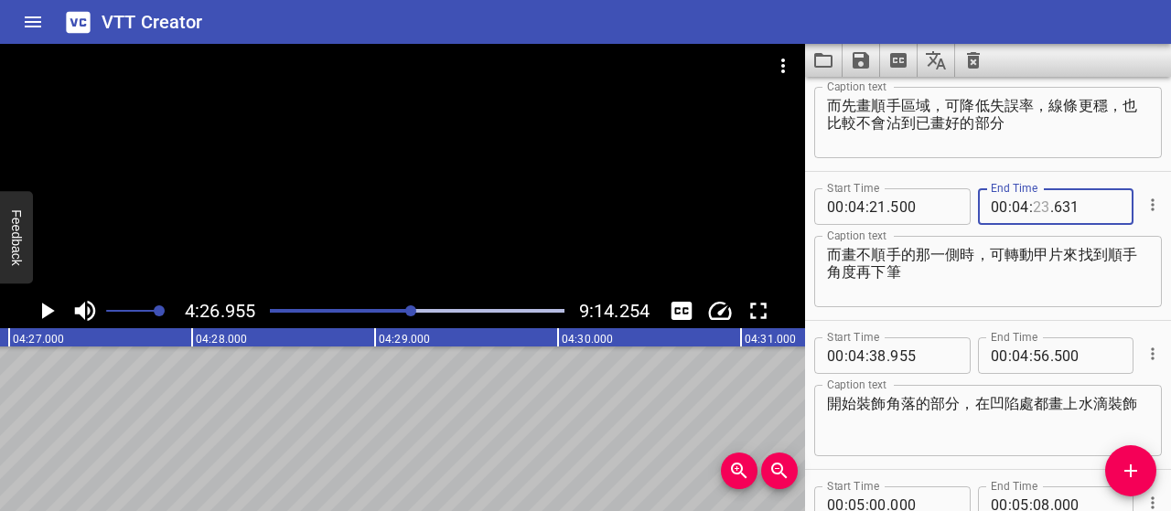
click at [1034, 200] on input "number" at bounding box center [1041, 206] width 17 height 37
type input "27"
type input "000"
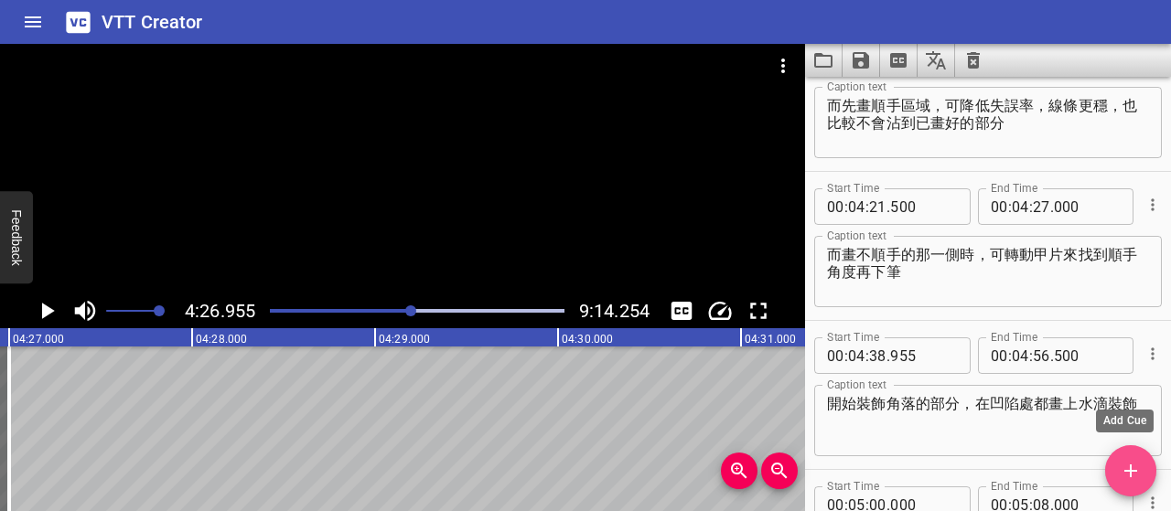
click at [1131, 452] on button "Add Cue" at bounding box center [1130, 471] width 51 height 51
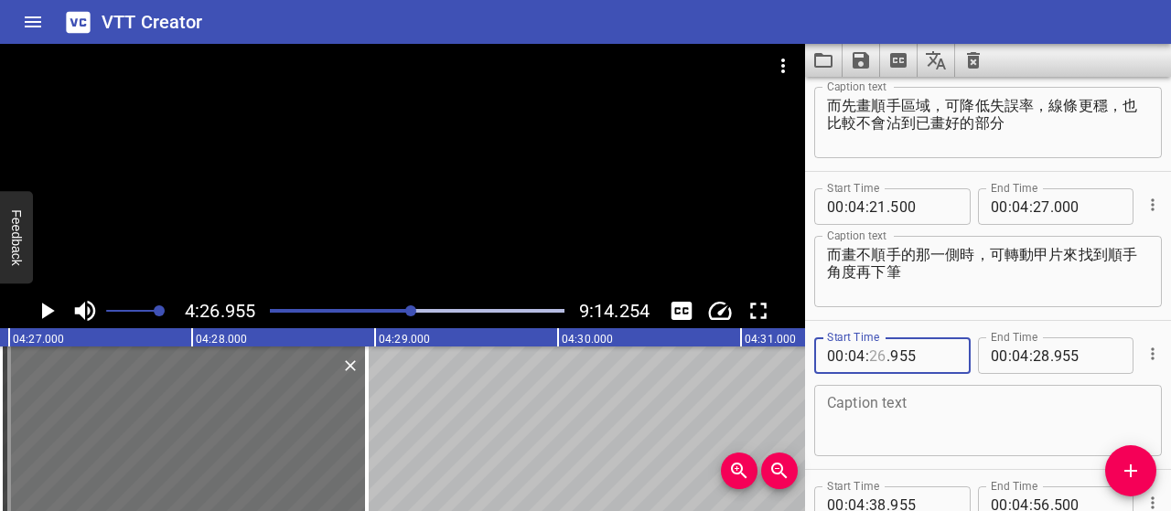
click at [878, 349] on input "number" at bounding box center [877, 356] width 17 height 37
type input "27"
type input "500"
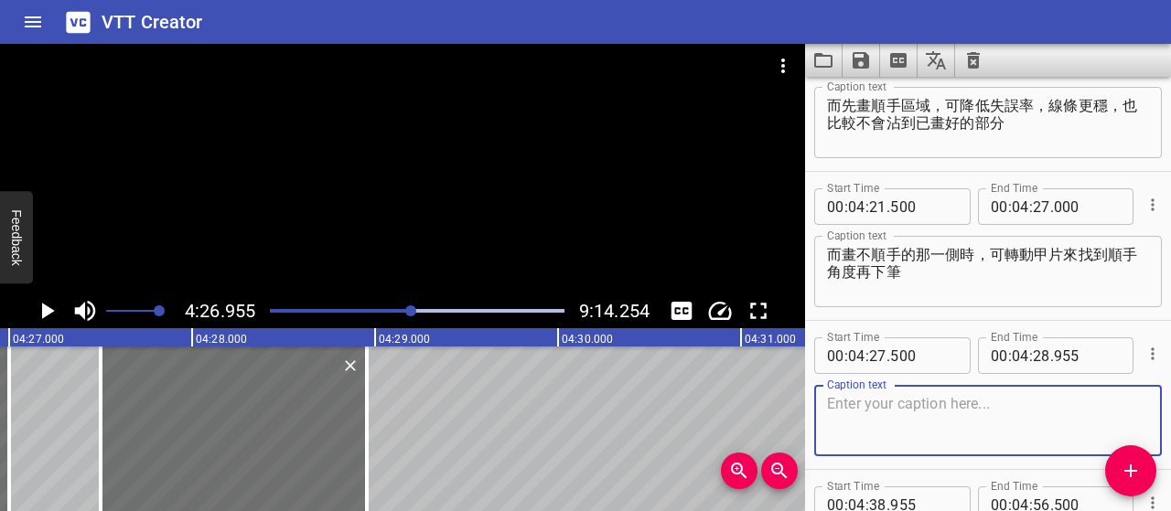
click at [932, 411] on textarea at bounding box center [988, 421] width 322 height 52
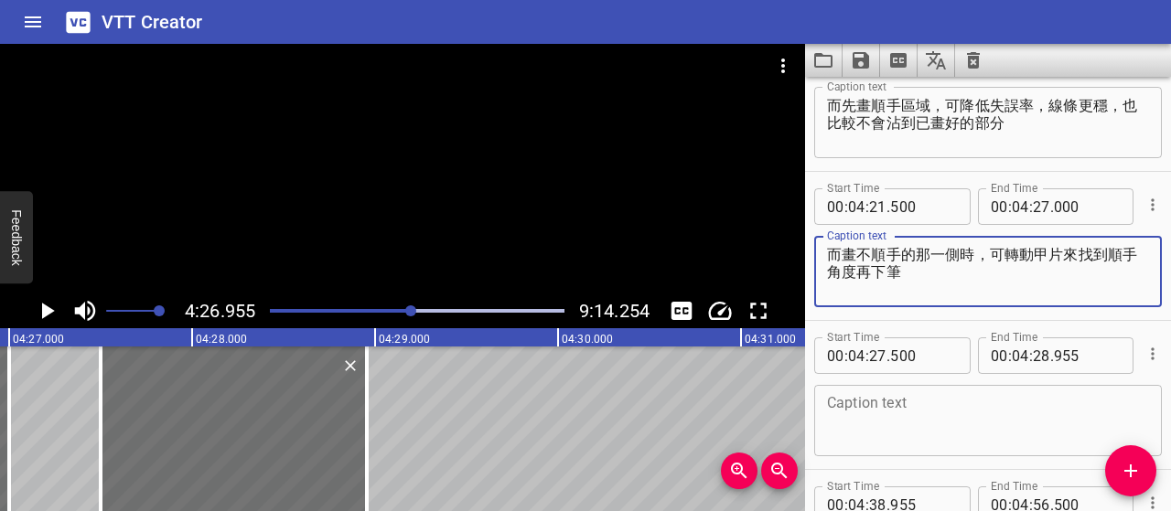
click at [1005, 250] on textarea "而畫不順手的那一側時，可轉動甲片來找到順手角度再下筆" at bounding box center [988, 272] width 322 height 52
click at [959, 409] on textarea at bounding box center [988, 421] width 322 height 52
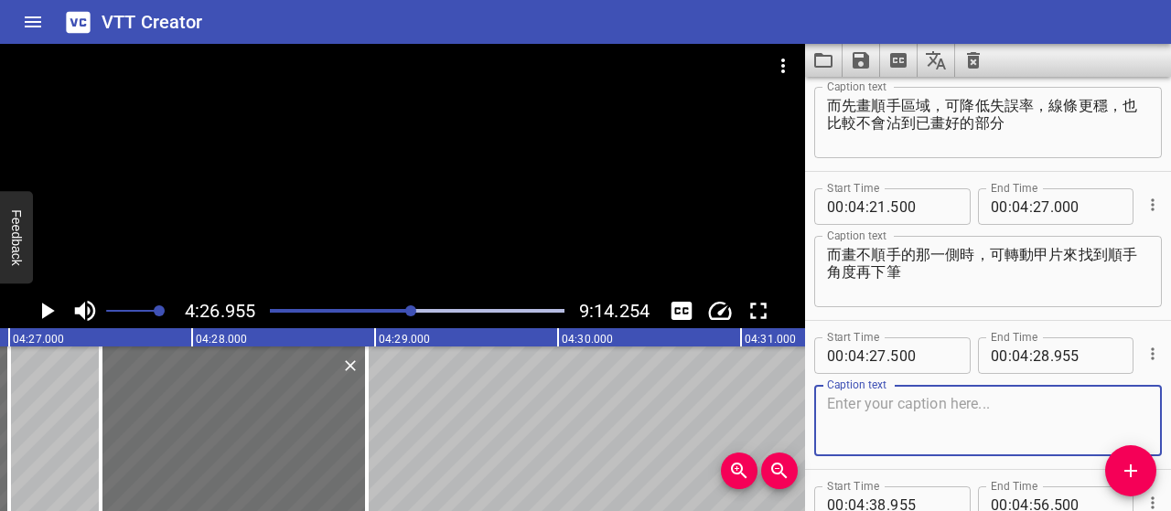
paste textarea "把甲片靠近身體，手有支撐會更好操作"
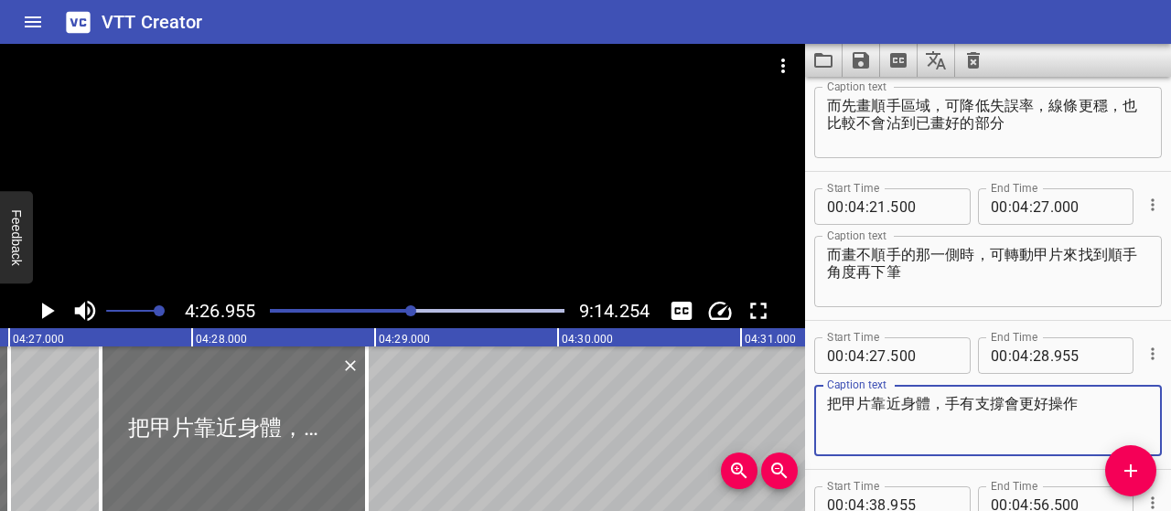
type textarea "把甲片靠近身體，手有支撐會更好操作"
click at [46, 314] on icon "Play/Pause" at bounding box center [48, 311] width 13 height 16
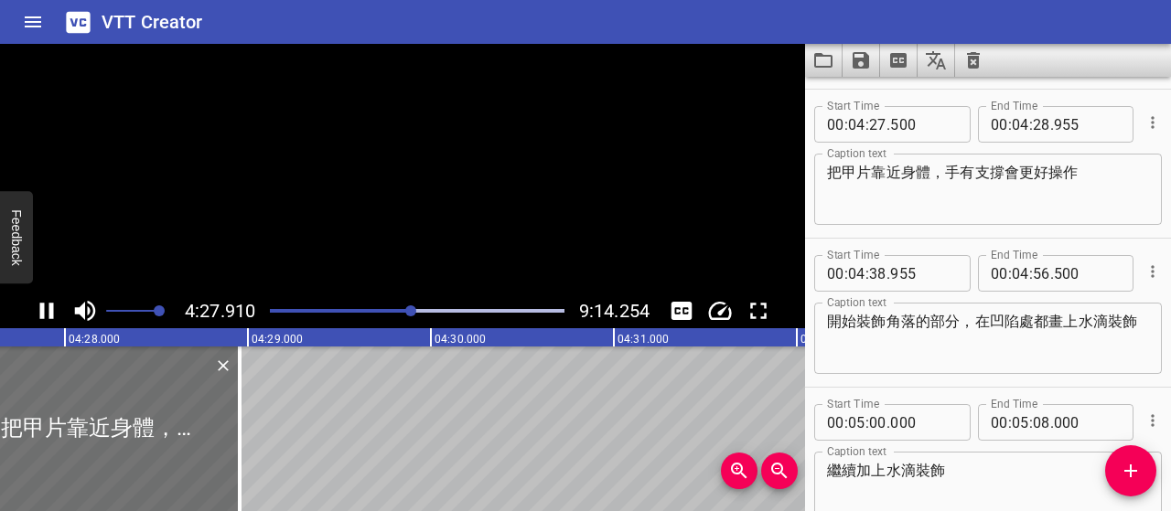
scroll to position [2982, 0]
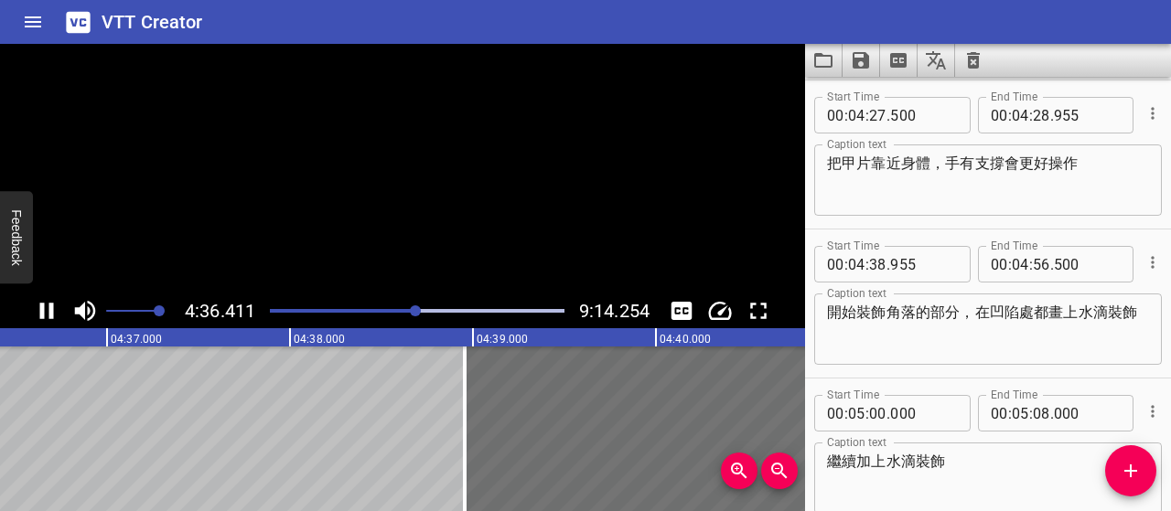
click at [46, 314] on icon "Play/Pause" at bounding box center [46, 310] width 27 height 27
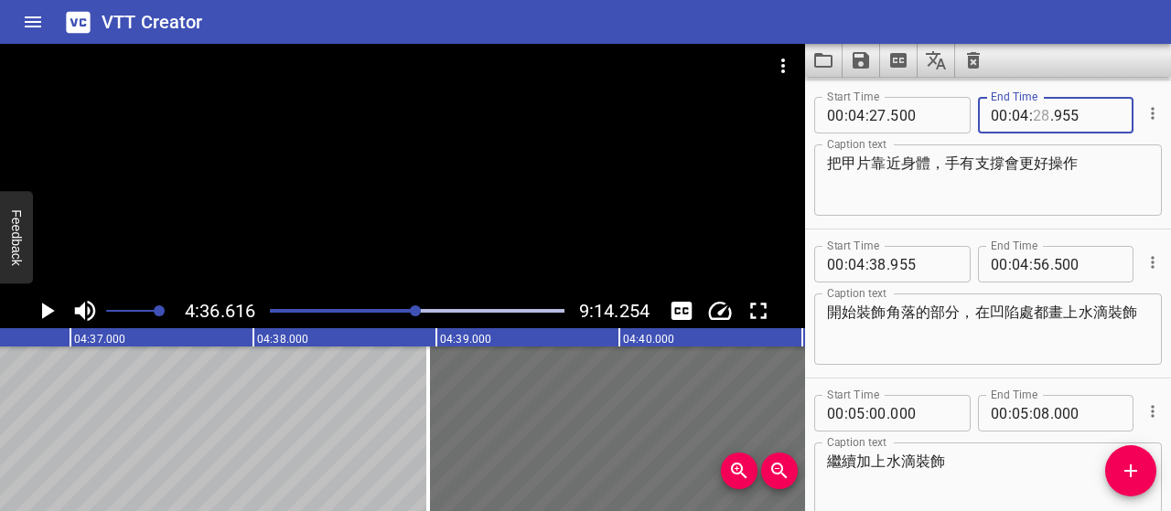
click at [1033, 120] on input "number" at bounding box center [1041, 115] width 17 height 37
type input "35"
type input "000"
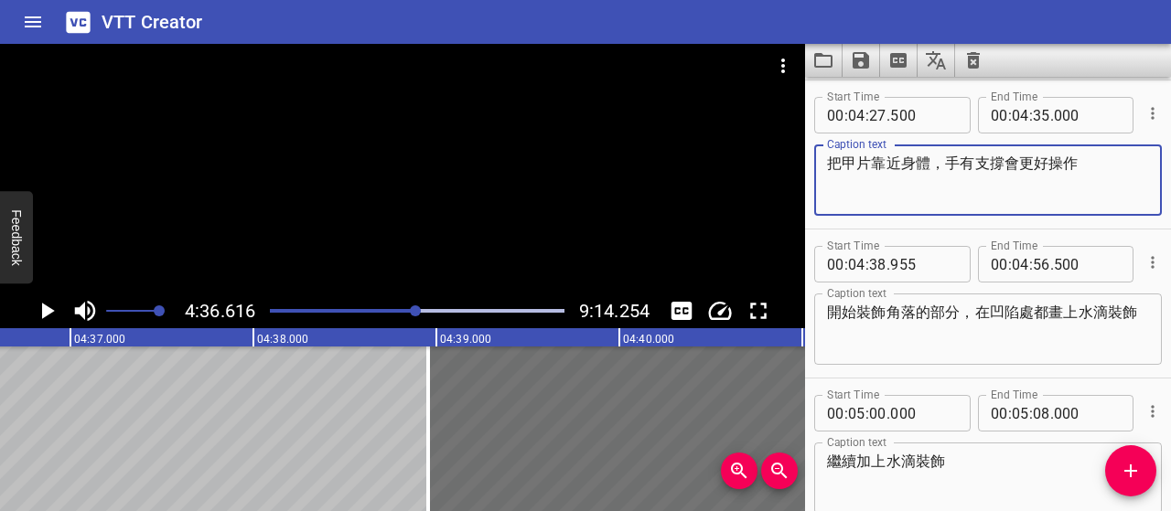
click at [1041, 181] on textarea "把甲片靠近身體，手有支撐會更好操作" at bounding box center [988, 181] width 322 height 52
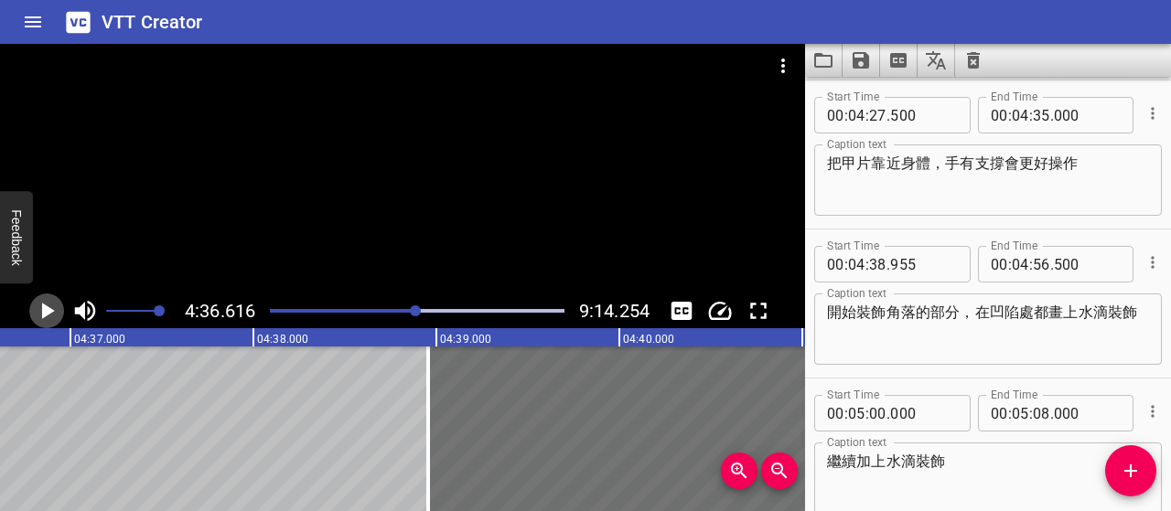
click at [46, 310] on icon "Play/Pause" at bounding box center [48, 311] width 13 height 16
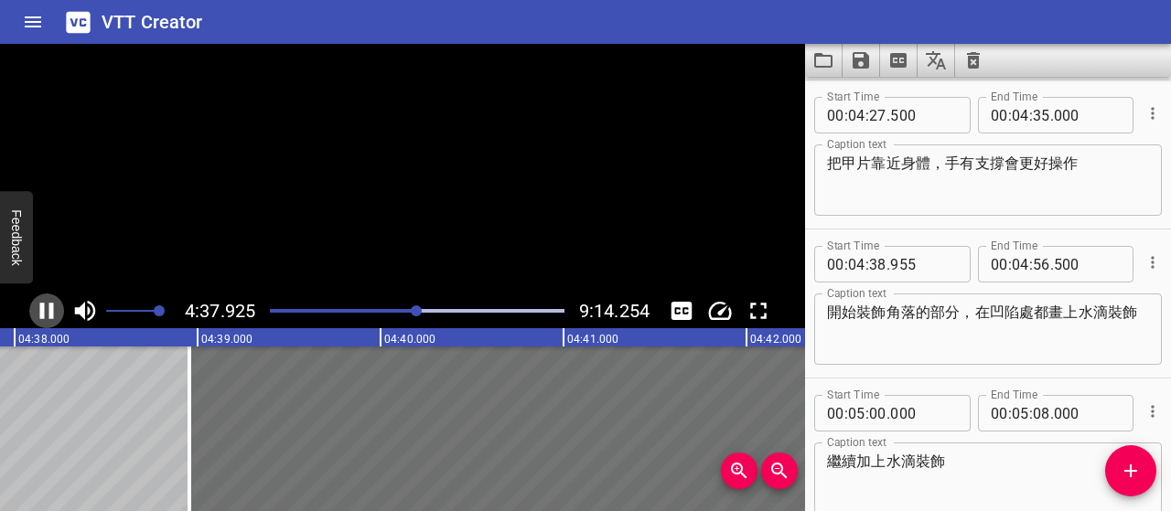
click at [46, 310] on icon "Play/Pause" at bounding box center [46, 310] width 27 height 27
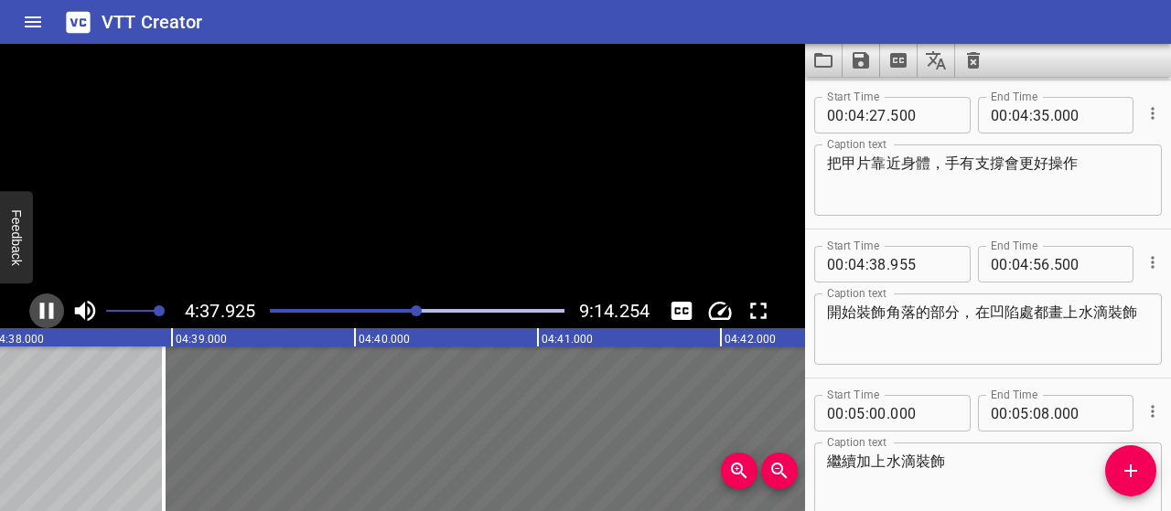
scroll to position [0, 50884]
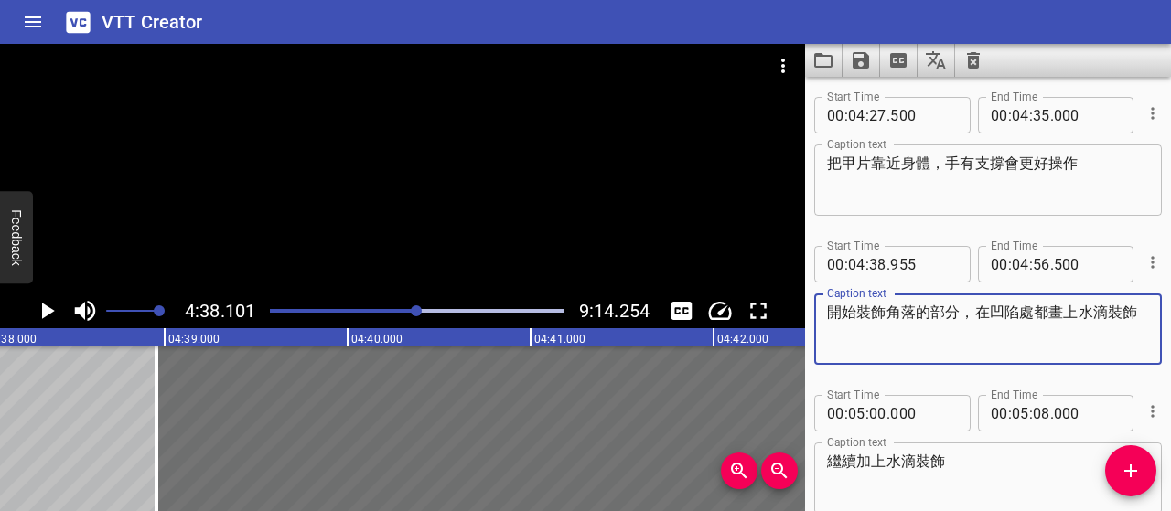
drag, startPoint x: 858, startPoint y: 328, endPoint x: 832, endPoint y: 312, distance: 31.2
click at [832, 312] on textarea "開始裝飾角落的部分，在凹陷處都畫上水滴裝飾" at bounding box center [988, 330] width 322 height 52
paste textarea "主圖完成後，接著在角落的凹陷處加上水滴裝飾"
type textarea "主圖完成後，接著在角落的凹陷處加上水滴裝飾"
click at [917, 257] on input "number" at bounding box center [923, 264] width 67 height 37
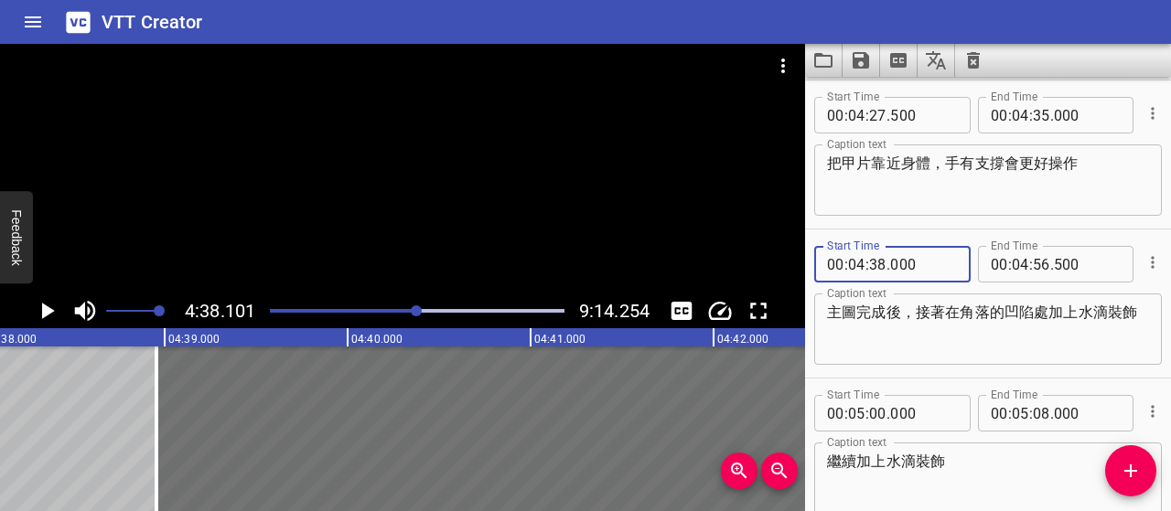
type input "000"
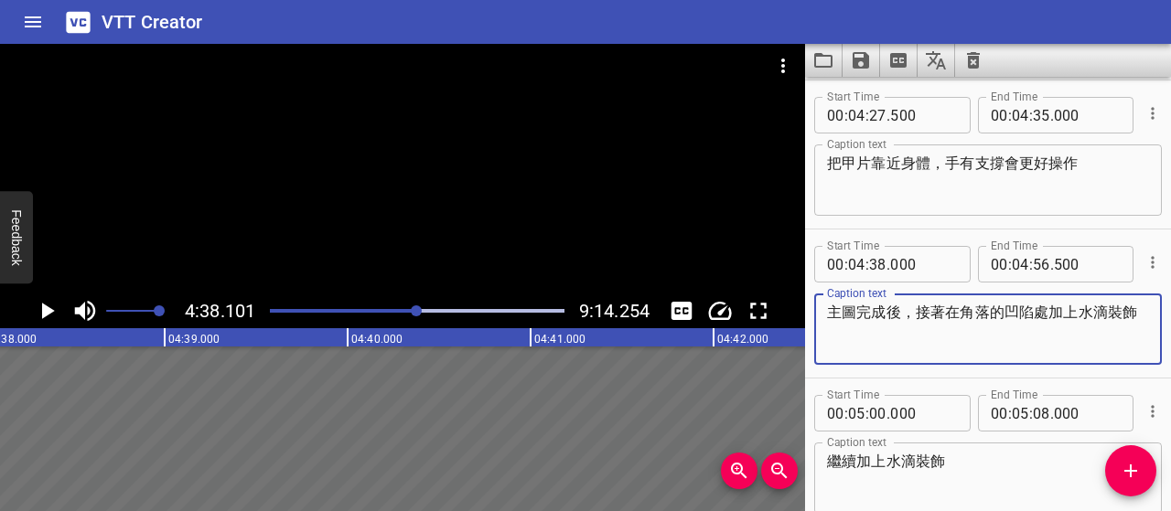
click at [921, 335] on textarea "主圖完成後，接著在角落的凹陷處加上水滴裝飾" at bounding box center [988, 330] width 322 height 52
click at [53, 316] on icon "Play/Pause" at bounding box center [46, 310] width 27 height 27
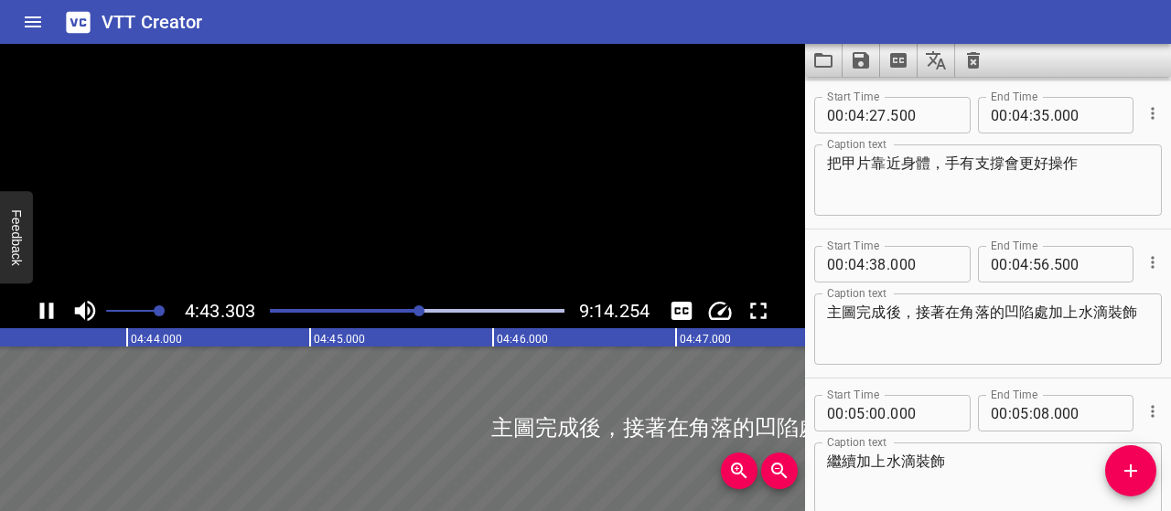
click at [55, 316] on icon "Play/Pause" at bounding box center [46, 310] width 27 height 27
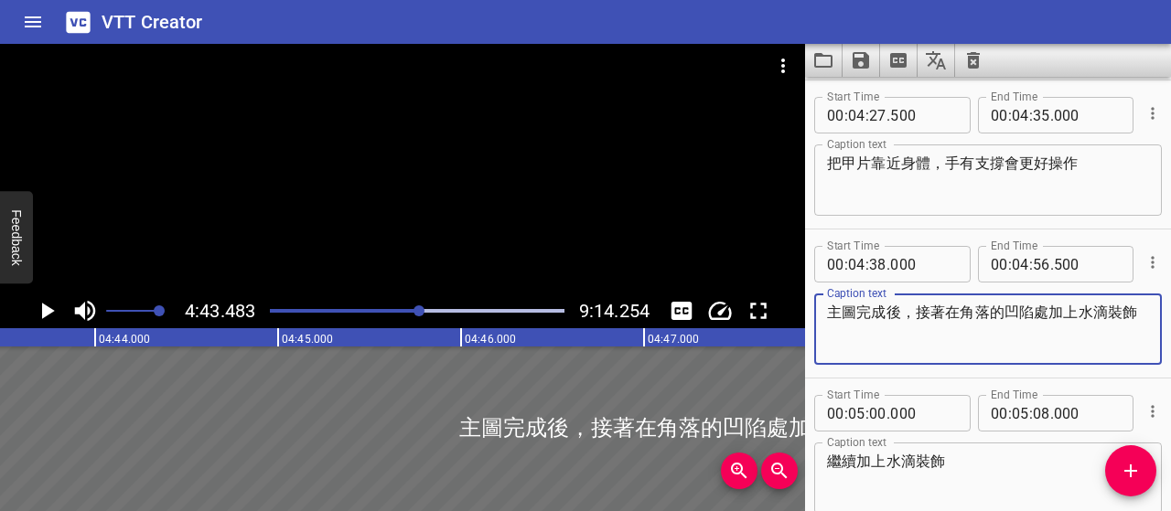
click at [957, 311] on textarea "主圖完成後，接著在角落的凹陷處加上水滴裝飾" at bounding box center [988, 330] width 322 height 52
drag, startPoint x: 957, startPoint y: 311, endPoint x: 1003, endPoint y: 327, distance: 48.3
click at [1003, 327] on textarea "主圖完成後，接著在角落的凹陷處加上水滴裝飾" at bounding box center [988, 330] width 322 height 52
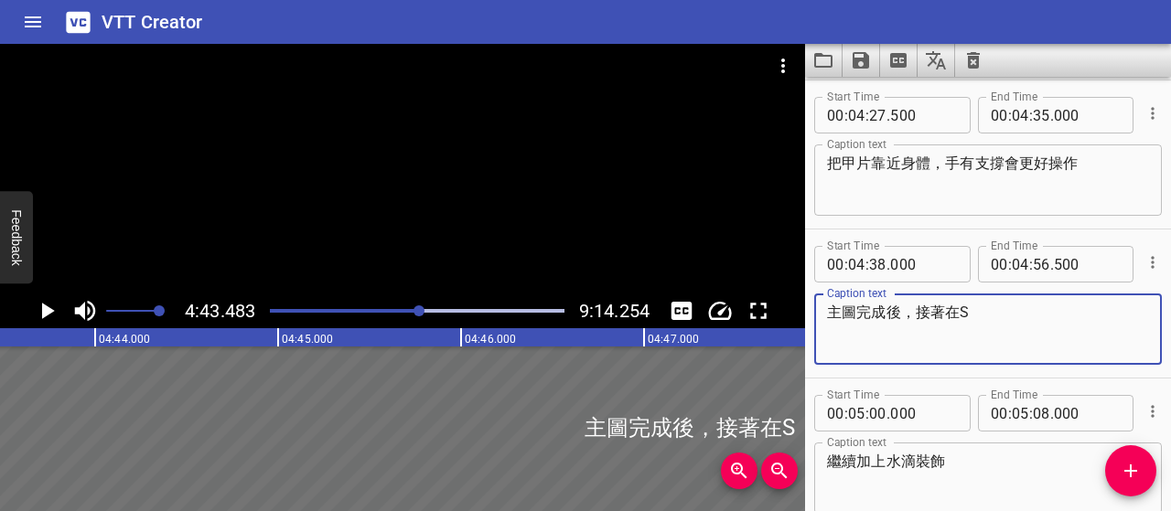
paste textarea "曲線相連處的突出區塊"
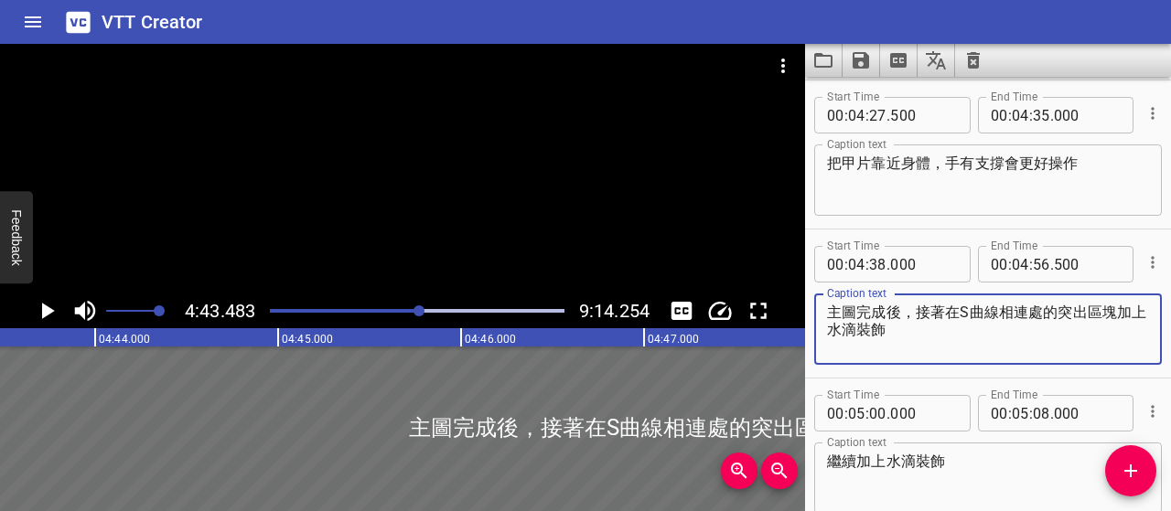
type textarea "主圖完成後，接著在S曲線相連處的突出區塊加上水滴裝飾"
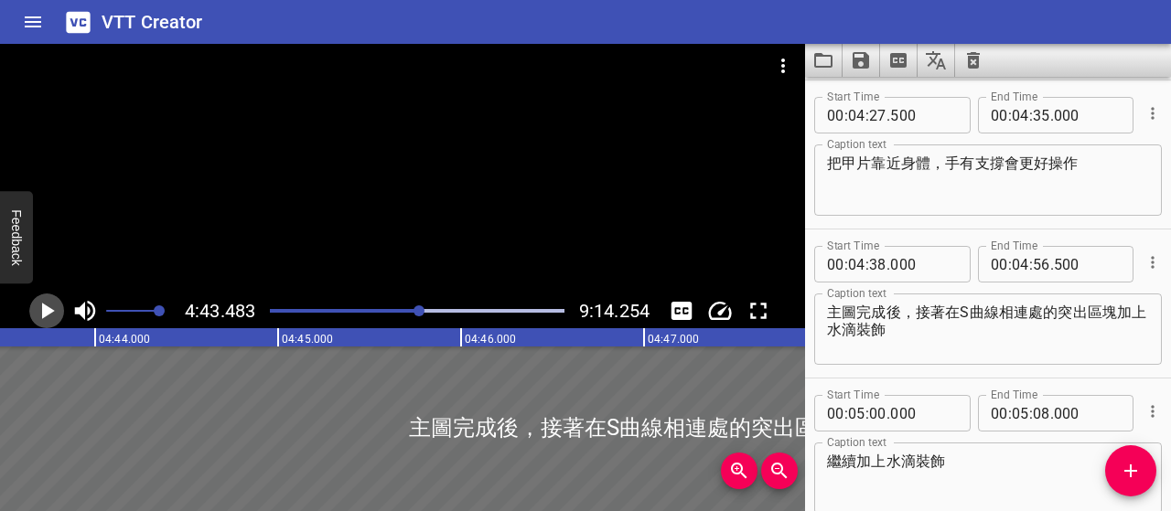
click at [52, 317] on icon "Play/Pause" at bounding box center [46, 310] width 27 height 27
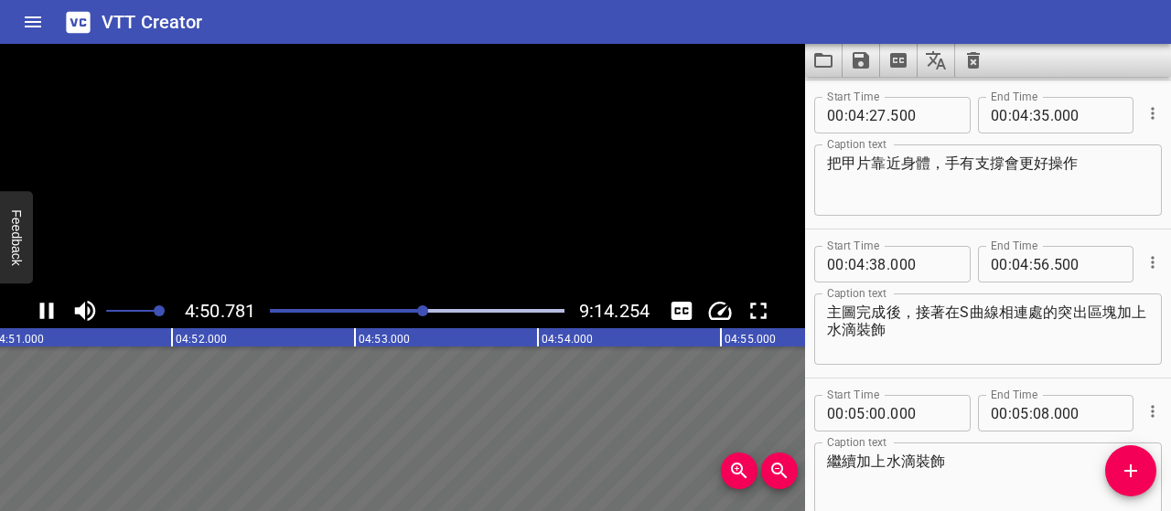
click at [52, 317] on icon "Play/Pause" at bounding box center [47, 311] width 14 height 16
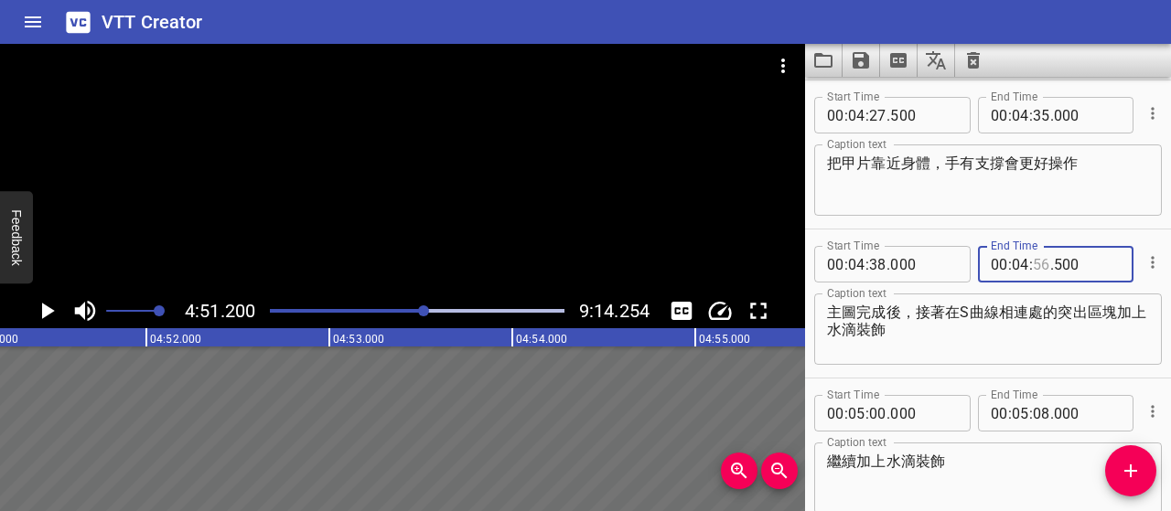
click at [1033, 267] on input "number" at bounding box center [1041, 264] width 17 height 37
type input "50"
type input "000"
click at [1134, 470] on icon "Add Cue" at bounding box center [1130, 471] width 13 height 13
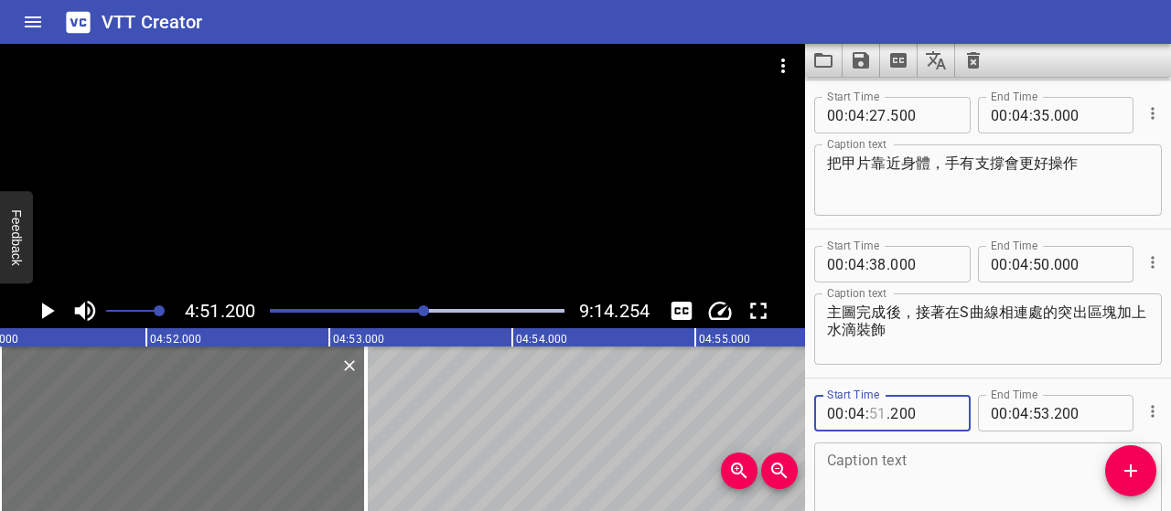
click at [880, 413] on input "number" at bounding box center [877, 413] width 17 height 37
type input "50"
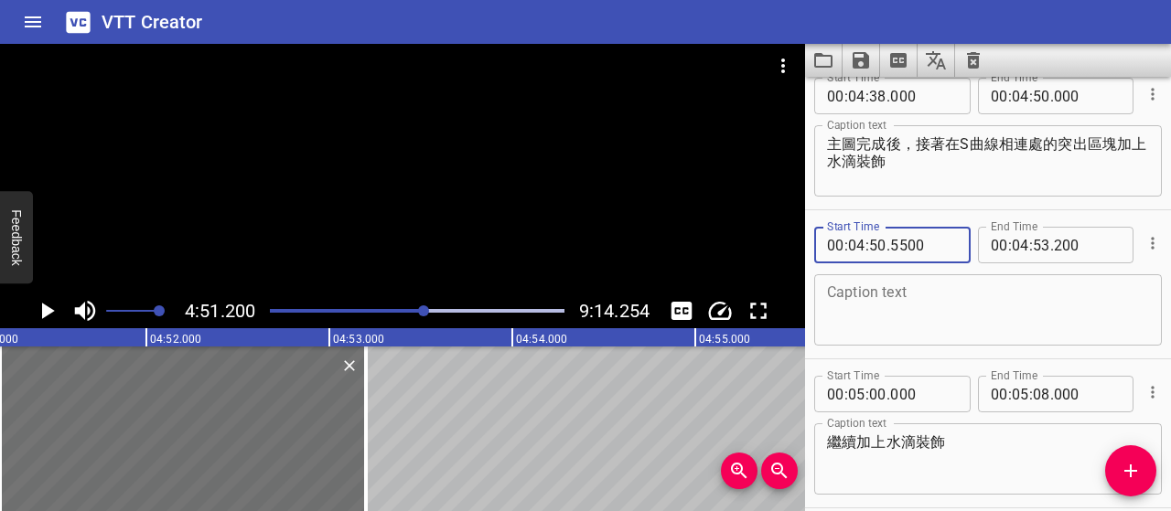
scroll to position [3165, 0]
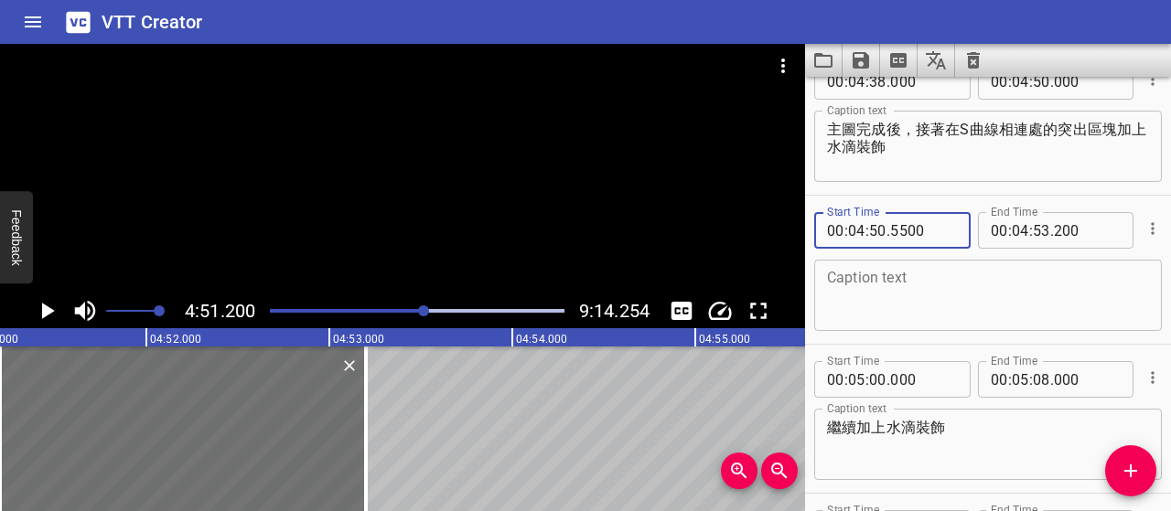
type input "5500"
type input "55"
type input "500"
click at [969, 288] on textarea at bounding box center [988, 296] width 322 height 52
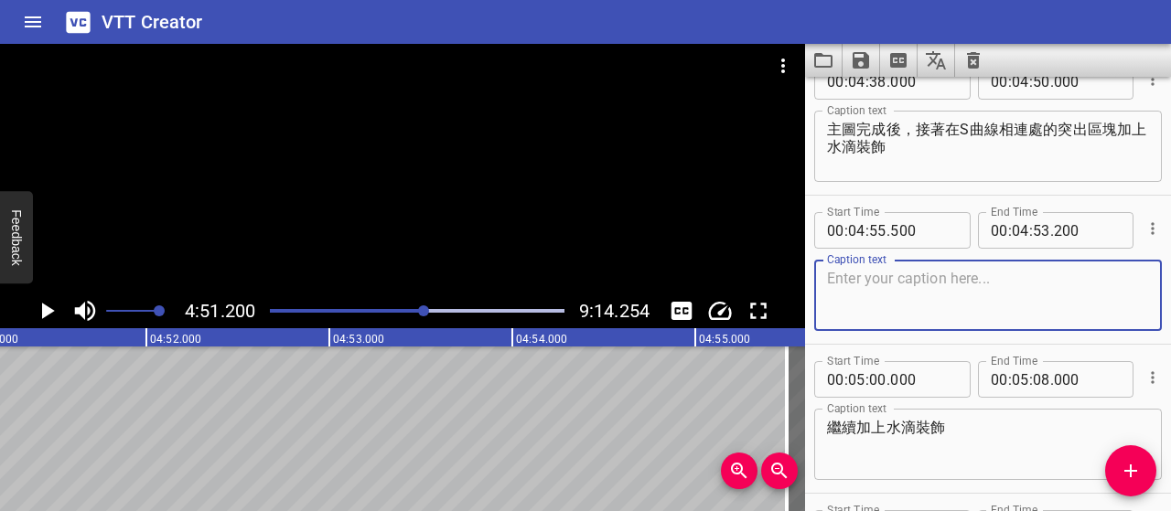
paste textarea "接著在外側 S 曲線交接形成的凹陷處，加上水滴裝飾"
type textarea "接著在外側 S 曲線交接形成的凹陷處，加上水滴裝飾"
click at [1018, 226] on input "number" at bounding box center [1020, 230] width 17 height 37
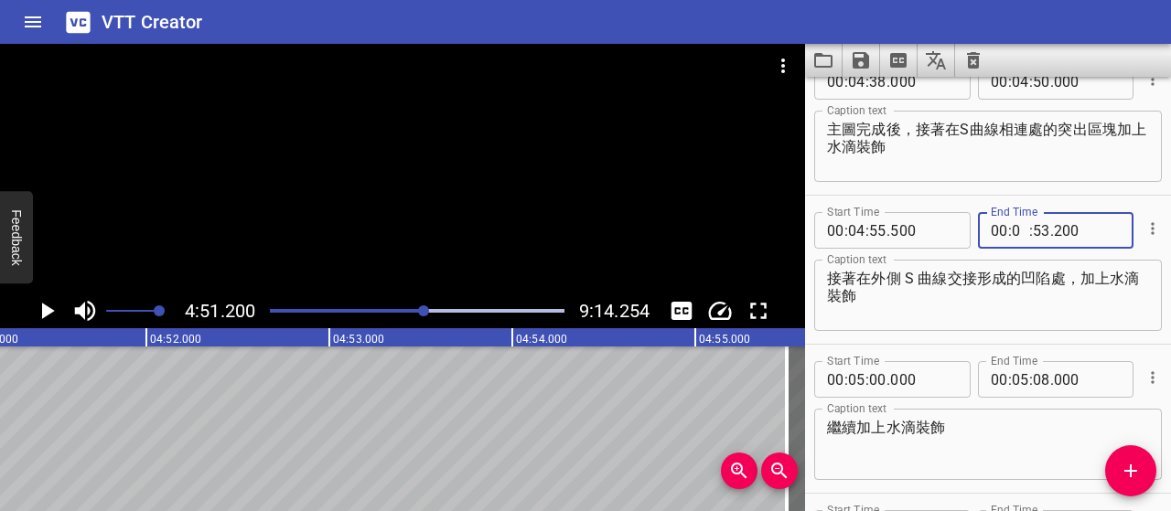
type input "04"
type input "55"
type input "95500"
click at [1039, 232] on input "number" at bounding box center [1041, 230] width 17 height 37
type input "55"
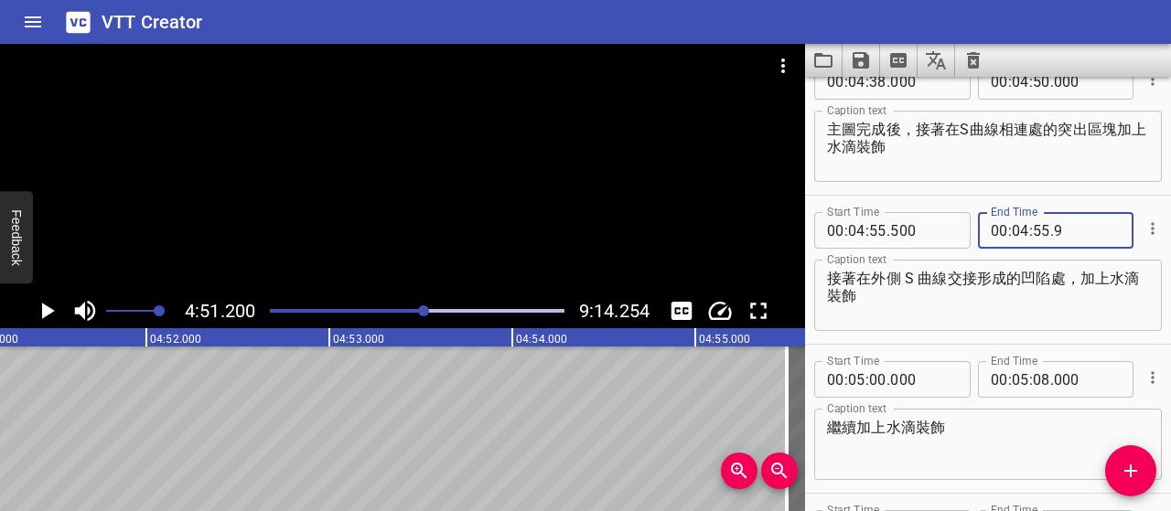
type input "9"
type input "009"
click at [1039, 232] on input "number" at bounding box center [1041, 230] width 17 height 37
type input "55"
type input "009"
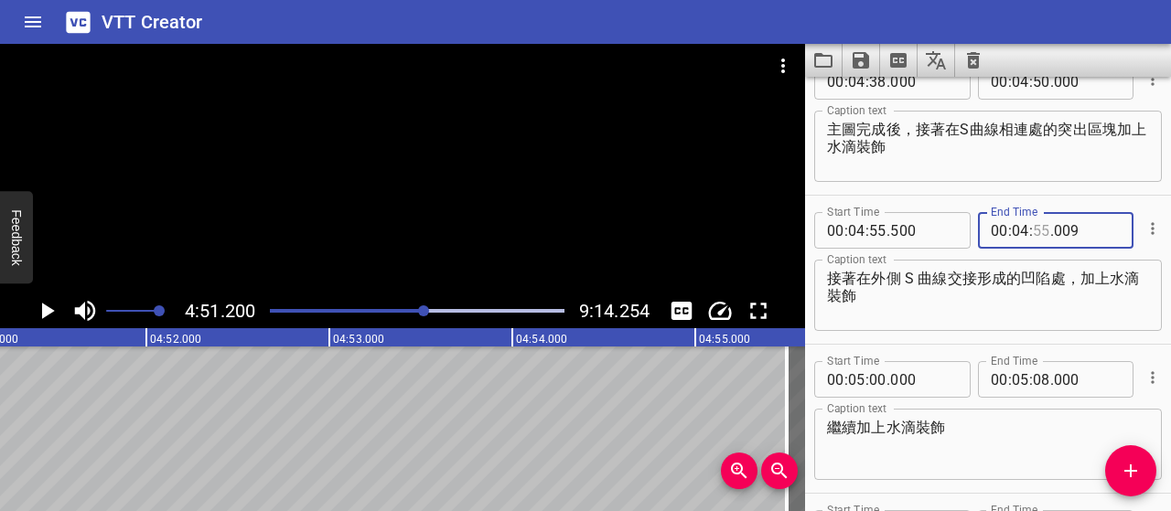
click at [1039, 232] on input "number" at bounding box center [1041, 230] width 17 height 37
type input "59"
type input "500"
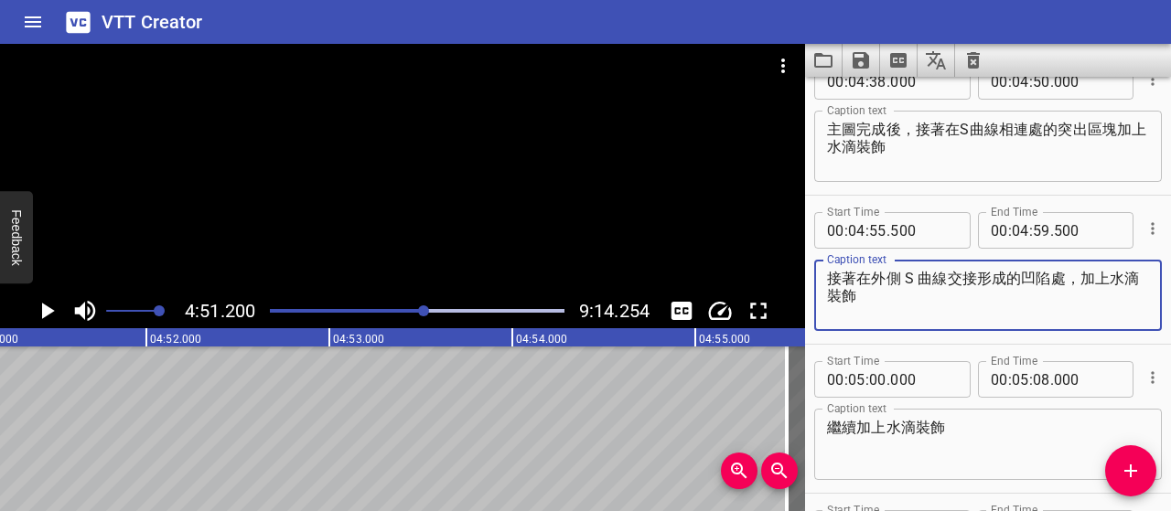
click at [910, 274] on textarea "接著在外側 S 曲線交接形成的凹陷處，加上水滴裝飾" at bounding box center [988, 296] width 322 height 52
type textarea "接著在外側S曲線交接形成的凹陷處，加上水滴裝飾"
click at [876, 227] on input "number" at bounding box center [877, 230] width 17 height 37
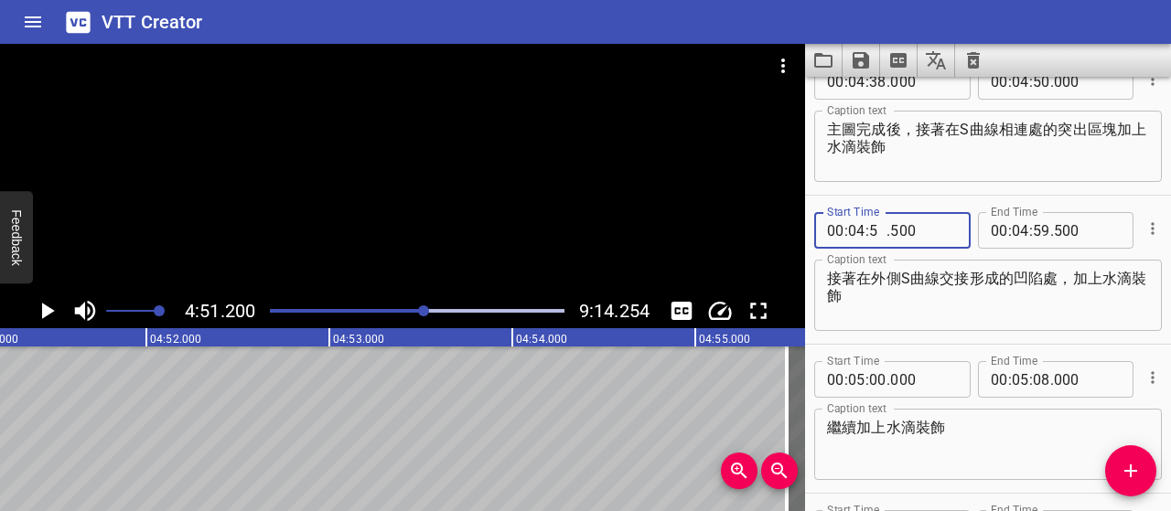
type input "50"
type input "500"
click at [960, 321] on textarea "接著在外側S曲線交接形成的凹陷處，加上水滴裝飾" at bounding box center [988, 296] width 322 height 52
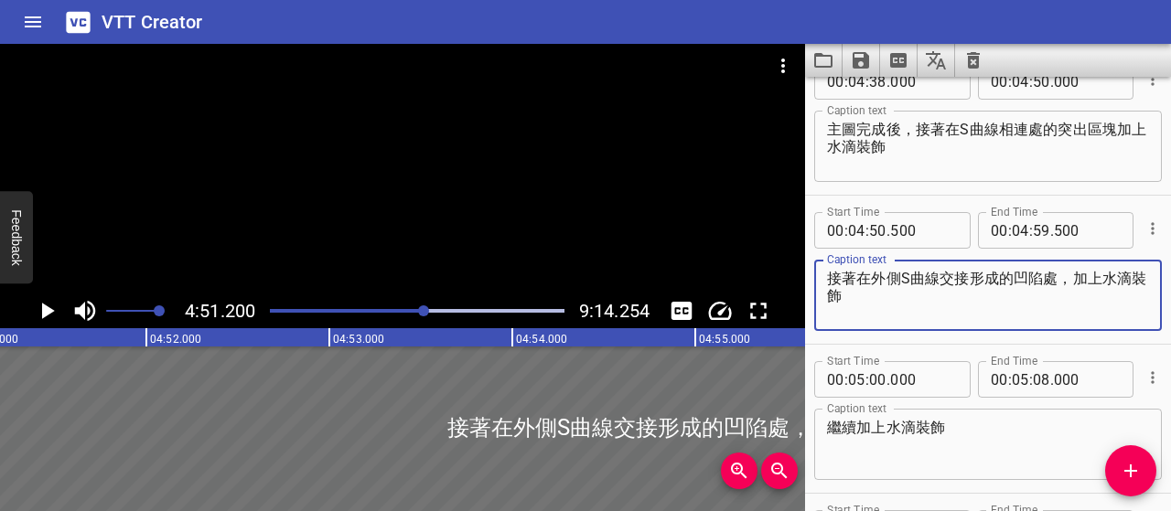
click at [901, 279] on textarea "接著在外側S曲線交接形成的凹陷處，加上水滴裝飾" at bounding box center [988, 296] width 322 height 52
type textarea "接著在S曲線交接形成的外側凹陷處，加上水滴裝飾"
click at [48, 319] on icon "Play/Pause" at bounding box center [46, 310] width 27 height 27
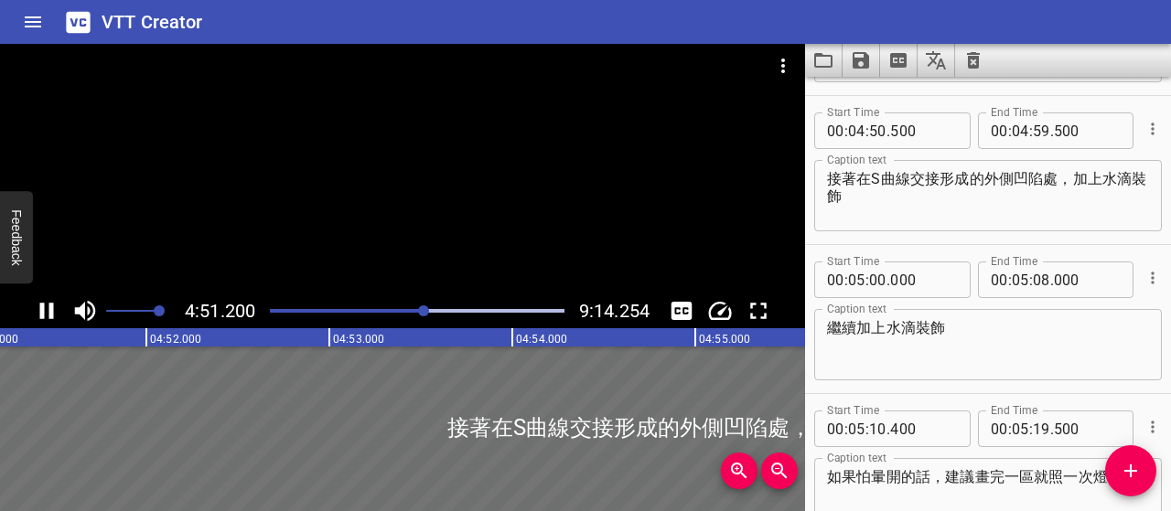
scroll to position [3281, 0]
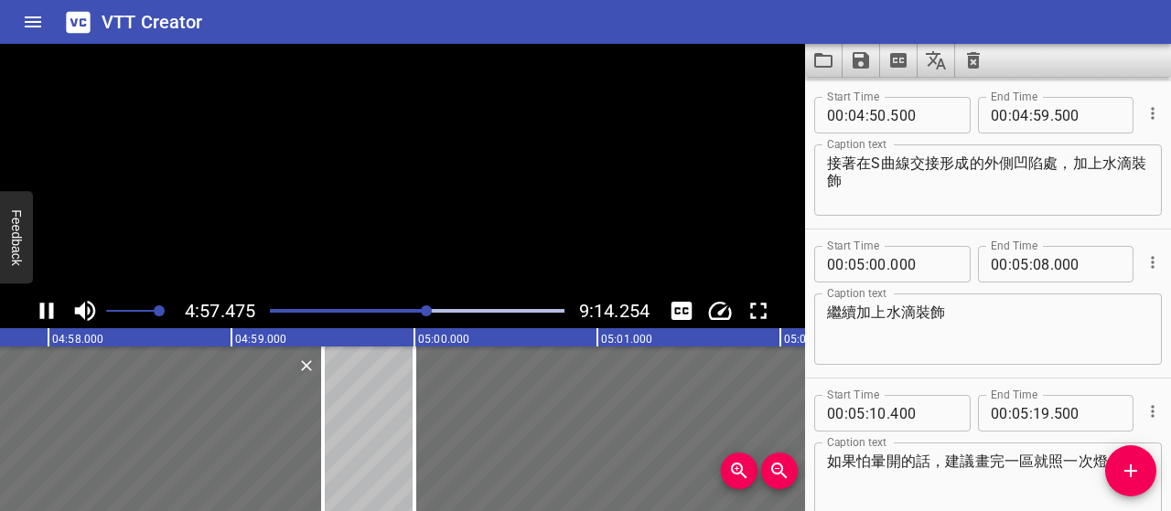
click at [48, 319] on icon "Play/Pause" at bounding box center [46, 310] width 27 height 27
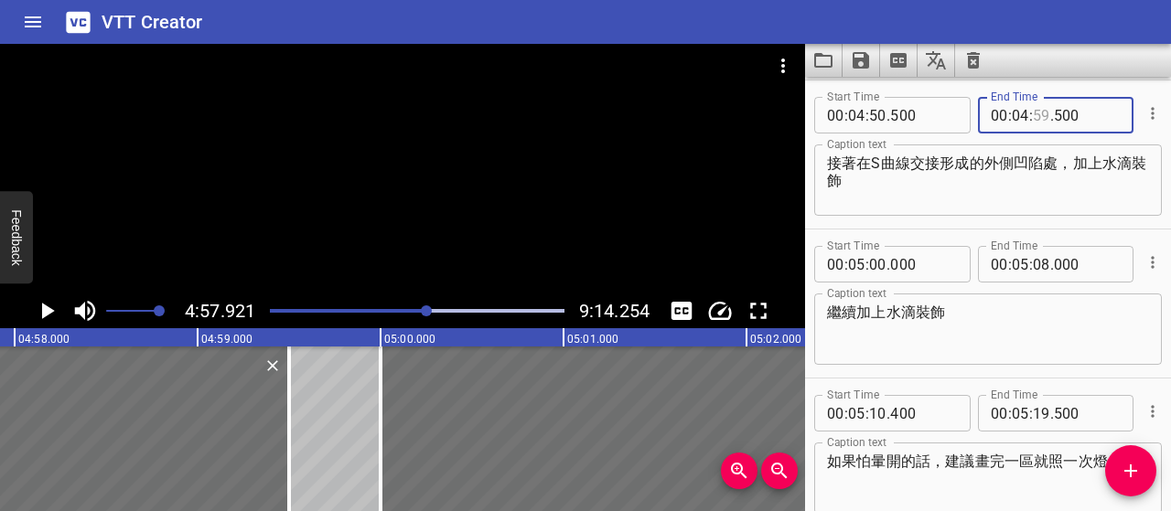
click at [1036, 122] on input "number" at bounding box center [1041, 115] width 17 height 37
type input "57"
click at [1055, 113] on input "500" at bounding box center [1087, 115] width 67 height 37
type input "000"
click at [48, 305] on icon "Play/Pause" at bounding box center [46, 310] width 27 height 27
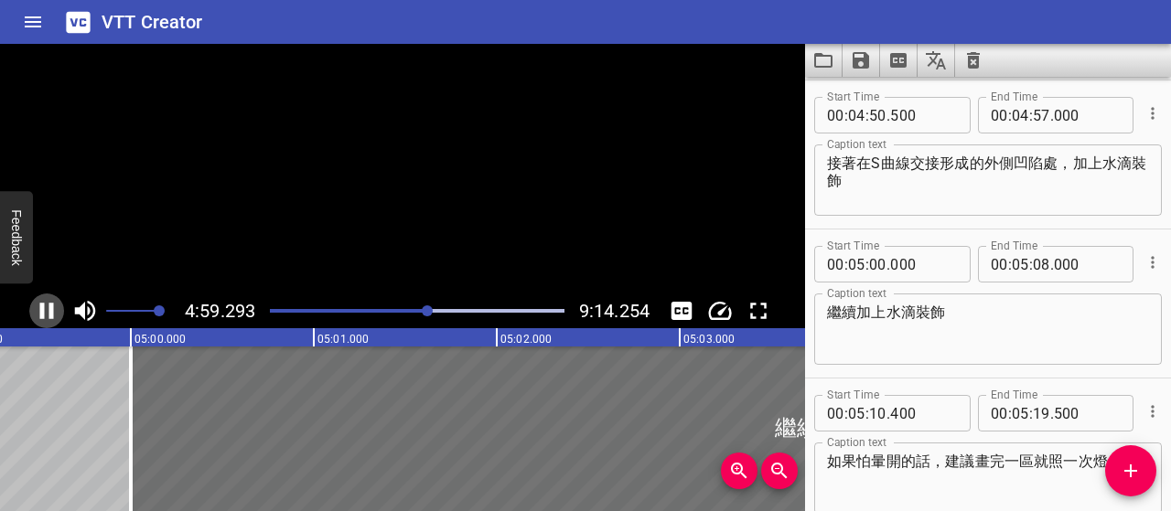
click at [48, 305] on icon "Play/Pause" at bounding box center [46, 310] width 27 height 27
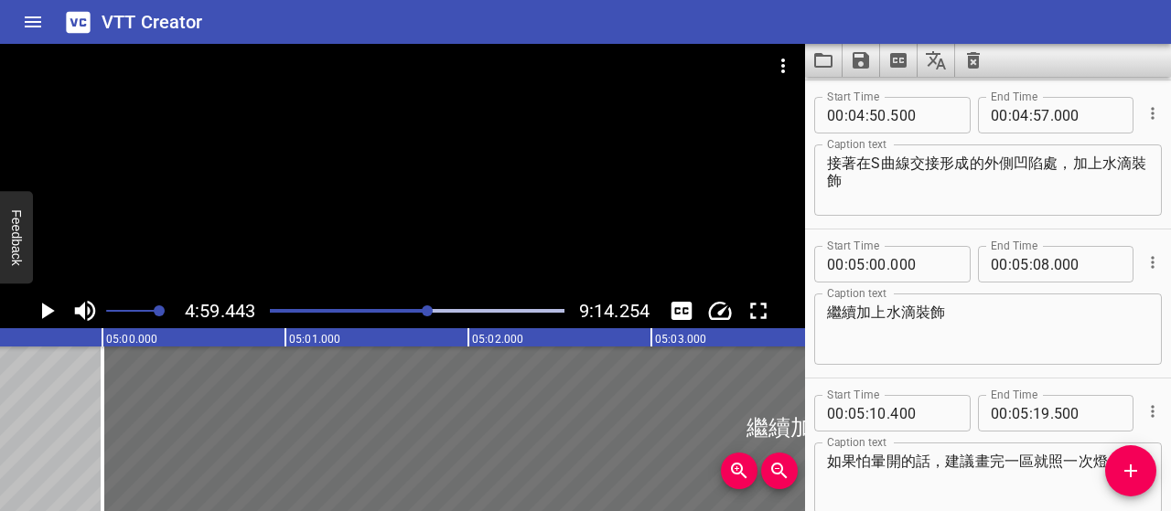
click at [48, 305] on icon "Play/Pause" at bounding box center [46, 310] width 27 height 27
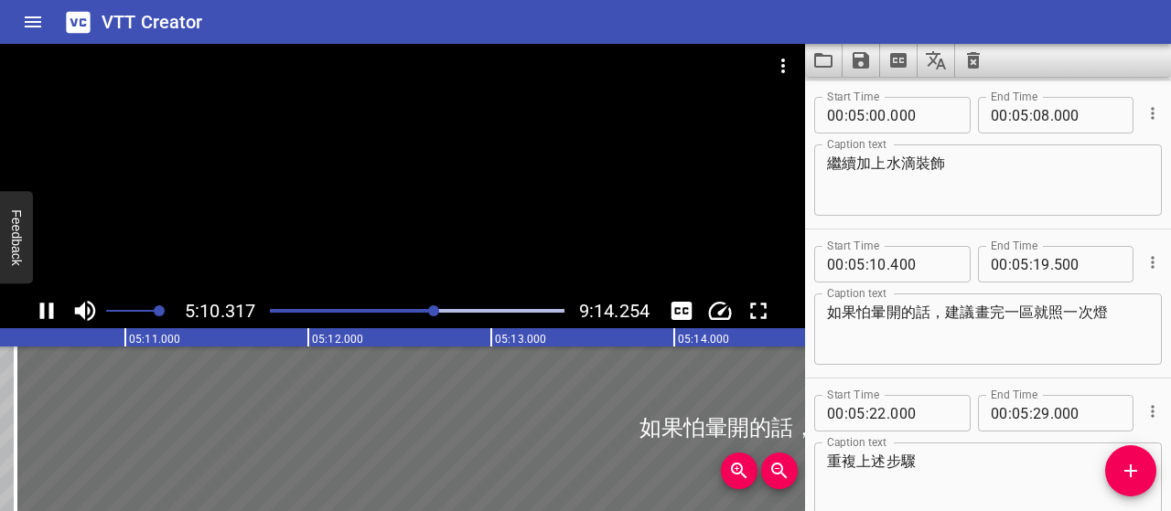
scroll to position [3551, 0]
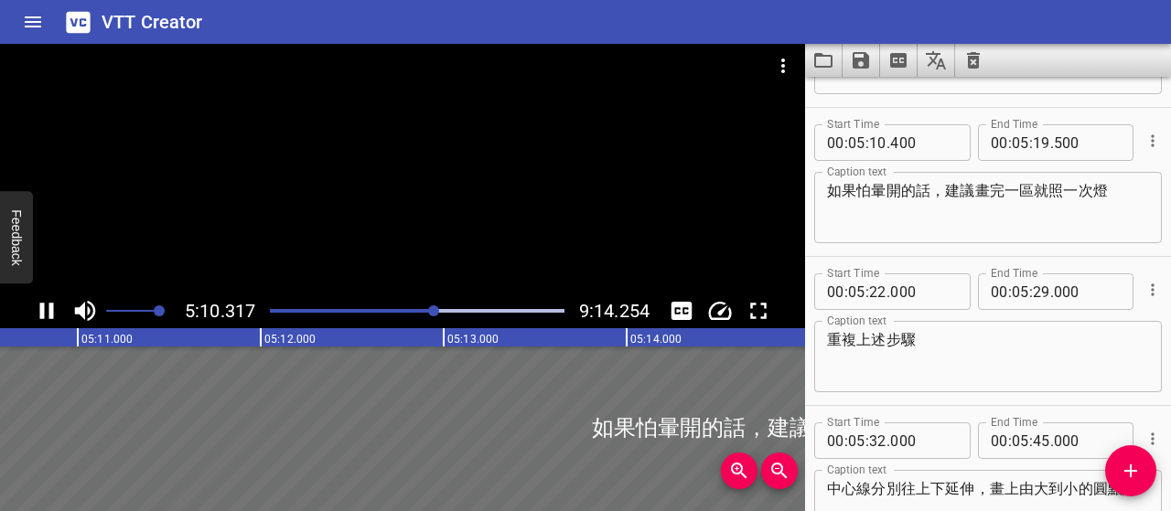
click at [50, 308] on icon "Play/Pause" at bounding box center [47, 311] width 14 height 16
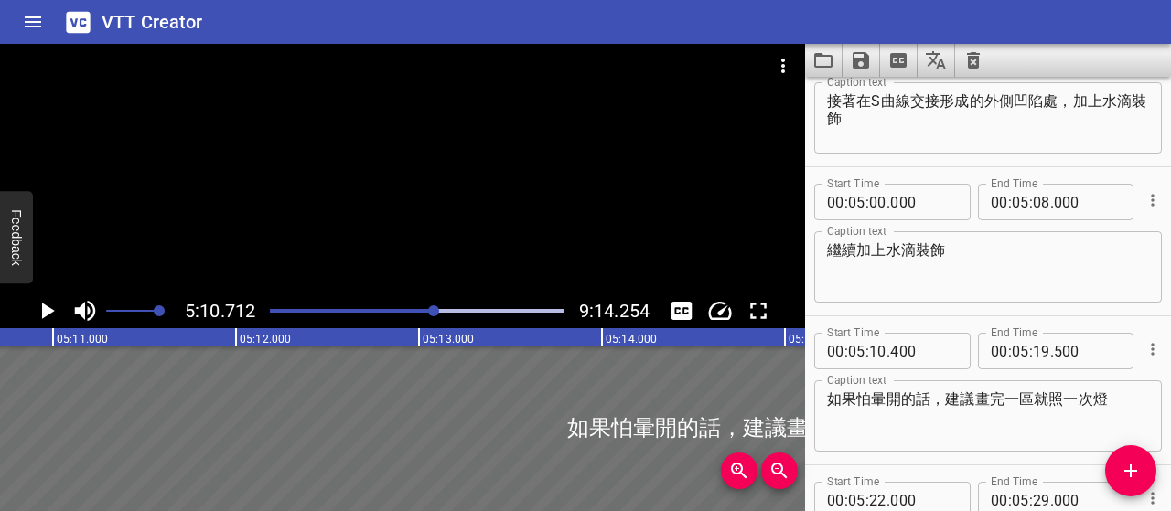
scroll to position [3304, 0]
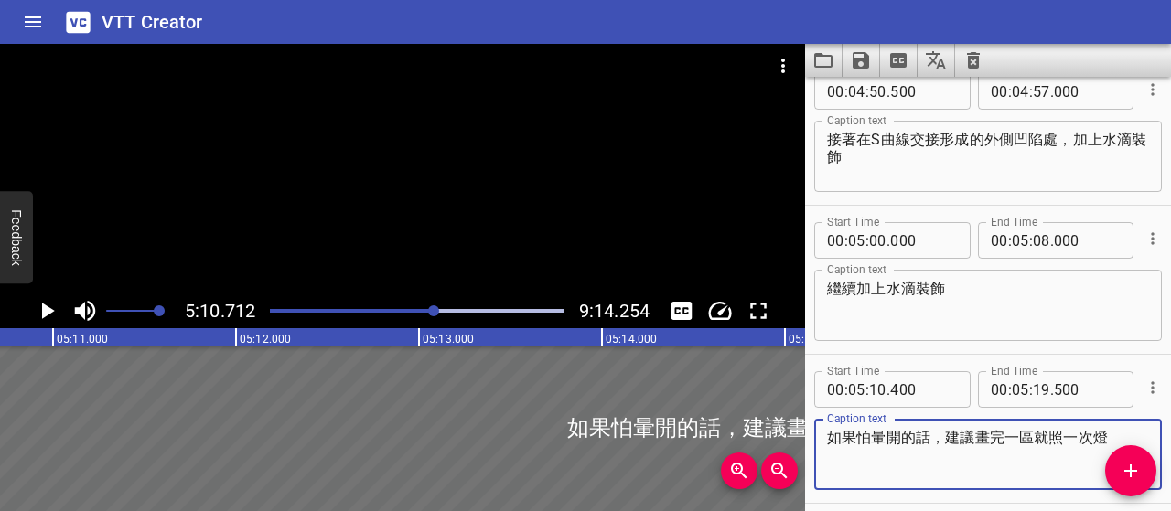
drag, startPoint x: 831, startPoint y: 436, endPoint x: 1151, endPoint y: 426, distance: 320.4
click at [1151, 426] on div "Start Time 00 : 05 : 10 . 400 Start Time End Time 00 : 05 : 19 . 500 End Time C…" at bounding box center [988, 429] width 366 height 148
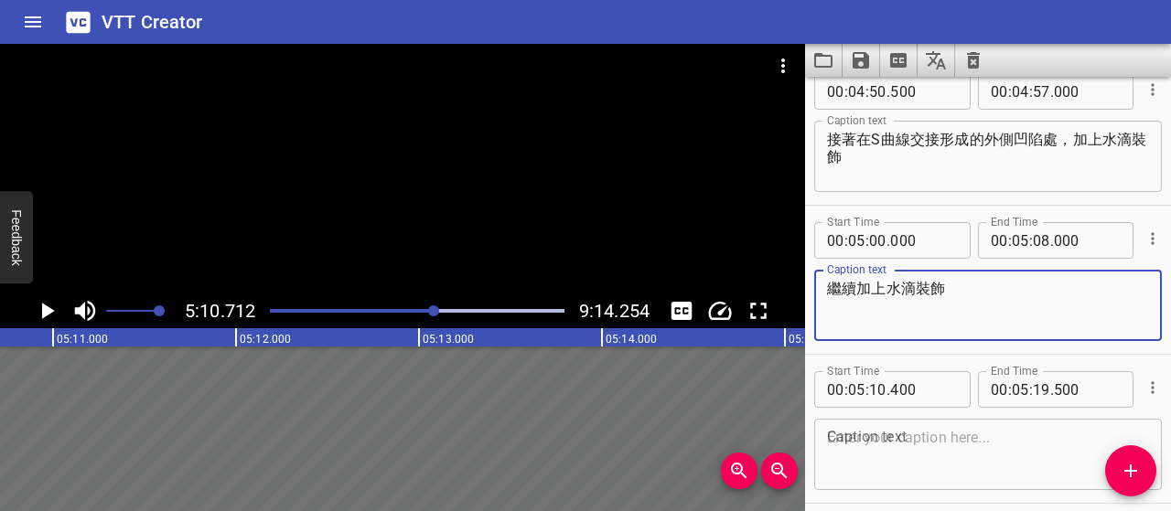
drag, startPoint x: 961, startPoint y: 285, endPoint x: 802, endPoint y: 309, distance: 160.2
click at [802, 309] on main "5:10.712 9:14.254 00:00.000 00:01.000 00:02.000 00:03.000 00:04.000 00:05.000 0…" at bounding box center [585, 277] width 1171 height 467
paste textarea "如果怕暈開的話，建議畫完一區就照一次燈"
click at [1054, 282] on textarea "如果怕暈開的話，建議畫完一區就照一次燈" at bounding box center [988, 306] width 322 height 52
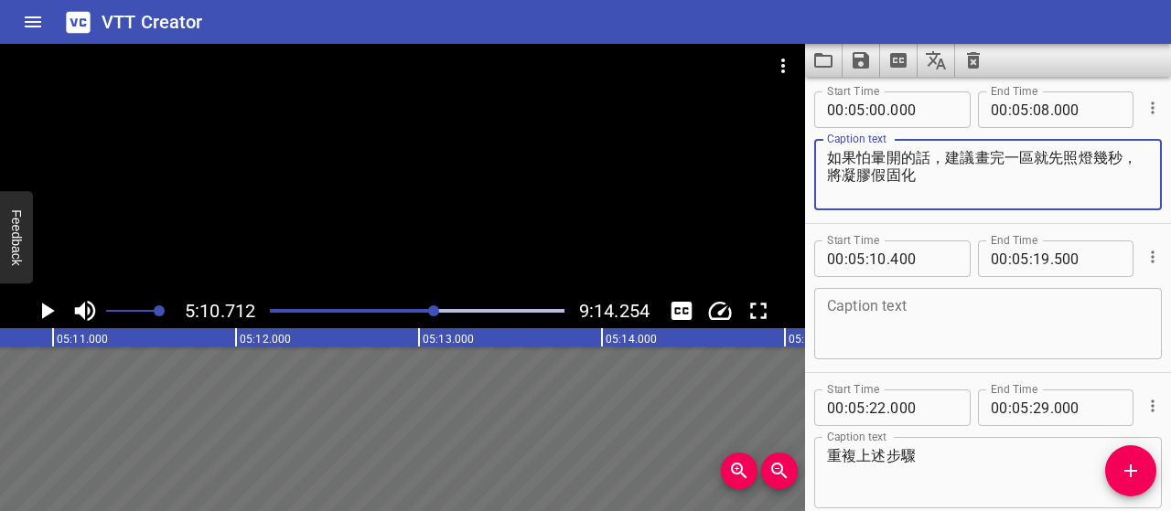
scroll to position [3396, 0]
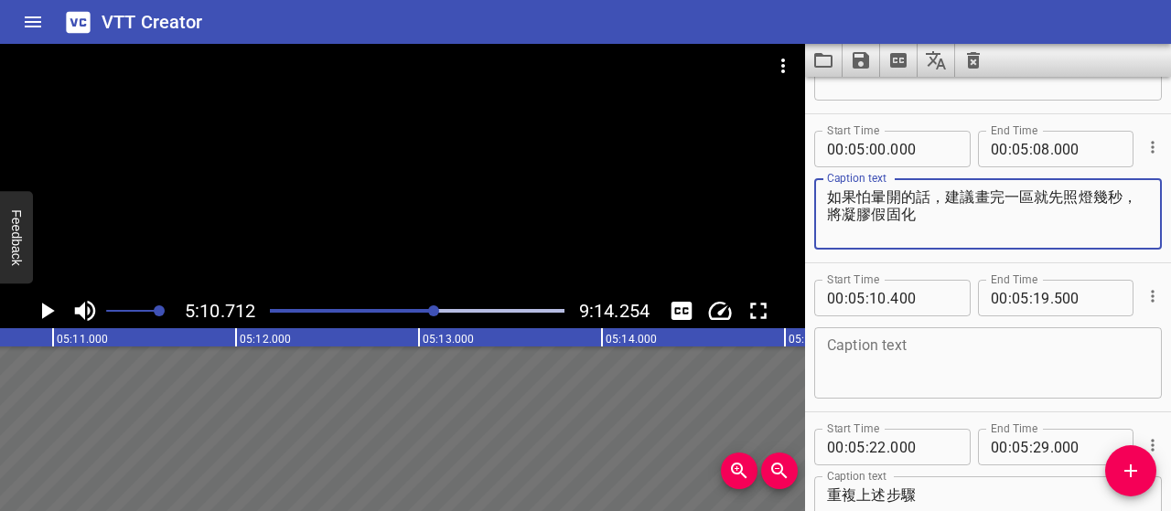
drag, startPoint x: 951, startPoint y: 217, endPoint x: 800, endPoint y: 191, distance: 153.1
click at [800, 191] on main "5:10.712 9:14.254 00:00.000 00:01.000 00:02.000 00:03.000 00:04.000 00:05.000 0…" at bounding box center [585, 277] width 1171 height 467
type textarea "如果怕暈開的話，建議畫完一區就先照燈幾秒，將凝膠假固化"
click at [1013, 373] on textarea at bounding box center [988, 364] width 322 height 52
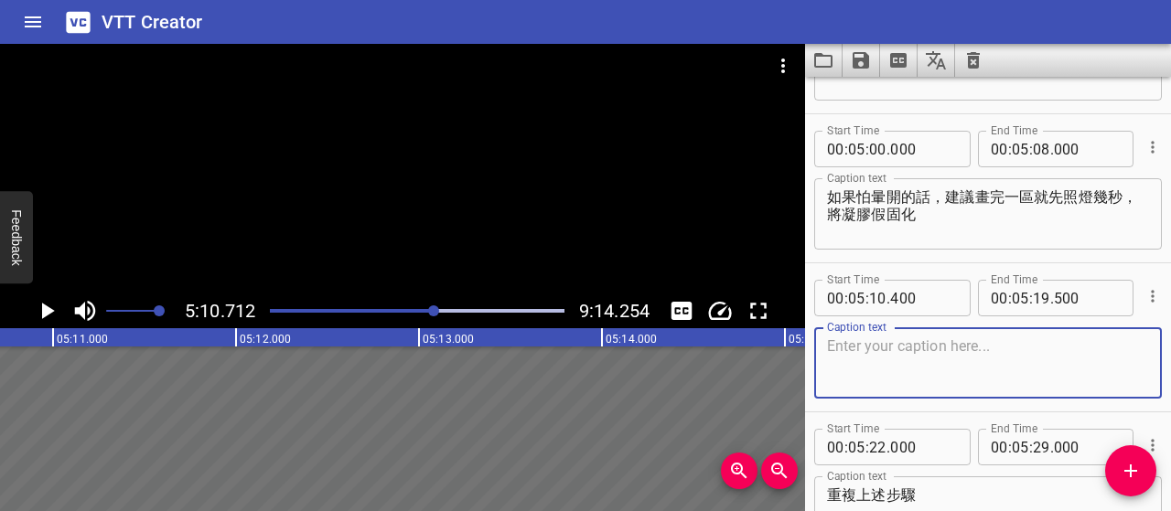
paste textarea "新手畫得比較慢，容易暈開或失敗，這時候假固化特別重要"
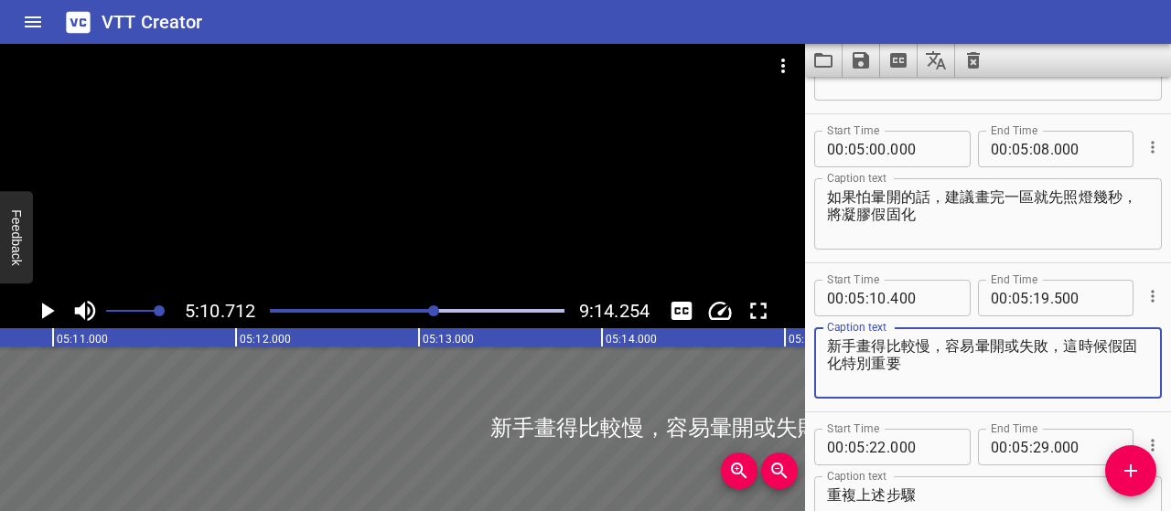
type textarea "新手畫得比較慢，容易暈開或失敗，這時候假固化特別重要"
click at [57, 314] on icon "Play/Pause" at bounding box center [46, 310] width 27 height 27
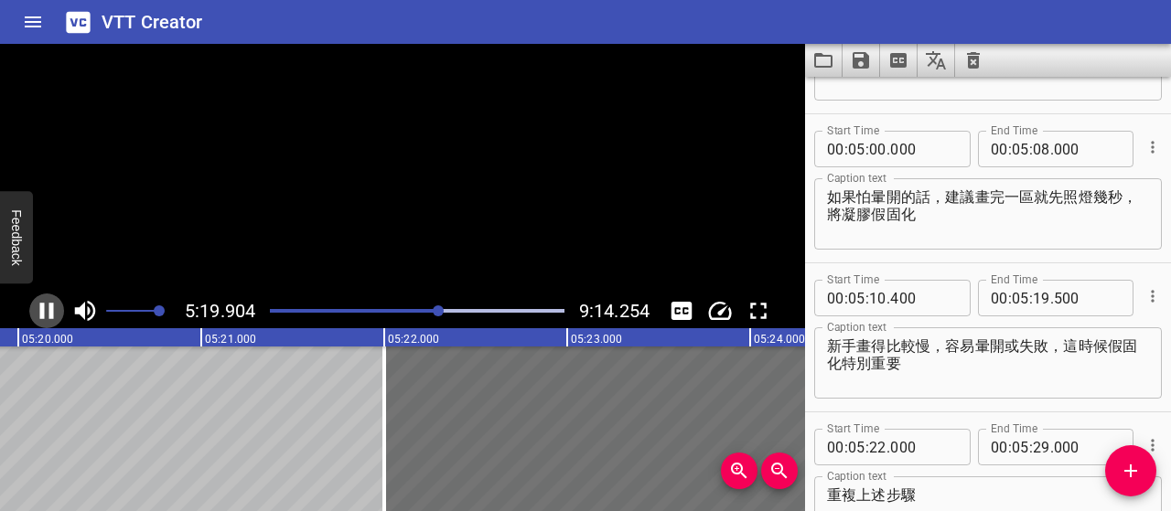
click at [57, 314] on icon "Play/Pause" at bounding box center [46, 310] width 27 height 27
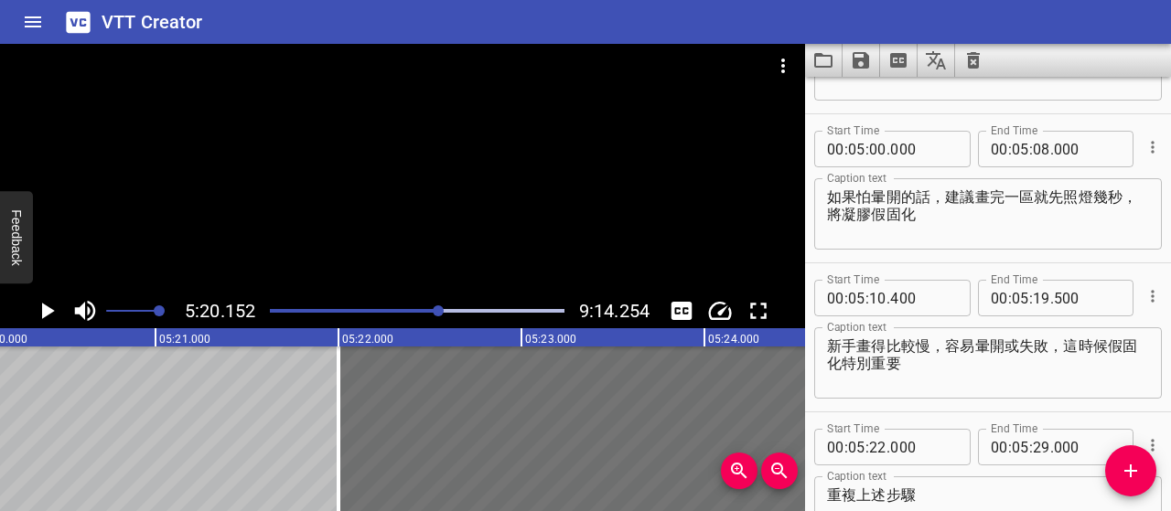
scroll to position [3487, 0]
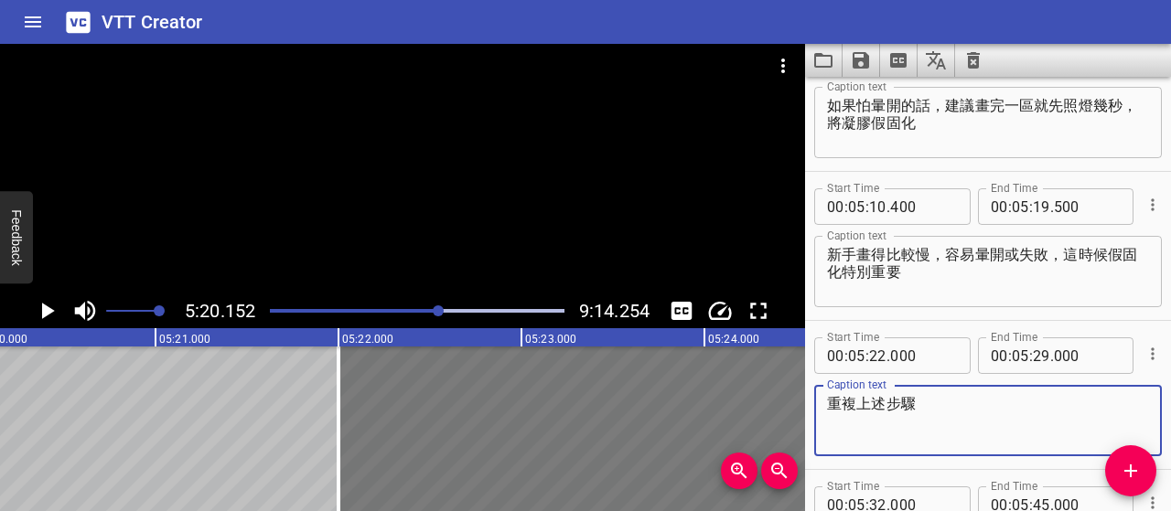
drag, startPoint x: 945, startPoint y: 408, endPoint x: 794, endPoint y: 402, distance: 151.1
click at [794, 402] on main "5:20.152 9:14.254 00:00.000 00:01.000 00:02.000 00:03.000 00:04.000 00:05.000 0…" at bounding box center [585, 277] width 1171 height 467
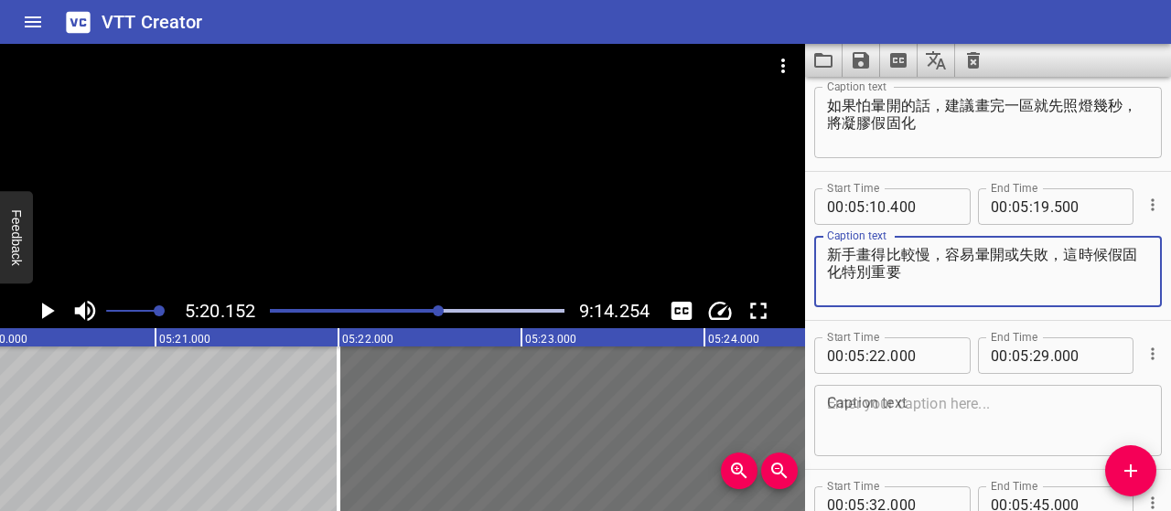
drag, startPoint x: 931, startPoint y: 270, endPoint x: 808, endPoint y: 253, distance: 124.6
click at [808, 253] on div "Start Time 00 : 05 : 10 . 400 Start Time End Time 00 : 05 : 19 . 500 End Time C…" at bounding box center [988, 246] width 366 height 148
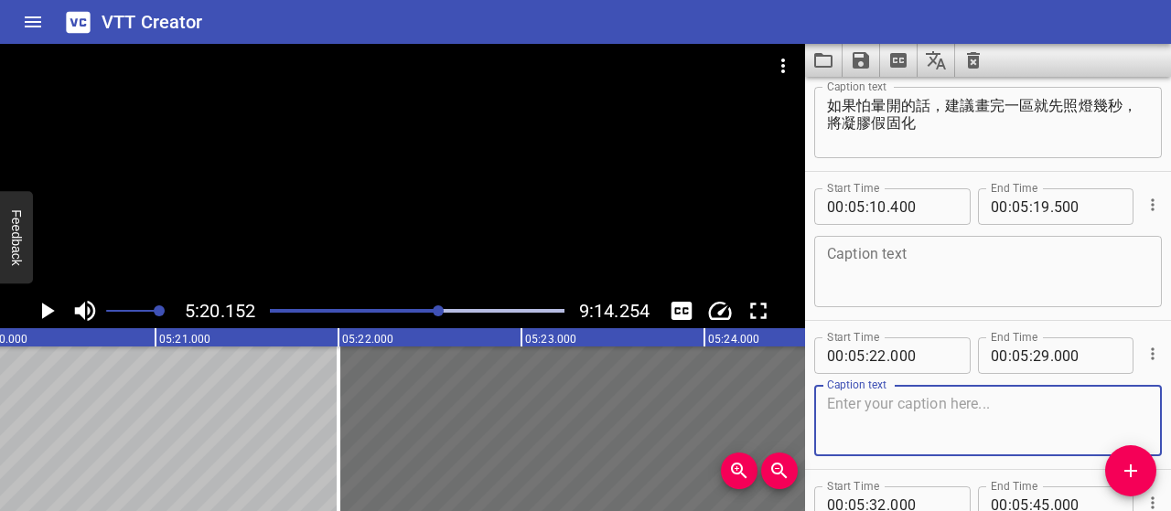
click at [926, 409] on textarea at bounding box center [988, 421] width 322 height 52
paste textarea "新手畫得比較慢，容易暈開或失敗，這時候假固化特別重要"
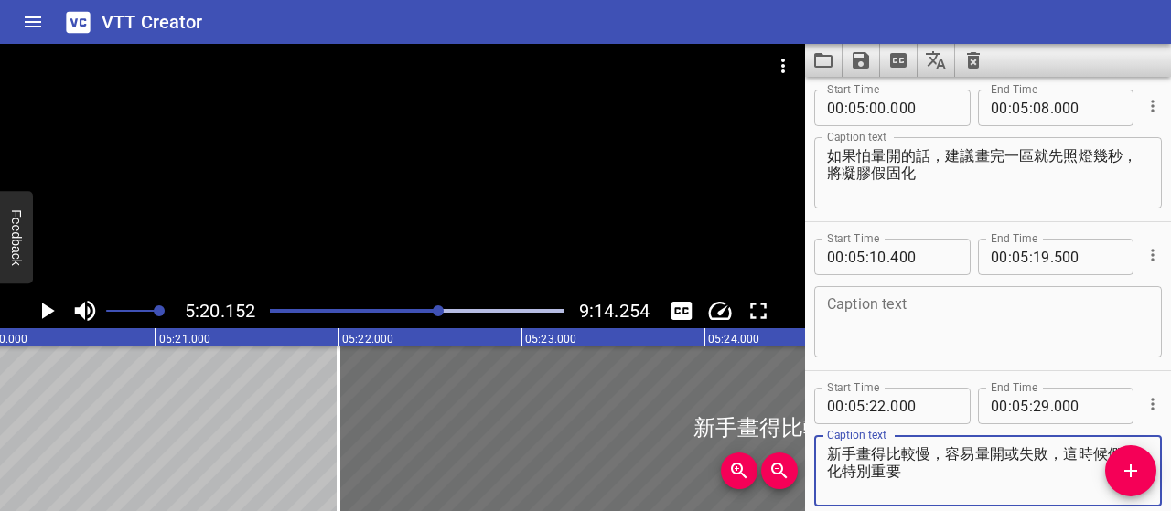
scroll to position [3396, 0]
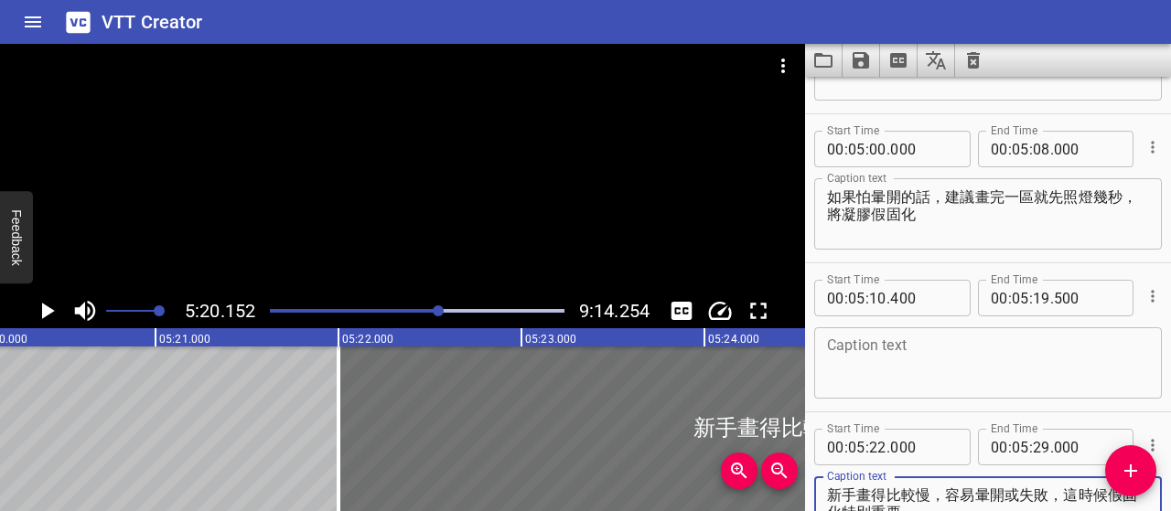
type textarea "新手畫得比較慢，容易暈開或失敗，這時候假固化特別重要"
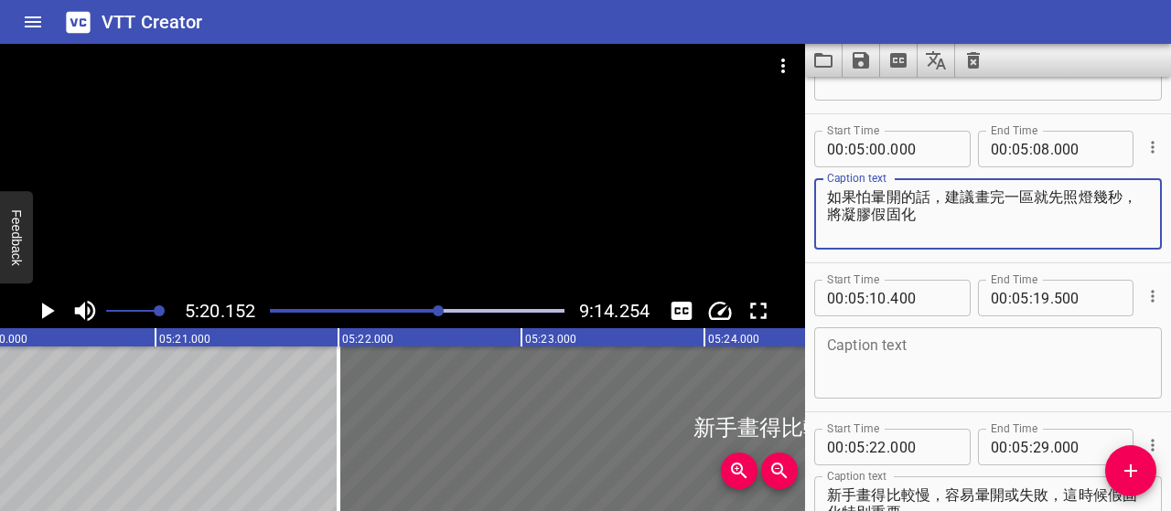
drag, startPoint x: 955, startPoint y: 225, endPoint x: 794, endPoint y: 193, distance: 164.2
click at [794, 193] on main "5:20.152 9:14.254 00:00.000 00:01.000 00:02.000 00:03.000 00:04.000 00:05.000 0…" at bounding box center [585, 277] width 1171 height 467
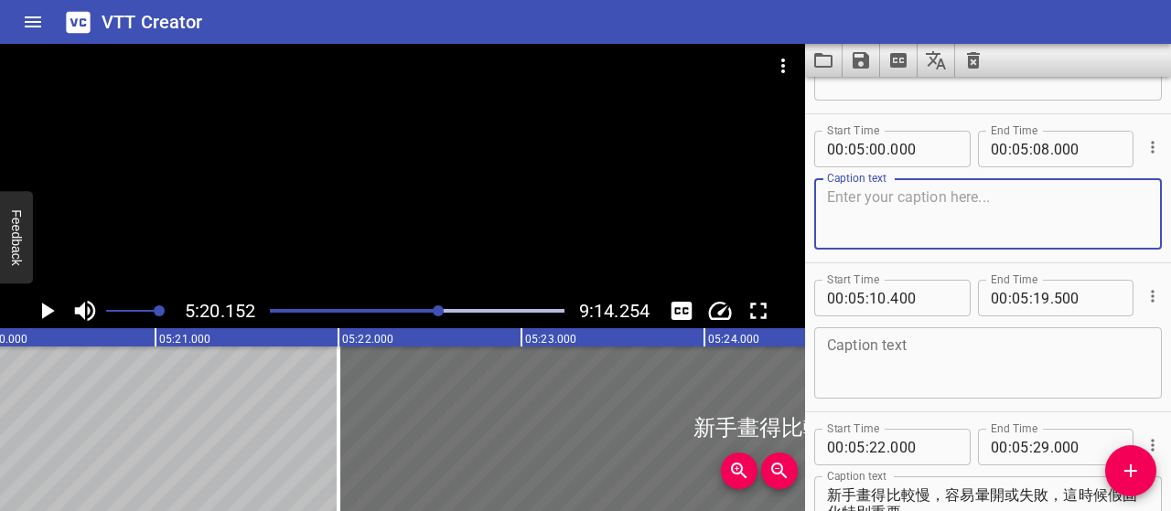
click at [892, 342] on textarea at bounding box center [988, 364] width 322 height 52
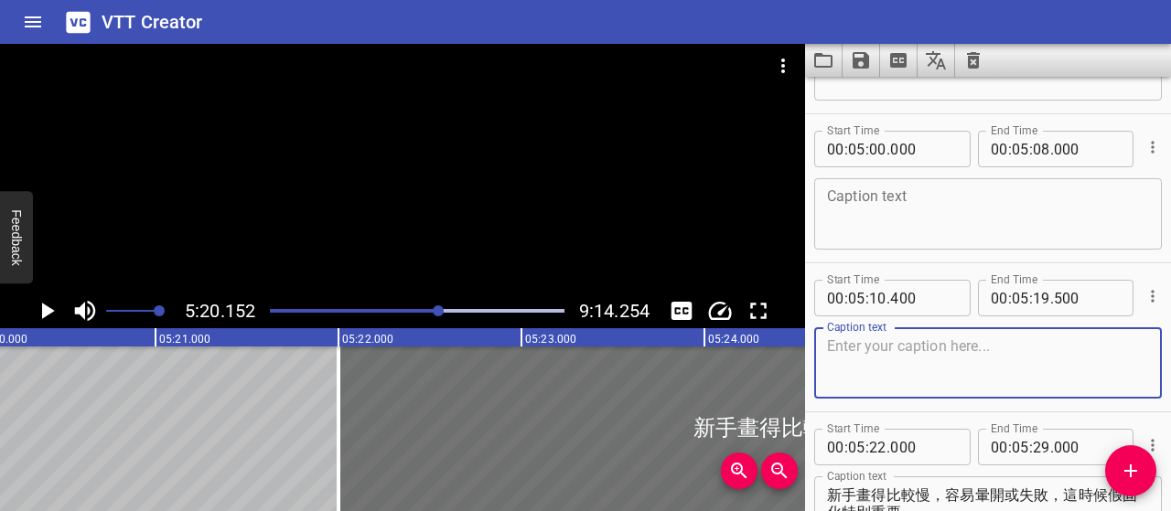
paste textarea "如果怕暈開的話，建議畫完一區就先照燈幾秒，將凝膠假固化"
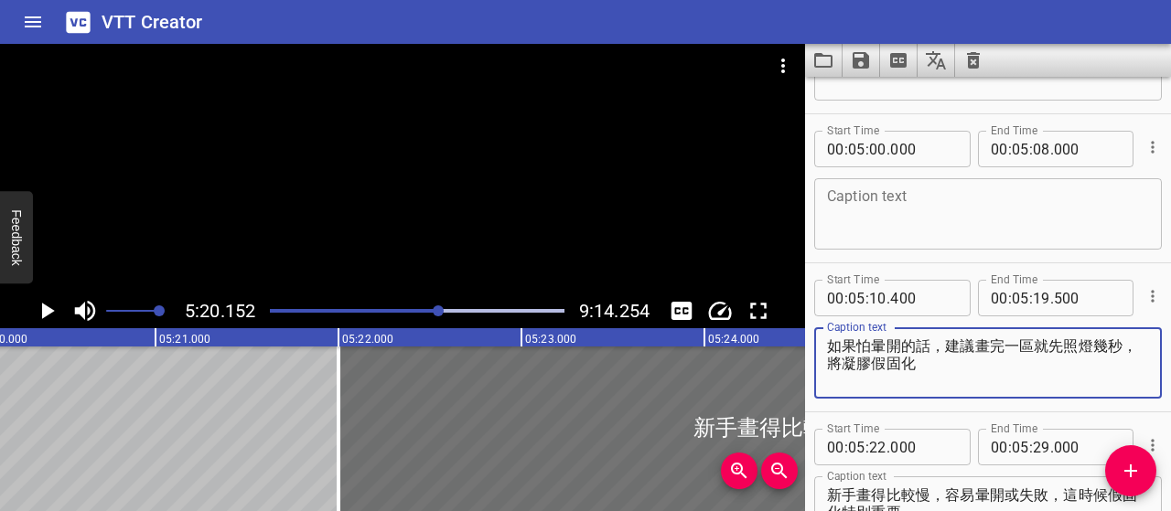
scroll to position [3304, 0]
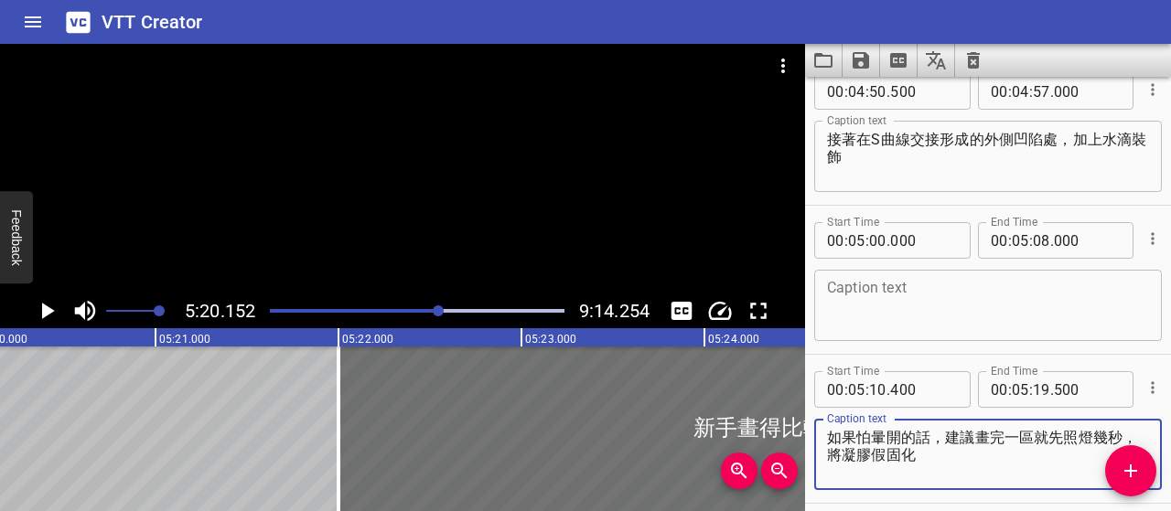
type textarea "如果怕暈開的話，建議畫完一區就先照燈幾秒，將凝膠假固化"
click at [1008, 290] on textarea at bounding box center [988, 306] width 322 height 52
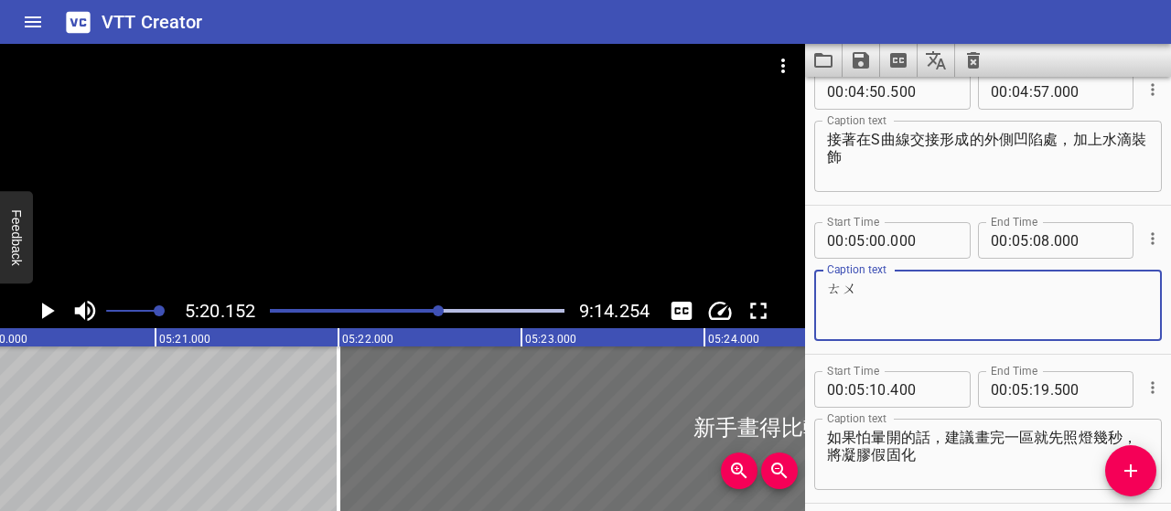
type textarea "圖"
type textarea "同樣從順手的方向開始操作"
click at [41, 316] on icon "Play/Pause" at bounding box center [46, 310] width 27 height 27
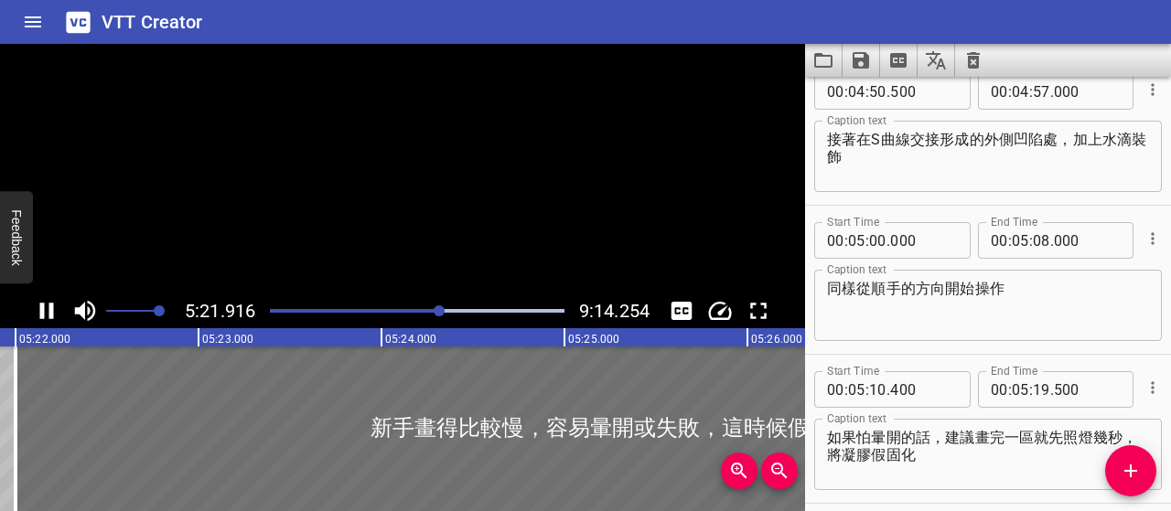
click at [41, 316] on icon "Play/Pause" at bounding box center [47, 311] width 14 height 16
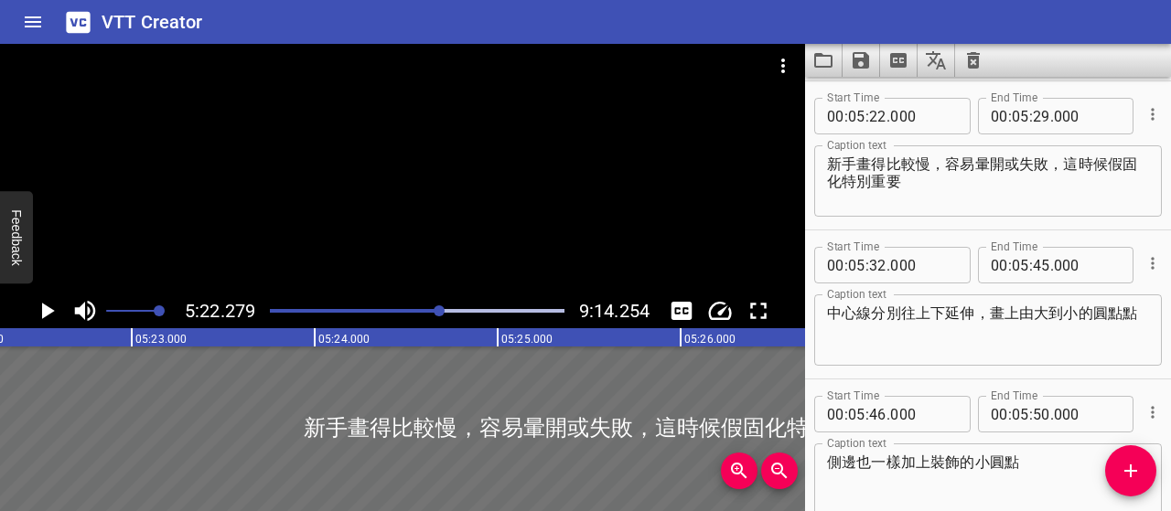
scroll to position [3728, 0]
click at [41, 316] on icon "Play/Pause" at bounding box center [46, 310] width 27 height 27
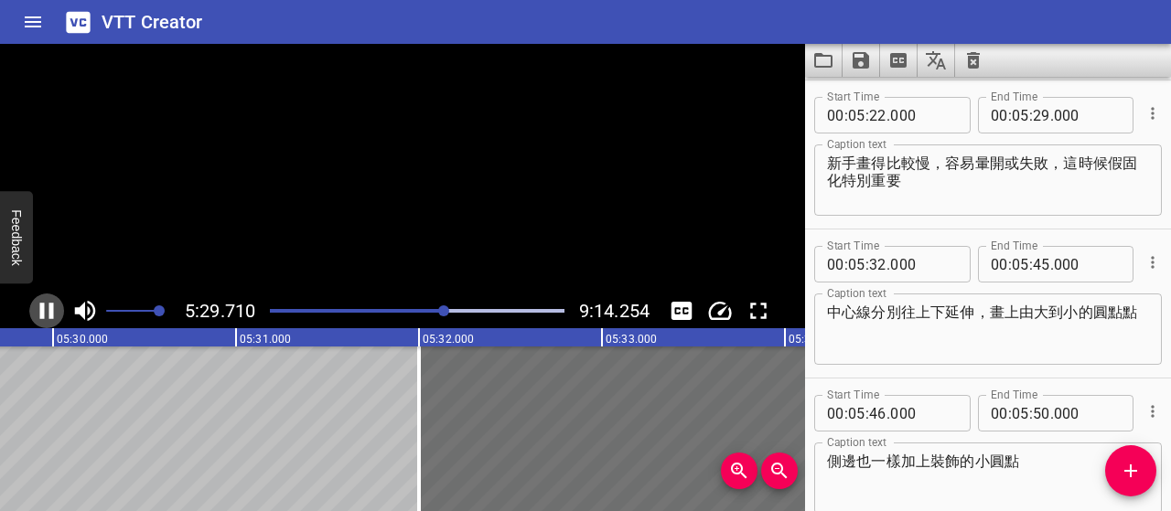
click at [41, 316] on icon "Play/Pause" at bounding box center [47, 311] width 14 height 16
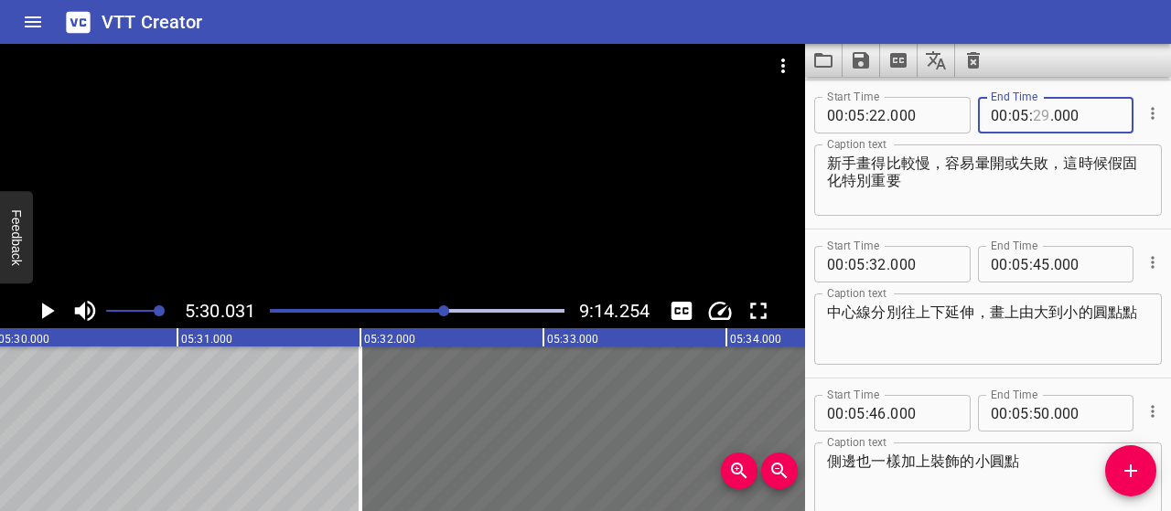
click at [1037, 118] on input "number" at bounding box center [1041, 115] width 17 height 37
type input "30"
type input "000"
click at [1096, 188] on textarea "新手畫得比較慢，容易暈開或失敗，這時候假固化特別重要" at bounding box center [988, 181] width 322 height 52
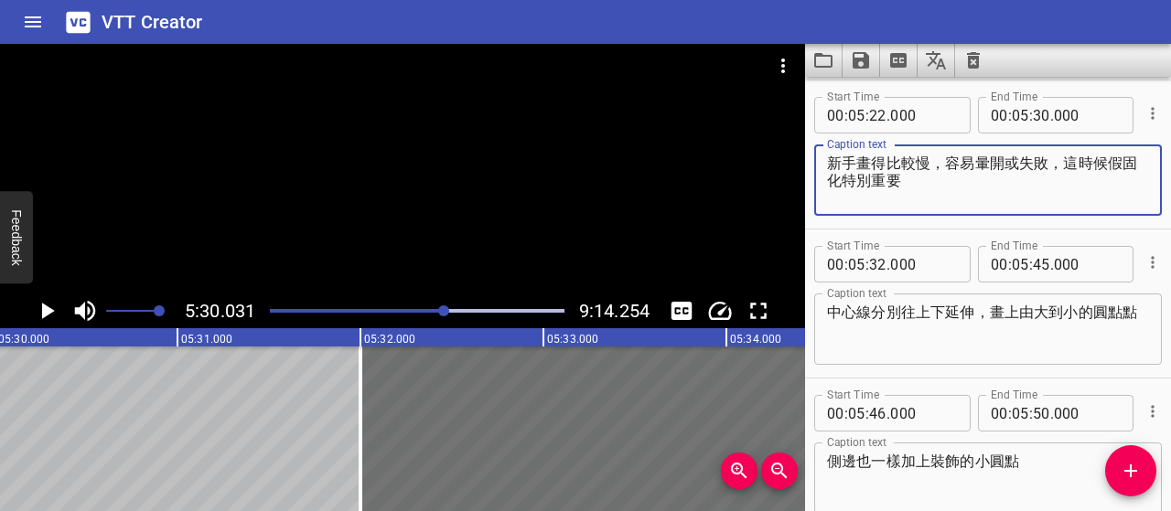
click at [40, 306] on icon "Play/Pause" at bounding box center [46, 310] width 27 height 27
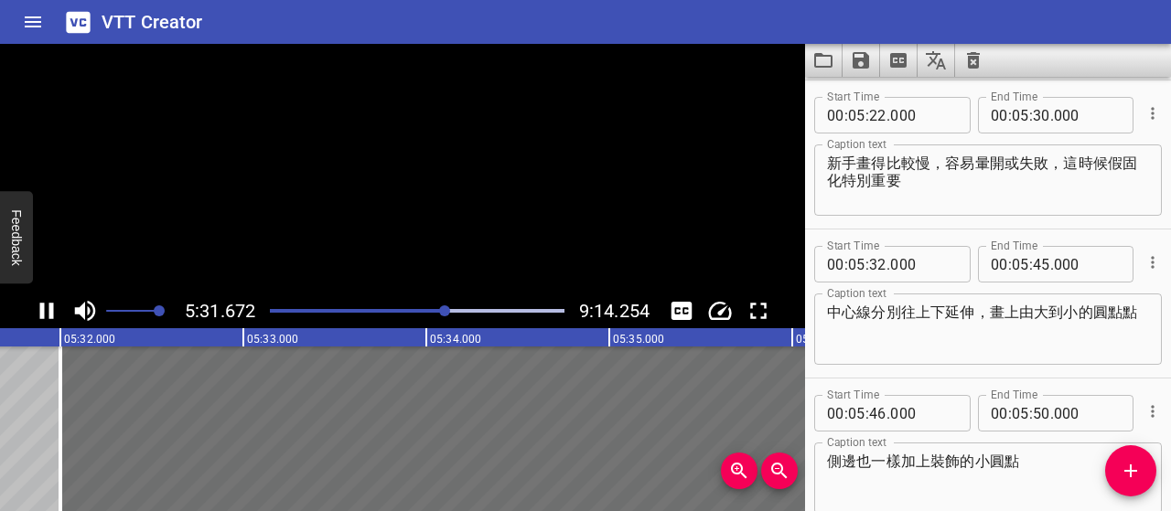
click at [40, 306] on icon "Play/Pause" at bounding box center [47, 311] width 14 height 16
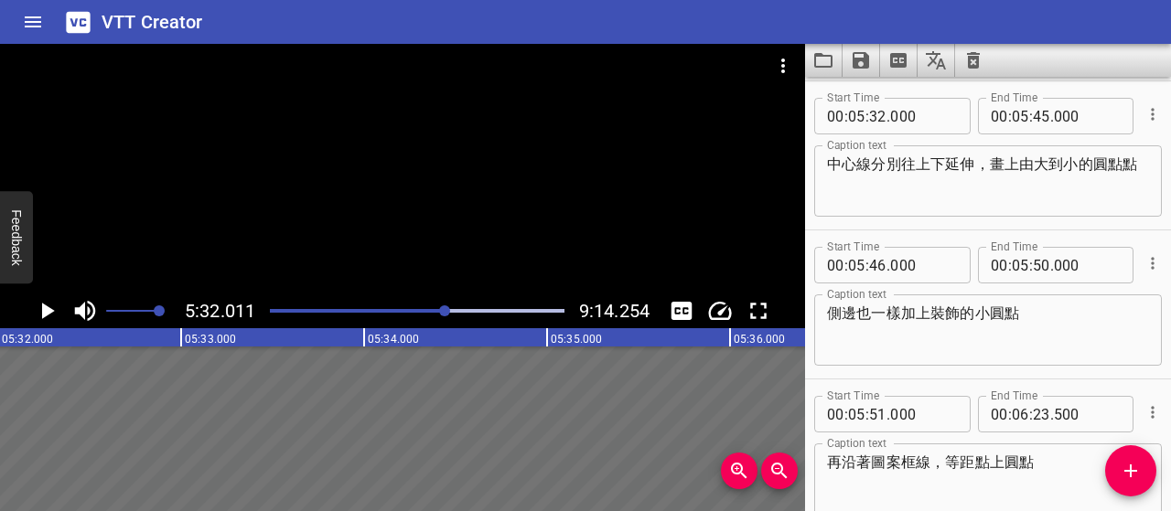
scroll to position [3877, 0]
click at [43, 314] on icon "Play/Pause" at bounding box center [48, 311] width 13 height 16
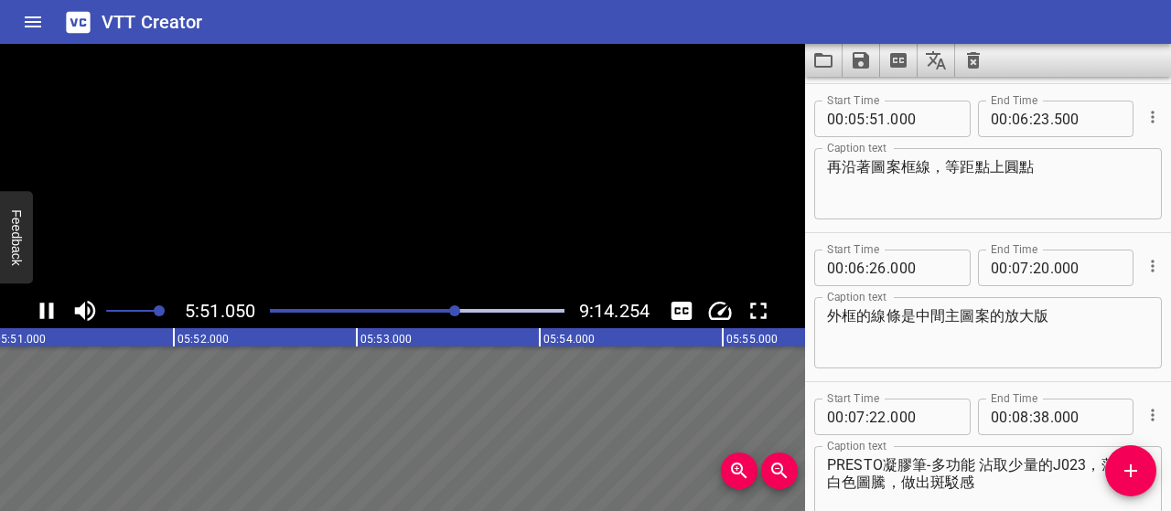
scroll to position [4175, 0]
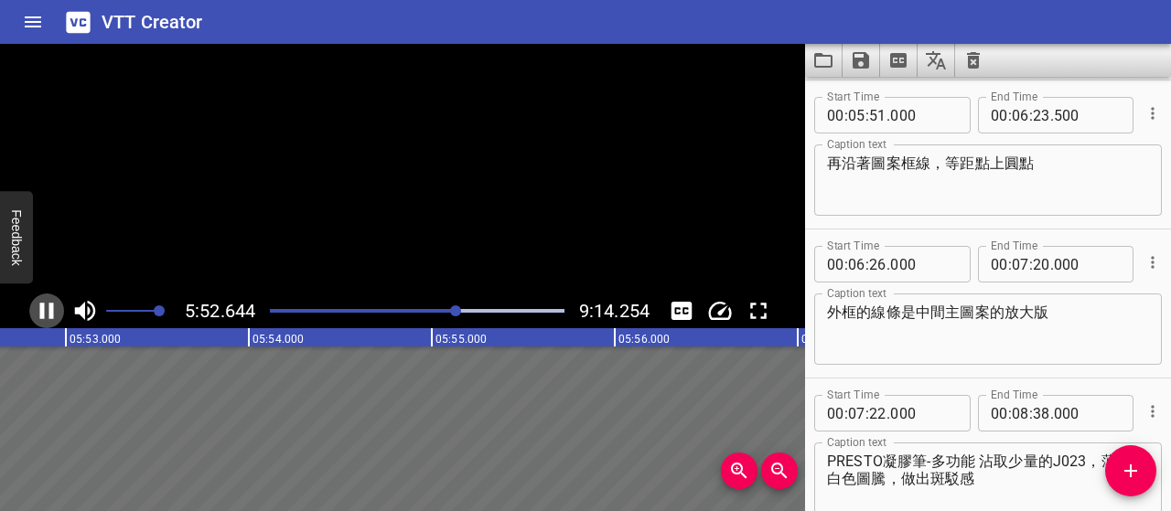
click at [43, 314] on icon "Play/Pause" at bounding box center [47, 311] width 14 height 16
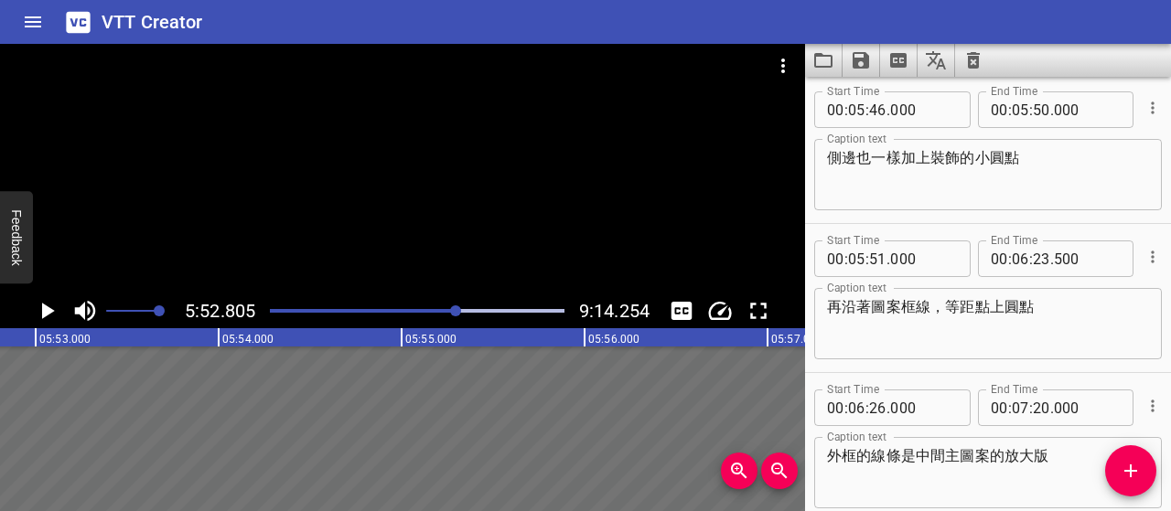
scroll to position [3992, 0]
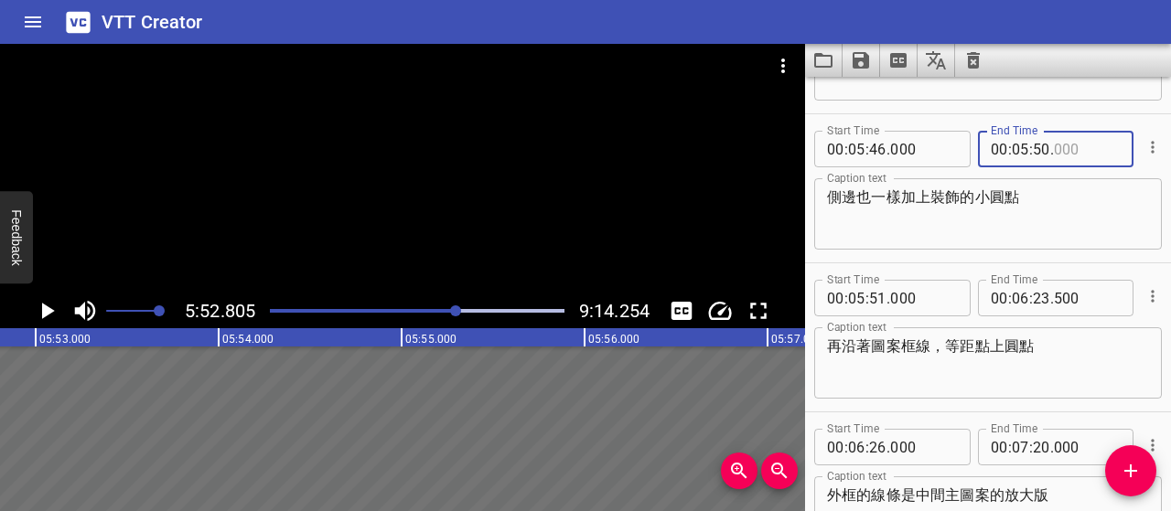
click at [1059, 145] on input "number" at bounding box center [1087, 149] width 67 height 37
type input "500"
click at [1069, 211] on textarea "側邊也一樣加上裝飾的小圓點" at bounding box center [988, 214] width 322 height 52
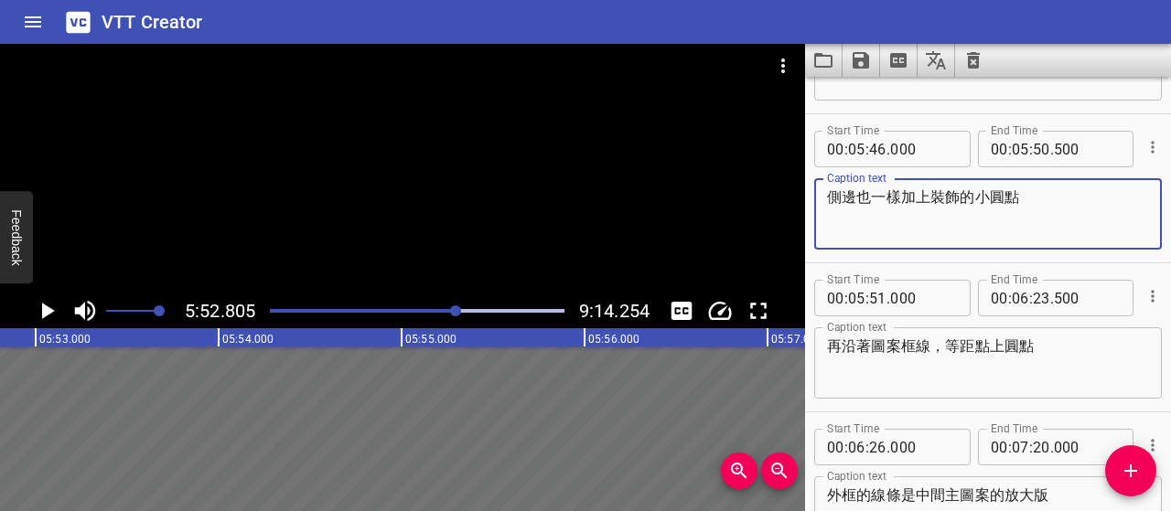
click at [57, 306] on icon "Play/Pause" at bounding box center [46, 310] width 27 height 27
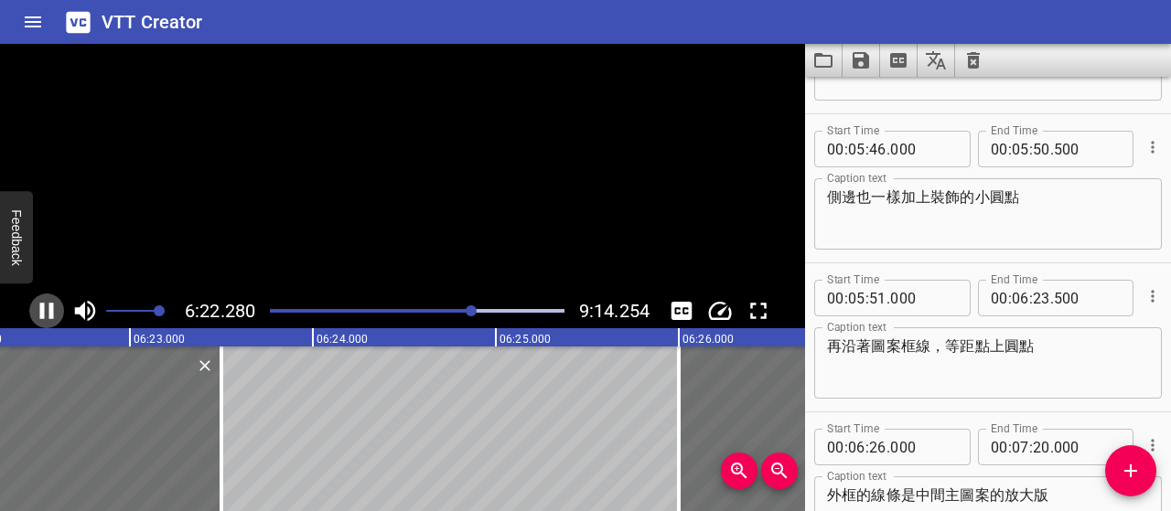
click at [57, 306] on icon "Play/Pause" at bounding box center [46, 310] width 27 height 27
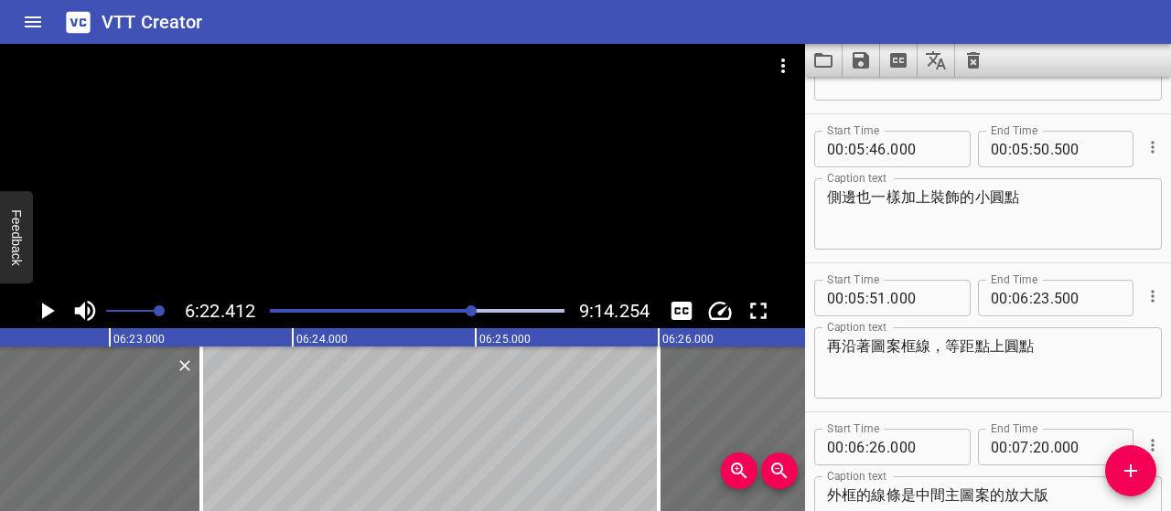
scroll to position [0, 69970]
click at [29, 312] on button "Play/Pause" at bounding box center [46, 311] width 35 height 35
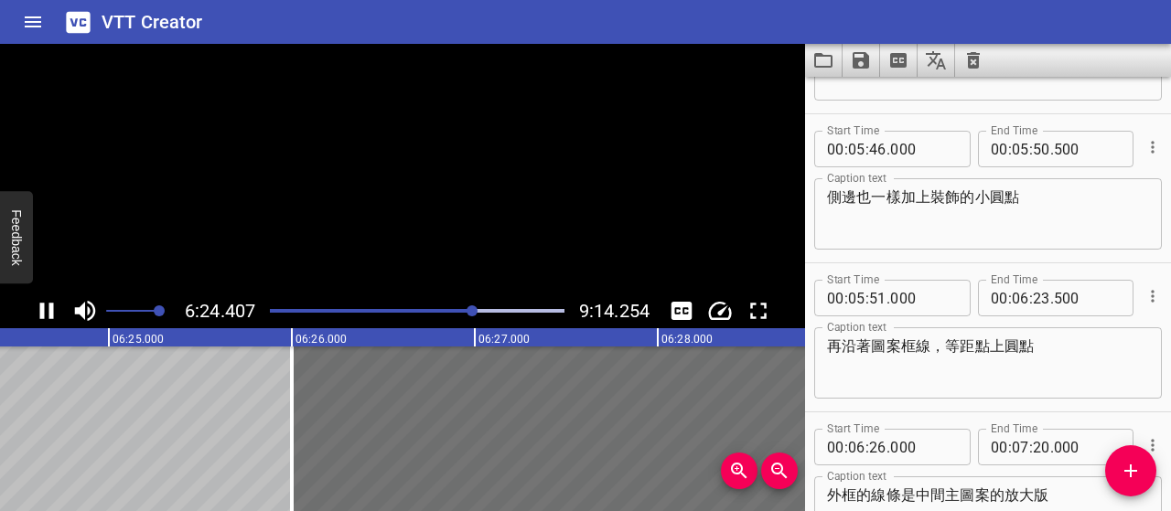
click at [29, 312] on button "Play/Pause" at bounding box center [46, 311] width 35 height 35
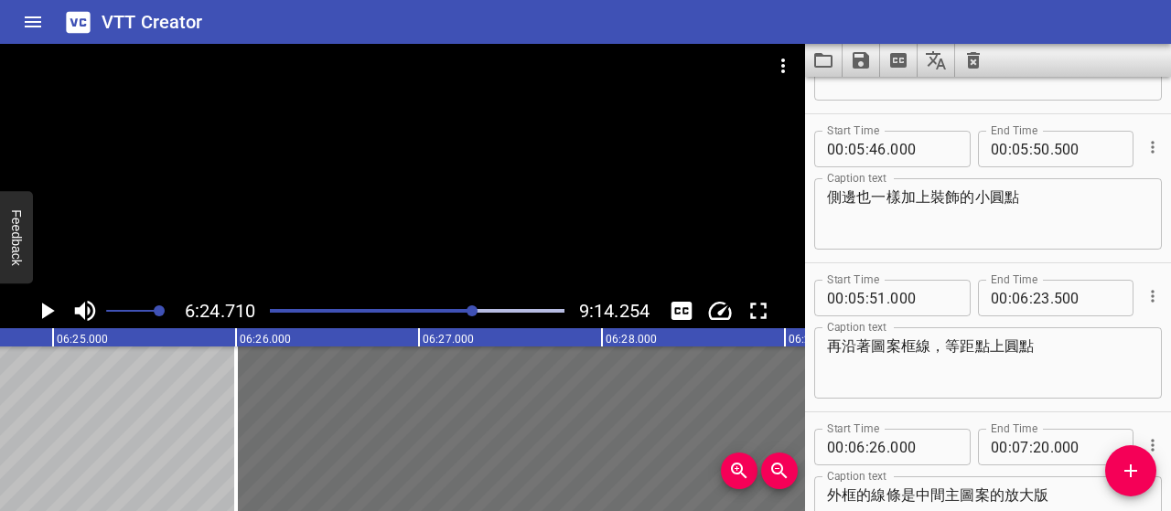
click at [29, 312] on button "Play/Pause" at bounding box center [46, 311] width 35 height 35
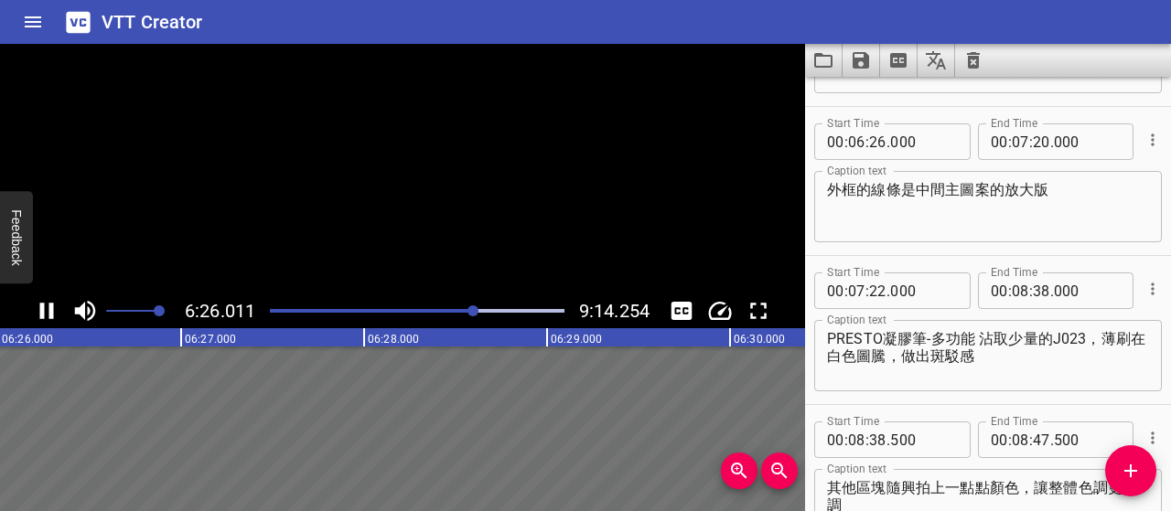
scroll to position [4324, 0]
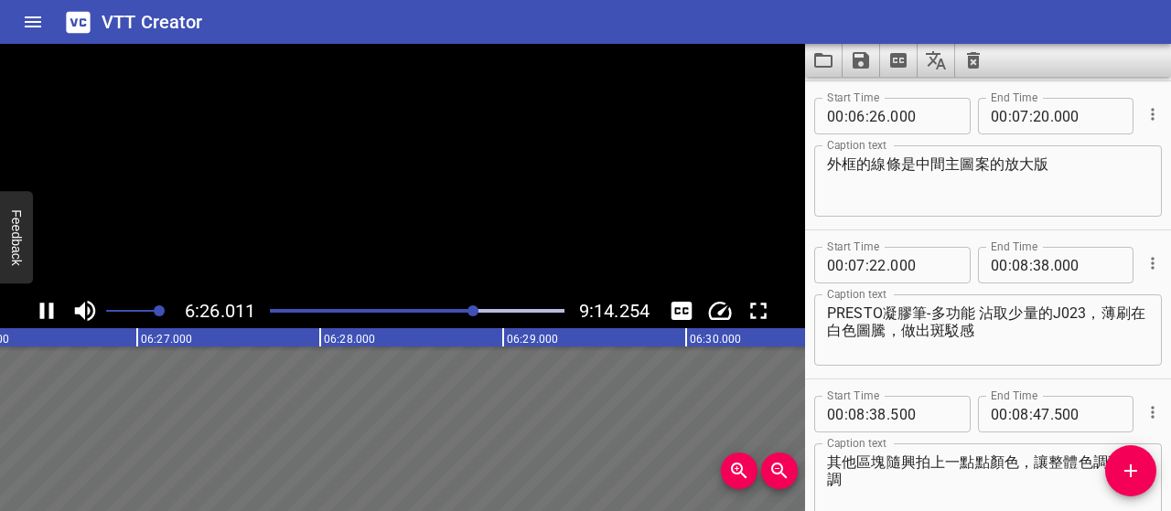
click at [29, 312] on button "Play/Pause" at bounding box center [46, 311] width 35 height 35
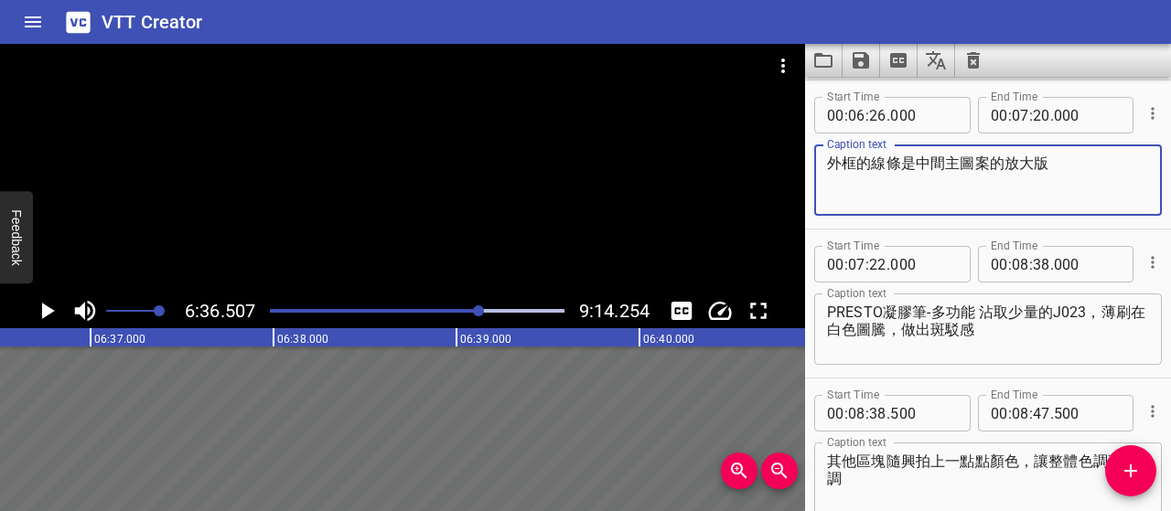
drag, startPoint x: 1059, startPoint y: 157, endPoint x: 801, endPoint y: 168, distance: 259.1
click at [801, 168] on main "6:36.507 9:14.254 00:00.000 00:01.000 00:02.000 00:03.000 00:04.000 00:05.000 0…" at bounding box center [585, 277] width 1171 height 467
click at [1067, 169] on textarea "外框的線條是中間主圖案的放大版" at bounding box center [988, 181] width 322 height 52
click at [1021, 114] on input "number" at bounding box center [1020, 115] width 17 height 37
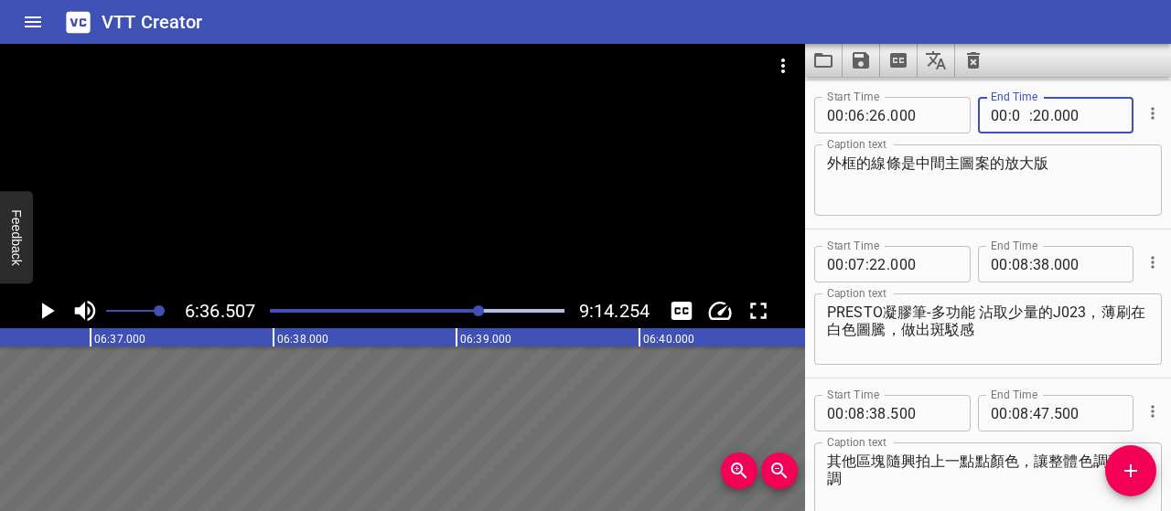
type input "06"
type input "36"
type input "500"
click at [1134, 480] on icon "Add Cue" at bounding box center [1131, 471] width 22 height 22
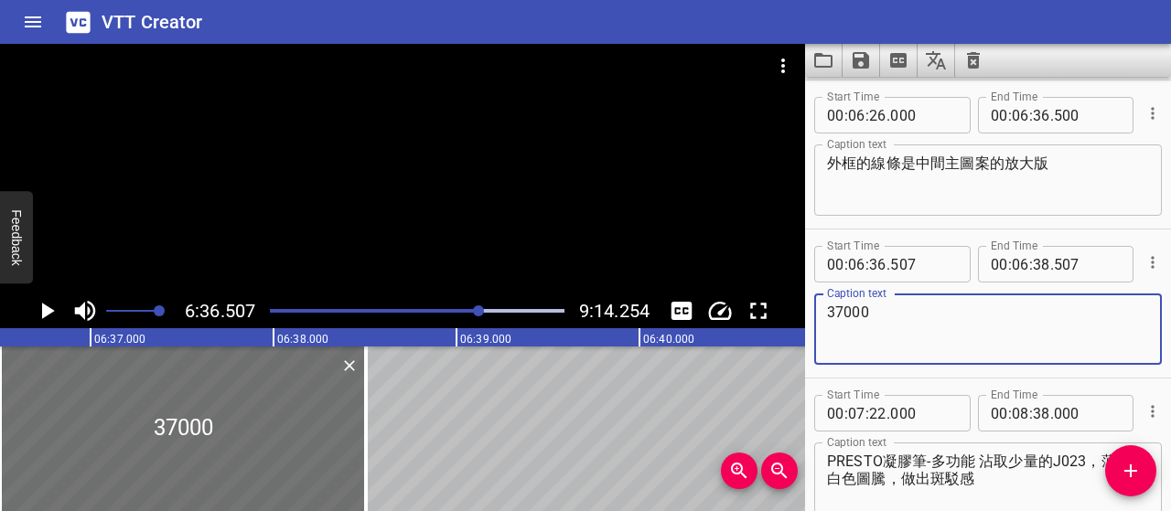
type textarea "37000"
click at [867, 262] on span ":" at bounding box center [867, 264] width 4 height 37
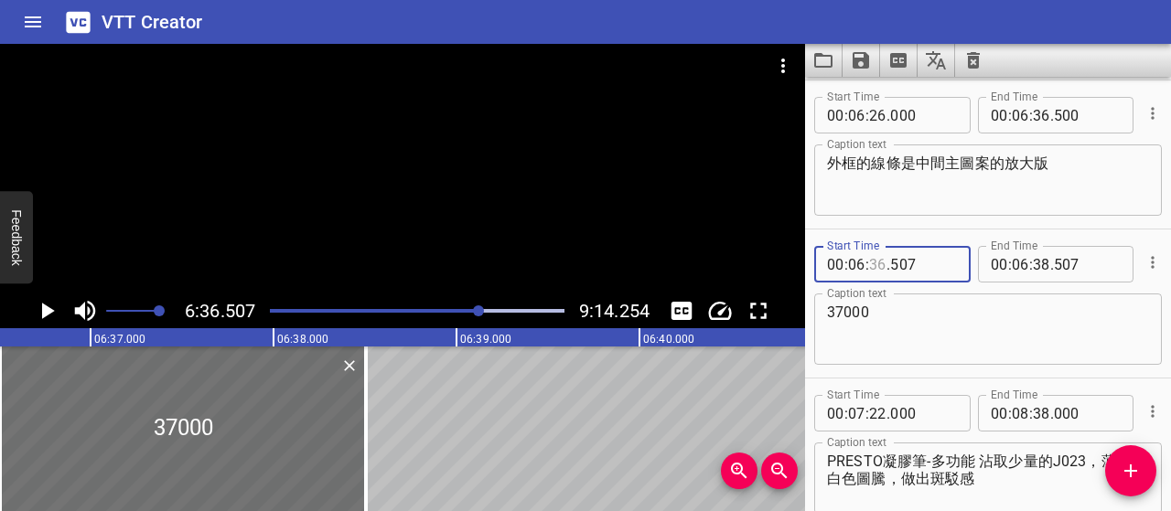
click at [876, 261] on input "number" at bounding box center [877, 264] width 17 height 37
type input "37"
type input "000"
click at [900, 311] on textarea "37000" at bounding box center [988, 330] width 322 height 52
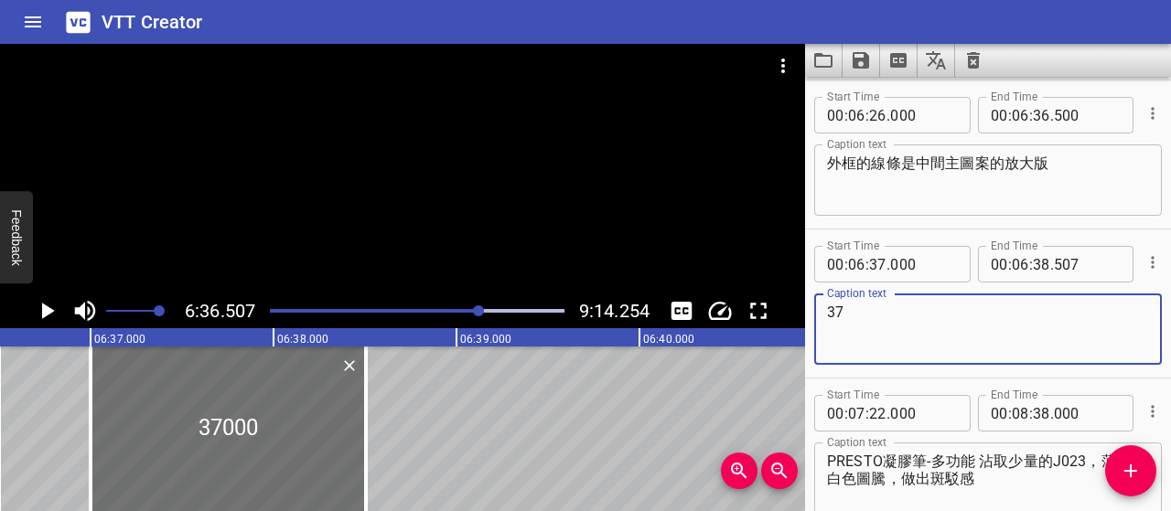
type textarea "3"
paste textarea "確保 S 線彼此順暢相連，不出現銳角或斷裂"
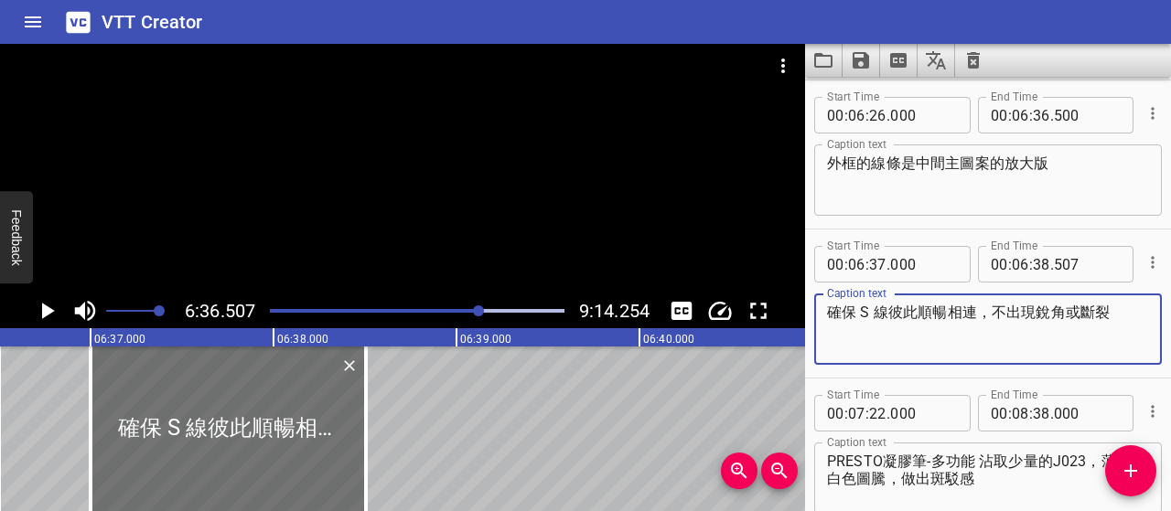
click at [879, 310] on textarea "確保 S 線彼此順暢相連，不出現銳角或斷裂" at bounding box center [988, 330] width 322 height 52
type textarea "確保S線順暢相連，不出現銳角或斷裂"
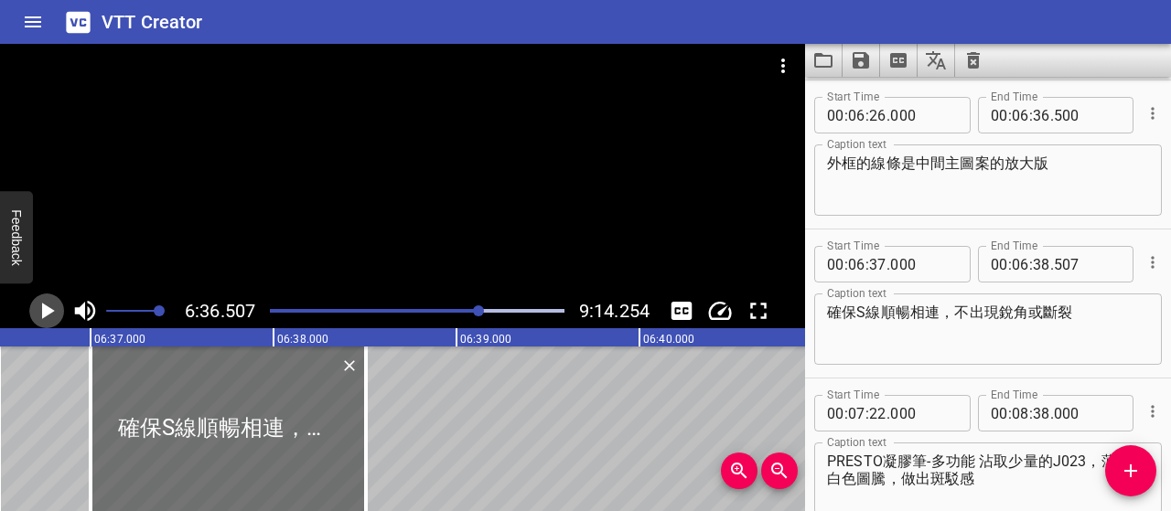
click at [53, 314] on icon "Play/Pause" at bounding box center [46, 310] width 27 height 27
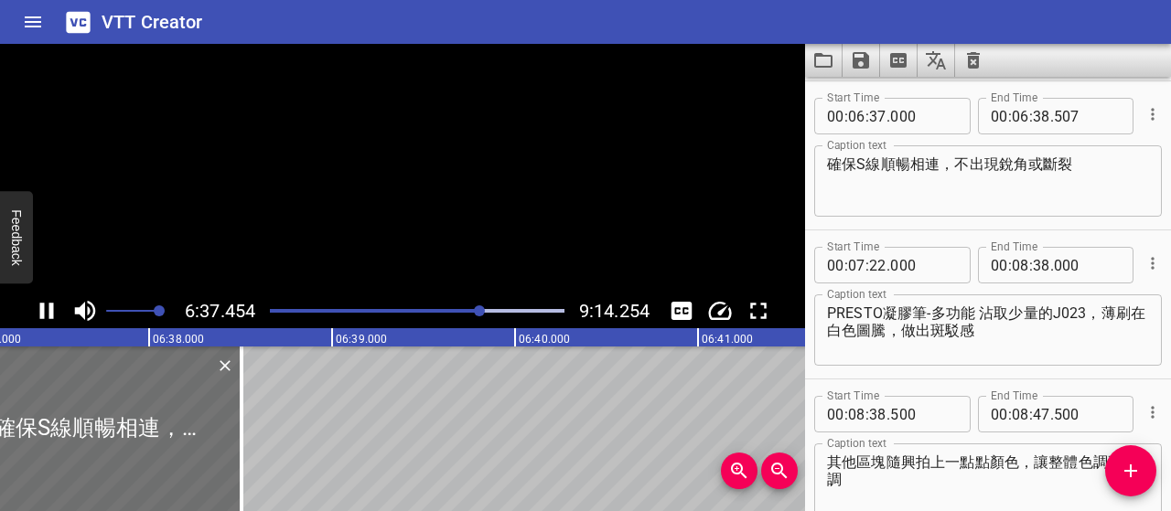
scroll to position [4474, 0]
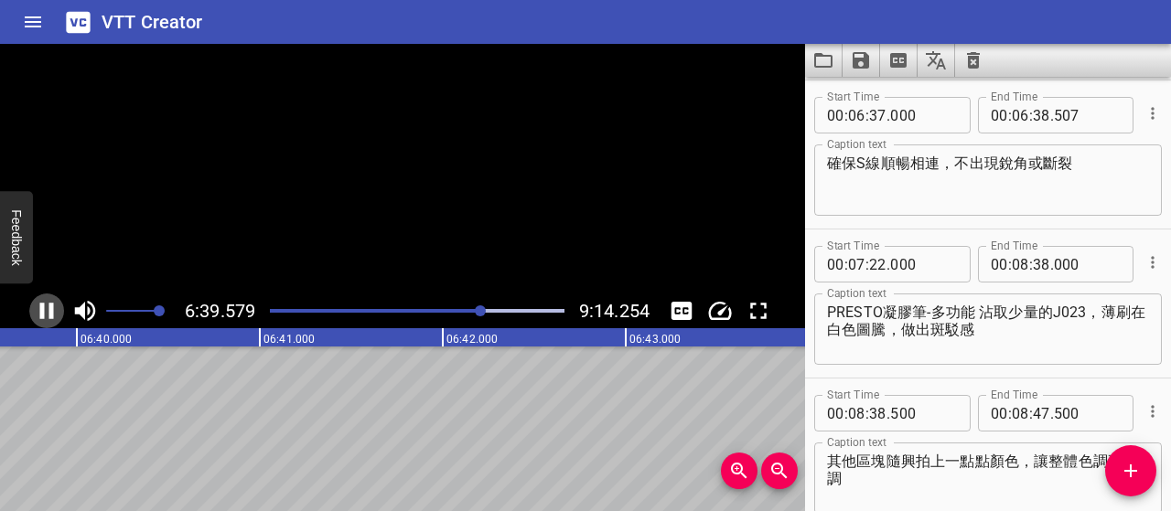
click at [53, 314] on icon "Play/Pause" at bounding box center [46, 310] width 27 height 27
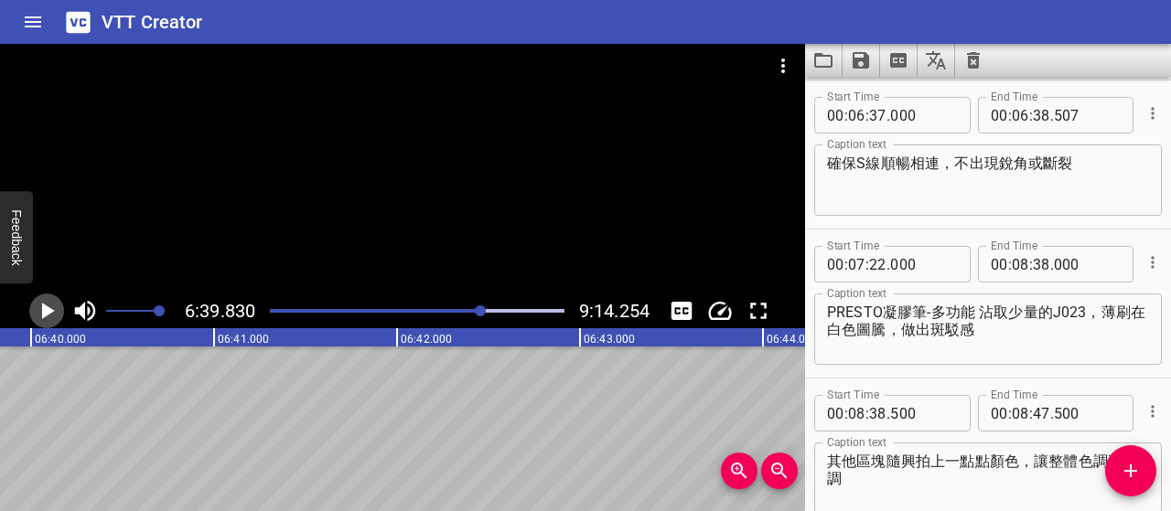
click at [53, 314] on icon "Play/Pause" at bounding box center [46, 310] width 27 height 27
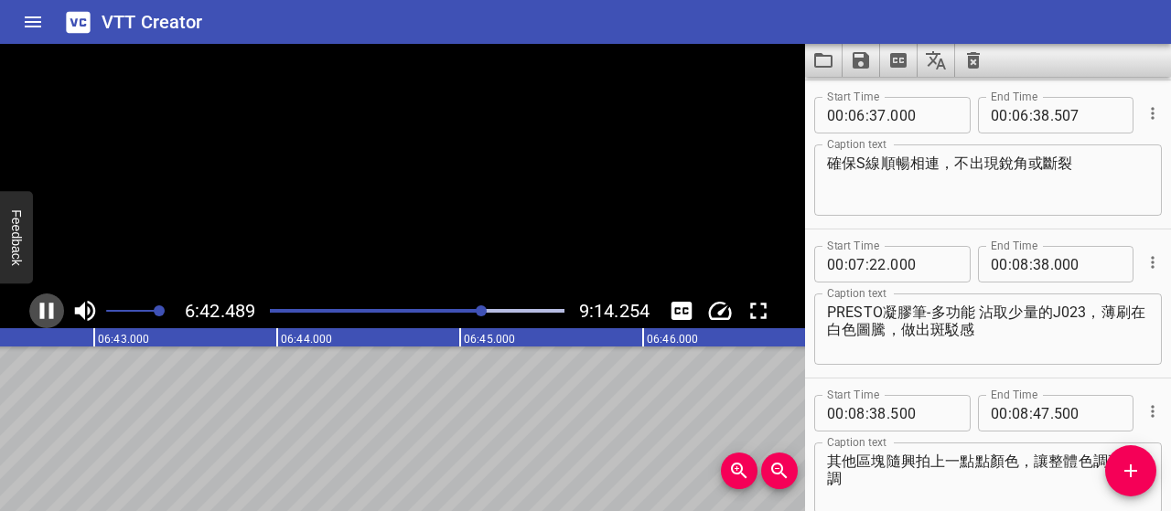
click at [53, 314] on icon "Play/Pause" at bounding box center [46, 310] width 27 height 27
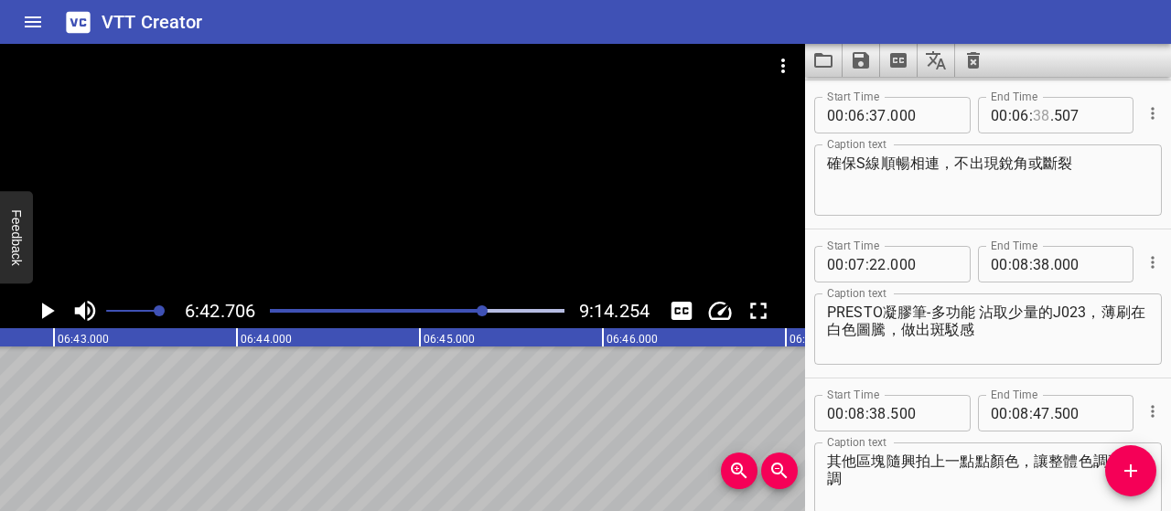
click at [1037, 120] on input "number" at bounding box center [1041, 115] width 17 height 37
type input "42"
type input "500"
click at [1135, 463] on icon "Add Cue" at bounding box center [1131, 471] width 22 height 22
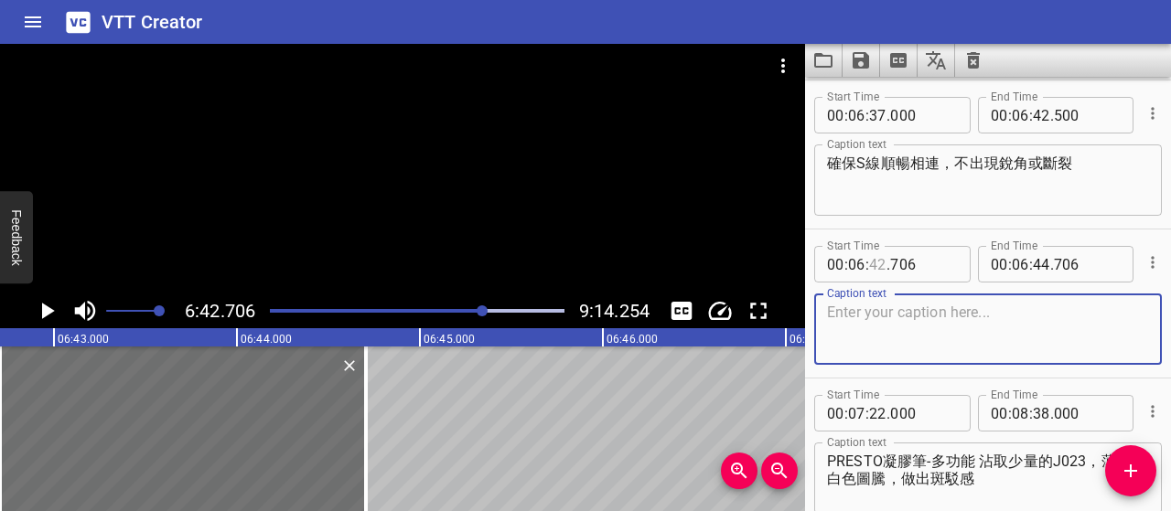
click at [881, 263] on input "number" at bounding box center [877, 264] width 17 height 37
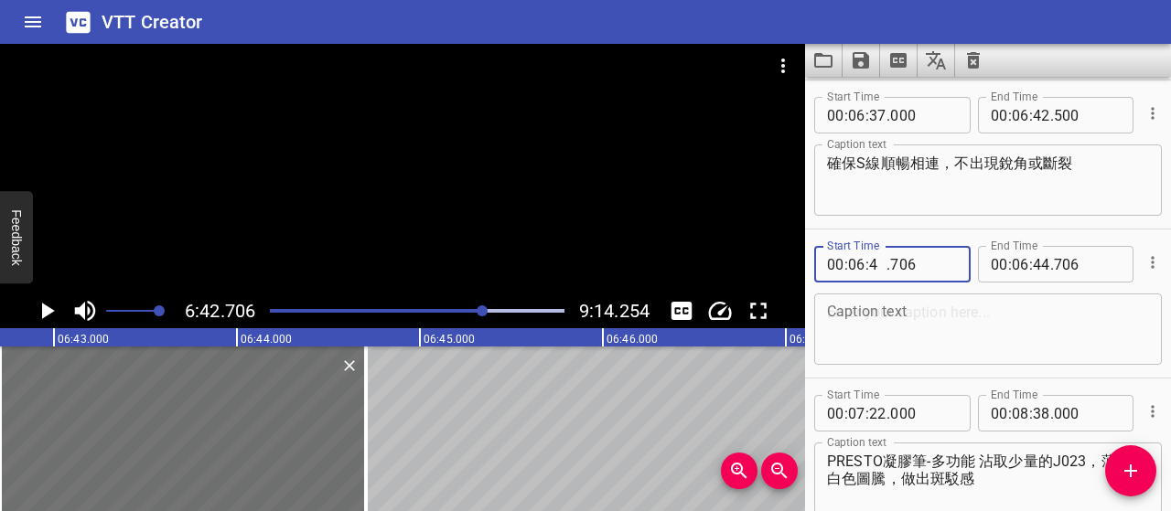
type input "43"
type input "000"
click at [969, 311] on textarea at bounding box center [988, 330] width 322 height 52
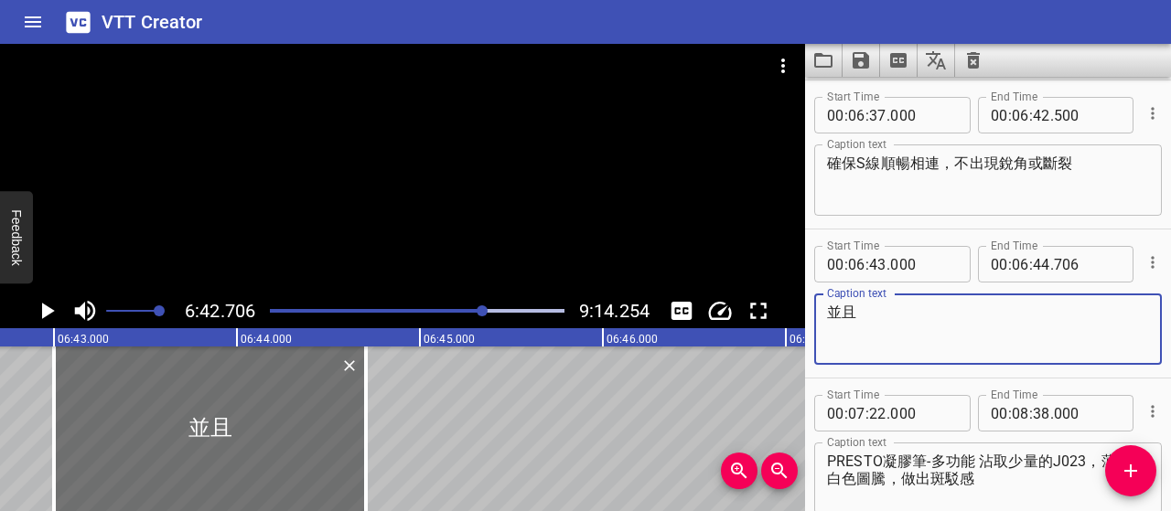
paste textarea "線條寬度一致，讓邊框看起來穩定有質感"
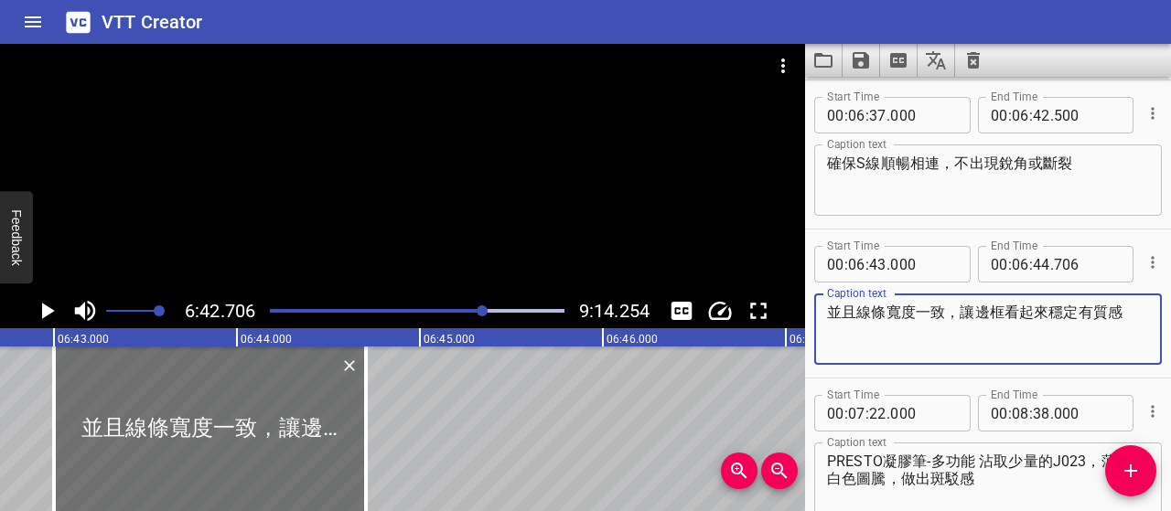
type textarea "並且線條寬度一致，讓邊框看起來穩定有質感"
click at [44, 309] on icon "Play/Pause" at bounding box center [48, 311] width 13 height 16
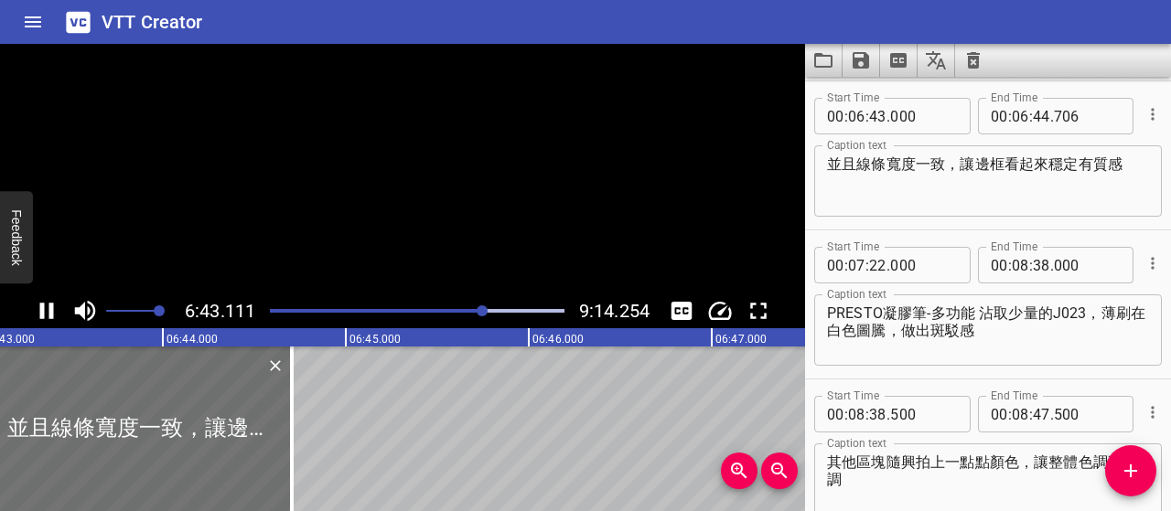
scroll to position [4623, 0]
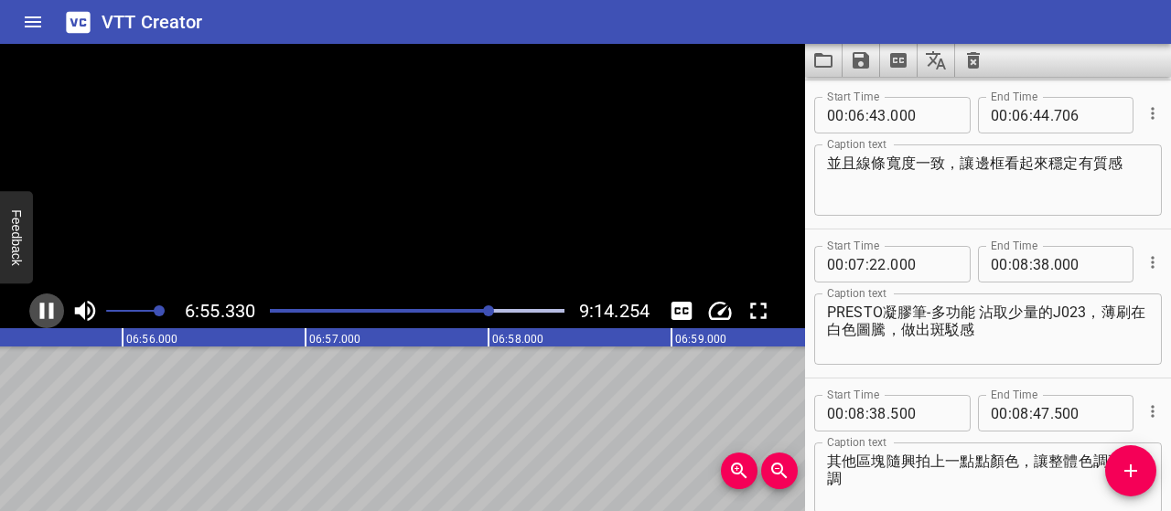
click at [44, 309] on icon "Play/Pause" at bounding box center [47, 311] width 14 height 16
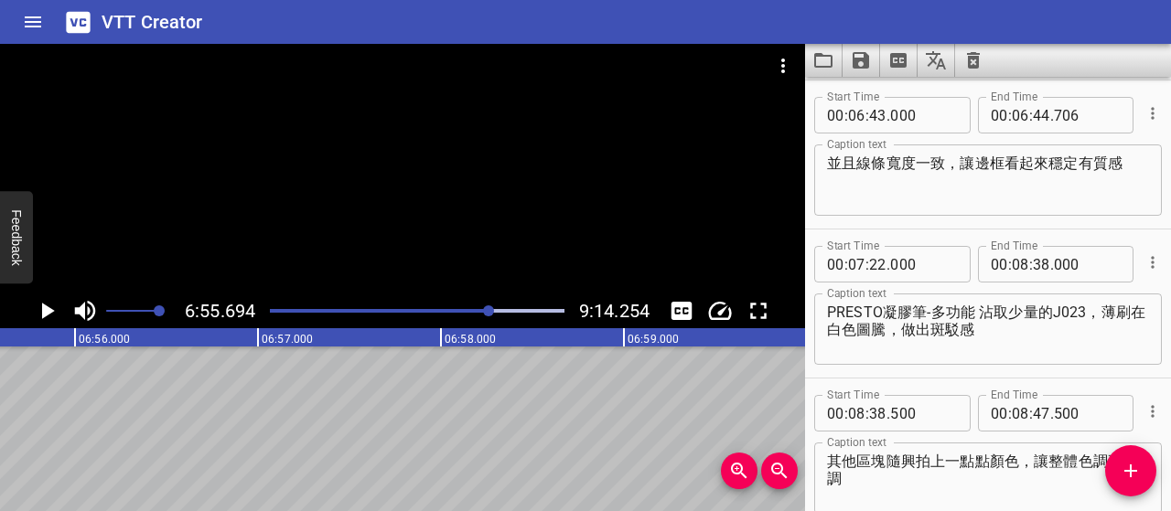
scroll to position [0, 76060]
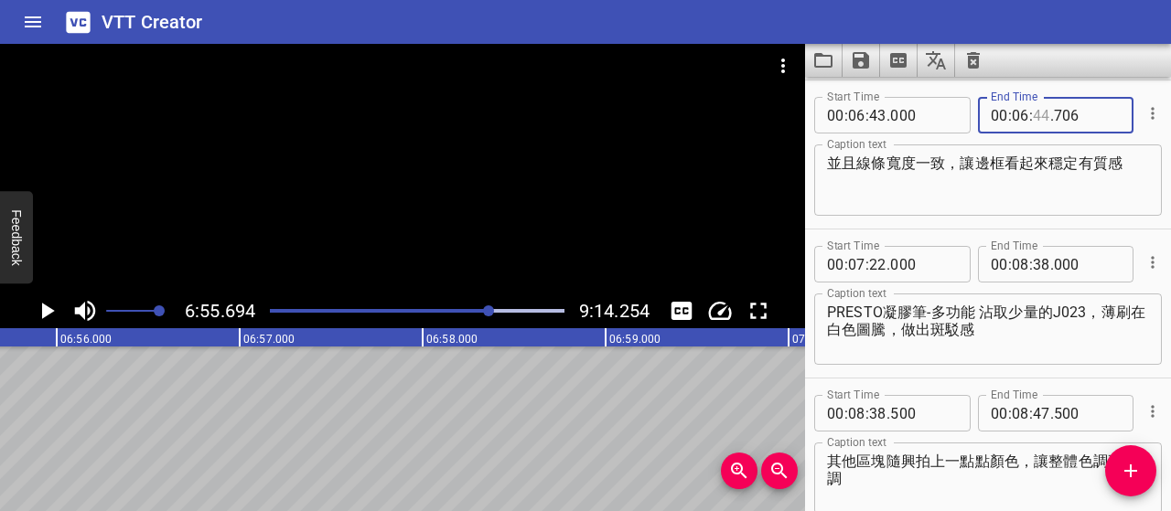
click at [1033, 114] on input "number" at bounding box center [1041, 115] width 17 height 37
type input "55"
type input "500"
click at [1122, 459] on button "Add Cue" at bounding box center [1130, 471] width 51 height 51
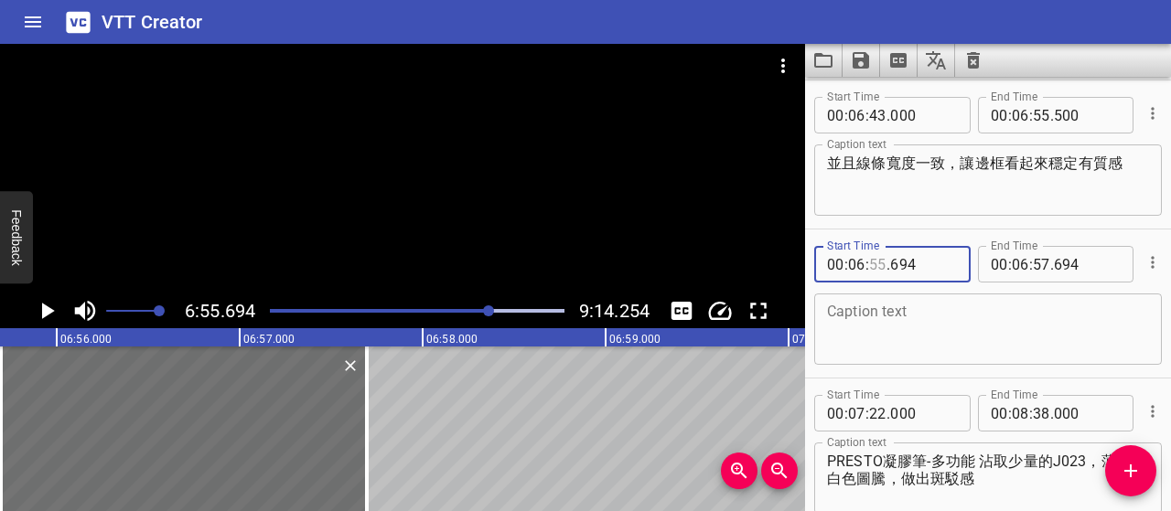
click at [873, 257] on input "number" at bounding box center [877, 264] width 17 height 37
type input "56"
type input "000"
click at [951, 323] on textarea at bounding box center [988, 330] width 322 height 52
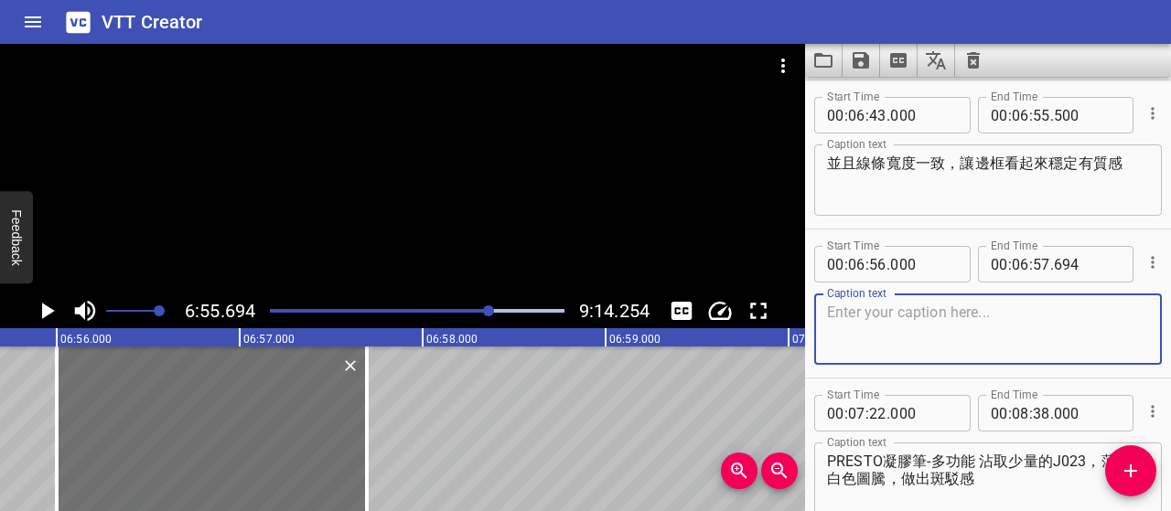
paste textarea "動作要穩、速度均勻，避免線條抖動"
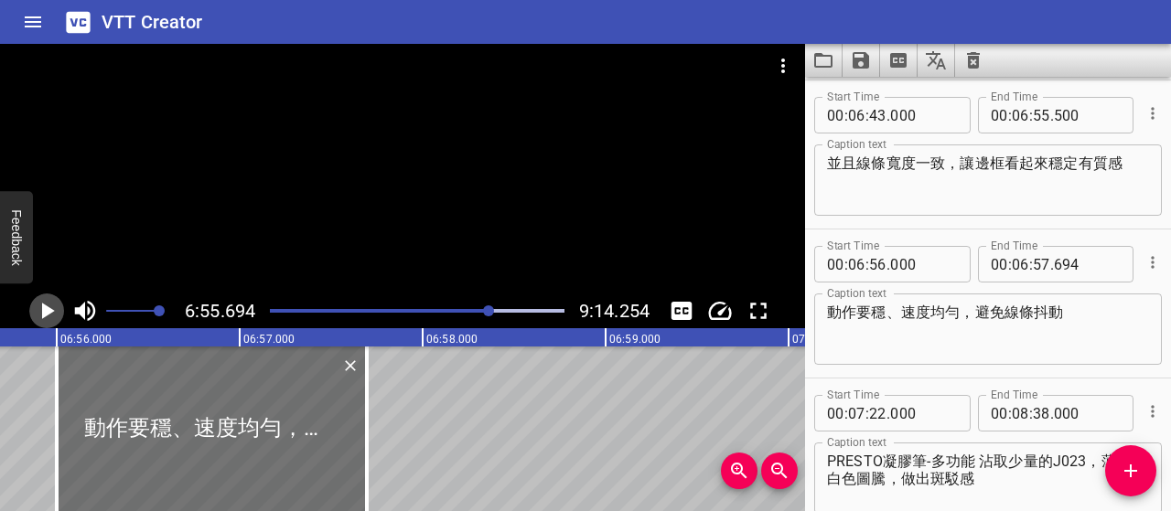
click at [45, 314] on icon "Play/Pause" at bounding box center [48, 311] width 13 height 16
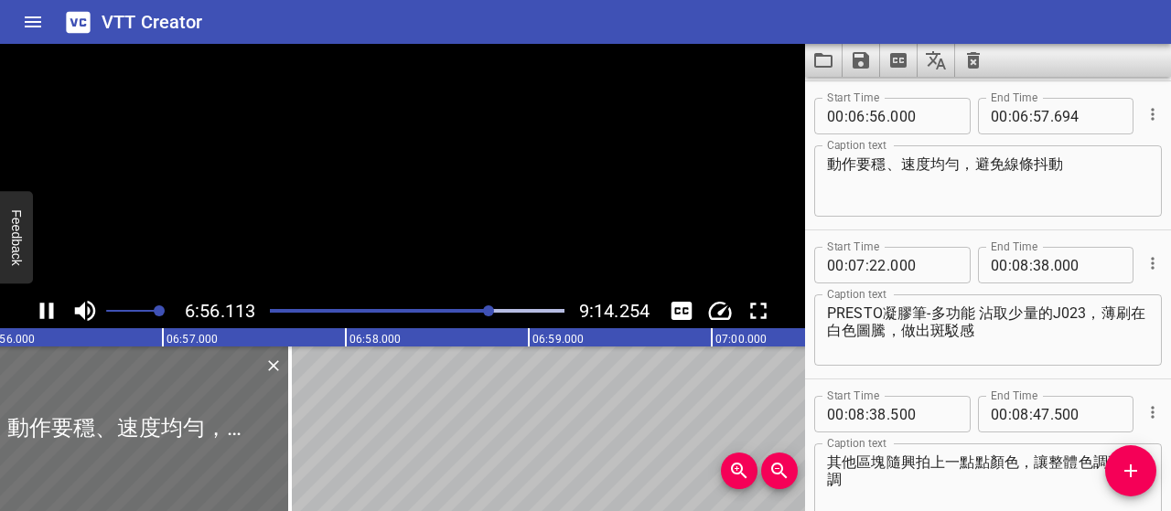
scroll to position [4772, 0]
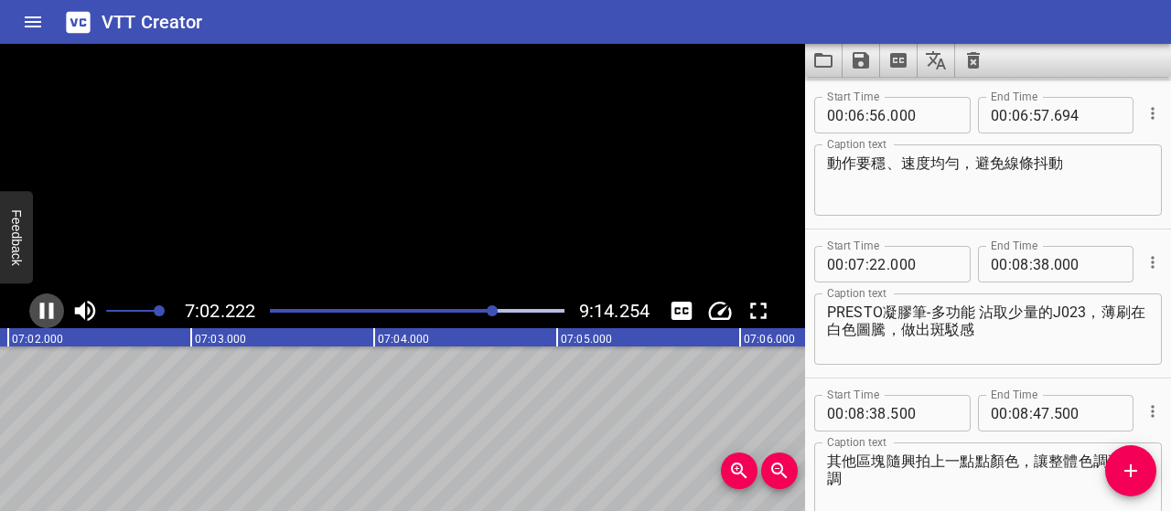
click at [45, 314] on icon "Play/Pause" at bounding box center [46, 310] width 27 height 27
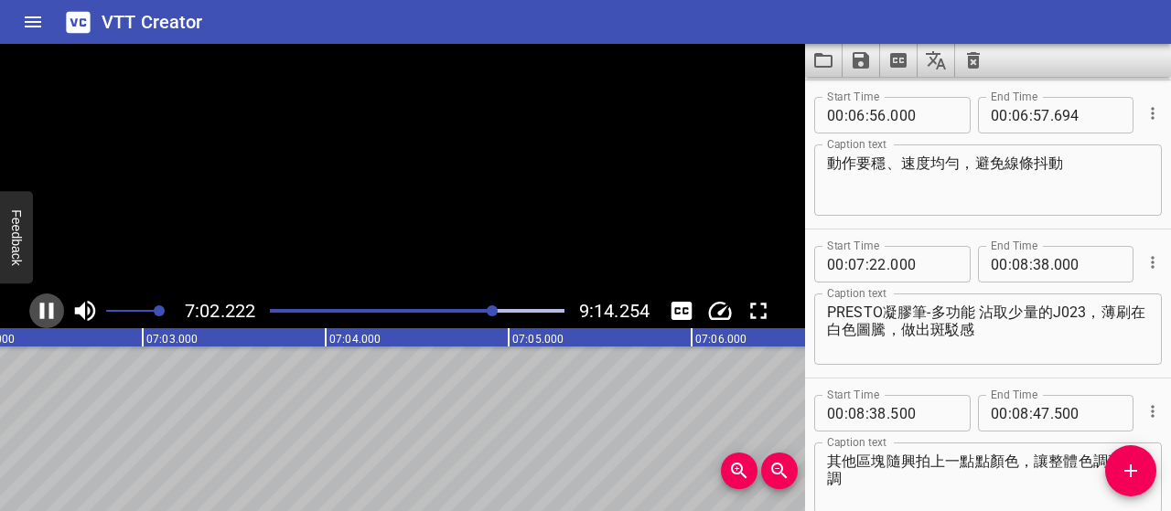
scroll to position [0, 77257]
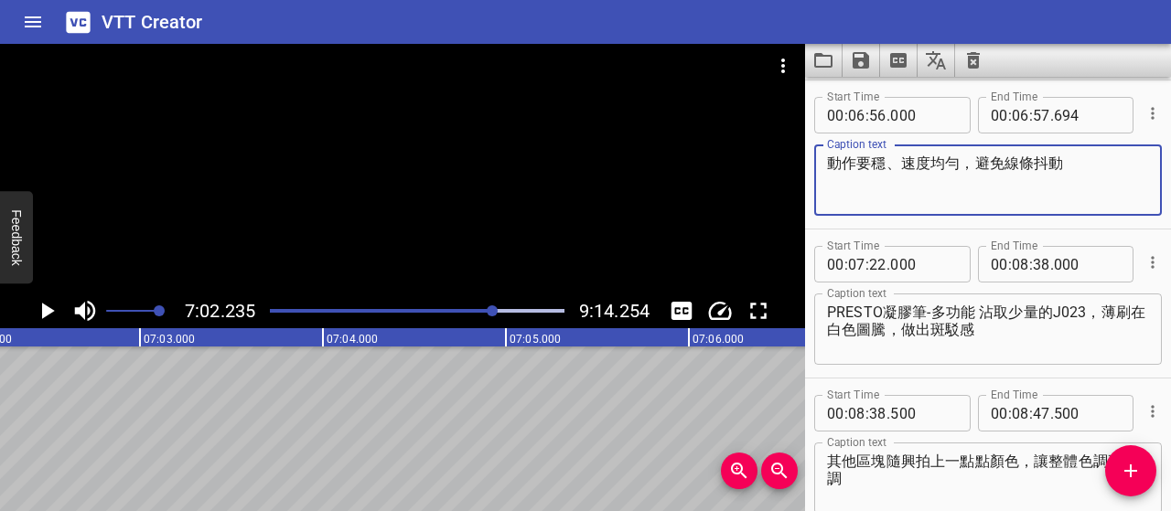
click at [1063, 158] on textarea "動作要穩、速度均勻，避免線條抖動" at bounding box center [988, 181] width 322 height 52
type textarea "動作要穩、速度均勻，避免線條抖動歪斜"
click at [42, 308] on icon "Play/Pause" at bounding box center [48, 311] width 13 height 16
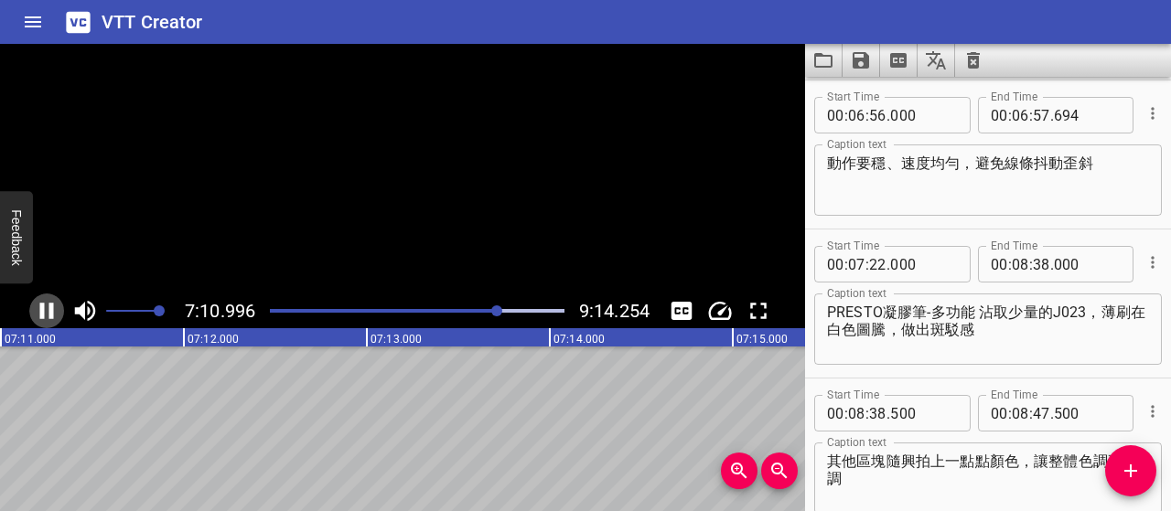
click at [42, 308] on icon "Play/Pause" at bounding box center [47, 311] width 14 height 16
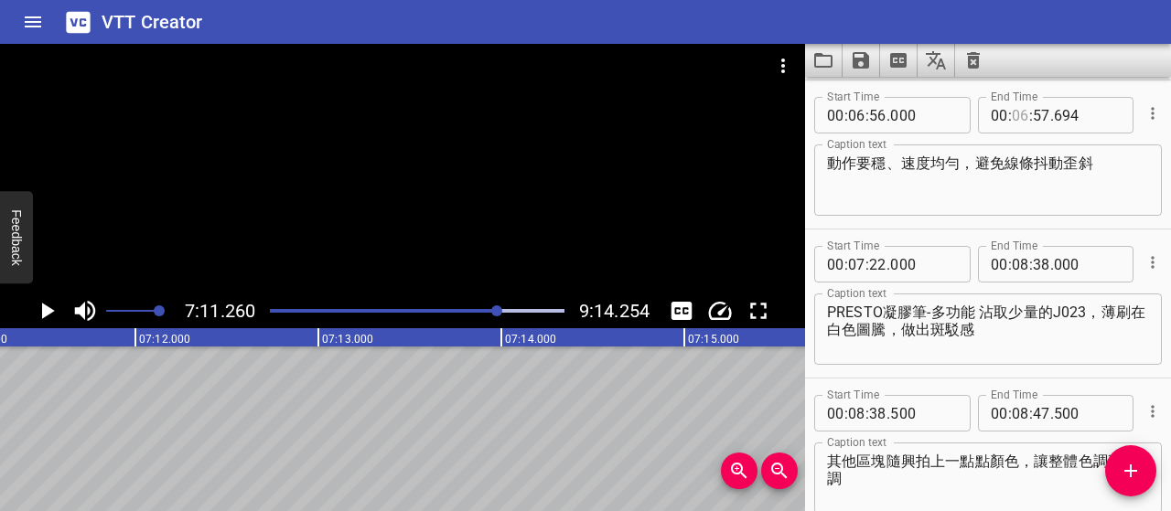
click at [1016, 111] on input "number" at bounding box center [1020, 115] width 17 height 37
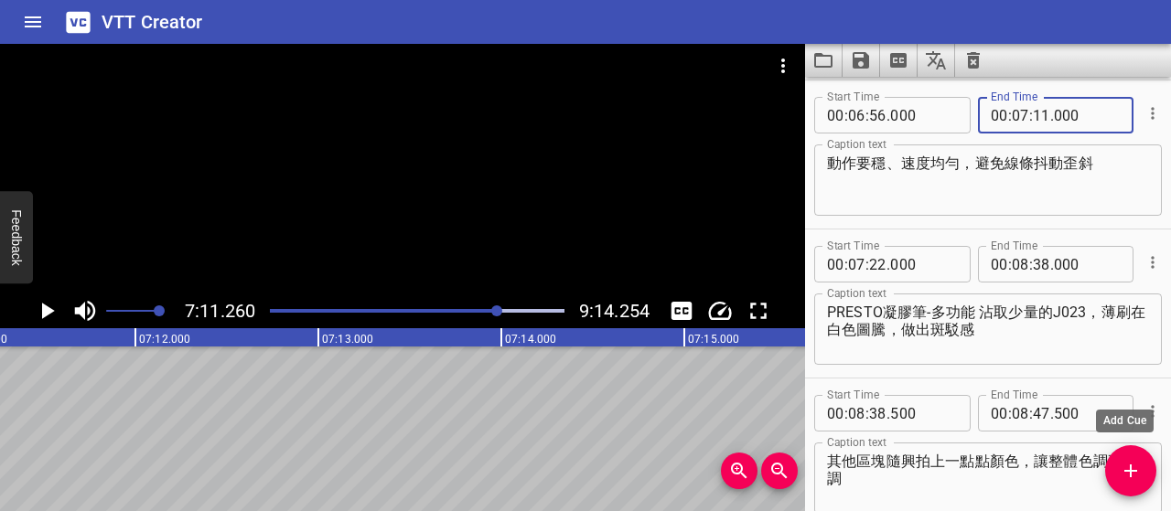
click at [1124, 464] on icon "Add Cue" at bounding box center [1131, 471] width 22 height 22
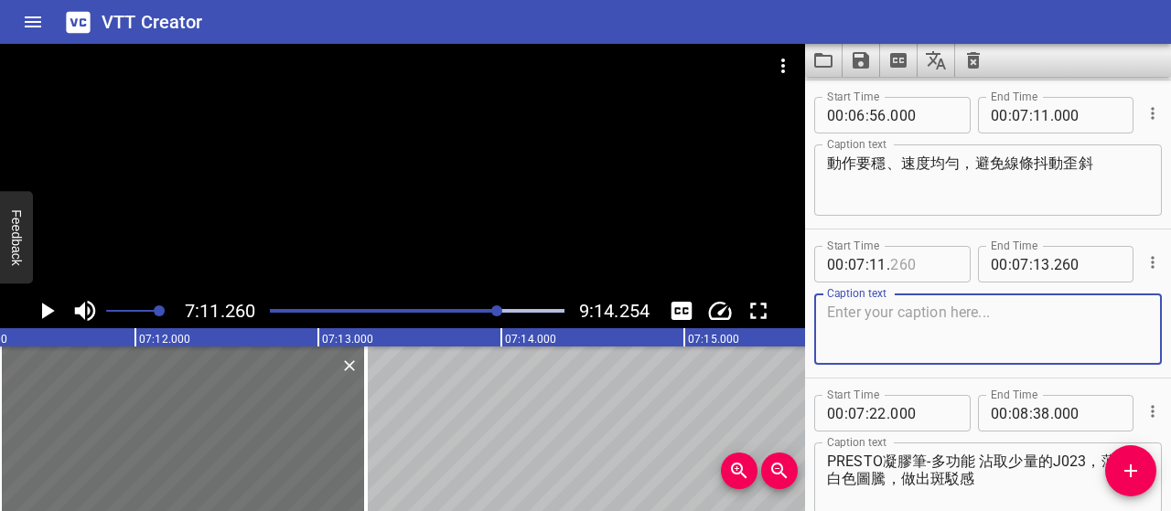
click at [897, 268] on input "number" at bounding box center [923, 264] width 67 height 37
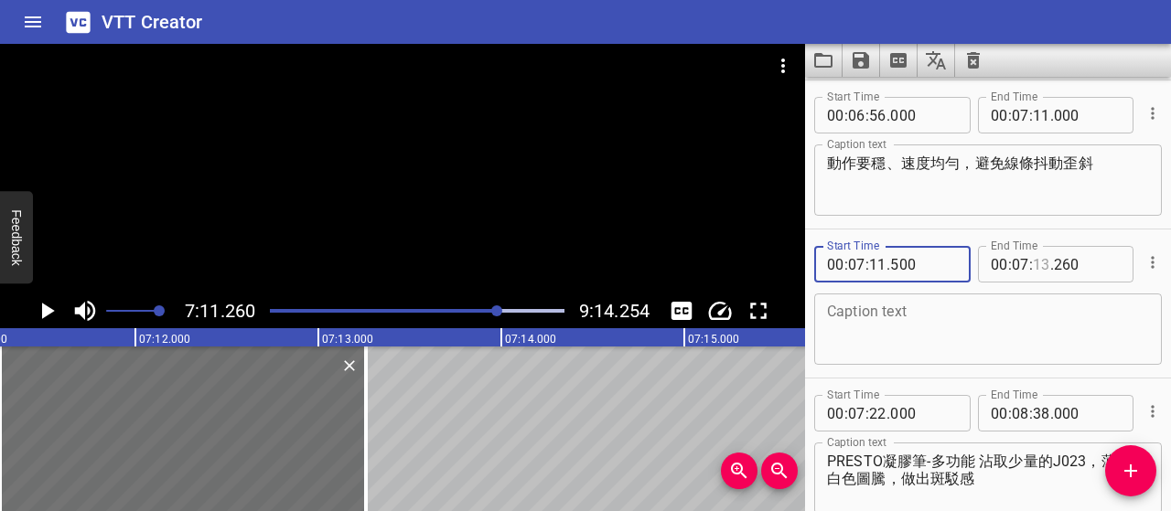
click at [1041, 259] on input "number" at bounding box center [1041, 264] width 17 height 37
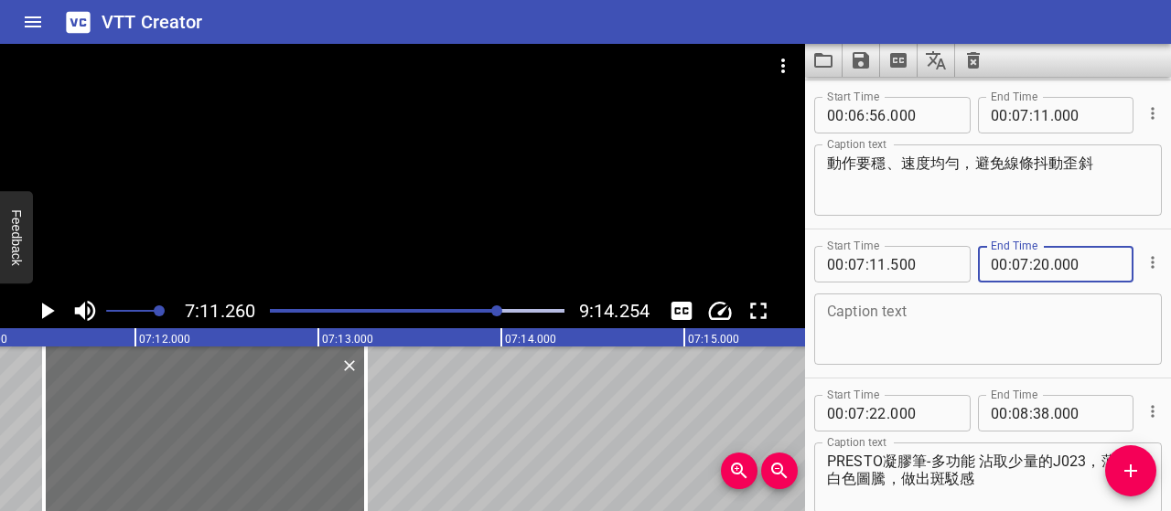
click at [1027, 323] on textarea at bounding box center [988, 330] width 322 height 52
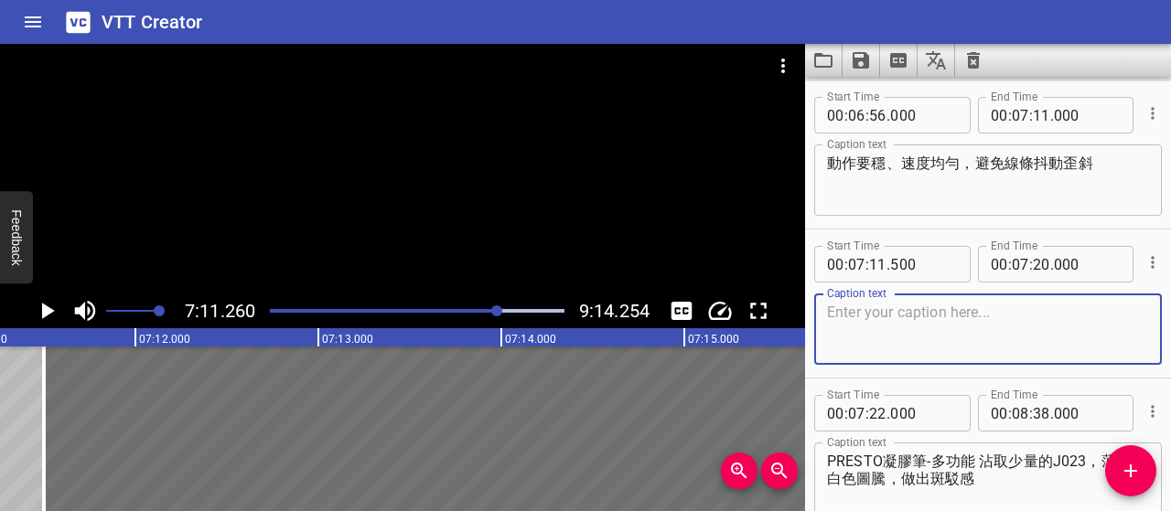
click at [915, 328] on textarea at bounding box center [988, 330] width 322 height 52
paste textarea "畫完一部分可稍微後退檢查，確認外框與主圖比例合適"
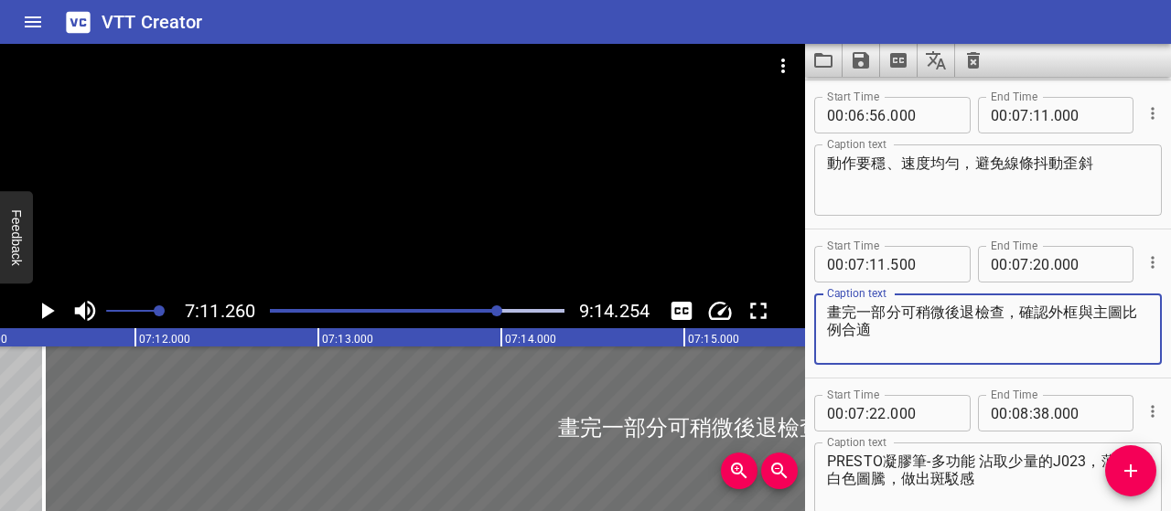
click at [57, 308] on icon "Play/Pause" at bounding box center [46, 310] width 27 height 27
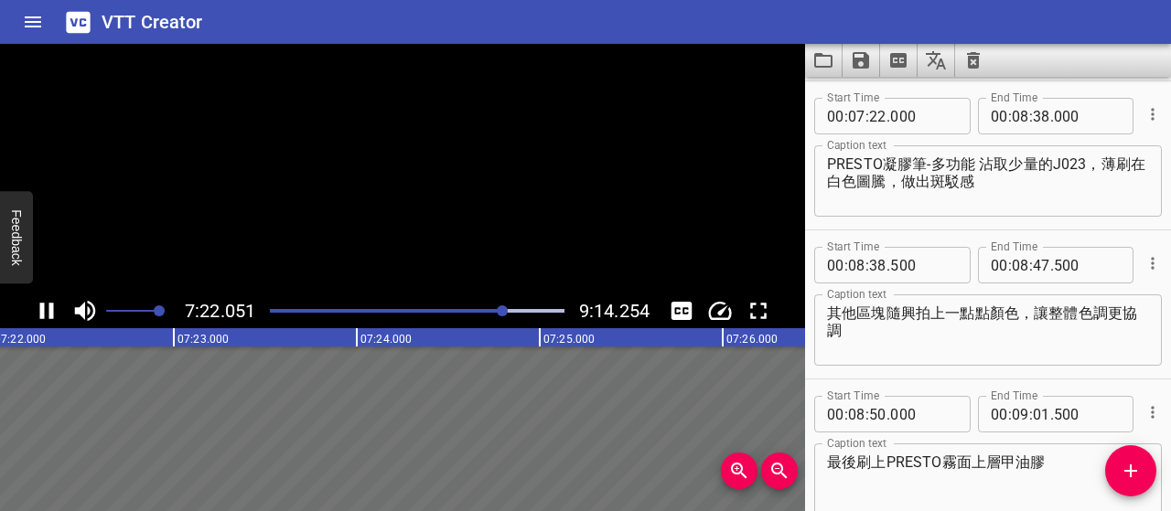
scroll to position [5070, 0]
click at [57, 308] on icon "Play/Pause" at bounding box center [46, 310] width 27 height 27
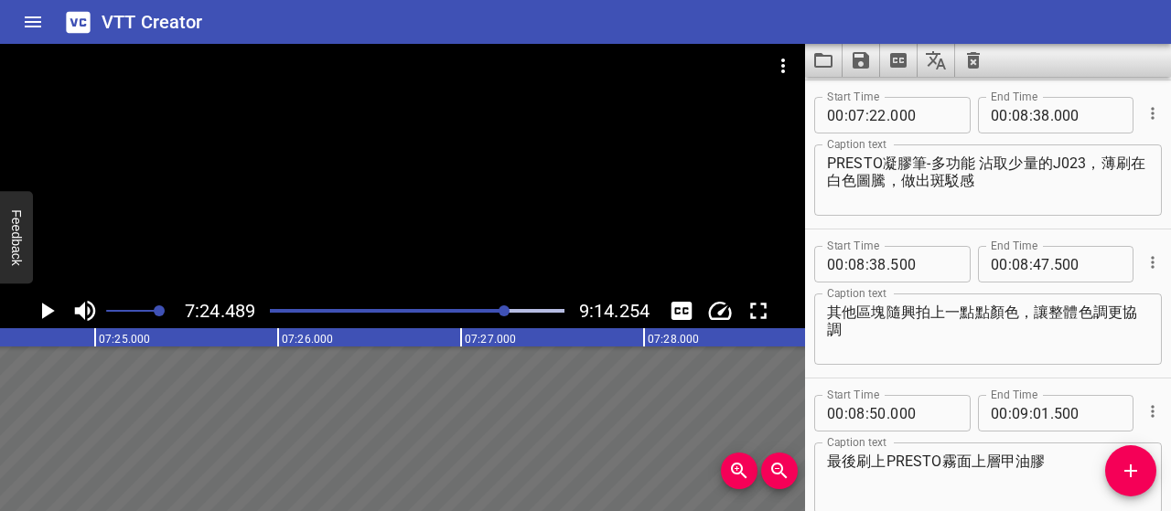
scroll to position [0, 81329]
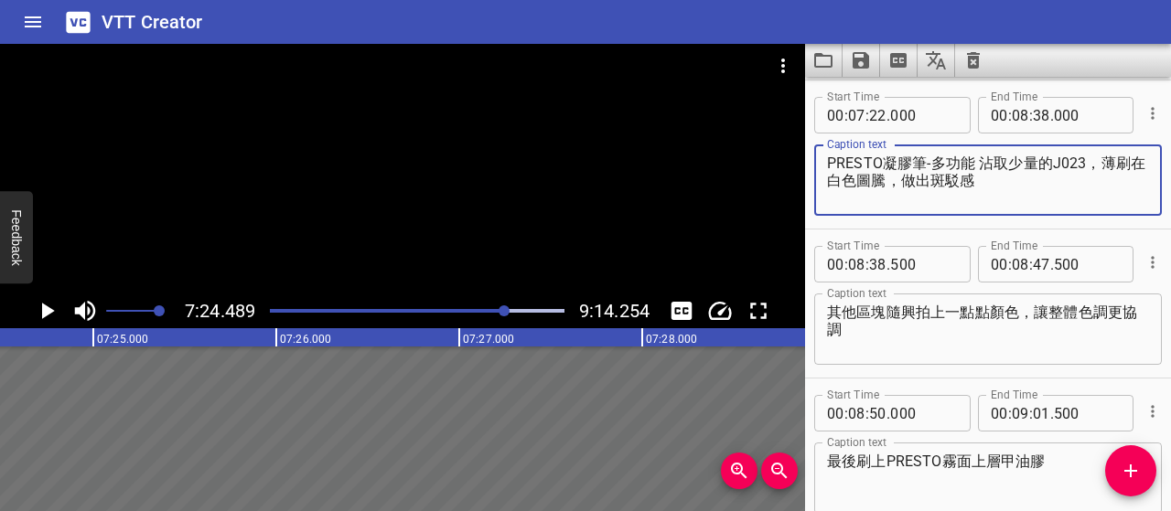
click at [832, 167] on textarea "PRESTO凝膠筆-多功能 沾取少量的J023，薄刷在白色圖騰，做出斑駁感" at bounding box center [988, 181] width 322 height 52
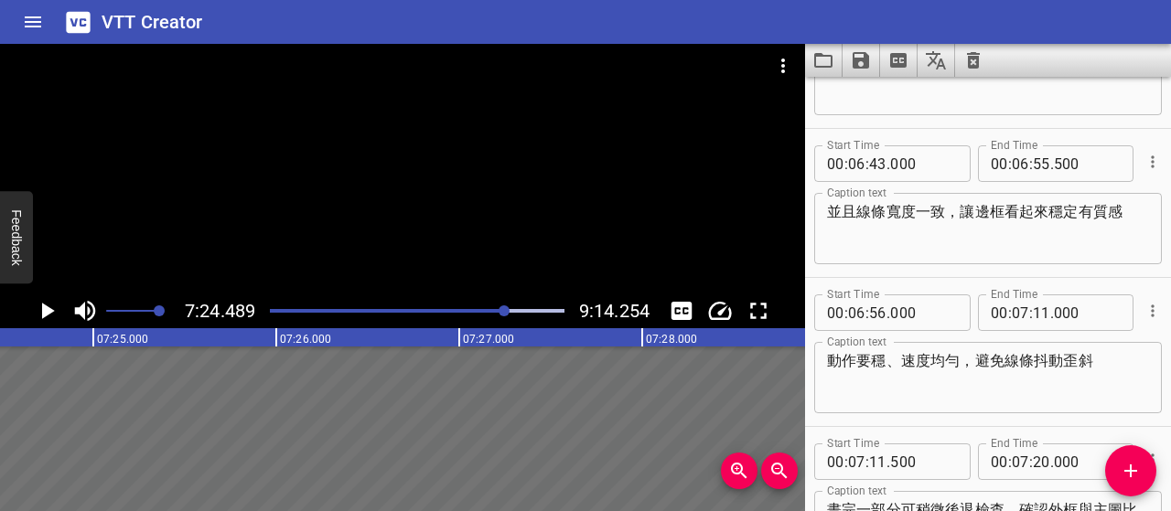
scroll to position [4940, 0]
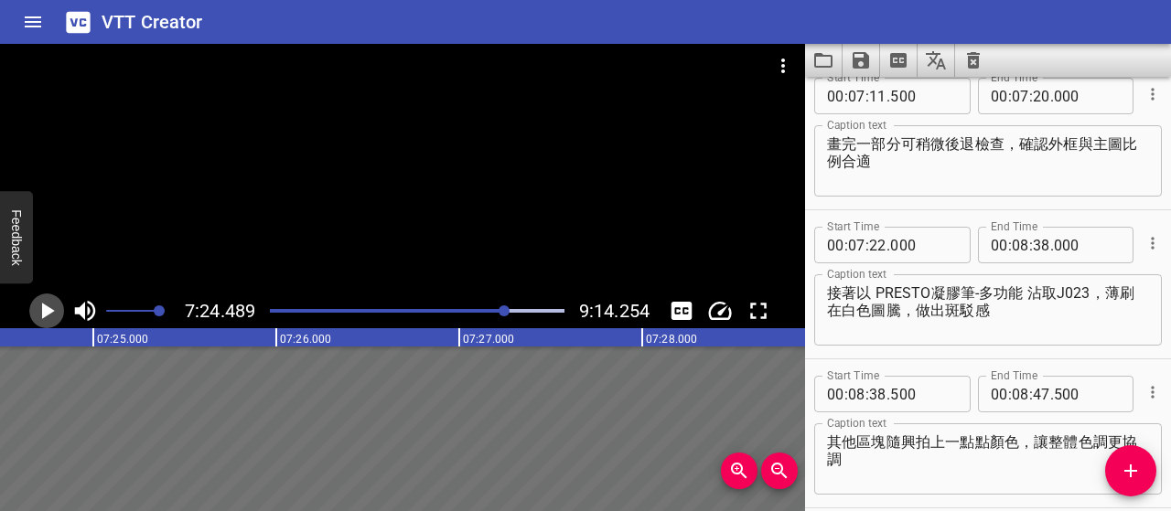
click at [52, 314] on icon "Play/Pause" at bounding box center [46, 310] width 27 height 27
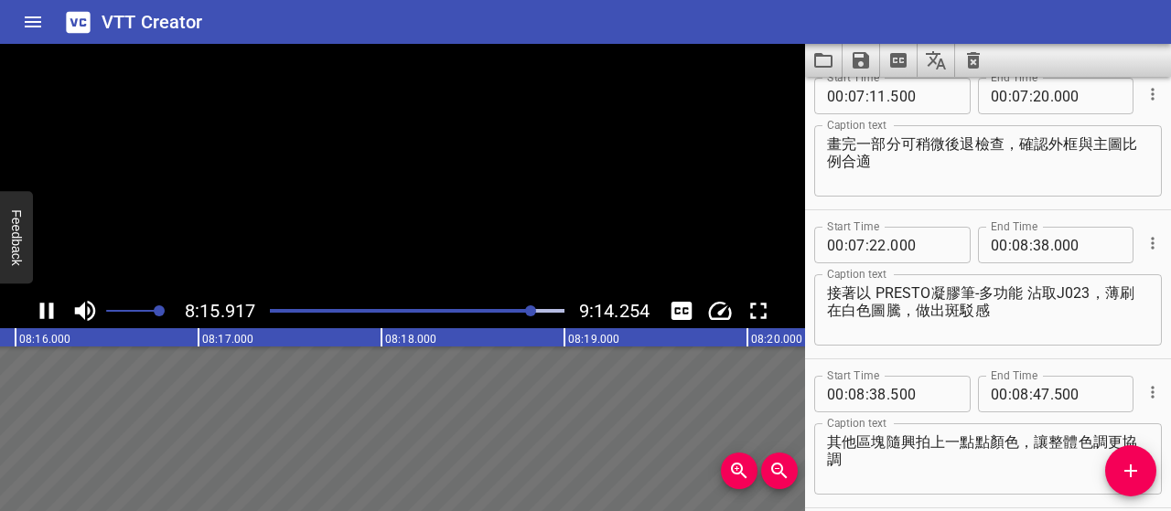
click at [52, 314] on icon "Play/Pause" at bounding box center [47, 311] width 14 height 16
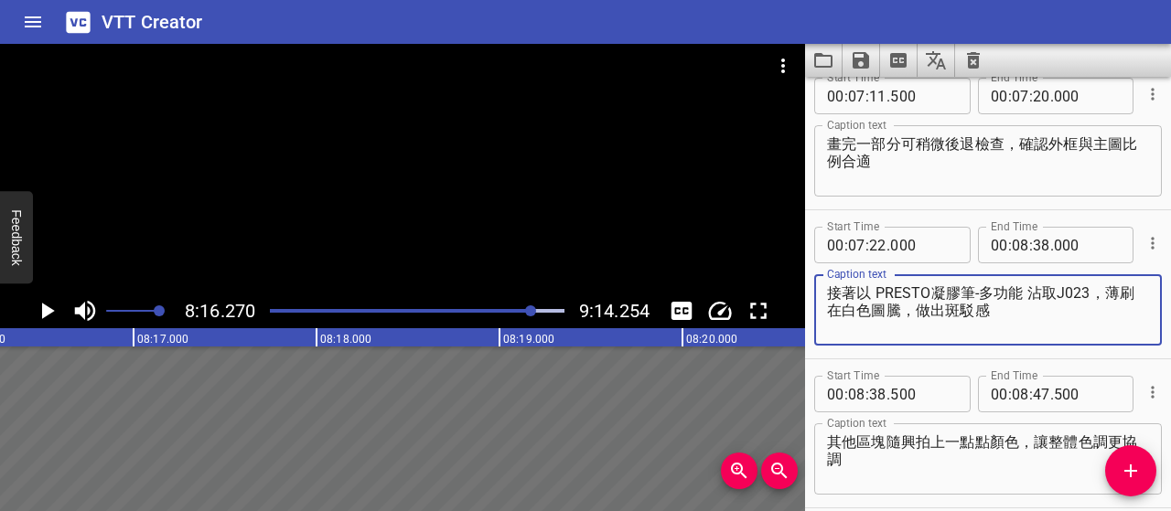
drag, startPoint x: 994, startPoint y: 317, endPoint x: 790, endPoint y: 283, distance: 206.8
click at [790, 283] on main "8:16.270 9:14.254 00:00.000 00:01.000 00:02.000 00:03.000 00:04.000 00:05.000 0…" at bounding box center [585, 277] width 1171 height 467
click at [1048, 319] on textarea "接著以 PRESTO凝膠筆-多功能 沾取J023，薄刷在白色圖騰，做出斑駁感" at bounding box center [988, 311] width 322 height 52
click at [51, 309] on icon "Play/Pause" at bounding box center [46, 310] width 27 height 27
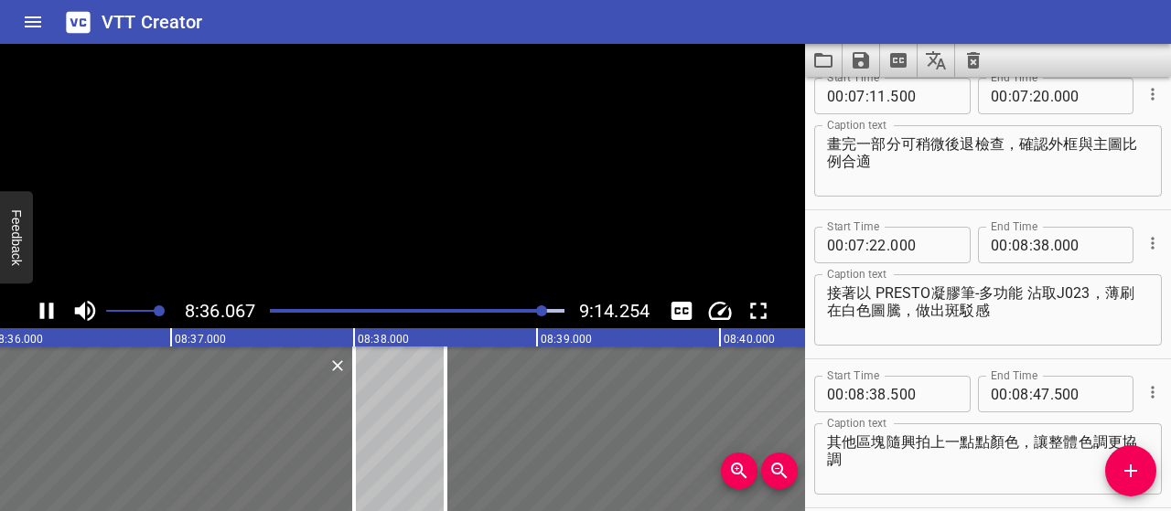
click at [51, 309] on icon "Play/Pause" at bounding box center [47, 311] width 14 height 16
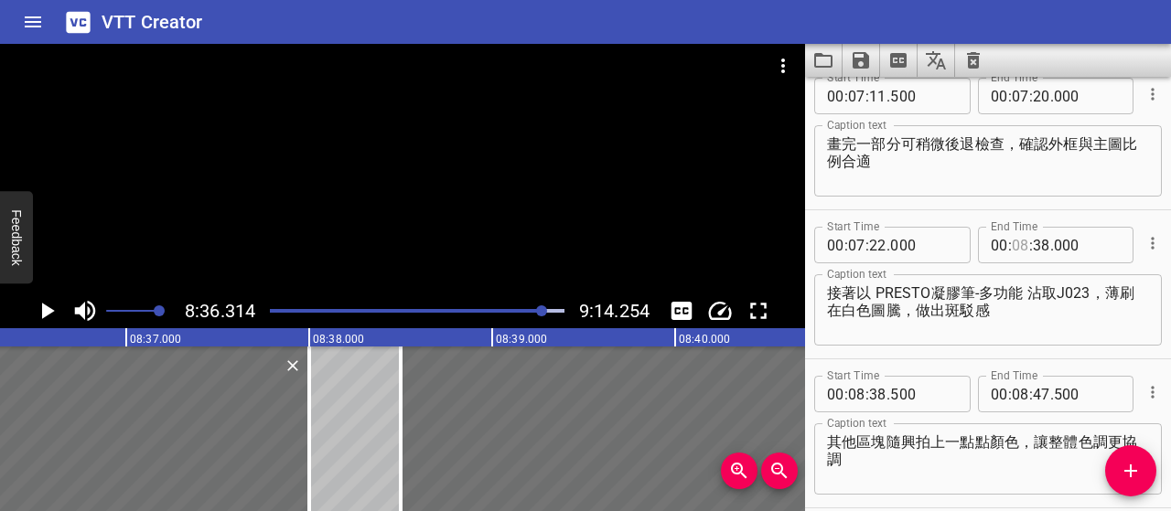
click at [1015, 250] on input "number" at bounding box center [1020, 245] width 17 height 37
click at [1038, 247] on input "number" at bounding box center [1041, 245] width 17 height 37
click at [1141, 469] on icon "Add Cue" at bounding box center [1131, 471] width 22 height 22
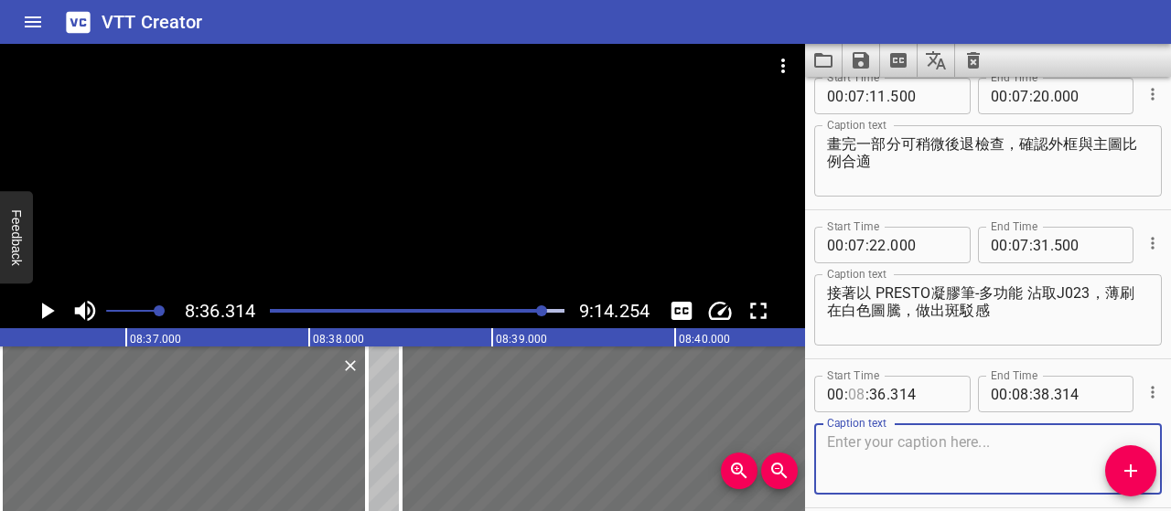
click at [860, 392] on input "number" at bounding box center [856, 394] width 17 height 37
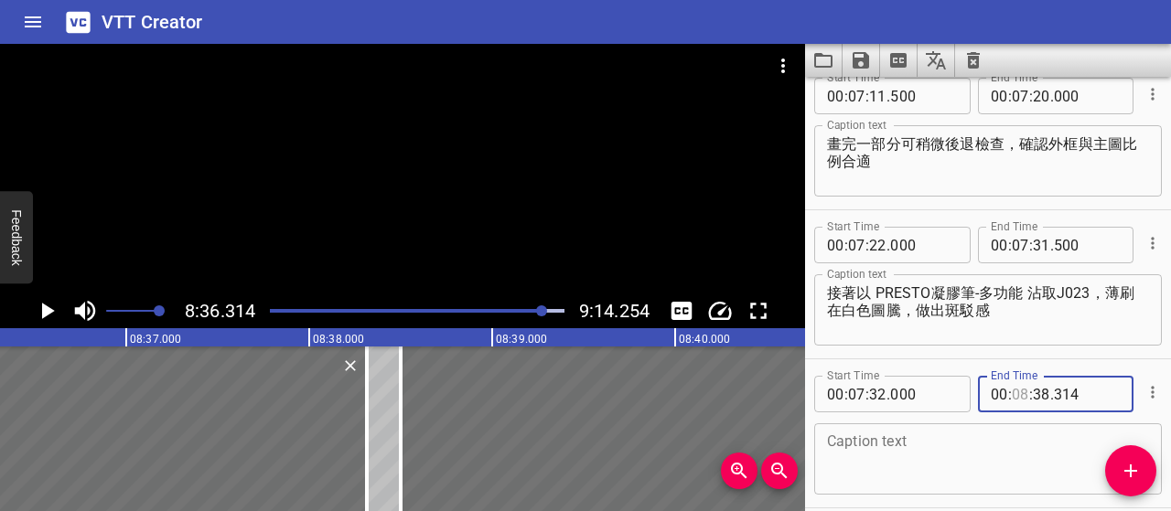
click at [1012, 401] on input "number" at bounding box center [1020, 394] width 17 height 37
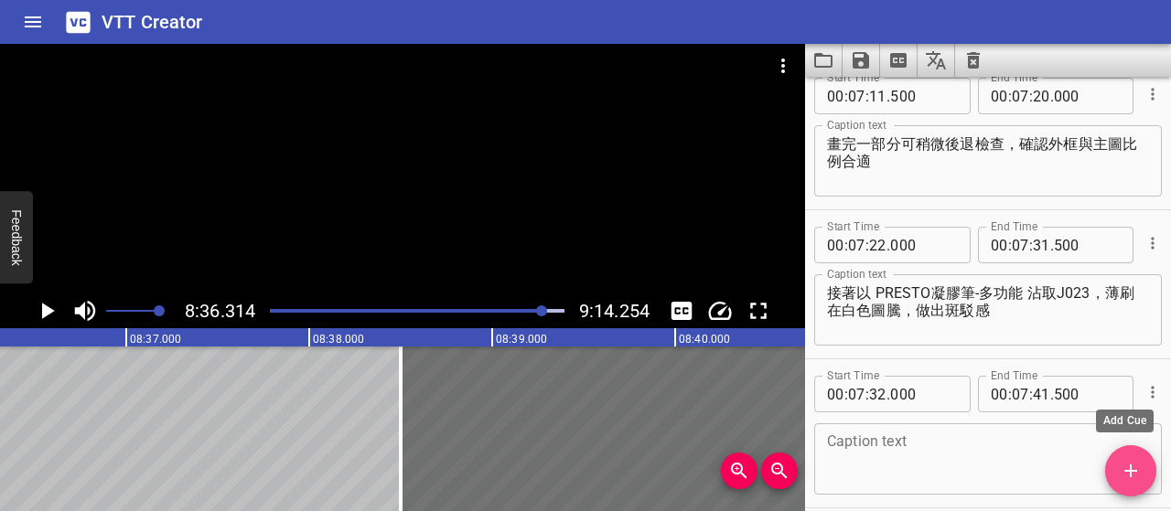
click at [1136, 464] on icon "Add Cue" at bounding box center [1131, 471] width 22 height 22
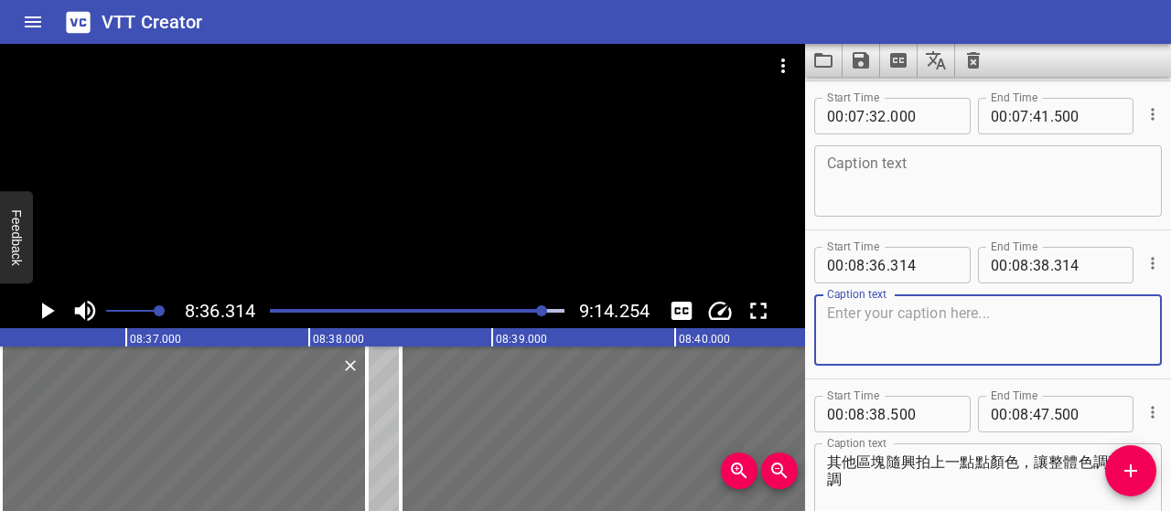
scroll to position [5237, 0]
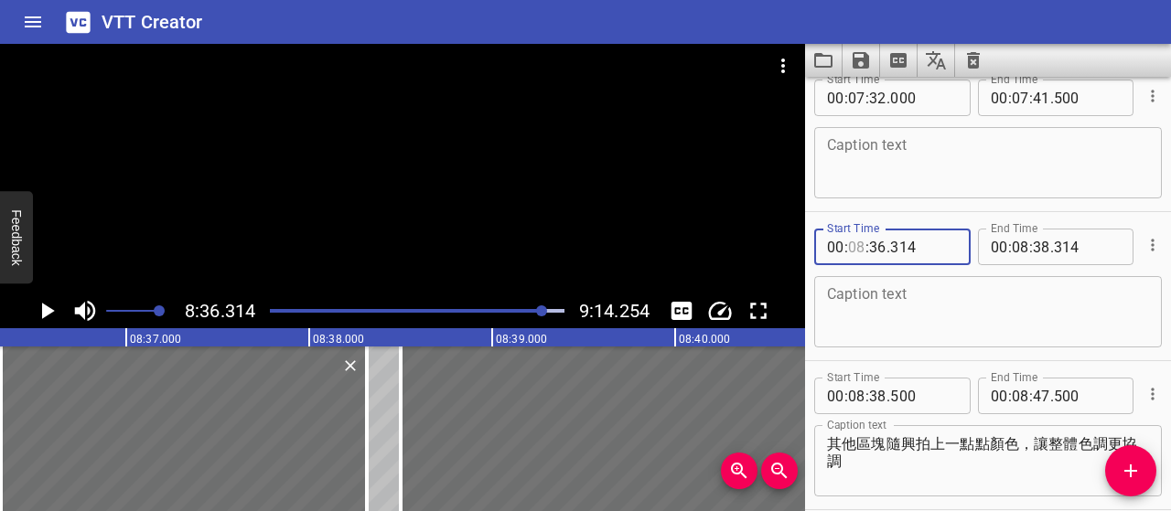
click at [861, 245] on input "number" at bounding box center [856, 247] width 17 height 37
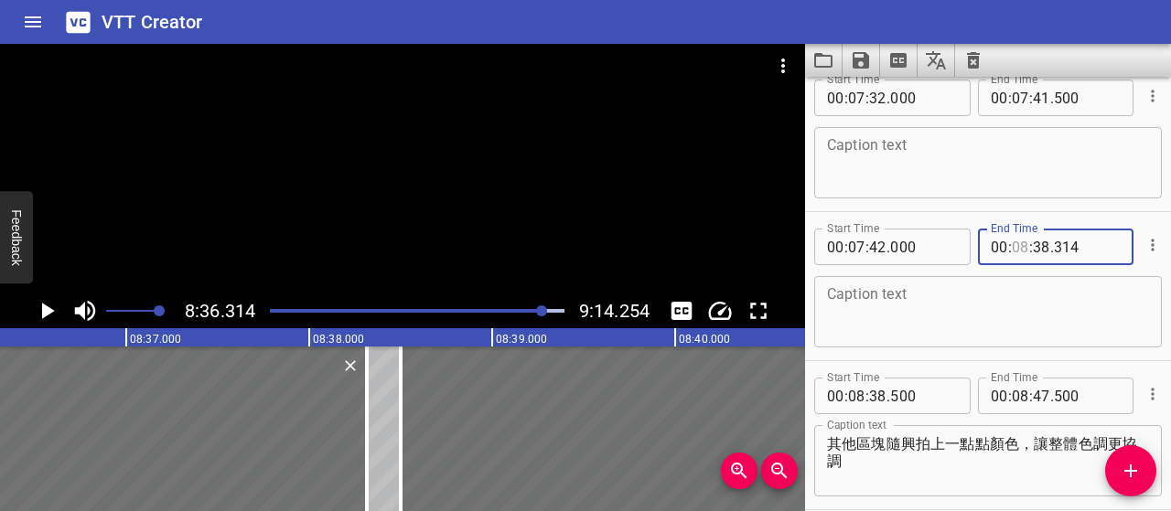
click at [1017, 253] on input "number" at bounding box center [1020, 247] width 17 height 37
click at [1033, 249] on input "number" at bounding box center [1041, 247] width 17 height 37
click at [1131, 470] on icon "Add Cue" at bounding box center [1130, 471] width 13 height 13
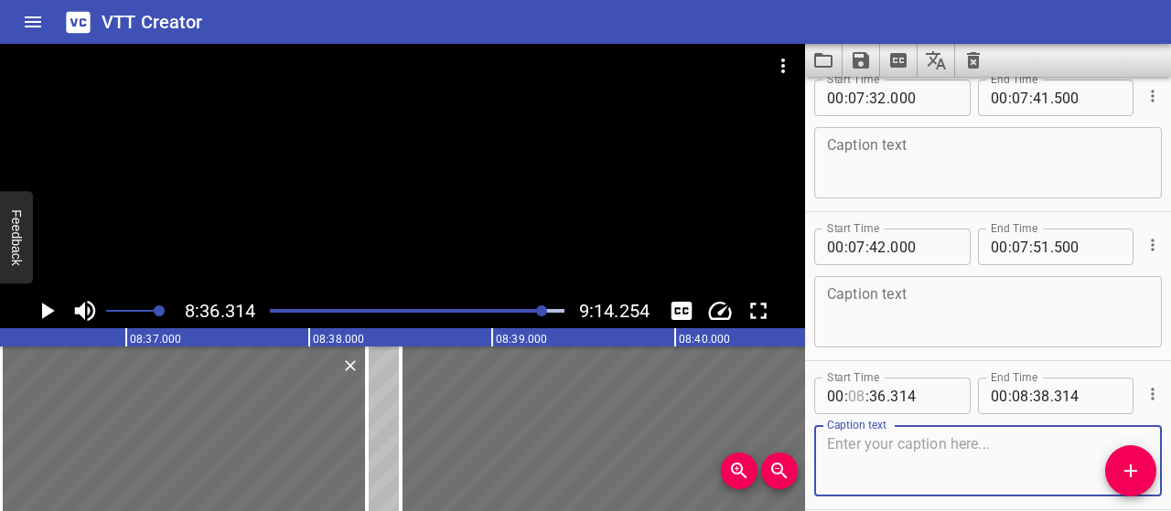
click at [858, 391] on input "number" at bounding box center [856, 396] width 17 height 37
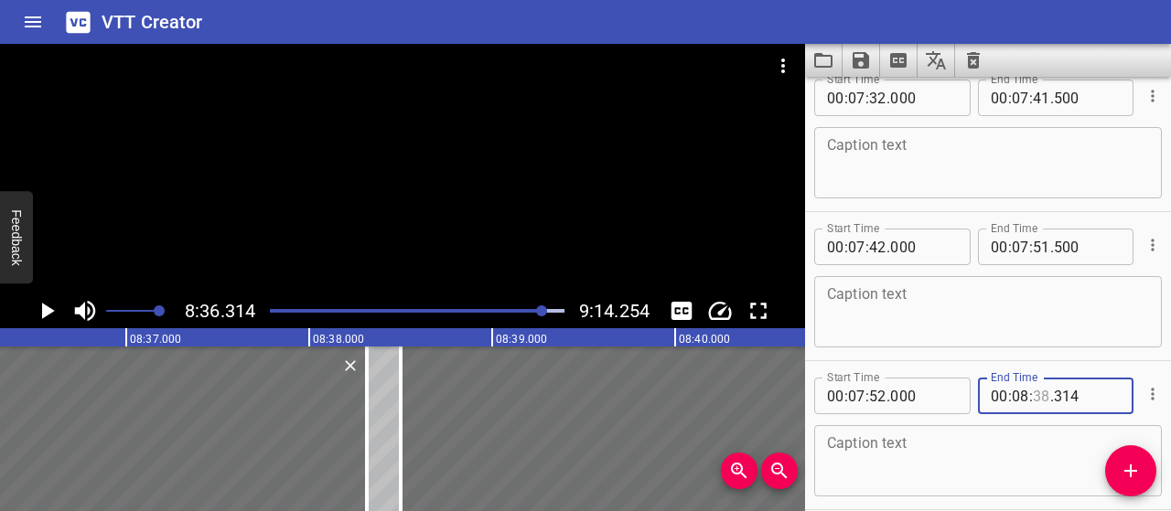
click at [1037, 394] on input "number" at bounding box center [1041, 396] width 17 height 37
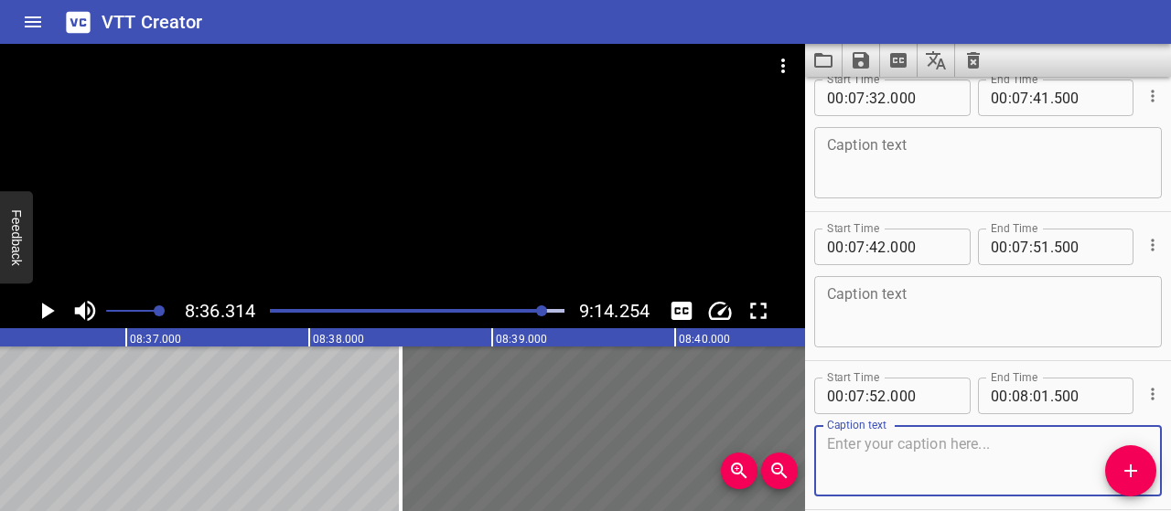
click at [1037, 453] on textarea at bounding box center [988, 461] width 322 height 52
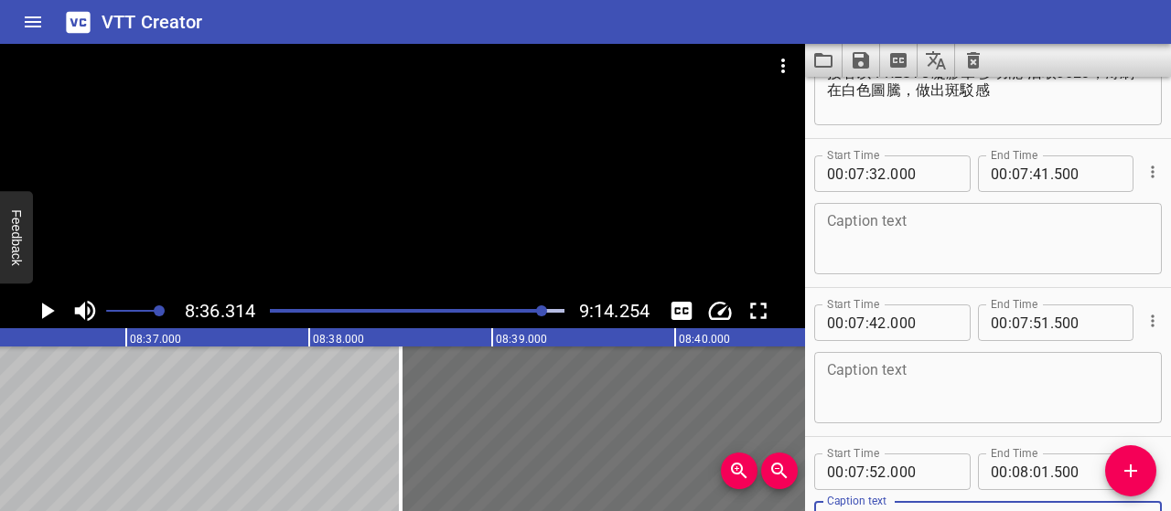
scroll to position [5054, 0]
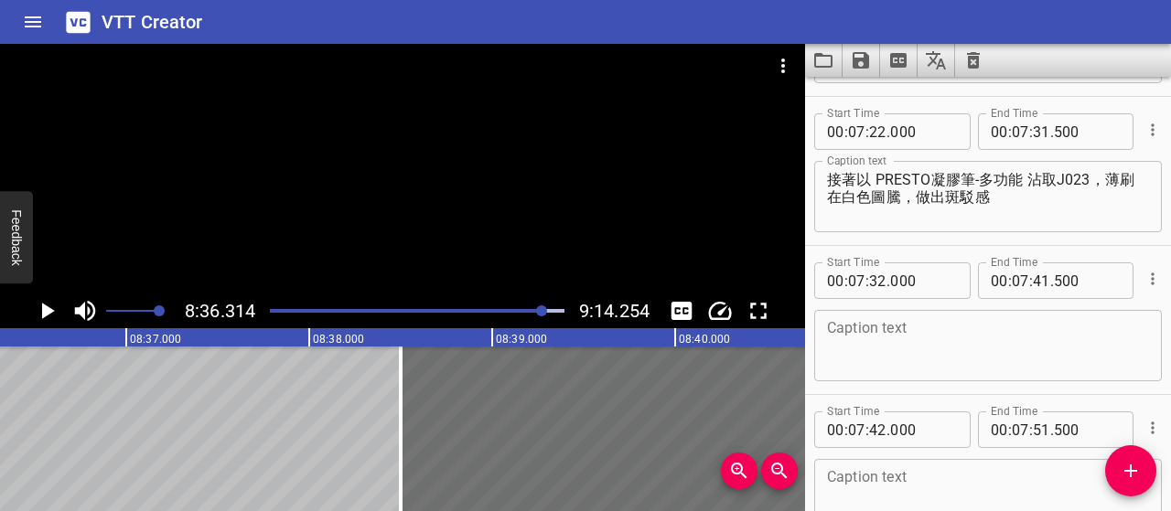
click at [914, 332] on textarea at bounding box center [988, 346] width 322 height 52
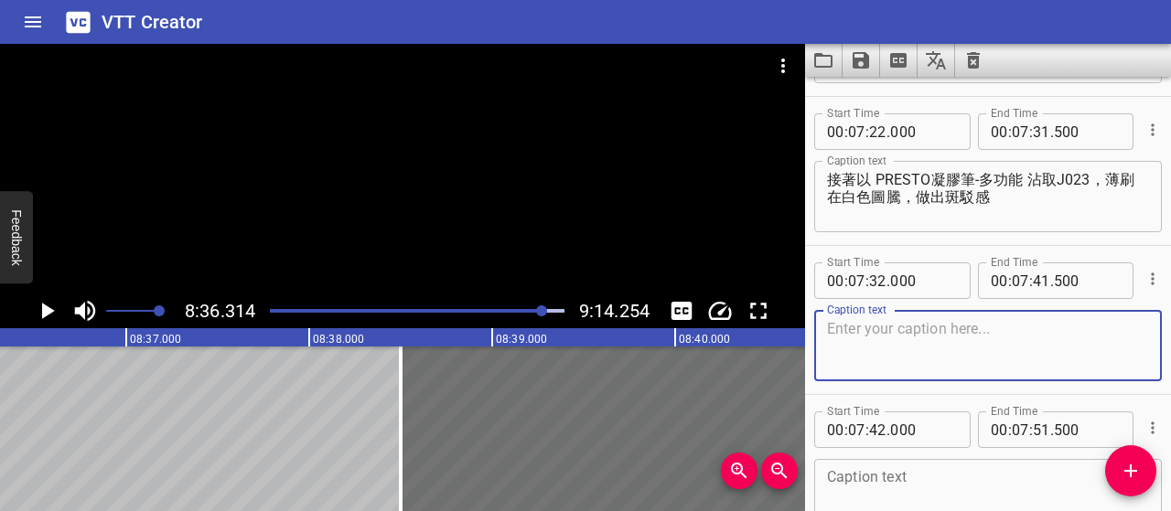
paste textarea "選同色調是為了讓斑駁效果自然且有層次，保持整體和諧"
click at [858, 327] on textarea "選同色調是為了讓斑駁效果自然且有層次，保持整體和諧" at bounding box center [988, 346] width 322 height 52
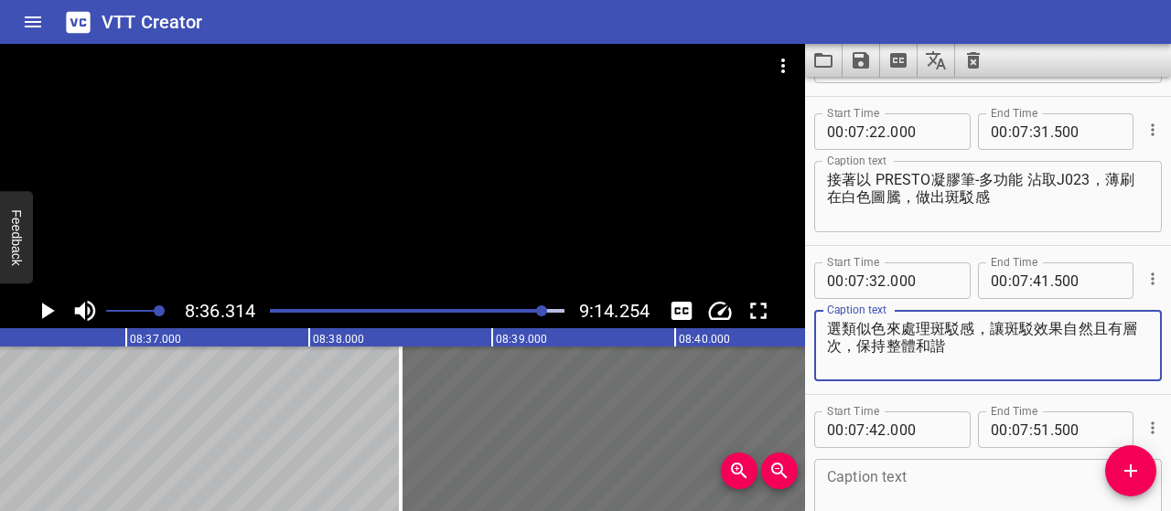
click at [936, 343] on textarea "選類似色來處理斑駁感，讓斑駁效果自然且有層次，保持整體和諧" at bounding box center [988, 346] width 322 height 52
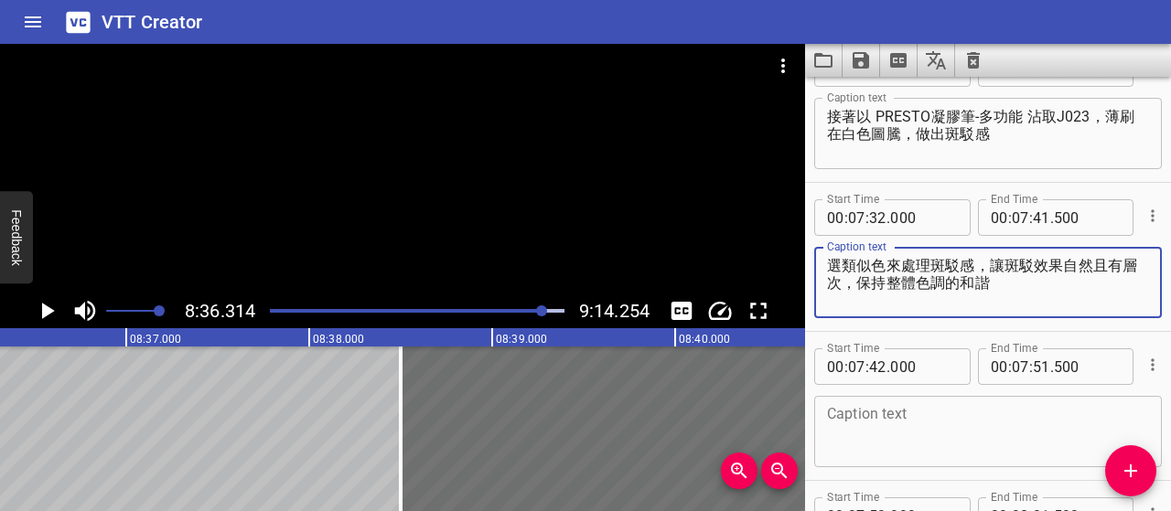
scroll to position [5145, 0]
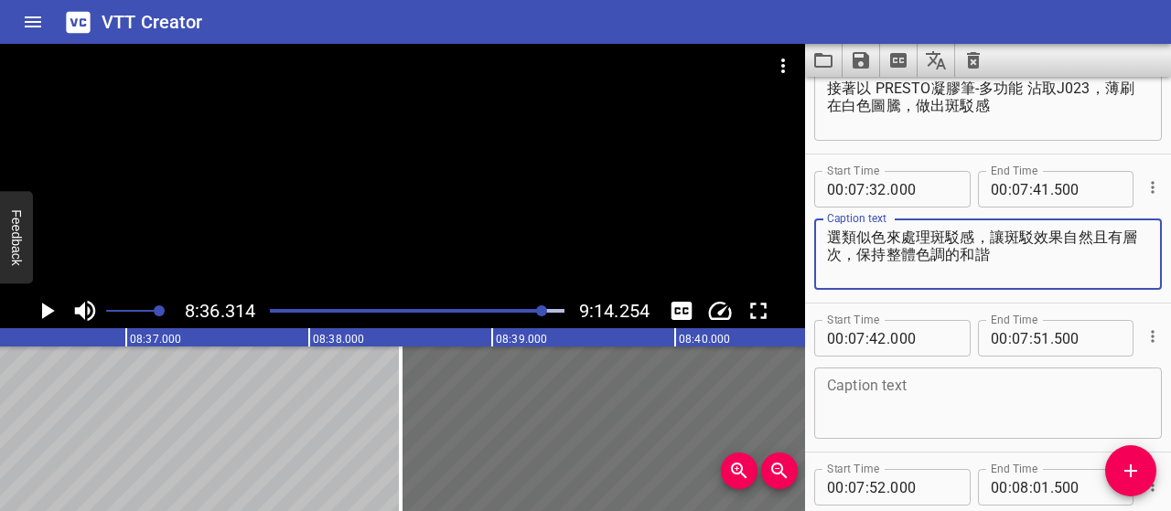
click at [946, 396] on textarea at bounding box center [988, 404] width 322 height 52
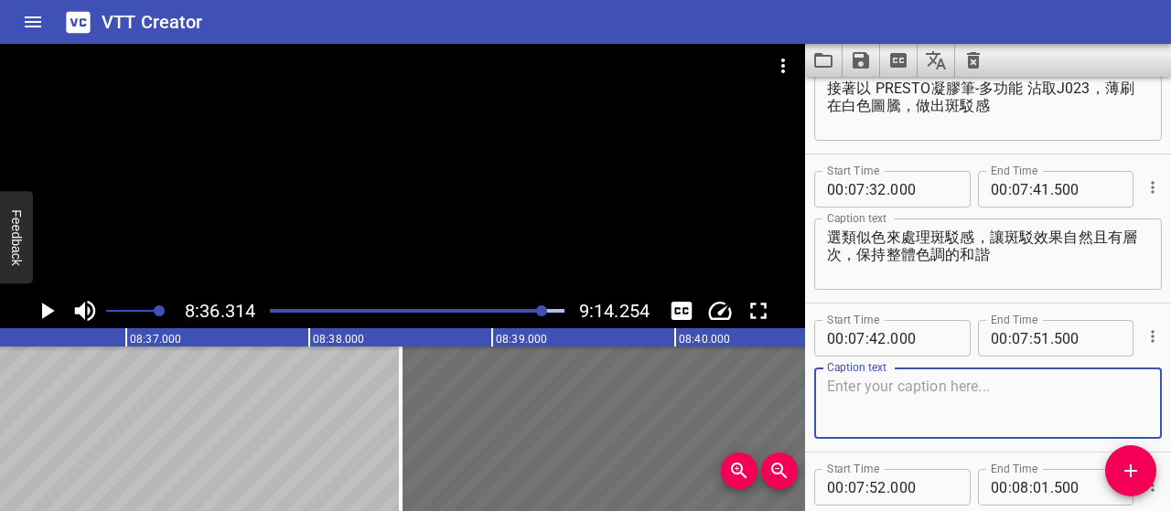
click at [920, 384] on textarea at bounding box center [988, 404] width 322 height 52
paste textarea "同色調的深淺變化能讓圖案更有層次，不會太突兀"
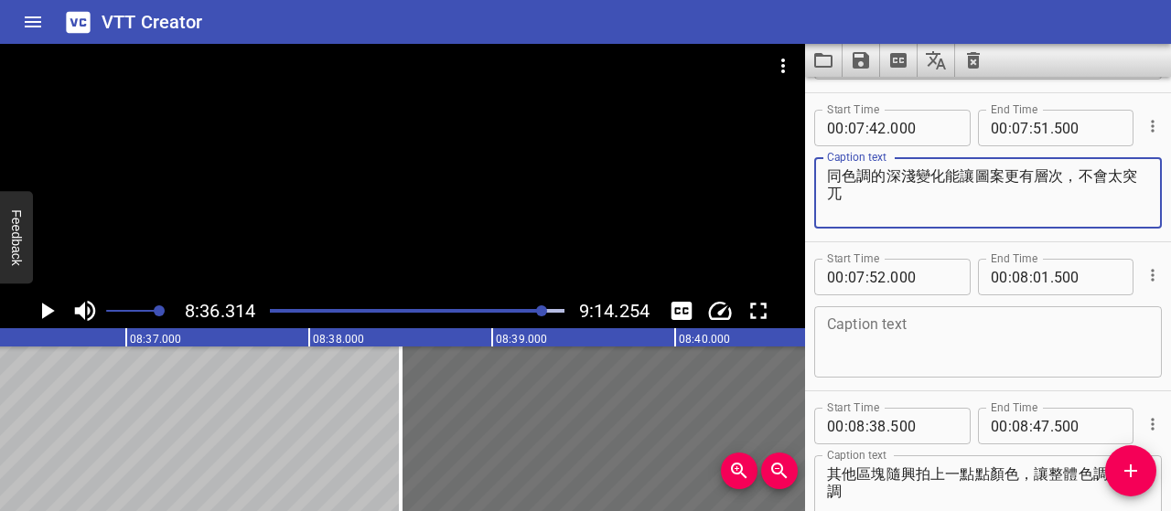
scroll to position [5420, 0]
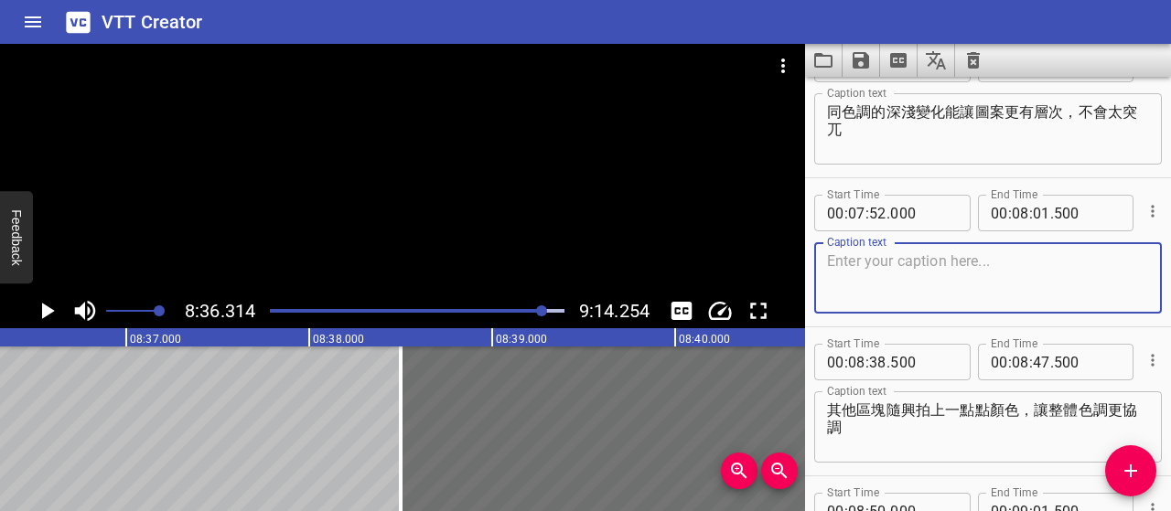
click at [892, 263] on textarea at bounding box center [988, 279] width 322 height 52
paste textarea "顏色不跳tone，整體看起來更協調舒服"
click at [1144, 464] on span "Add Cue" at bounding box center [1130, 471] width 51 height 22
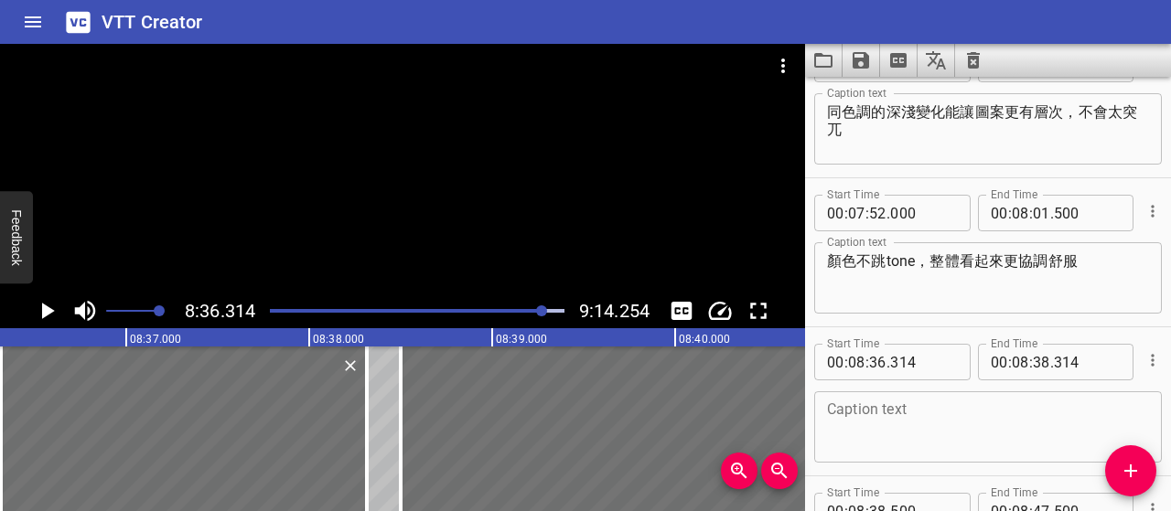
click at [886, 355] on span "." at bounding box center [888, 362] width 4 height 37
click at [881, 371] on input "number" at bounding box center [877, 362] width 17 height 37
click at [1034, 356] on input "number" at bounding box center [1041, 362] width 17 height 37
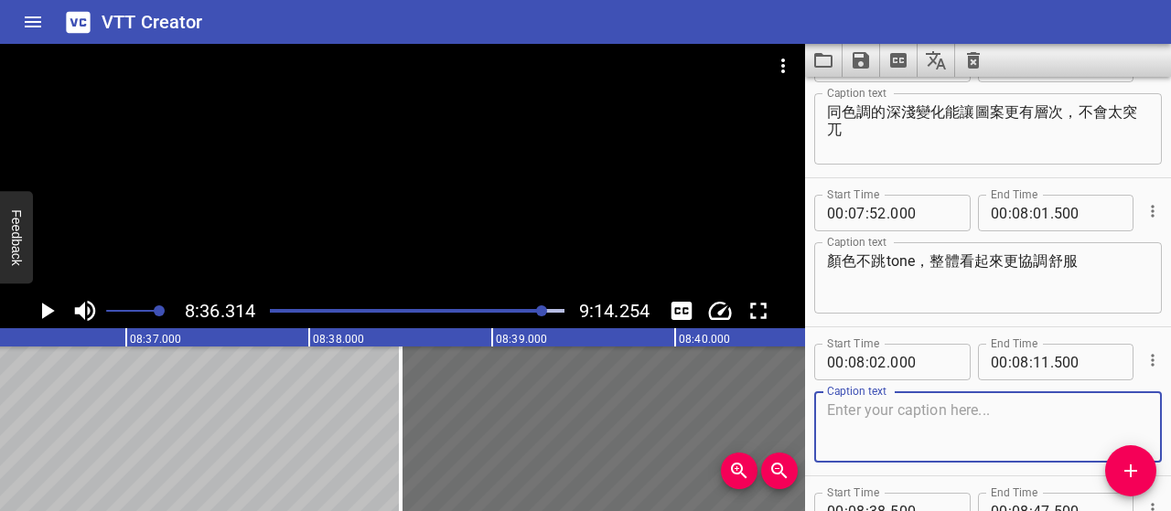
click at [1058, 402] on textarea at bounding box center [988, 428] width 322 height 52
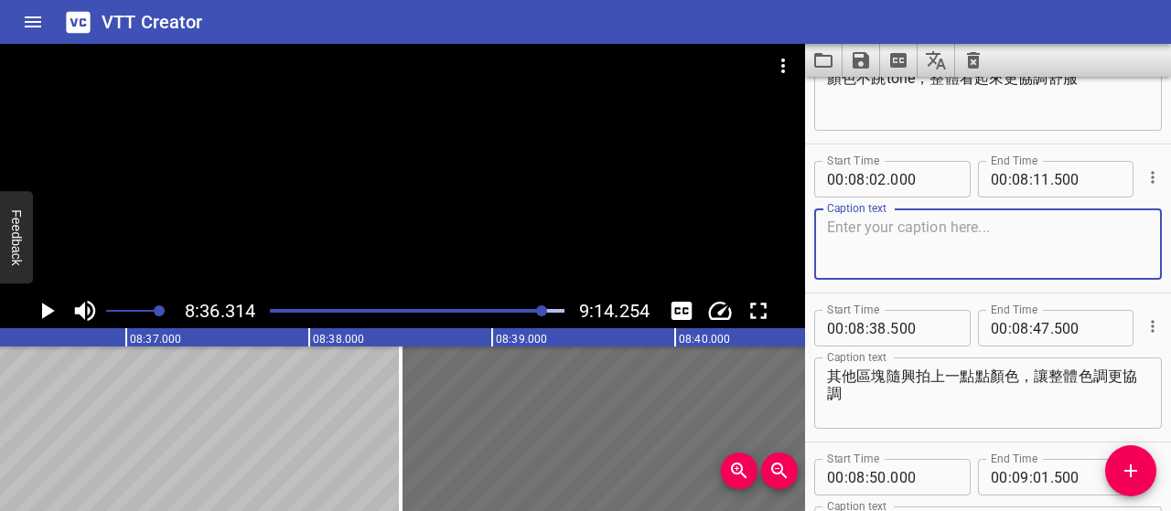
click at [1136, 473] on icon "Add Cue" at bounding box center [1131, 471] width 22 height 22
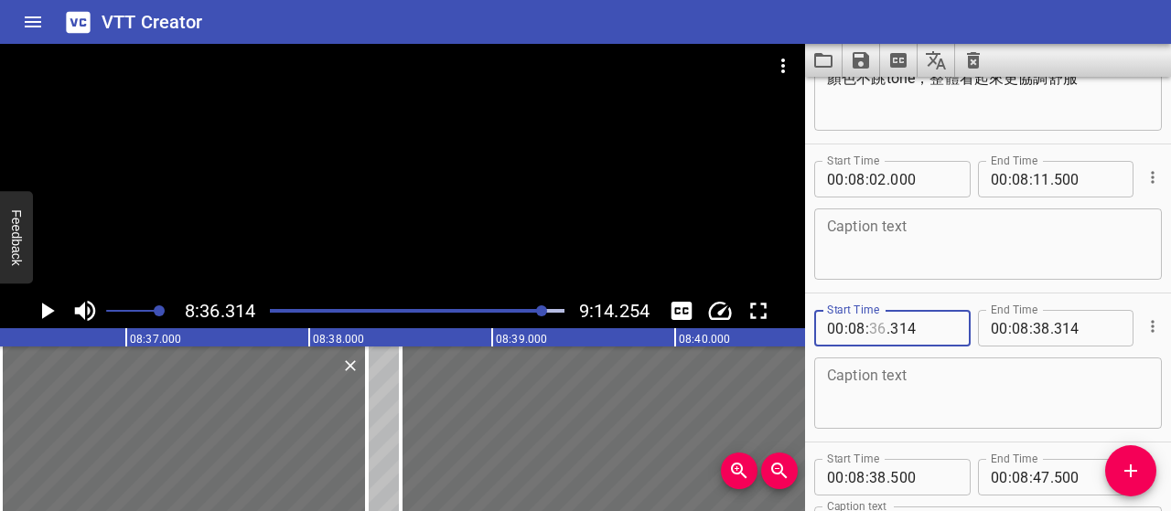
click at [875, 325] on input "number" at bounding box center [877, 328] width 17 height 37
click at [1035, 326] on input "number" at bounding box center [1041, 328] width 17 height 37
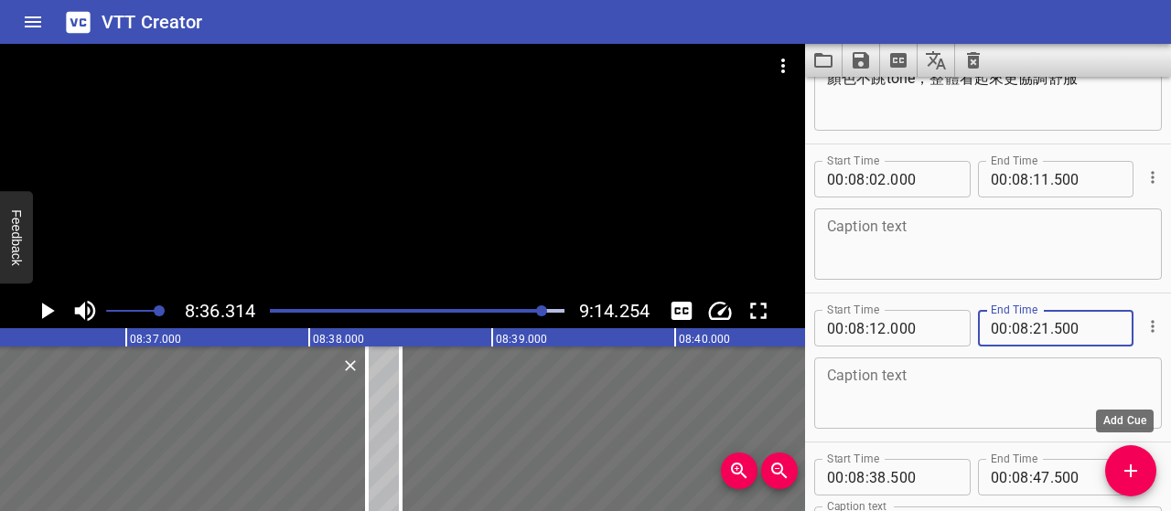
click at [1125, 464] on icon "Add Cue" at bounding box center [1131, 471] width 22 height 22
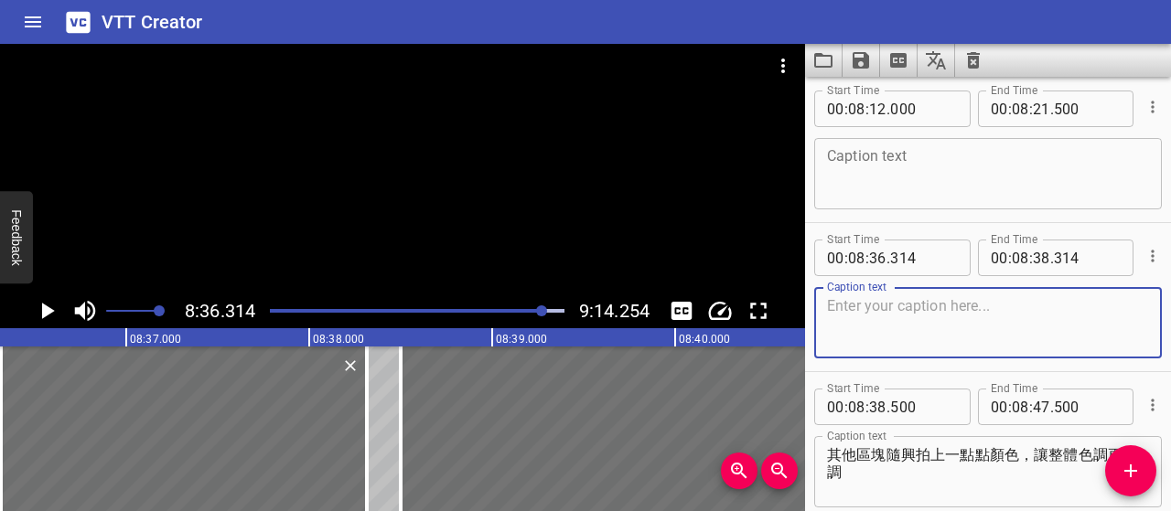
scroll to position [5833, 0]
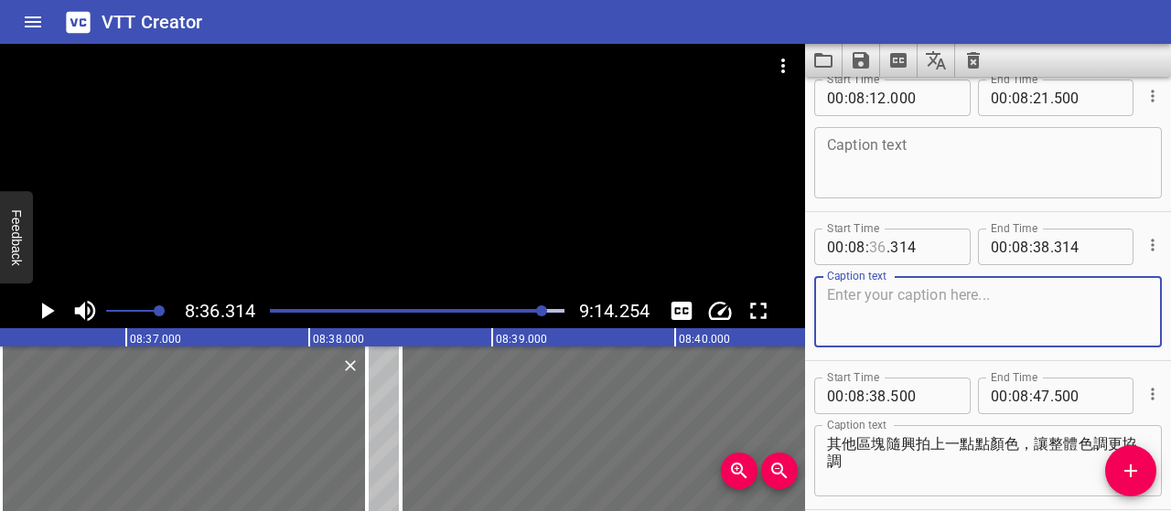
click at [878, 251] on input "number" at bounding box center [877, 247] width 17 height 37
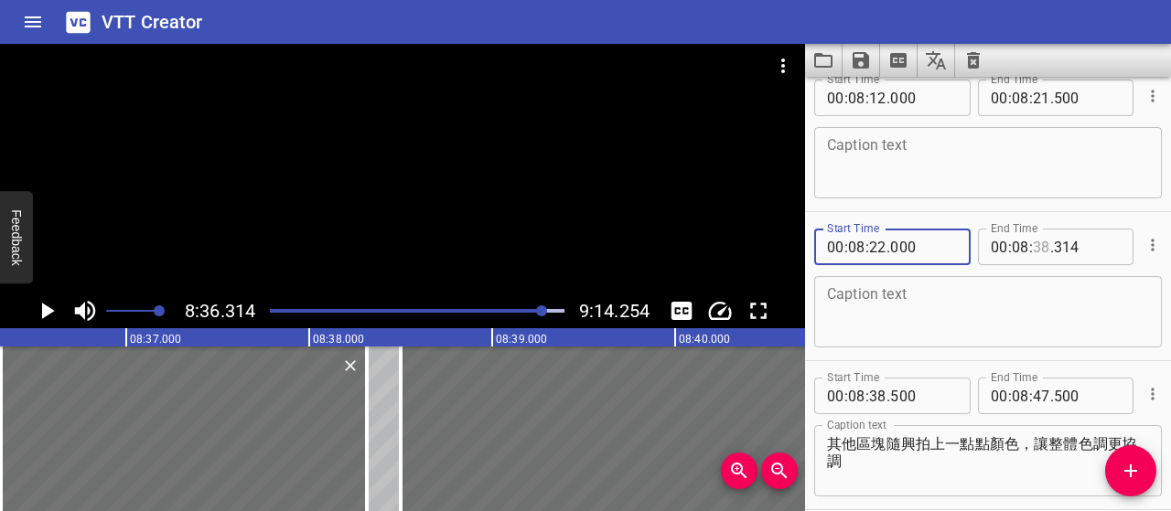
click at [1033, 239] on input "number" at bounding box center [1041, 247] width 17 height 37
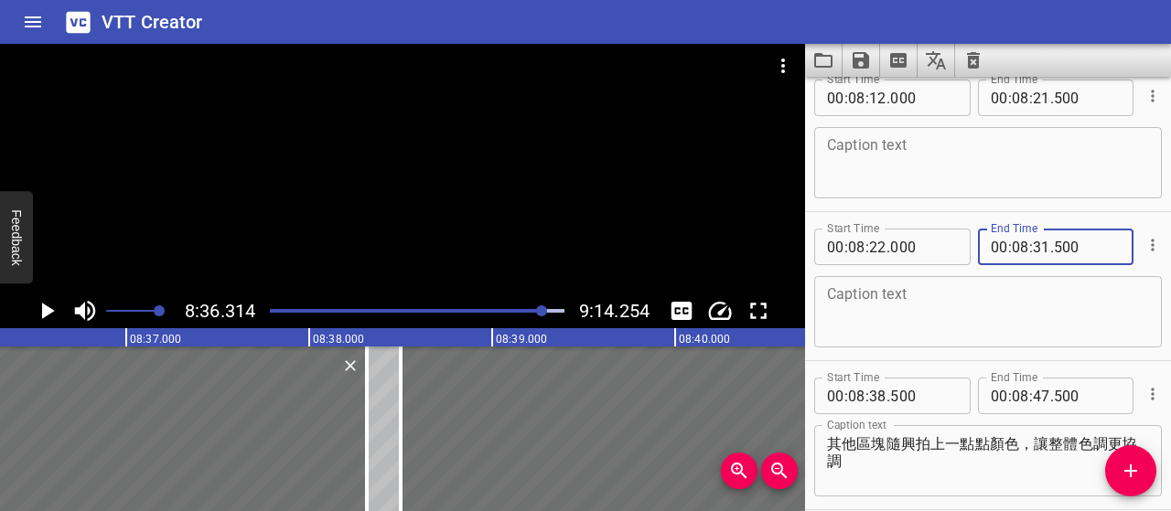
click at [1061, 319] on textarea at bounding box center [988, 312] width 322 height 52
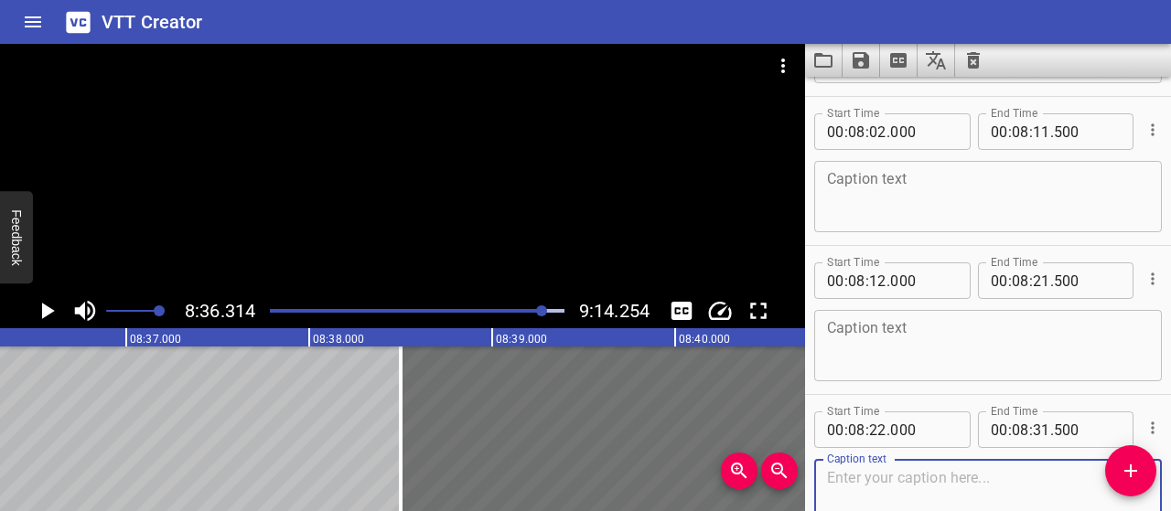
scroll to position [5559, 0]
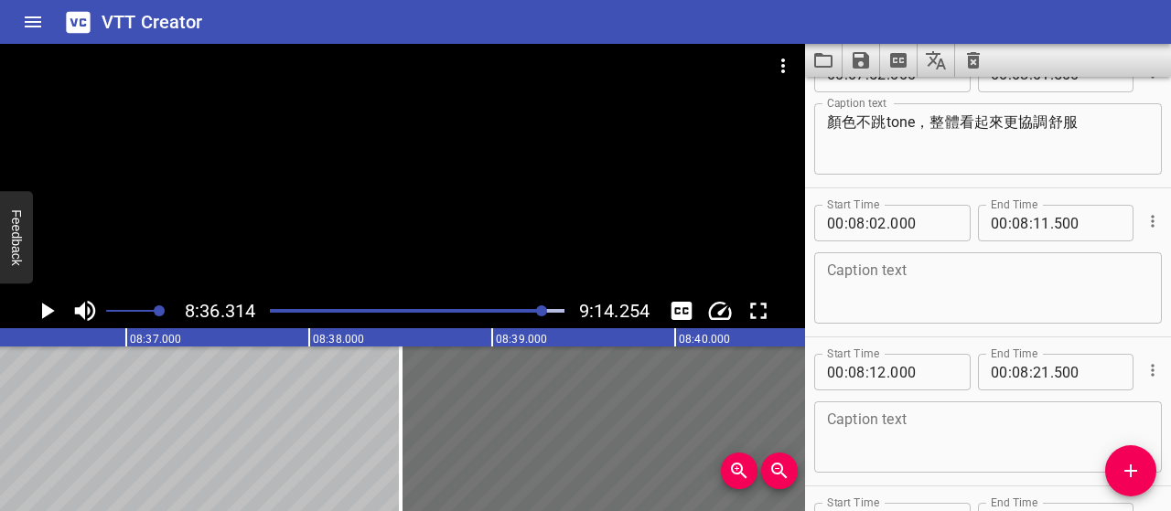
click at [940, 281] on textarea at bounding box center [988, 289] width 322 height 52
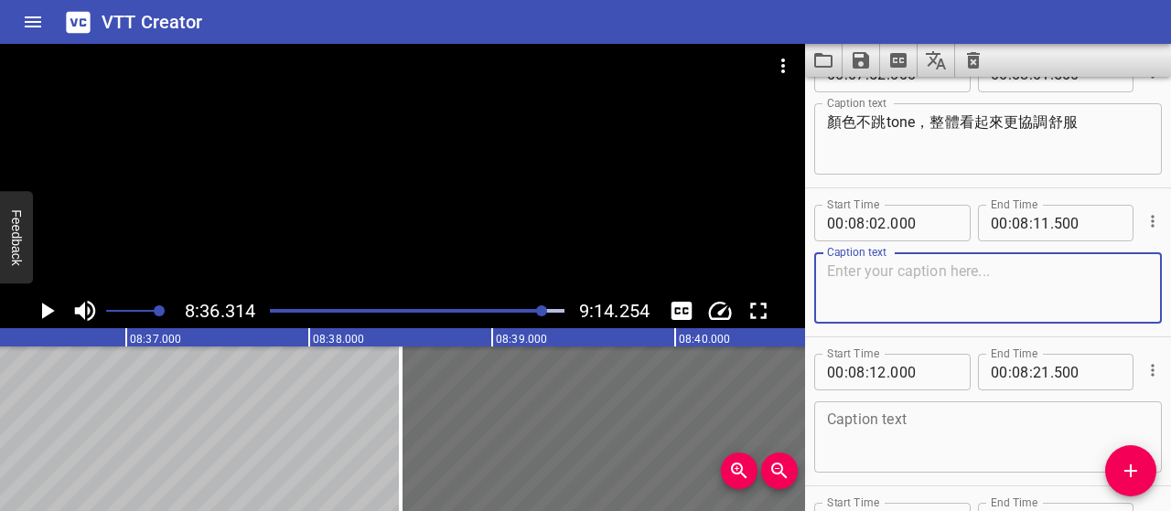
paste textarea "顏色相近的細節更自然，不會搶走主圖焦點"
click at [909, 268] on textarea "顏色相近的細節更自然，不會搶走主圖焦點" at bounding box center [988, 289] width 322 height 52
click at [902, 267] on textarea "顏色相近的細節更自然，不會搶走主圖焦點" at bounding box center [988, 289] width 322 height 52
paste textarea "自然斑駁效果"
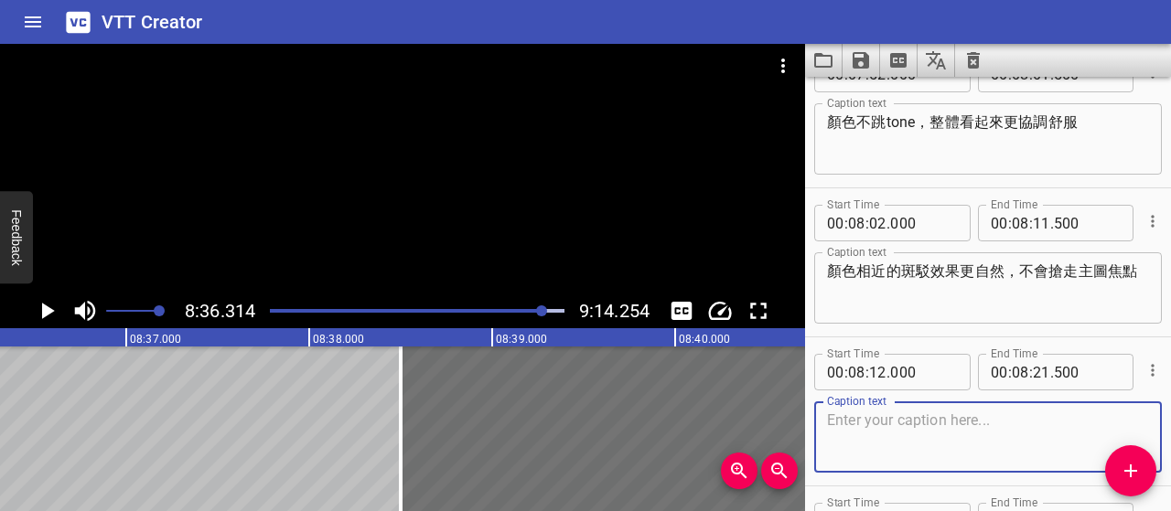
click at [895, 439] on textarea at bounding box center [988, 438] width 322 height 52
paste textarea "透過微妙變化豐富"
paste textarea "但不會讓圖案變得亂糟糟"
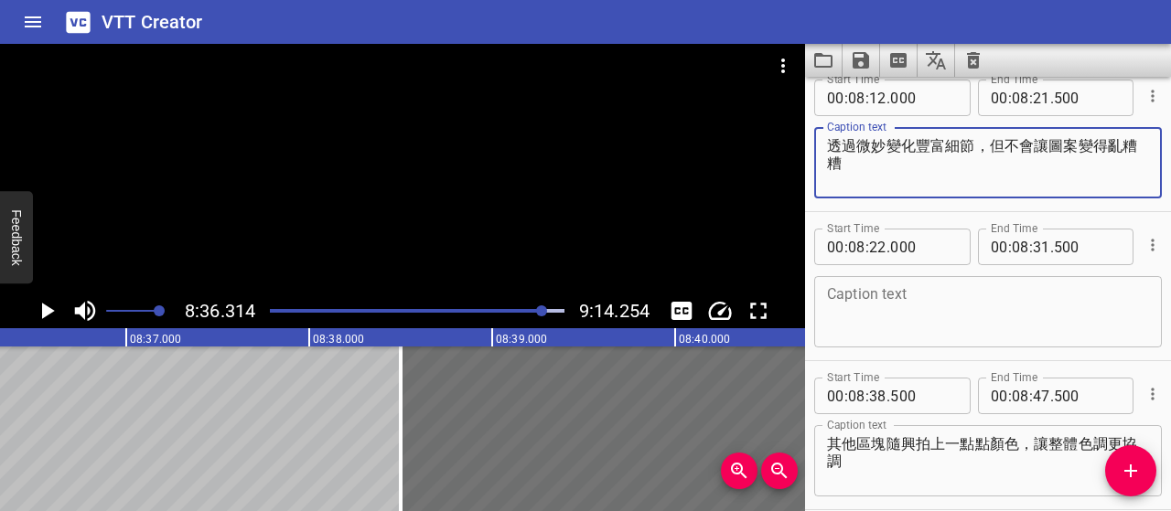
click at [952, 295] on textarea at bounding box center [988, 312] width 322 height 52
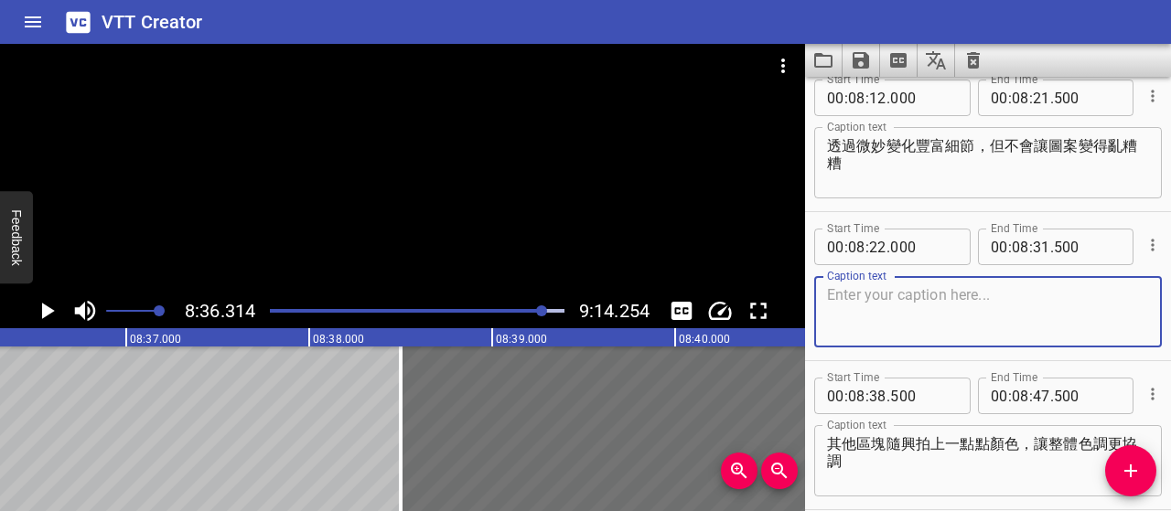
paste textarea "斑駁感配色建議"
paste textarea "同色系深淺搭配"
paste textarea "冷暖對比"
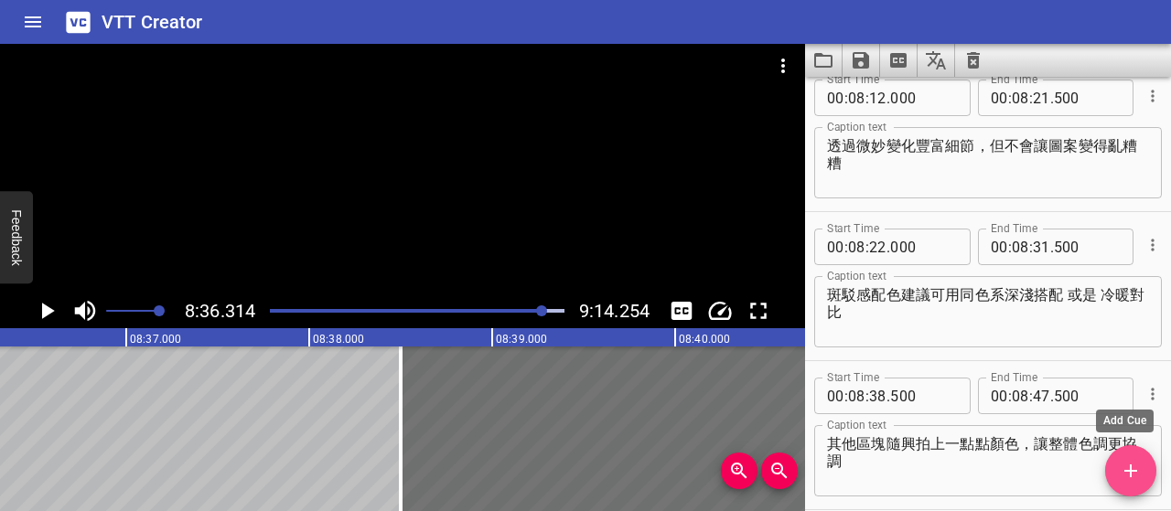
click at [1129, 473] on icon "Add Cue" at bounding box center [1131, 471] width 22 height 22
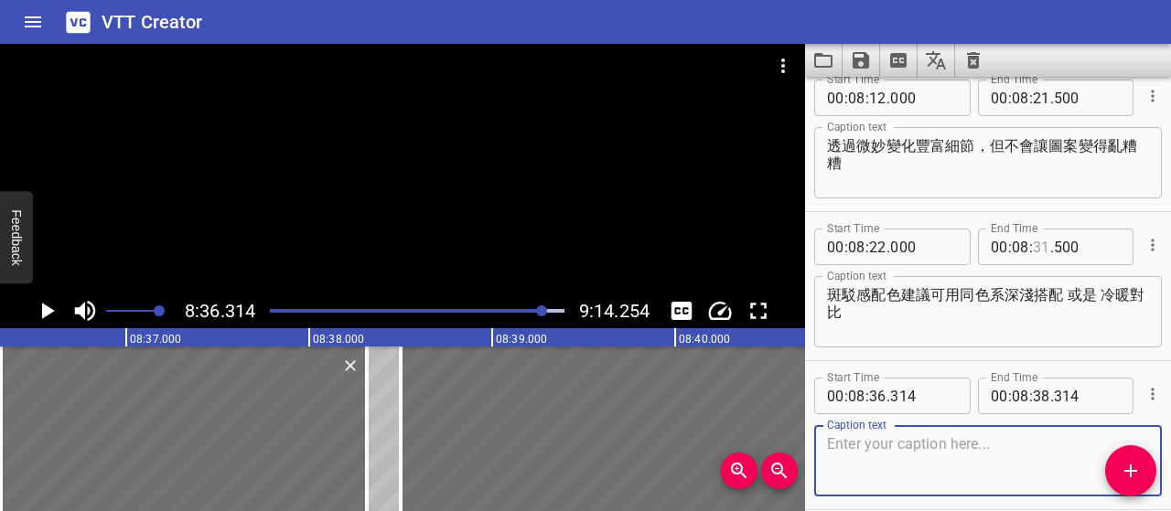
click at [1036, 247] on input "number" at bounding box center [1041, 247] width 17 height 37
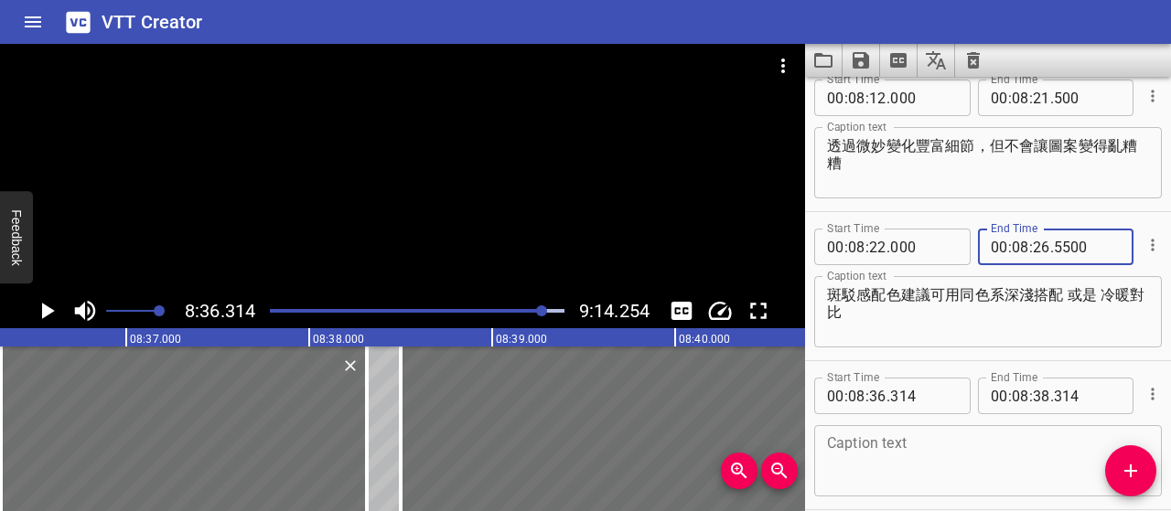
click at [1064, 242] on input "5500" at bounding box center [1087, 247] width 67 height 37
click at [876, 391] on input "number" at bounding box center [877, 396] width 17 height 37
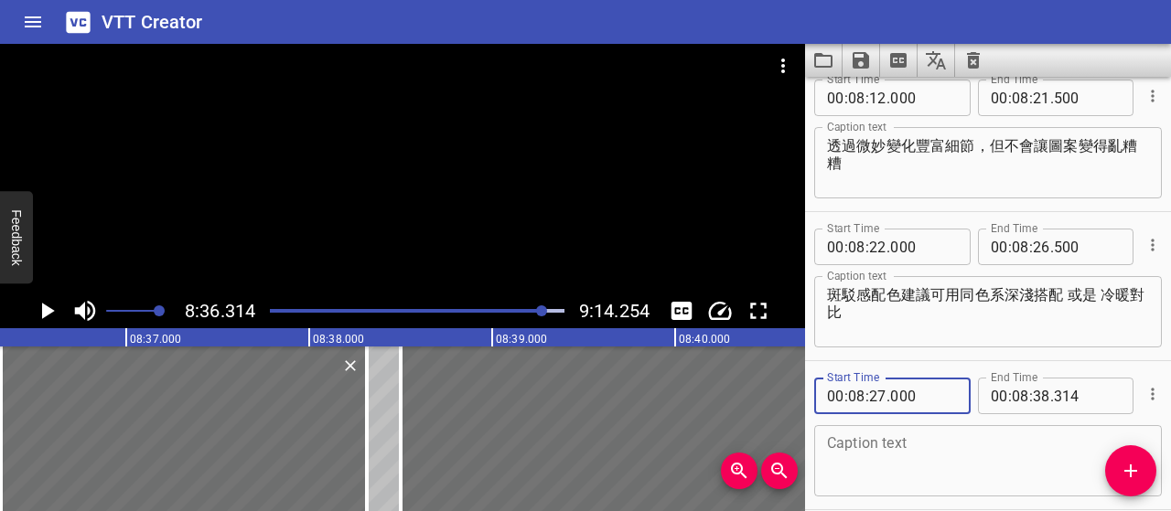
click at [972, 428] on div "Caption text" at bounding box center [988, 460] width 348 height 71
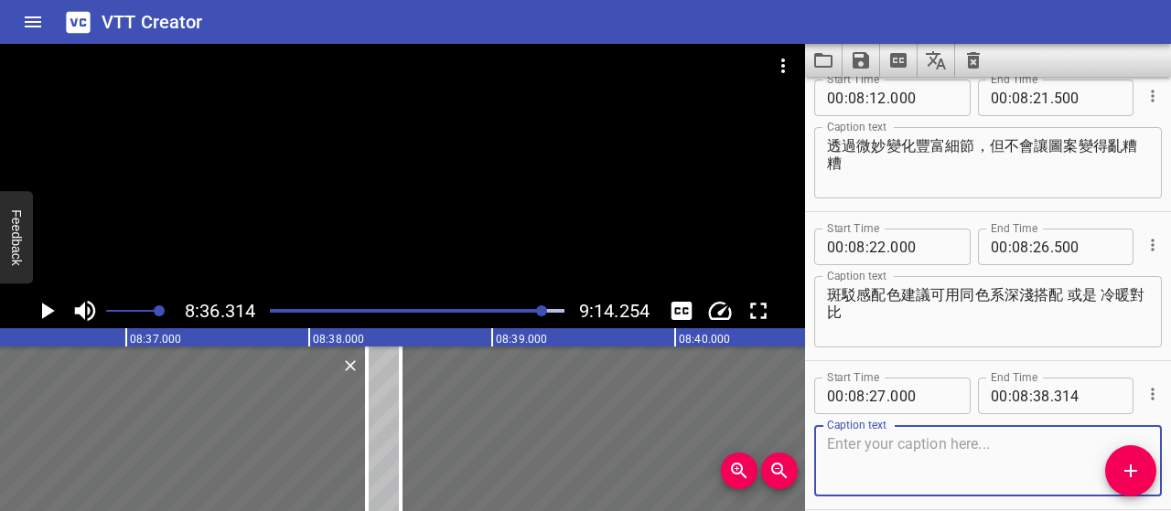
click at [923, 432] on div "Caption text" at bounding box center [988, 460] width 348 height 71
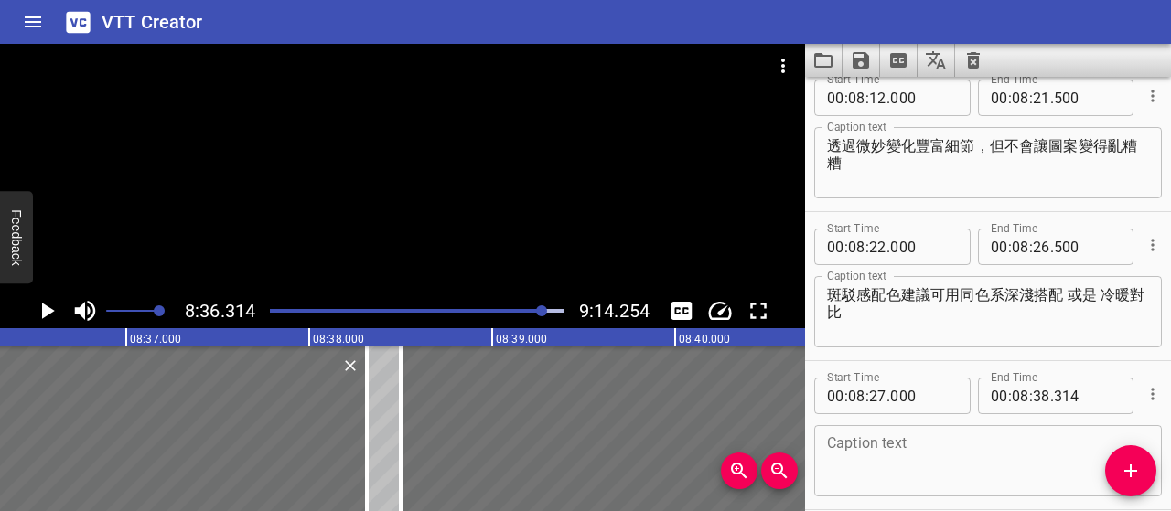
drag, startPoint x: 923, startPoint y: 432, endPoint x: 992, endPoint y: 452, distance: 71.5
click at [992, 452] on textarea at bounding box center [988, 461] width 322 height 52
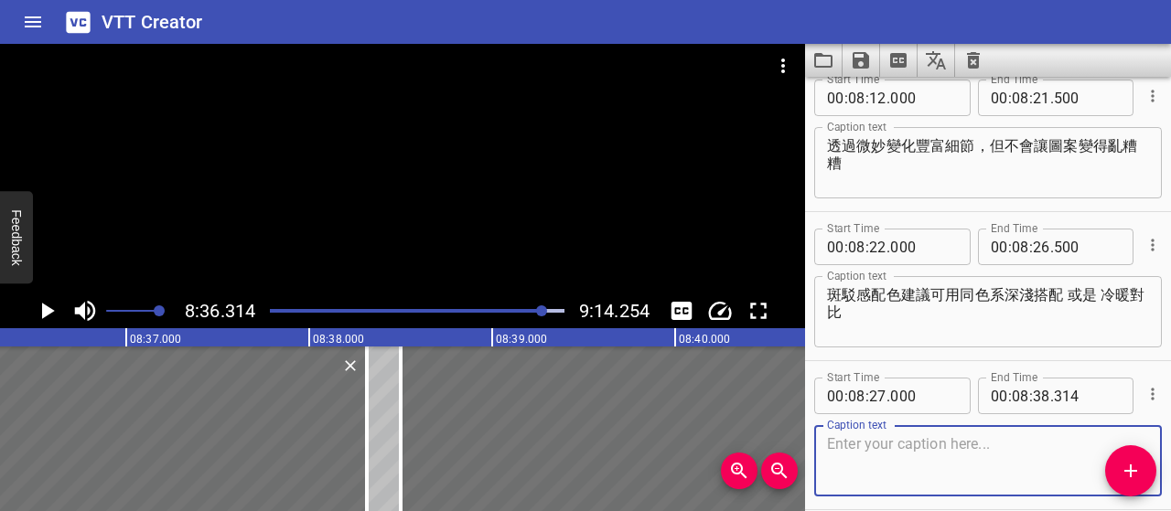
paste textarea "在同色系中加入一點冷調或暖調，增加細膩層次感，避免單調"
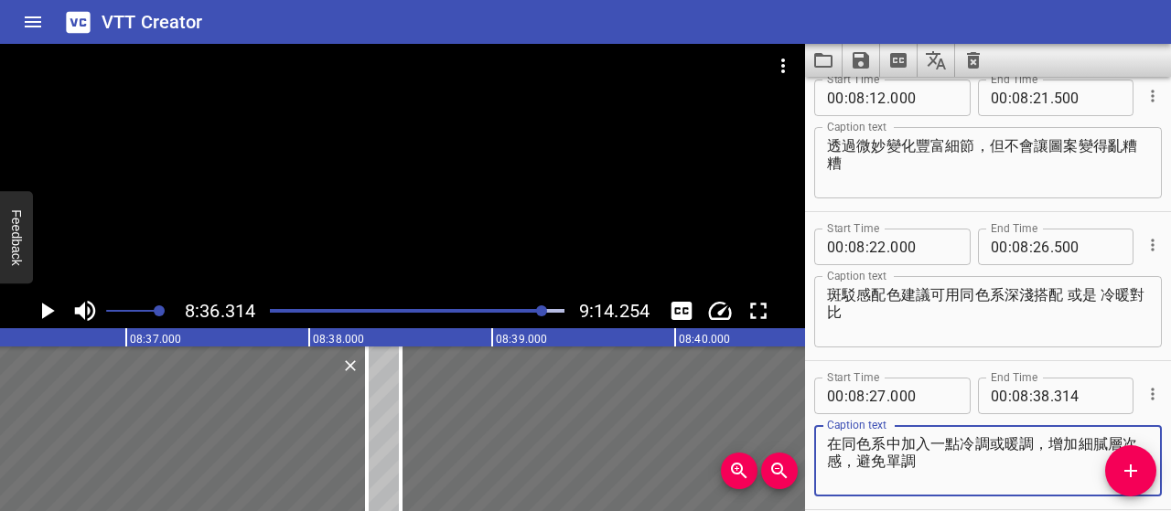
scroll to position [6016, 0]
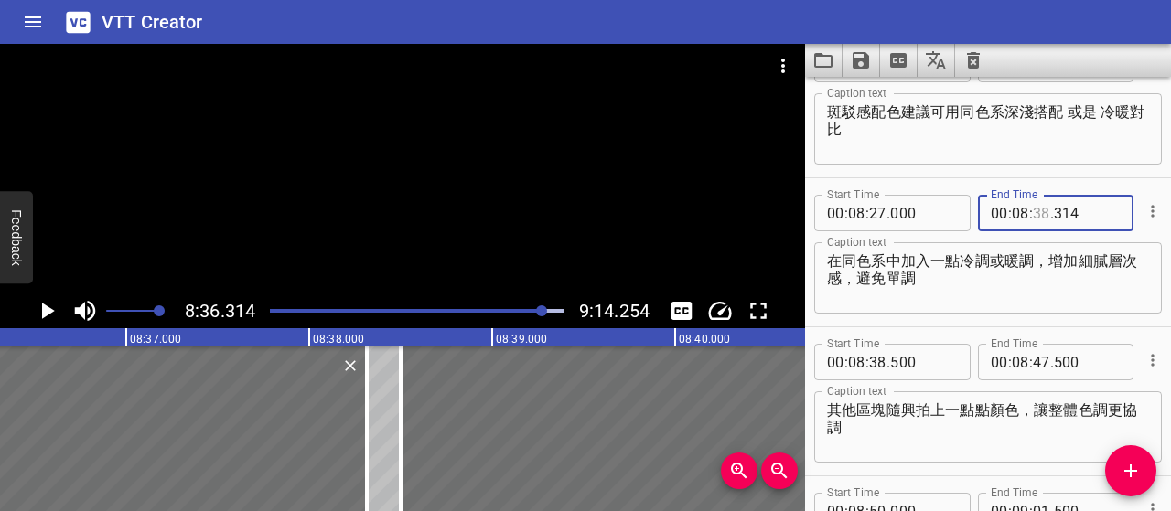
click at [1037, 210] on input "number" at bounding box center [1041, 213] width 17 height 37
click at [1139, 474] on icon "Add Cue" at bounding box center [1131, 471] width 22 height 22
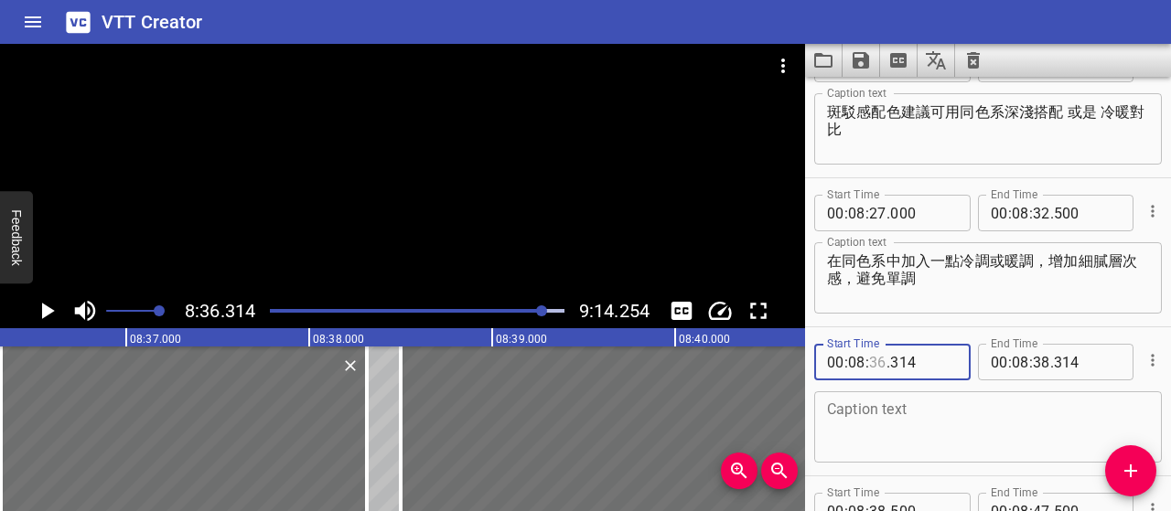
click at [880, 367] on input "number" at bounding box center [877, 362] width 17 height 37
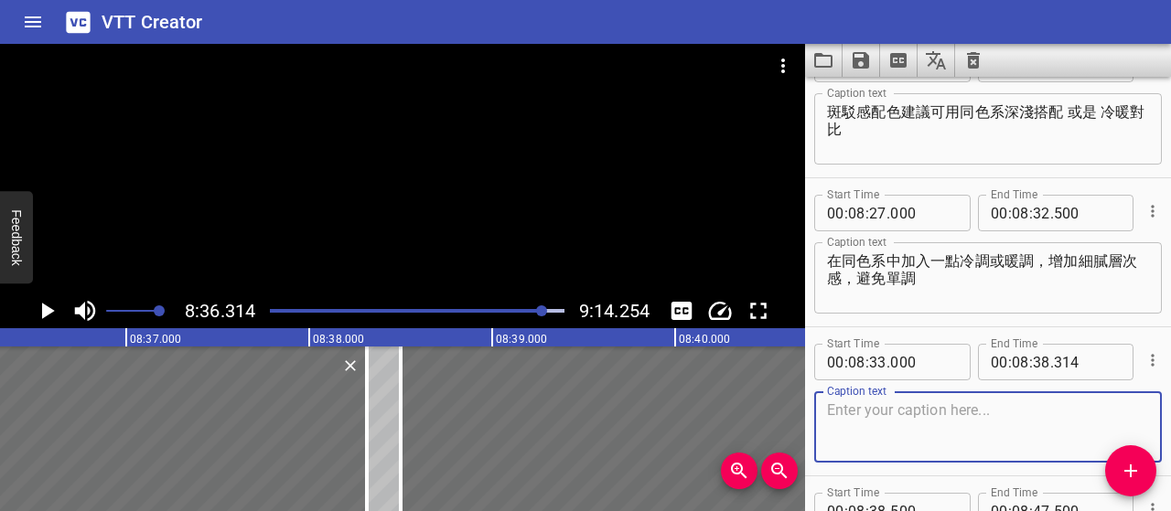
click at [924, 446] on textarea at bounding box center [988, 428] width 322 height 52
click at [948, 414] on textarea at bounding box center [988, 428] width 322 height 52
paste textarea "使用低飽和度色彩，讓斑駁感更柔和自然，不搶戲。"
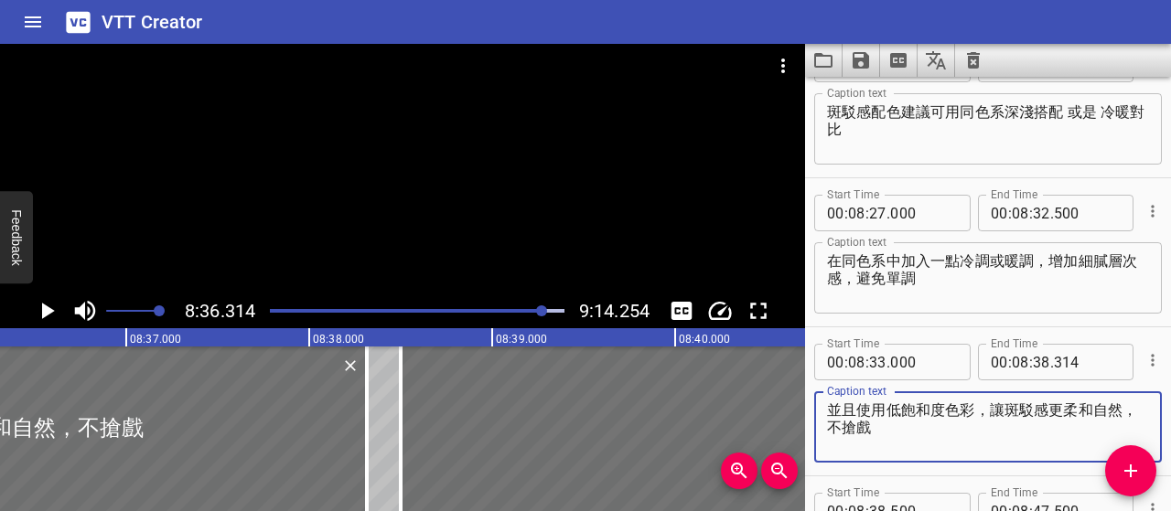
scroll to position [6108, 0]
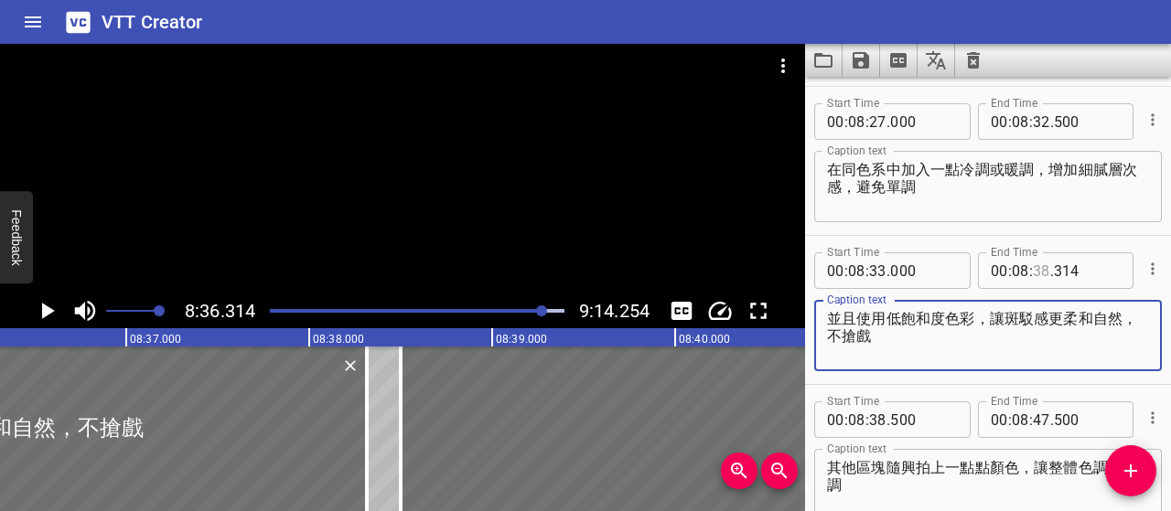
click at [1033, 266] on input "number" at bounding box center [1041, 271] width 17 height 37
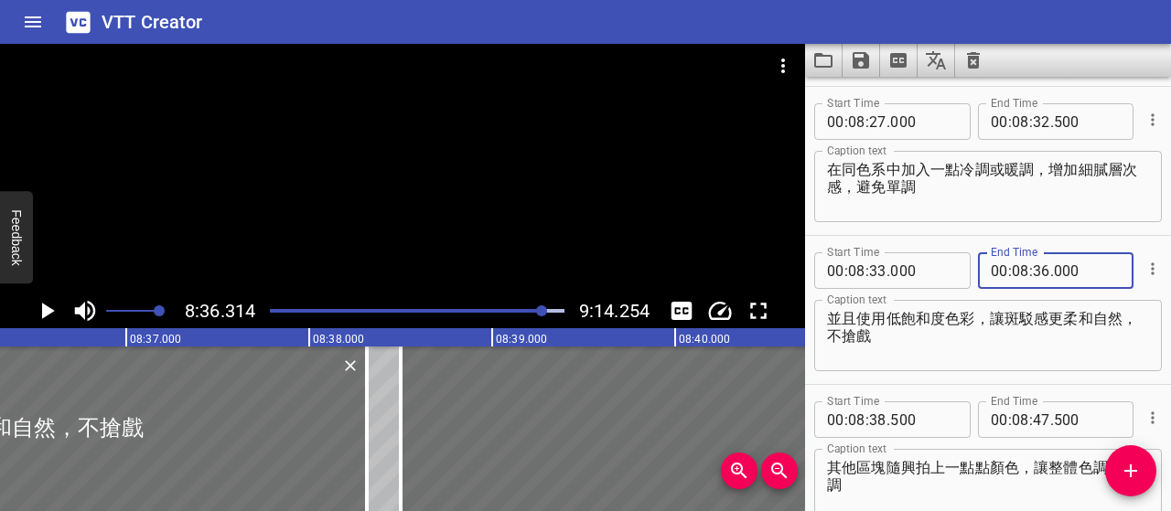
click at [1052, 473] on textarea "其他區塊隨興拍上一點點顏色，讓整體色調更協調" at bounding box center [988, 485] width 322 height 52
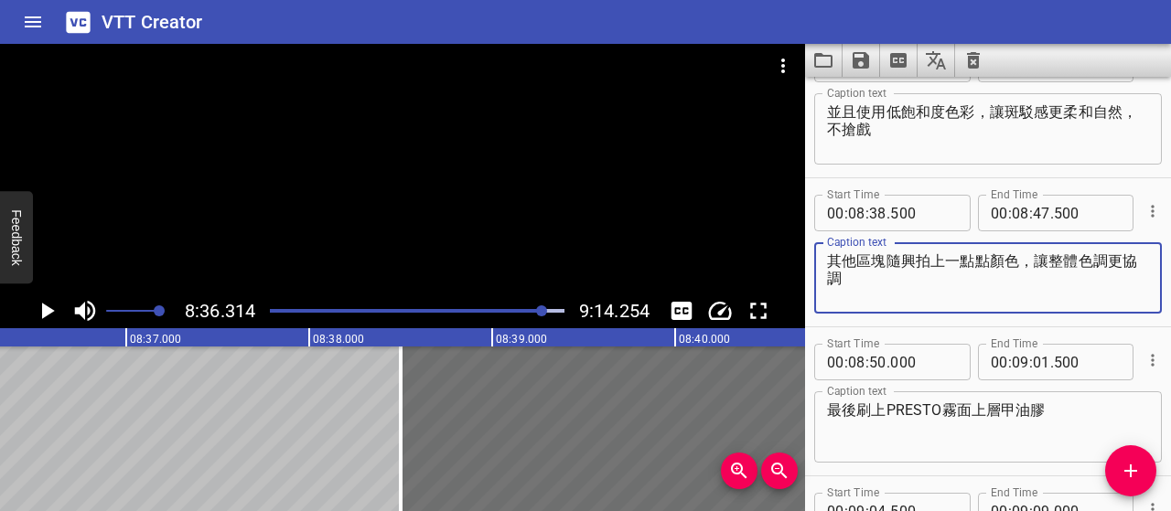
scroll to position [6382, 0]
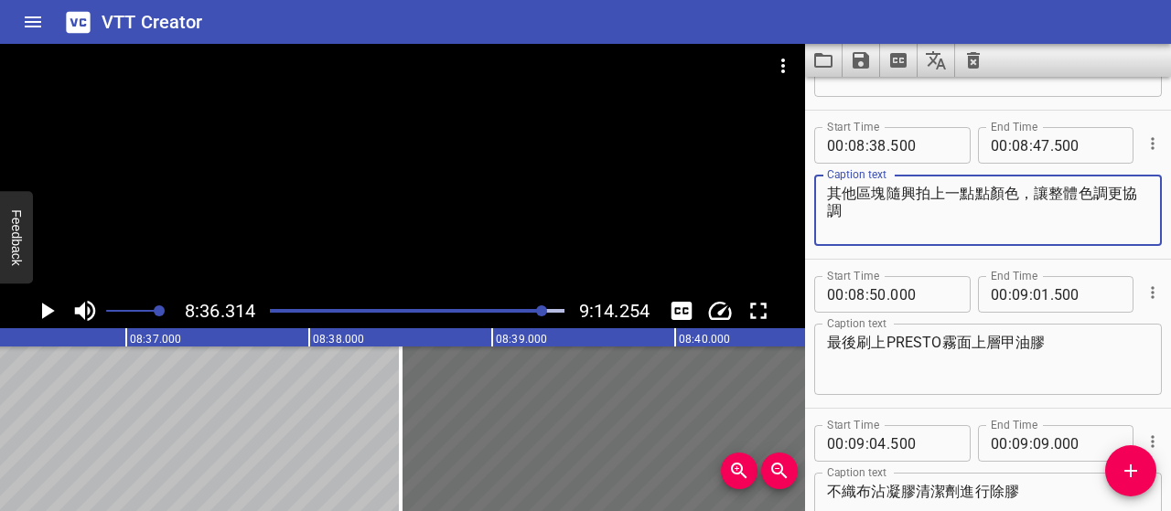
click at [46, 312] on icon "Play/Pause" at bounding box center [48, 311] width 13 height 16
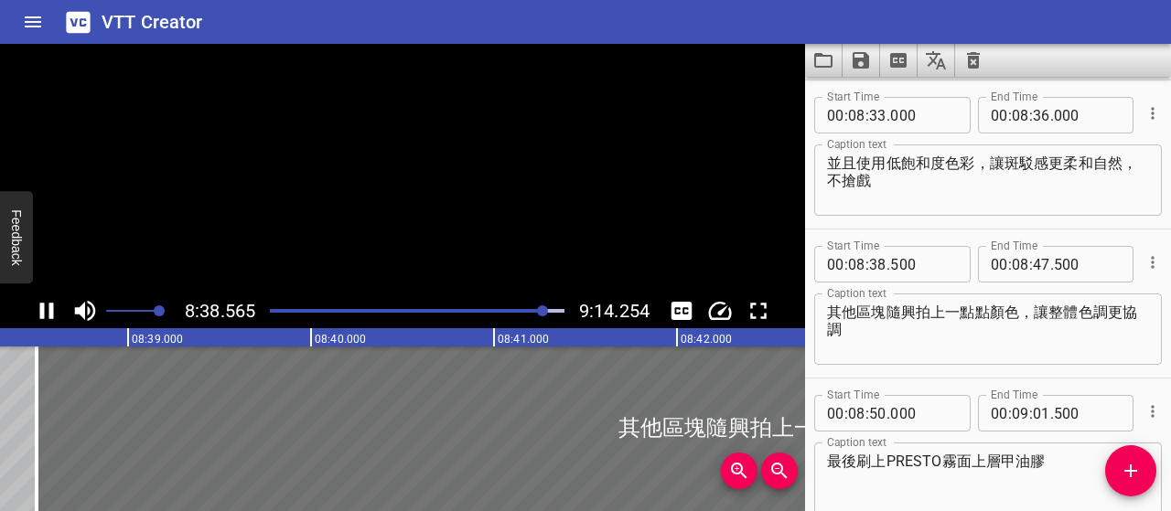
scroll to position [6411, 0]
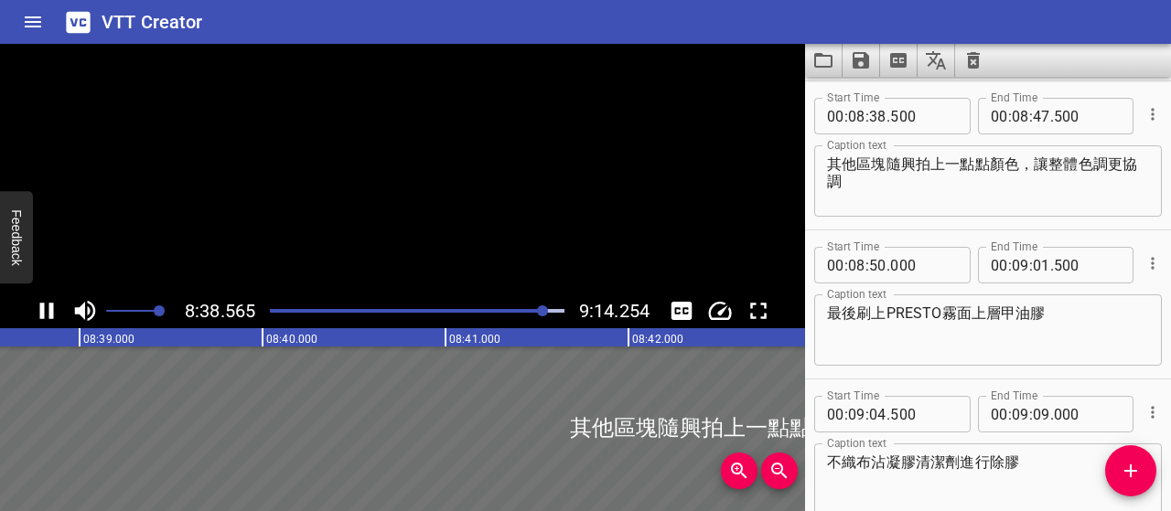
click at [46, 312] on icon "Play/Pause" at bounding box center [46, 310] width 27 height 27
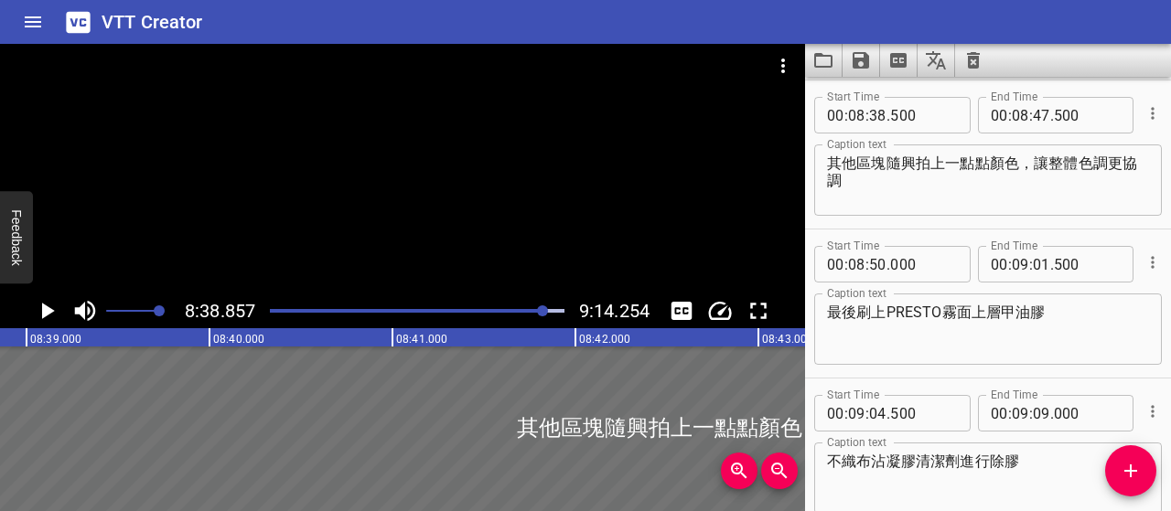
click at [542, 311] on div at bounding box center [542, 311] width 11 height 11
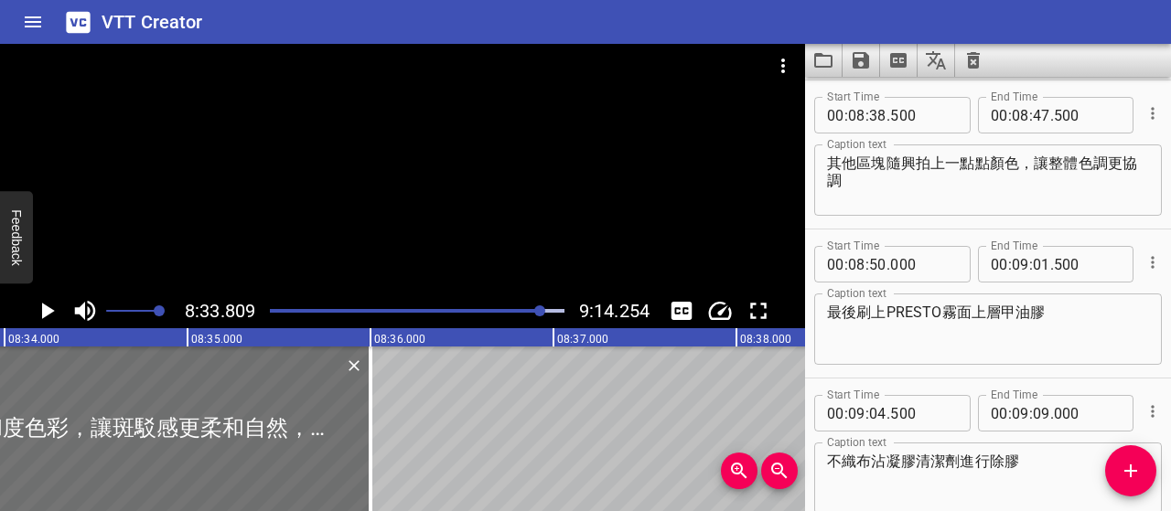
scroll to position [0, 94013]
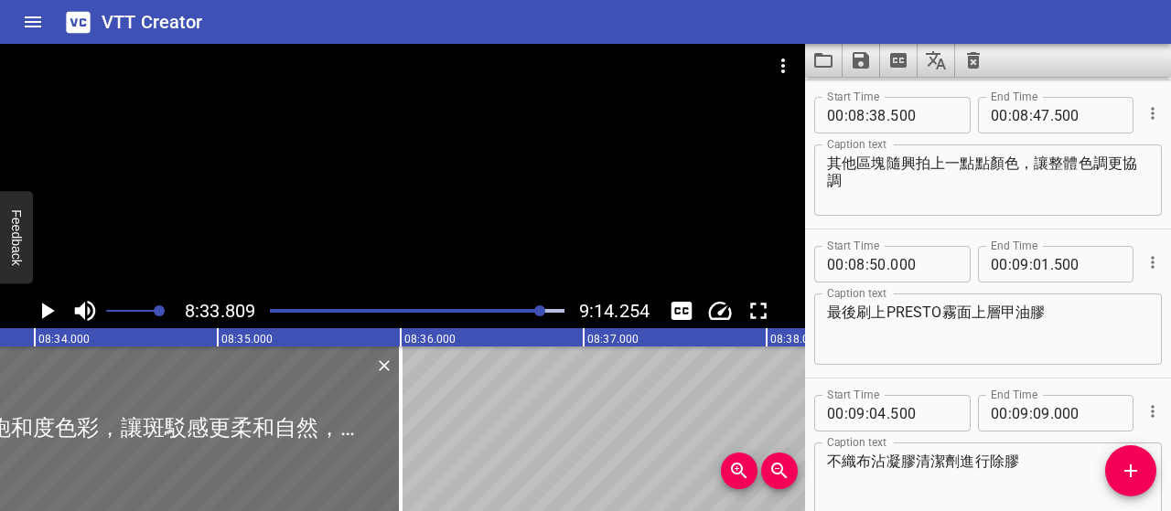
click at [40, 314] on icon "Play/Pause" at bounding box center [46, 310] width 27 height 27
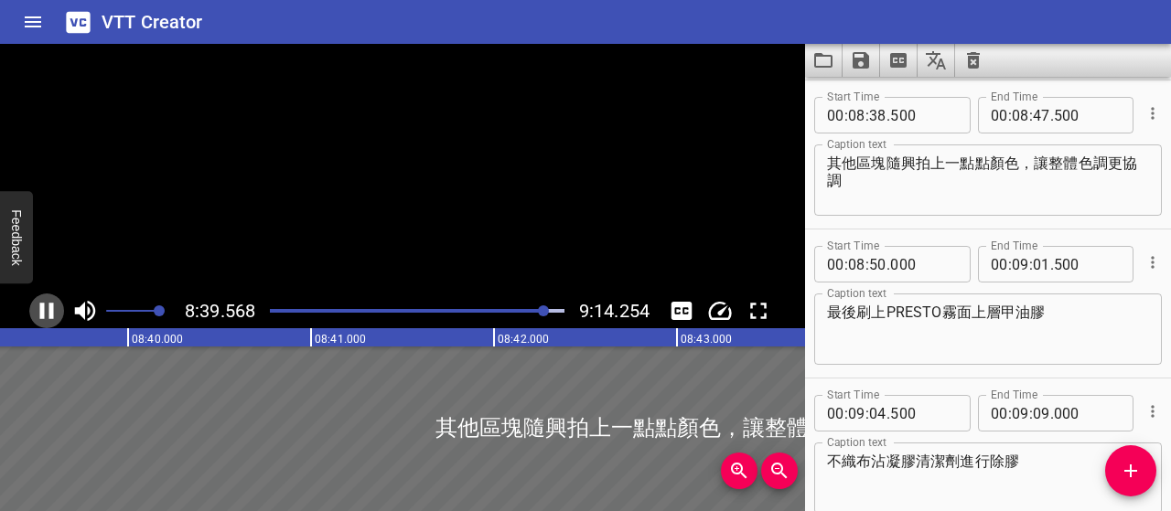
click at [40, 314] on icon "Play/Pause" at bounding box center [47, 311] width 14 height 16
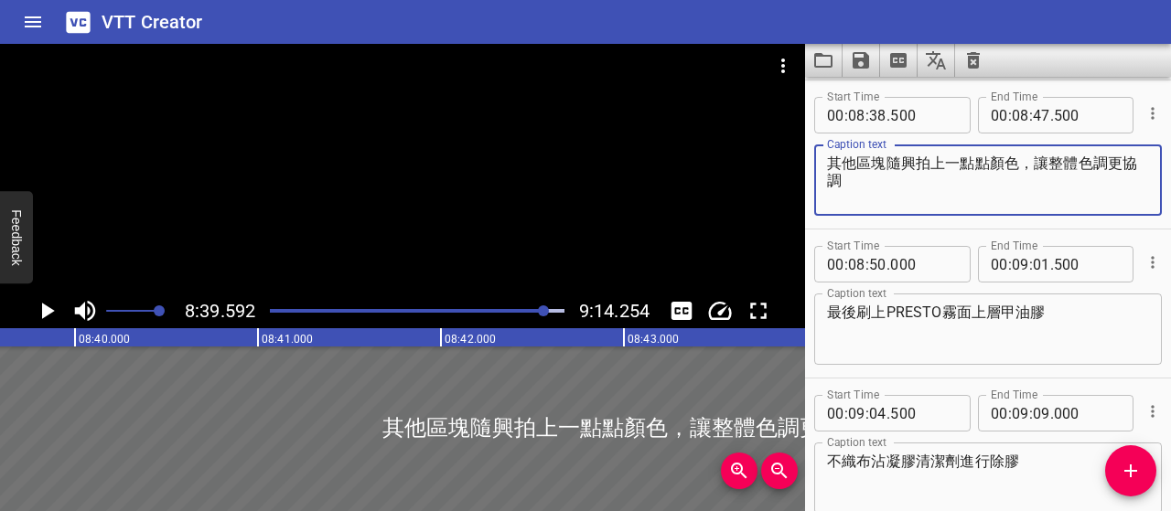
drag, startPoint x: 869, startPoint y: 181, endPoint x: 822, endPoint y: 168, distance: 49.3
click at [822, 168] on div "其他區塊隨興拍上一點點顏色，讓整體色調更協調 Caption text" at bounding box center [988, 180] width 348 height 71
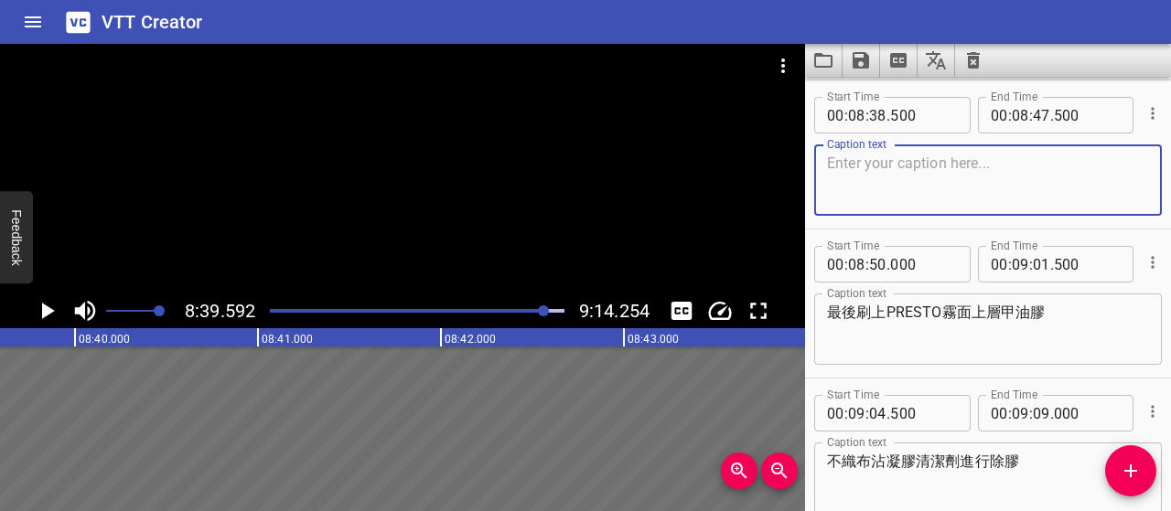
paste textarea "其他沒畫到圖騰的底色區塊，也隨意拍上一點顏色"
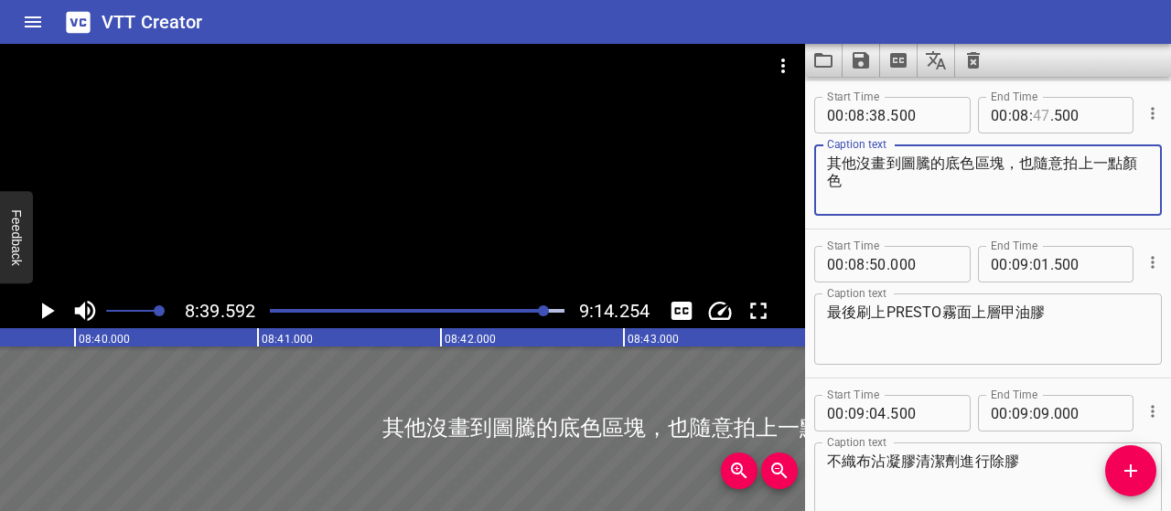
click at [1039, 114] on input "number" at bounding box center [1041, 115] width 17 height 37
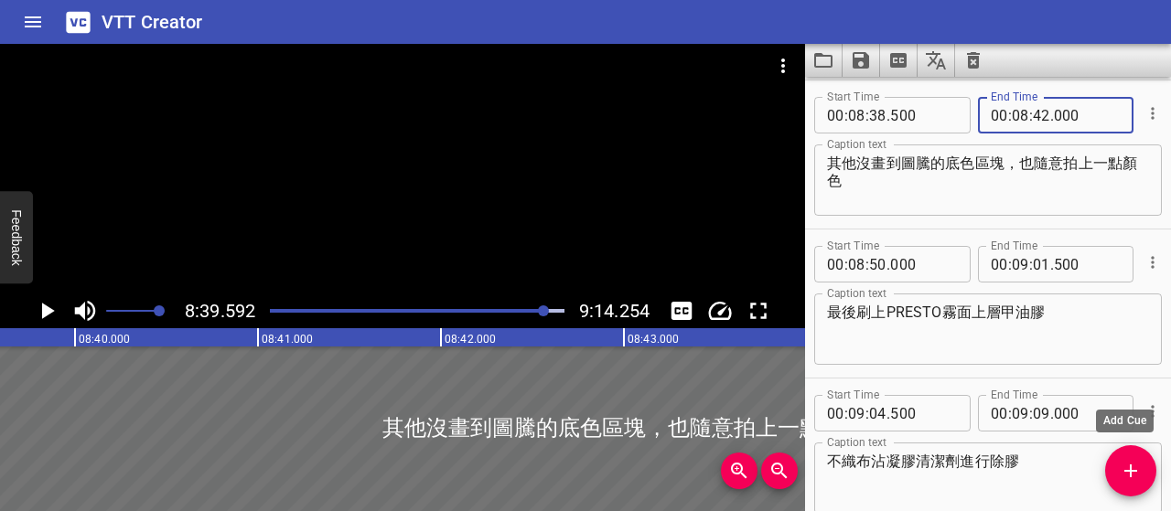
click at [1140, 466] on icon "Add Cue" at bounding box center [1131, 471] width 22 height 22
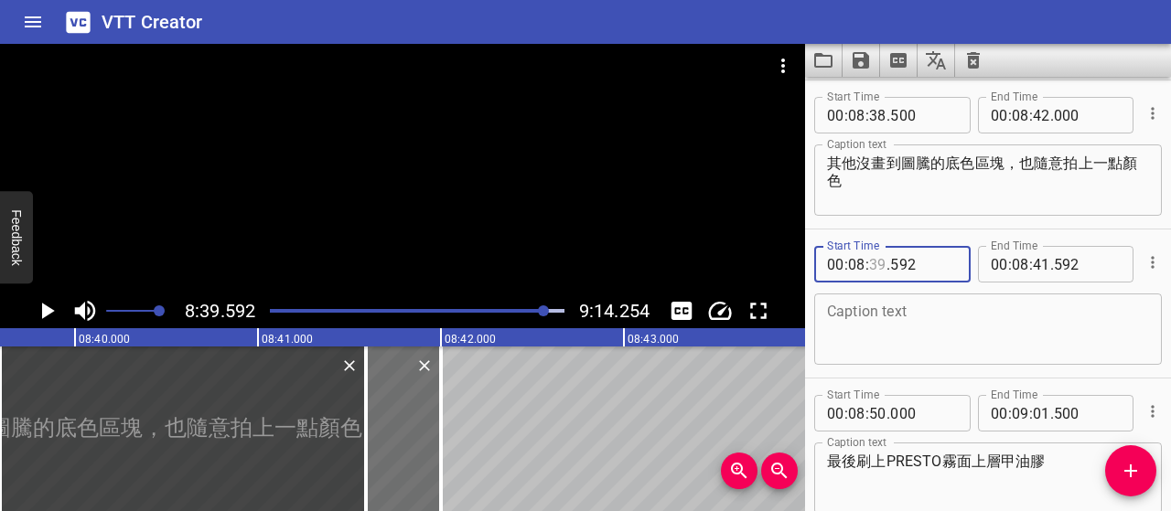
click at [874, 260] on input "number" at bounding box center [877, 264] width 17 height 37
click at [1033, 262] on input "number" at bounding box center [1041, 264] width 17 height 37
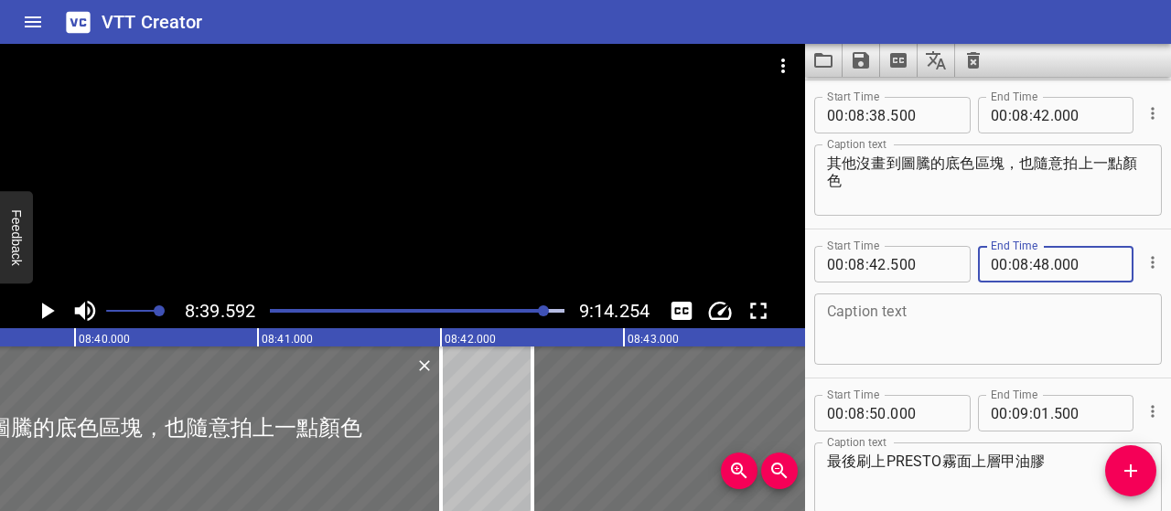
click at [1039, 339] on textarea at bounding box center [988, 330] width 322 height 52
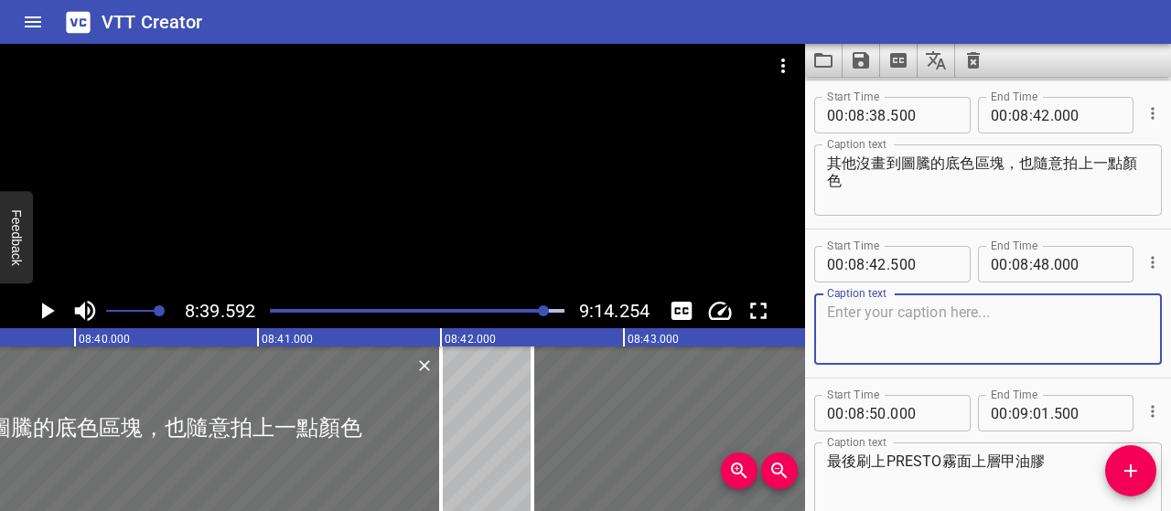
paste textarea "讓整體色調一致，看起來有舊舊的斑駁效果"
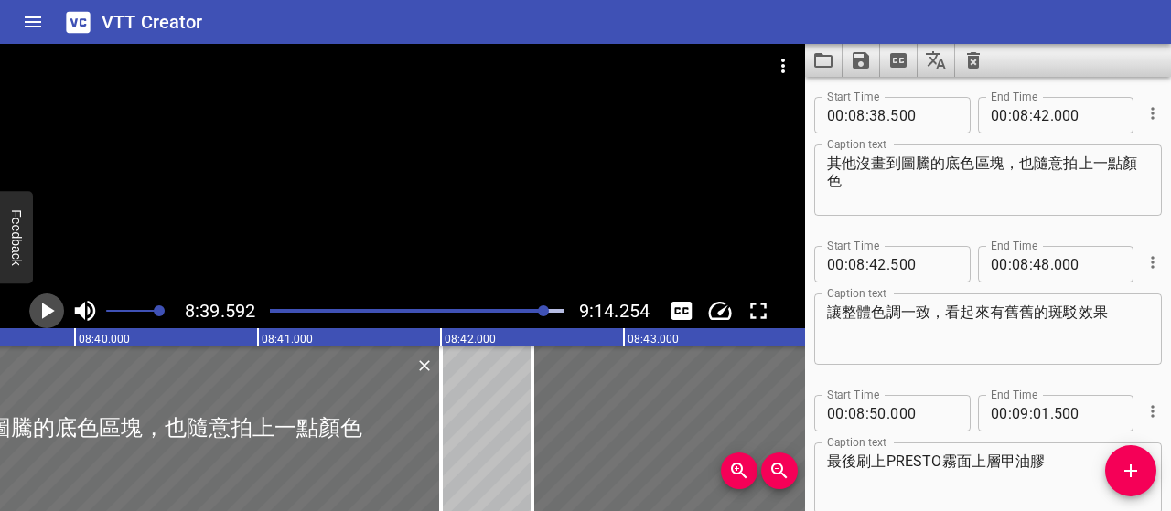
click at [44, 316] on icon "Play/Pause" at bounding box center [48, 311] width 13 height 16
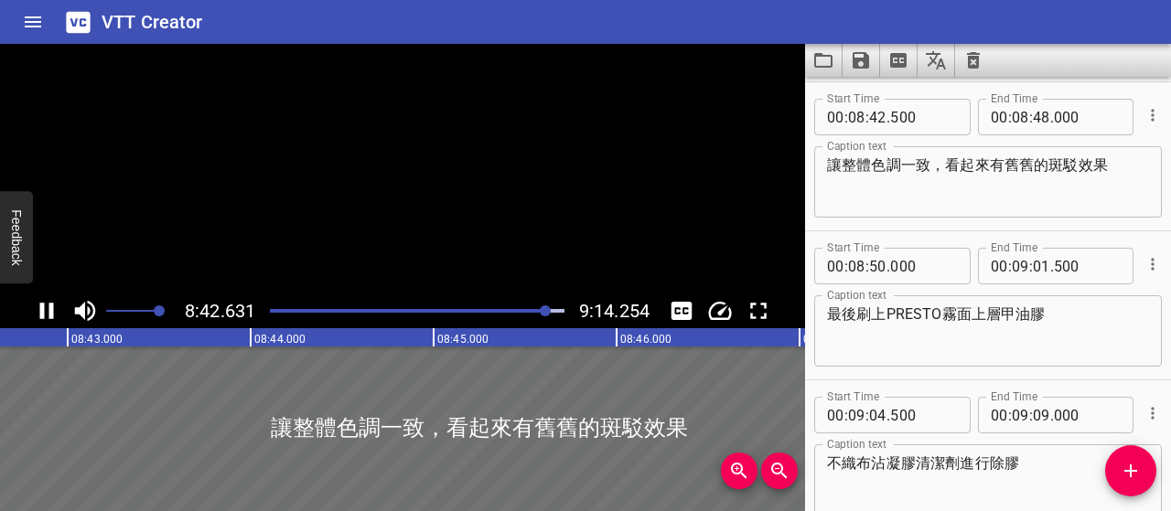
scroll to position [6561, 0]
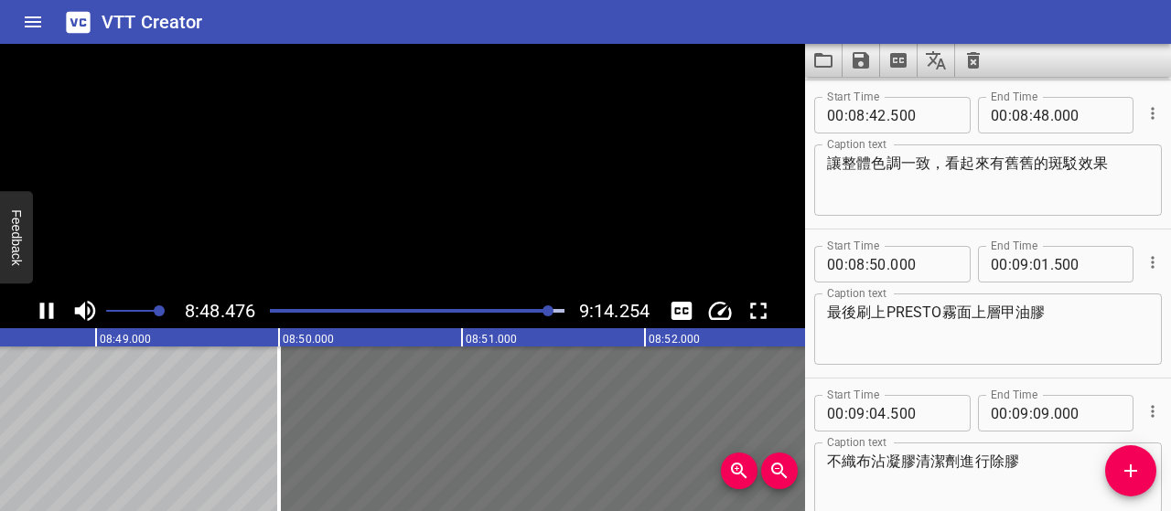
click at [44, 316] on icon "Play/Pause" at bounding box center [46, 310] width 27 height 27
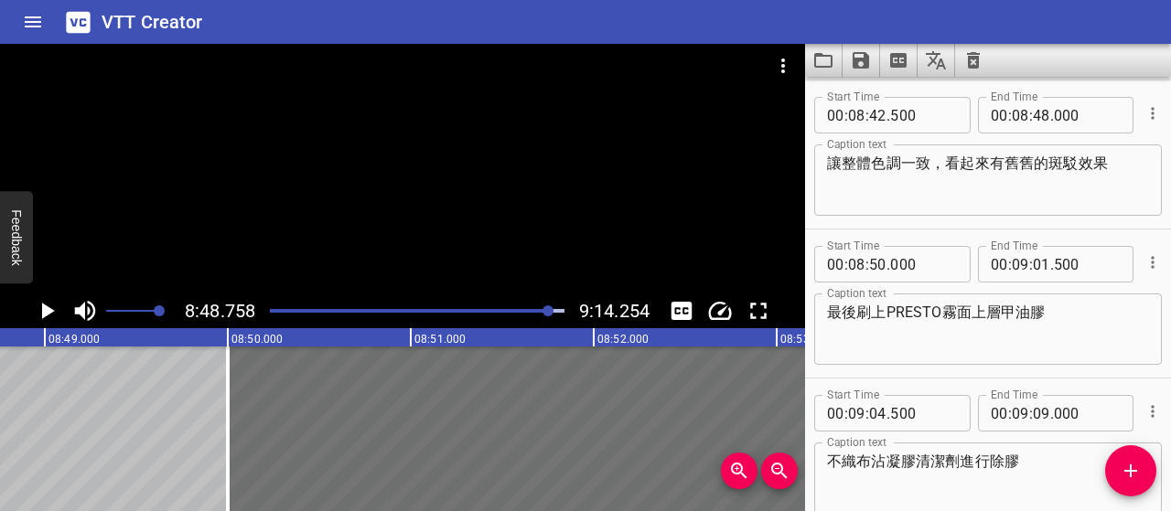
click at [44, 316] on icon "Play/Pause" at bounding box center [48, 311] width 13 height 16
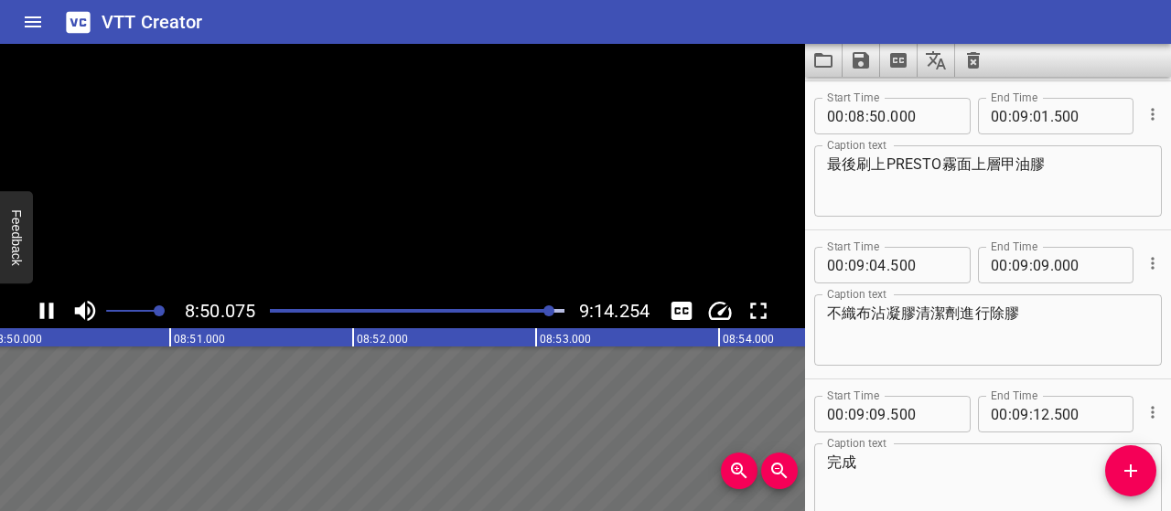
scroll to position [6710, 0]
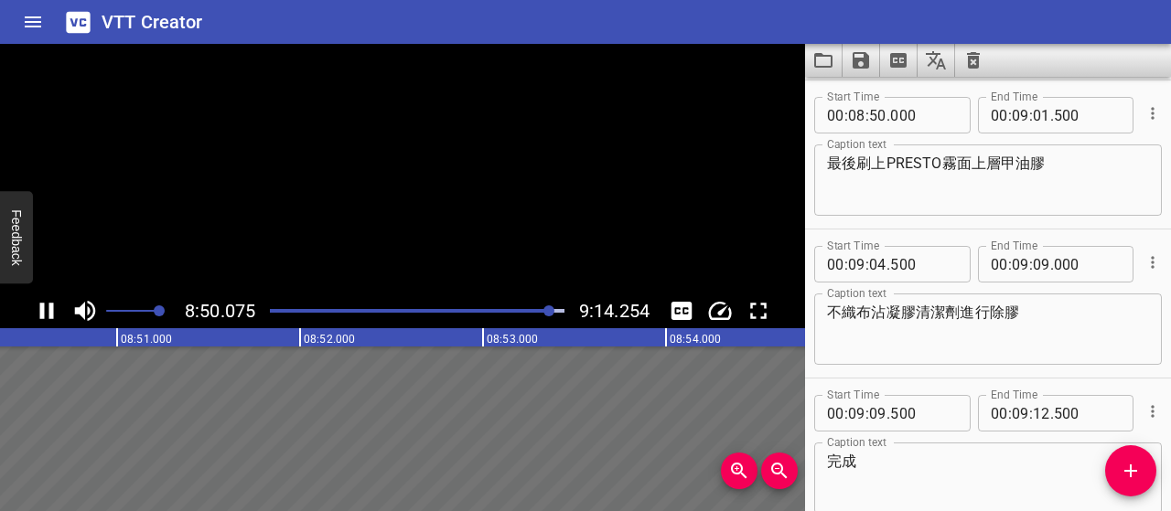
click at [44, 316] on icon "Play/Pause" at bounding box center [46, 310] width 27 height 27
click at [889, 164] on textarea "最後刷上PRESTO霧面上層甲油膠" at bounding box center [988, 181] width 322 height 52
click at [54, 310] on icon "Play/Pause" at bounding box center [46, 310] width 27 height 27
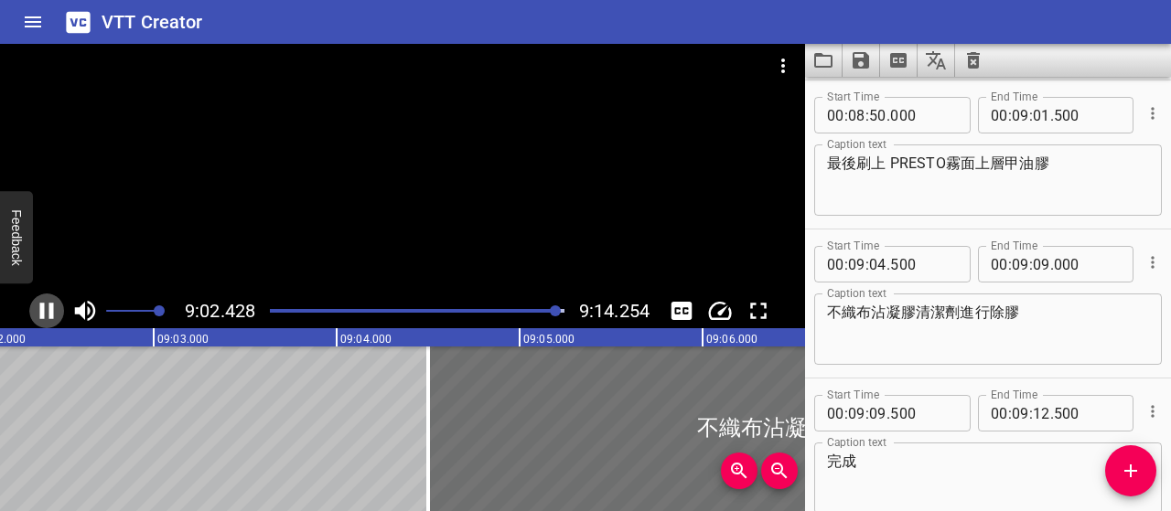
click at [53, 308] on icon "Play/Pause" at bounding box center [46, 310] width 27 height 27
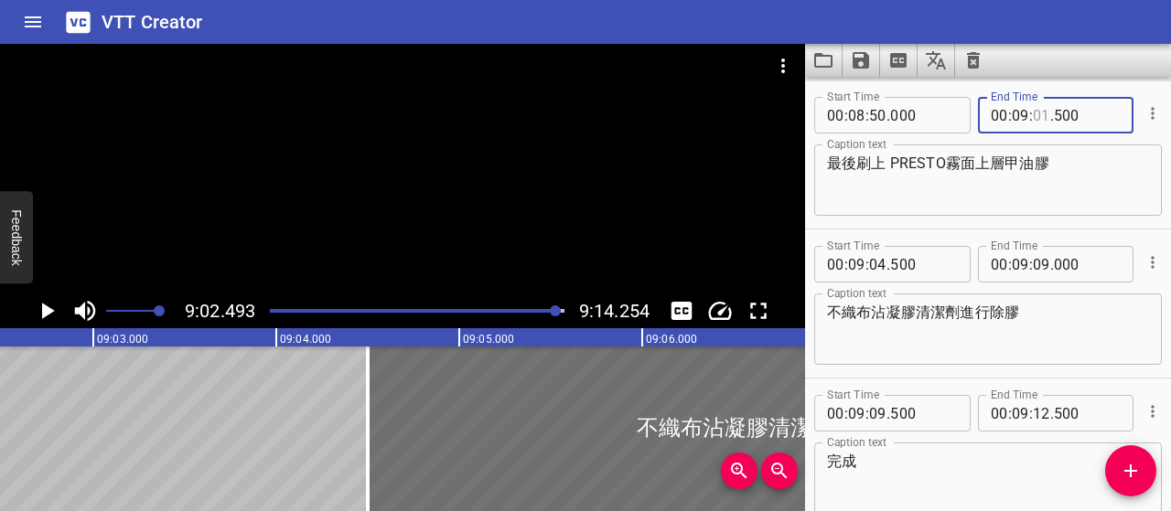
click at [1033, 107] on input "number" at bounding box center [1041, 115] width 17 height 37
click at [1017, 323] on textarea "不織布沾凝膠清潔劑進行除膠" at bounding box center [988, 330] width 322 height 52
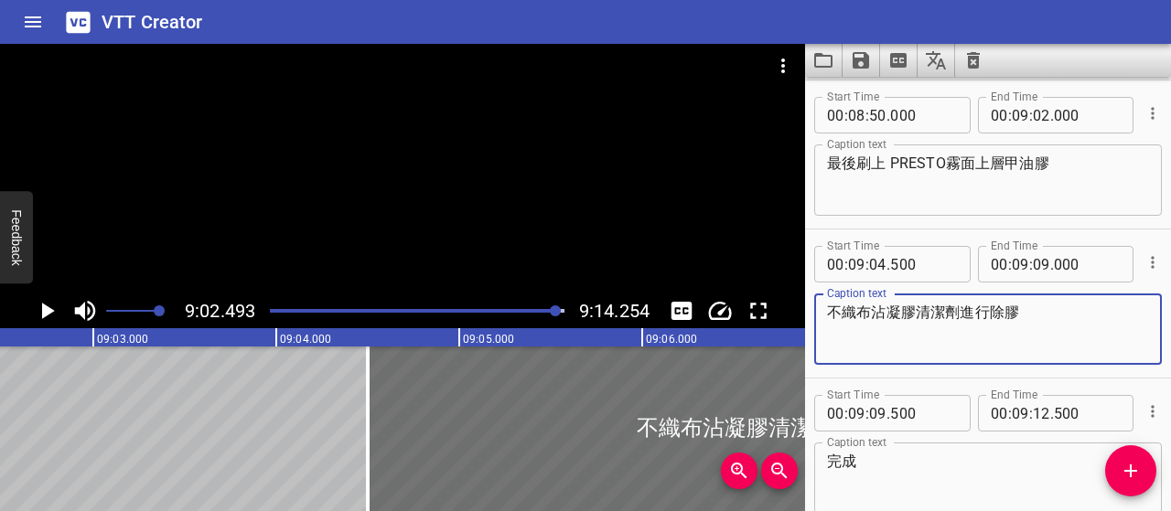
click at [44, 305] on icon "Play/Pause" at bounding box center [48, 311] width 13 height 16
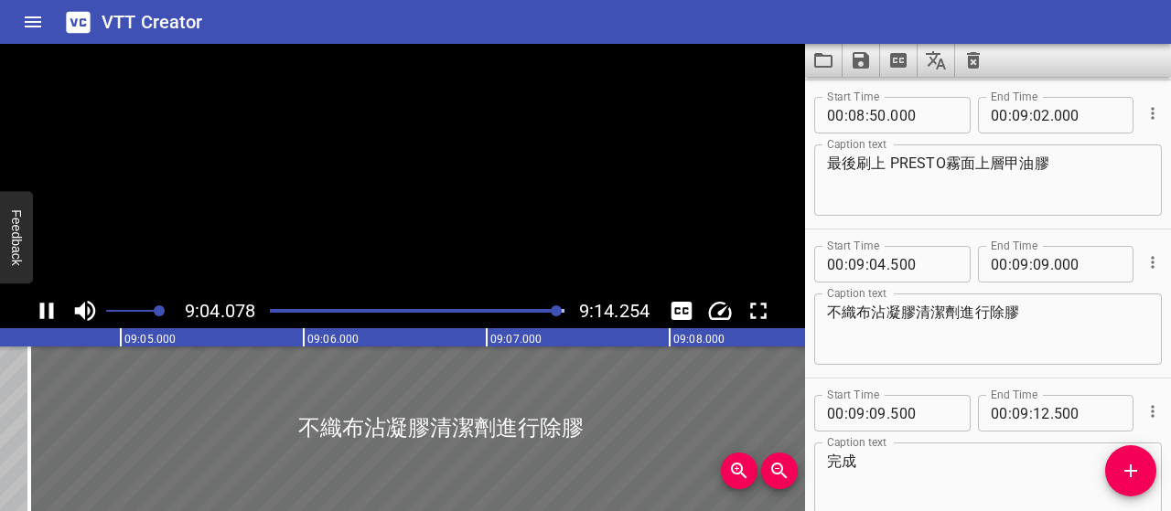
click at [44, 305] on icon "Play/Pause" at bounding box center [47, 311] width 14 height 16
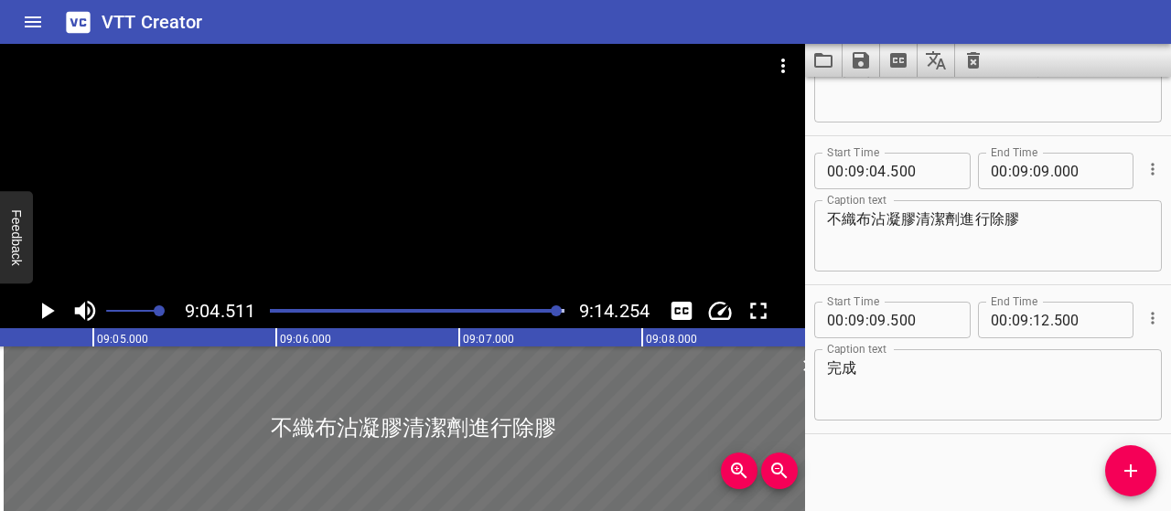
scroll to position [0, 99630]
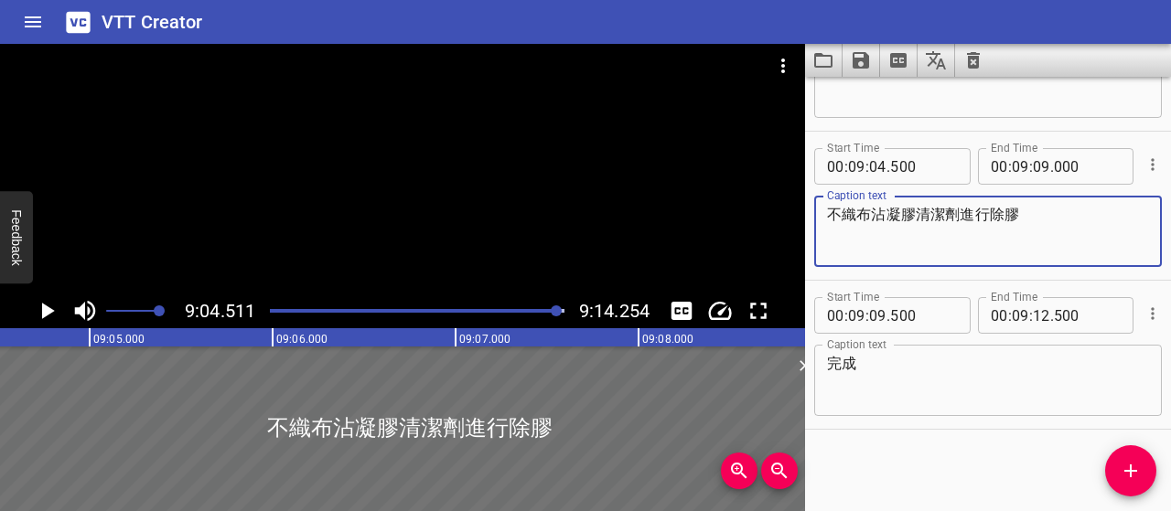
drag, startPoint x: 983, startPoint y: 215, endPoint x: 791, endPoint y: 207, distance: 192.3
click at [791, 207] on main "9:04.511 9:14.254 00:00.000 00:01.000 00:02.000 00:03.000 00:04.000 00:05.000 0…" at bounding box center [585, 277] width 1171 height 467
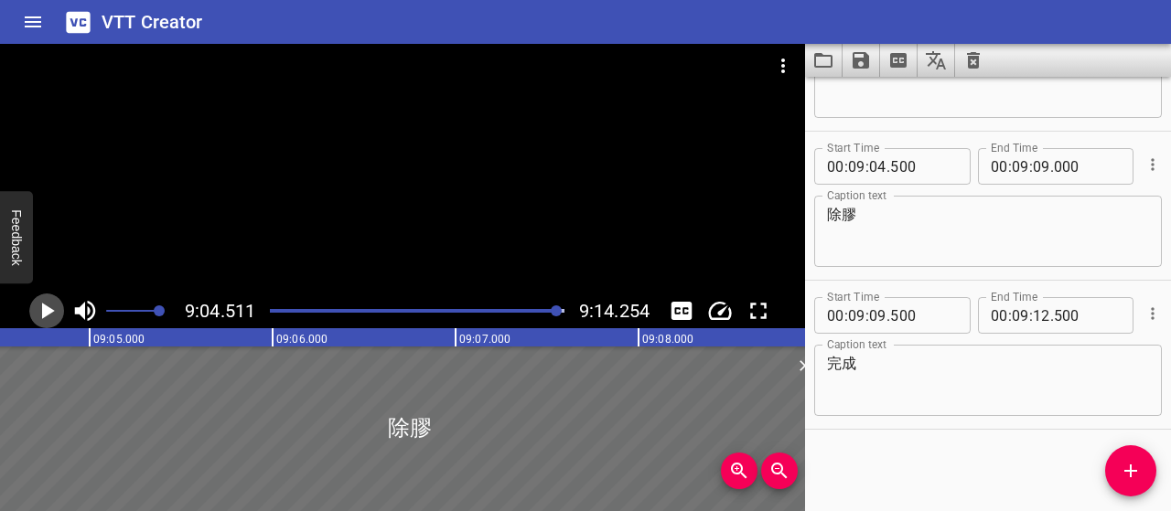
click at [47, 308] on icon "Play/Pause" at bounding box center [48, 311] width 13 height 16
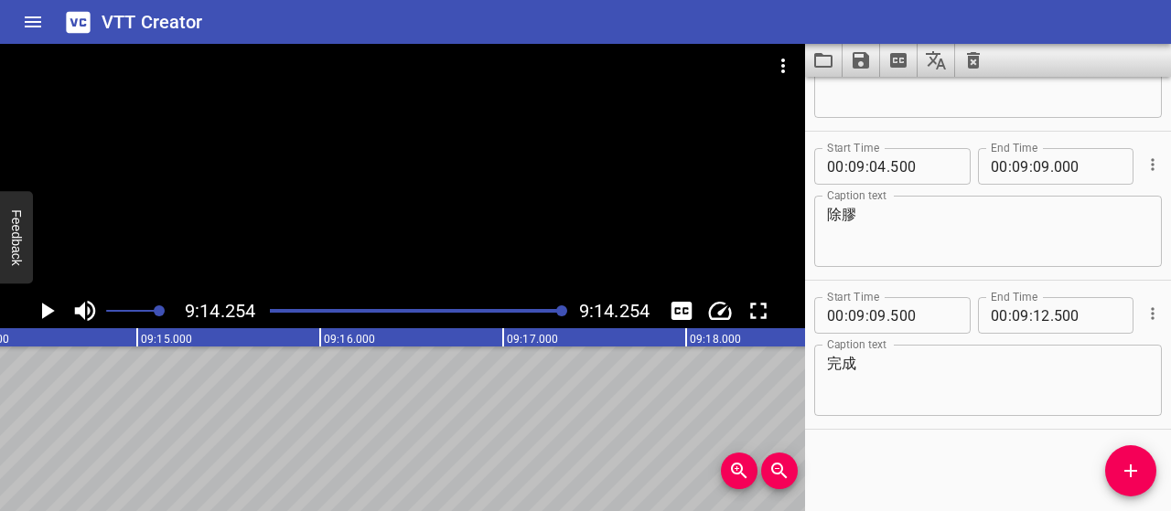
scroll to position [6625, 0]
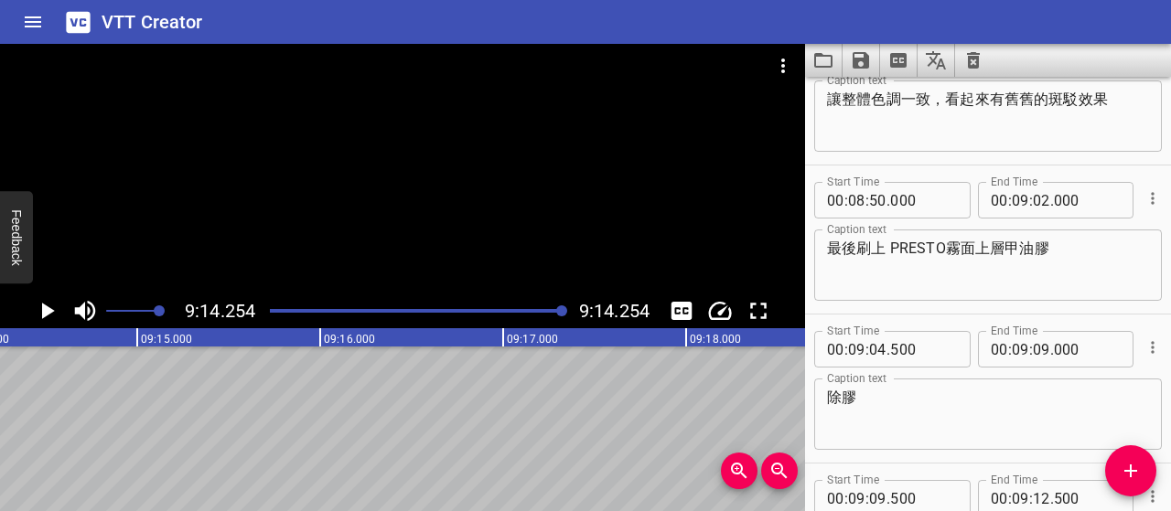
click at [66, 316] on div "9:14.254 9:14.254" at bounding box center [402, 311] width 805 height 35
click at [48, 315] on icon "Play/Pause" at bounding box center [48, 311] width 13 height 16
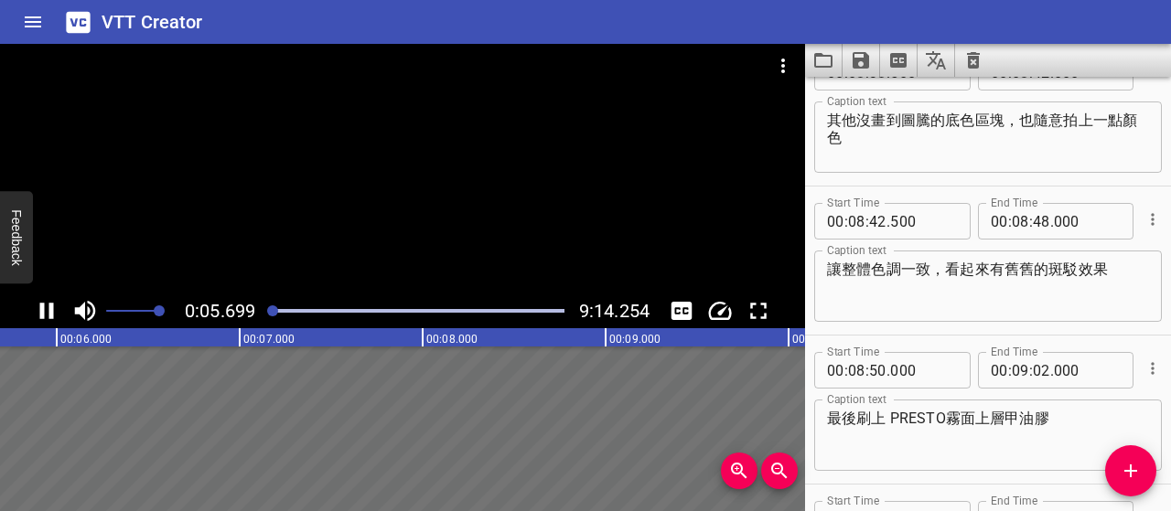
scroll to position [4356, 0]
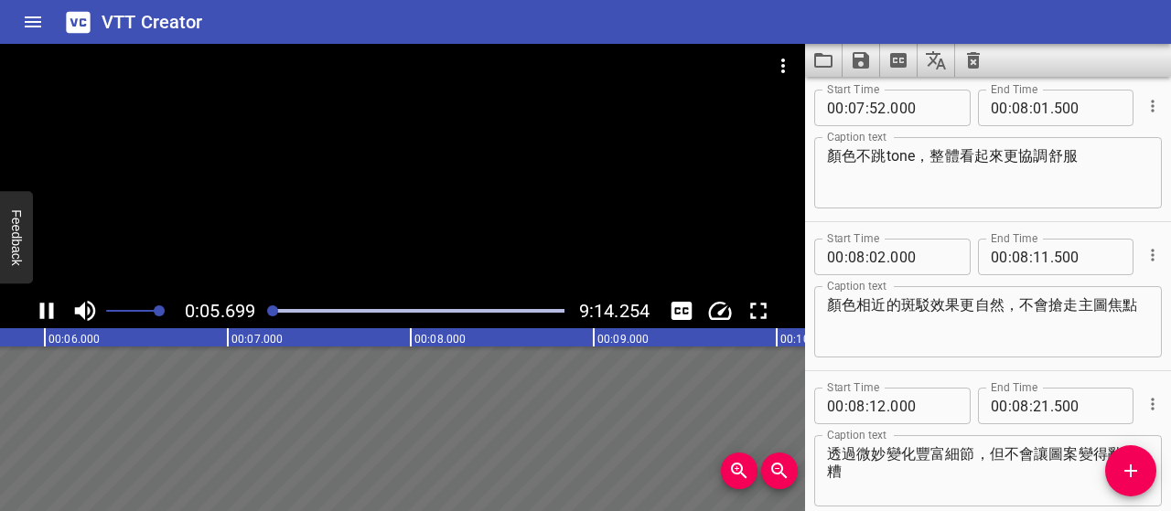
click at [47, 314] on icon "Play/Pause" at bounding box center [46, 310] width 27 height 27
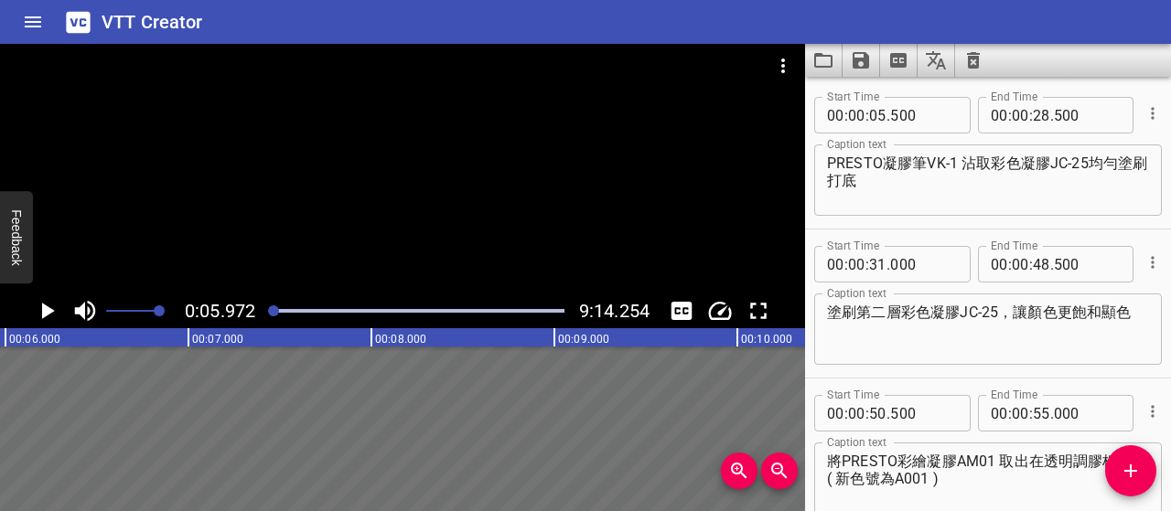
scroll to position [0, 0]
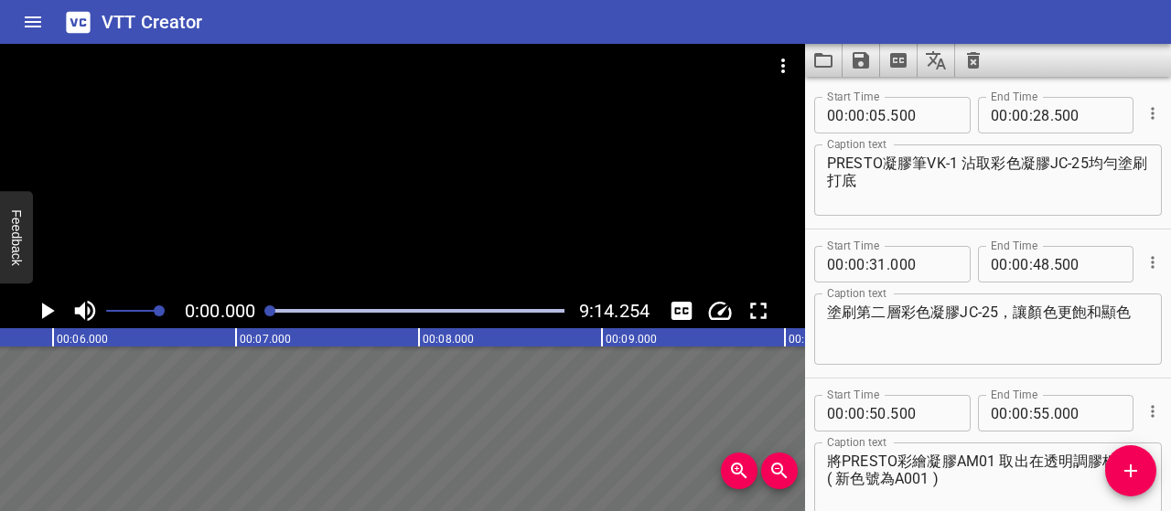
click at [267, 313] on div at bounding box center [269, 311] width 11 height 11
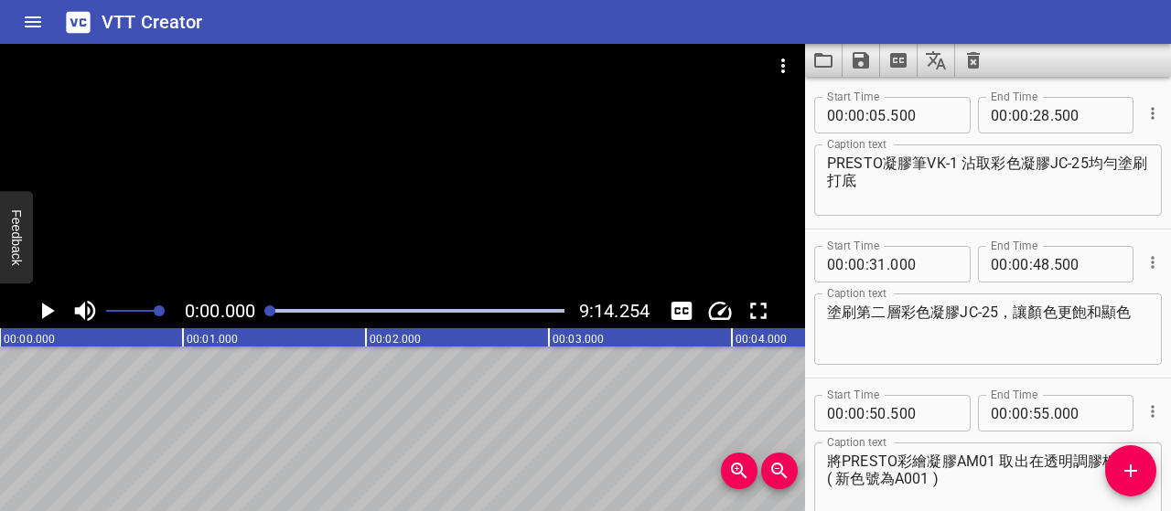
click at [46, 308] on icon "Play/Pause" at bounding box center [48, 311] width 13 height 16
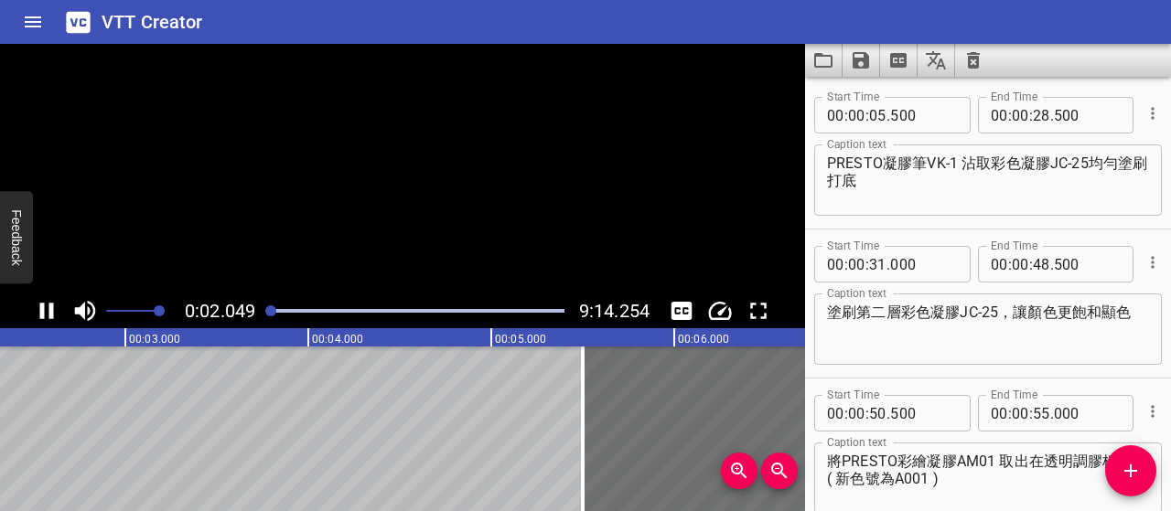
click at [46, 308] on icon "Play/Pause" at bounding box center [46, 310] width 27 height 27
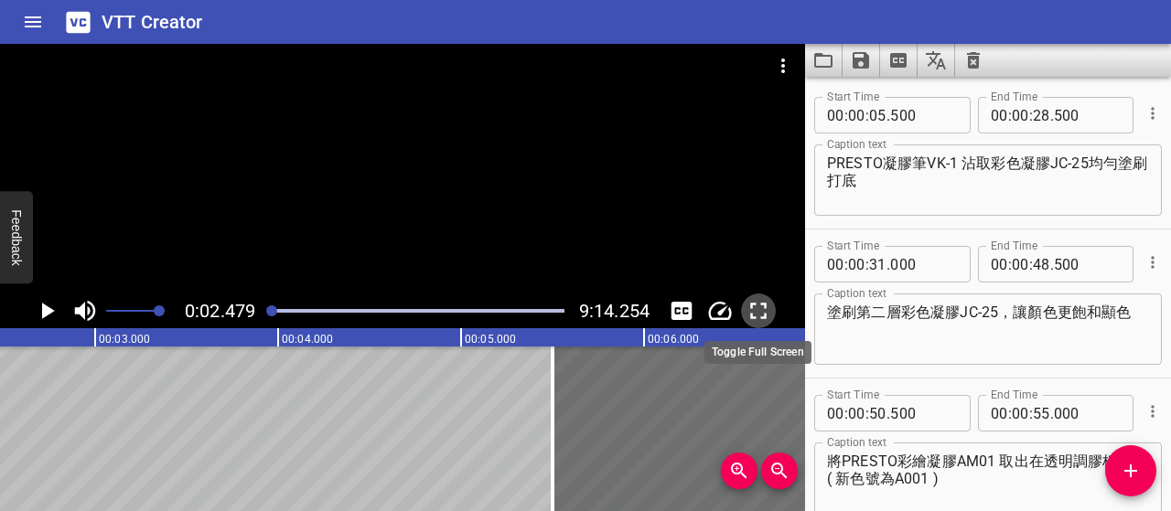
click at [754, 317] on icon "Toggle fullscreen" at bounding box center [758, 311] width 16 height 16
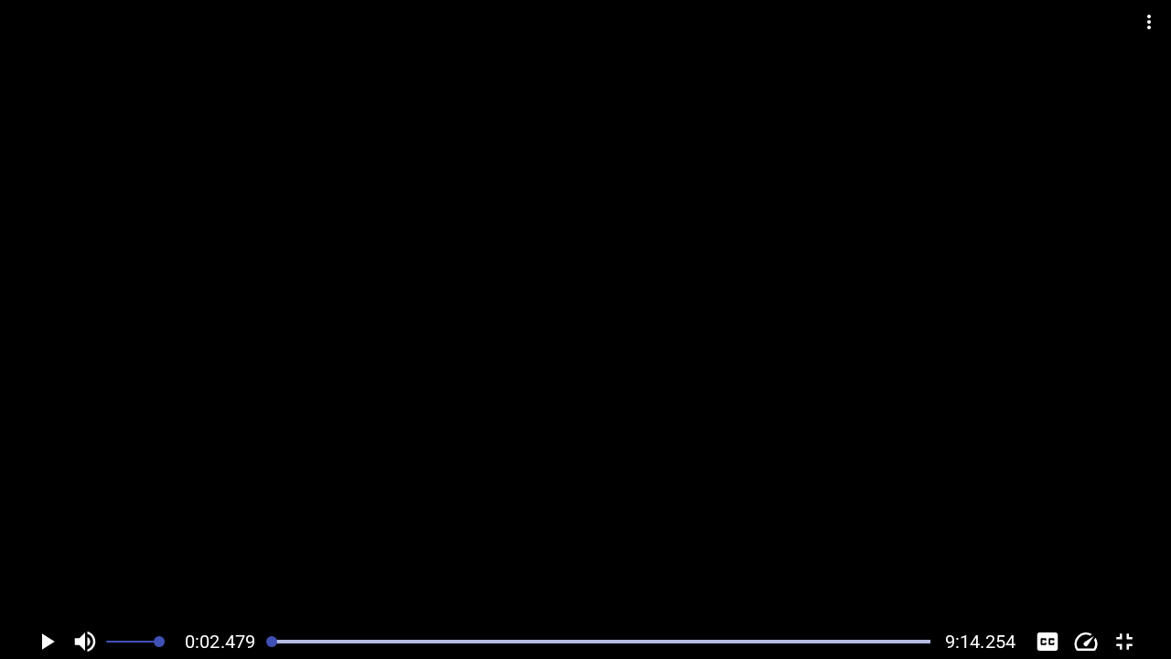
click at [1118, 510] on icon "Toggle fullscreen" at bounding box center [1124, 641] width 27 height 27
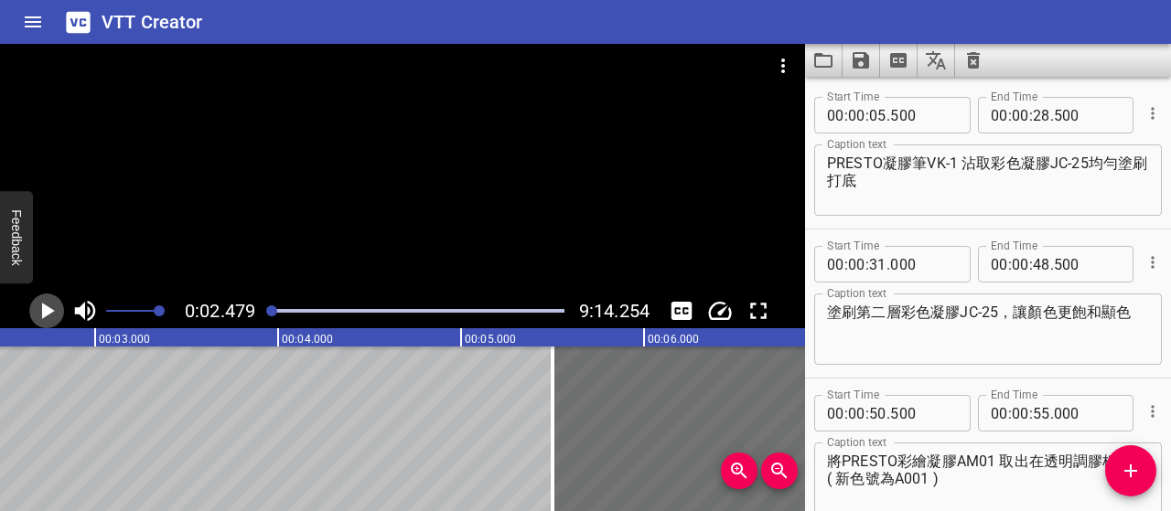
click at [42, 317] on icon "Play/Pause" at bounding box center [48, 311] width 13 height 16
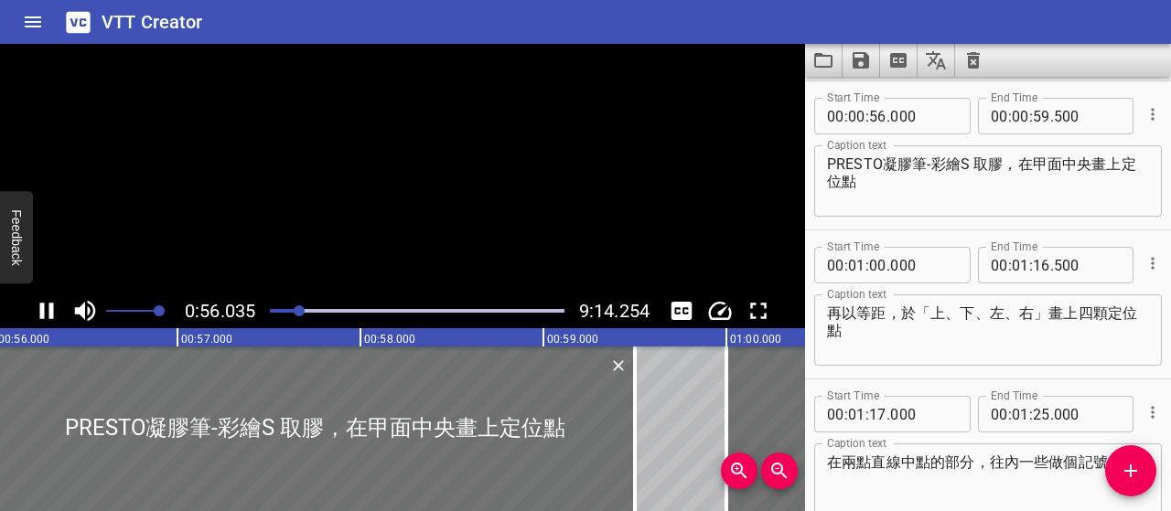
scroll to position [447, 0]
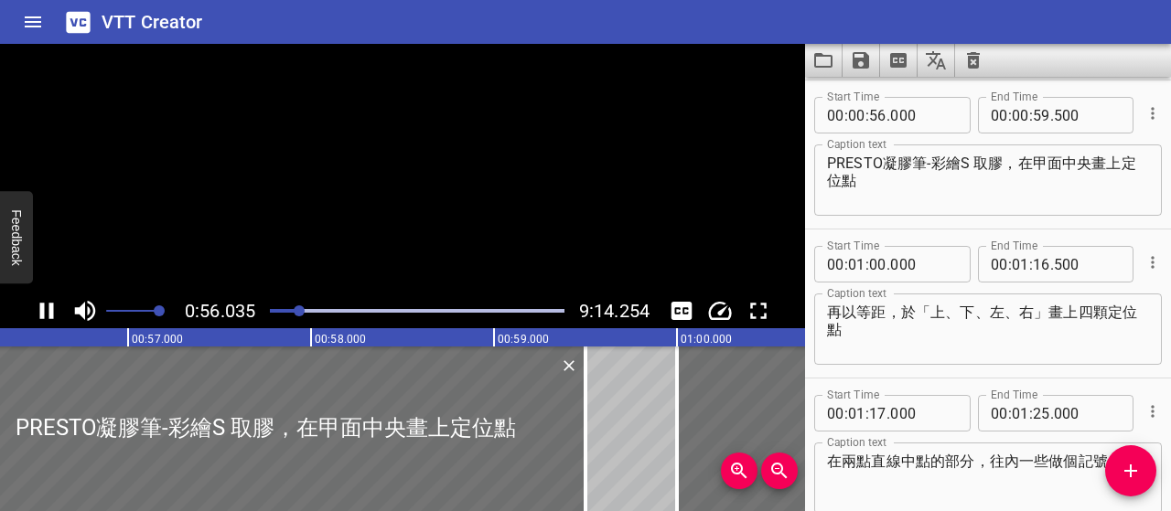
click at [42, 317] on icon "Play/Pause" at bounding box center [47, 311] width 14 height 16
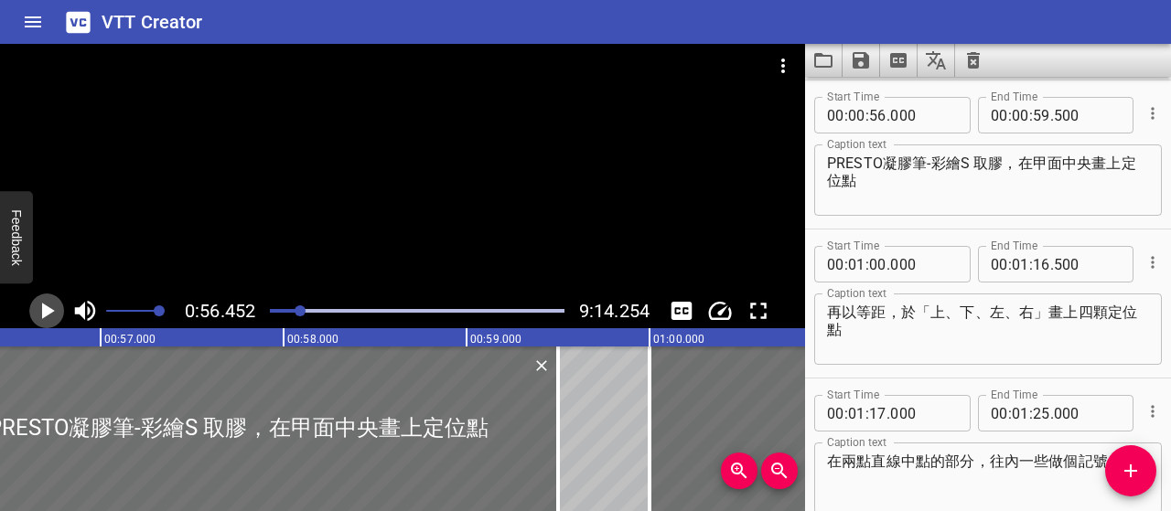
click at [50, 301] on icon "Play/Pause" at bounding box center [46, 310] width 27 height 27
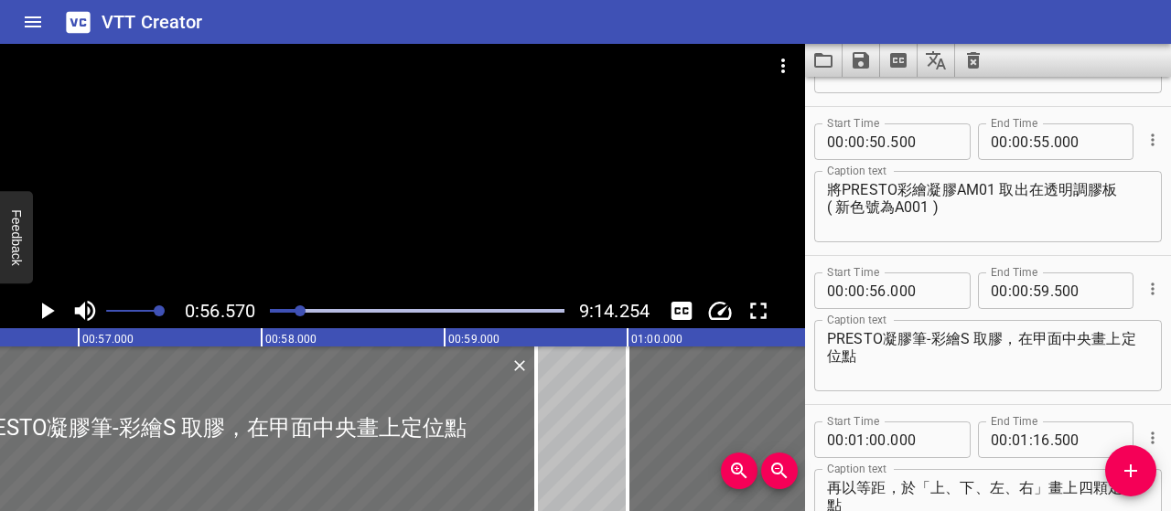
scroll to position [264, 0]
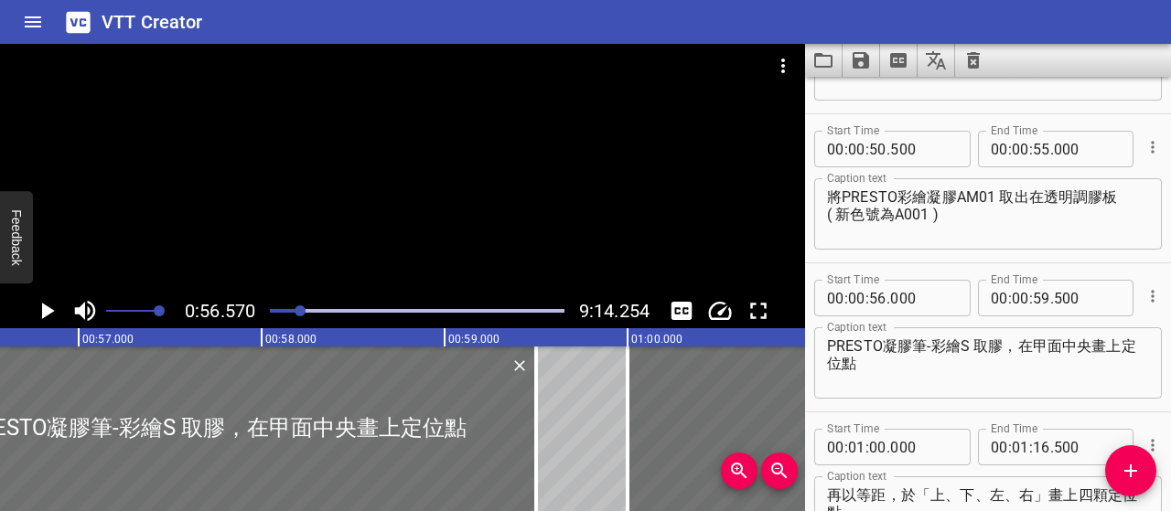
click at [1112, 197] on textarea "將PRESTO彩繪凝膠AM01 取出在透明調膠板 ( 新色號為A001 )" at bounding box center [988, 214] width 322 height 52
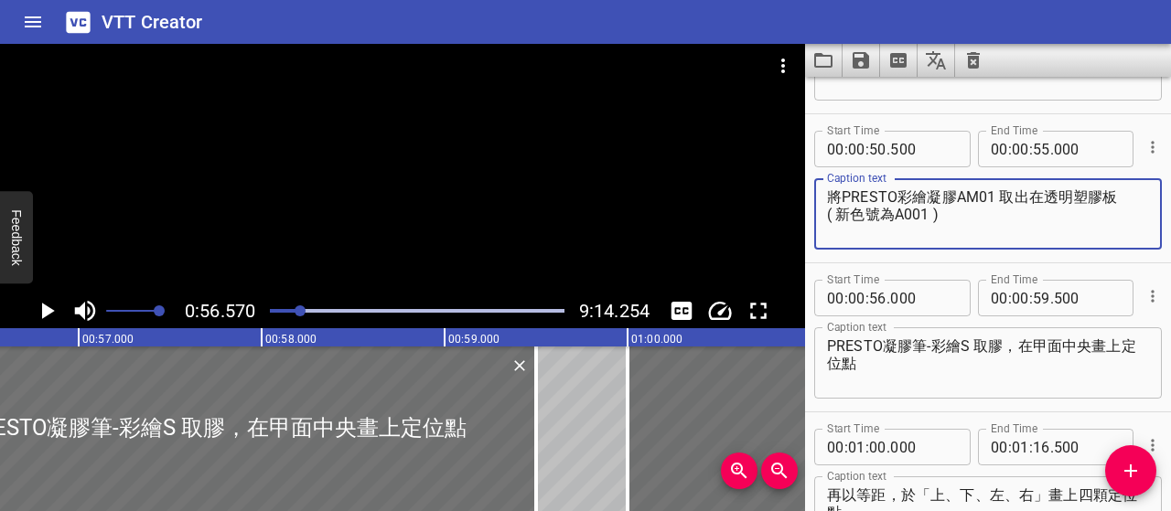
click at [41, 311] on icon "Play/Pause" at bounding box center [46, 310] width 27 height 27
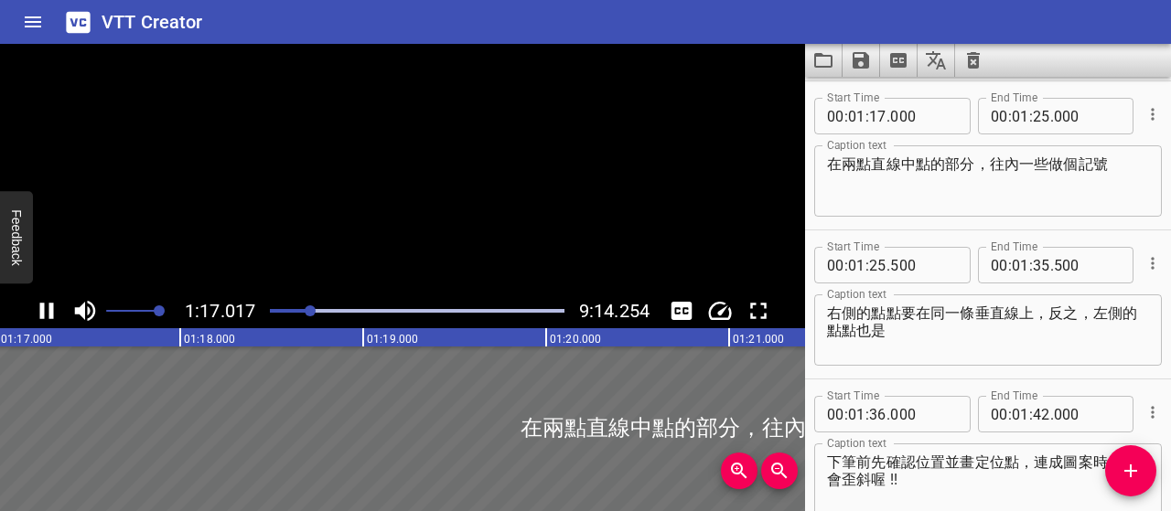
scroll to position [746, 0]
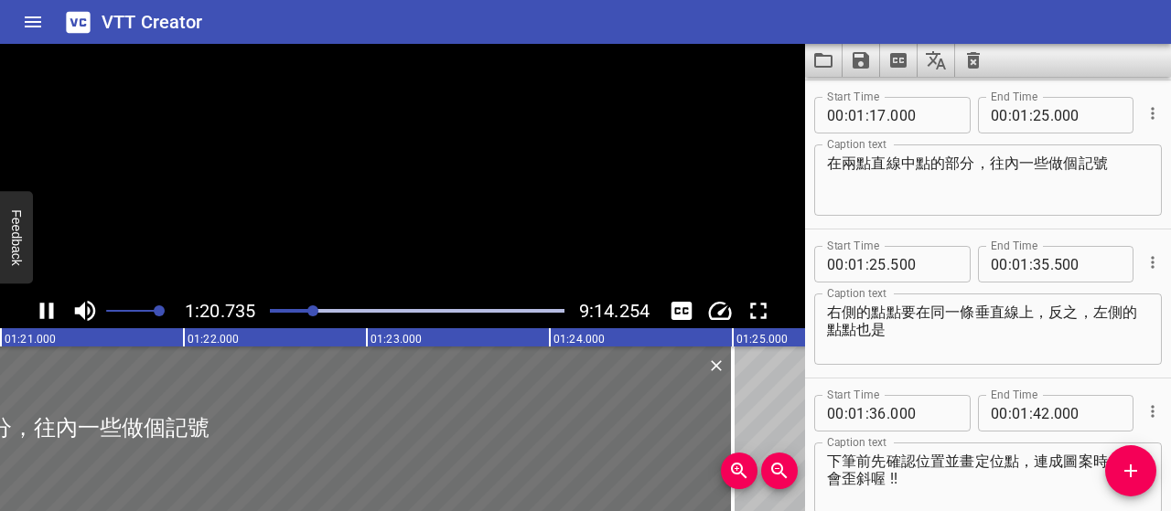
click at [40, 310] on icon "Play/Pause" at bounding box center [47, 311] width 14 height 16
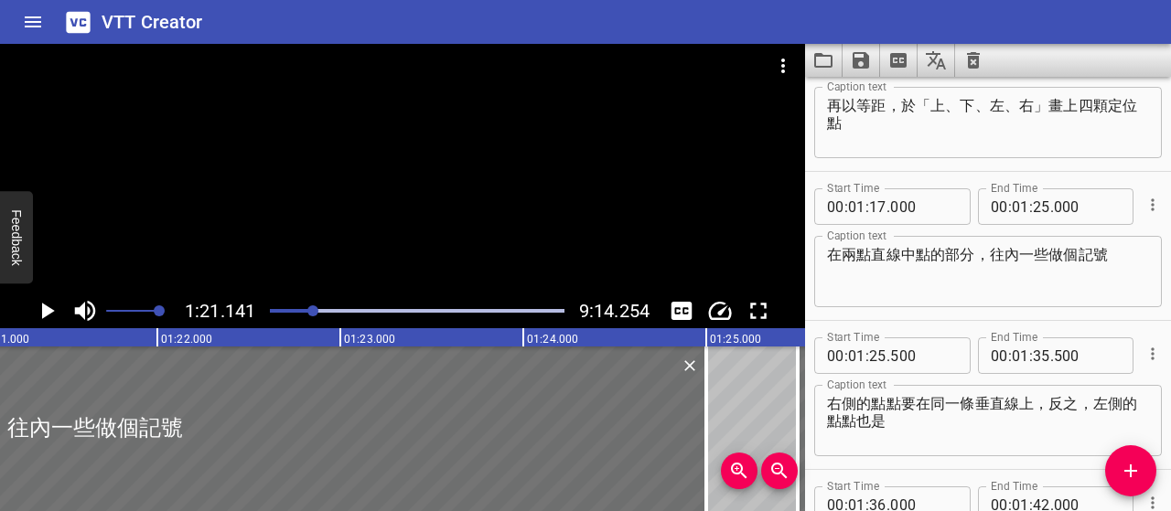
scroll to position [563, 0]
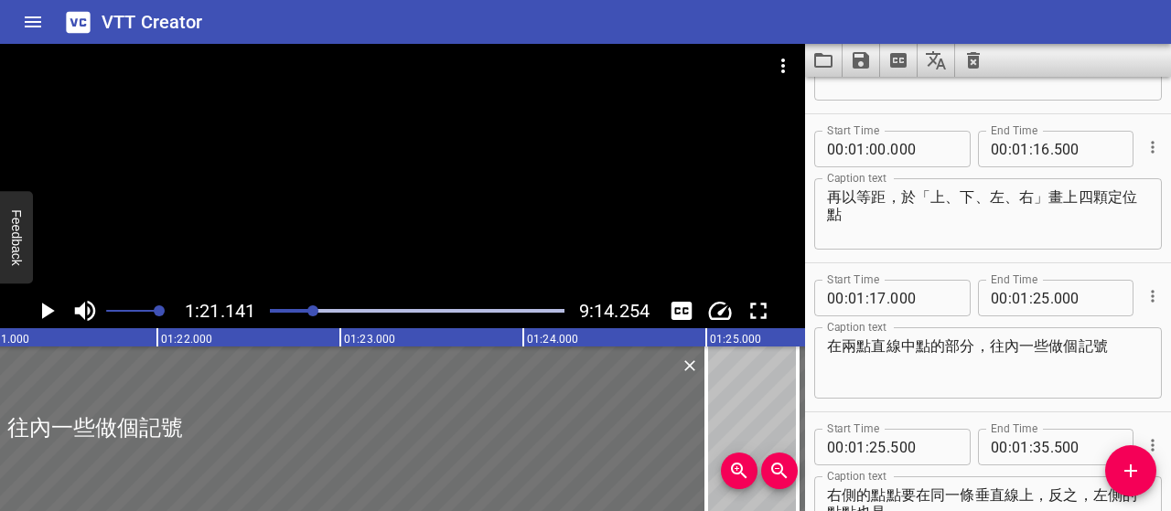
click at [898, 198] on textarea "再以等距，於「上、下、左、右」畫上四顆定位點" at bounding box center [988, 214] width 322 height 52
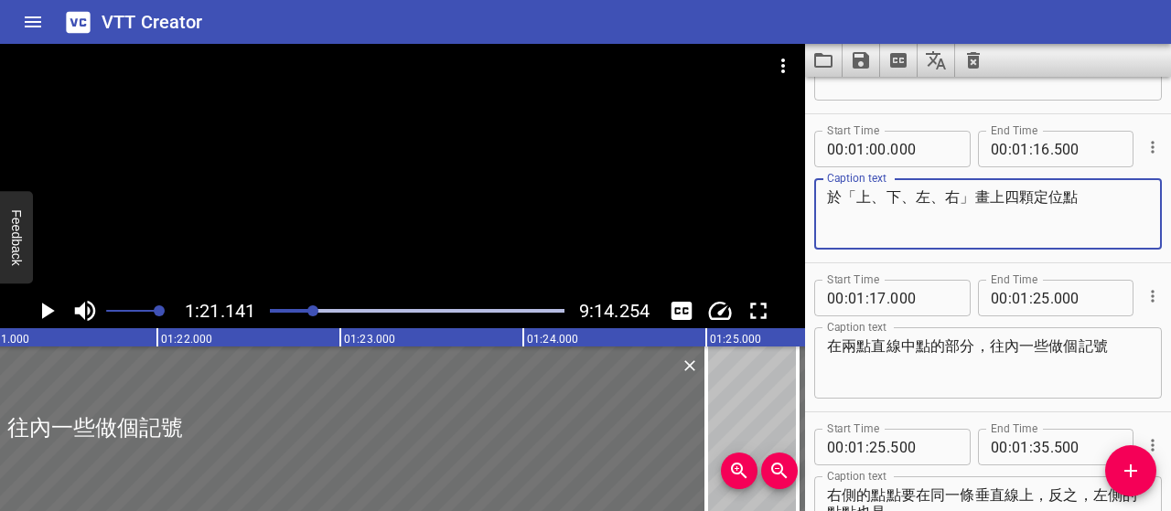
click at [974, 196] on textarea "於「上、下、左、右」畫上四顆定位點" at bounding box center [988, 214] width 322 height 52
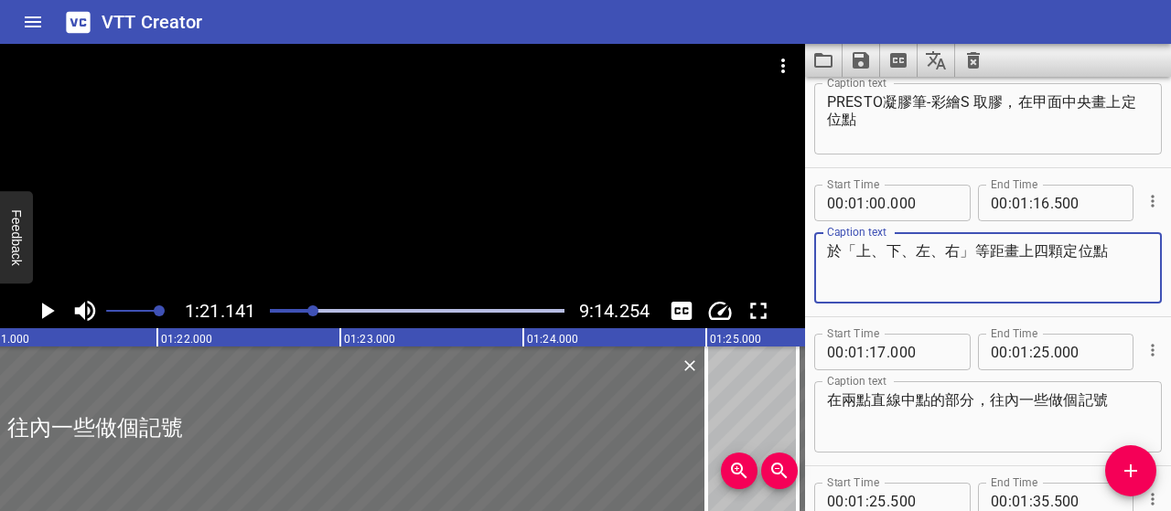
scroll to position [471, 0]
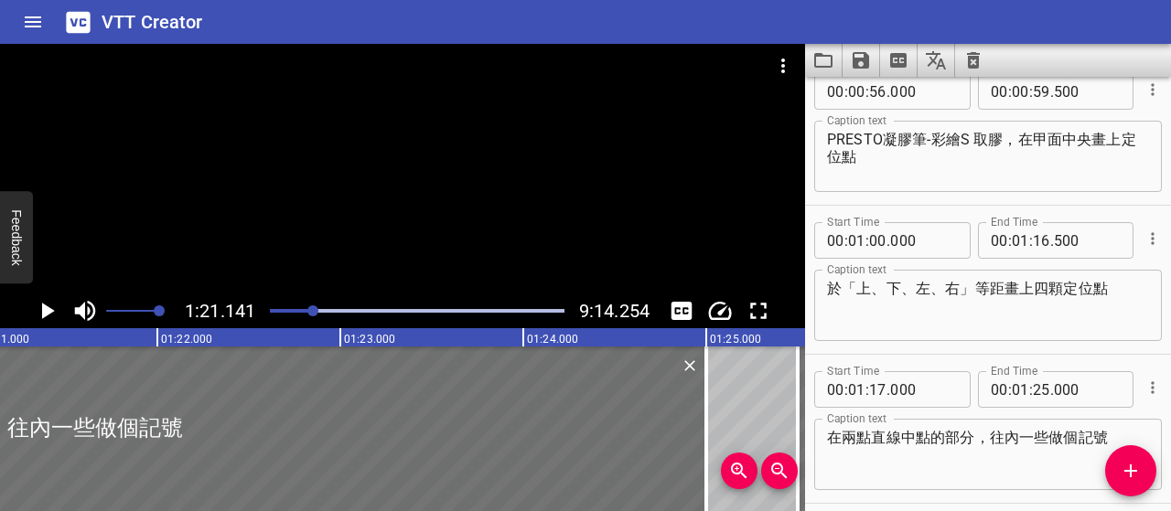
click at [306, 307] on div at bounding box center [417, 311] width 317 height 26
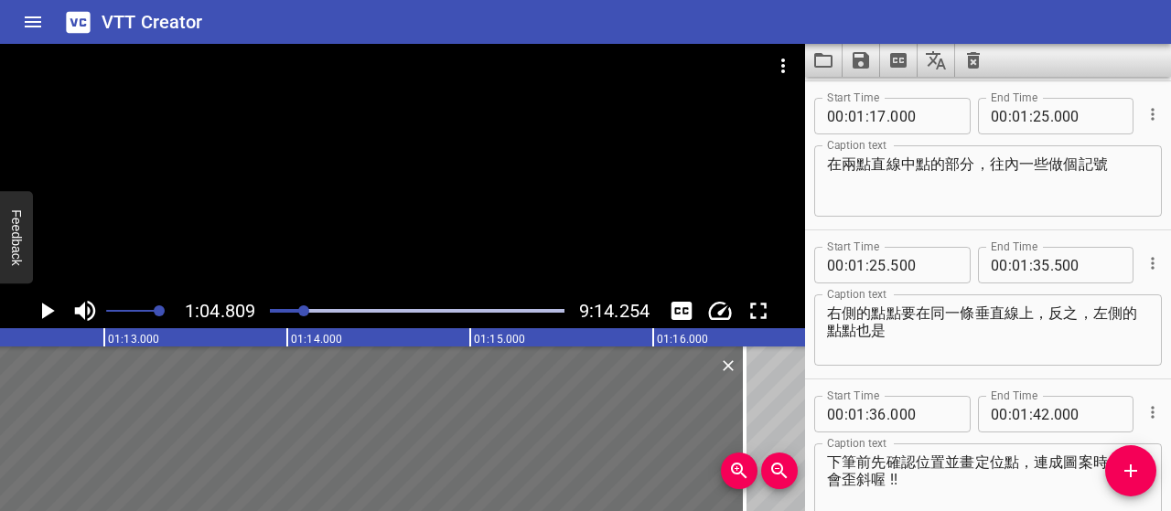
scroll to position [746, 0]
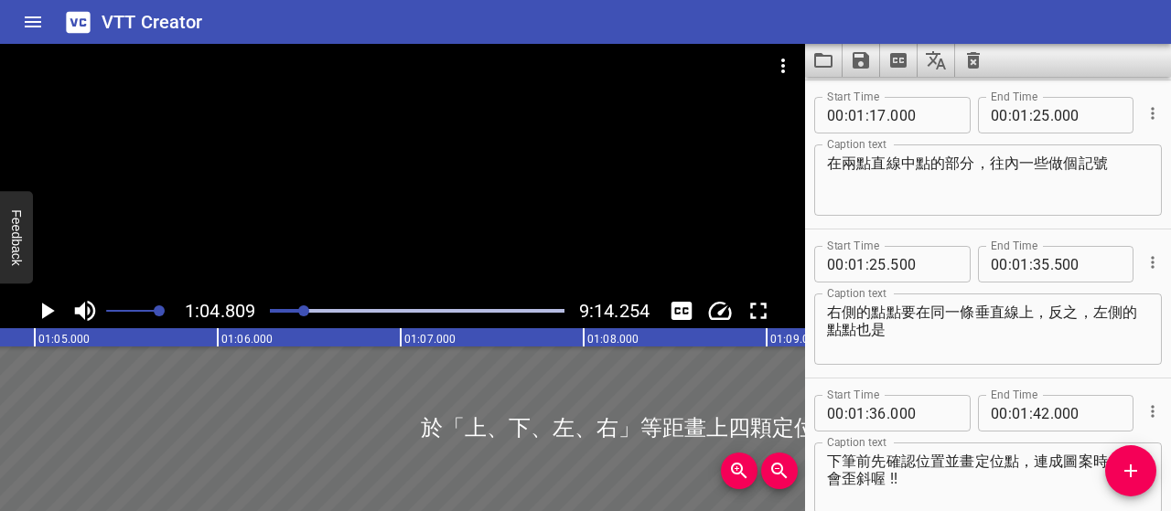
click at [48, 310] on icon "Play/Pause" at bounding box center [48, 311] width 13 height 16
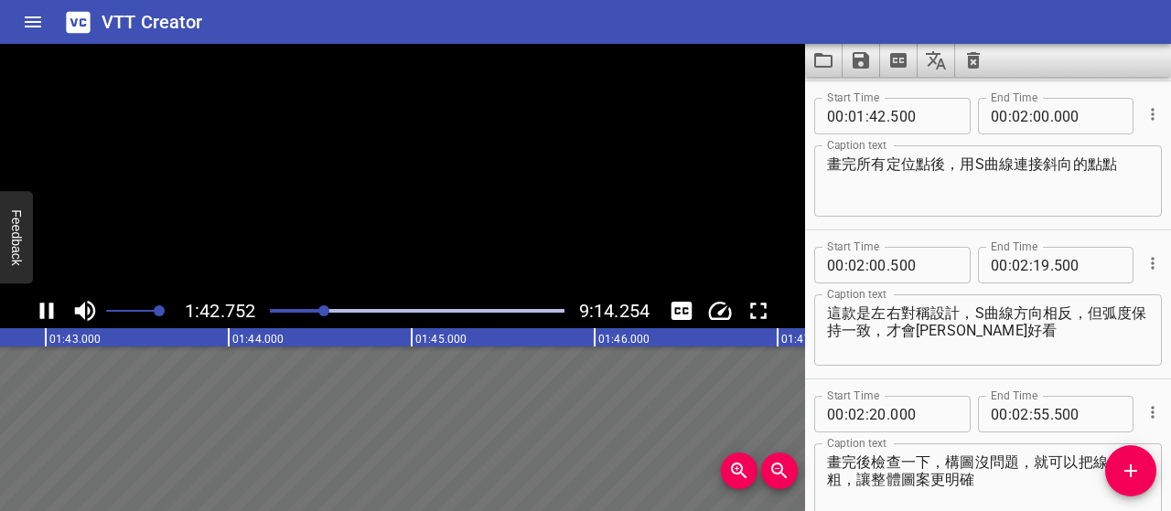
scroll to position [1193, 0]
click at [48, 310] on icon "Play/Pause" at bounding box center [46, 310] width 27 height 27
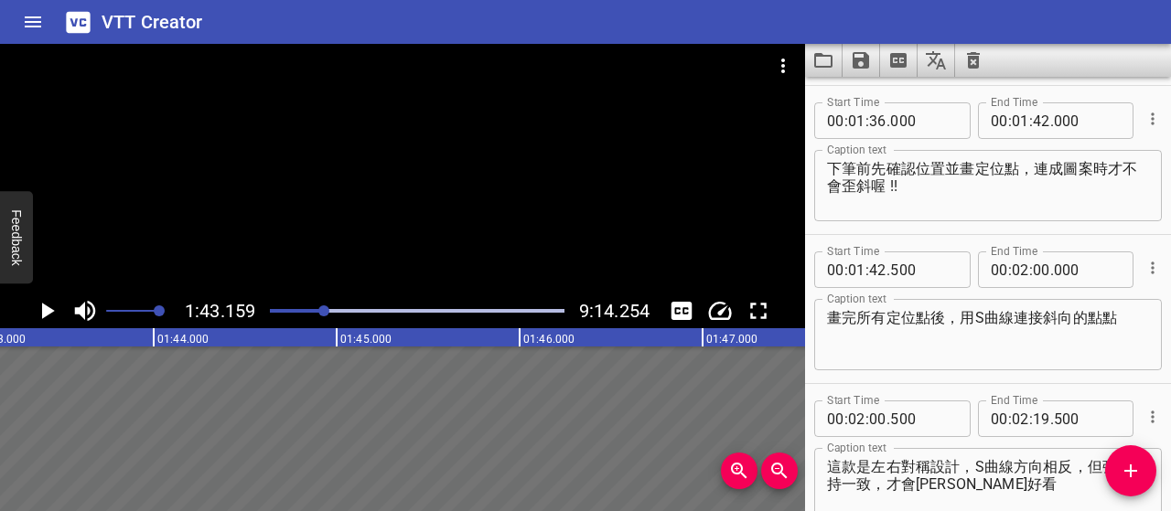
scroll to position [1010, 0]
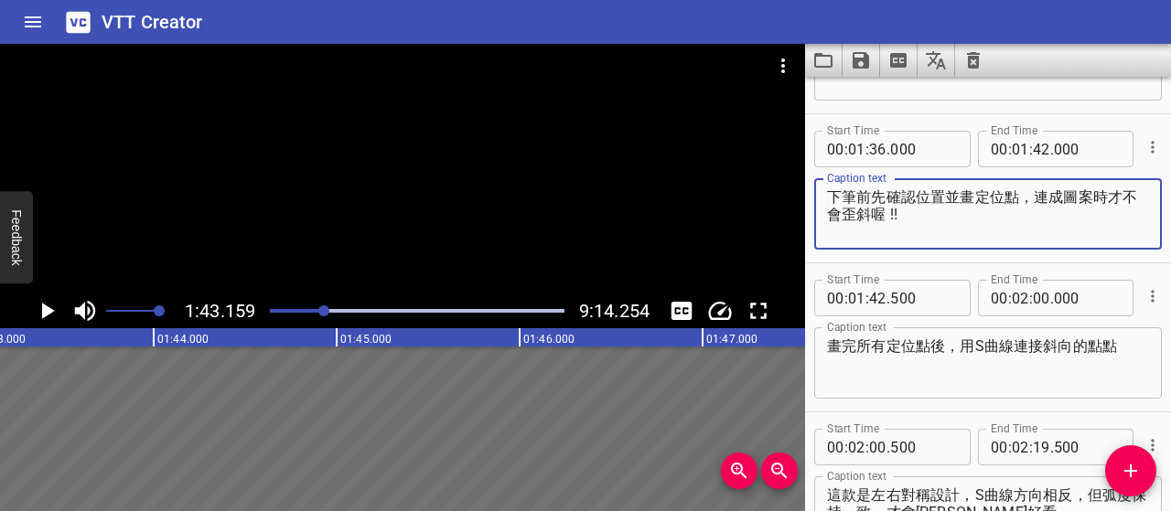
click at [1019, 191] on textarea "下筆前先確認位置並畫定位點，連成圖案時才不會歪斜喔 !!" at bounding box center [988, 214] width 322 height 52
click at [317, 316] on div at bounding box center [417, 311] width 317 height 26
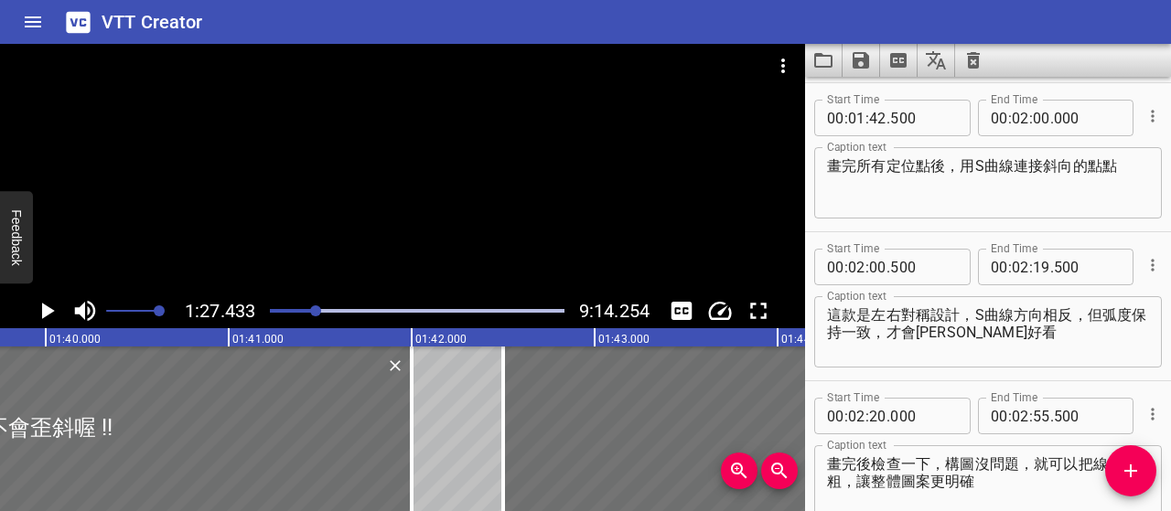
scroll to position [1193, 0]
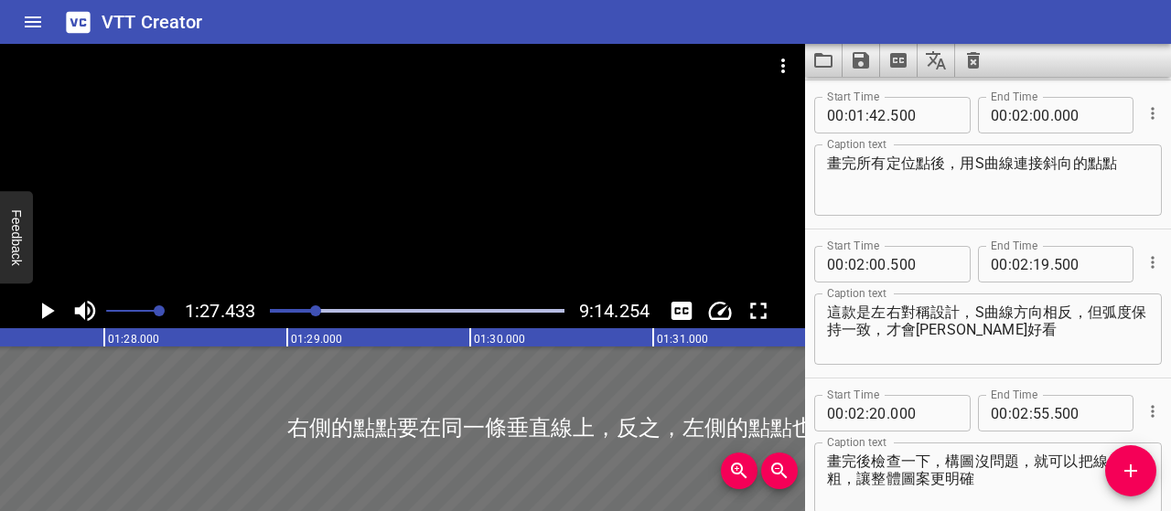
click at [38, 310] on icon "Play/Pause" at bounding box center [46, 310] width 27 height 27
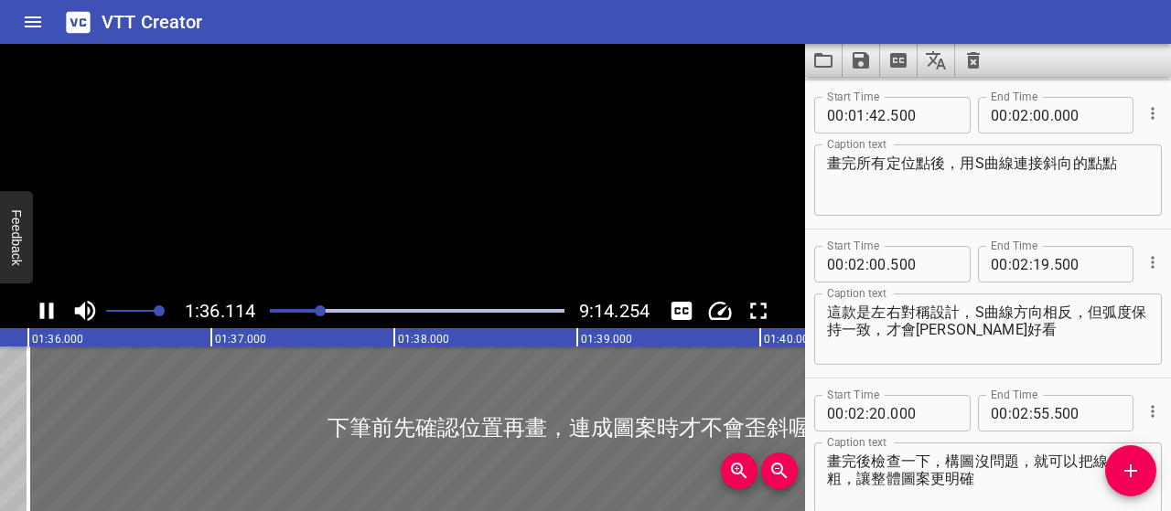
scroll to position [1044, 0]
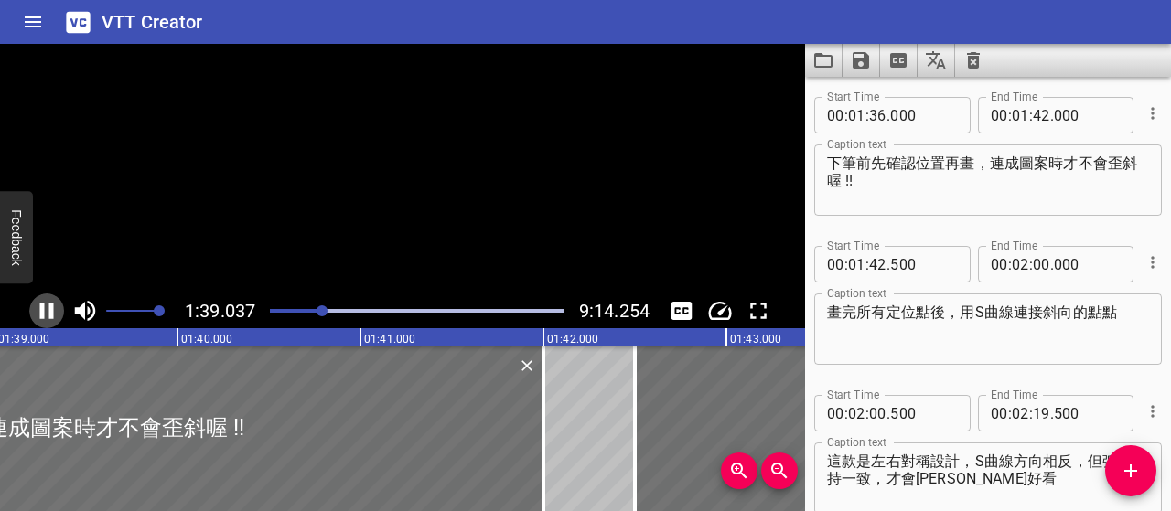
click at [38, 310] on icon "Play/Pause" at bounding box center [46, 310] width 27 height 27
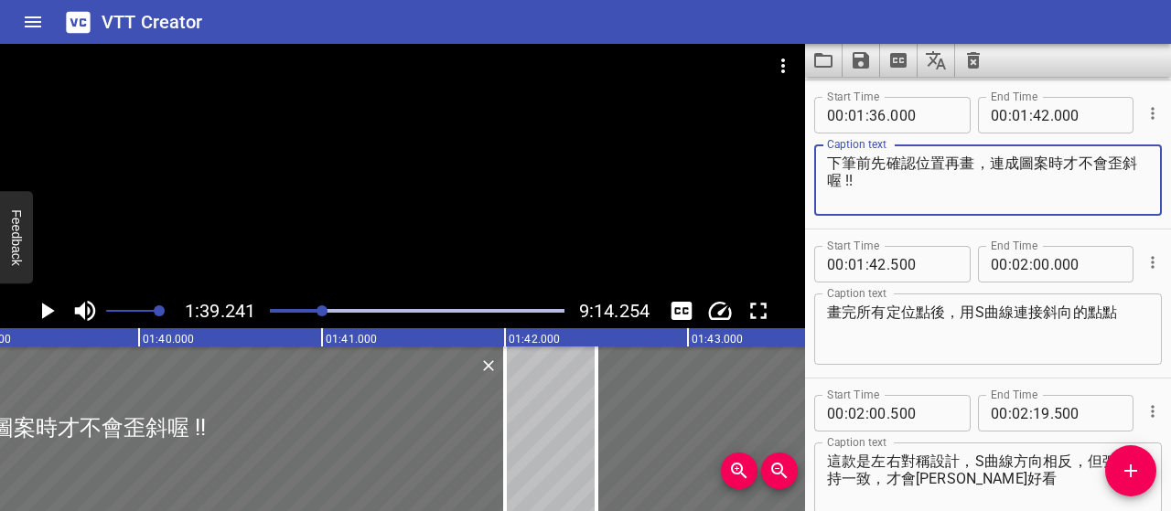
click at [966, 162] on textarea "下筆前先確認位置再畫，連成圖案時才不會歪斜喔 !!" at bounding box center [988, 181] width 322 height 52
click at [19, 317] on div "1:39.241 9:14.254" at bounding box center [402, 311] width 805 height 35
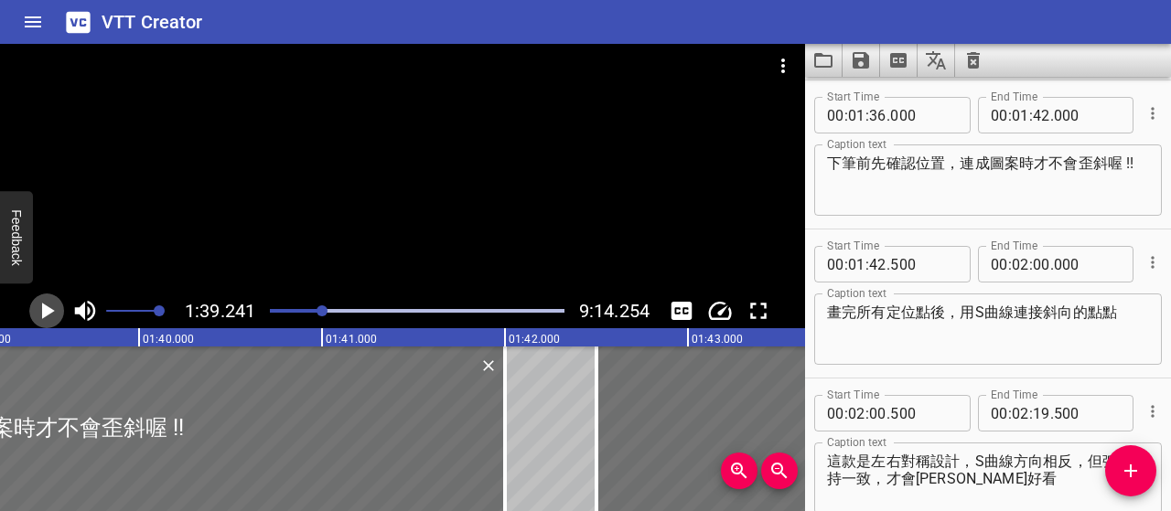
click at [36, 317] on icon "Play/Pause" at bounding box center [46, 310] width 27 height 27
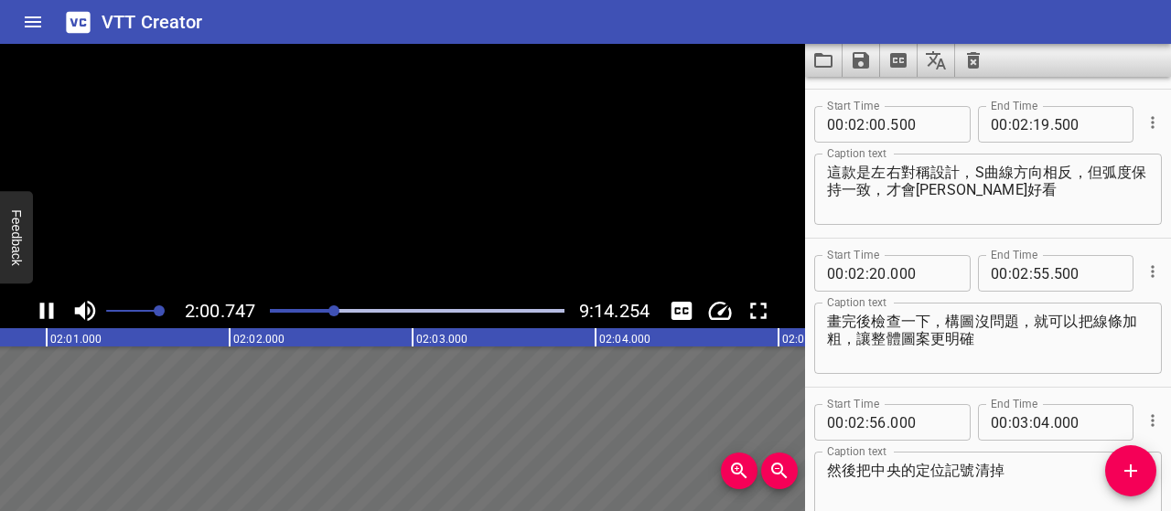
scroll to position [1342, 0]
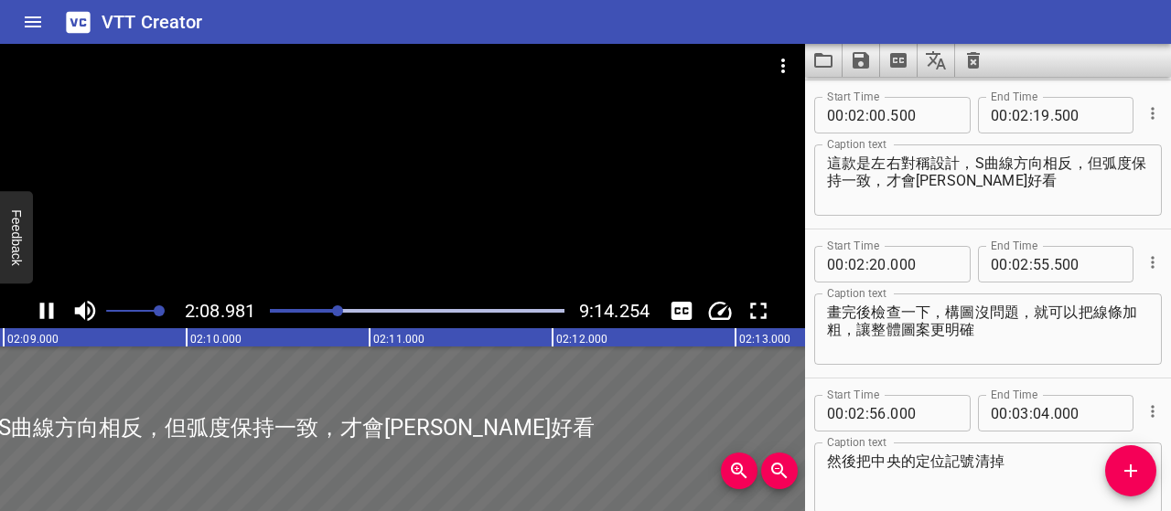
click at [38, 317] on icon "Play/Pause" at bounding box center [46, 310] width 27 height 27
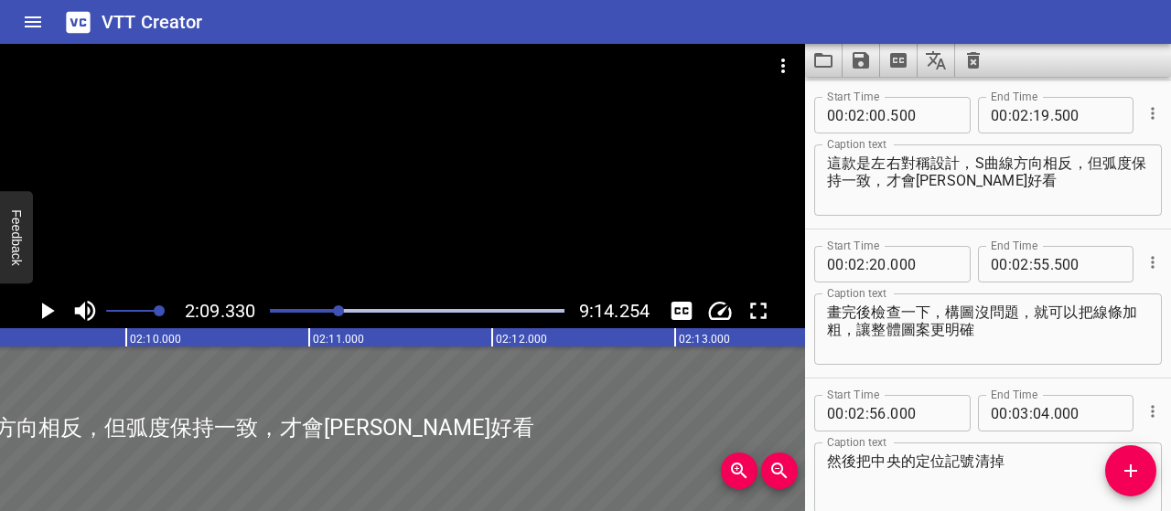
scroll to position [0, 23664]
click at [901, 158] on textarea "這款是左右對稱設計，S曲線方向相反，但弧度保持一致，才會[PERSON_NAME]好看" at bounding box center [988, 181] width 322 height 52
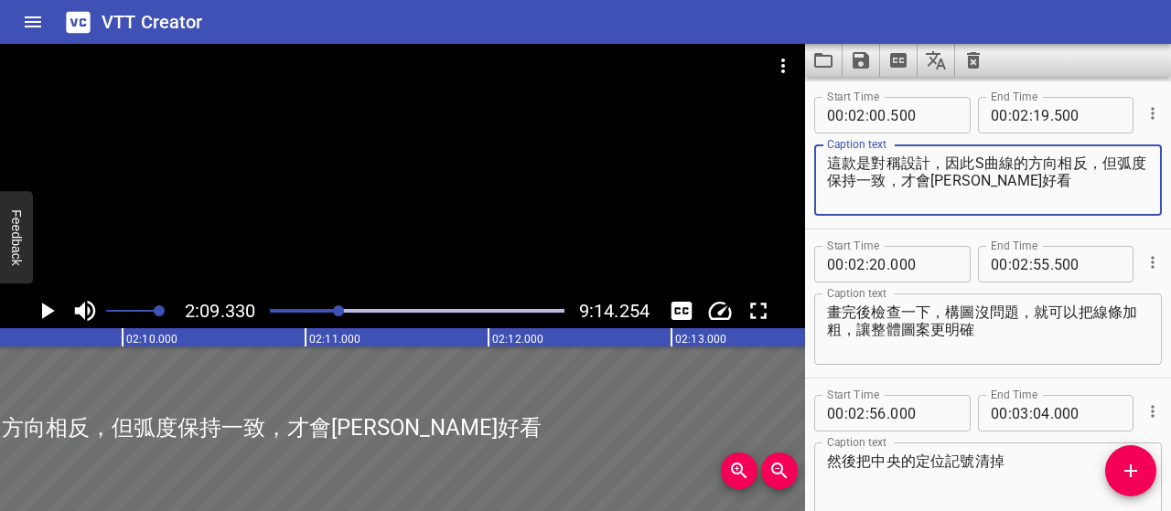
click at [37, 310] on icon "Play/Pause" at bounding box center [46, 310] width 27 height 27
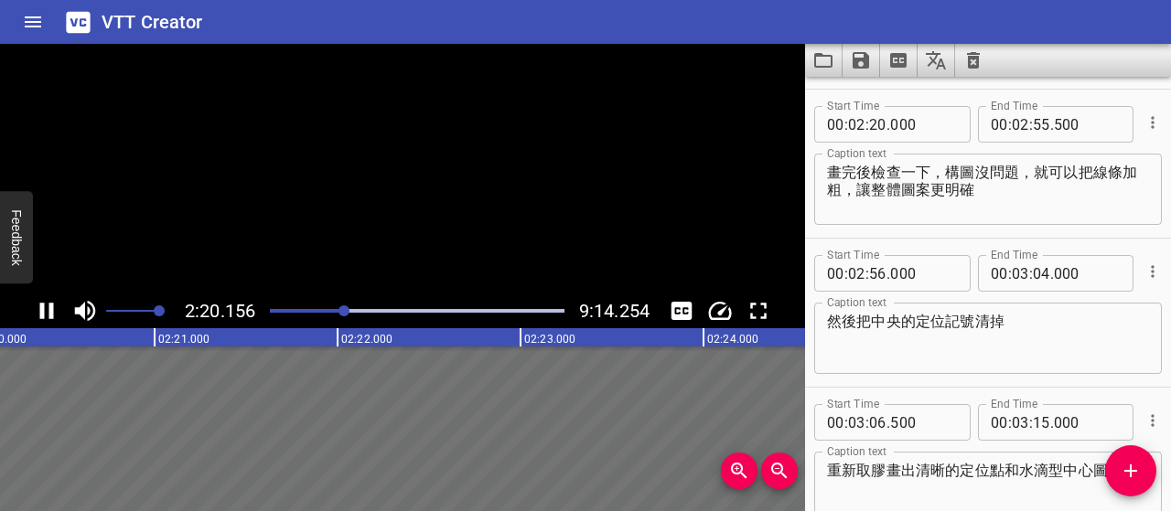
scroll to position [1491, 0]
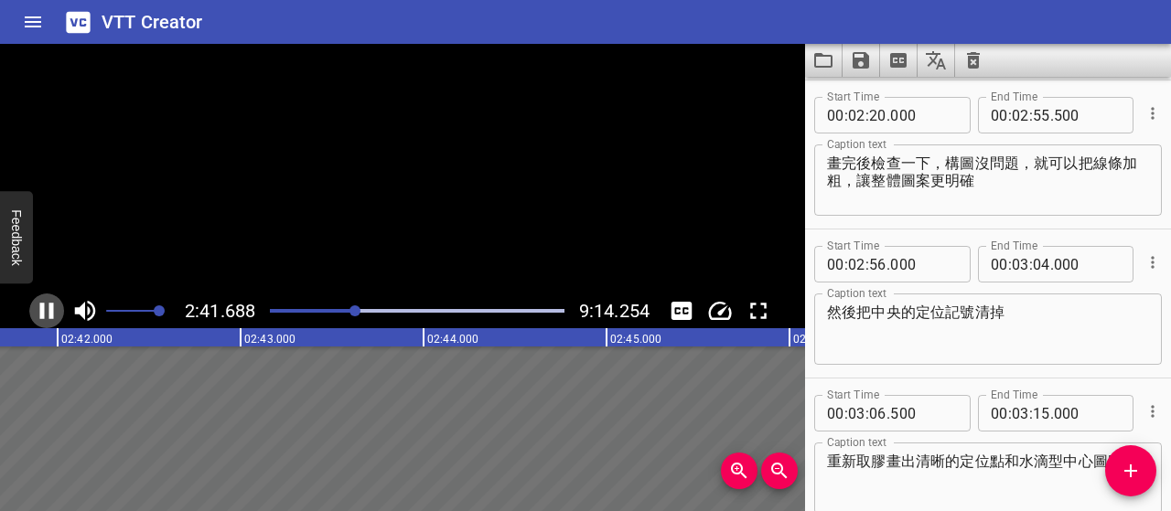
click at [37, 310] on icon "Play/Pause" at bounding box center [46, 310] width 27 height 27
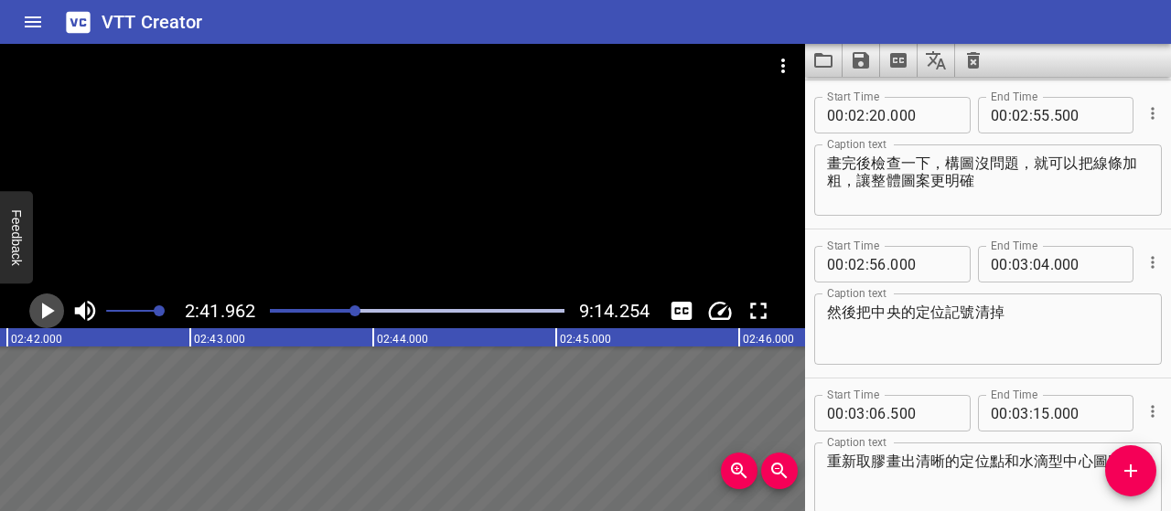
click at [46, 301] on icon "Play/Pause" at bounding box center [46, 310] width 27 height 27
click at [42, 308] on icon "Play/Pause" at bounding box center [47, 311] width 14 height 16
click at [48, 317] on icon "Play/Pause" at bounding box center [46, 310] width 27 height 27
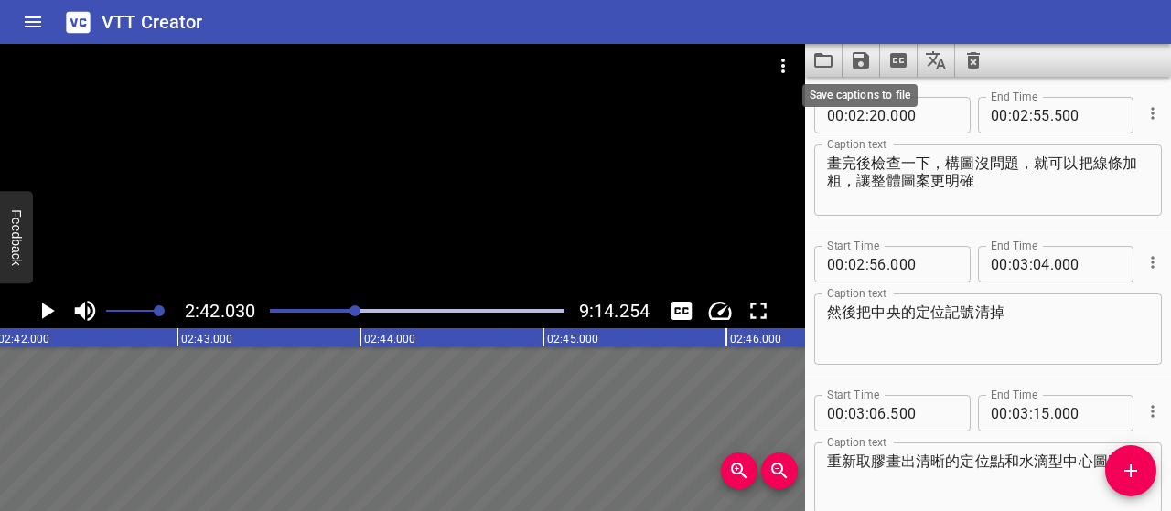
click at [854, 58] on icon "Save captions to file" at bounding box center [861, 60] width 16 height 16
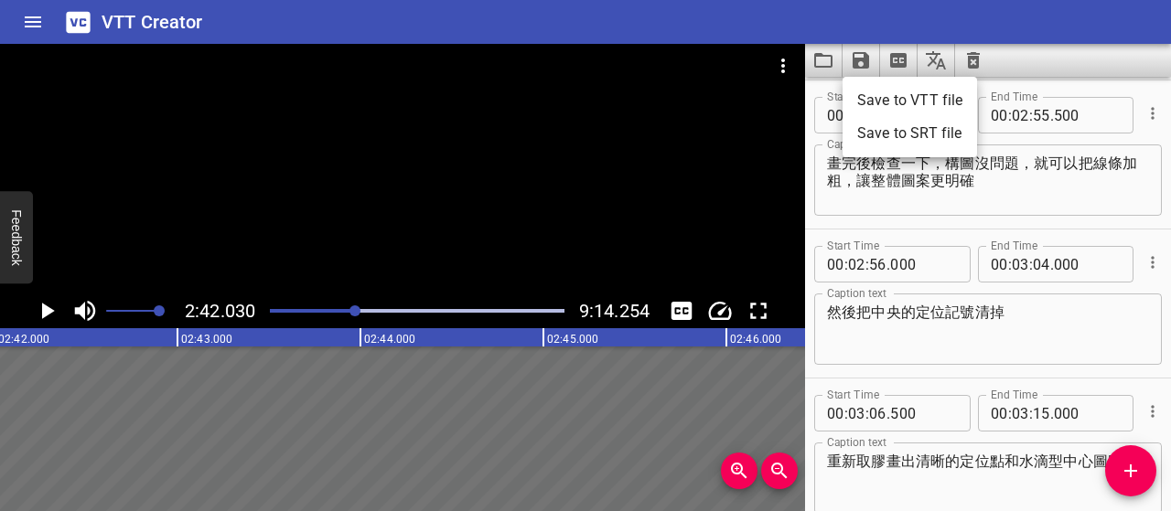
click at [873, 94] on li "Save to VTT file" at bounding box center [910, 100] width 134 height 33
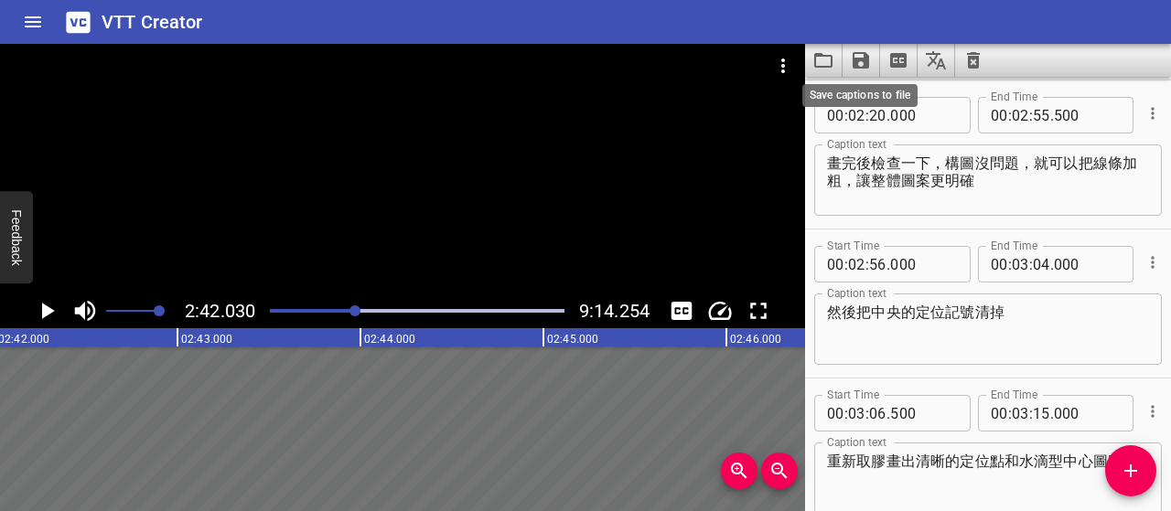
click at [859, 59] on icon "Save captions to file" at bounding box center [861, 60] width 16 height 16
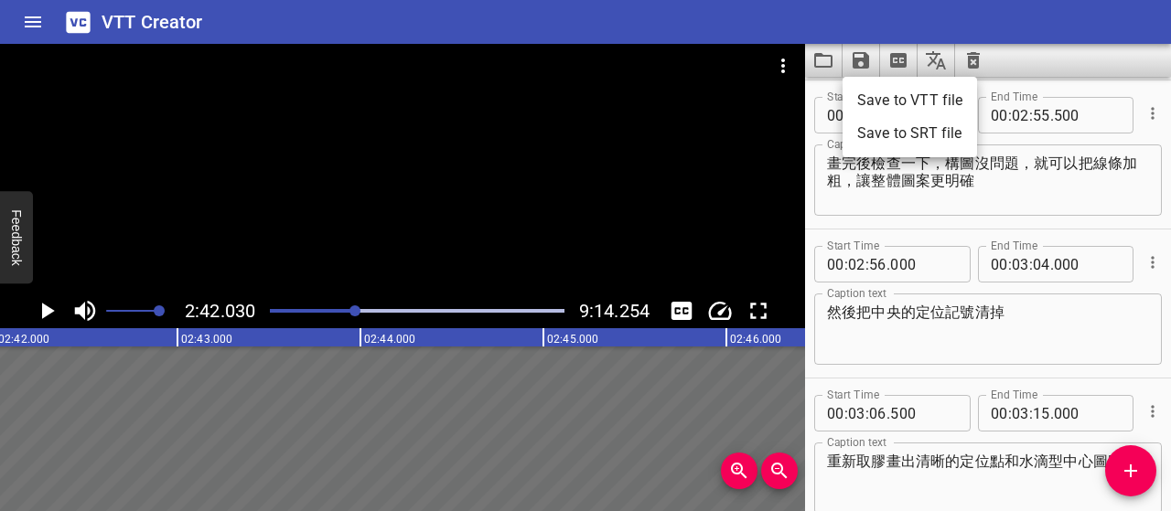
click at [945, 132] on li "Save to SRT file" at bounding box center [910, 133] width 134 height 33
click at [39, 312] on icon "Play/Pause" at bounding box center [46, 310] width 27 height 27
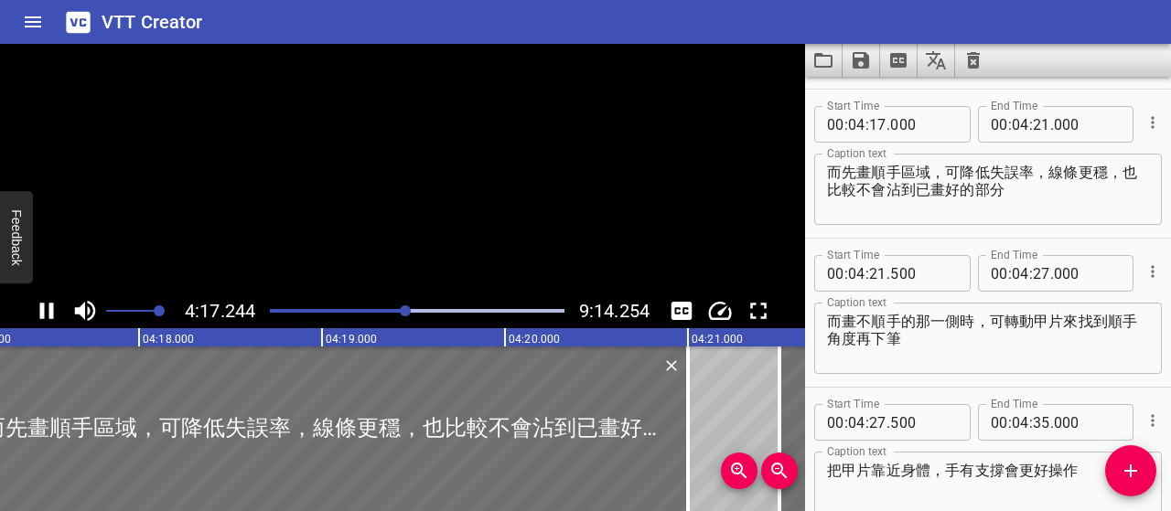
scroll to position [2684, 0]
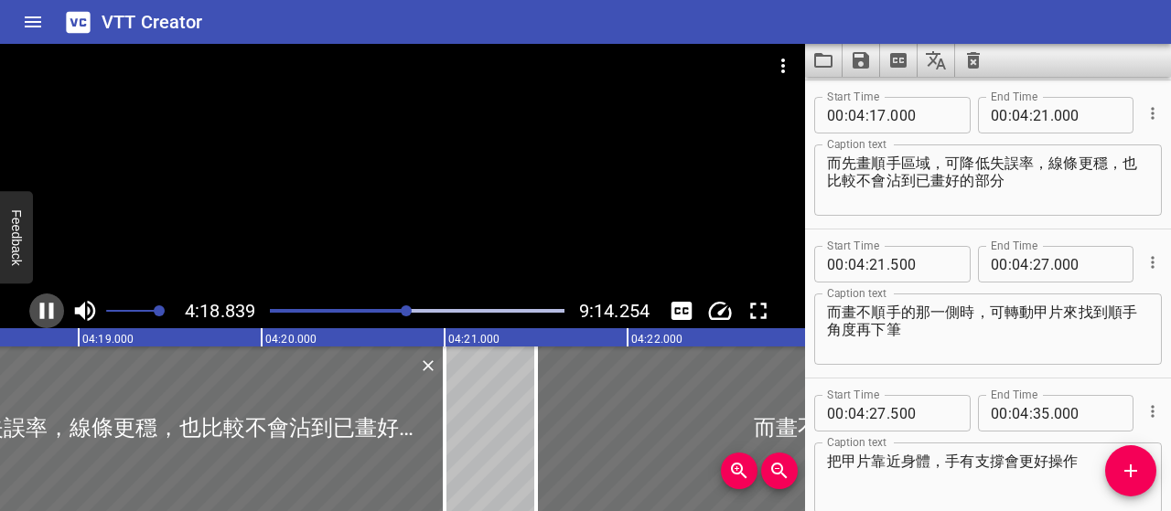
click at [41, 315] on icon "Play/Pause" at bounding box center [47, 311] width 14 height 16
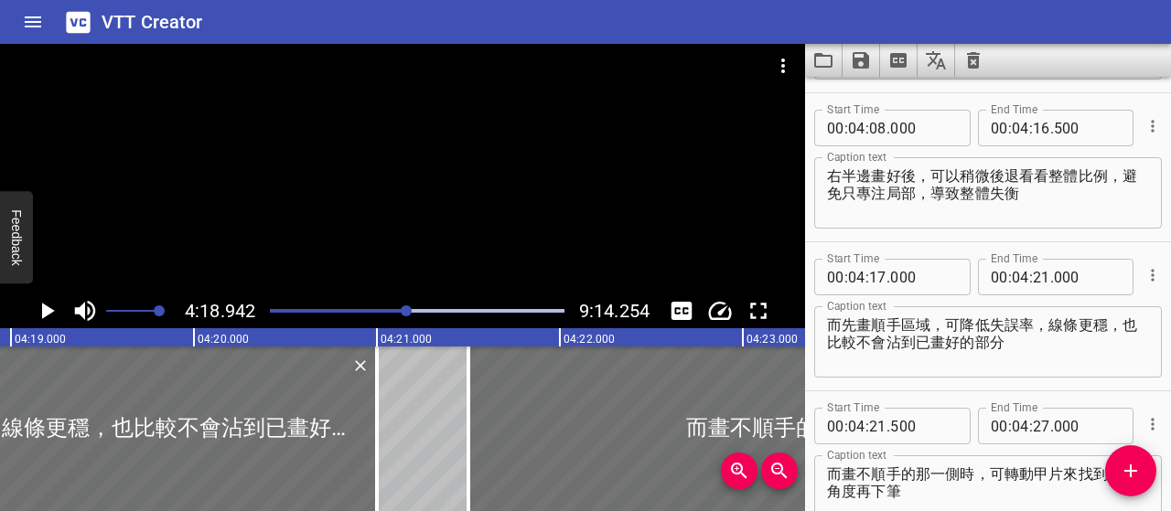
scroll to position [2501, 0]
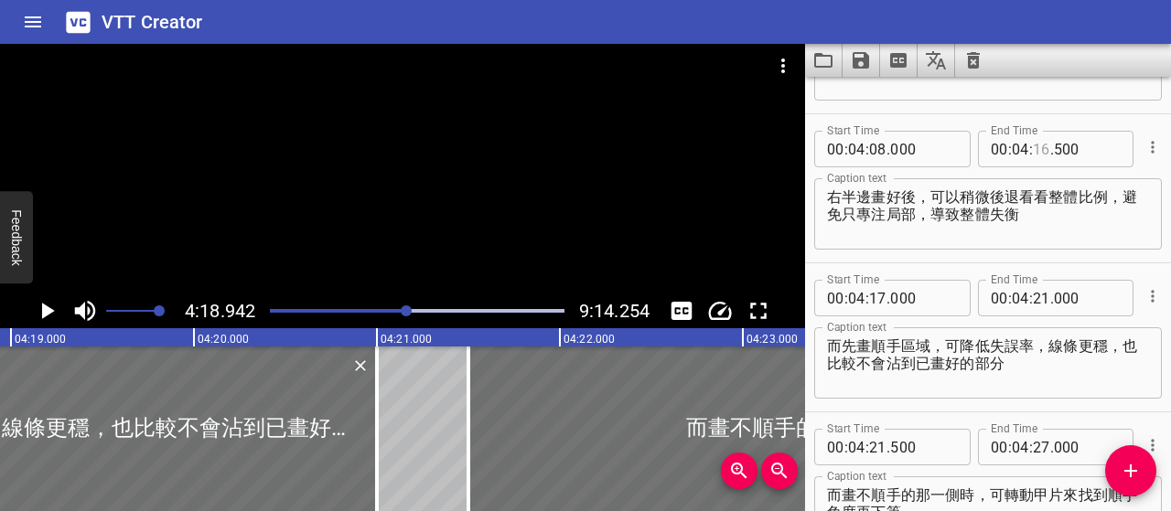
click at [1033, 147] on input "number" at bounding box center [1041, 149] width 17 height 37
click at [880, 301] on input "number" at bounding box center [877, 298] width 17 height 37
click at [1016, 363] on textarea "而先畫順手區域，可降低失誤率，線條更穩，也比較不會沾到已畫好的部分" at bounding box center [988, 364] width 322 height 52
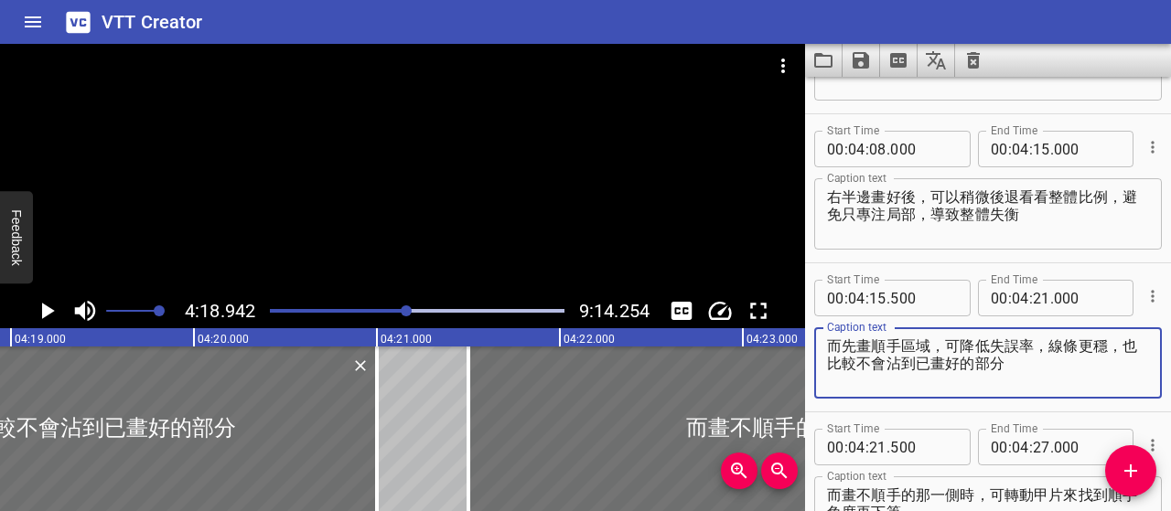
click at [399, 312] on div "Play progress" at bounding box center [260, 311] width 295 height 4
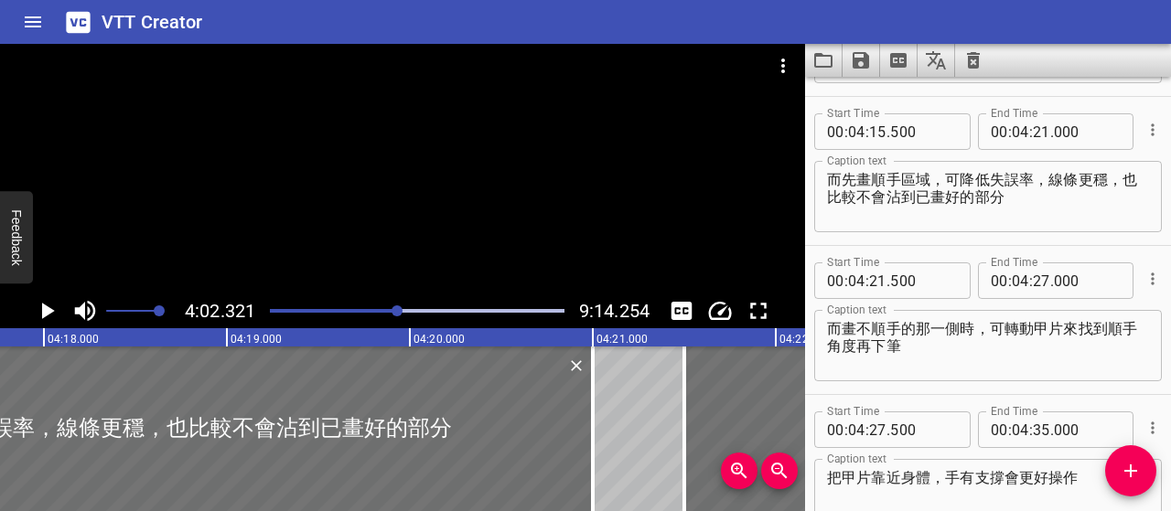
scroll to position [2684, 0]
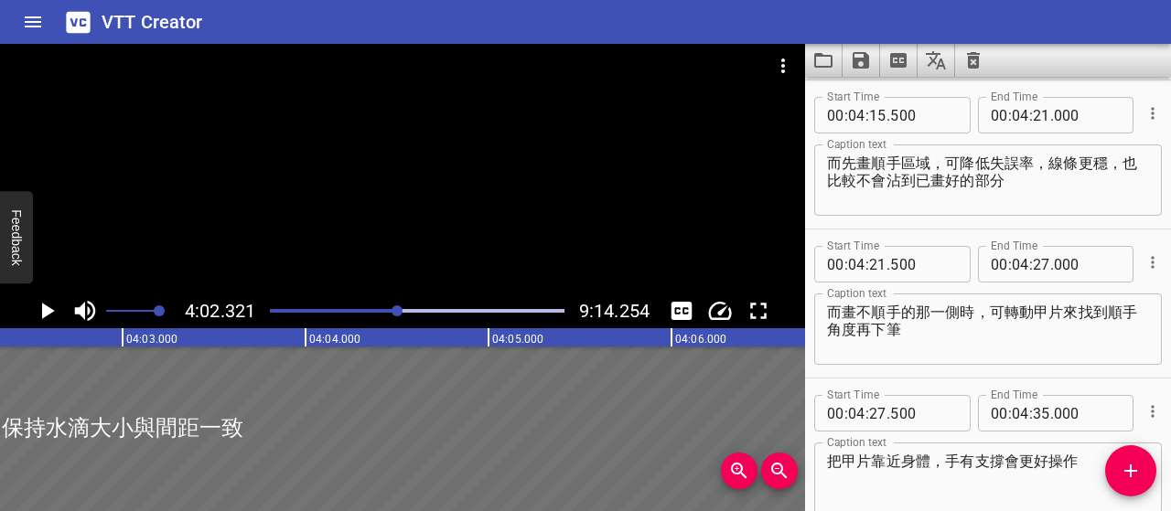
click at [49, 309] on icon "Play/Pause" at bounding box center [48, 311] width 13 height 16
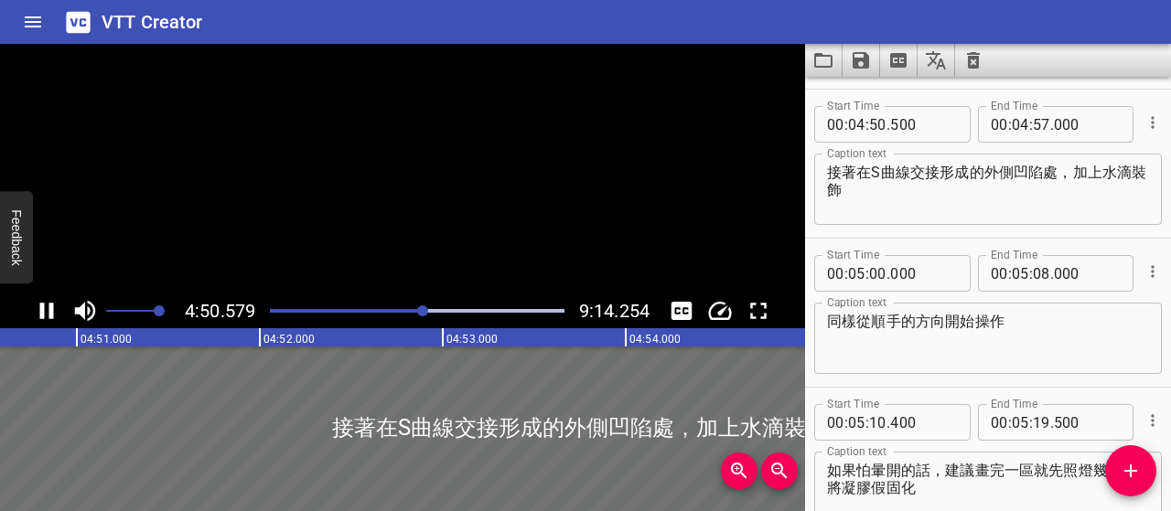
scroll to position [3281, 0]
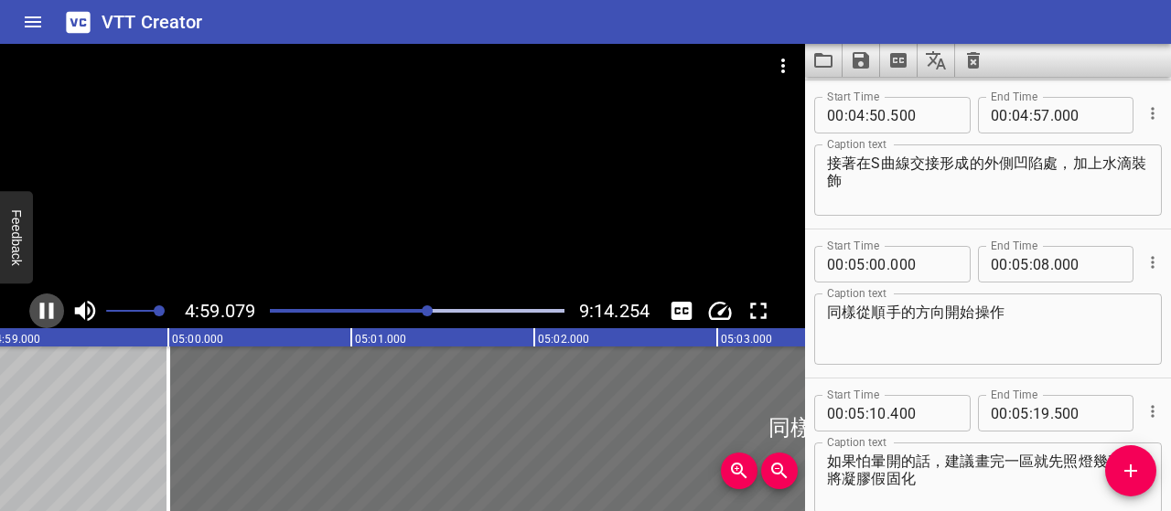
click at [53, 314] on icon "Play/Pause" at bounding box center [46, 310] width 27 height 27
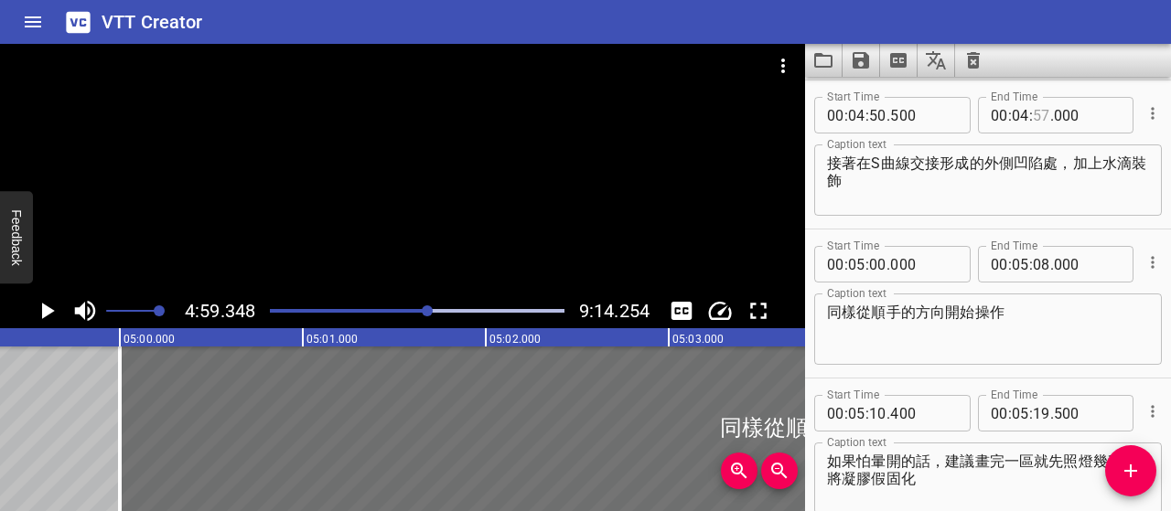
click at [1036, 119] on input "number" at bounding box center [1041, 115] width 17 height 37
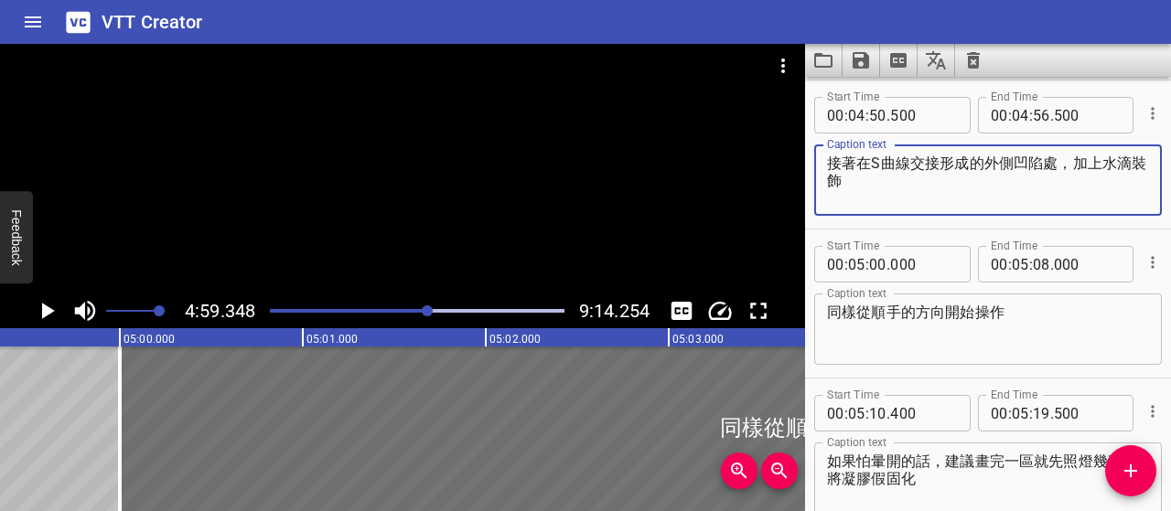
click at [1036, 190] on textarea "接著在S曲線交接形成的外側凹陷處，加上水滴裝飾" at bounding box center [988, 181] width 322 height 52
click at [49, 314] on icon "Play/Pause" at bounding box center [48, 311] width 13 height 16
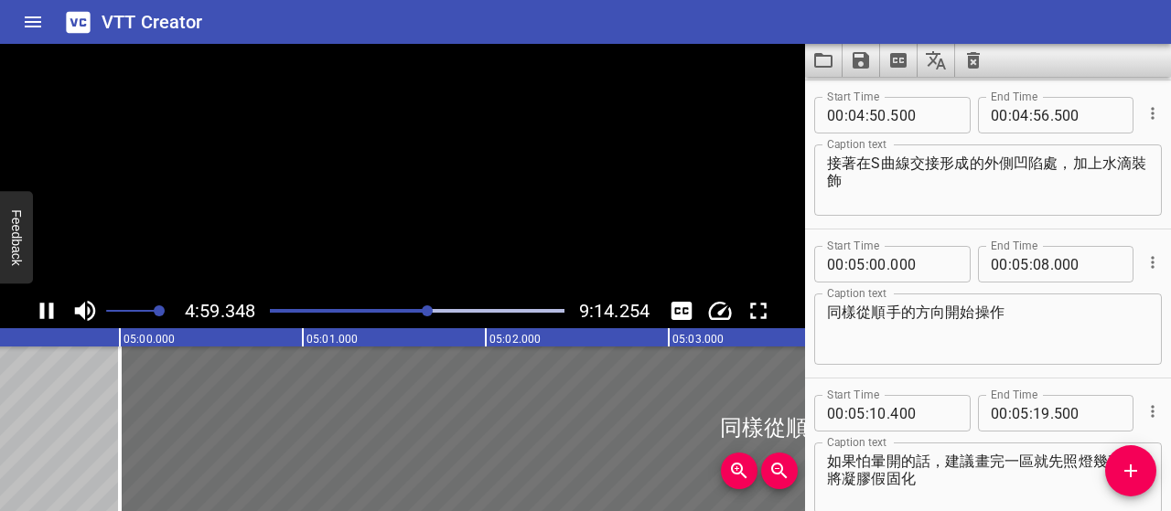
click at [49, 314] on icon "Play/Pause" at bounding box center [47, 311] width 14 height 16
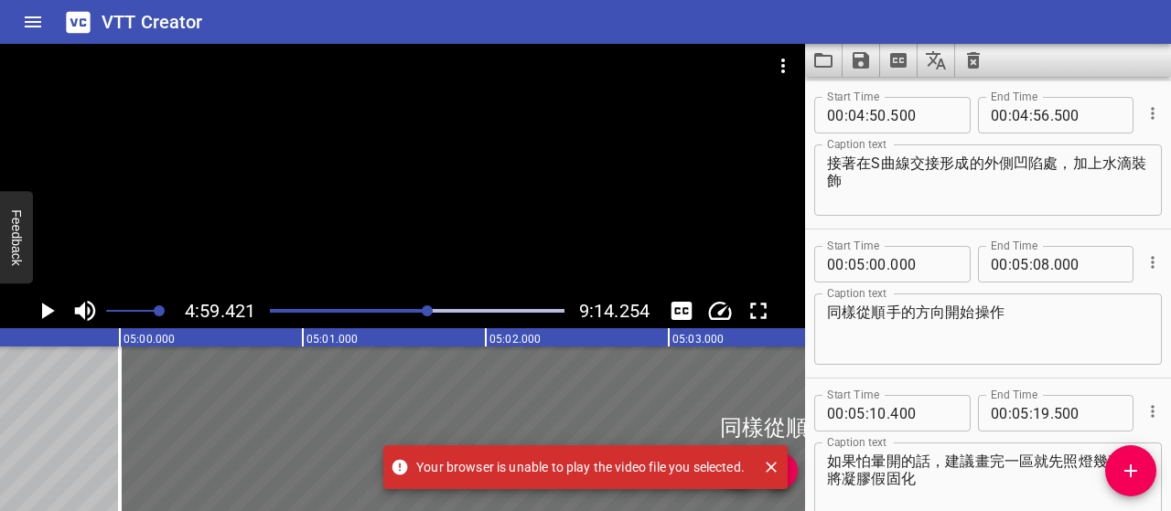
scroll to position [0, 54785]
click at [777, 467] on icon "Close" at bounding box center [771, 467] width 18 height 18
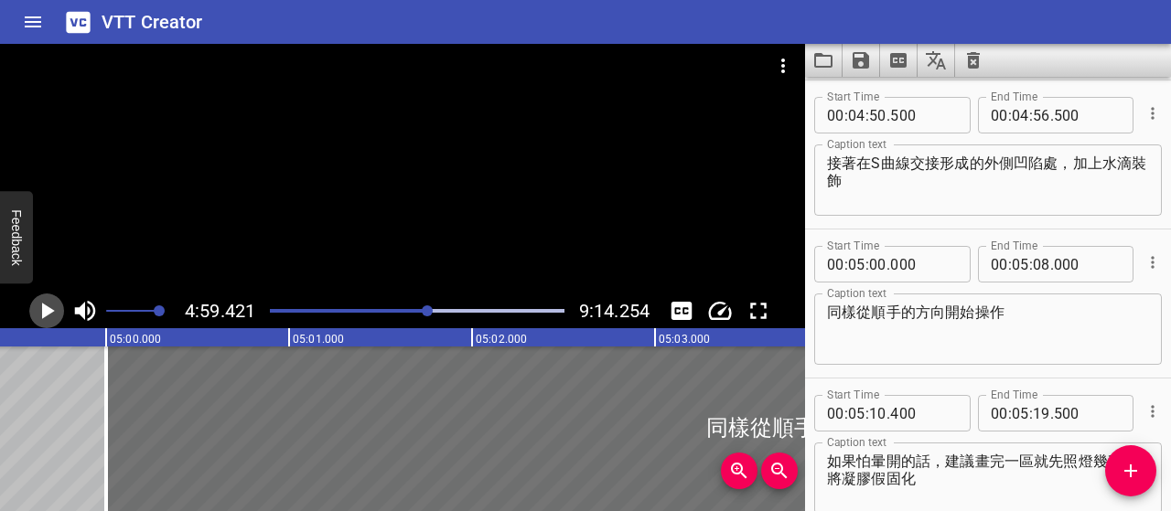
click at [52, 303] on icon "Play/Pause" at bounding box center [46, 310] width 27 height 27
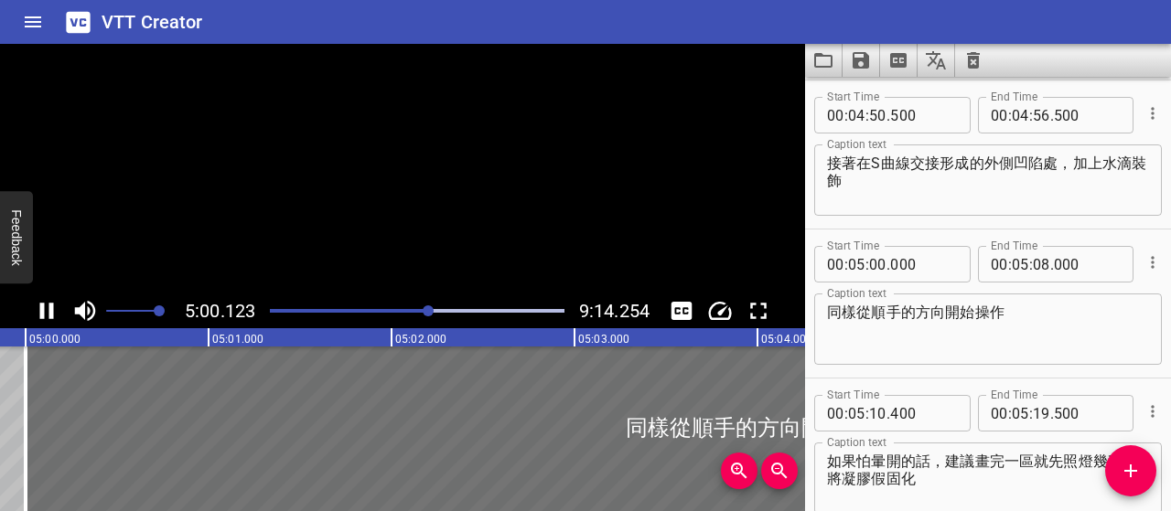
scroll to position [0, 54913]
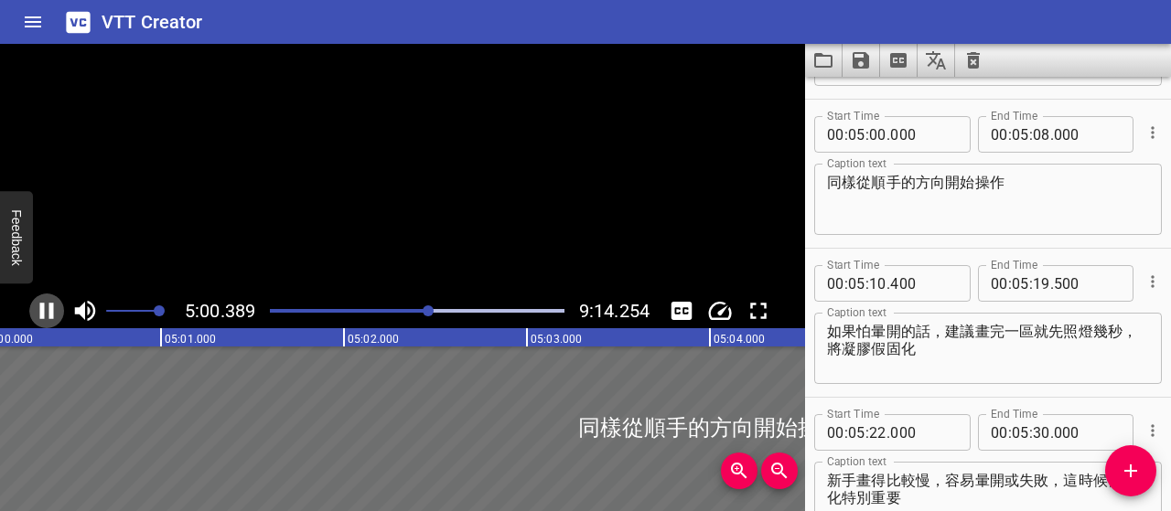
click at [52, 303] on icon "Play/Pause" at bounding box center [46, 310] width 27 height 27
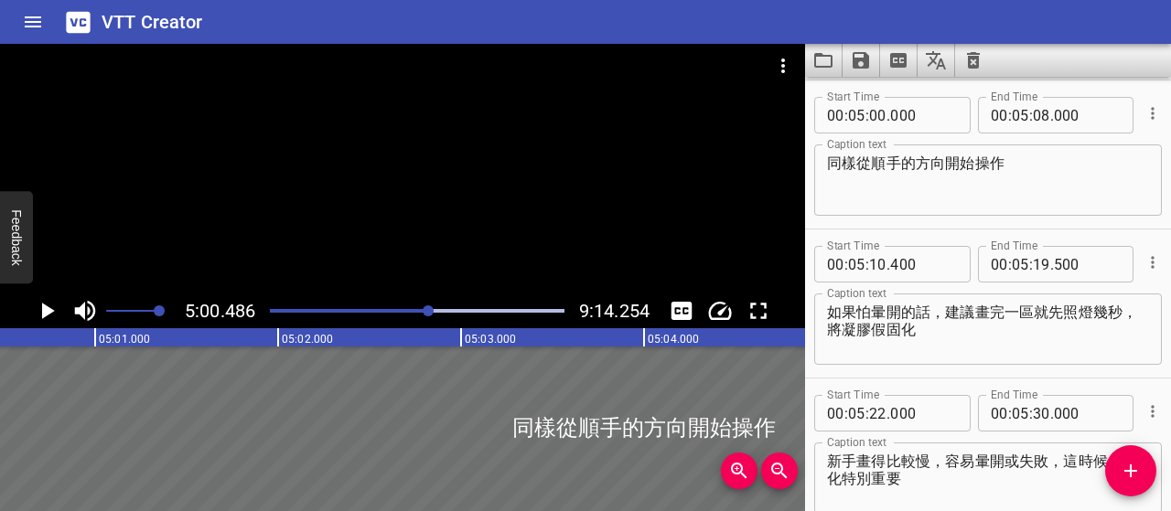
scroll to position [0, 54980]
click at [424, 309] on div at bounding box center [428, 311] width 11 height 11
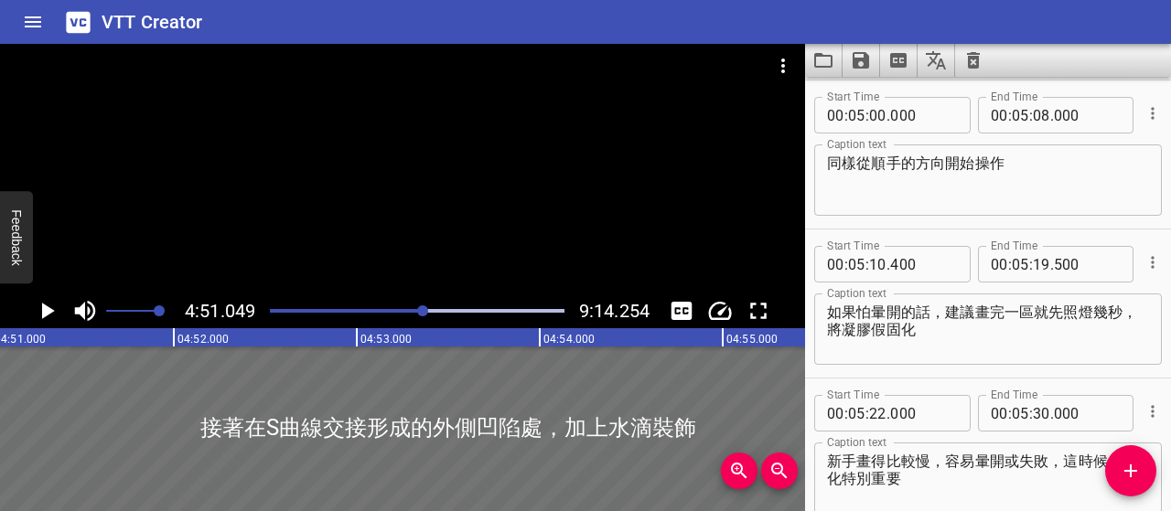
click at [57, 315] on icon "Play/Pause" at bounding box center [46, 310] width 27 height 27
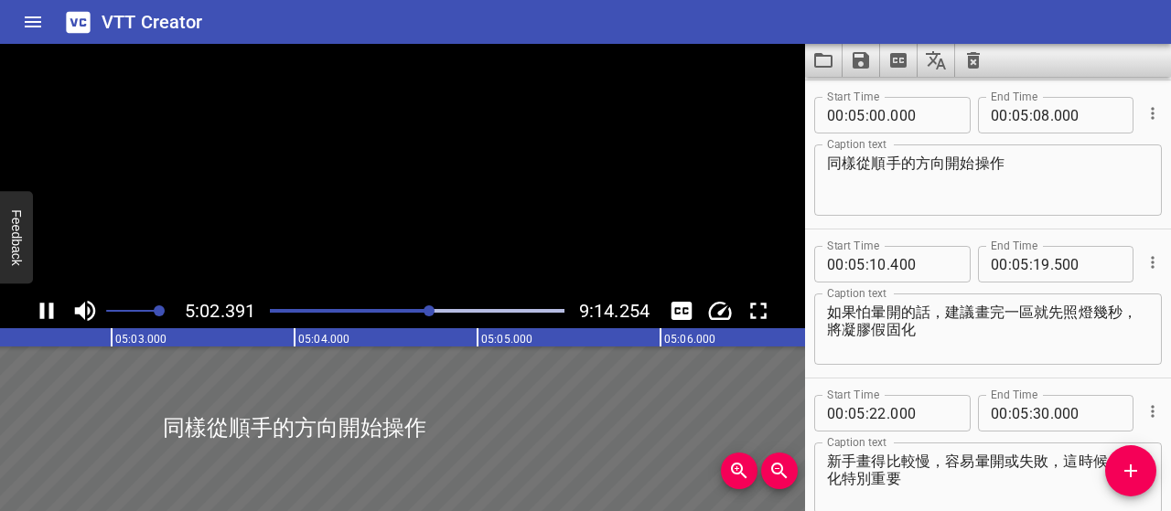
click at [57, 315] on icon "Play/Pause" at bounding box center [46, 310] width 27 height 27
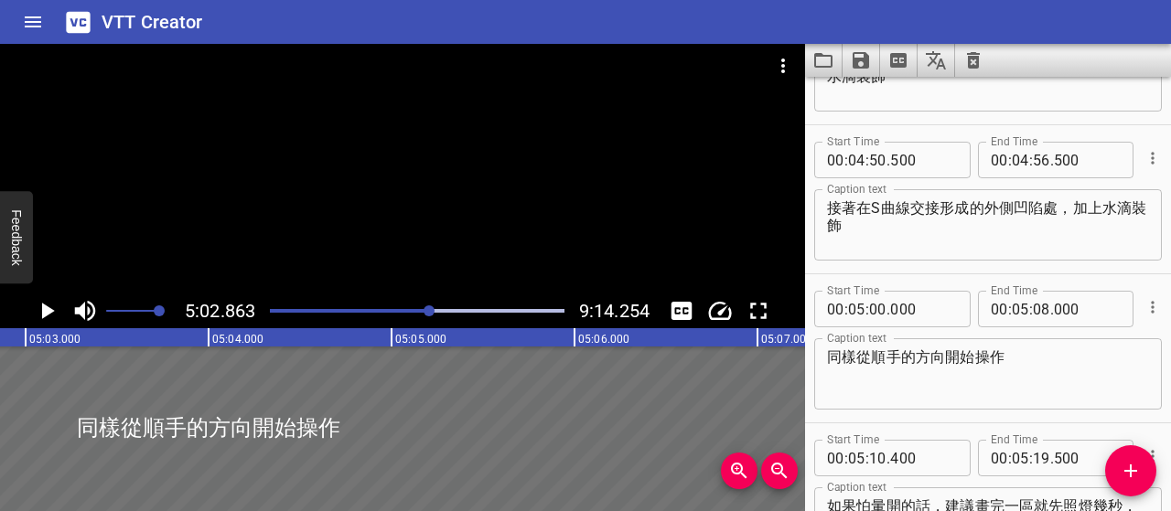
scroll to position [3247, 0]
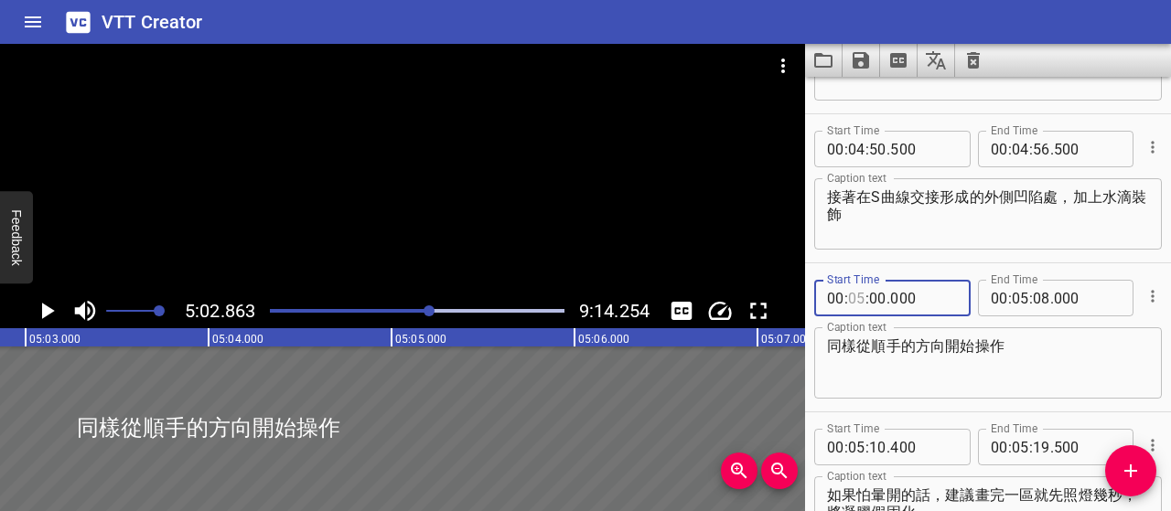
click at [857, 301] on input "number" at bounding box center [856, 298] width 17 height 37
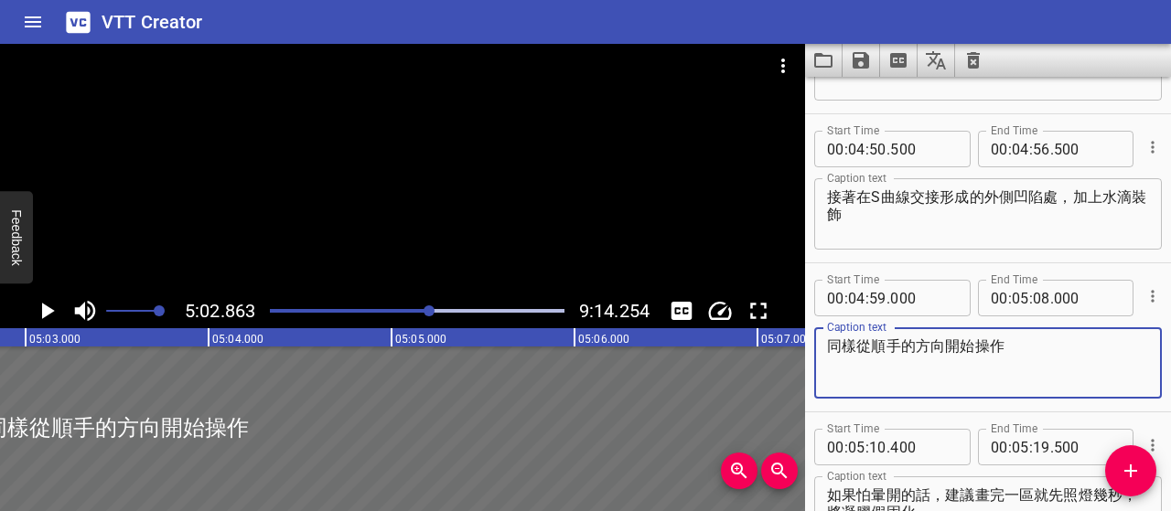
click at [833, 346] on textarea "同樣從順手的方向開始操作" at bounding box center [988, 364] width 322 height 52
click at [425, 313] on div at bounding box center [429, 311] width 11 height 11
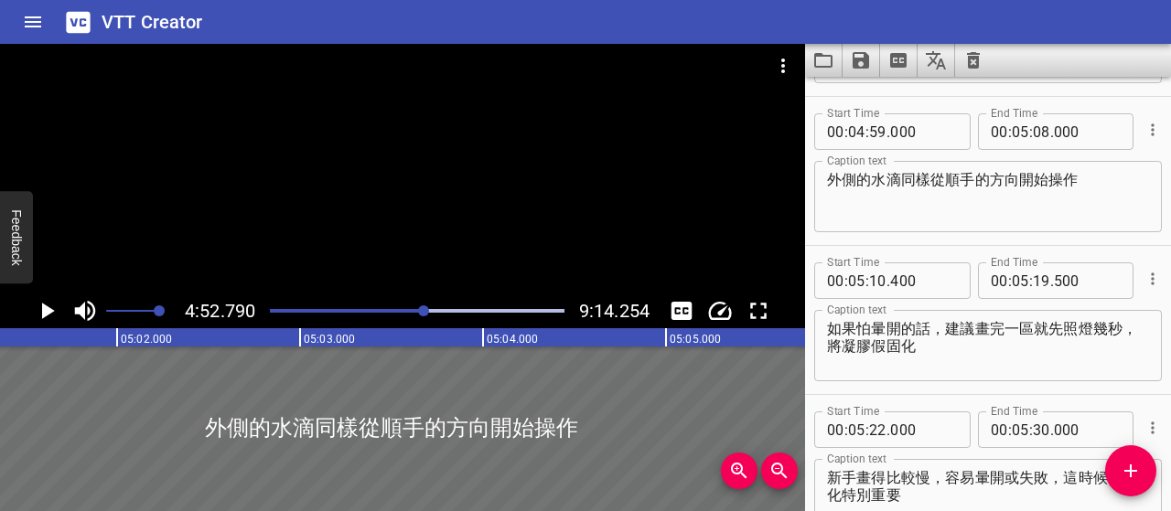
scroll to position [3430, 0]
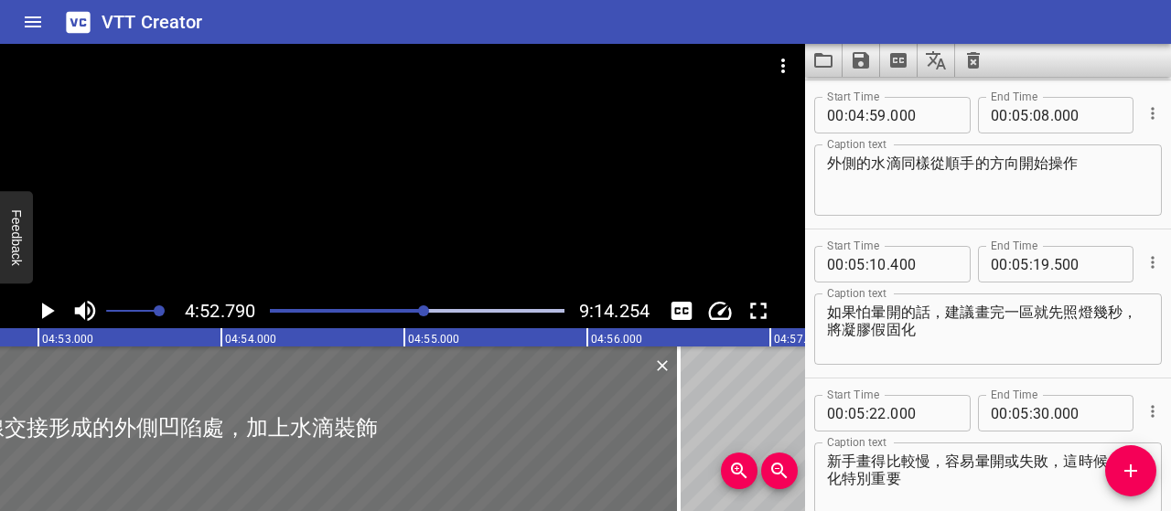
click at [47, 310] on icon "Play/Pause" at bounding box center [48, 311] width 13 height 16
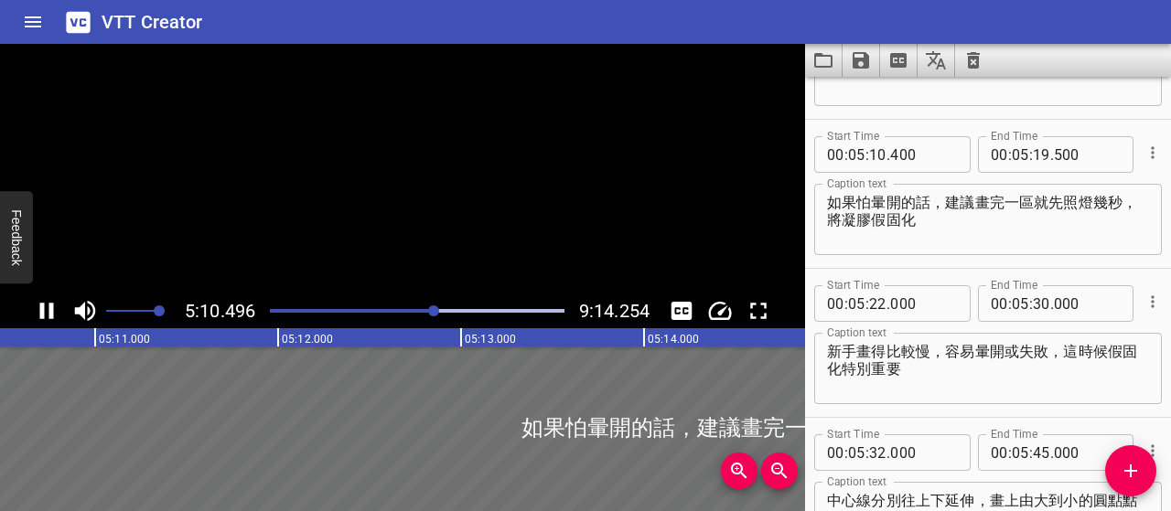
scroll to position [3579, 0]
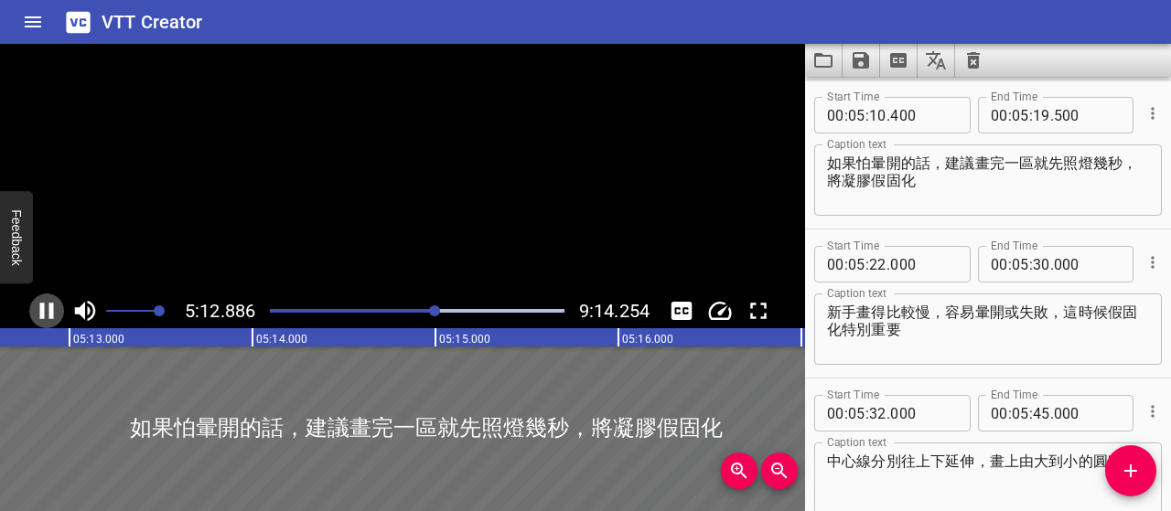
click at [47, 310] on icon "Play/Pause" at bounding box center [46, 310] width 27 height 27
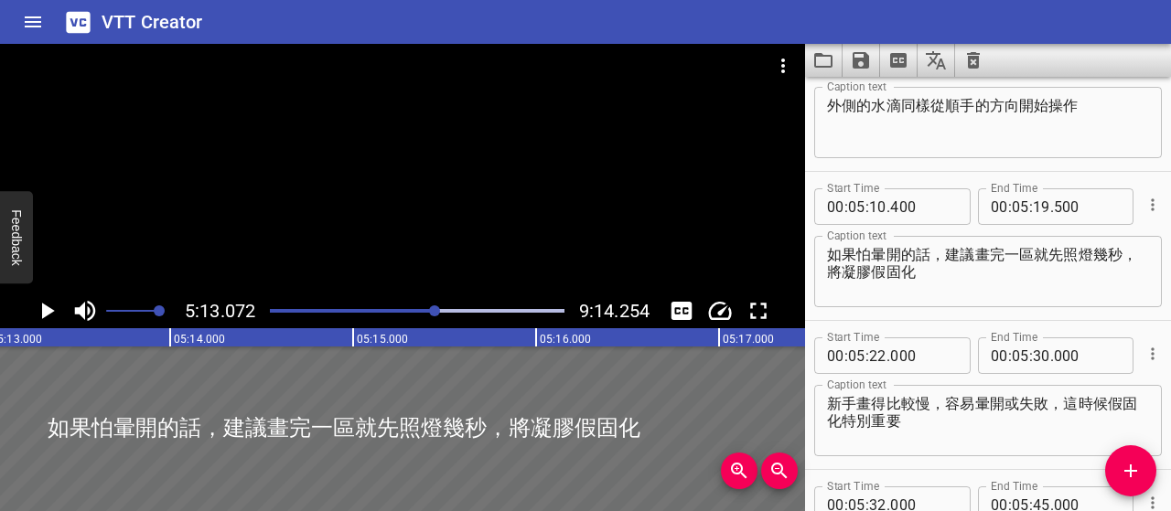
scroll to position [3396, 0]
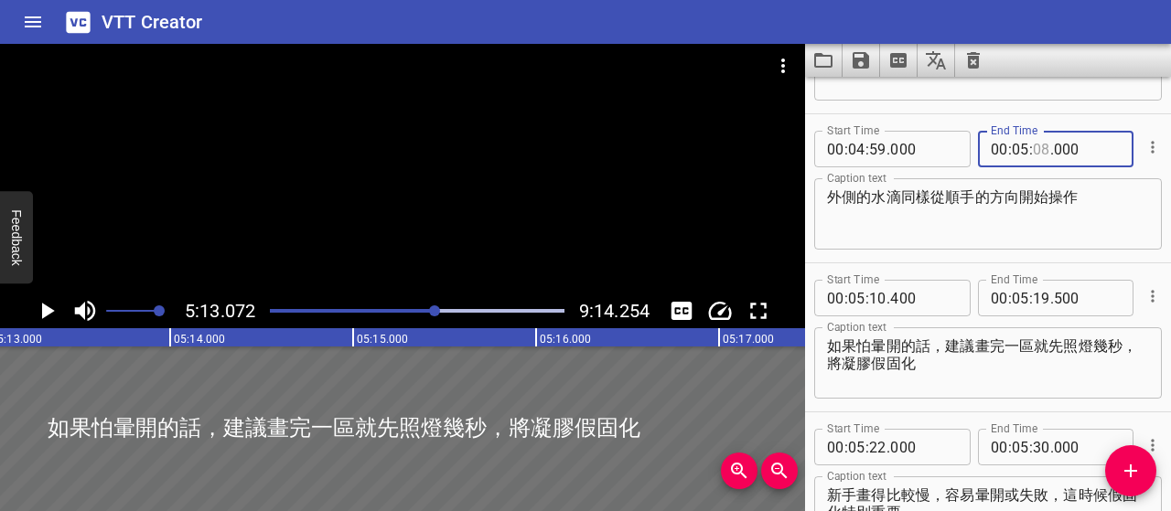
click at [1042, 148] on input "number" at bounding box center [1041, 149] width 17 height 37
click at [434, 312] on div at bounding box center [434, 311] width 11 height 11
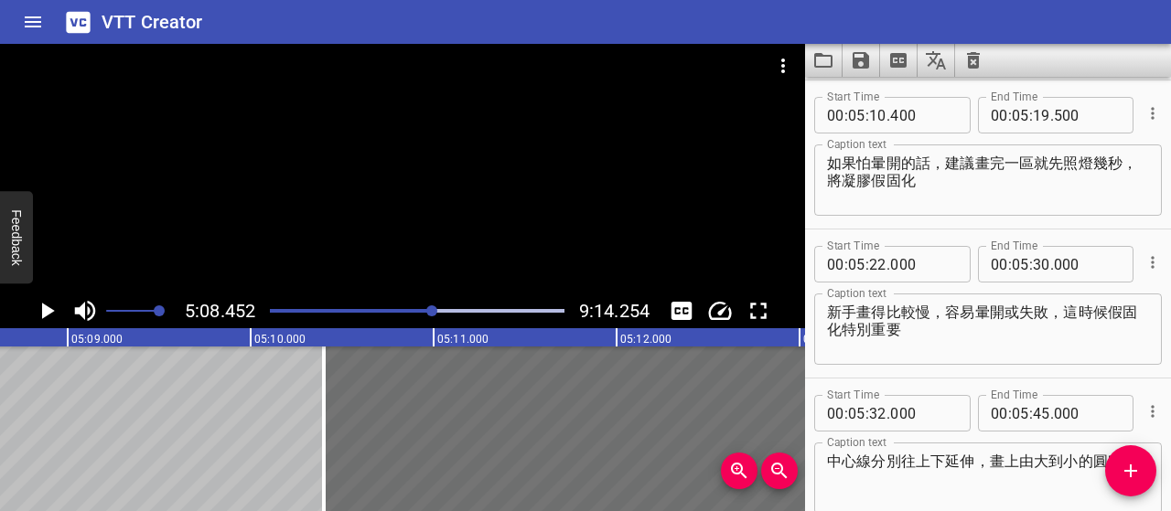
scroll to position [0, 56438]
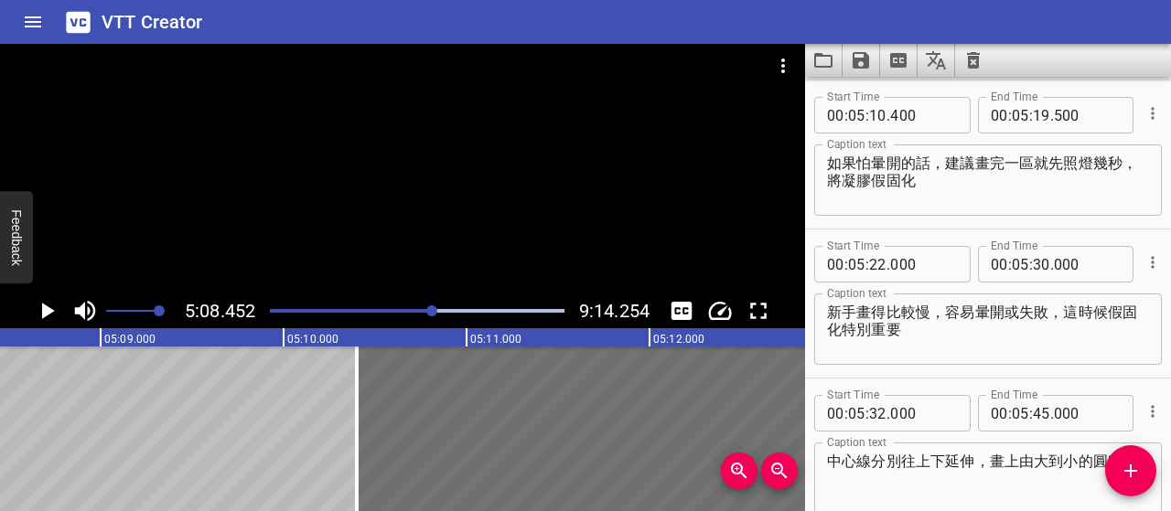
click at [432, 308] on div at bounding box center [431, 311] width 11 height 11
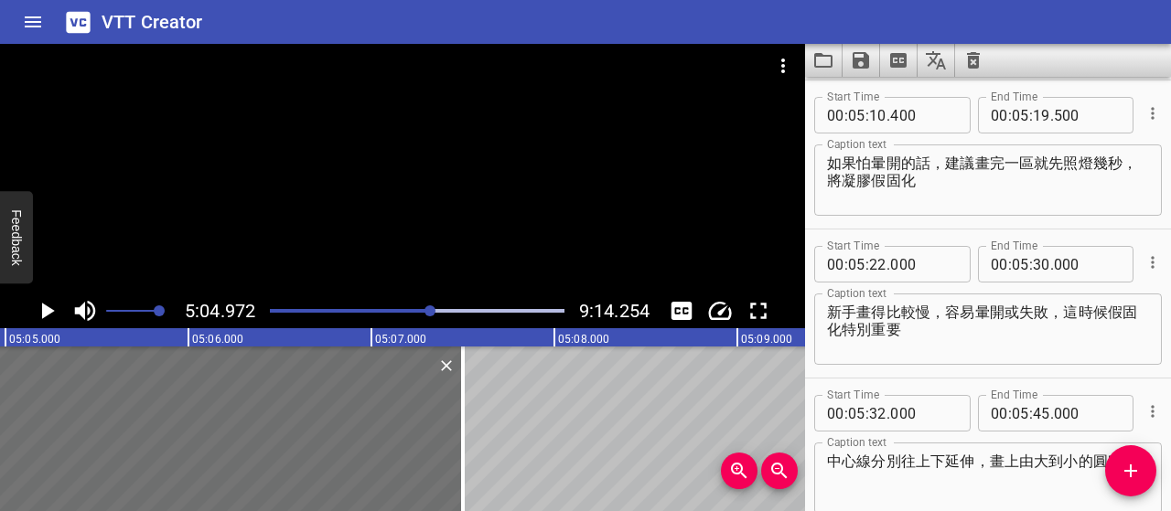
click at [32, 308] on button "Play/Pause" at bounding box center [46, 311] width 35 height 35
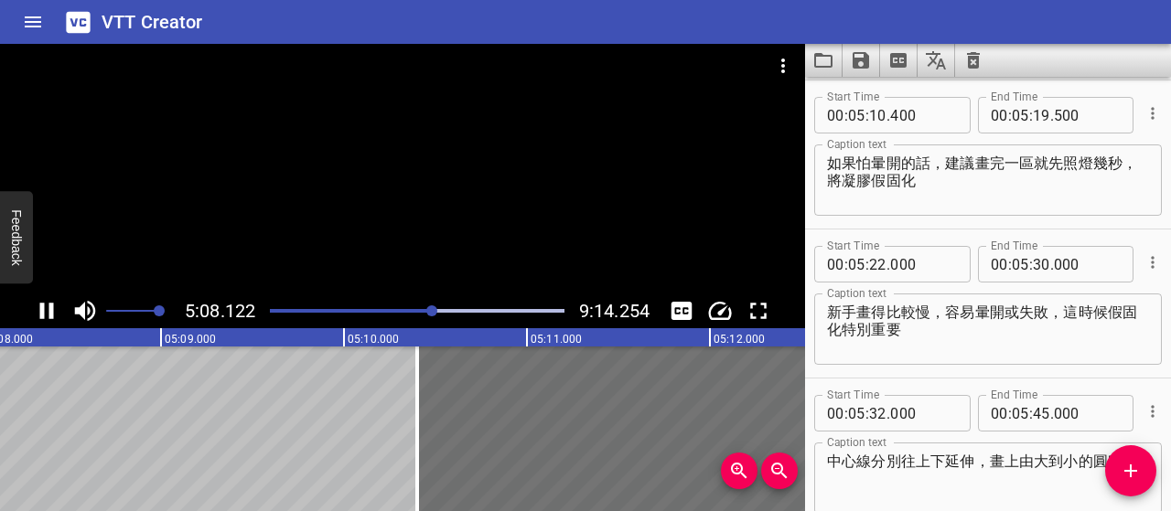
click at [36, 310] on icon "Play/Pause" at bounding box center [46, 310] width 27 height 27
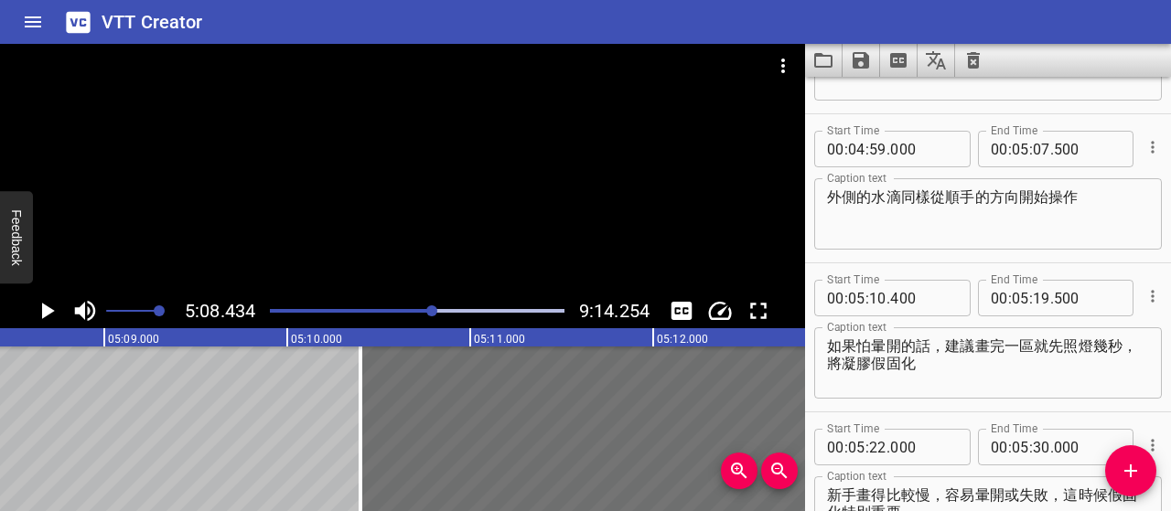
scroll to position [3396, 0]
click at [1037, 156] on input "number" at bounding box center [1041, 149] width 17 height 37
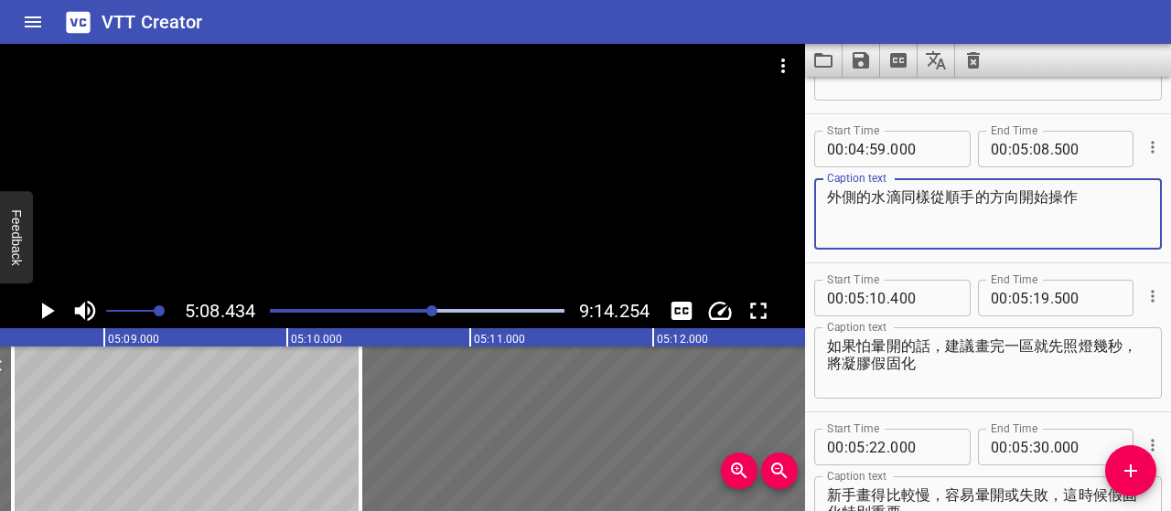
click at [1048, 215] on textarea "外側的水滴同樣從順手的方向開始操作" at bounding box center [988, 214] width 322 height 52
click at [48, 314] on icon "Play/Pause" at bounding box center [48, 311] width 13 height 16
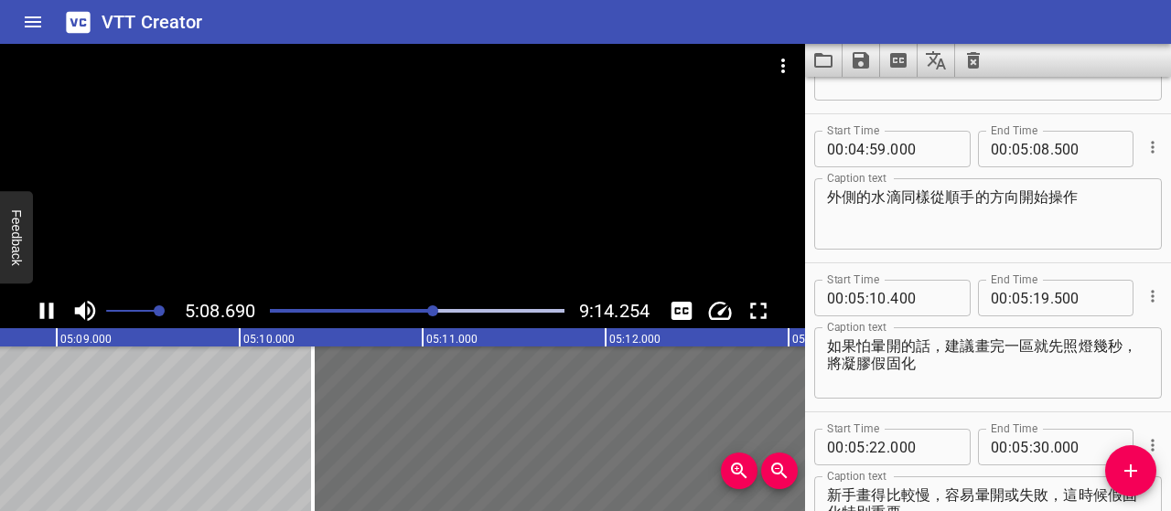
click at [48, 314] on icon "Play/Pause" at bounding box center [46, 310] width 27 height 27
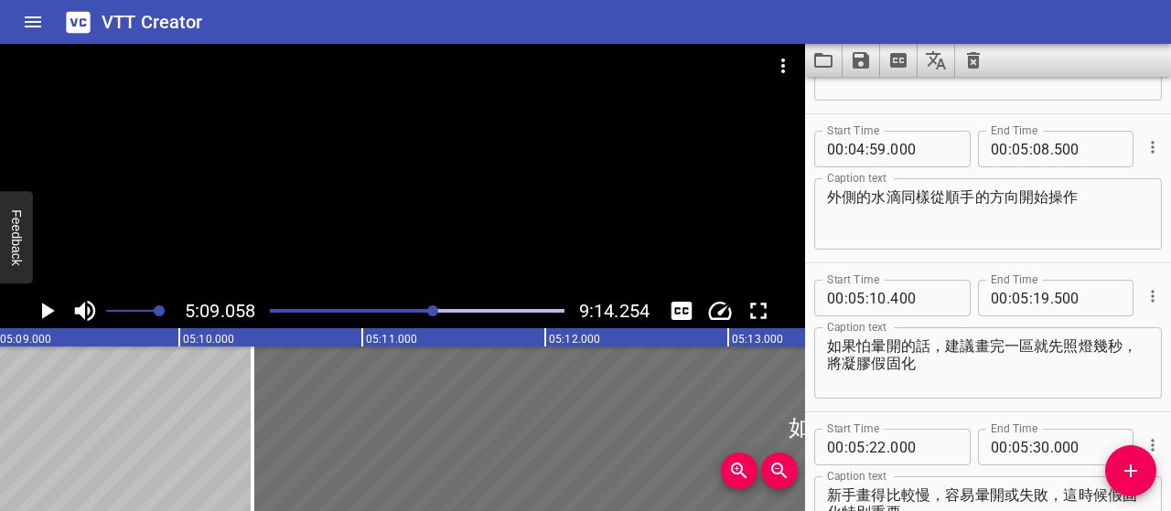
scroll to position [0, 56548]
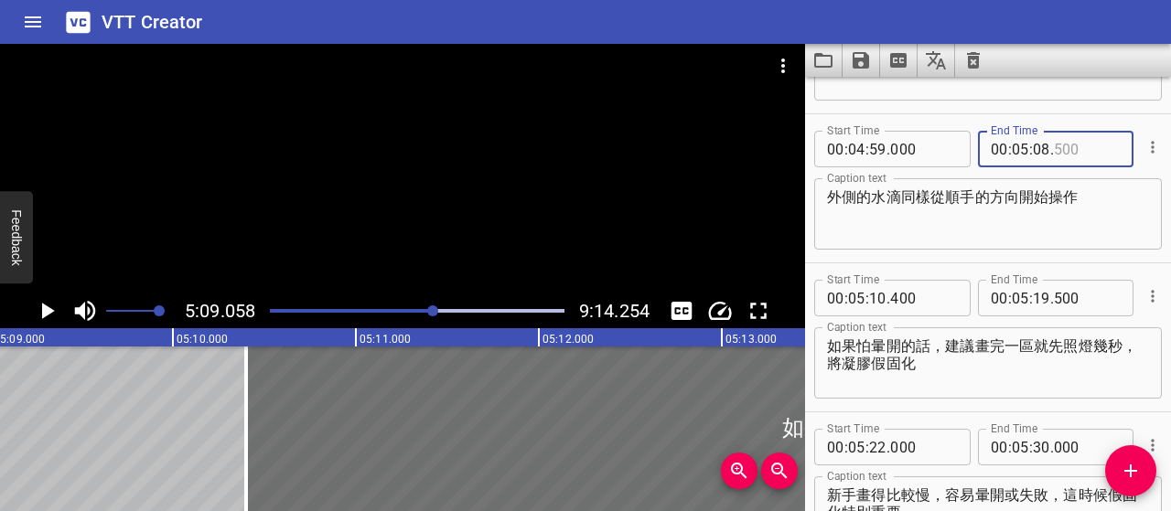
click at [1069, 153] on input "number" at bounding box center [1087, 149] width 67 height 37
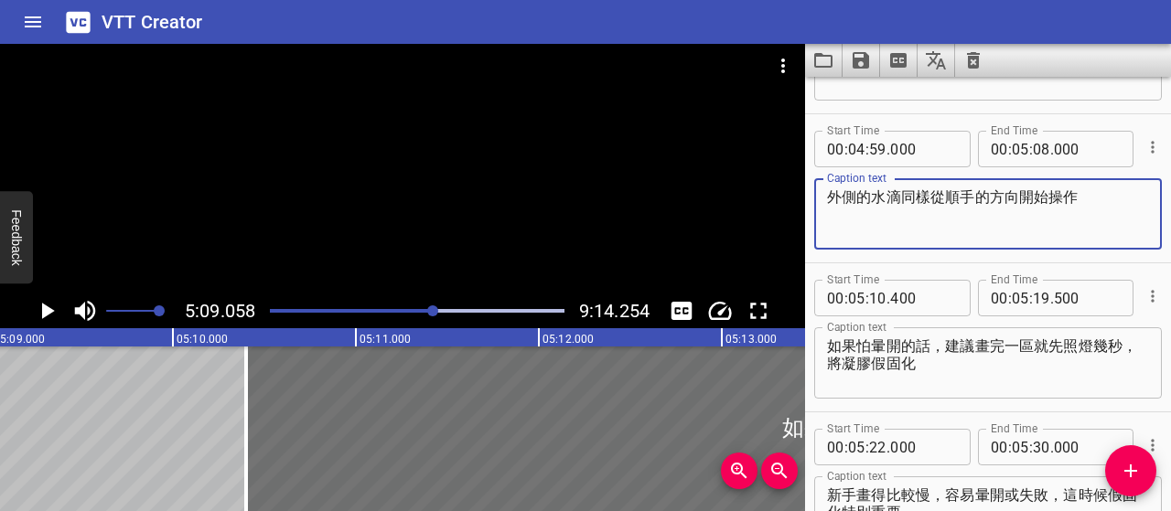
click at [1079, 217] on textarea "外側的水滴同樣從順手的方向開始操作" at bounding box center [988, 214] width 322 height 52
click at [48, 317] on icon "Play/Pause" at bounding box center [46, 310] width 27 height 27
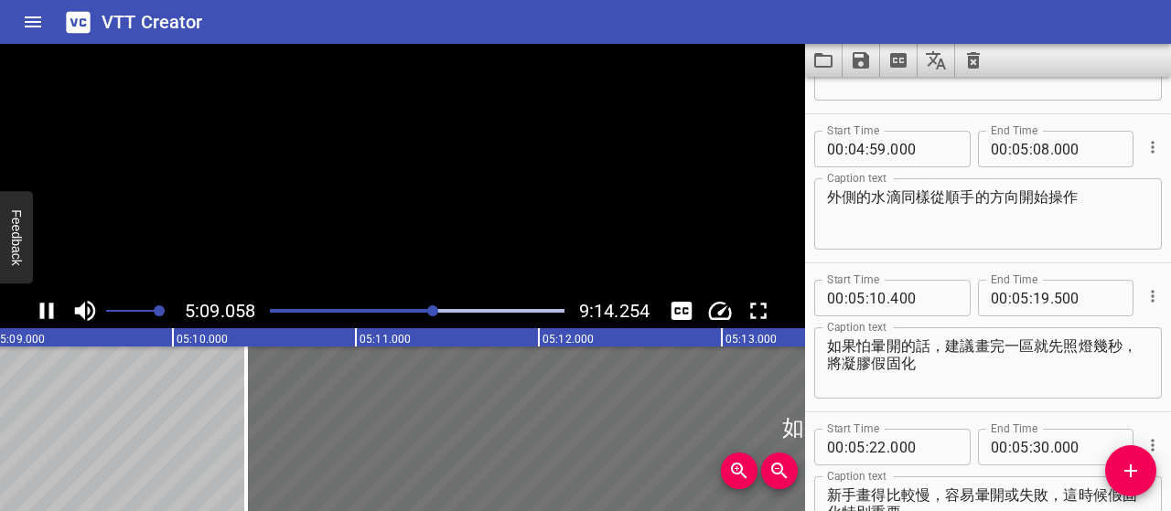
click at [48, 317] on icon "Play/Pause" at bounding box center [46, 310] width 27 height 27
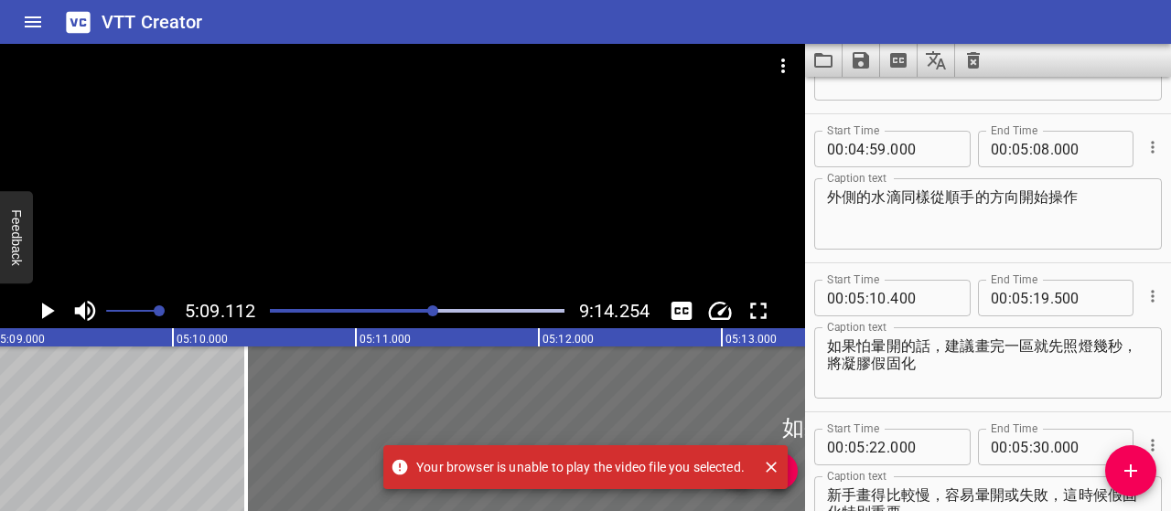
scroll to position [0, 56558]
click at [776, 473] on icon "Close" at bounding box center [771, 467] width 18 height 18
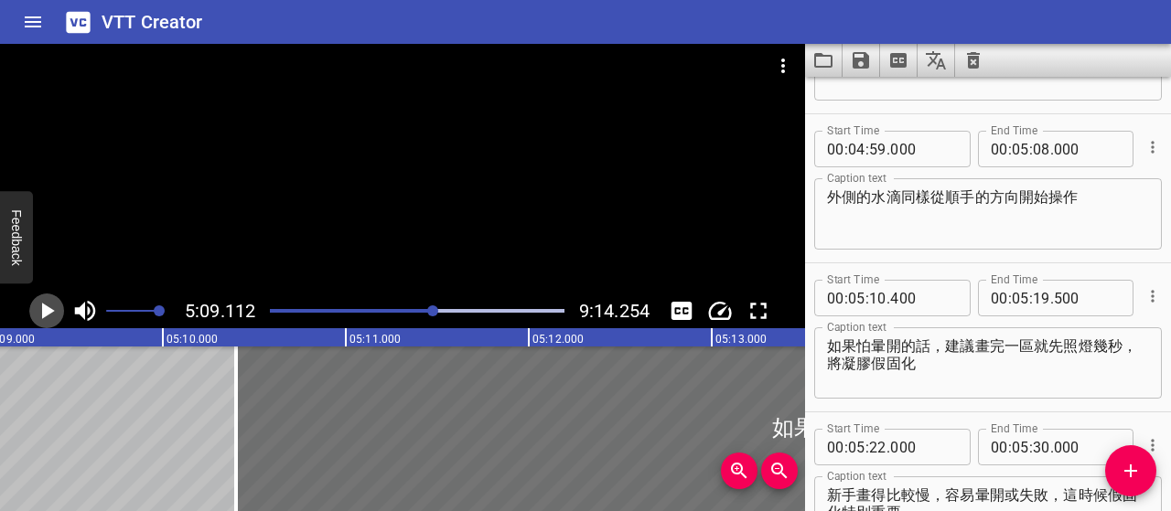
click at [49, 312] on icon "Play/Pause" at bounding box center [48, 311] width 13 height 16
click at [49, 312] on icon "Play/Pause" at bounding box center [47, 311] width 14 height 16
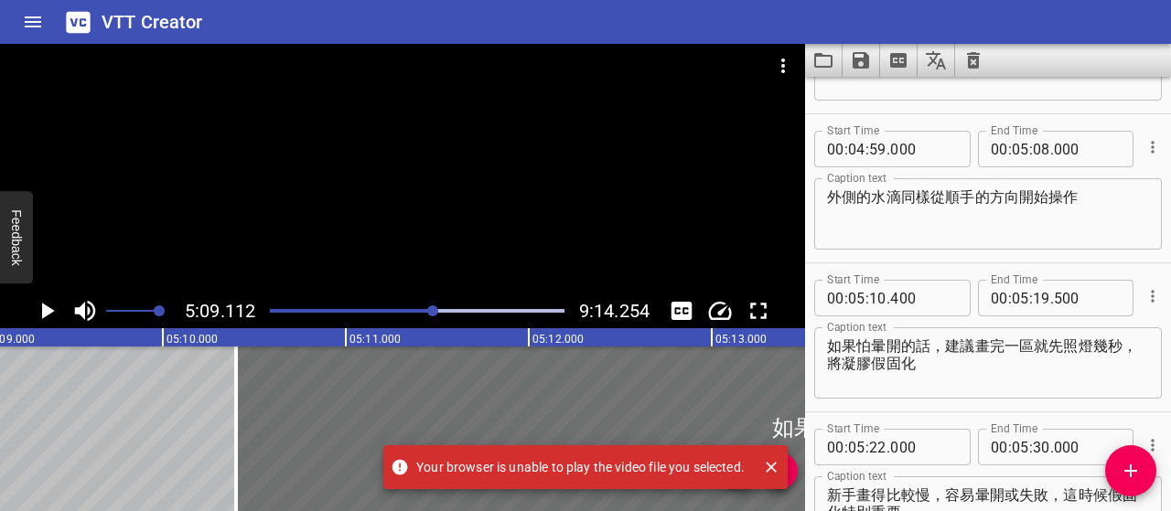
click at [771, 469] on icon "Close" at bounding box center [771, 467] width 11 height 11
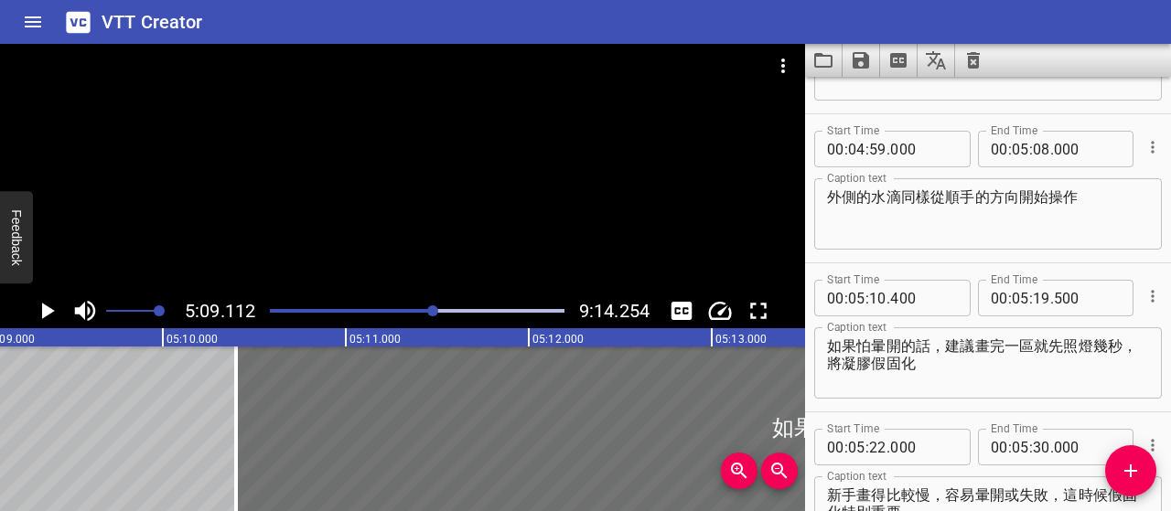
click at [429, 312] on div at bounding box center [432, 311] width 11 height 11
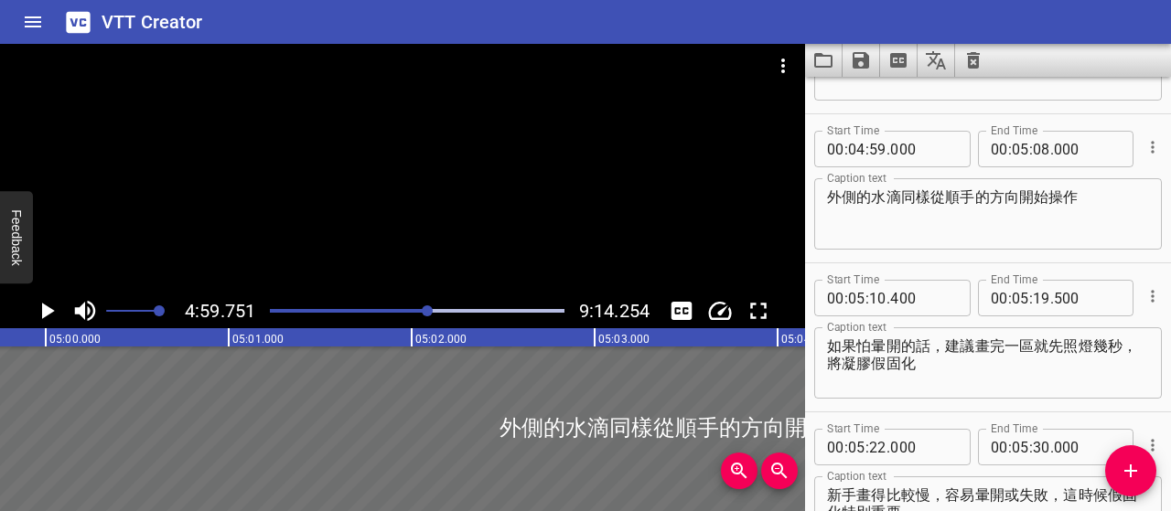
click at [49, 312] on icon "Play/Pause" at bounding box center [48, 311] width 13 height 16
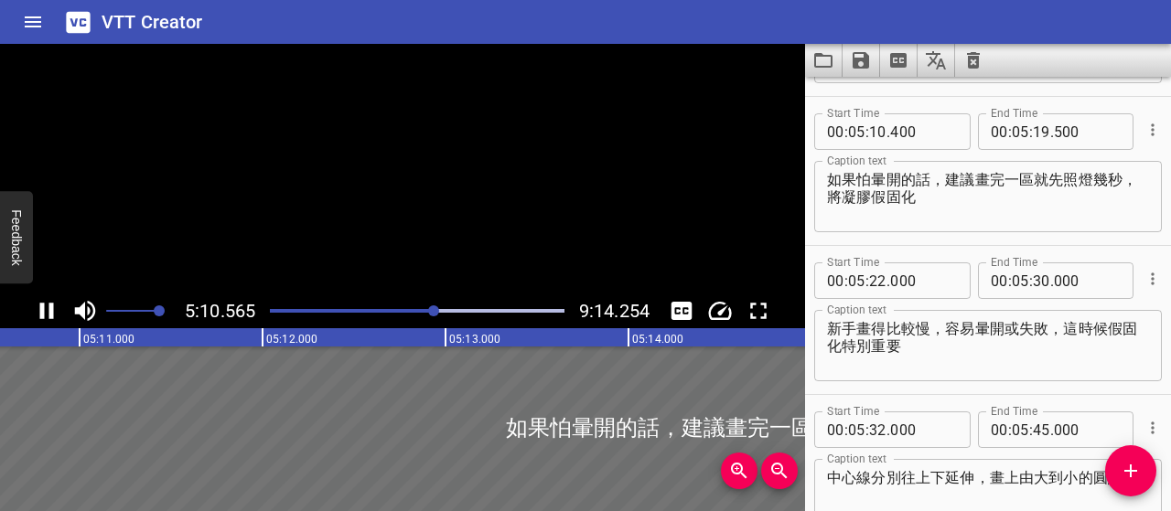
scroll to position [3579, 0]
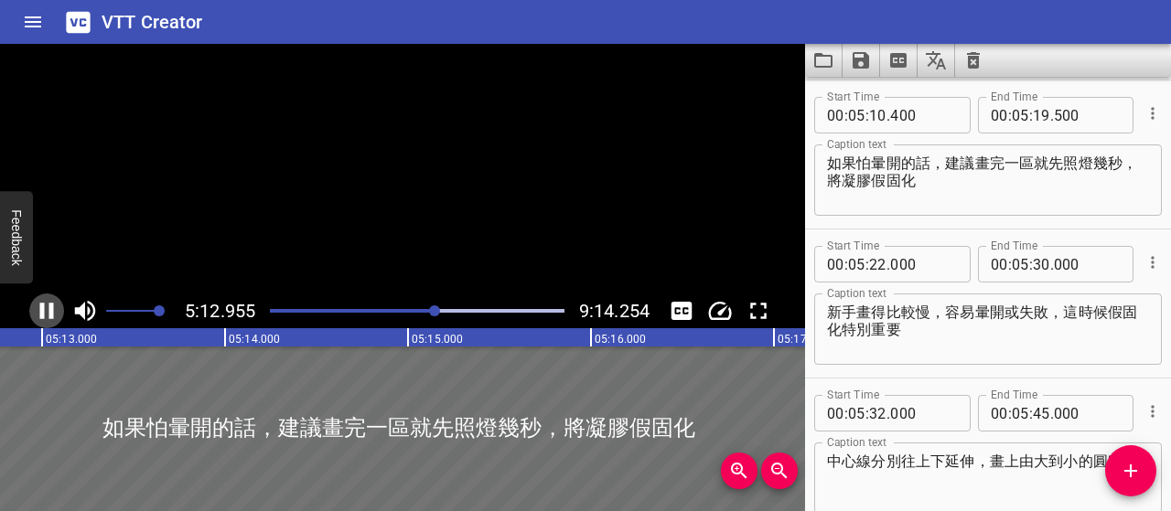
click at [49, 312] on icon "Play/Pause" at bounding box center [47, 311] width 14 height 16
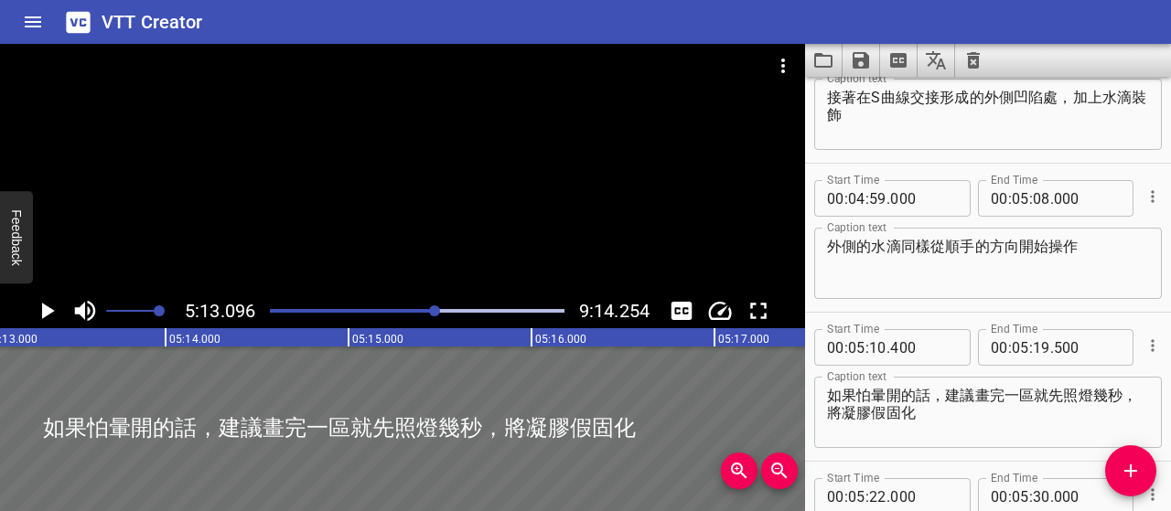
scroll to position [3304, 0]
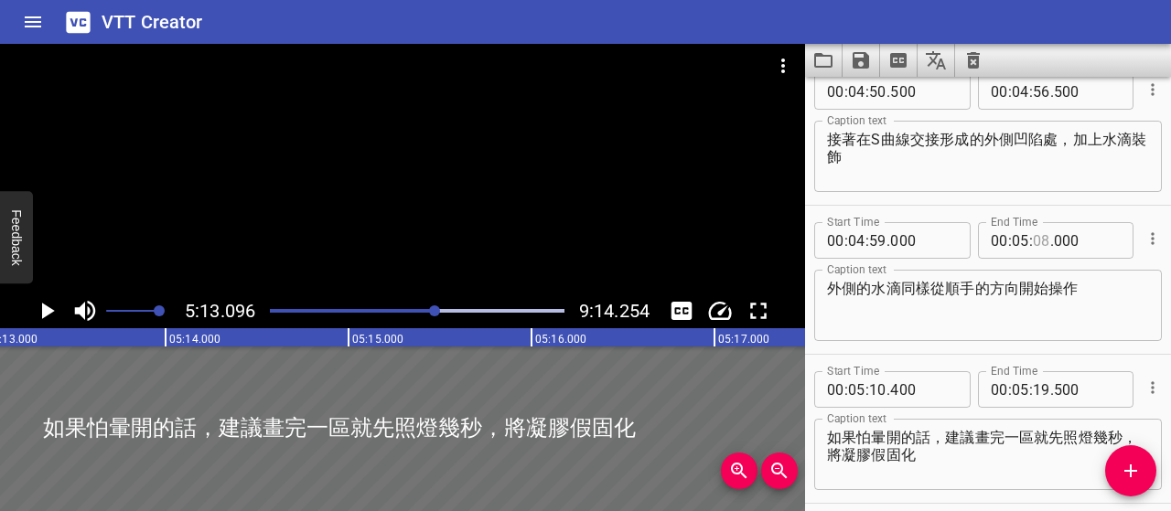
click at [1038, 242] on input "number" at bounding box center [1041, 240] width 17 height 37
click at [1054, 320] on textarea "外側的水滴同樣從順手的方向開始操作" at bounding box center [988, 306] width 322 height 52
click at [430, 312] on div at bounding box center [434, 311] width 11 height 11
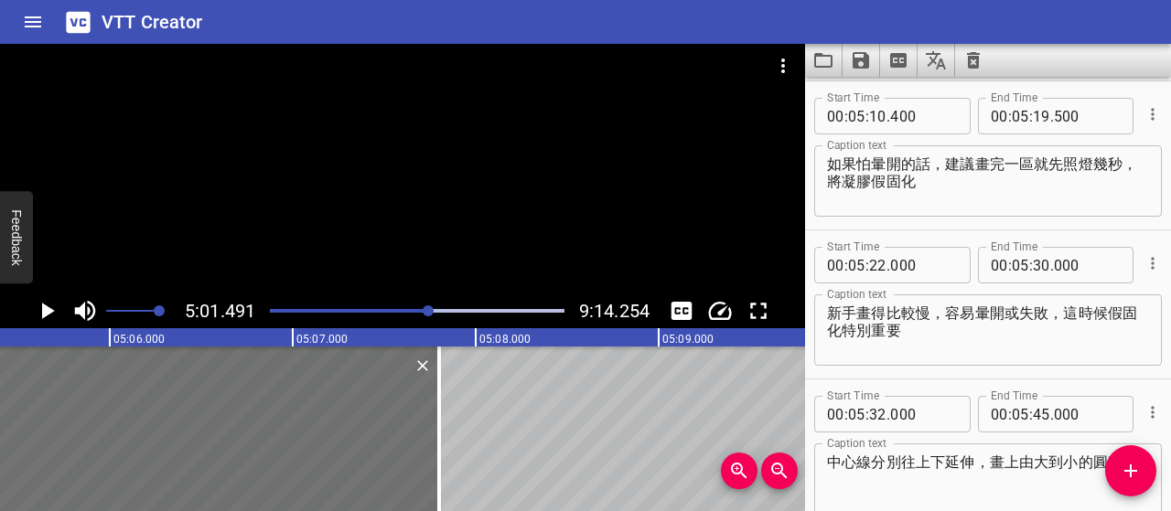
scroll to position [3579, 0]
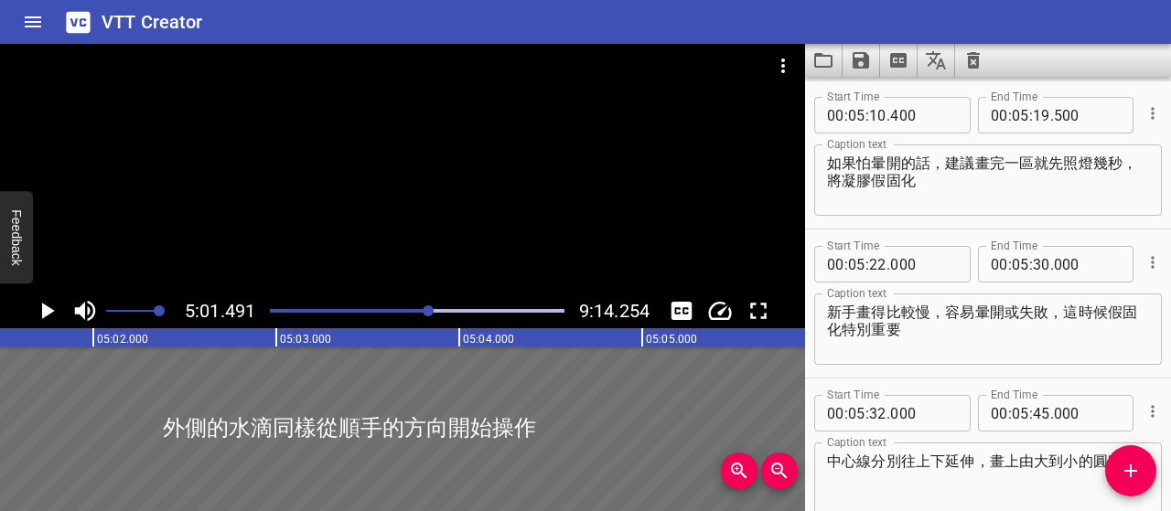
click at [45, 309] on icon "Play/Pause" at bounding box center [48, 311] width 13 height 16
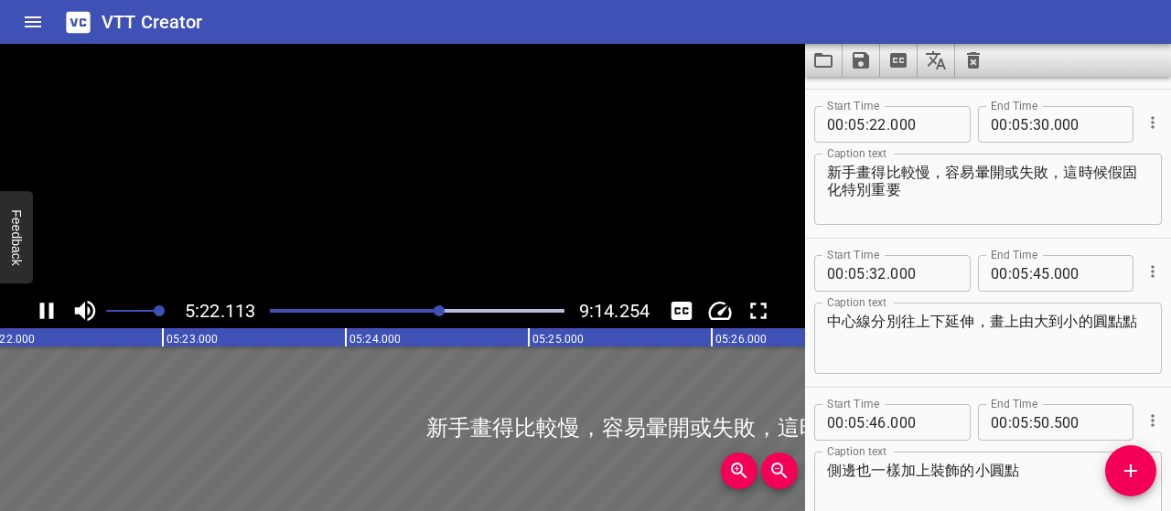
scroll to position [3728, 0]
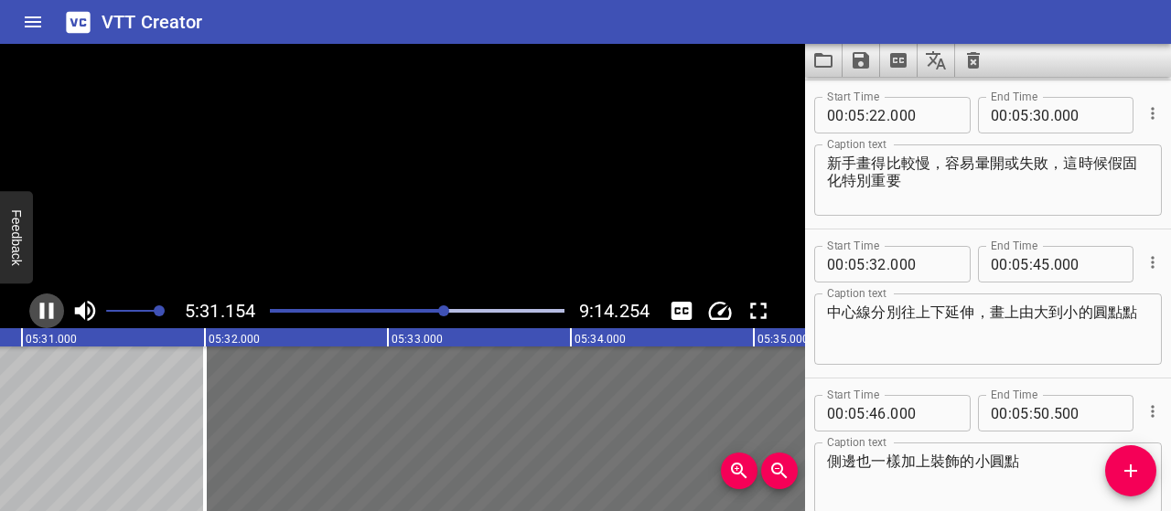
click at [46, 308] on icon "Play/Pause" at bounding box center [46, 310] width 27 height 27
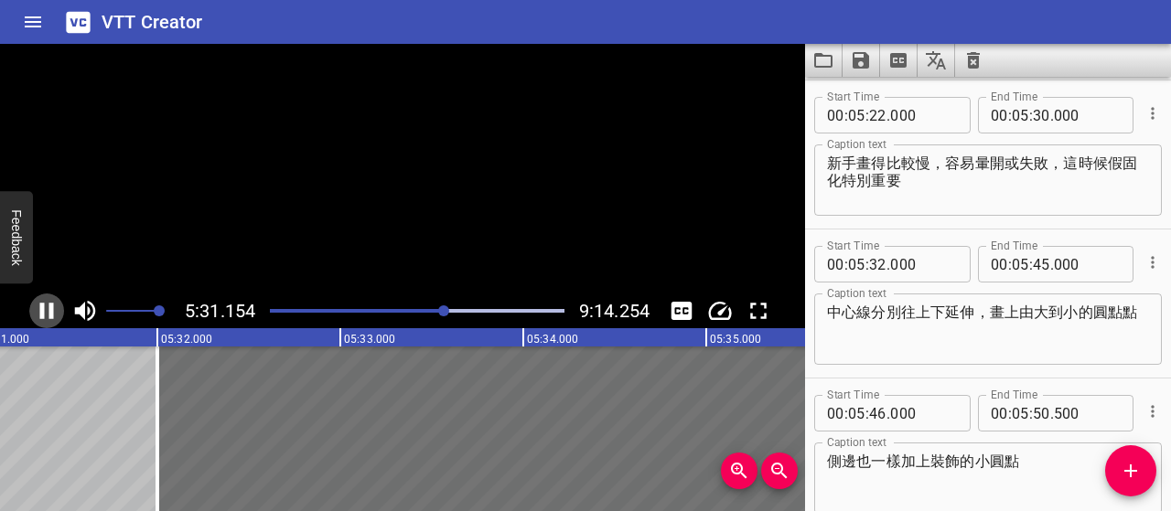
scroll to position [0, 60604]
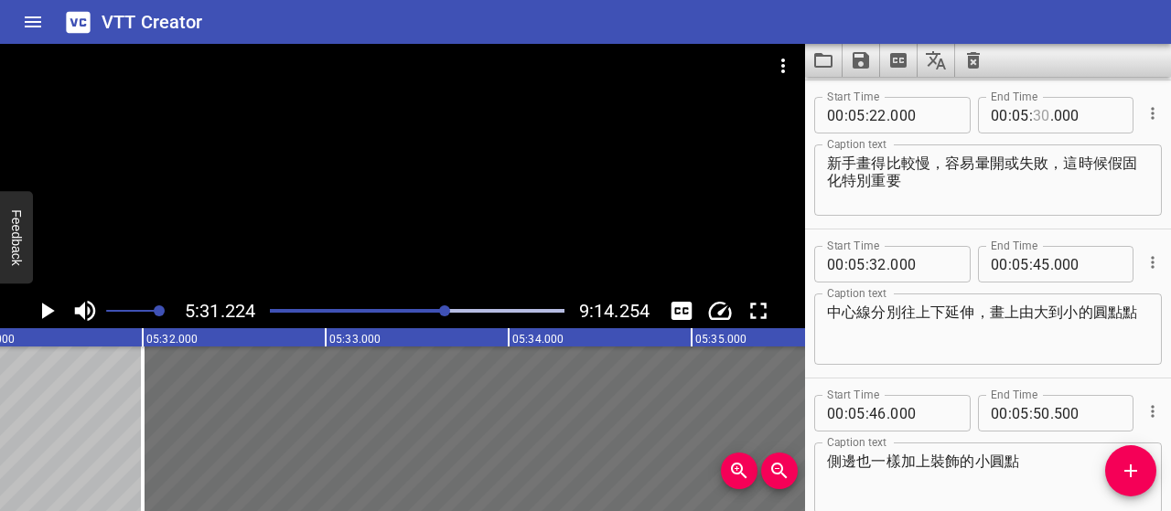
click at [1040, 113] on input "number" at bounding box center [1041, 115] width 17 height 37
click at [1048, 197] on textarea "新手畫得比較慢，容易暈開或失敗，這時候假固化特別重要" at bounding box center [988, 181] width 322 height 52
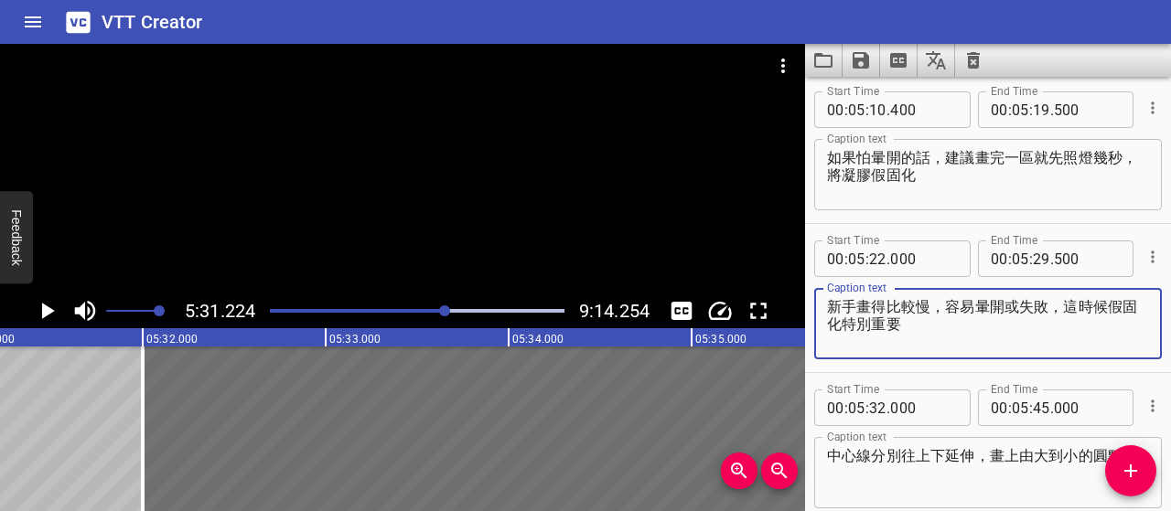
scroll to position [3545, 0]
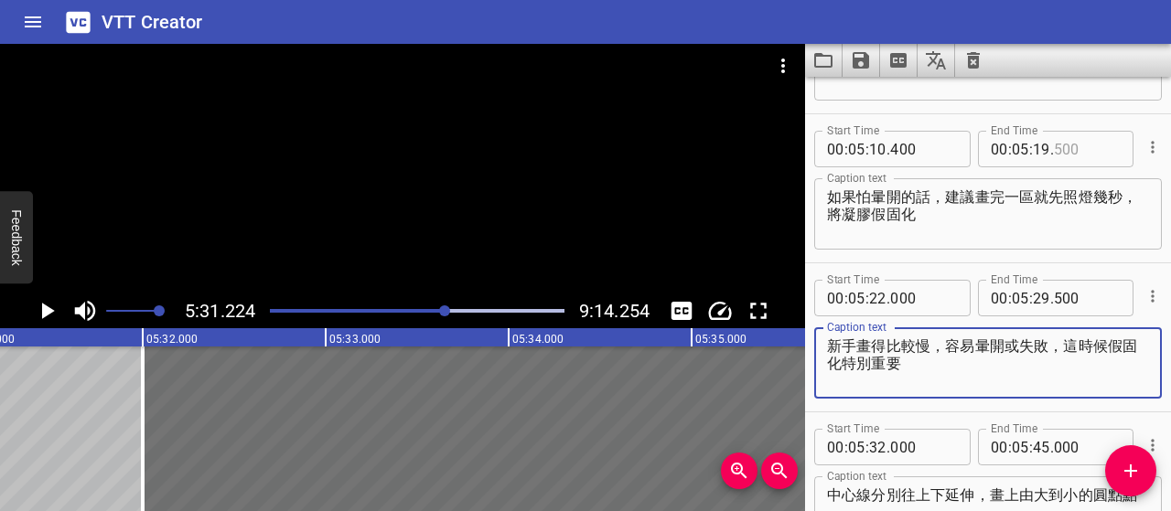
click at [1054, 146] on input "number" at bounding box center [1087, 149] width 67 height 37
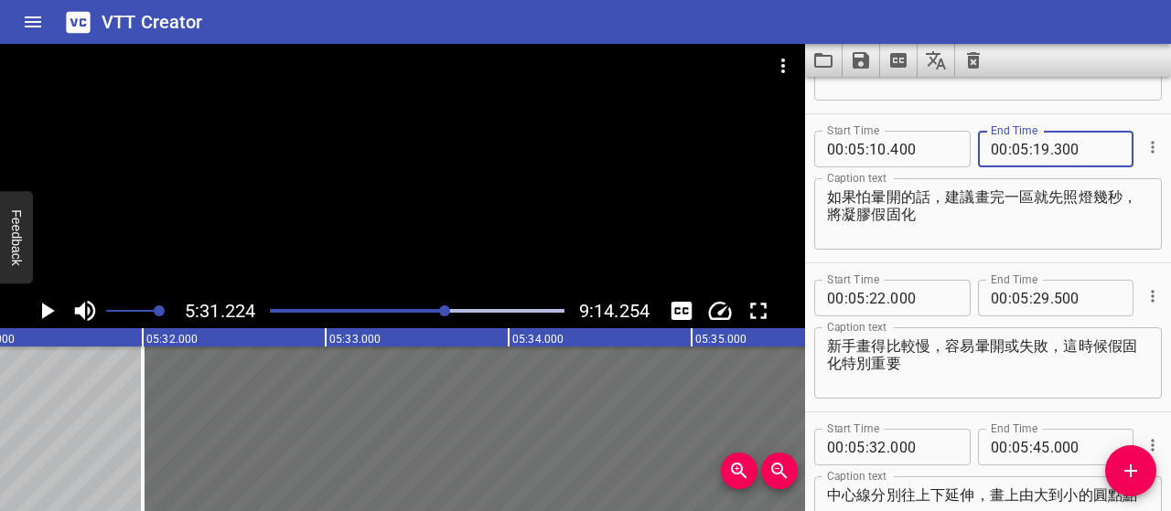
click at [1051, 229] on textarea "如果怕暈開的話，建議畫完一區就先照燈幾秒，將凝膠假固化" at bounding box center [988, 214] width 322 height 52
click at [437, 314] on div at bounding box center [417, 311] width 317 height 26
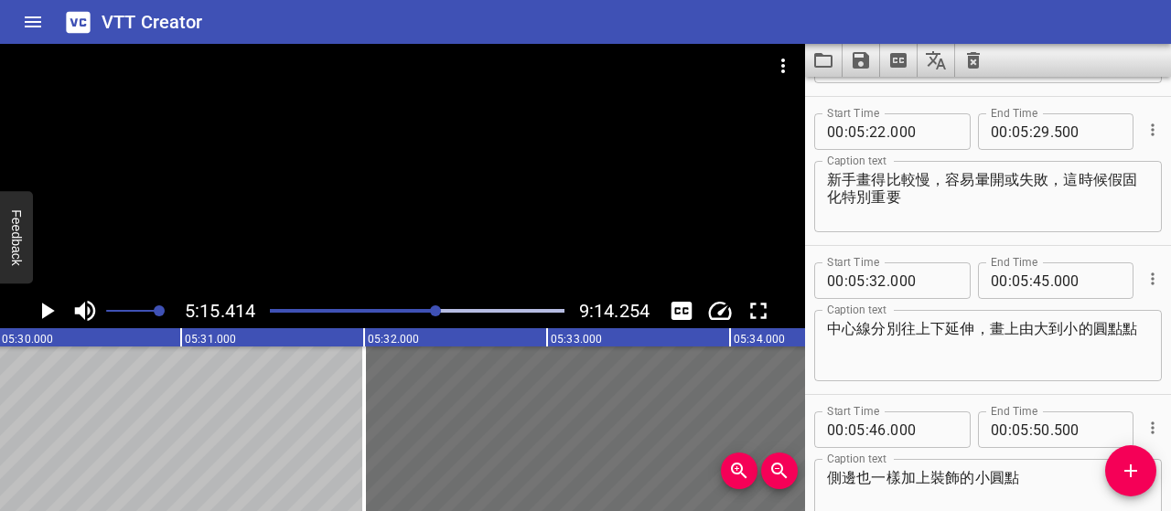
scroll to position [3728, 0]
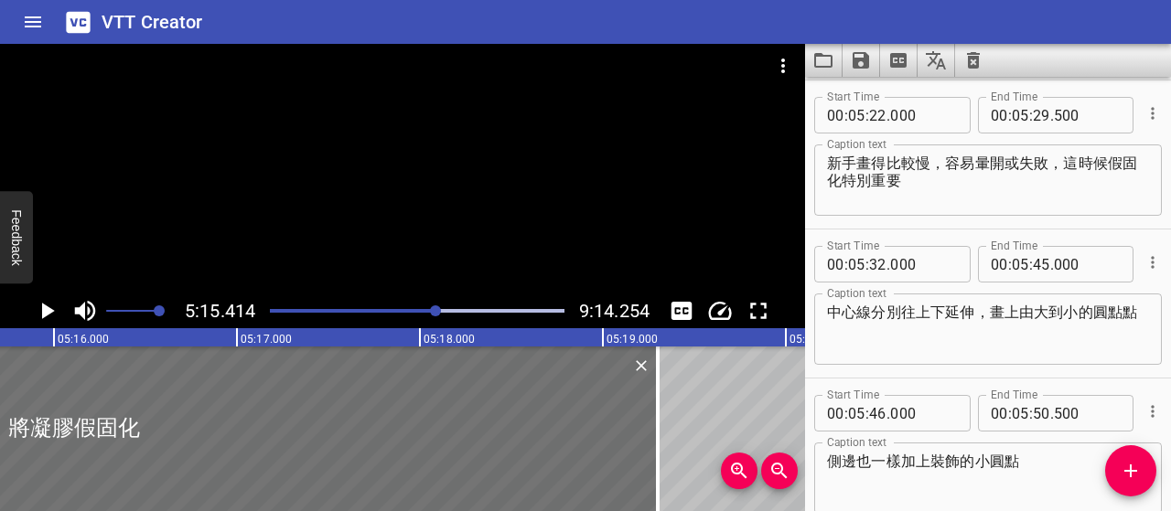
click at [55, 314] on icon "Play/Pause" at bounding box center [46, 310] width 27 height 27
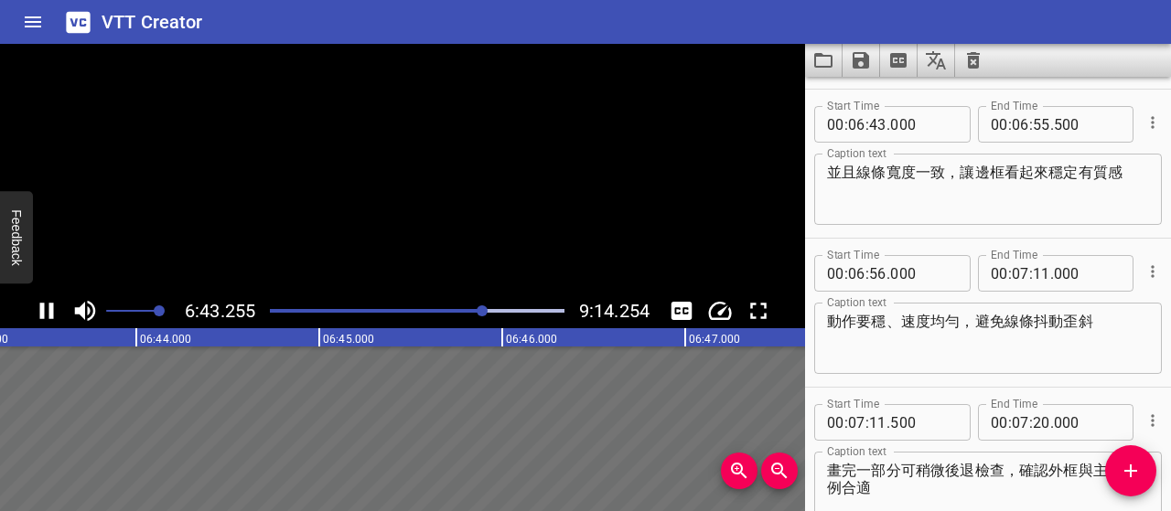
scroll to position [4623, 0]
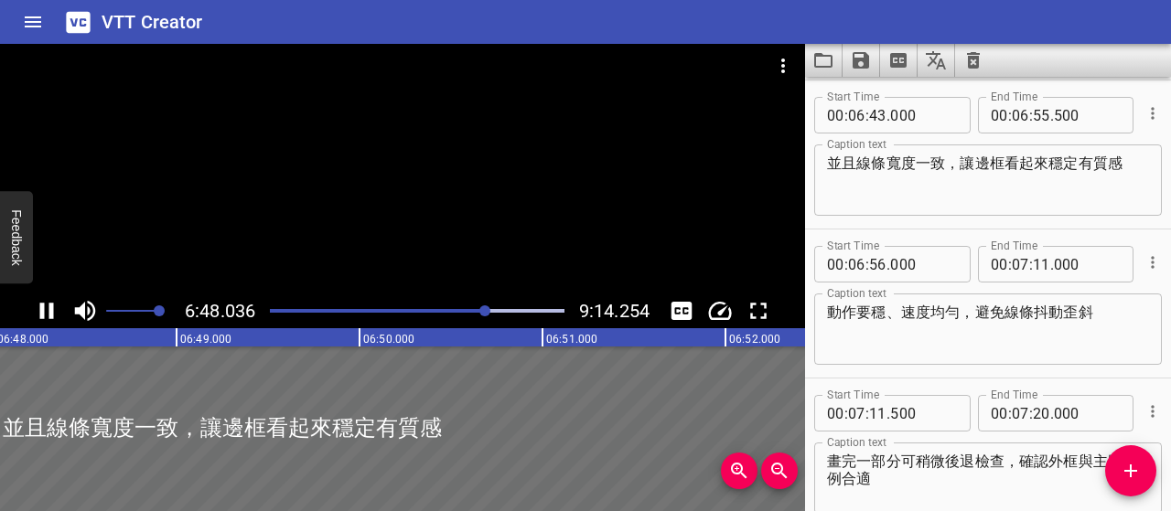
click at [38, 310] on icon "Play/Pause" at bounding box center [46, 310] width 27 height 27
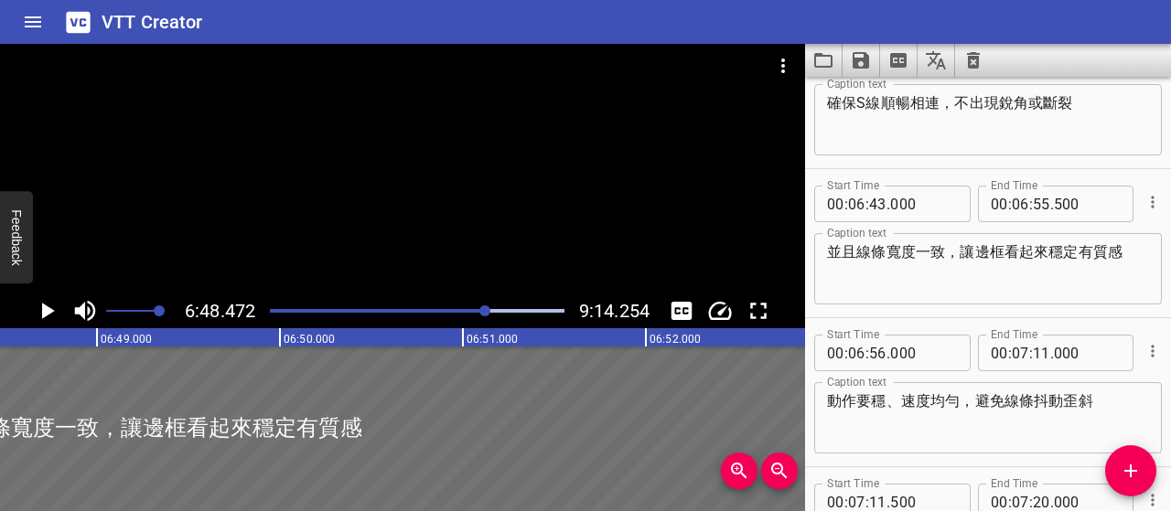
scroll to position [4531, 0]
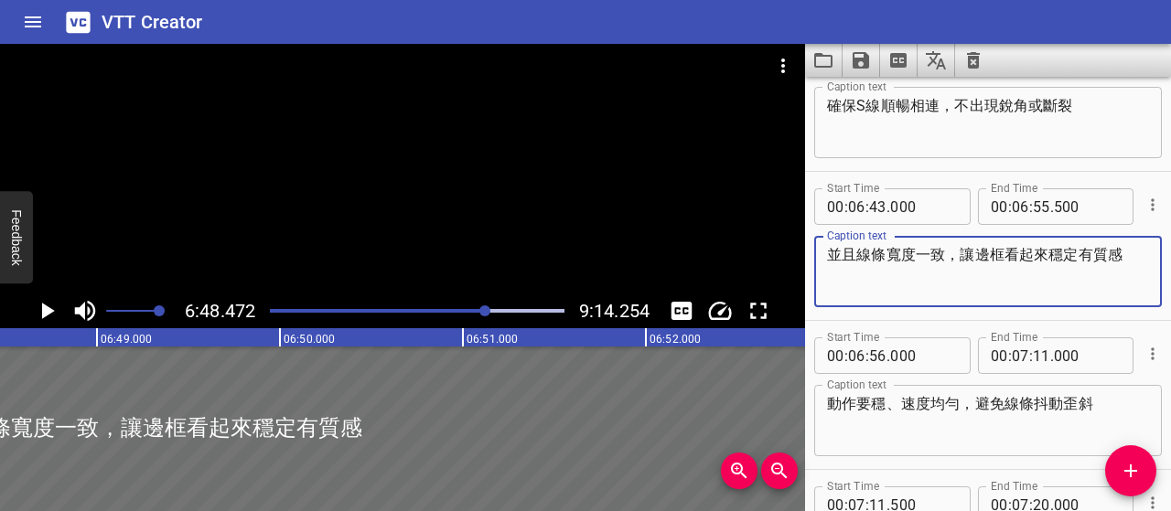
click at [852, 251] on textarea "並且線條寬度一致，讓邊框看起來穩定有質感" at bounding box center [988, 272] width 322 height 52
click at [46, 307] on icon "Play/Pause" at bounding box center [48, 311] width 13 height 16
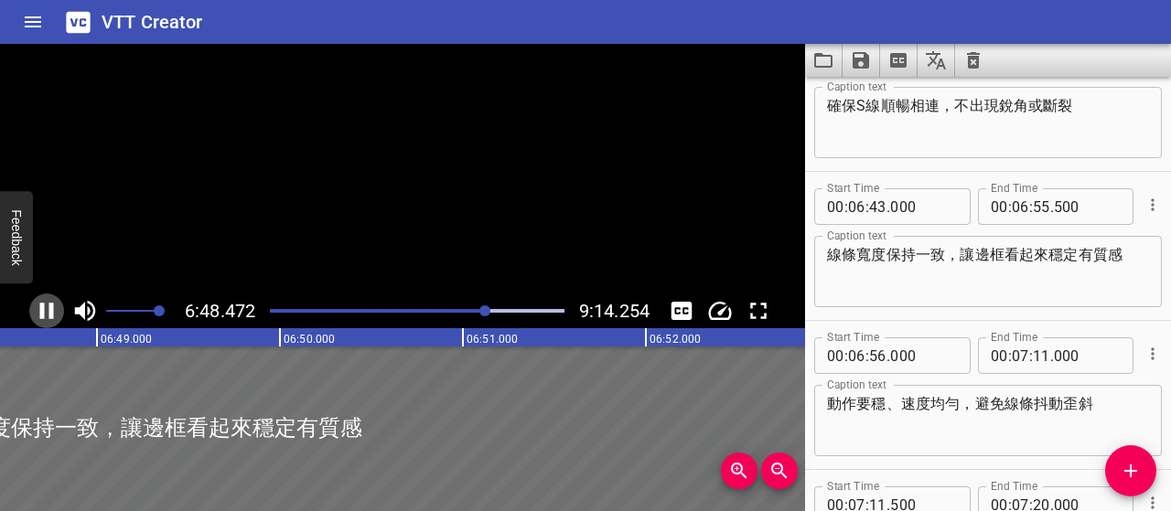
click at [46, 307] on icon "Play/Pause" at bounding box center [46, 310] width 27 height 27
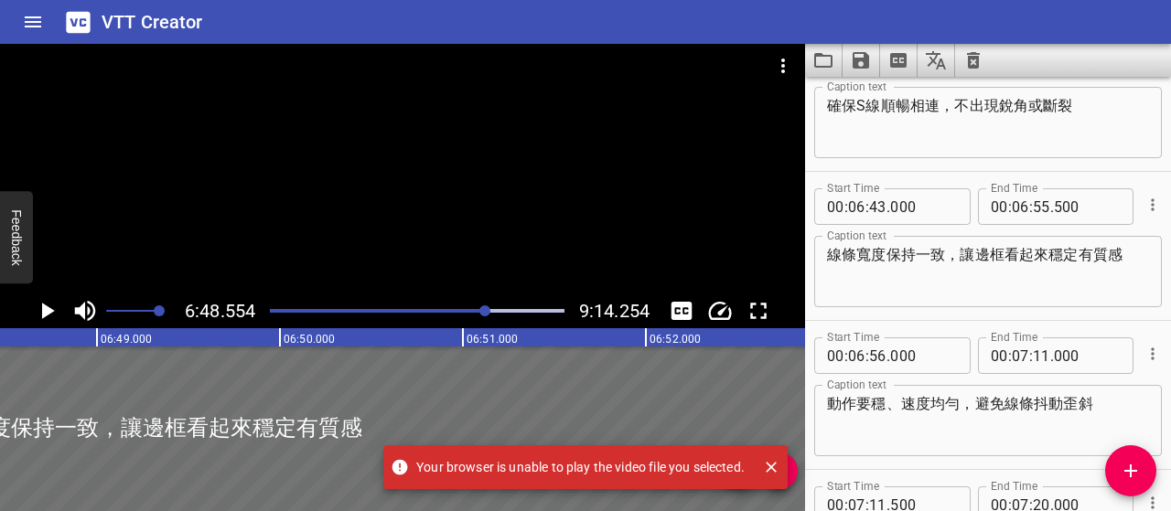
scroll to position [0, 74753]
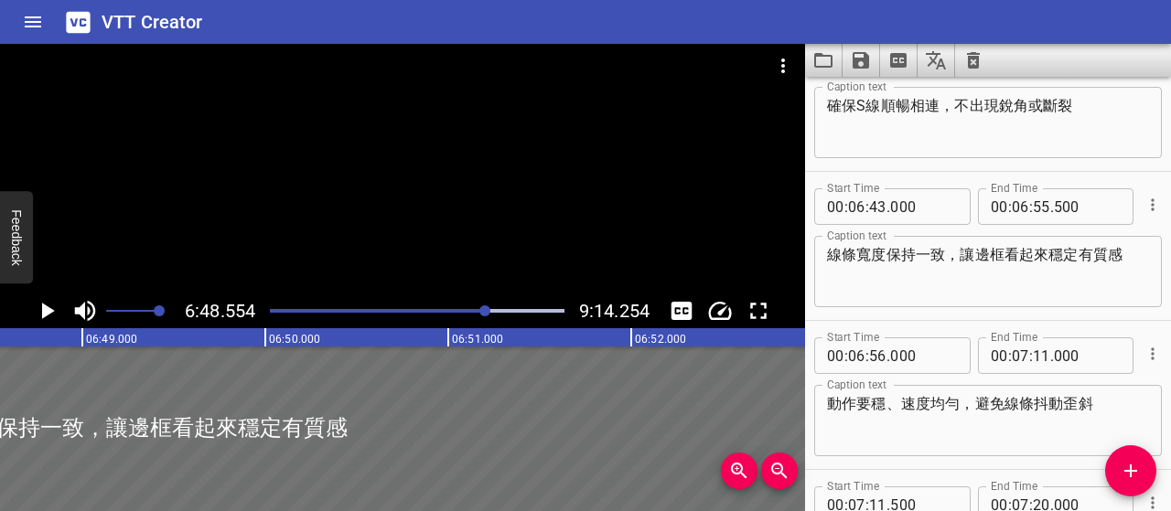
click at [483, 310] on div at bounding box center [484, 311] width 11 height 11
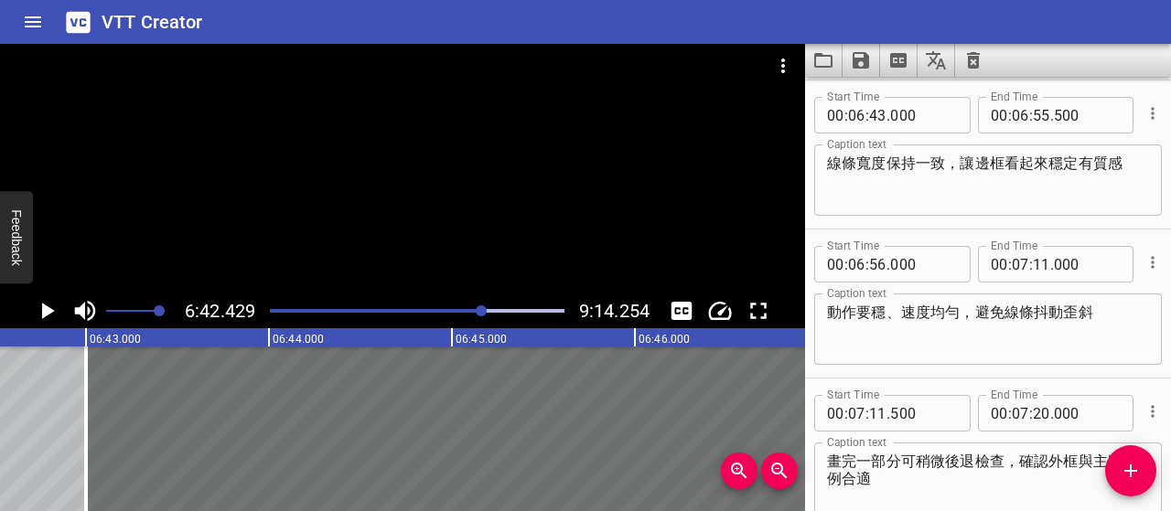
scroll to position [0, 73633]
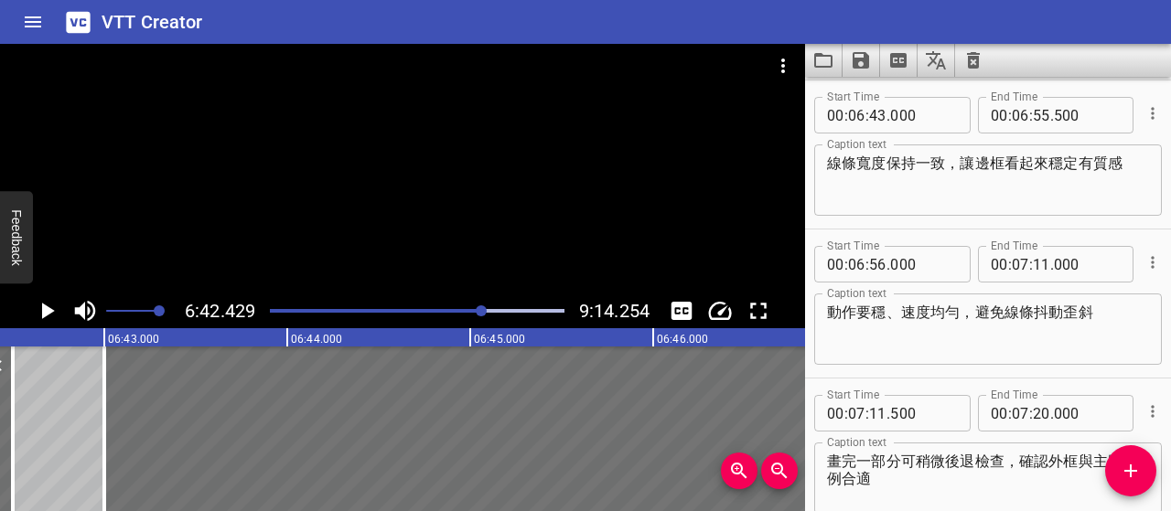
click at [34, 308] on icon "Play/Pause" at bounding box center [46, 310] width 27 height 27
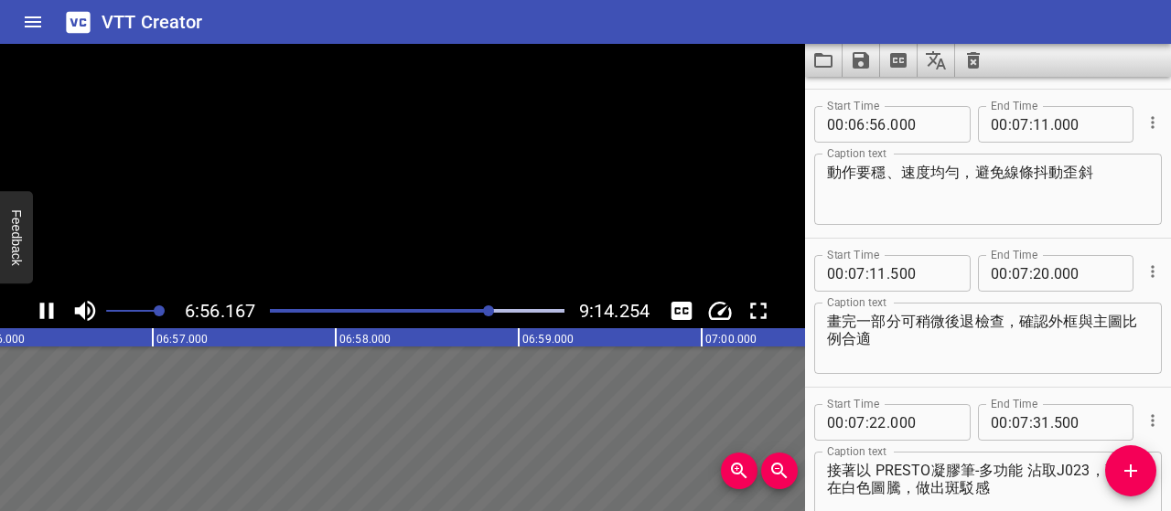
scroll to position [4772, 0]
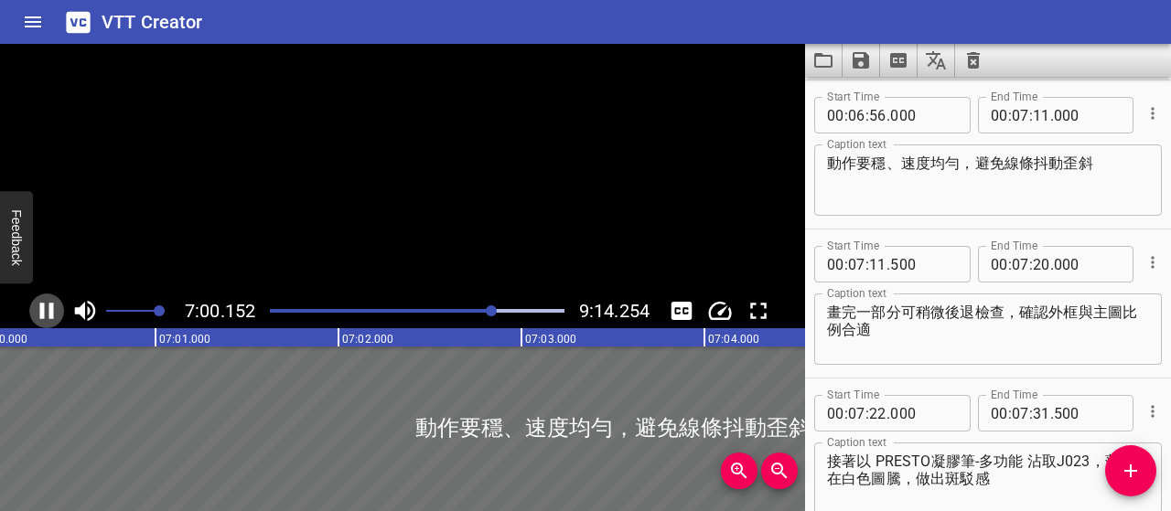
click at [35, 308] on icon "Play/Pause" at bounding box center [46, 310] width 27 height 27
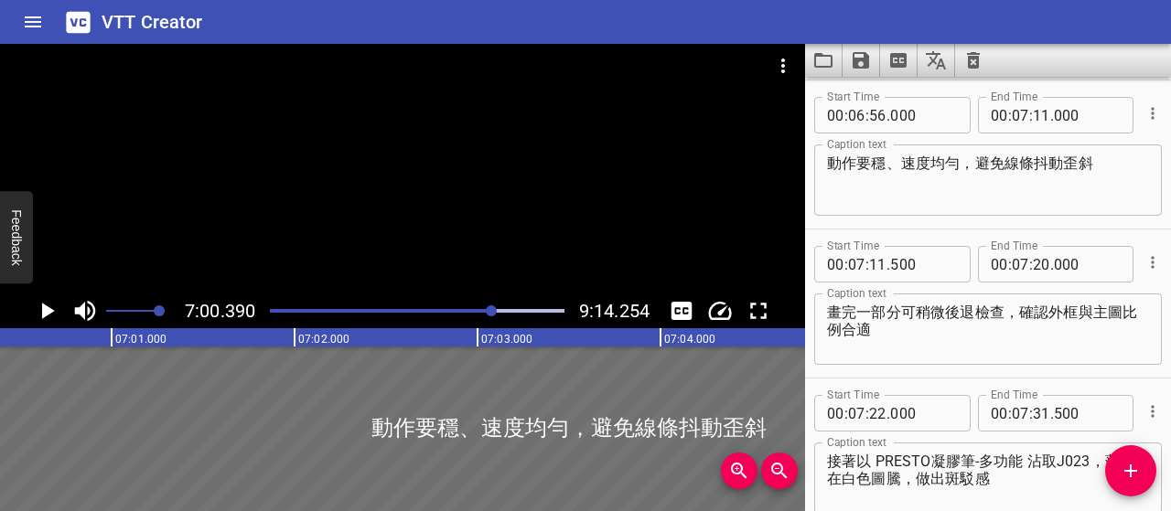
click at [906, 159] on textarea "動作要穩、速度均勻，避免線條抖動歪斜" at bounding box center [988, 181] width 322 height 52
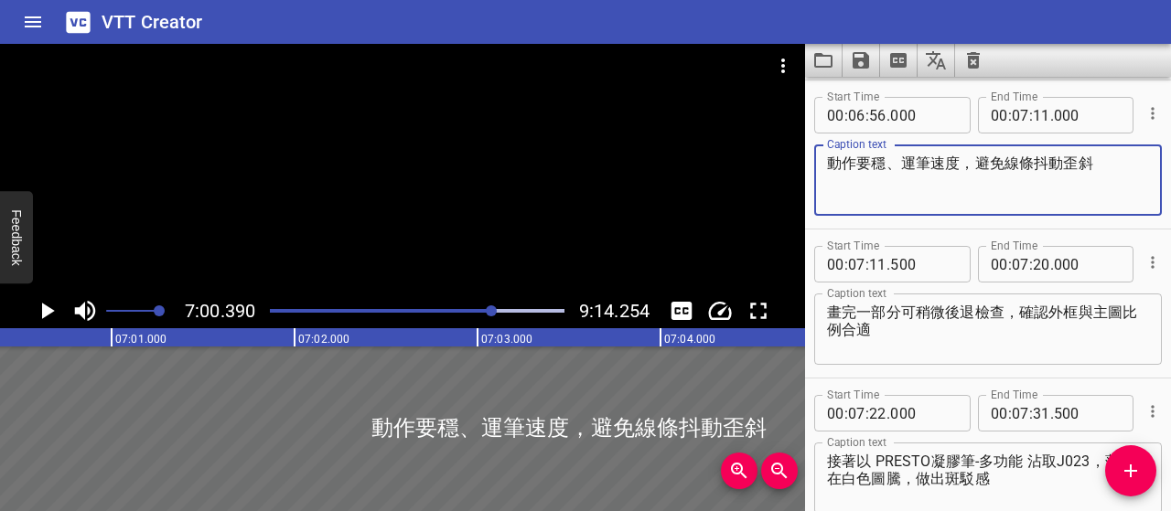
click at [831, 162] on textarea "動作要穩、運筆速度，避免線條抖動歪斜" at bounding box center [988, 181] width 322 height 52
paste textarea "穩定速度幫助手部控制，避免抖動或偏移。"
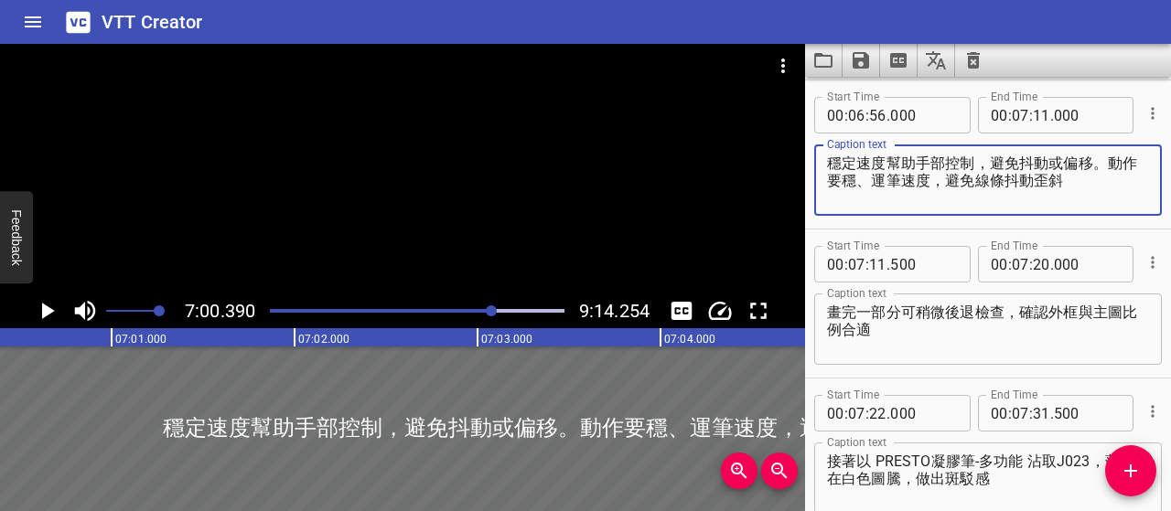
drag, startPoint x: 1098, startPoint y: 156, endPoint x: 1097, endPoint y: 177, distance: 21.1
click at [1097, 177] on textarea "穩定速度幫助手部控制，避免抖動或偏移。動作要穩、運筆速度，避免線條抖動歪斜" at bounding box center [988, 181] width 322 height 52
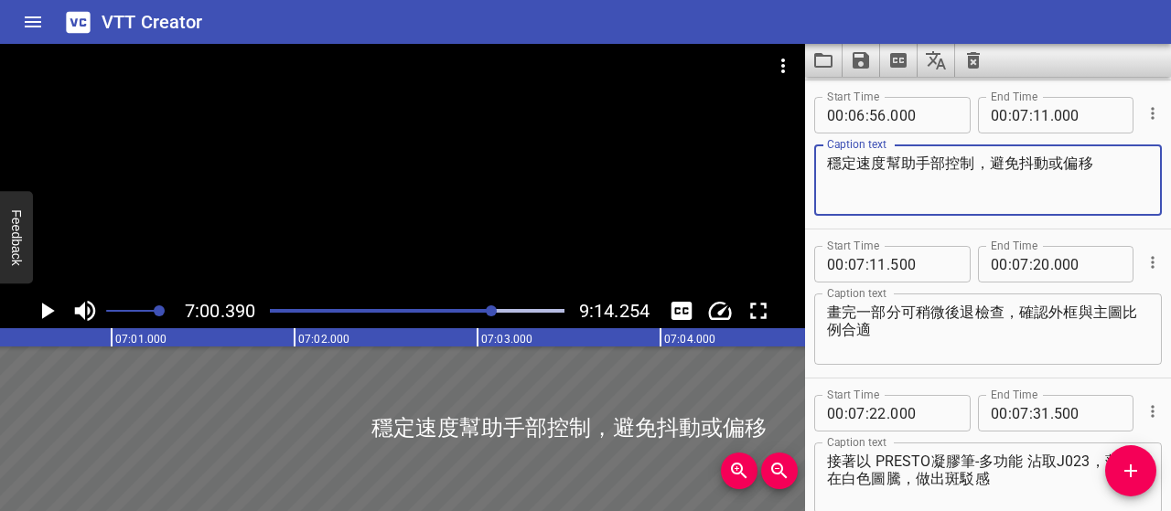
click at [489, 312] on div at bounding box center [491, 311] width 11 height 11
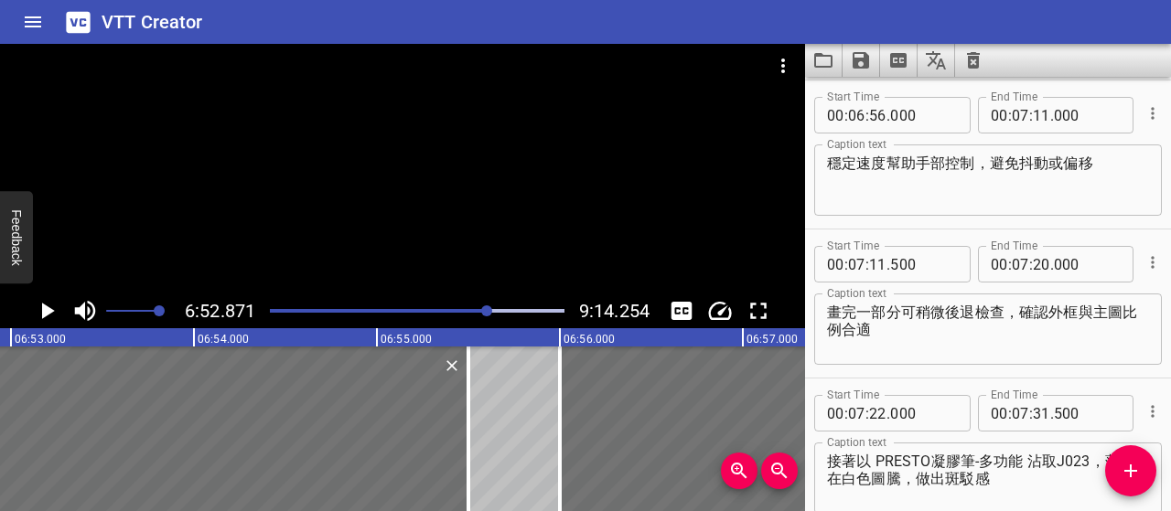
scroll to position [0, 75544]
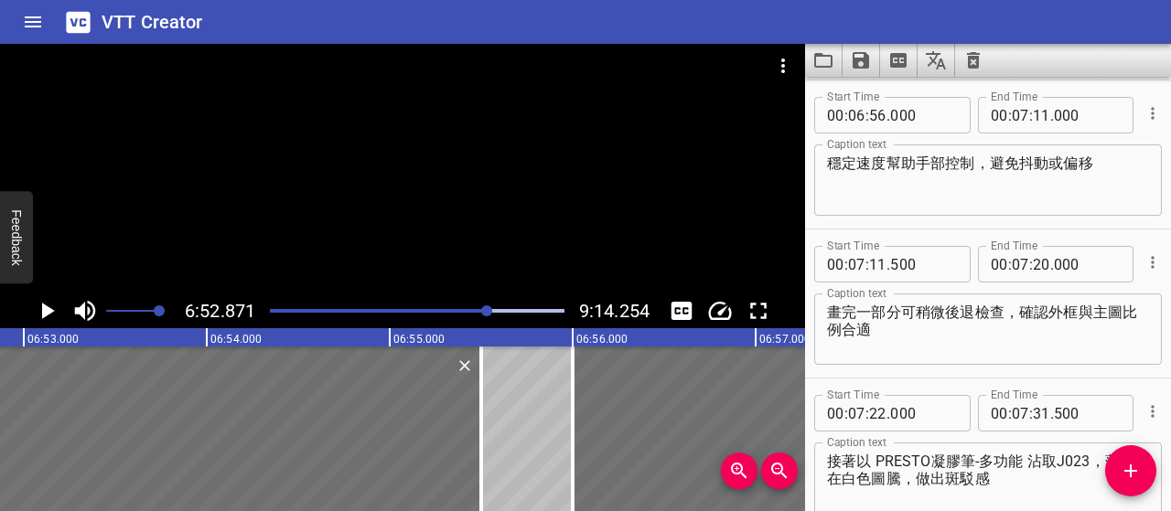
click at [37, 312] on icon "Play/Pause" at bounding box center [46, 310] width 27 height 27
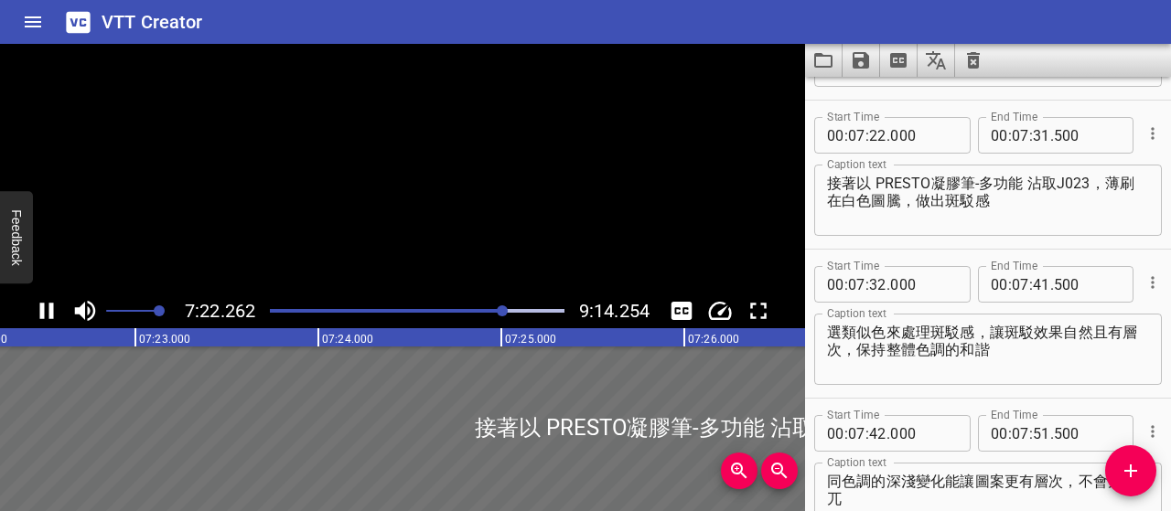
scroll to position [5070, 0]
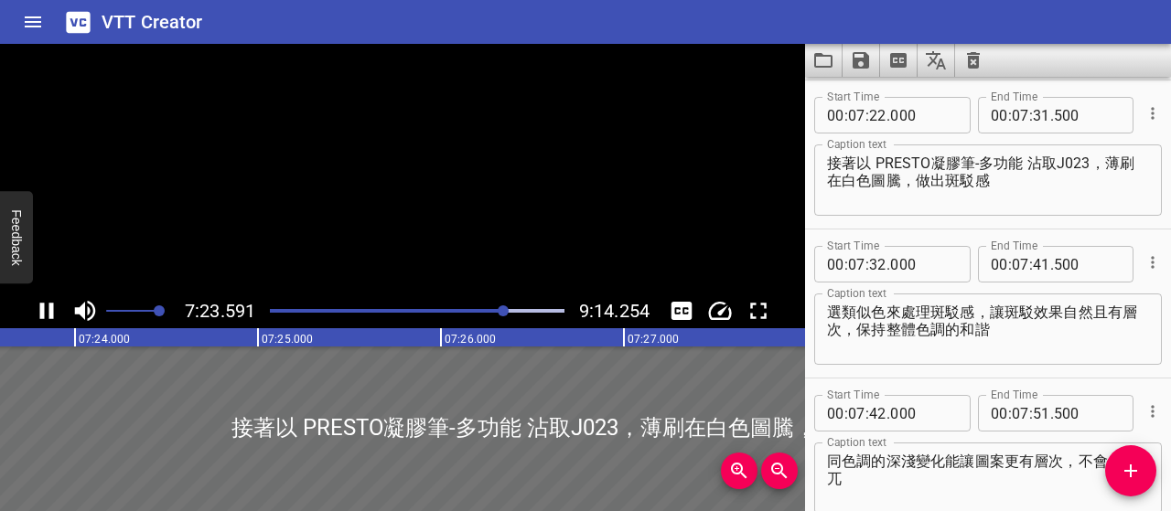
click at [37, 312] on icon "Play/Pause" at bounding box center [46, 310] width 27 height 27
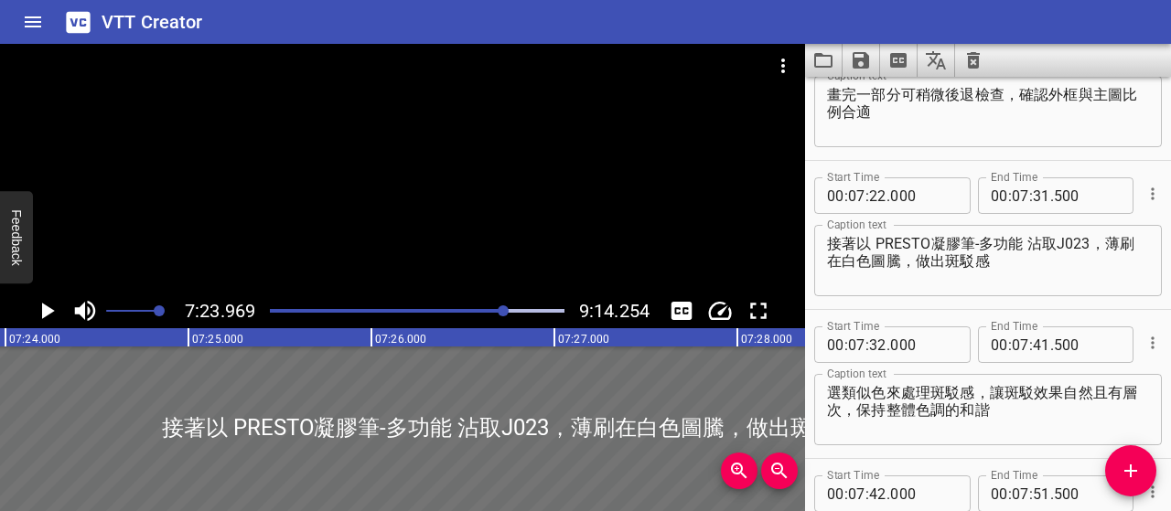
scroll to position [4796, 0]
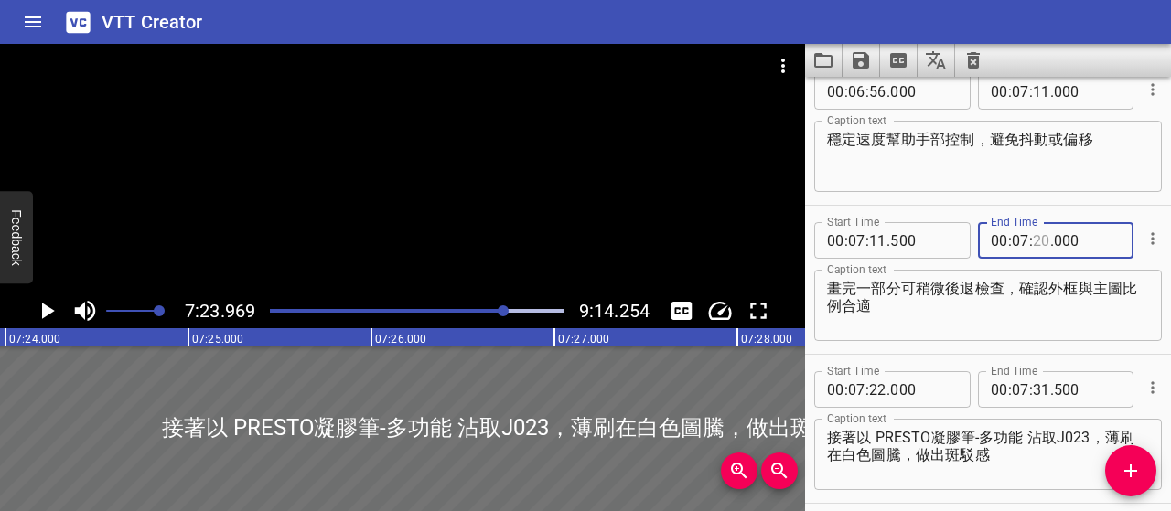
click at [1036, 246] on input "number" at bounding box center [1041, 240] width 17 height 37
click at [990, 327] on textarea "畫完一部分可稍微後退檢查，確認外框與主圖比例合適" at bounding box center [988, 306] width 322 height 52
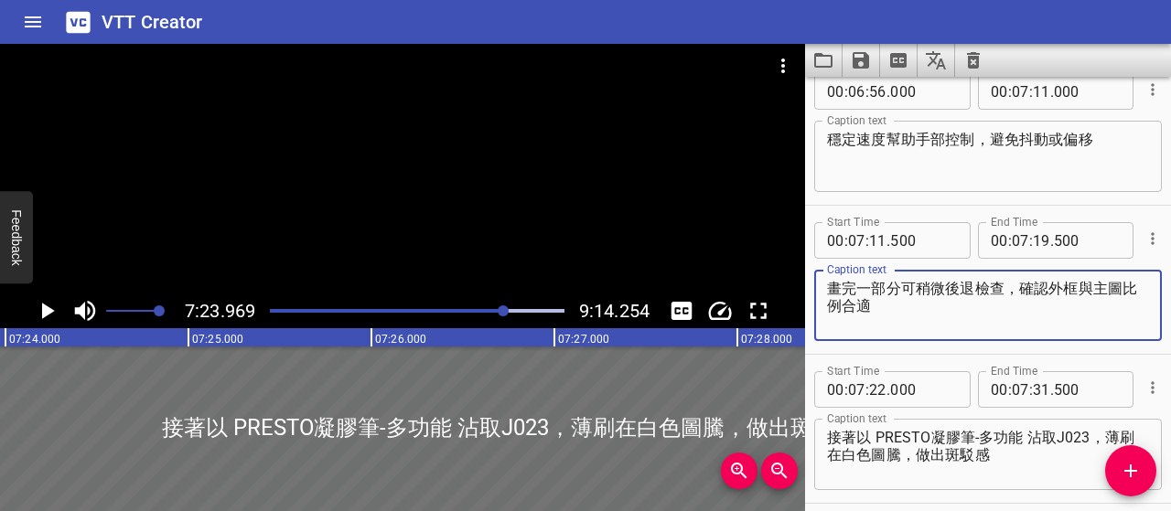
click at [30, 308] on button "Play/Pause" at bounding box center [46, 311] width 35 height 35
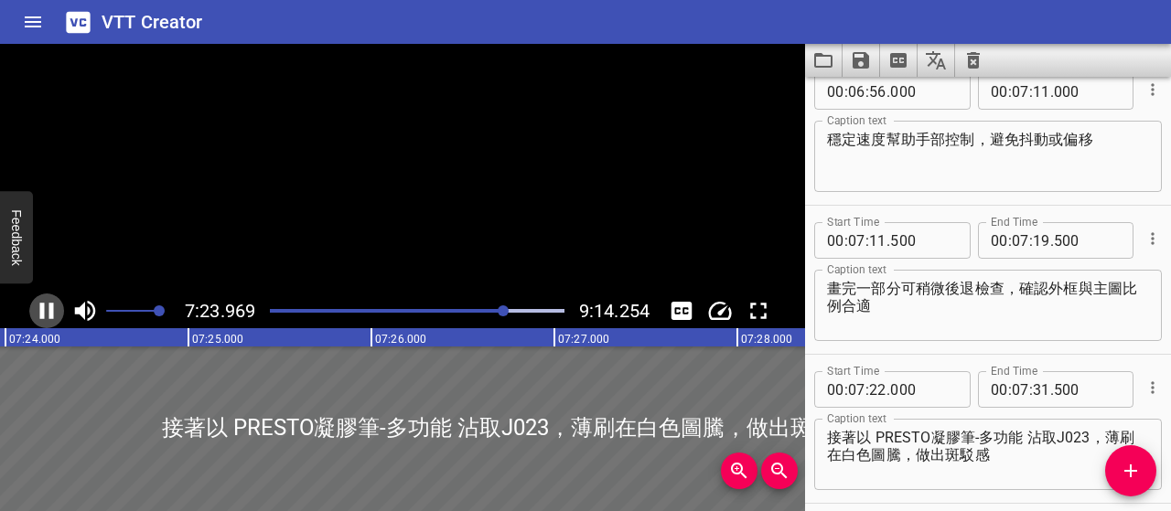
click at [38, 311] on icon "Play/Pause" at bounding box center [46, 310] width 27 height 27
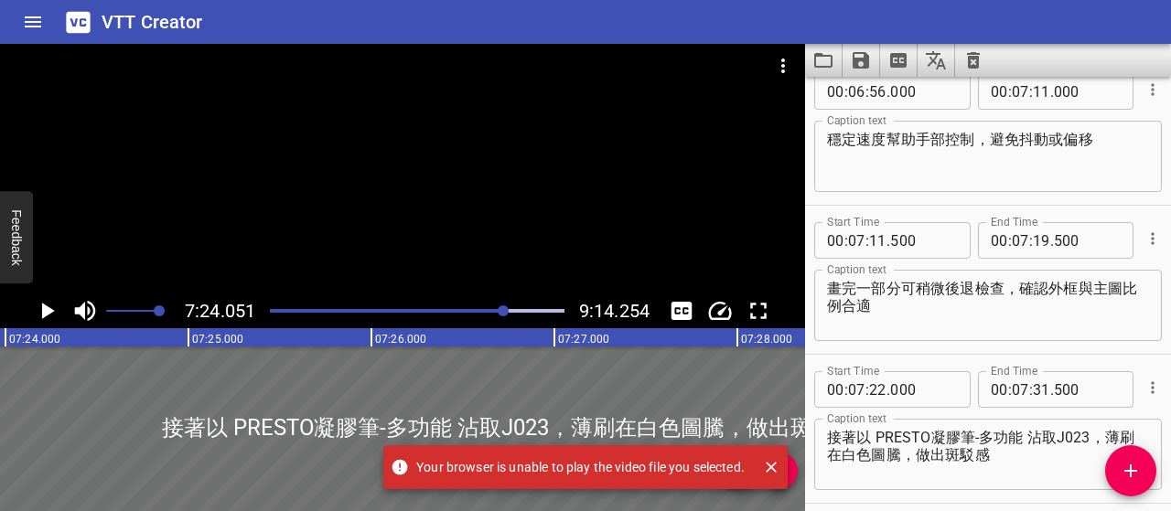
scroll to position [0, 81249]
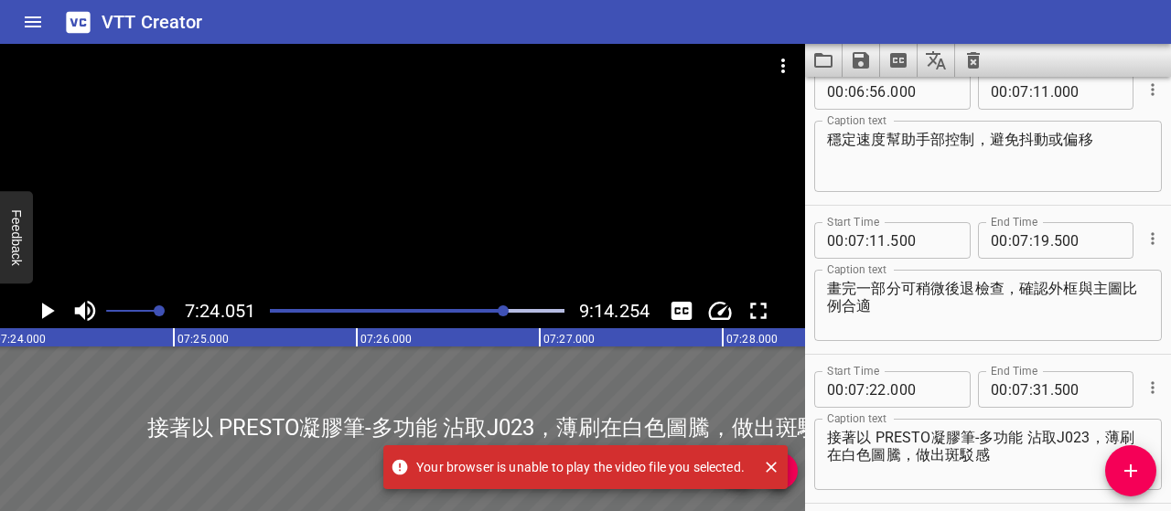
click at [778, 470] on icon "Close" at bounding box center [771, 467] width 18 height 18
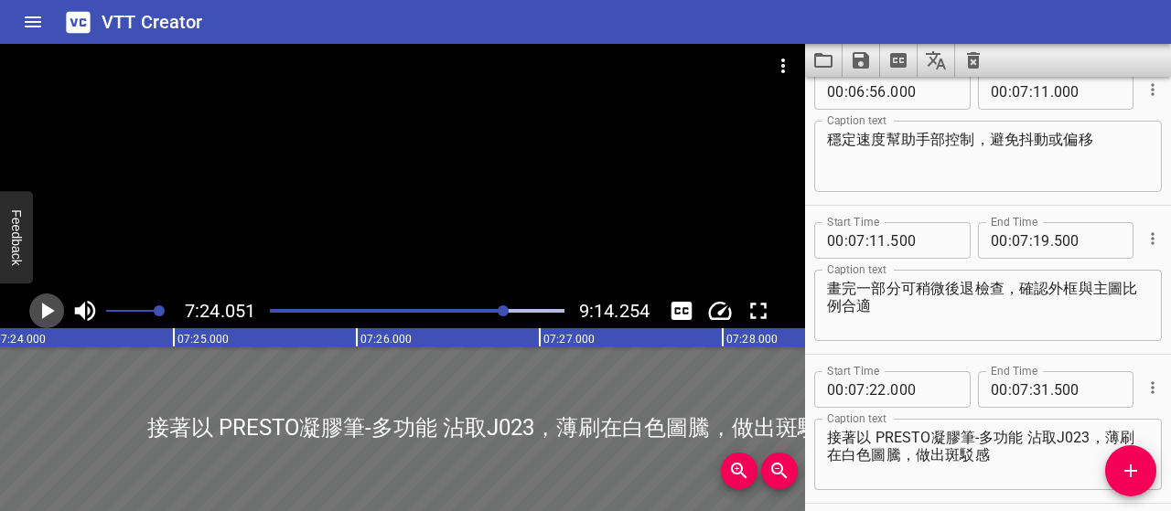
click at [54, 315] on icon "Play/Pause" at bounding box center [46, 310] width 27 height 27
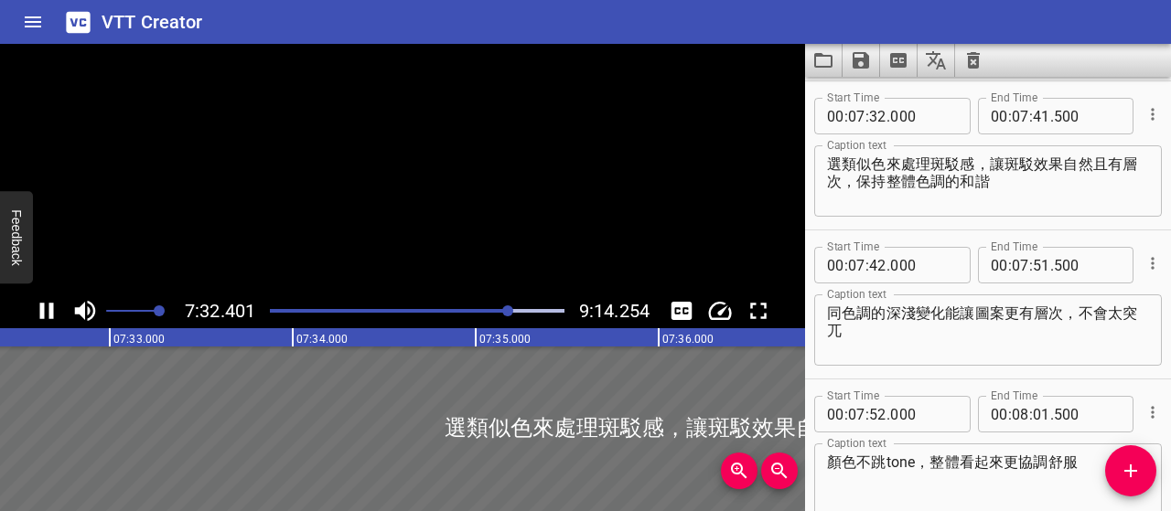
scroll to position [5219, 0]
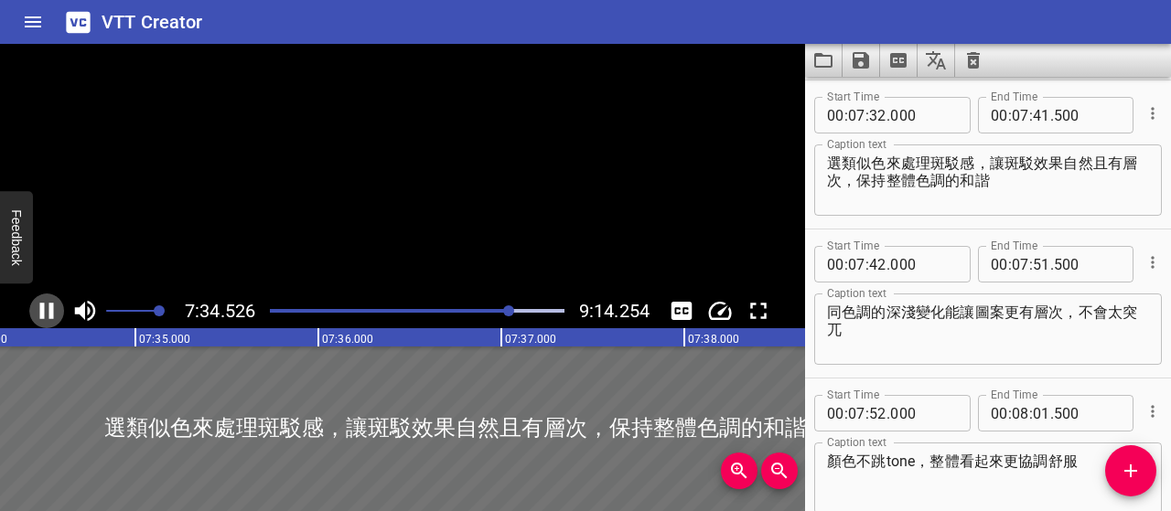
click at [54, 315] on icon "Play/Pause" at bounding box center [46, 310] width 27 height 27
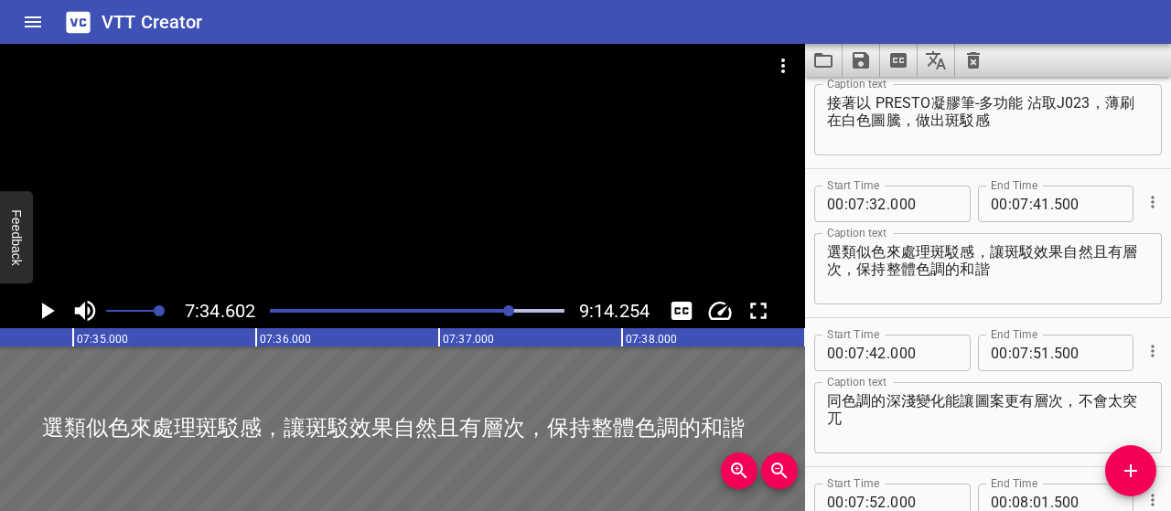
scroll to position [5128, 0]
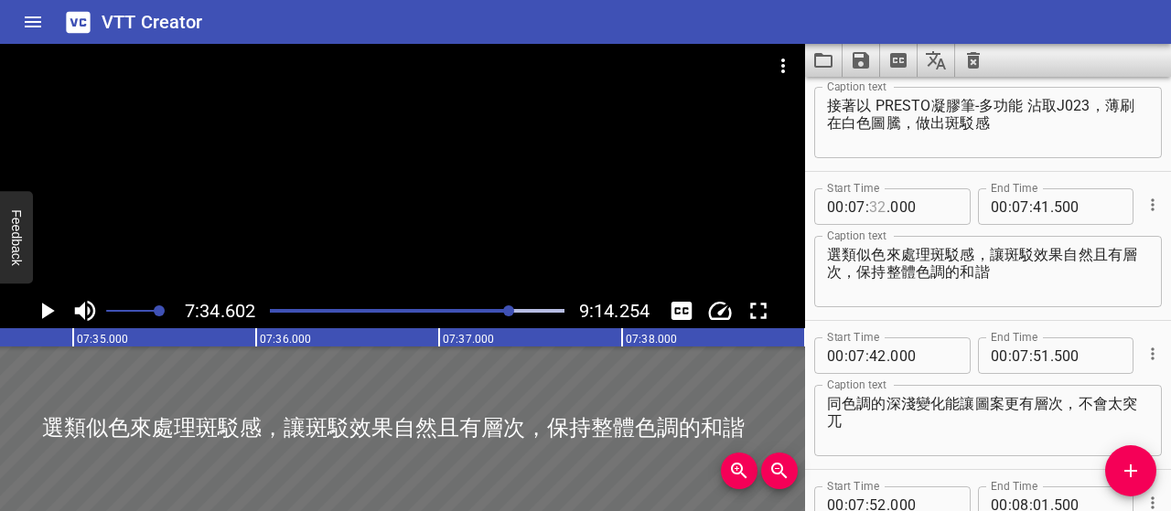
click at [878, 208] on input "number" at bounding box center [877, 206] width 17 height 37
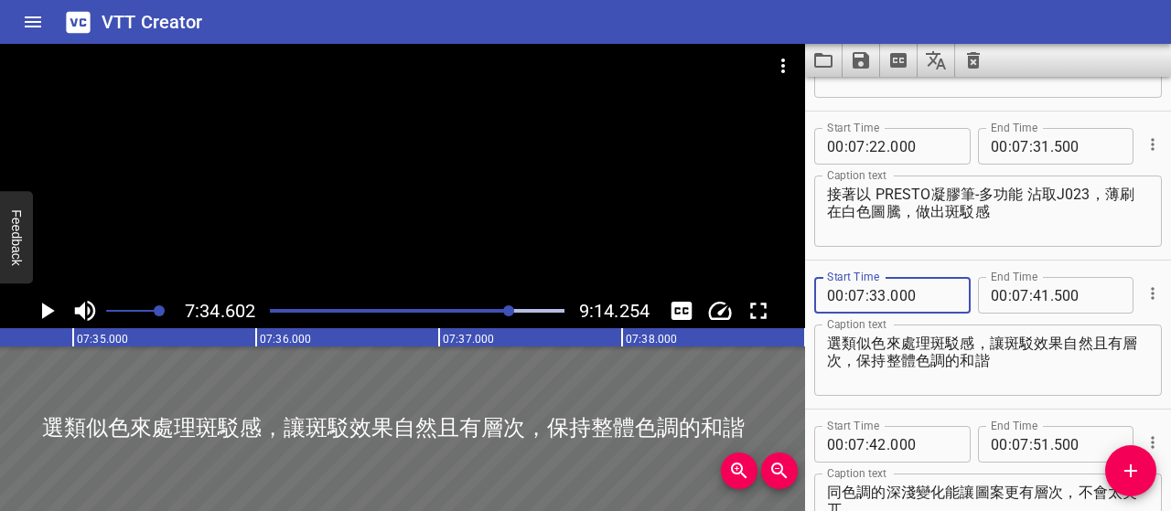
scroll to position [5036, 0]
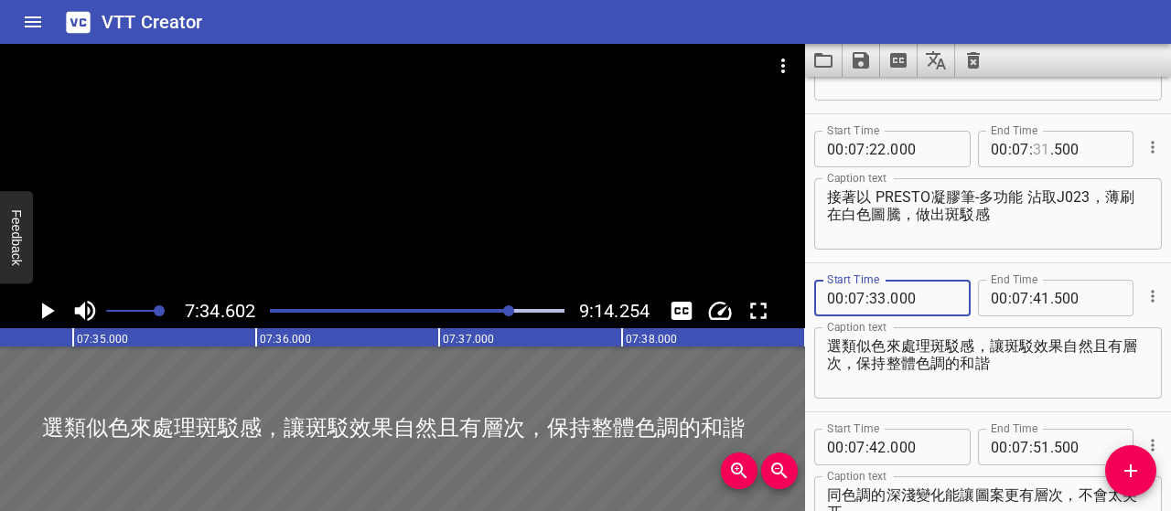
click at [1036, 150] on input "number" at bounding box center [1041, 149] width 17 height 37
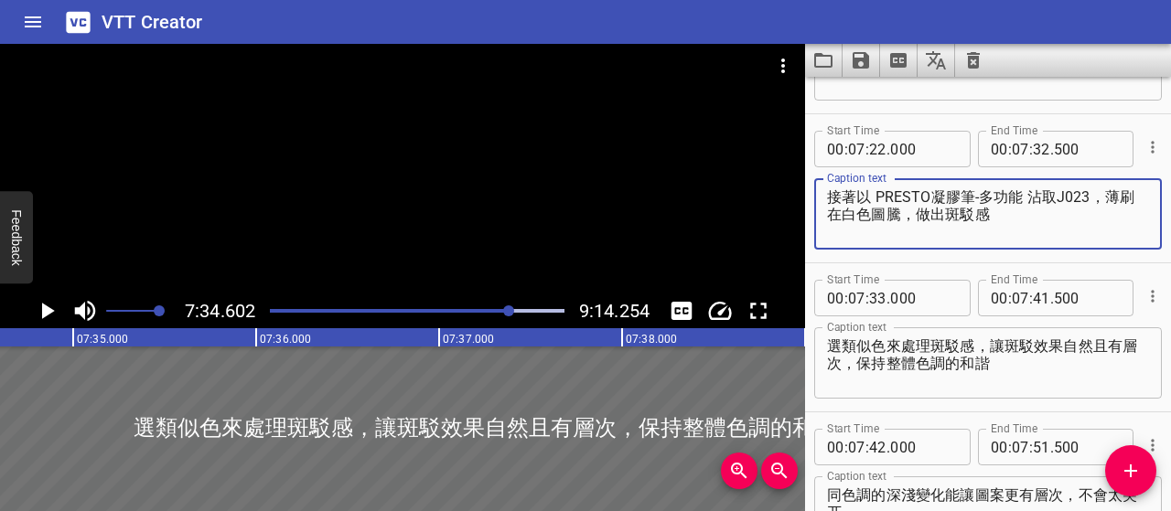
click at [1033, 221] on textarea "接著以 PRESTO凝膠筆-多功能 沾取J023，薄刷在白色圖騰，做出斑駁感" at bounding box center [988, 214] width 322 height 52
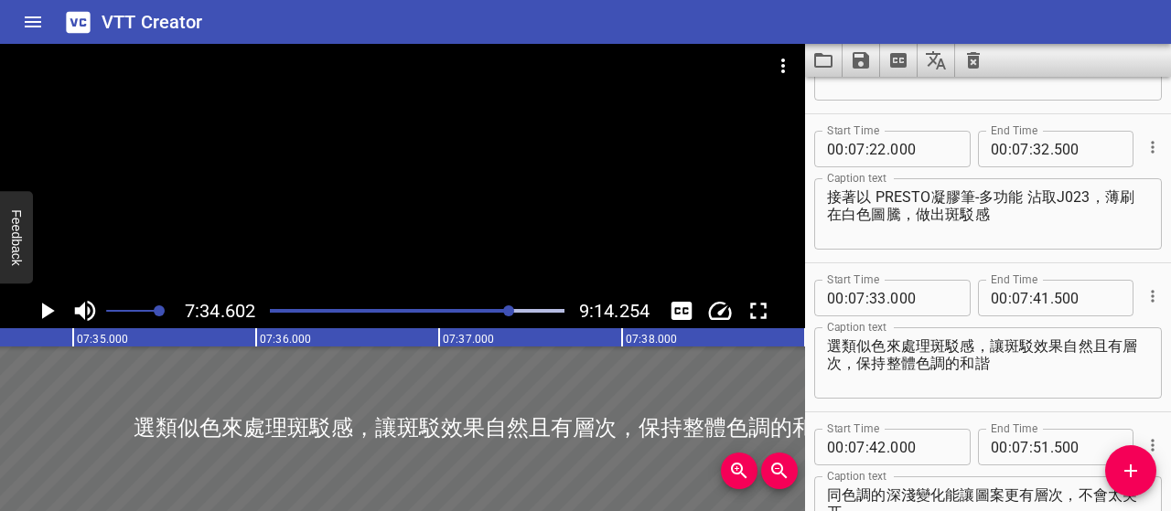
click at [507, 308] on div at bounding box center [508, 311] width 11 height 11
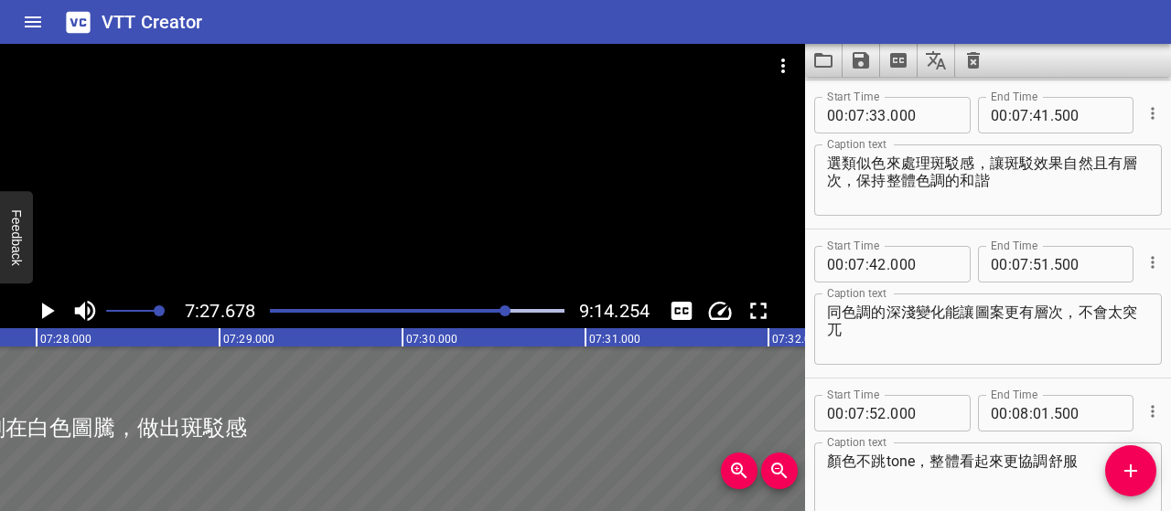
scroll to position [0, 81912]
click at [49, 313] on icon "Play/Pause" at bounding box center [48, 311] width 13 height 16
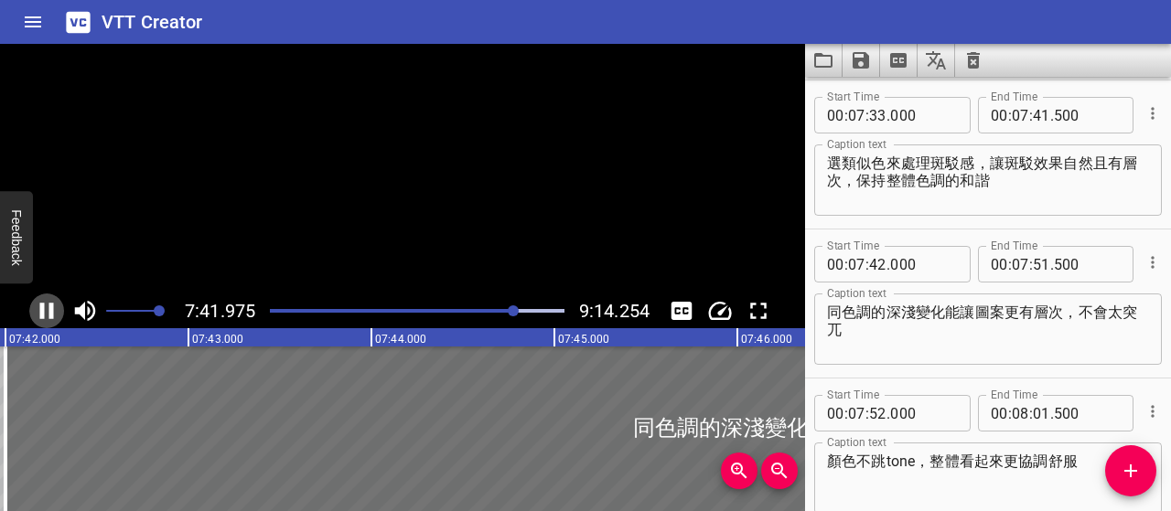
click at [49, 313] on icon "Play/Pause" at bounding box center [47, 311] width 14 height 16
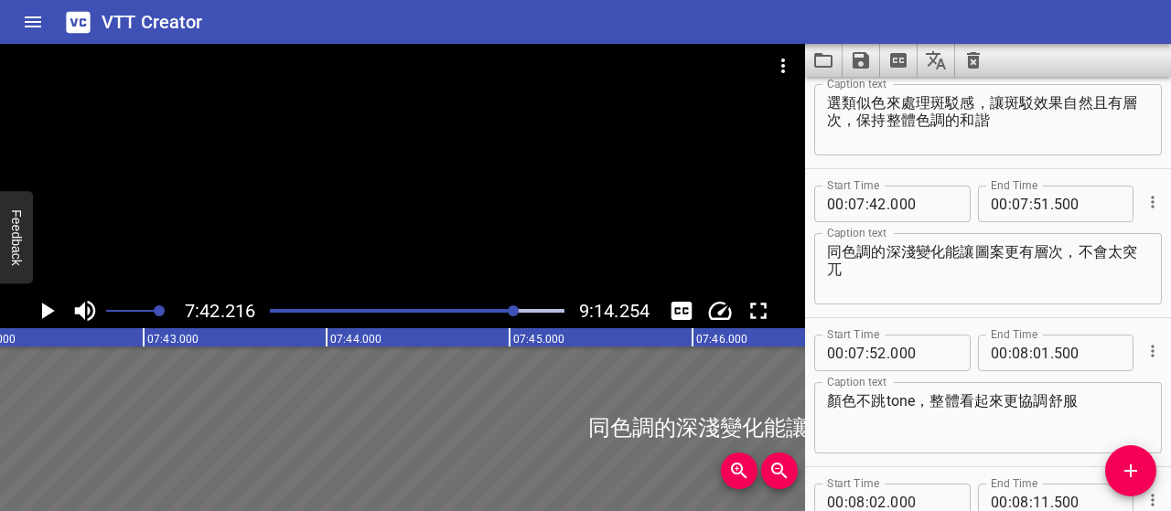
scroll to position [5277, 0]
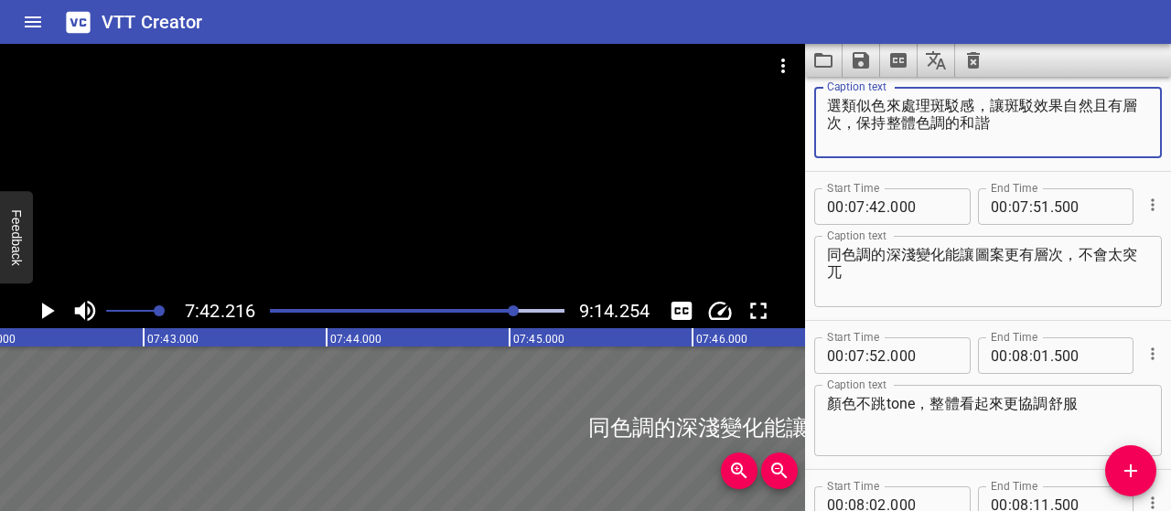
click at [990, 102] on textarea "選類似色來處理斑駁感，讓斑駁效果自然且有層次，保持整體色調的和諧" at bounding box center [988, 123] width 322 height 52
drag, startPoint x: 990, startPoint y: 102, endPoint x: 860, endPoint y: 140, distance: 135.2
click at [860, 140] on textarea "選類似色來處理斑駁感，讓斑駁效果自然且有層次，保持整體色調的和諧" at bounding box center [988, 123] width 322 height 52
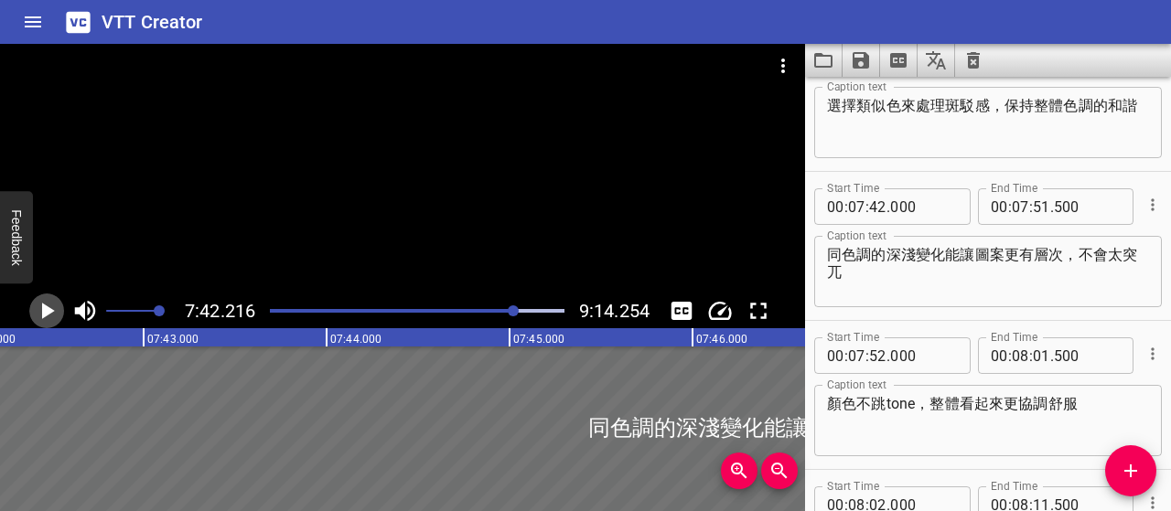
click at [39, 312] on icon "Play/Pause" at bounding box center [46, 310] width 27 height 27
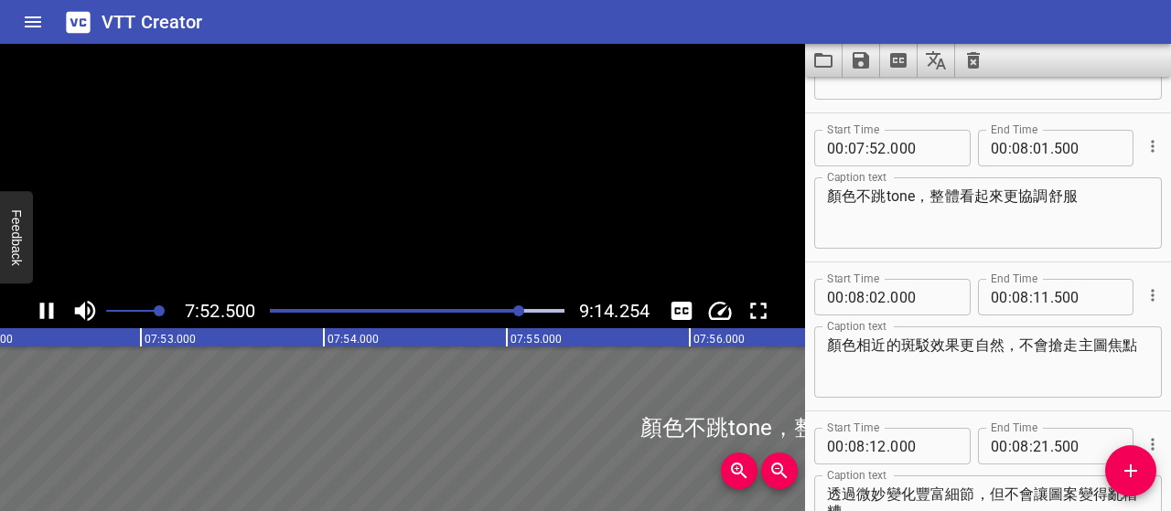
scroll to position [5518, 0]
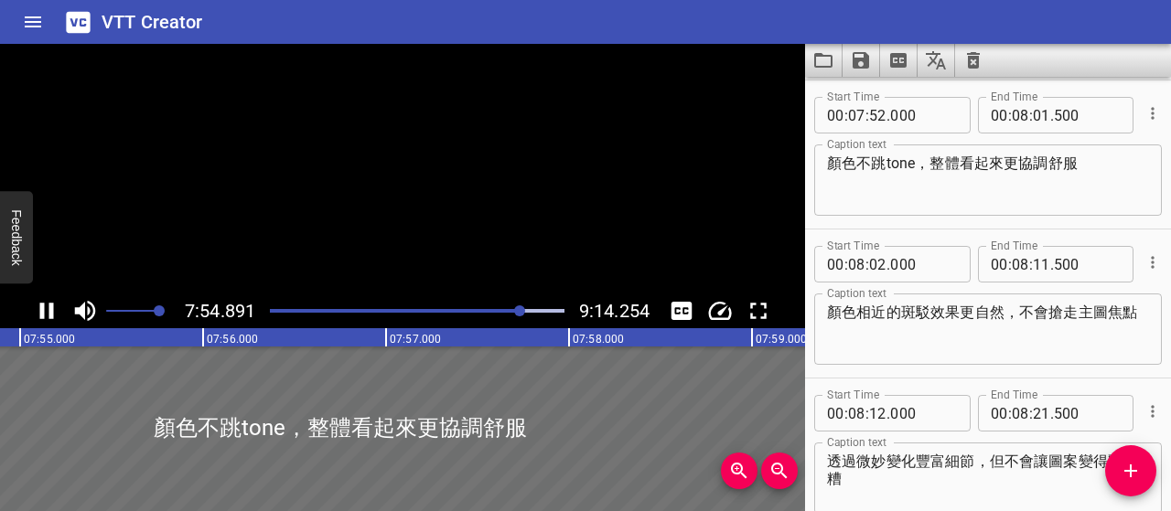
click at [39, 312] on icon "Play/Pause" at bounding box center [46, 310] width 27 height 27
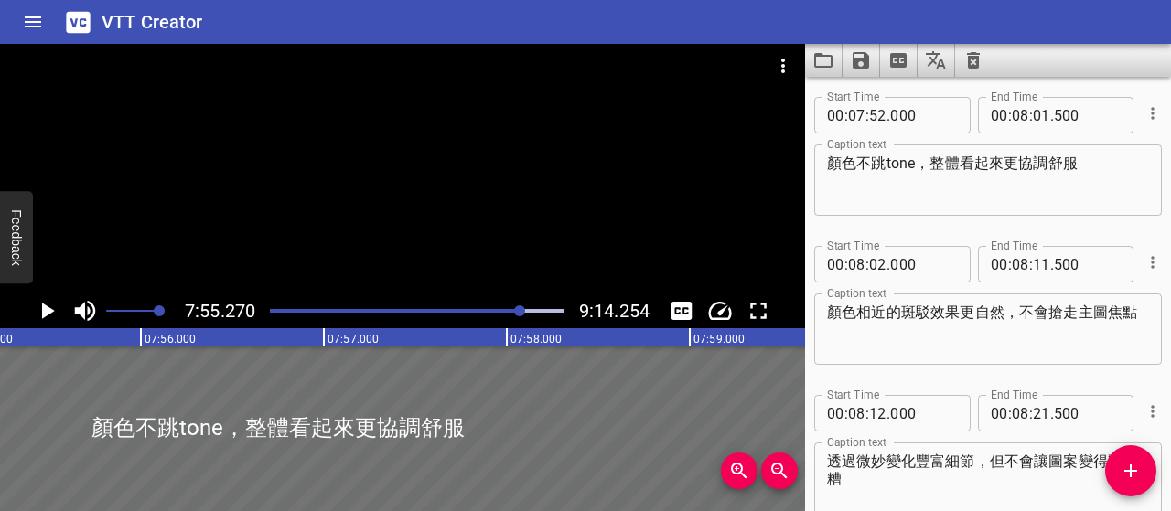
scroll to position [0, 86961]
click at [1008, 160] on textarea "顏色不跳tone，整體看起來更協調舒服" at bounding box center [988, 181] width 322 height 52
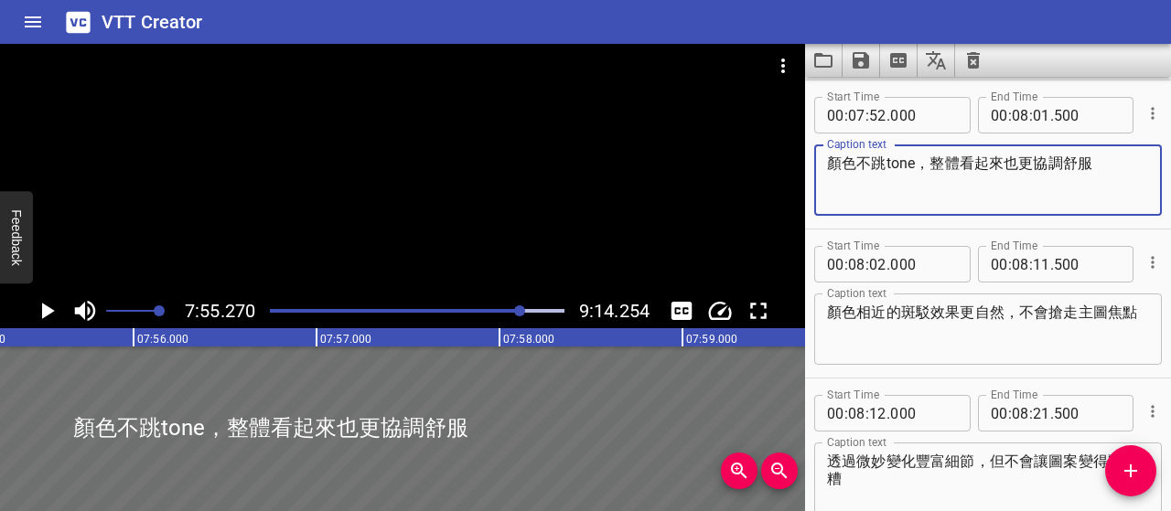
click at [40, 317] on icon "Play/Pause" at bounding box center [46, 310] width 27 height 27
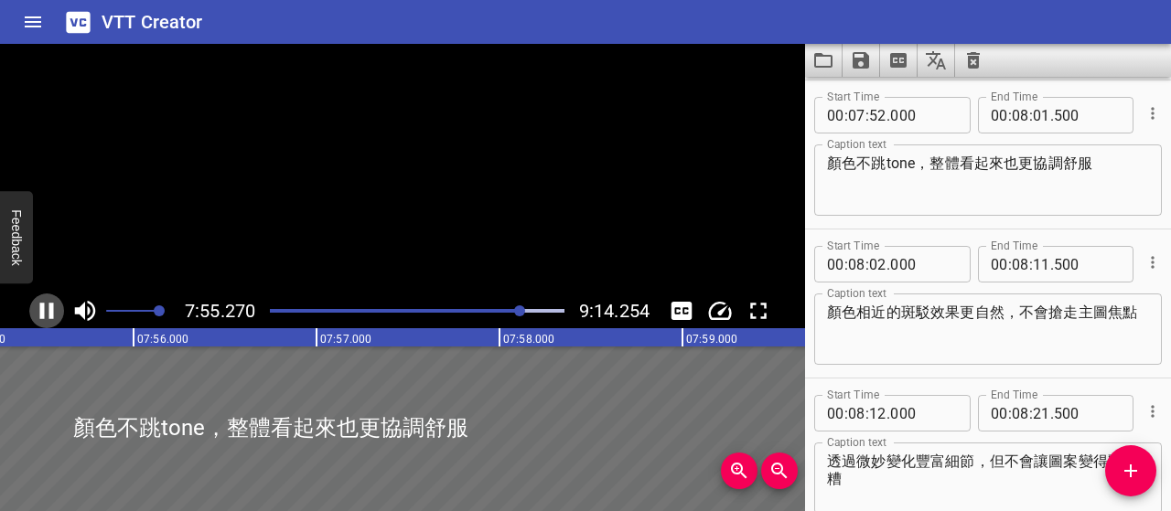
click at [40, 317] on icon "Play/Pause" at bounding box center [47, 311] width 14 height 16
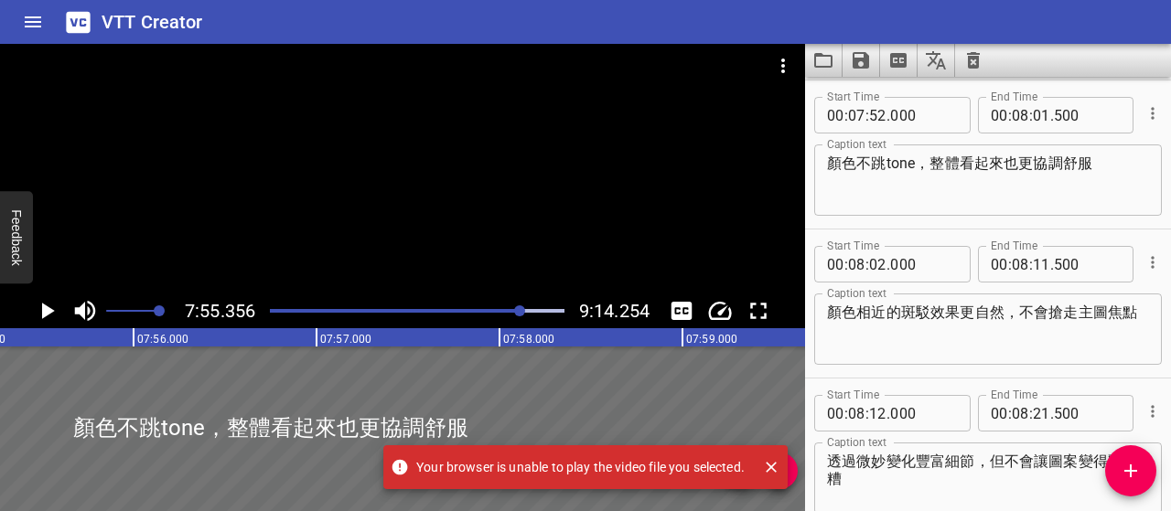
scroll to position [0, 86977]
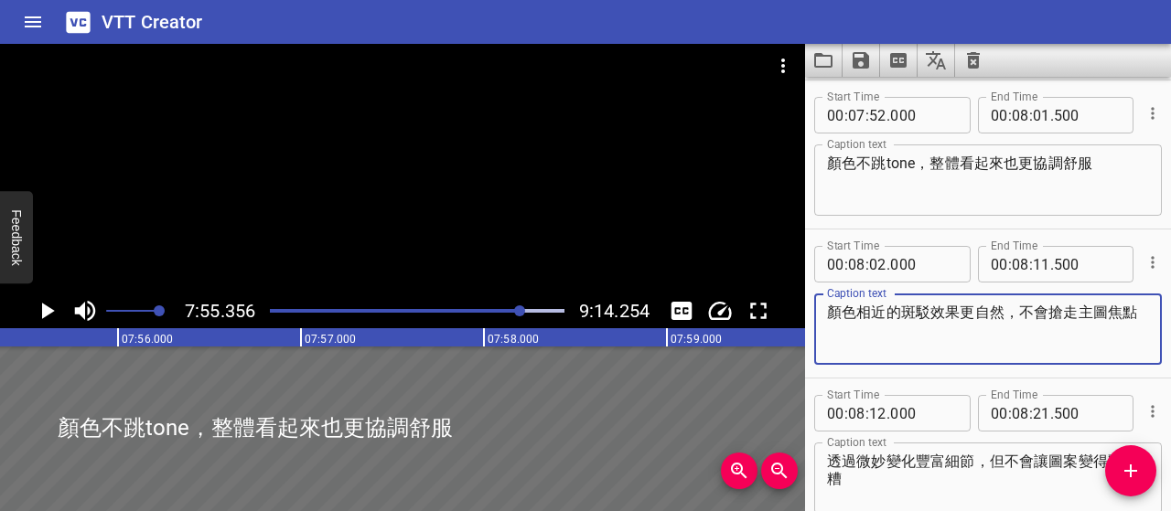
click at [962, 308] on textarea "顏色相近的斑駁效果更自然，不會搶走主圖焦點" at bounding box center [988, 330] width 322 height 52
click at [1028, 167] on textarea "顏色不跳tone，整體看起來也更協調舒服" at bounding box center [988, 181] width 322 height 52
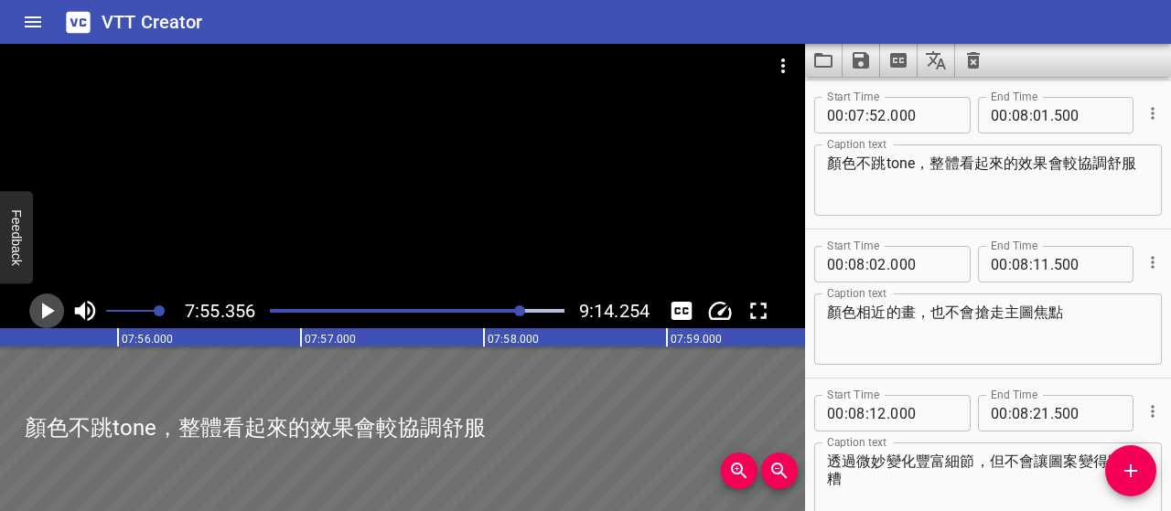
click at [38, 310] on icon "Play/Pause" at bounding box center [46, 310] width 27 height 27
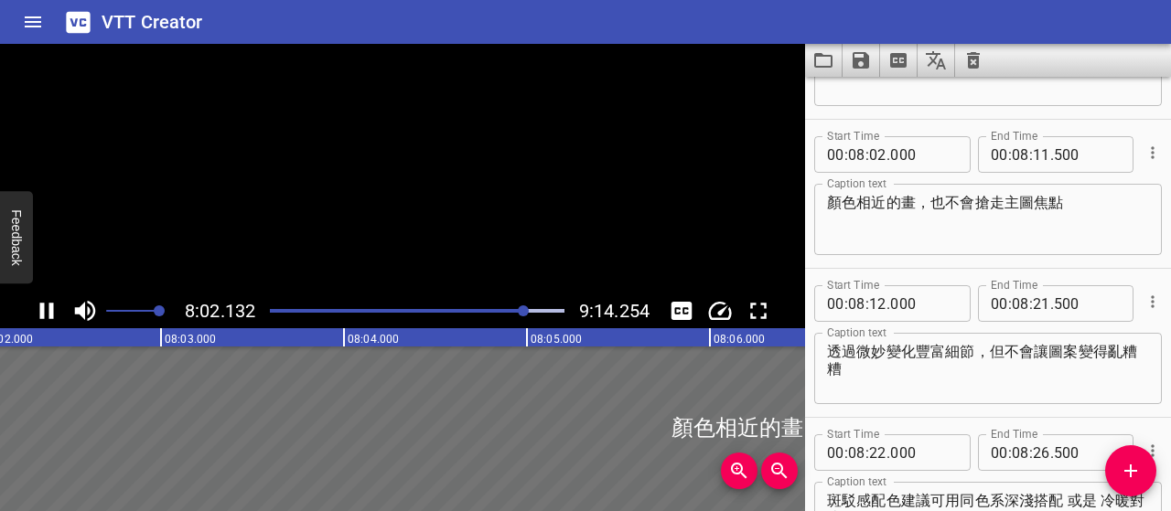
scroll to position [5667, 0]
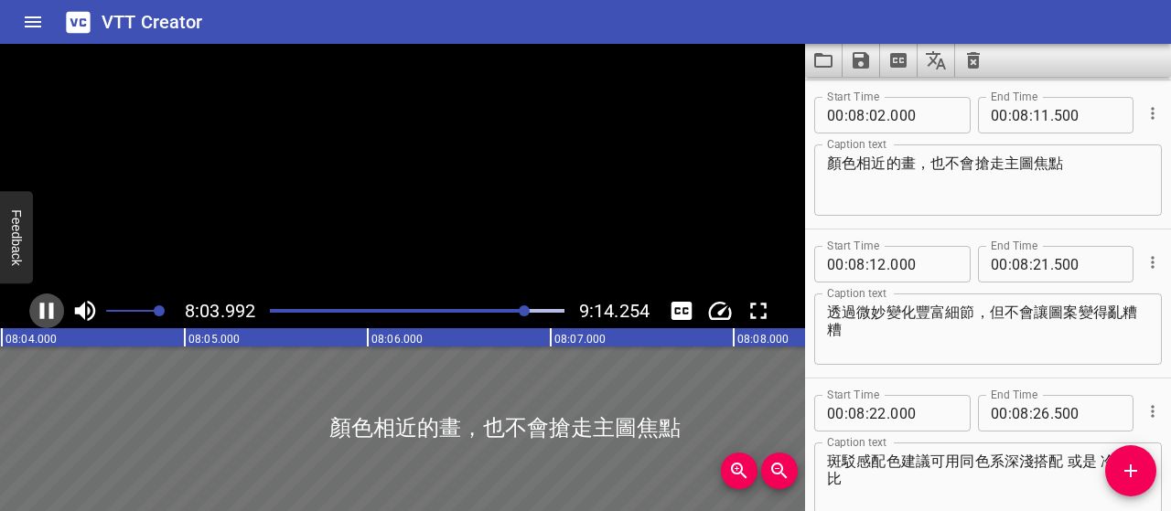
click at [38, 310] on icon "Play/Pause" at bounding box center [46, 310] width 27 height 27
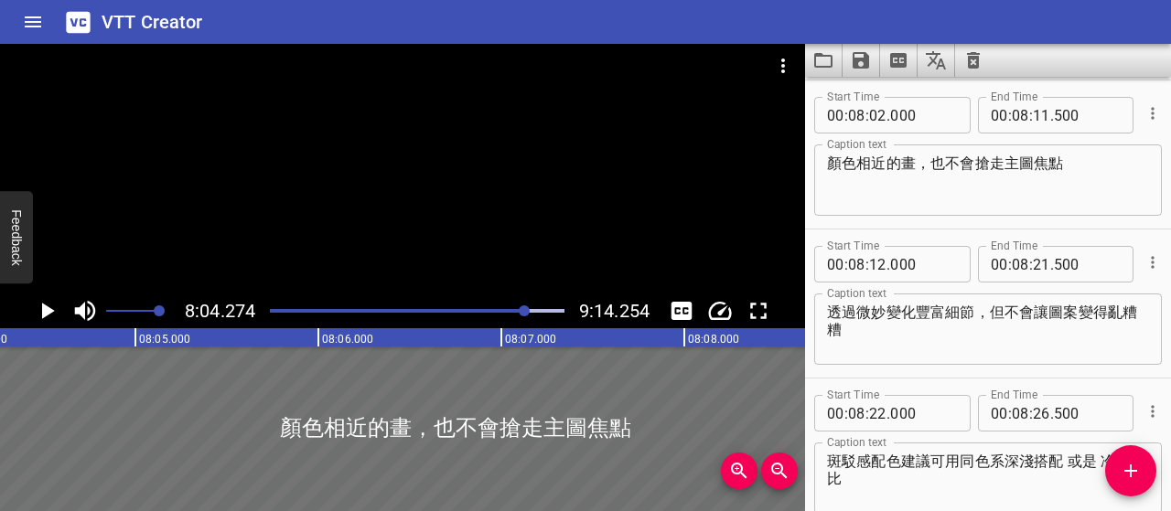
scroll to position [0, 88608]
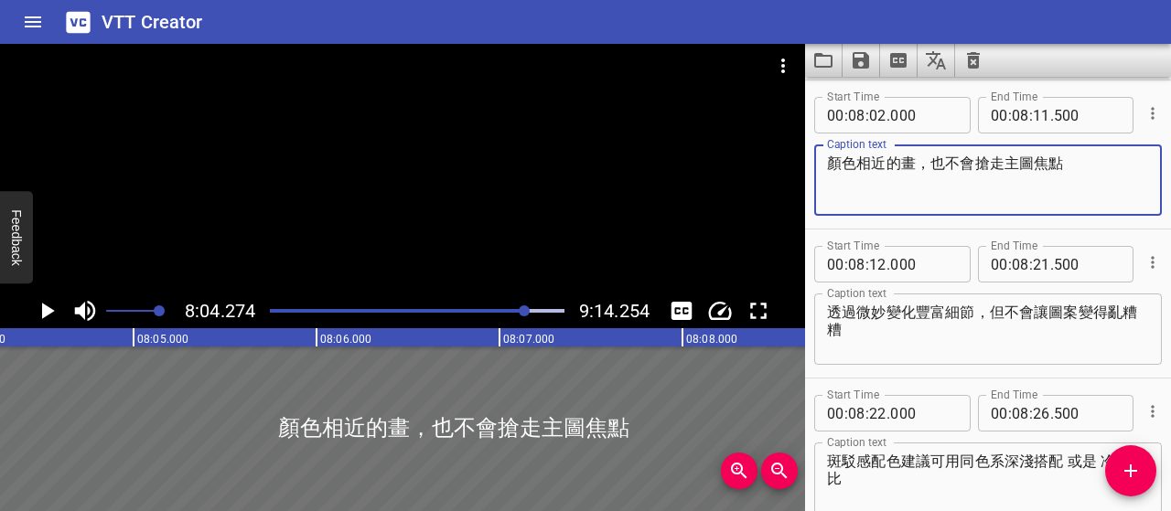
click at [913, 162] on textarea "顏色相近的畫，也不會搶走主圖焦點" at bounding box center [988, 181] width 322 height 52
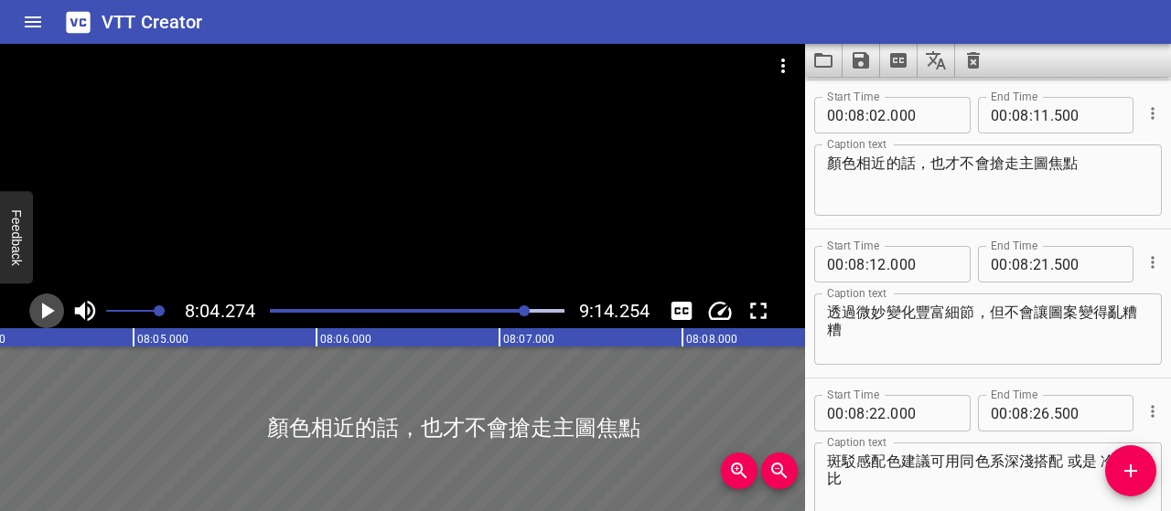
click at [48, 315] on icon "Play/Pause" at bounding box center [48, 311] width 13 height 16
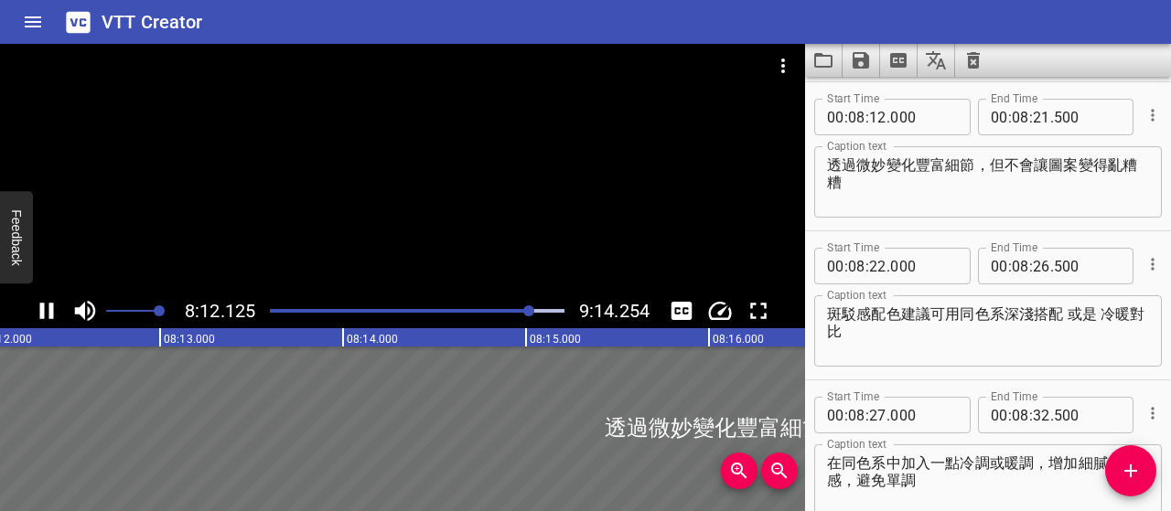
scroll to position [5816, 0]
click at [887, 308] on textarea "斑駁感配色建議可用同色系深淺搭配 或是 冷暖對比" at bounding box center [988, 330] width 322 height 52
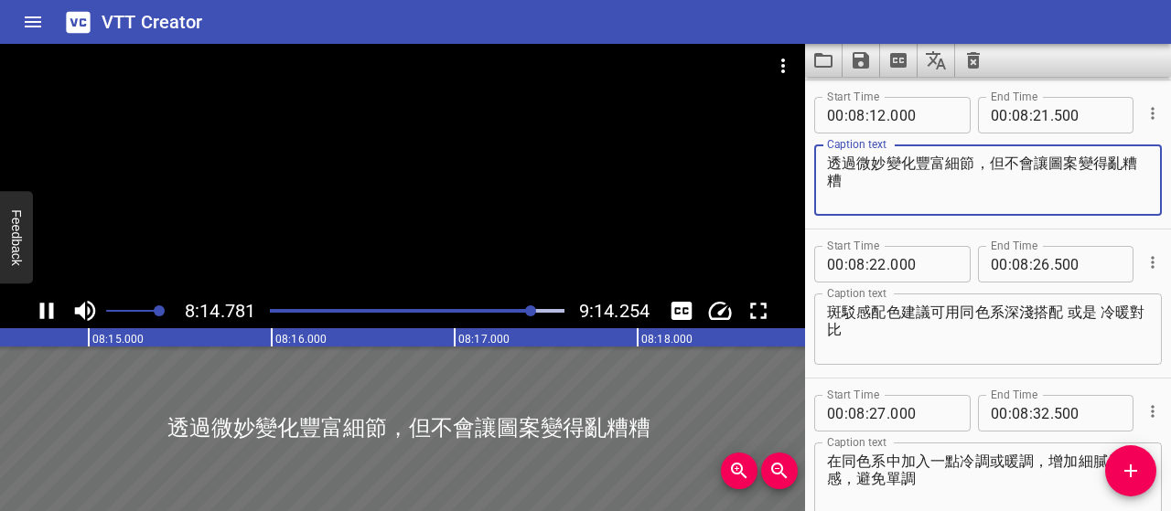
click at [885, 162] on textarea "透過微妙變化豐富細節，但不會讓圖案變得亂糟糟" at bounding box center [988, 181] width 322 height 52
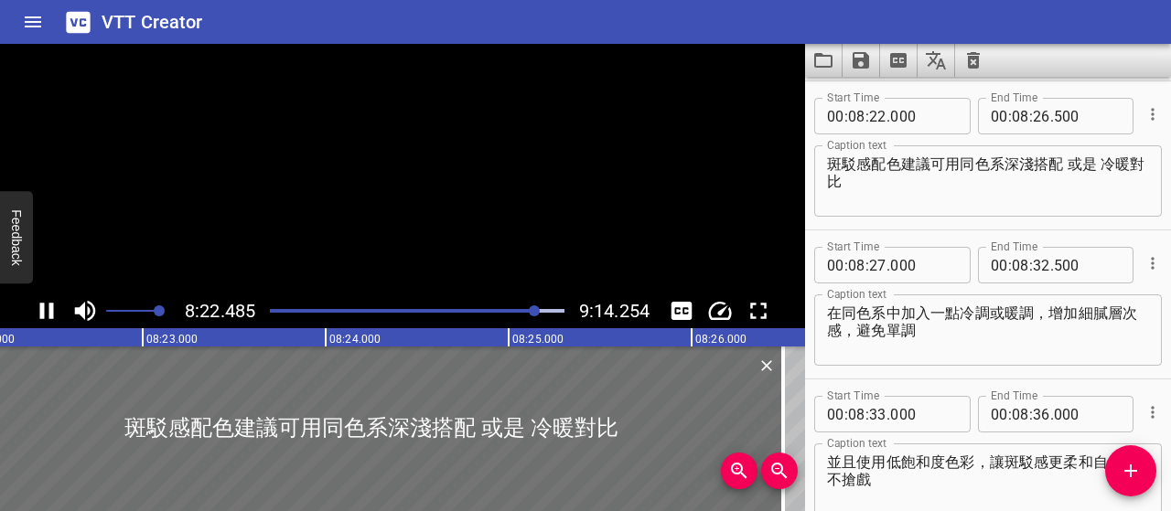
scroll to position [5965, 0]
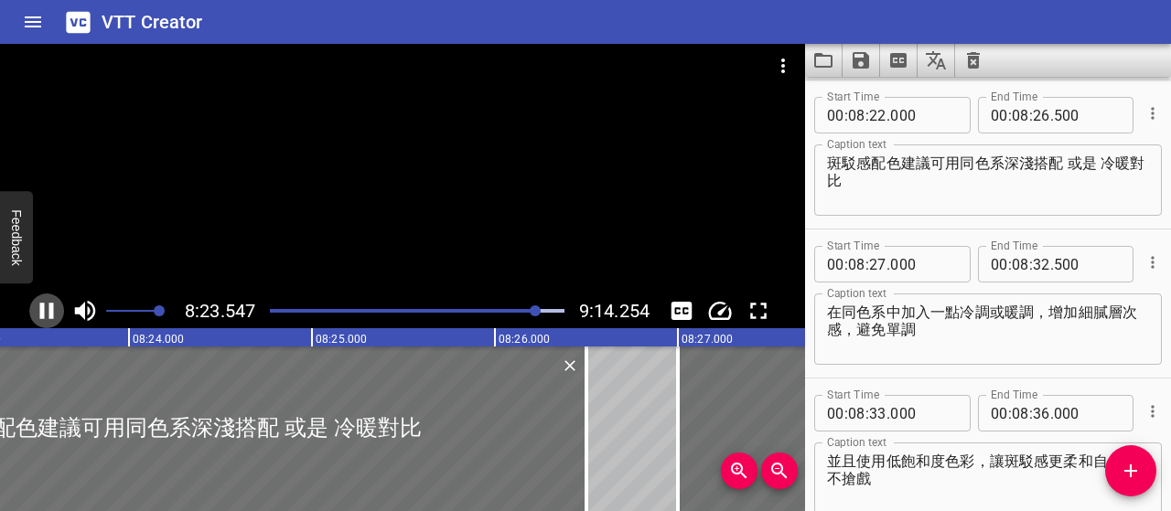
click at [55, 311] on icon "Play/Pause" at bounding box center [46, 310] width 27 height 27
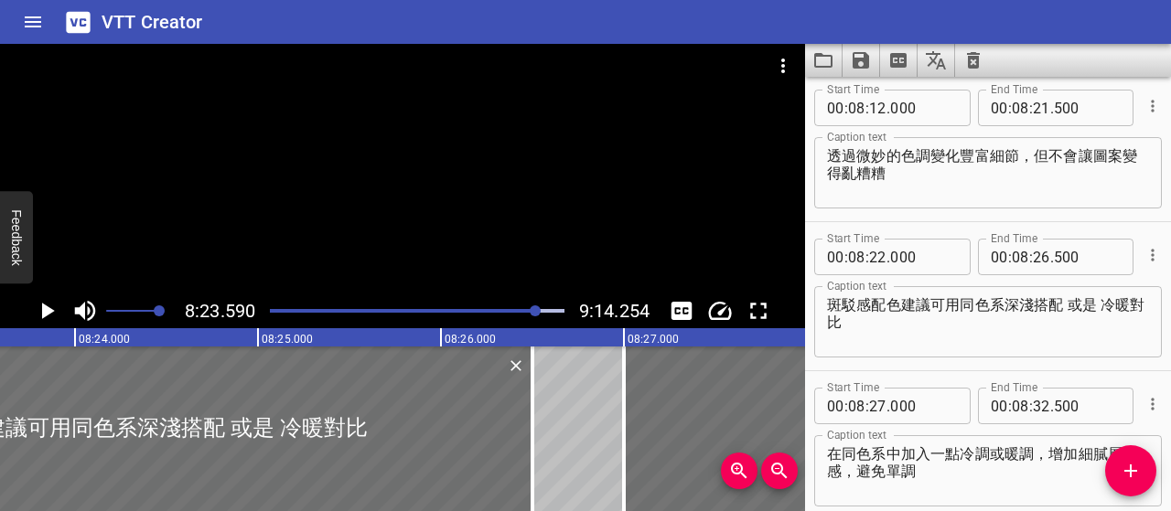
scroll to position [5782, 0]
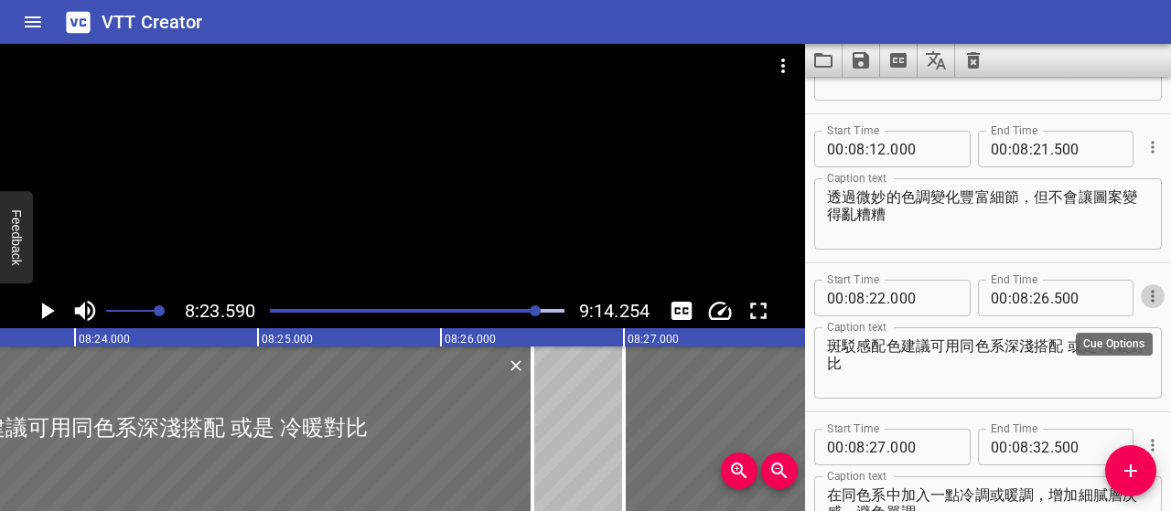
click at [1144, 295] on icon "Cue Options" at bounding box center [1153, 296] width 18 height 18
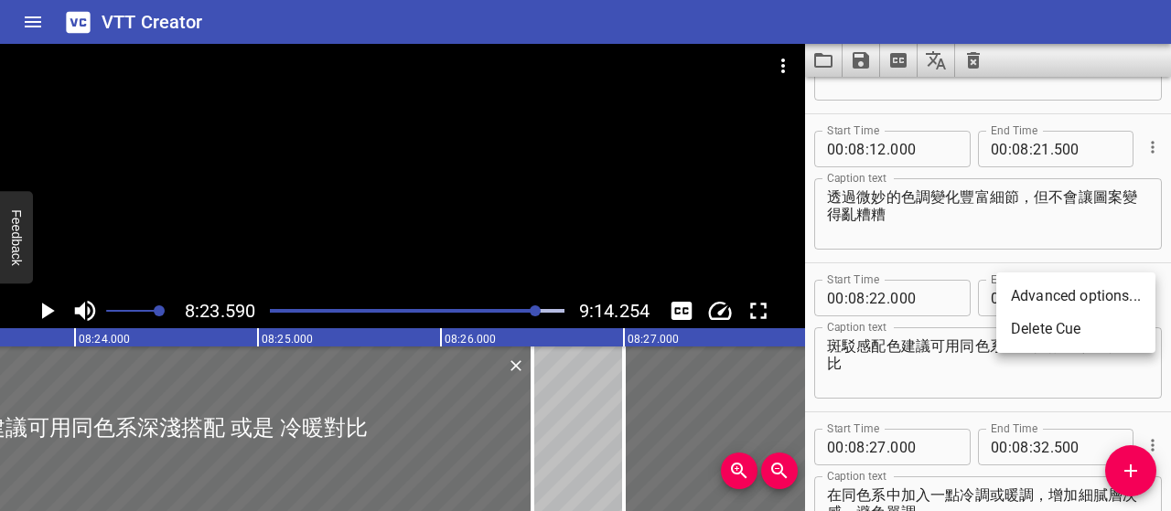
click at [1107, 332] on li "Delete Cue" at bounding box center [1075, 329] width 159 height 33
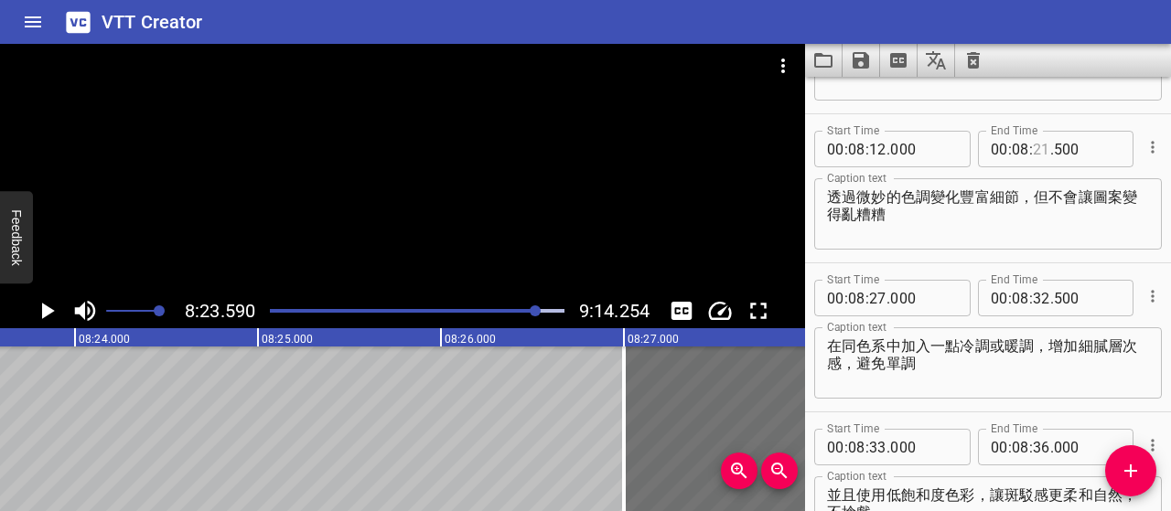
click at [1036, 150] on input "number" at bounding box center [1041, 149] width 17 height 37
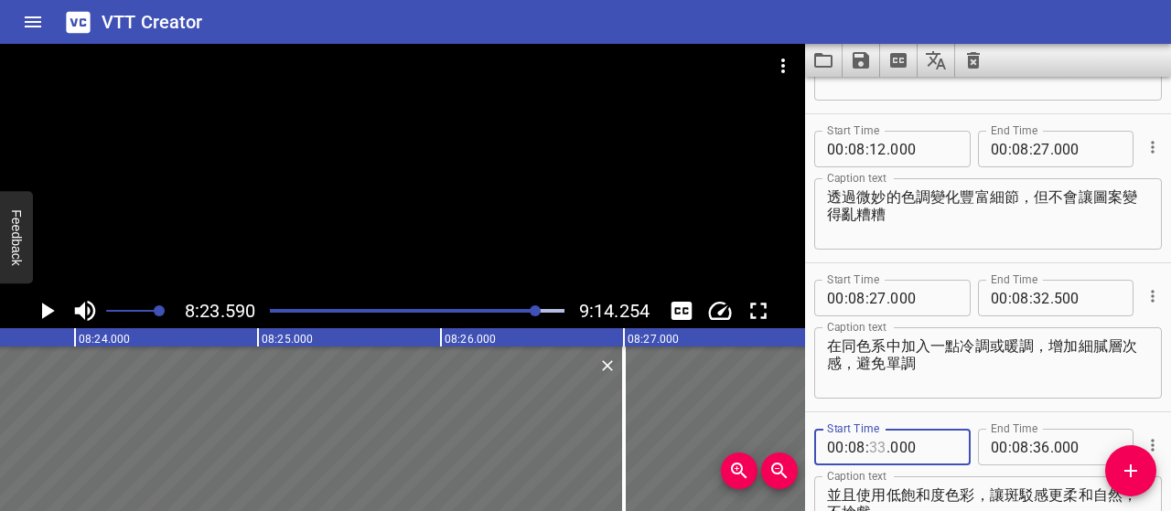
click at [876, 450] on input "number" at bounding box center [877, 447] width 17 height 37
click at [1017, 373] on textarea "在同色系中加入一點冷調或暖調，增加細膩層次感，避免單調" at bounding box center [988, 364] width 322 height 52
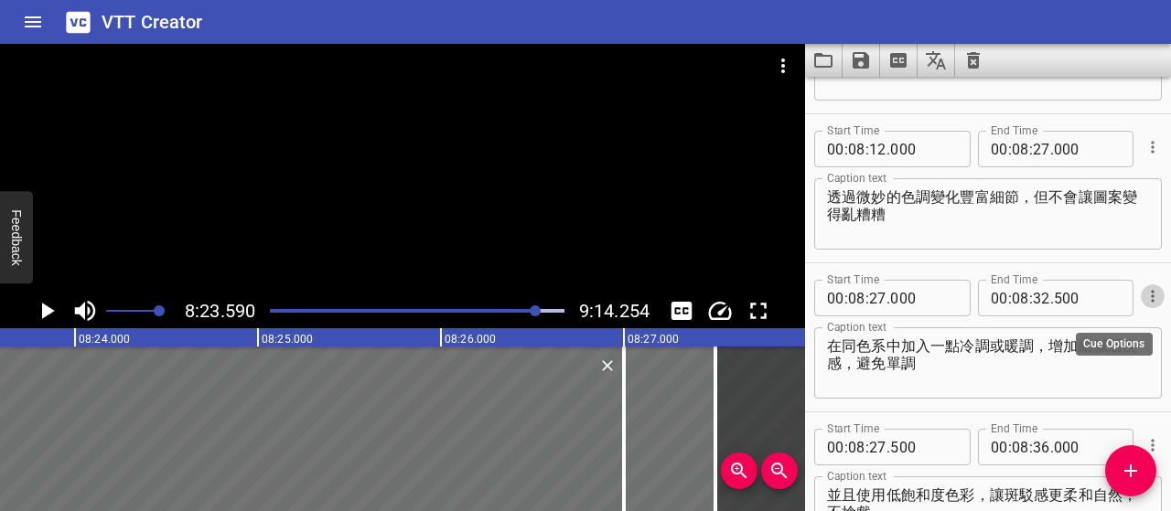
click at [1146, 299] on icon "Cue Options" at bounding box center [1153, 296] width 18 height 18
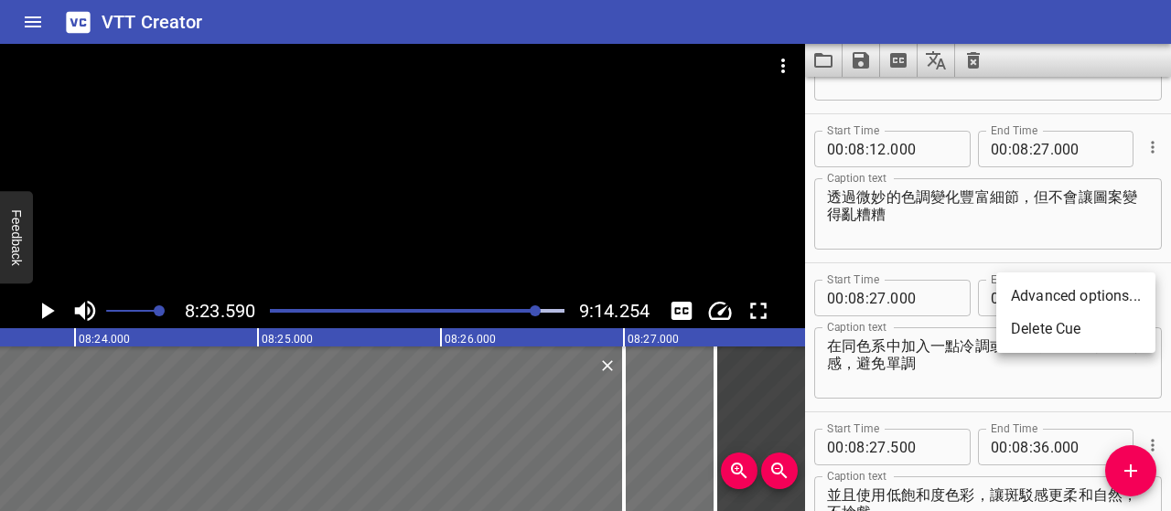
click at [1056, 336] on li "Delete Cue" at bounding box center [1075, 329] width 159 height 33
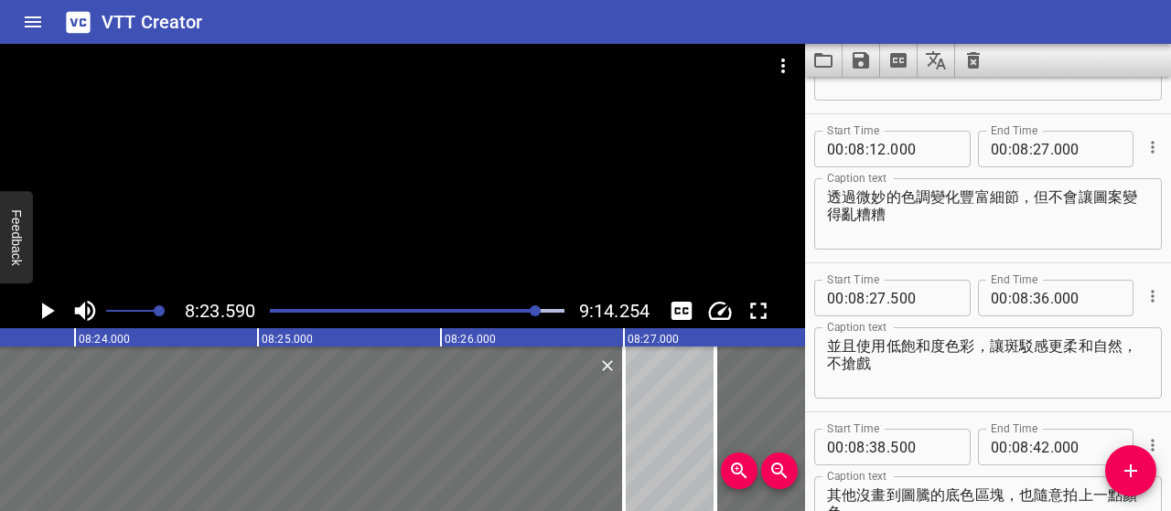
click at [531, 310] on div at bounding box center [535, 311] width 11 height 11
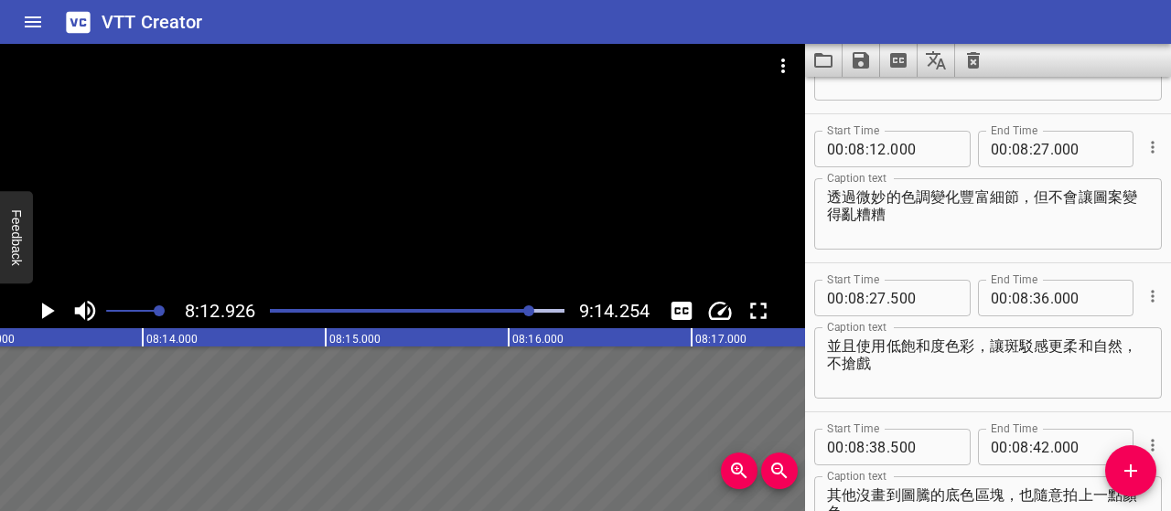
scroll to position [0, 90191]
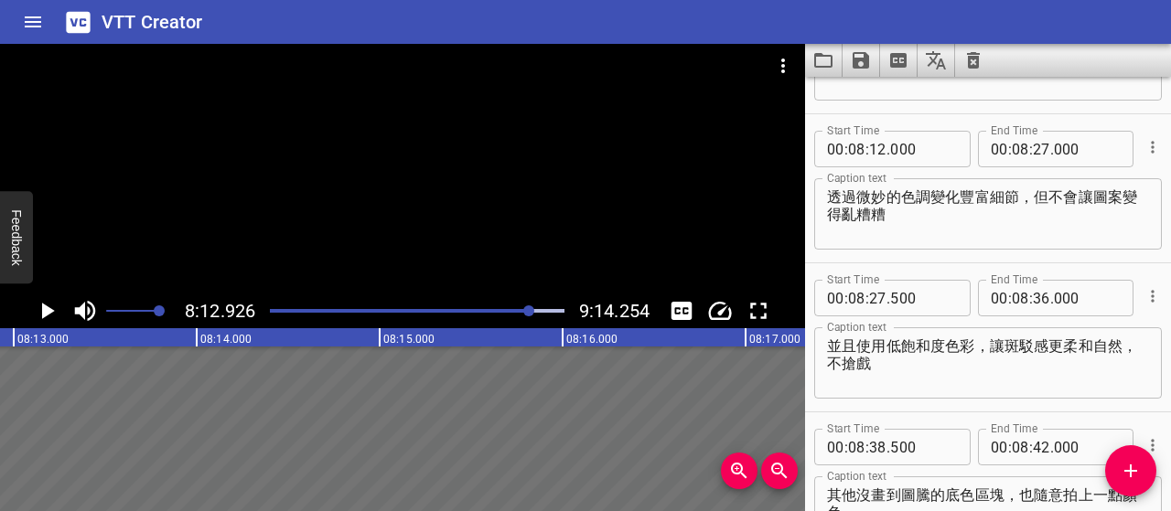
click at [44, 319] on icon "Play/Pause" at bounding box center [46, 310] width 27 height 27
click at [44, 319] on icon "Play/Pause" at bounding box center [47, 311] width 14 height 16
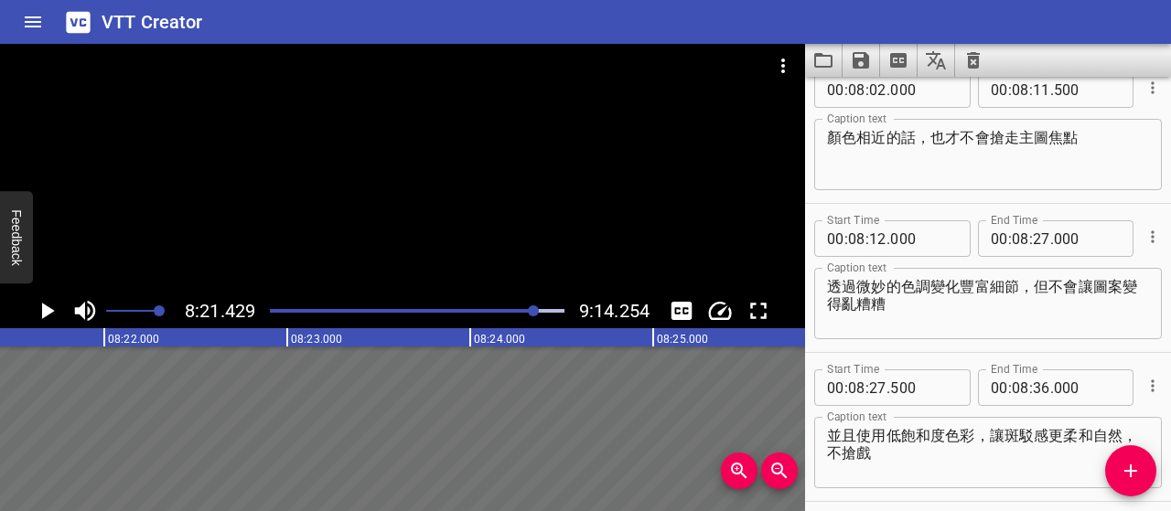
scroll to position [5690, 0]
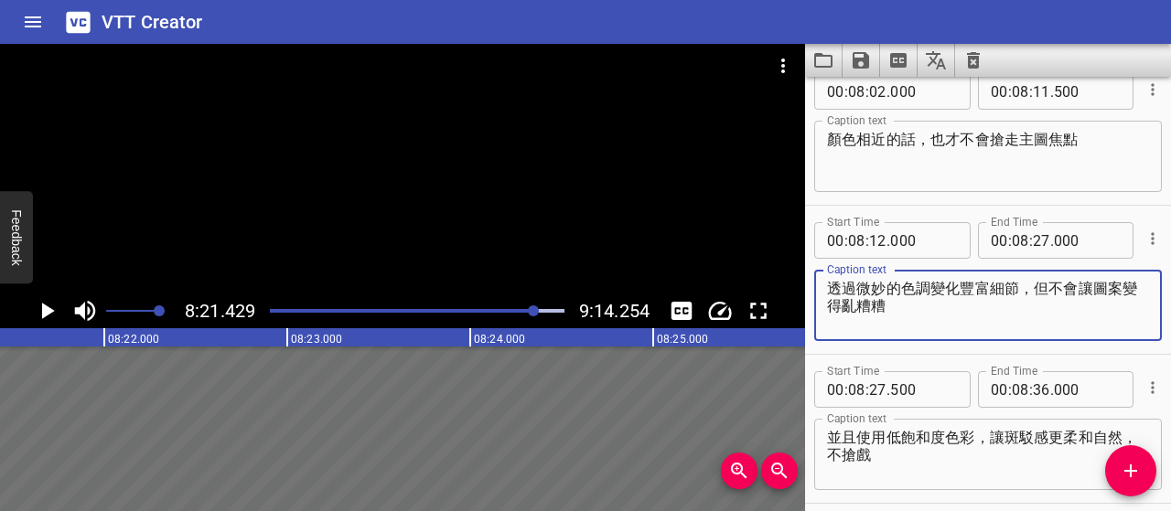
drag, startPoint x: 1019, startPoint y: 290, endPoint x: 1023, endPoint y: 300, distance: 10.7
click at [1023, 300] on textarea "透過微妙的色調變化豐富細節，但不會讓圖案變得亂糟糟" at bounding box center [988, 306] width 322 height 52
click at [45, 308] on icon "Play/Pause" at bounding box center [48, 311] width 13 height 16
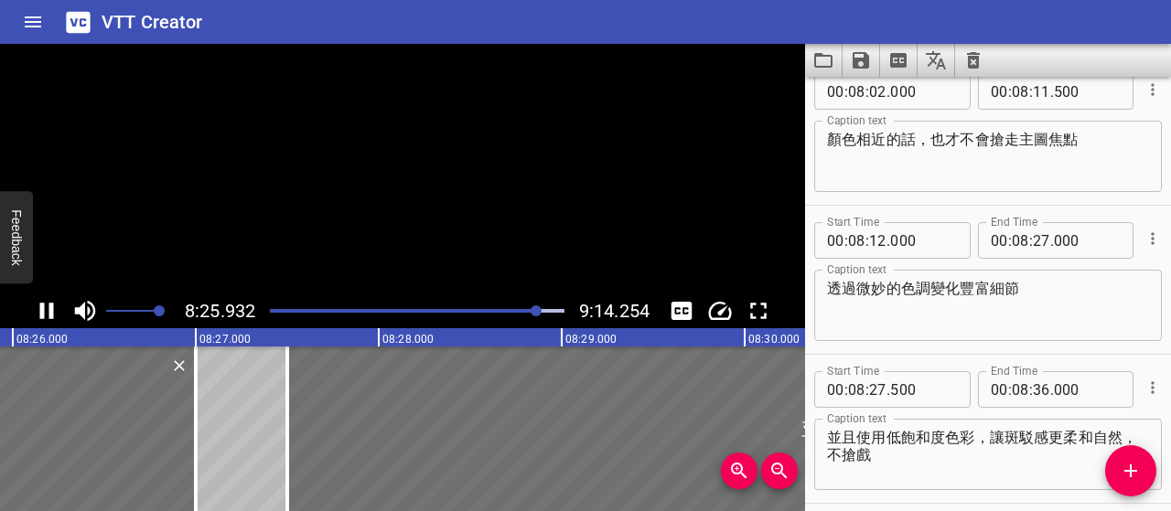
click at [45, 308] on icon "Play/Pause" at bounding box center [46, 310] width 27 height 27
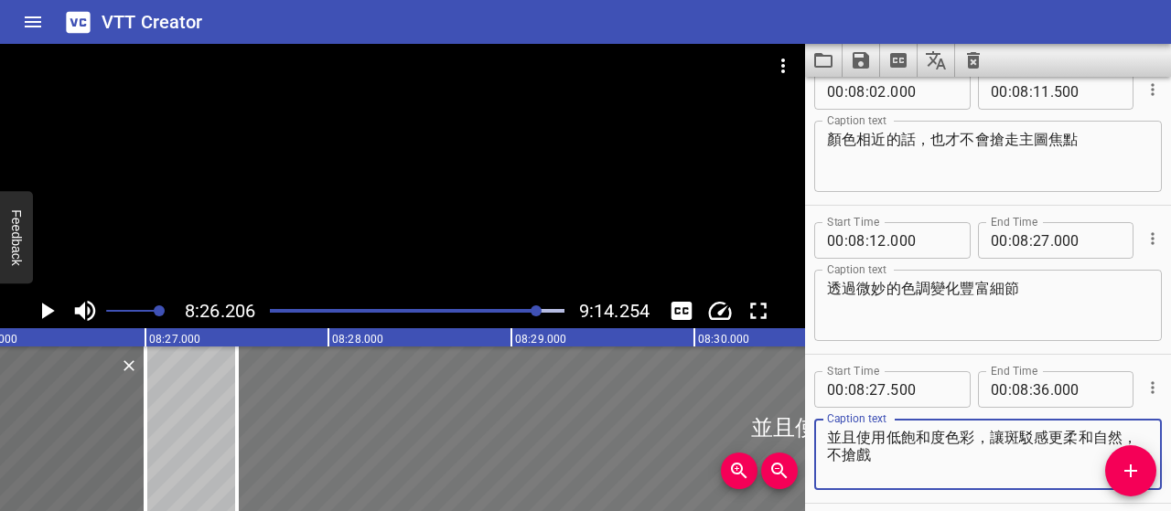
drag, startPoint x: 853, startPoint y: 435, endPoint x: 757, endPoint y: 439, distance: 96.1
click at [757, 439] on main "8:26.206 9:14.254 00:00.000 00:01.000 00:02.000 00:03.000 00:04.000 00:05.000 0…" at bounding box center [585, 277] width 1171 height 467
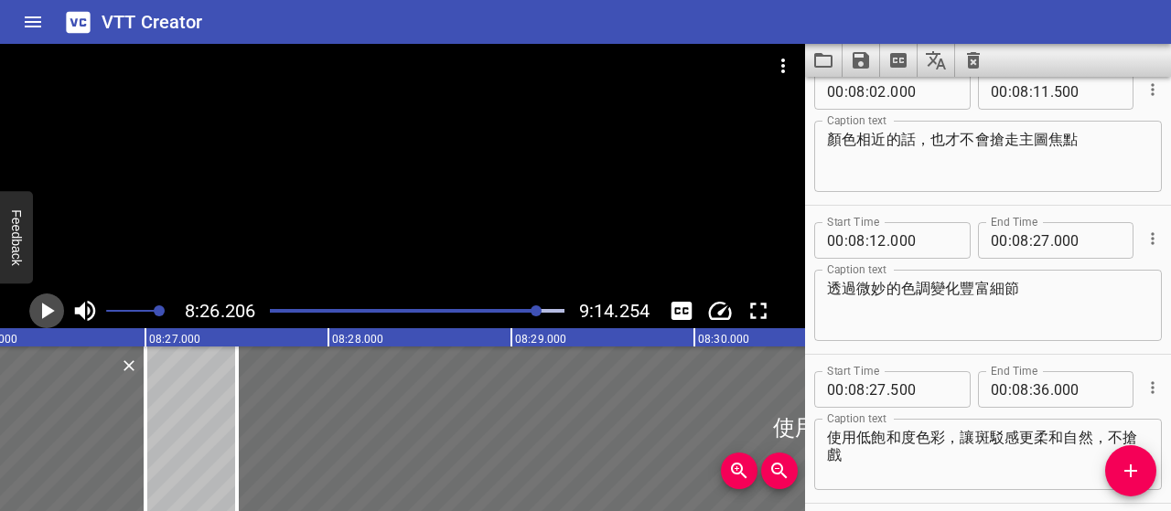
click at [38, 299] on icon "Play/Pause" at bounding box center [46, 310] width 27 height 27
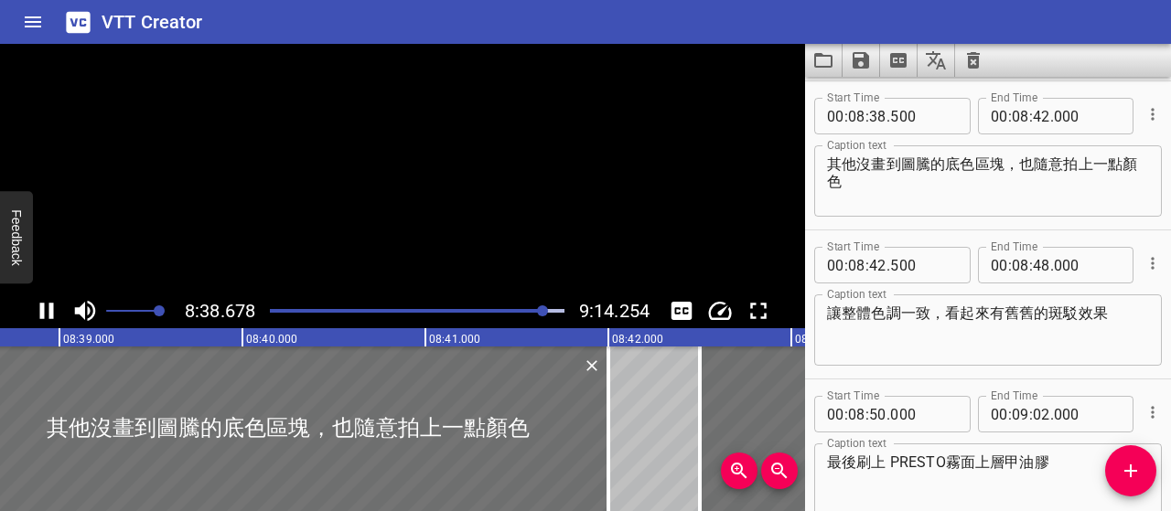
scroll to position [6114, 0]
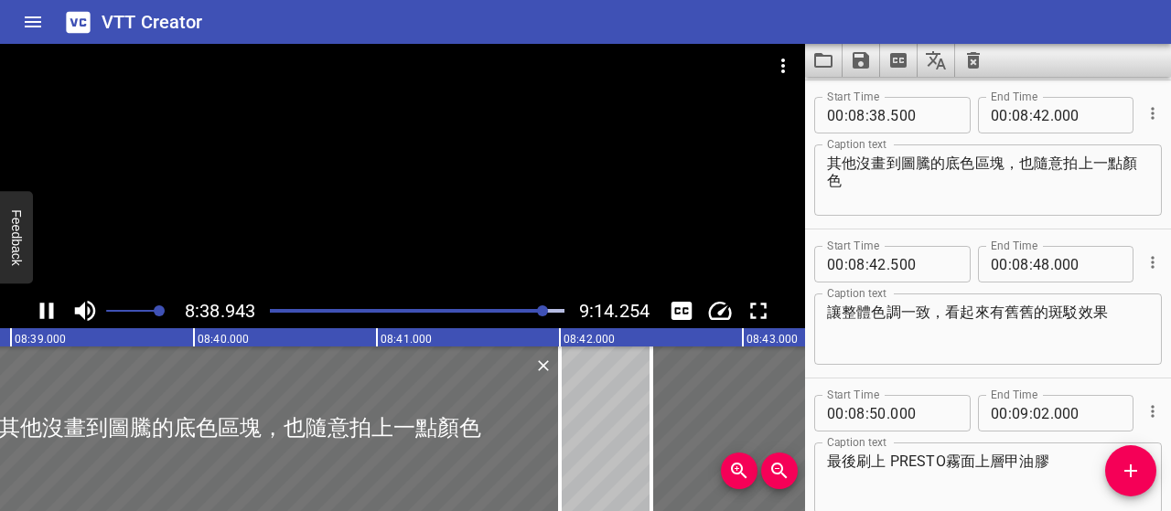
click at [42, 314] on icon "Play/Pause" at bounding box center [47, 311] width 14 height 16
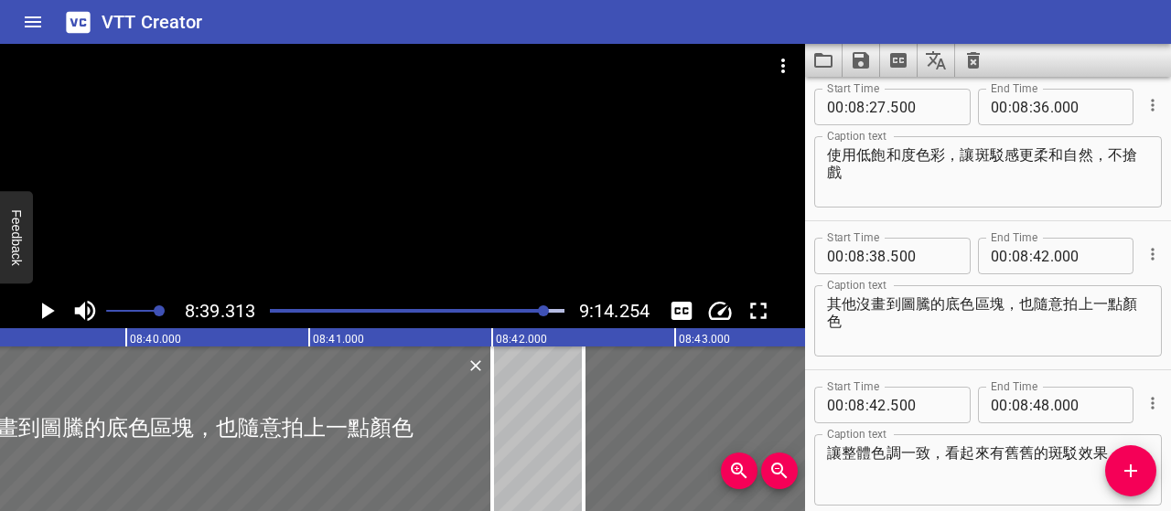
scroll to position [5931, 0]
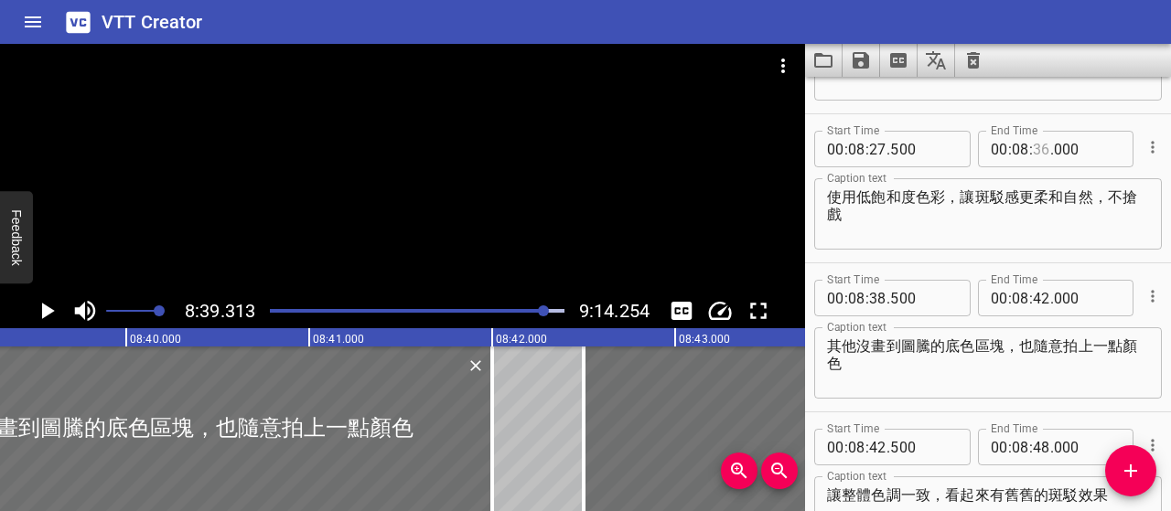
click at [1036, 149] on input "number" at bounding box center [1041, 149] width 17 height 37
click at [913, 296] on input "number" at bounding box center [923, 298] width 67 height 37
click at [946, 396] on div "其他沒畫到圖騰的底色區塊，也隨意拍上一點顏色 Caption text" at bounding box center [988, 363] width 348 height 71
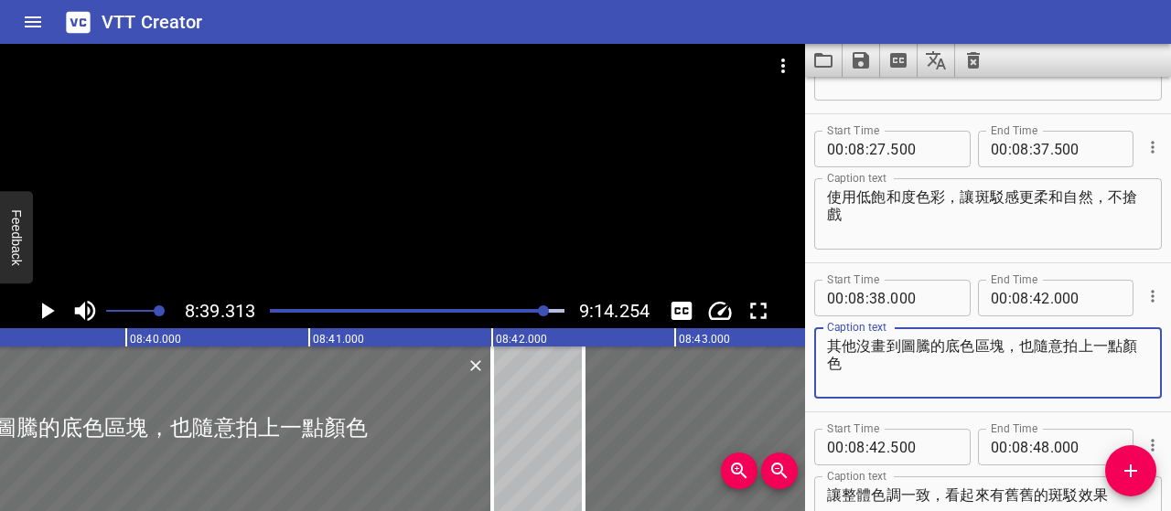
click at [543, 306] on div at bounding box center [543, 311] width 11 height 11
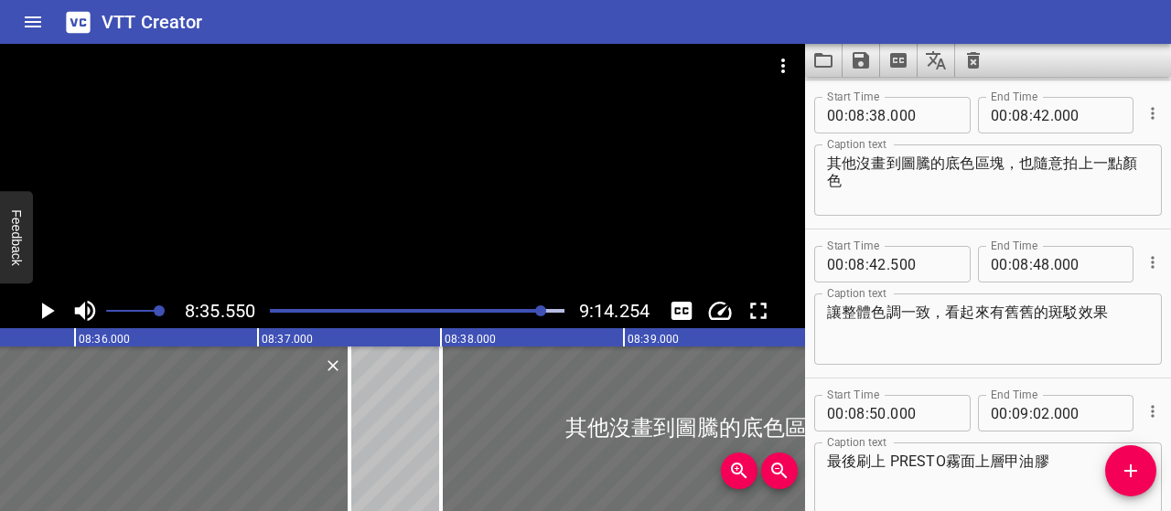
scroll to position [0, 94331]
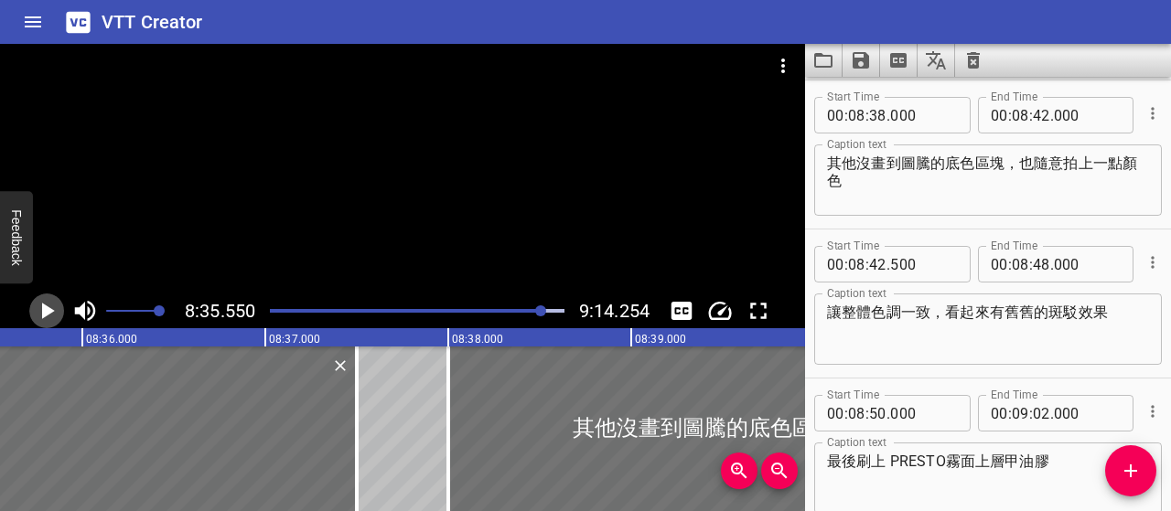
click at [43, 311] on icon "Play/Pause" at bounding box center [48, 311] width 13 height 16
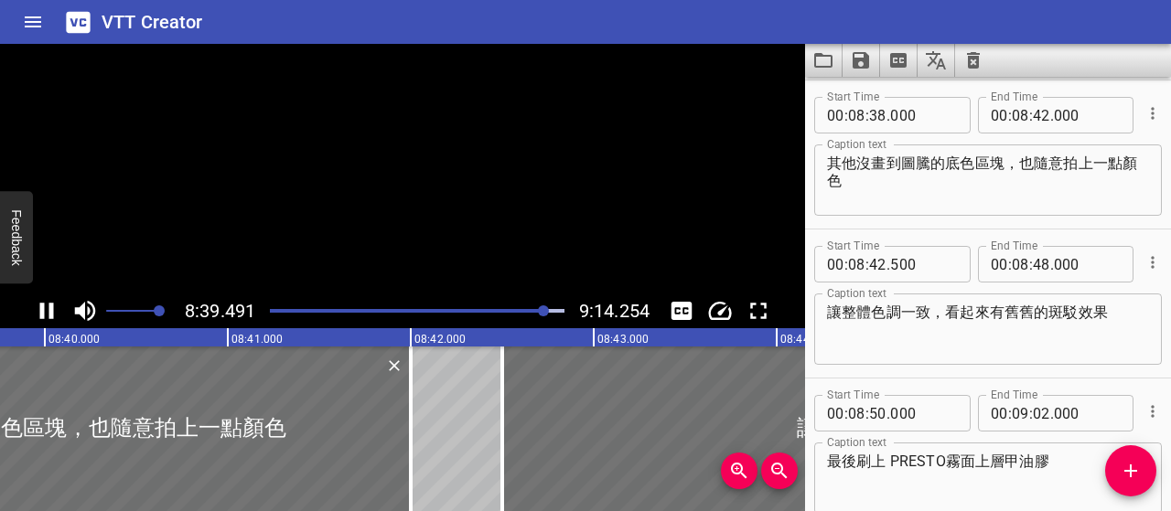
click at [43, 311] on icon "Play/Pause" at bounding box center [47, 311] width 14 height 16
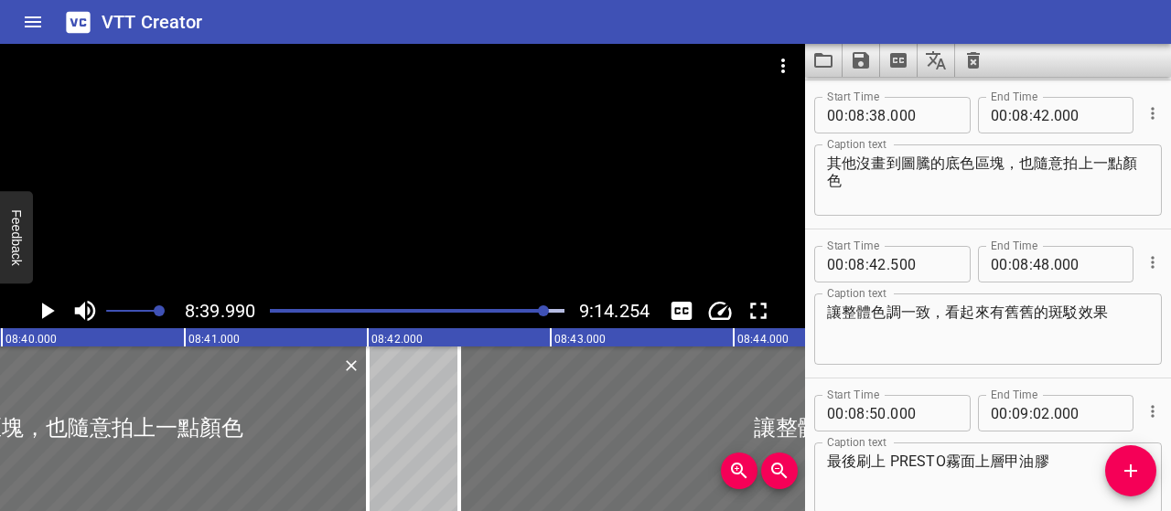
click at [43, 311] on icon "Play/Pause" at bounding box center [48, 311] width 13 height 16
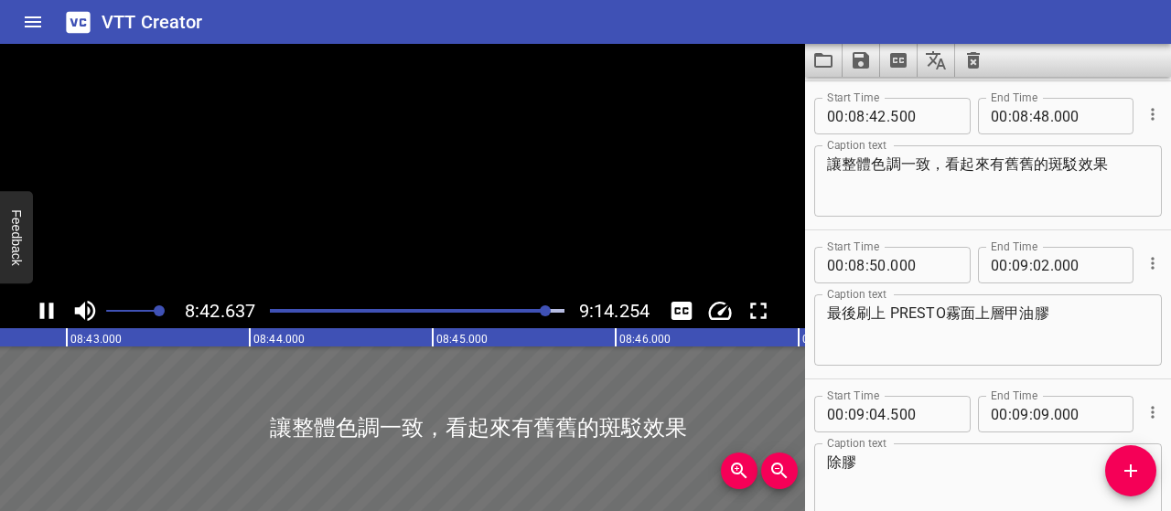
scroll to position [6263, 0]
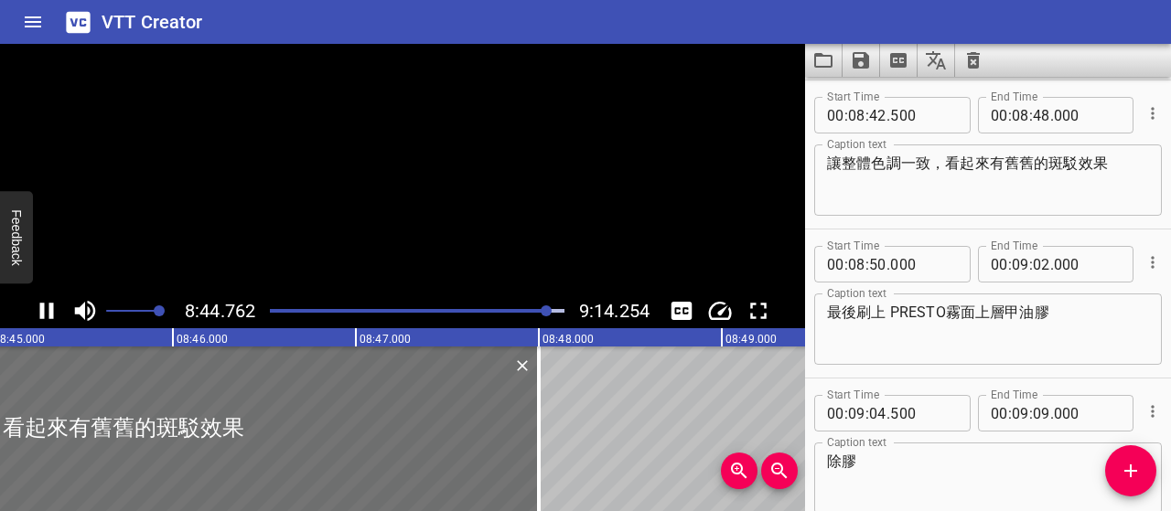
click at [43, 311] on icon "Play/Pause" at bounding box center [47, 311] width 14 height 16
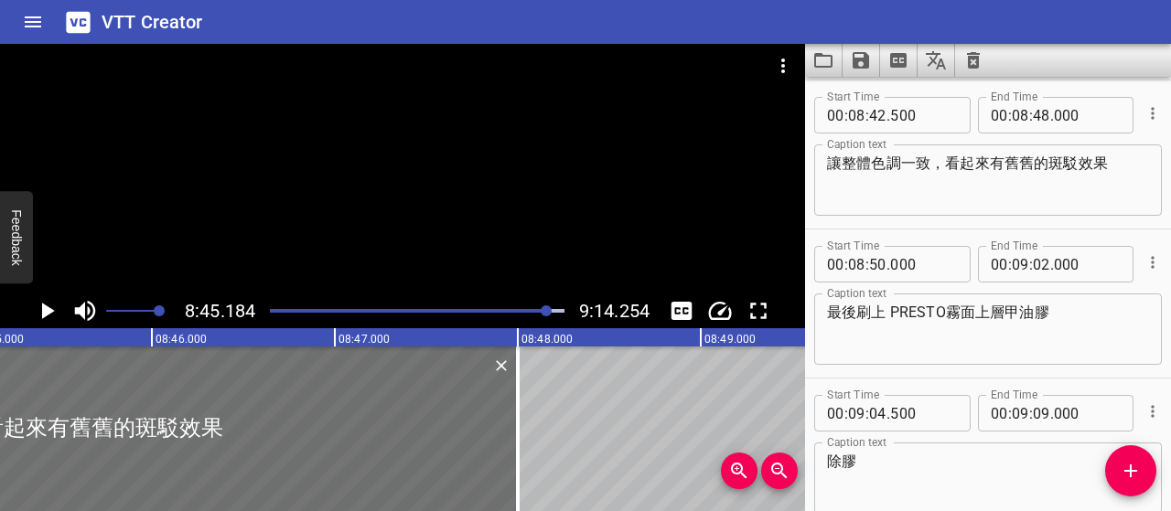
scroll to position [0, 96093]
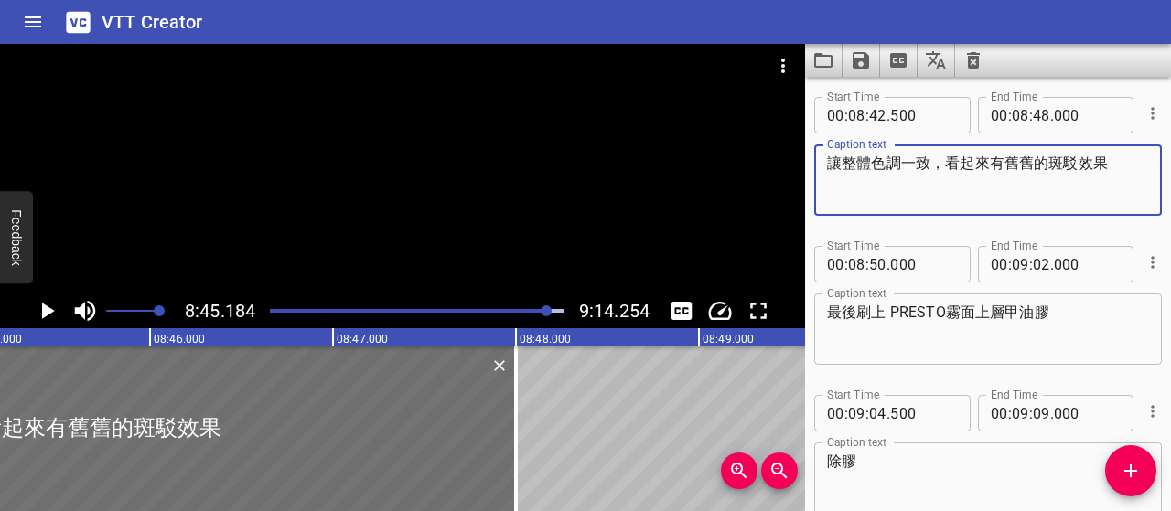
click at [994, 160] on textarea "讓整體色調一致，看起來有舊舊的斑駁效果" at bounding box center [988, 181] width 322 height 52
click at [43, 311] on icon "Play/Pause" at bounding box center [48, 311] width 13 height 16
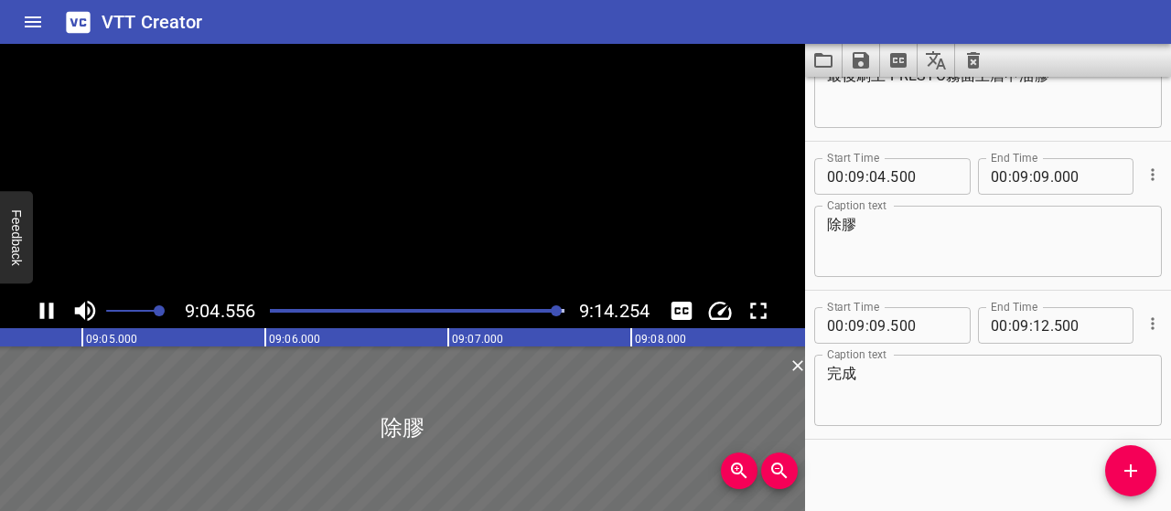
scroll to position [6510, 0]
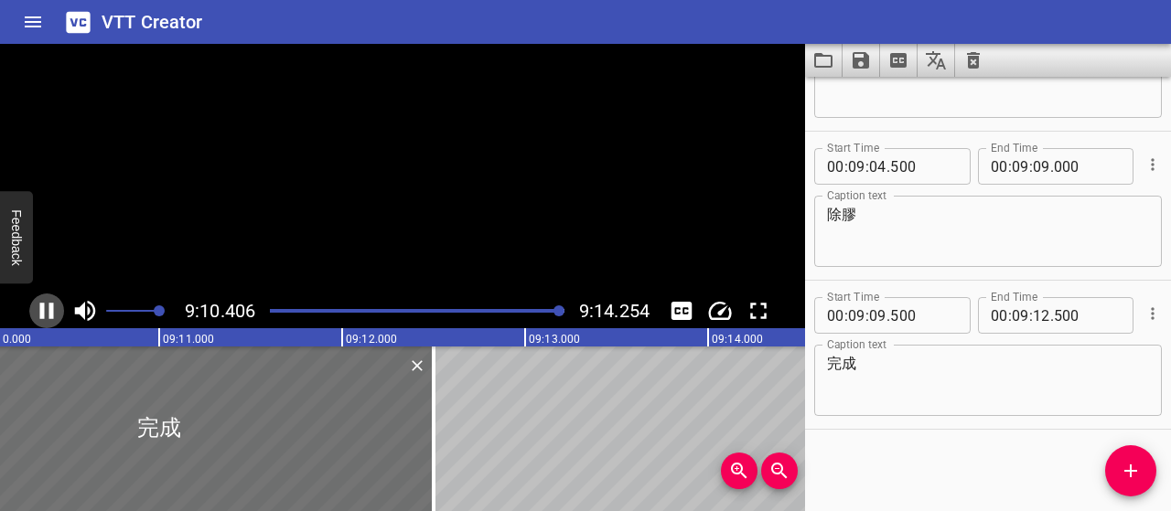
click at [44, 310] on icon "Play/Pause" at bounding box center [47, 311] width 14 height 16
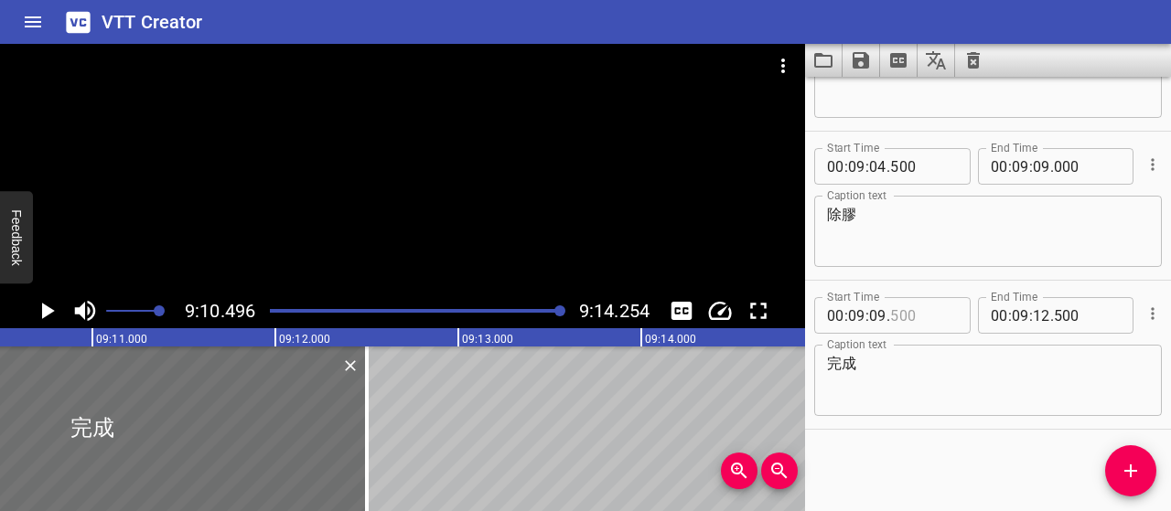
click at [908, 310] on input "number" at bounding box center [923, 315] width 67 height 37
click at [1036, 166] on input "number" at bounding box center [1041, 166] width 17 height 37
click at [1038, 222] on textarea "除膠" at bounding box center [988, 232] width 322 height 52
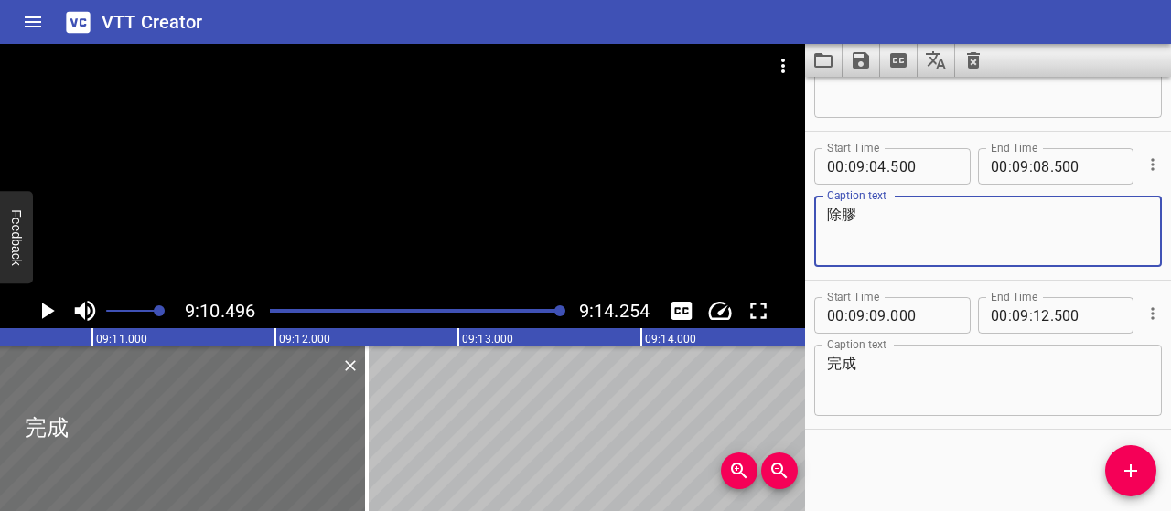
click at [559, 311] on div at bounding box center [559, 311] width 11 height 11
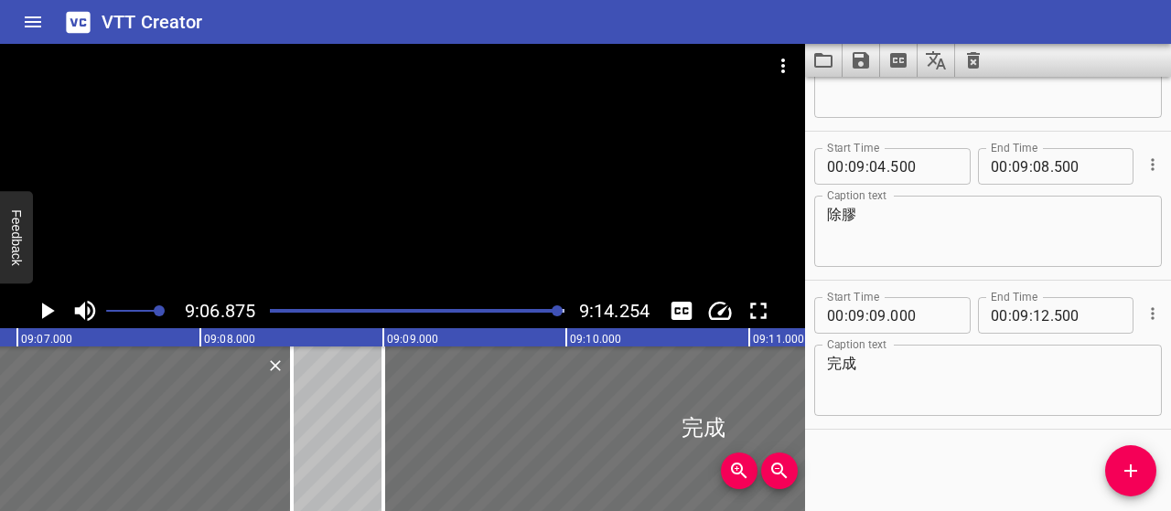
scroll to position [0, 100063]
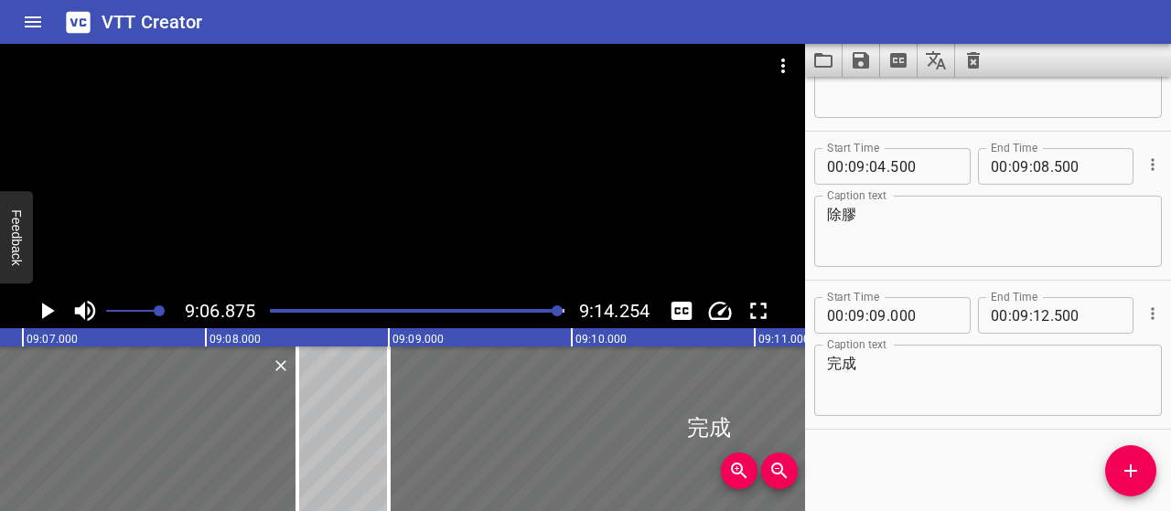
click at [49, 310] on icon "Play/Pause" at bounding box center [48, 311] width 13 height 16
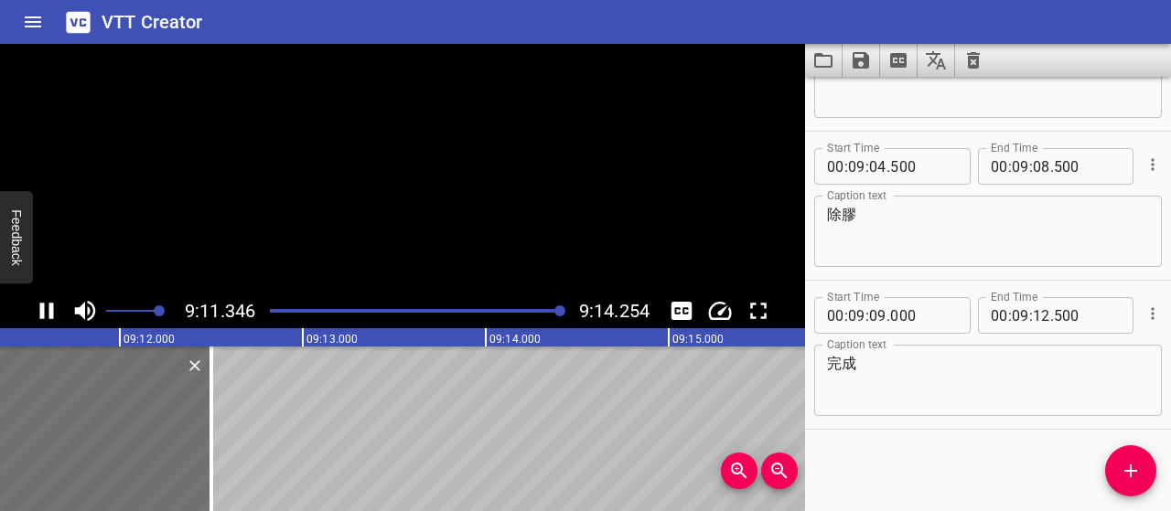
click at [49, 310] on icon "Play/Pause" at bounding box center [47, 311] width 14 height 16
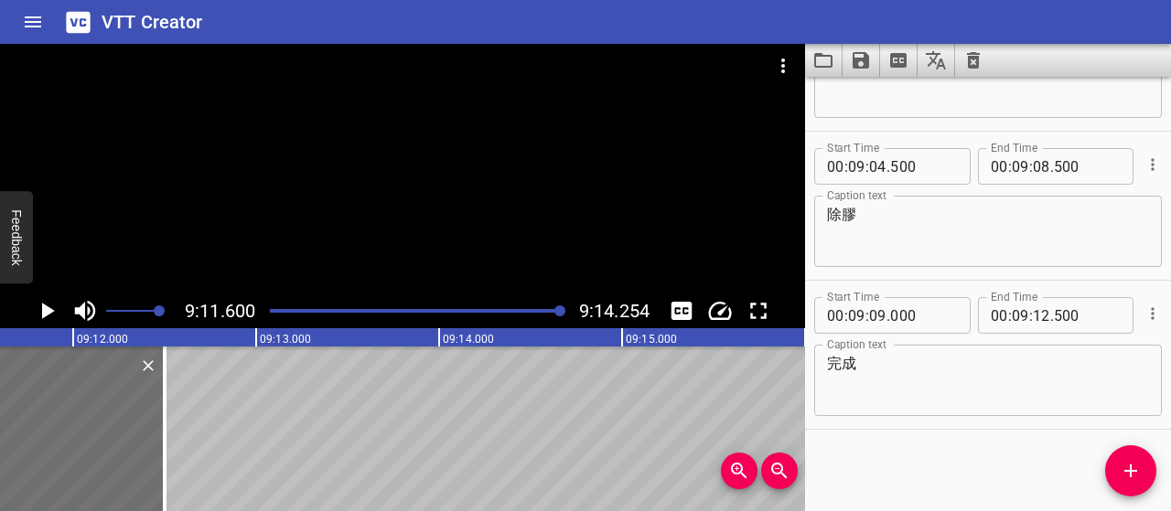
click at [887, 315] on span "." at bounding box center [888, 315] width 4 height 37
click at [928, 319] on input "number" at bounding box center [923, 315] width 67 height 37
click at [560, 314] on div at bounding box center [559, 311] width 11 height 11
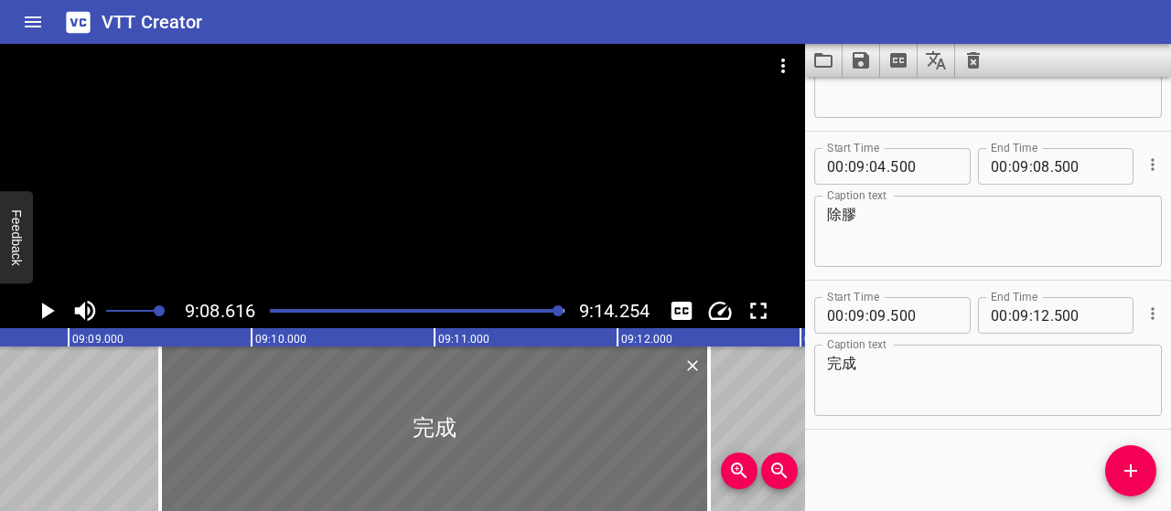
scroll to position [0, 100381]
click at [555, 308] on div at bounding box center [558, 311] width 11 height 11
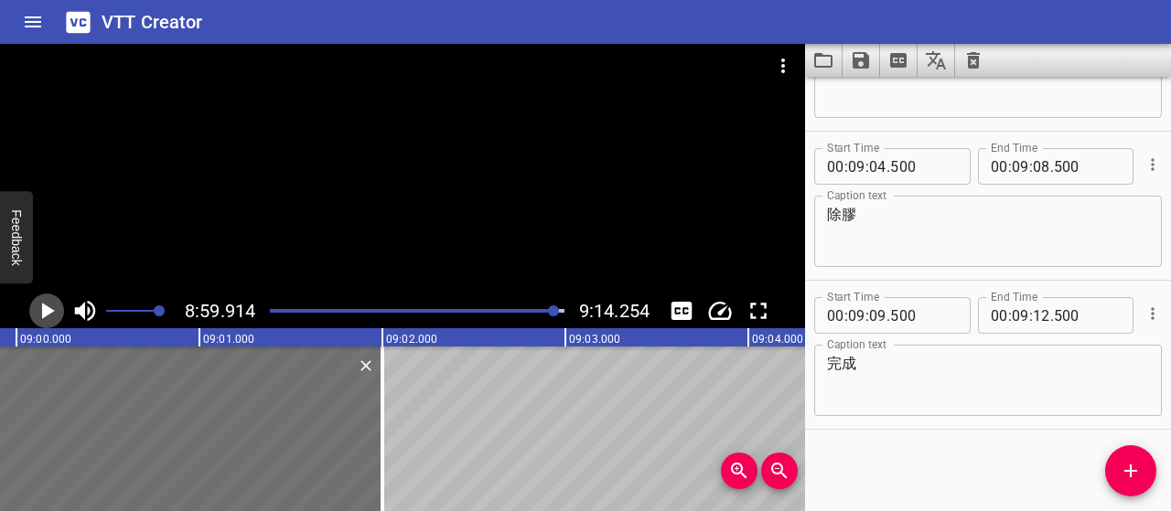
click at [60, 309] on button "Play/Pause" at bounding box center [46, 311] width 35 height 35
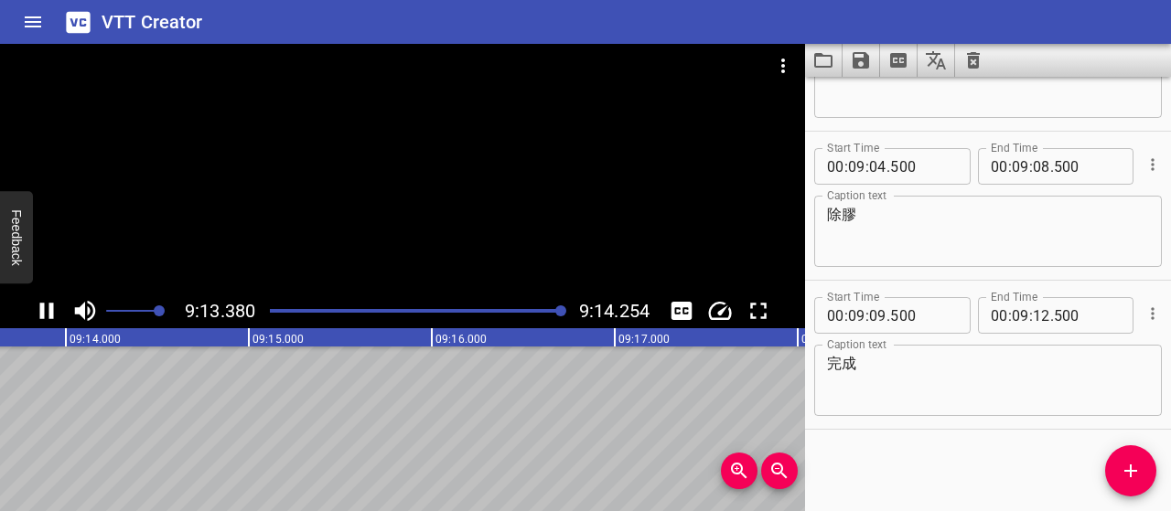
click at [864, 60] on icon "Save captions to file" at bounding box center [861, 60] width 16 height 16
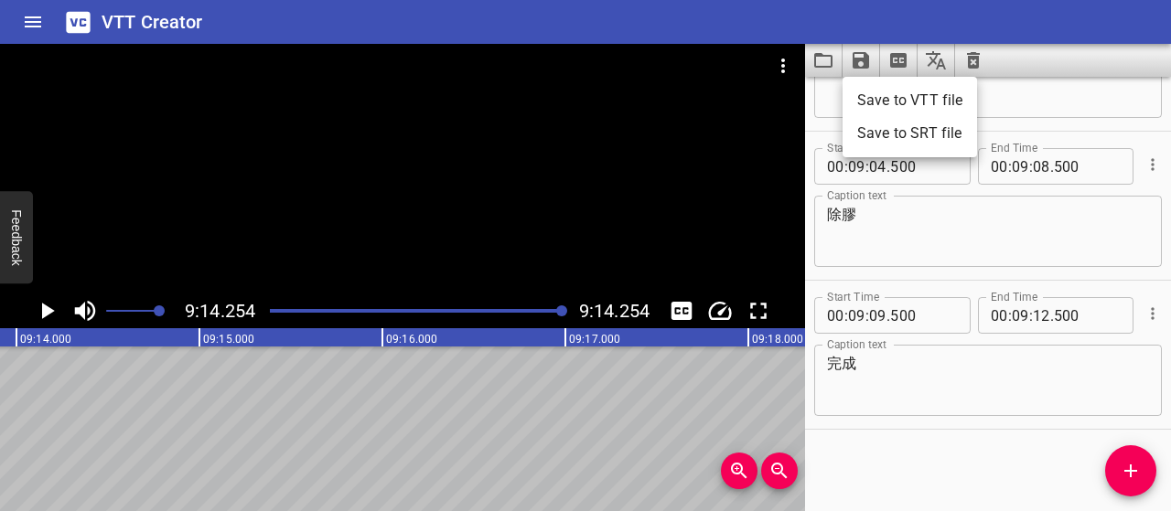
scroll to position [0, 101412]
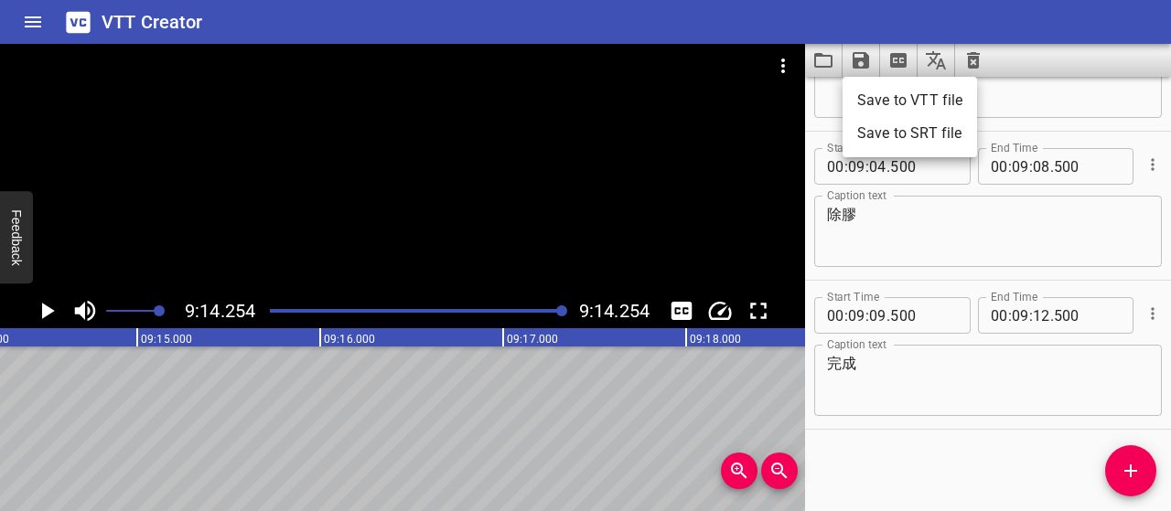
click at [900, 98] on li "Save to VTT file" at bounding box center [910, 100] width 134 height 33
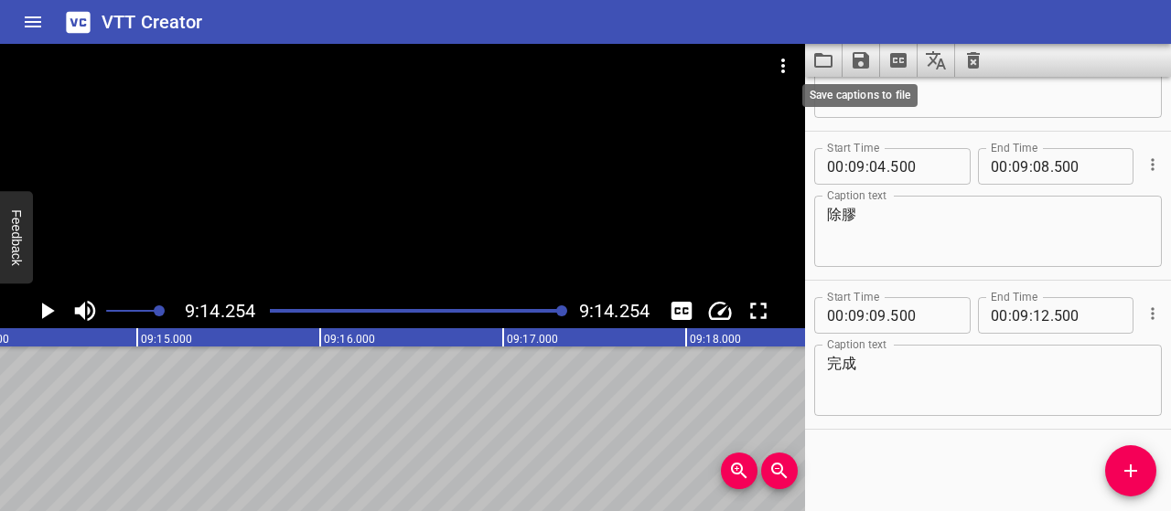
click at [866, 61] on icon "Save captions to file" at bounding box center [861, 60] width 16 height 16
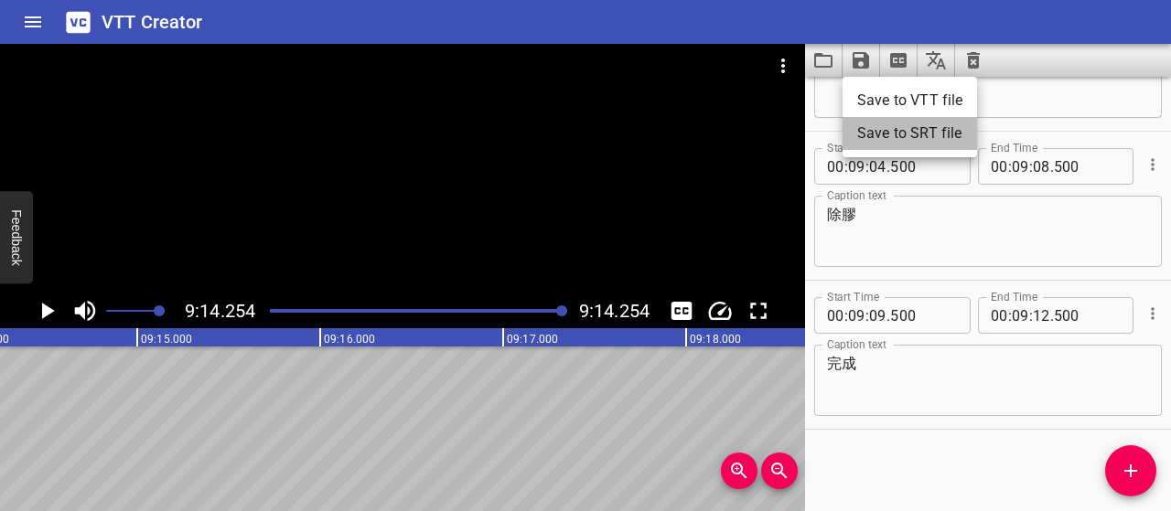
click at [897, 134] on li "Save to SRT file" at bounding box center [910, 133] width 134 height 33
